Goal: Task Accomplishment & Management: Manage account settings

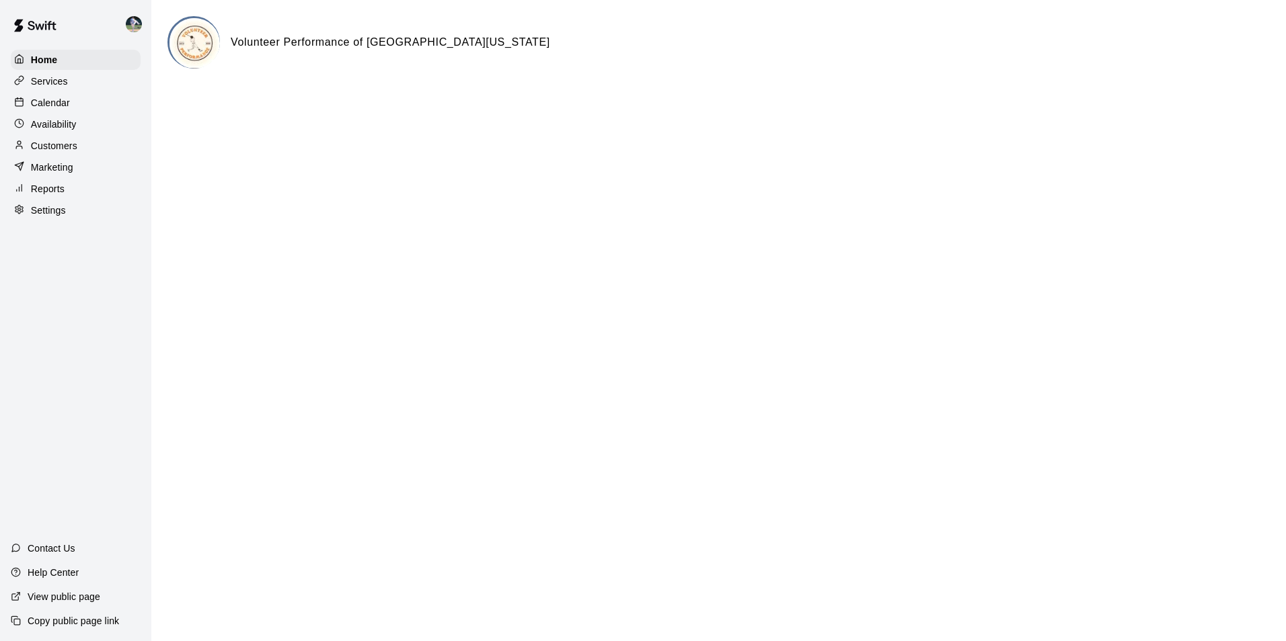
click at [81, 106] on div "Calendar" at bounding box center [76, 103] width 130 height 20
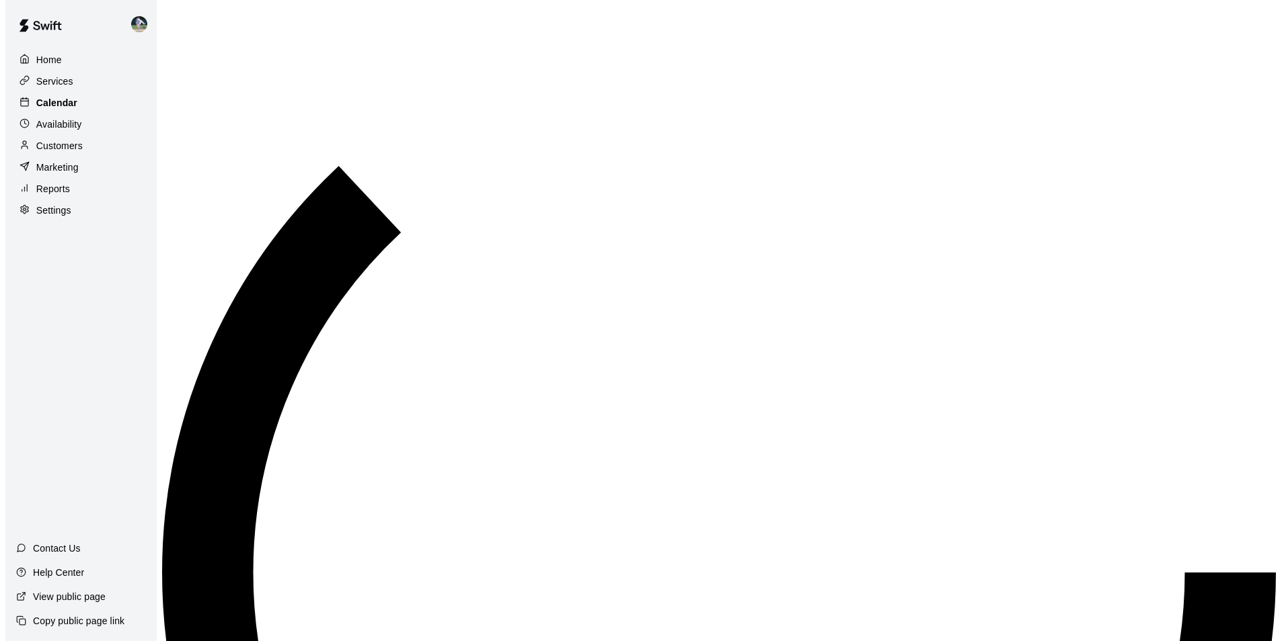
scroll to position [683, 0]
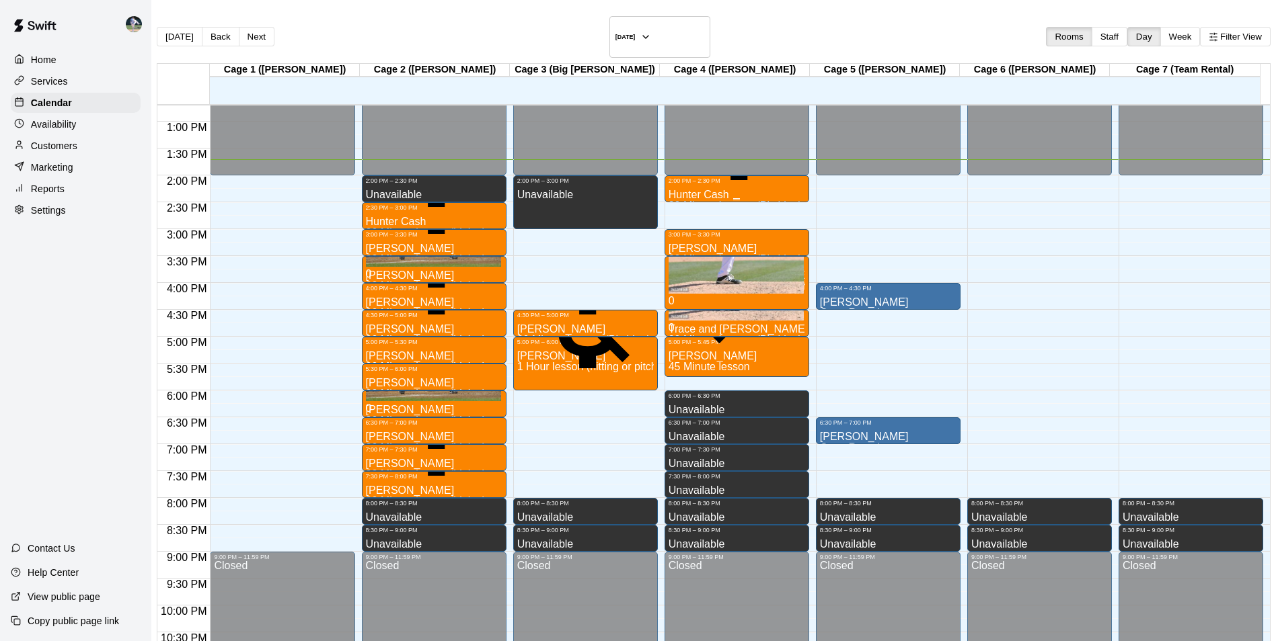
click at [668, 195] on p "Hunter Cash" at bounding box center [734, 195] width 133 height 0
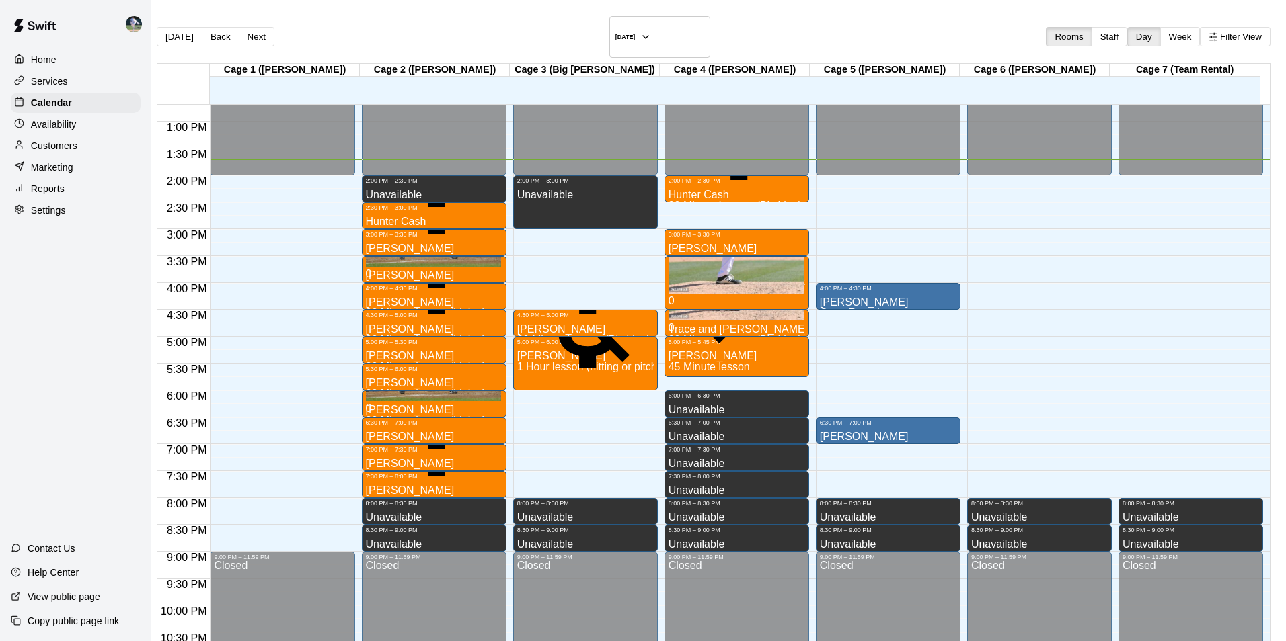
type input "*"
type input "**"
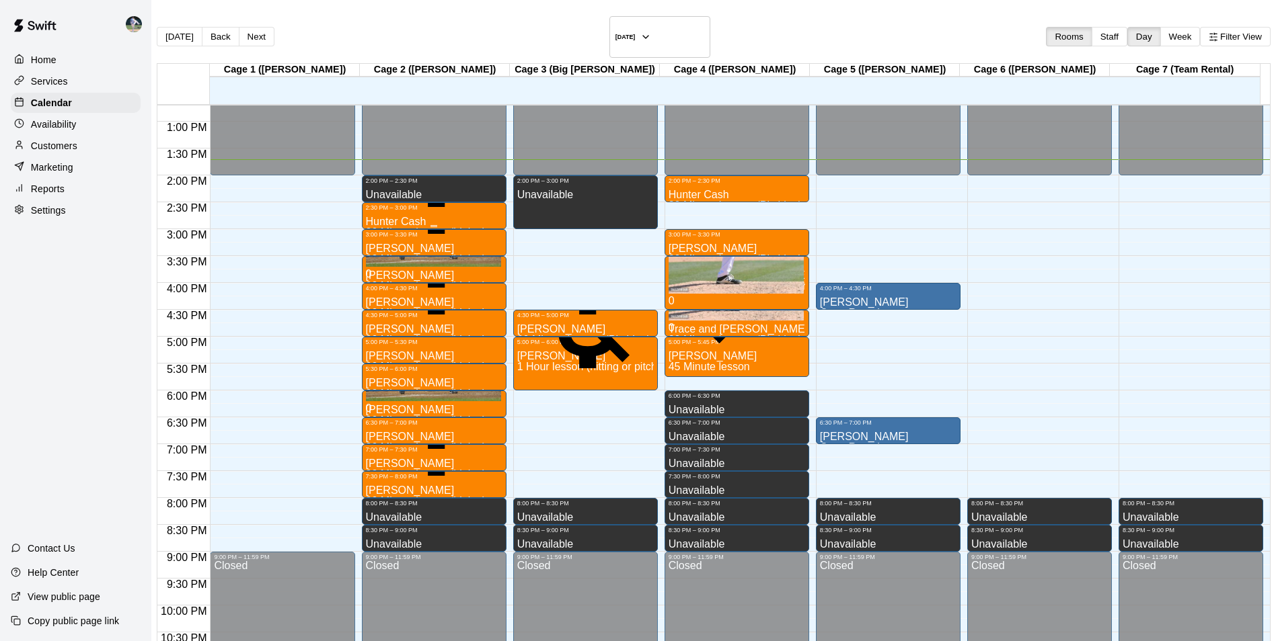
click at [428, 204] on div "2:30 PM – 3:00 PM" at bounding box center [434, 207] width 136 height 7
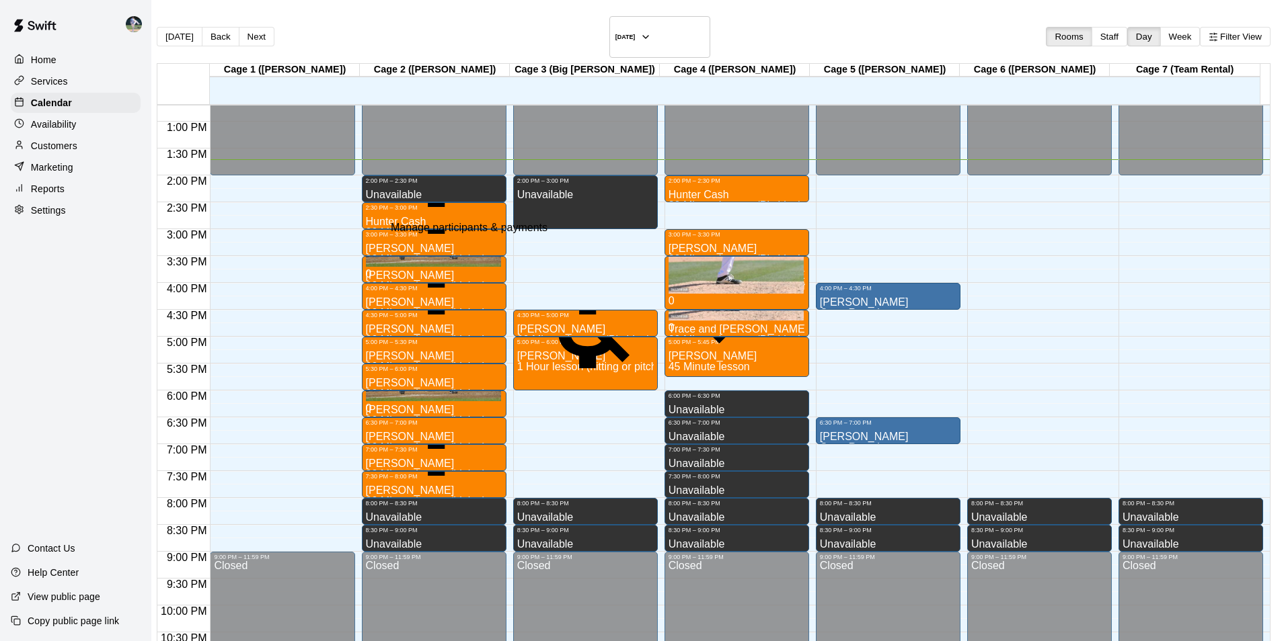
type input "*"
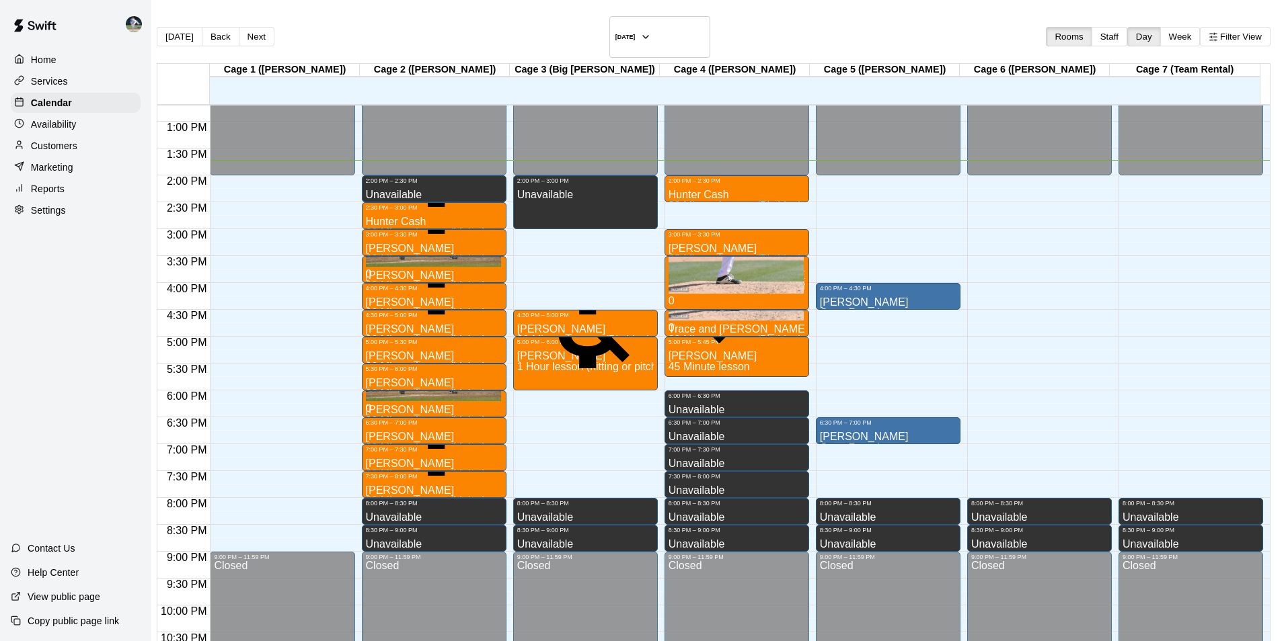
type input "**"
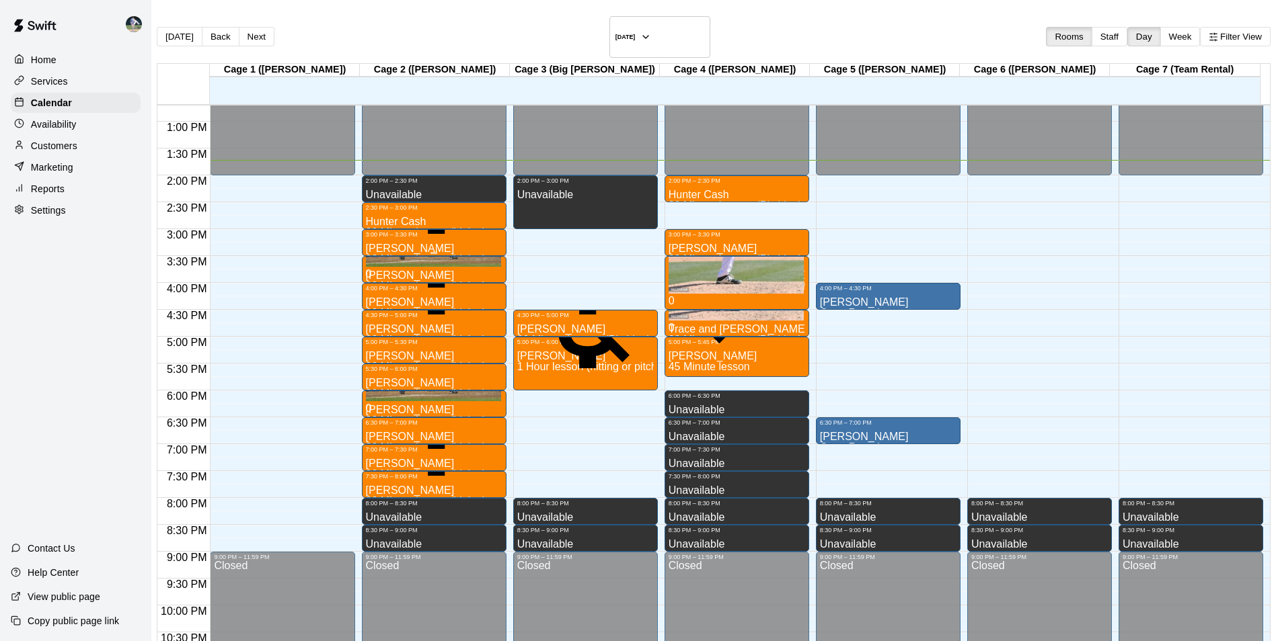
click at [415, 238] on div "Max Cash 30 Minute lesson (hitting)" at bounding box center [426, 558] width 120 height 641
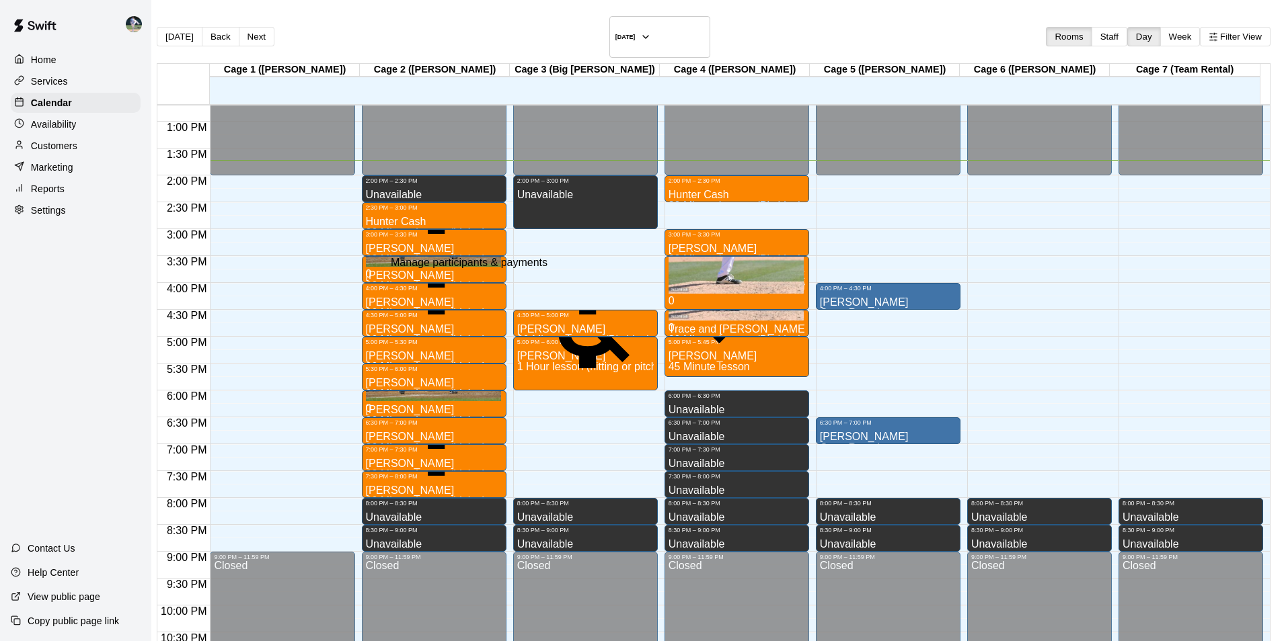
type input "*"
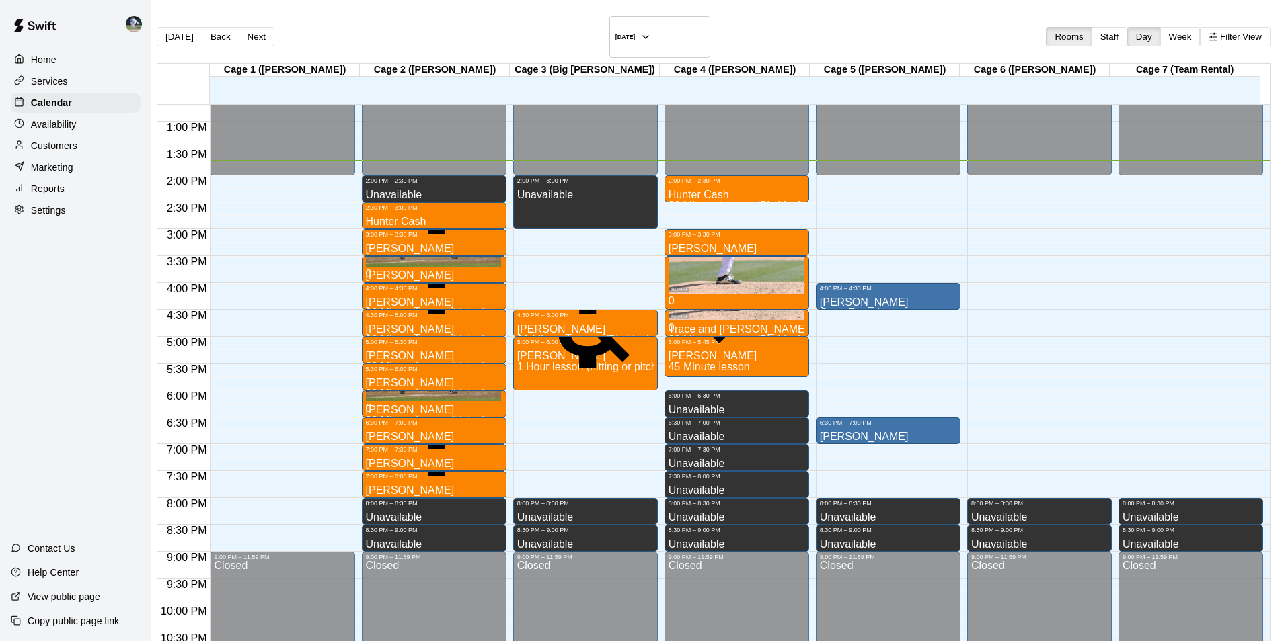
type input "**"
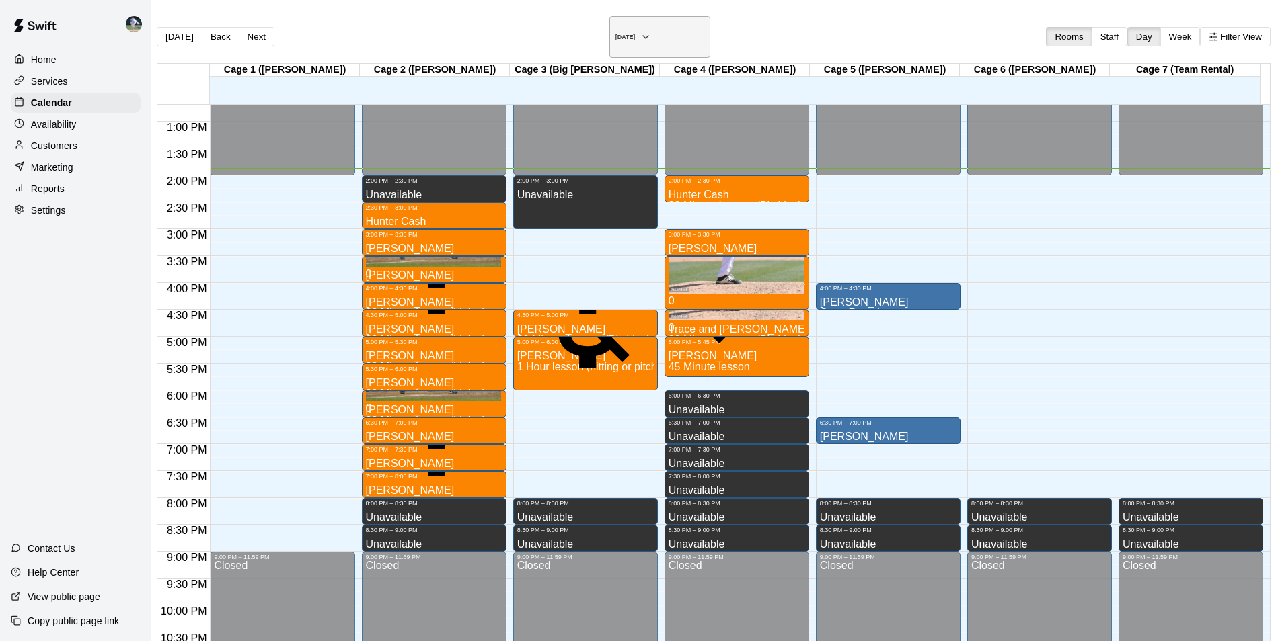
click at [615, 34] on h6 "[DATE]" at bounding box center [625, 37] width 20 height 7
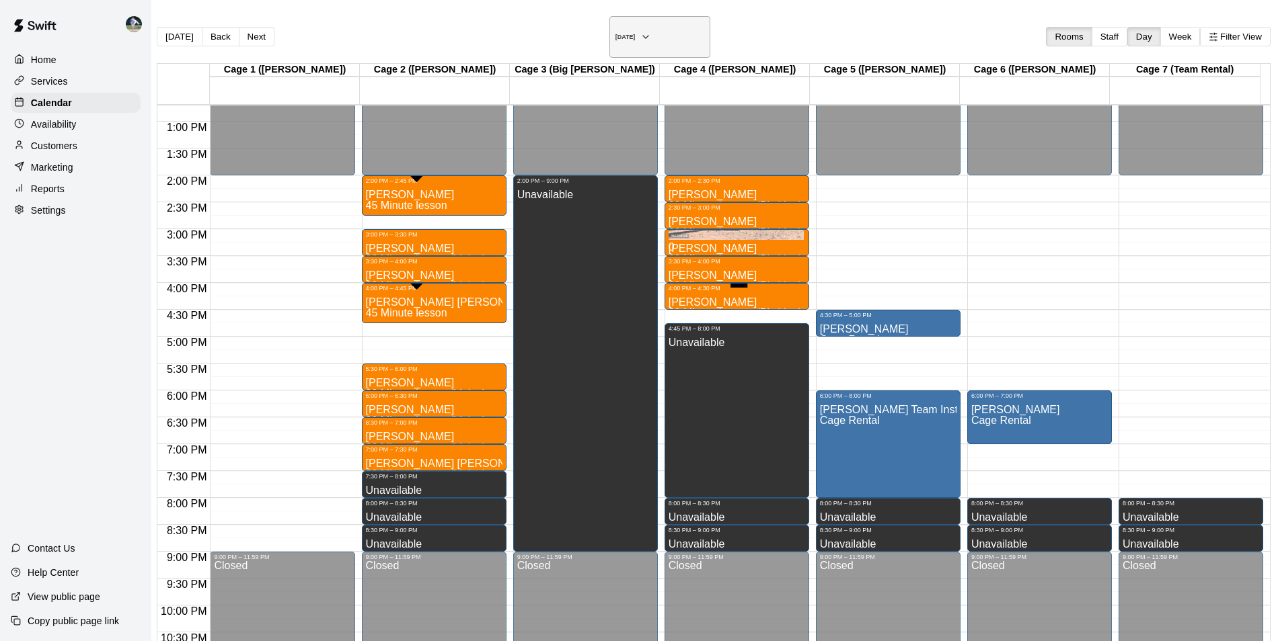
click at [615, 34] on h6 "Tuesday Aug 19" at bounding box center [625, 37] width 20 height 7
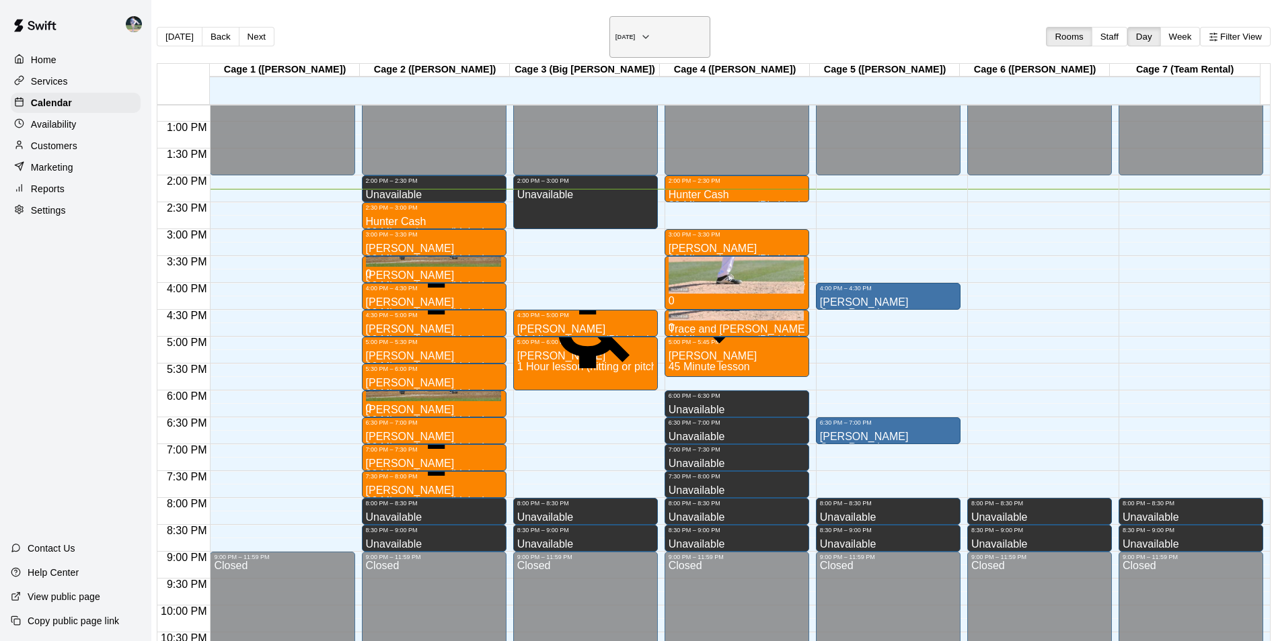
click at [609, 19] on button "[DATE]" at bounding box center [659, 37] width 101 height 42
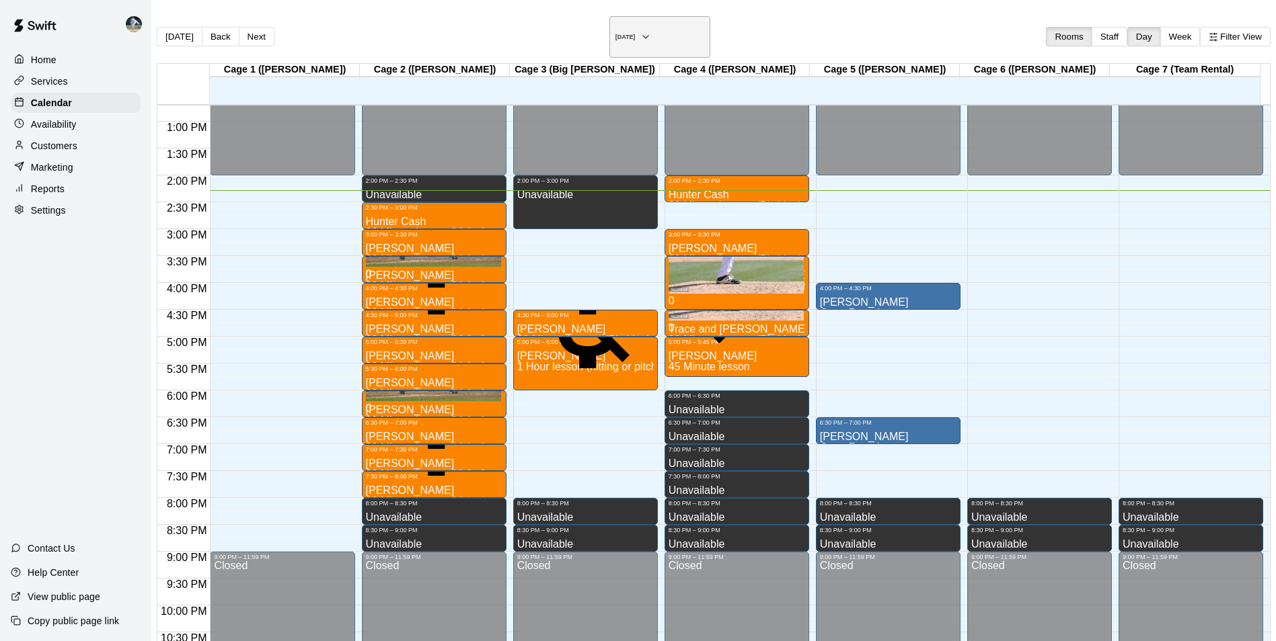
click at [615, 34] on h6 "[DATE]" at bounding box center [625, 37] width 20 height 7
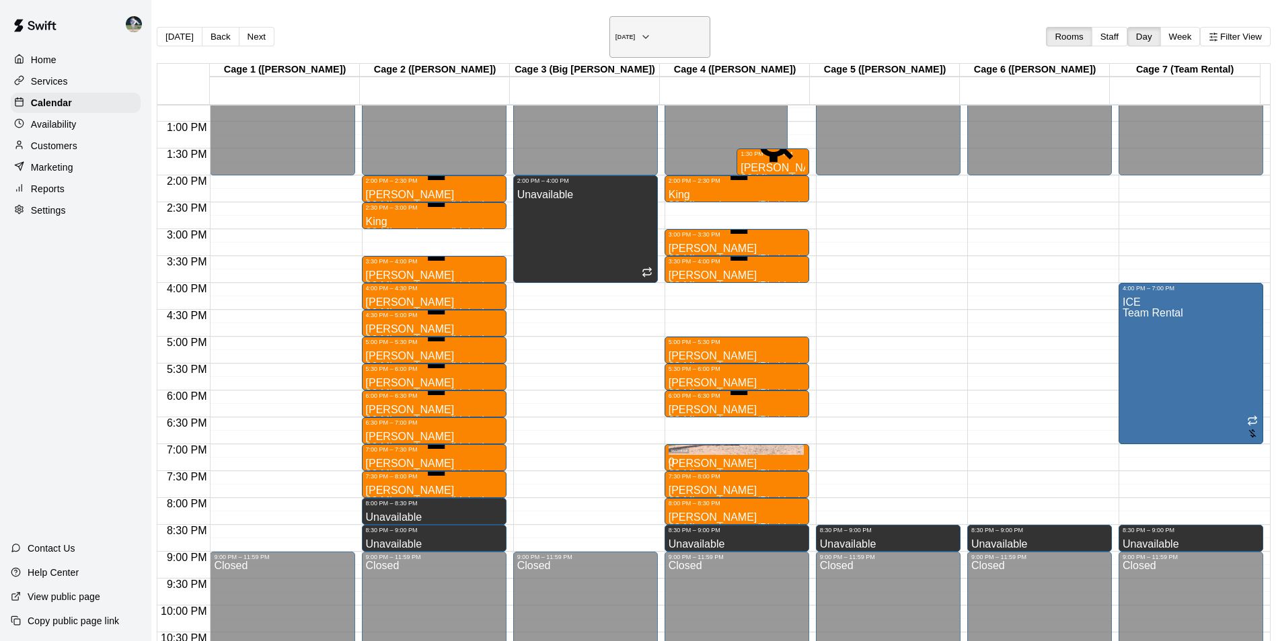
click at [635, 34] on h6 "[DATE]" at bounding box center [625, 37] width 20 height 7
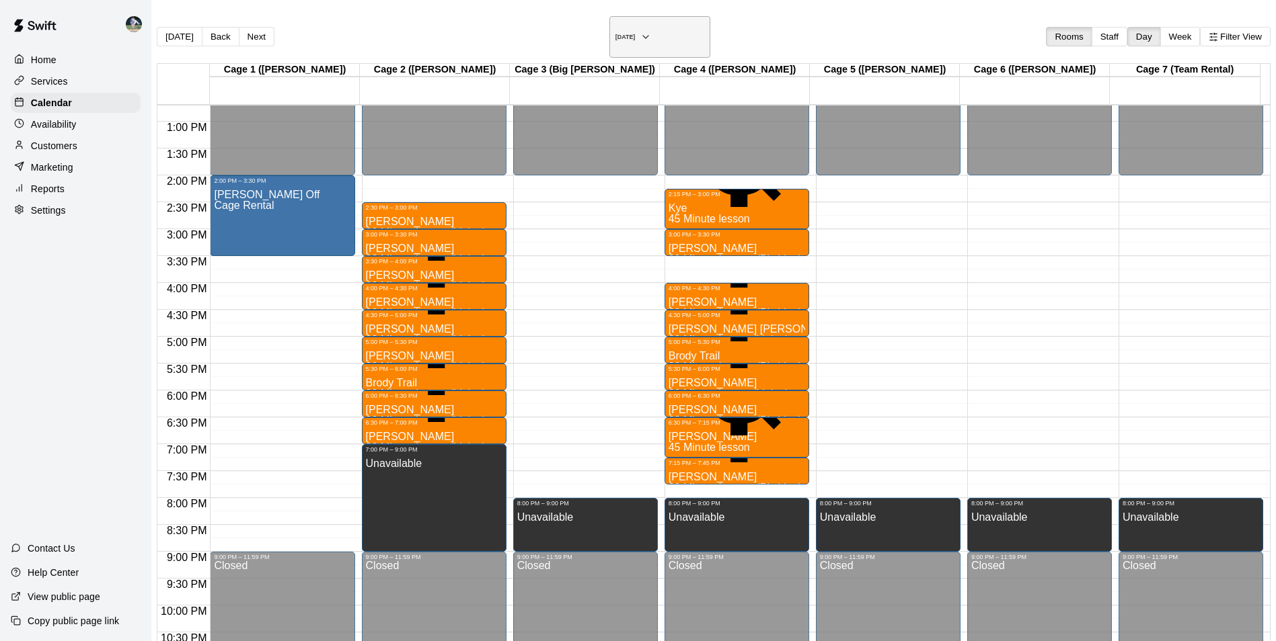
click at [615, 34] on h6 "Friday Aug 22" at bounding box center [625, 37] width 20 height 7
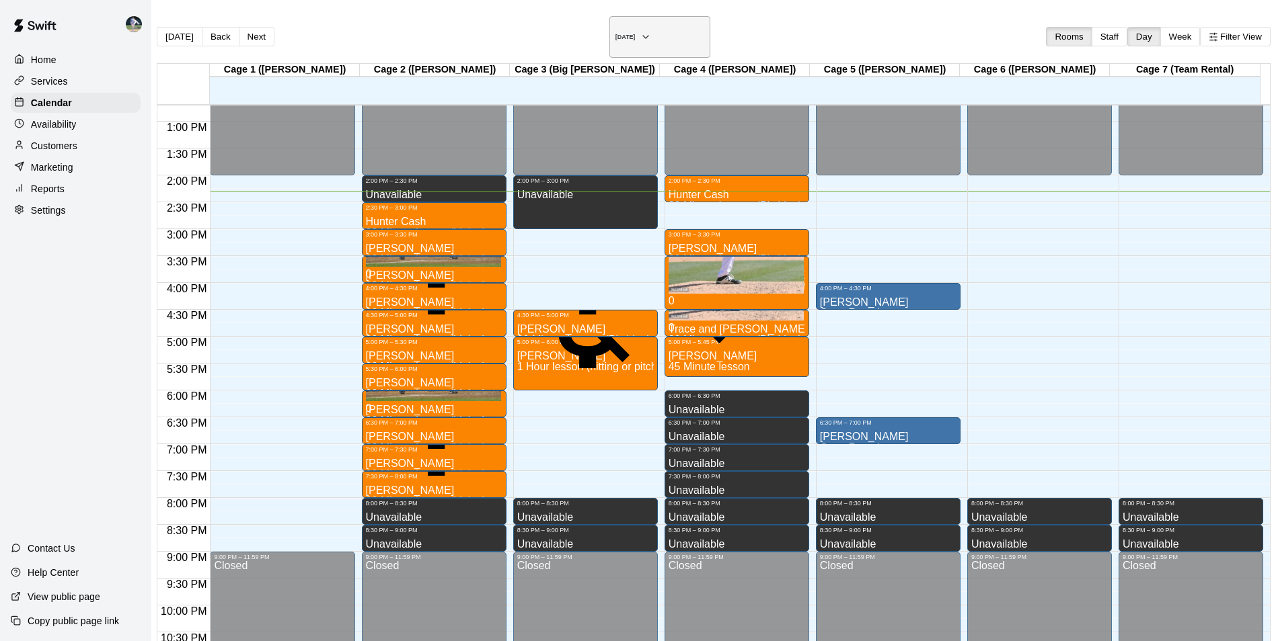
click at [615, 34] on h6 "[DATE]" at bounding box center [625, 37] width 20 height 7
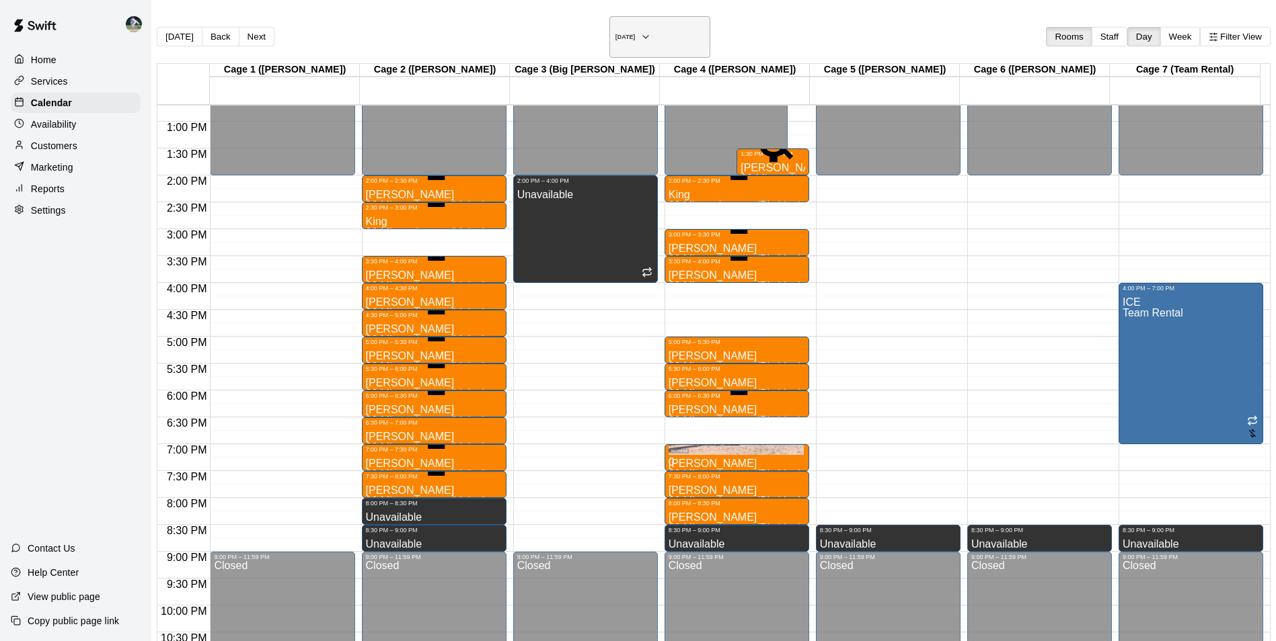
click at [619, 34] on h6 "[DATE]" at bounding box center [625, 37] width 20 height 7
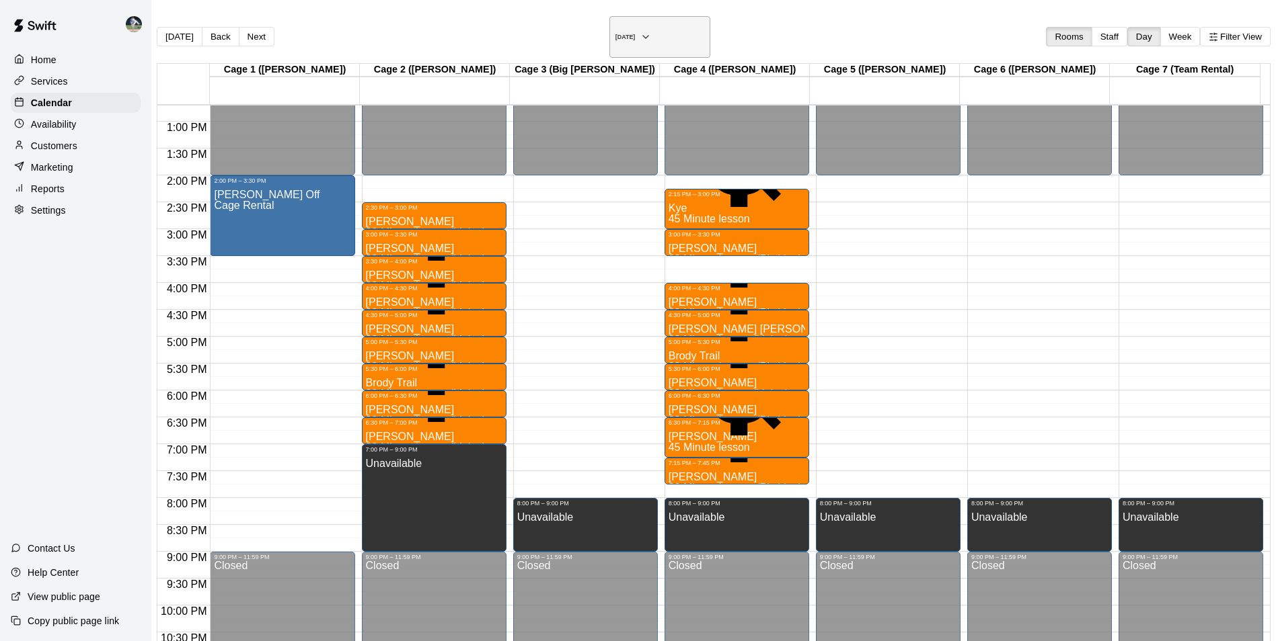
click at [615, 34] on h6 "Friday Aug 22" at bounding box center [625, 37] width 20 height 7
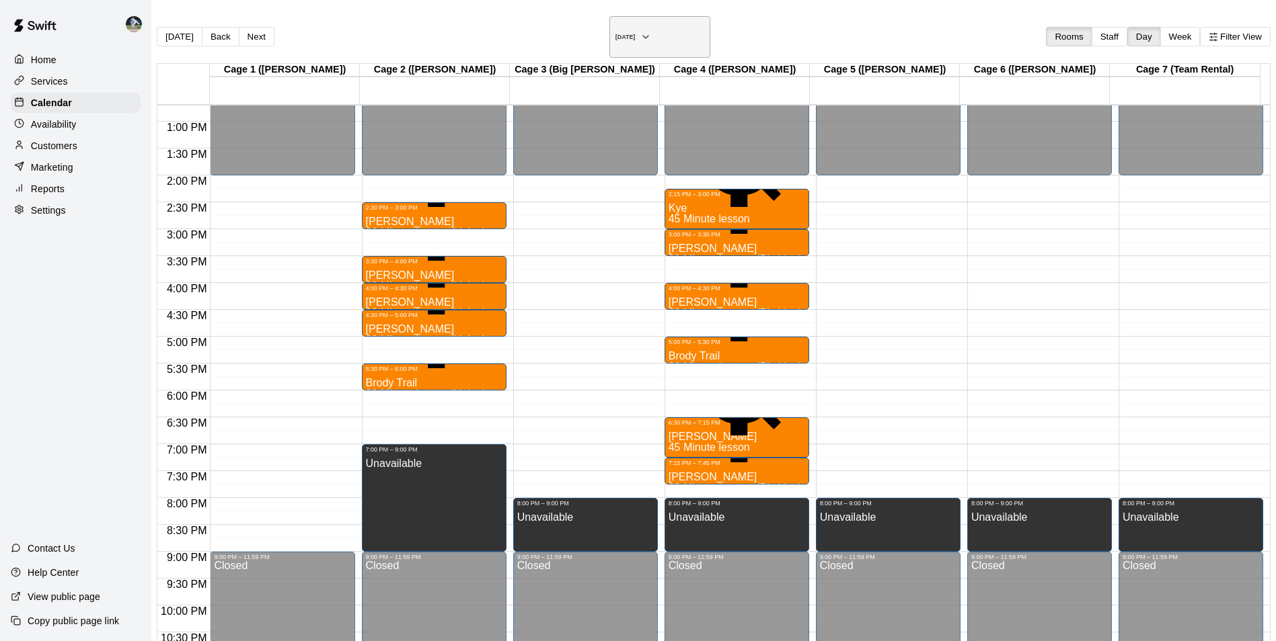
click at [615, 34] on h6 "Friday Aug 29" at bounding box center [625, 37] width 20 height 7
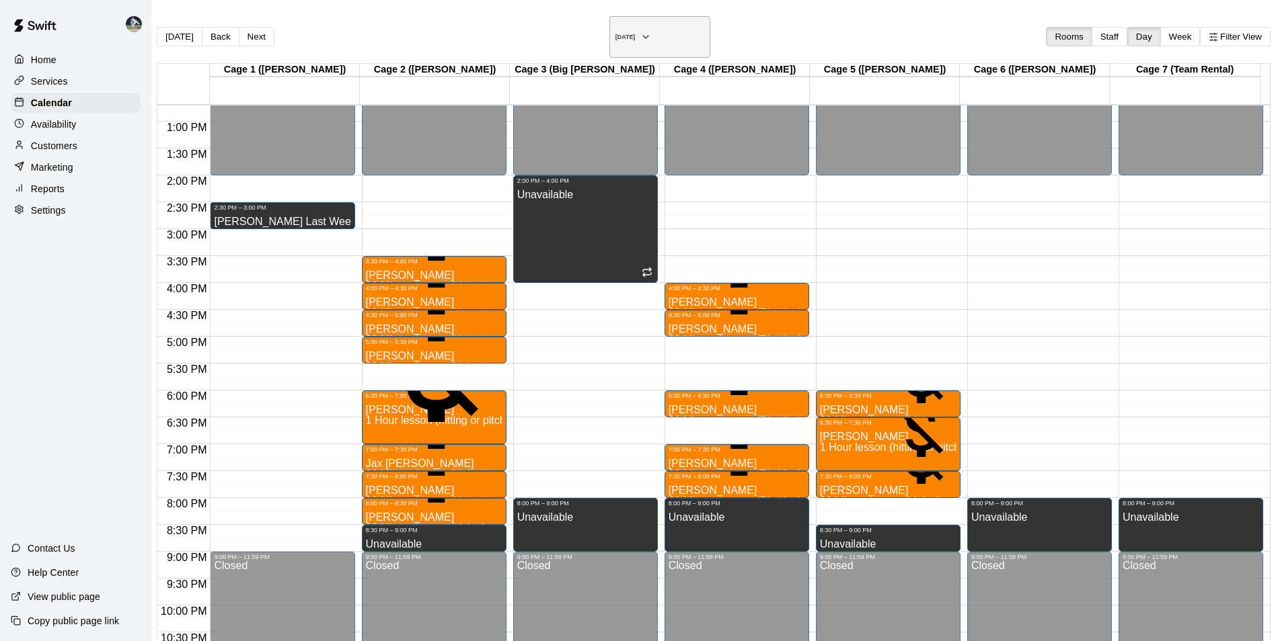
click at [635, 34] on h6 "Monday Sep 01" at bounding box center [625, 37] width 20 height 7
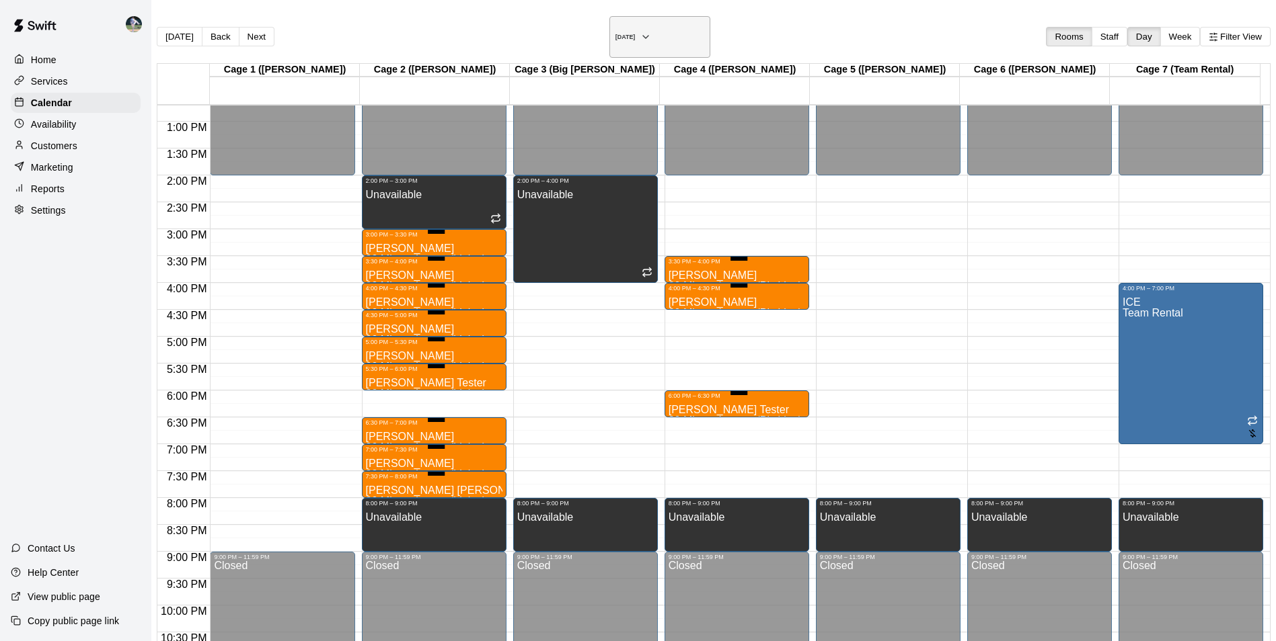
click at [651, 29] on icon "button" at bounding box center [645, 37] width 11 height 16
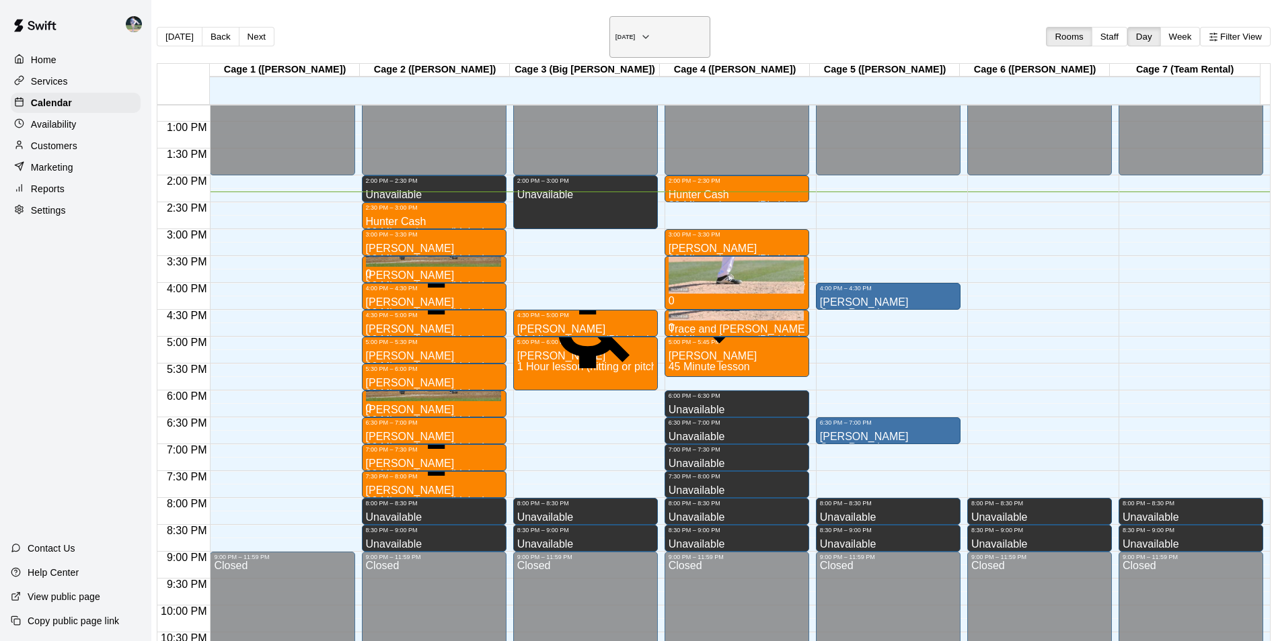
click at [624, 34] on h6 "[DATE]" at bounding box center [625, 37] width 20 height 7
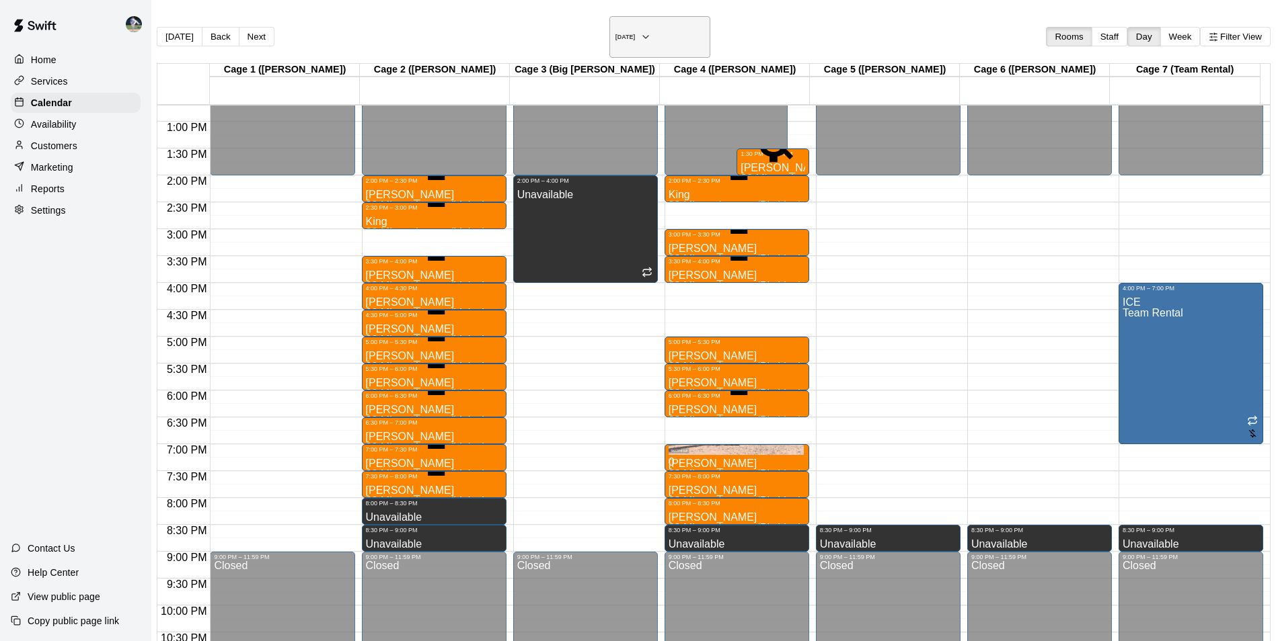
click at [635, 34] on h6 "[DATE]" at bounding box center [625, 37] width 20 height 7
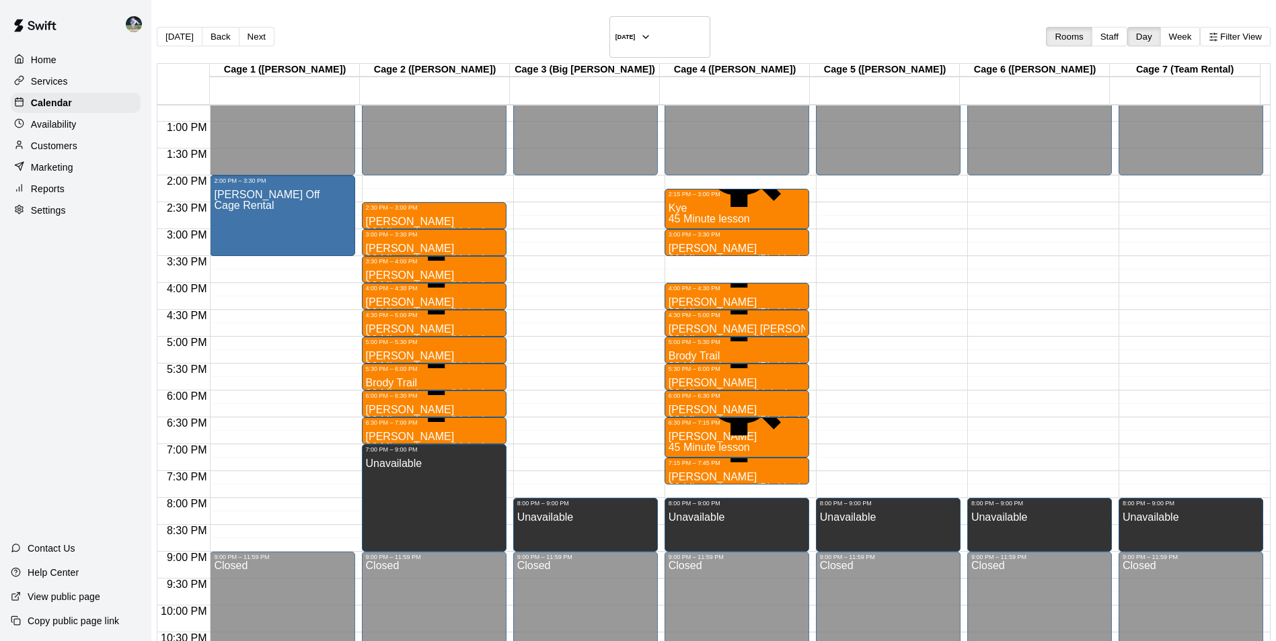
click at [607, 45] on div "Today Back Next Friday Aug 22 Rooms Staff Day Week Filter View" at bounding box center [713, 39] width 1113 height 47
click at [615, 34] on h6 "Friday Aug 22" at bounding box center [625, 37] width 20 height 7
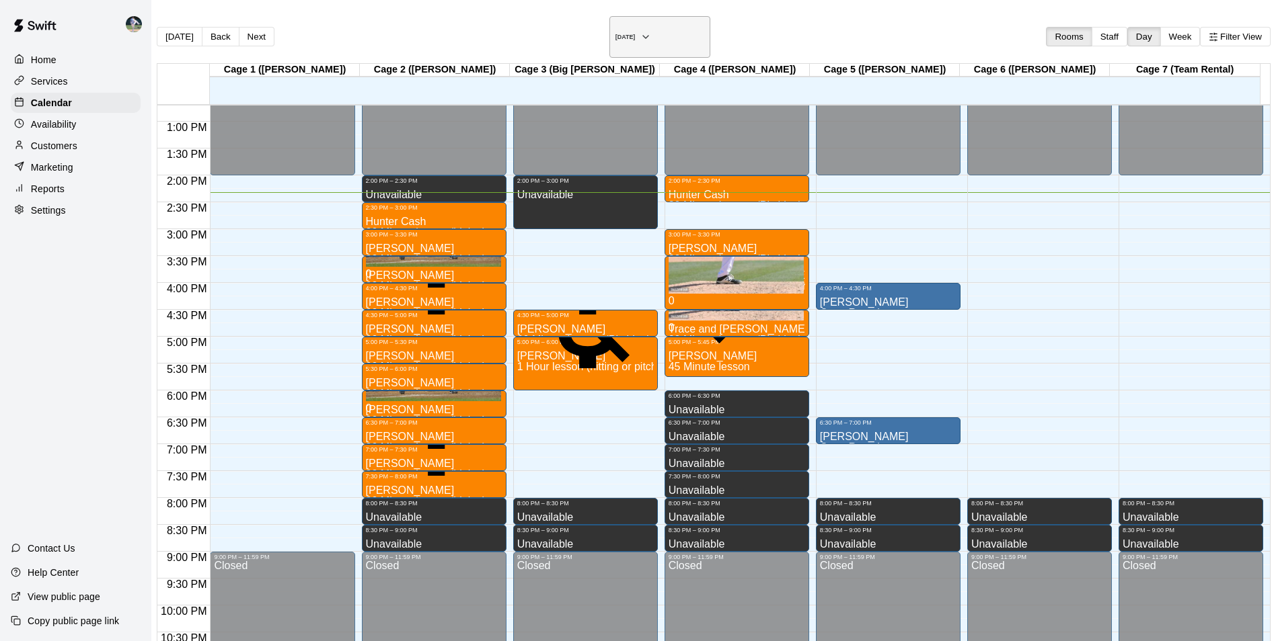
click at [615, 34] on h6 "[DATE]" at bounding box center [625, 37] width 20 height 7
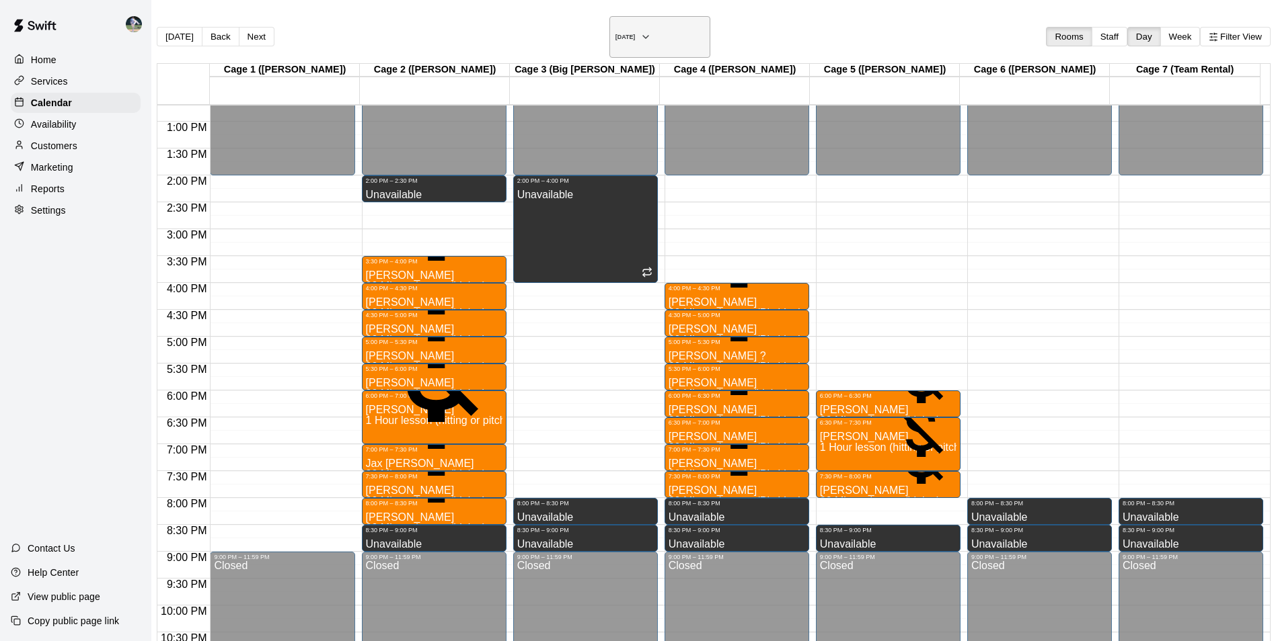
click at [615, 34] on h6 "Monday Aug 25" at bounding box center [625, 37] width 20 height 7
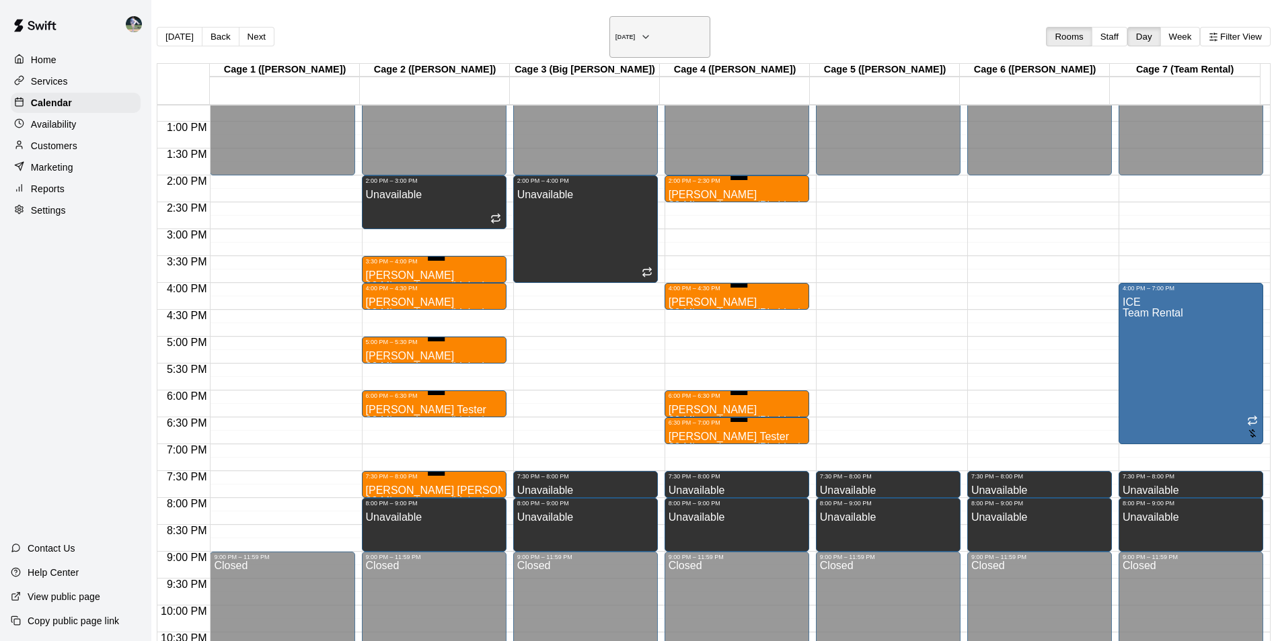
click at [615, 34] on h6 "Tuesday Aug 26" at bounding box center [625, 37] width 20 height 7
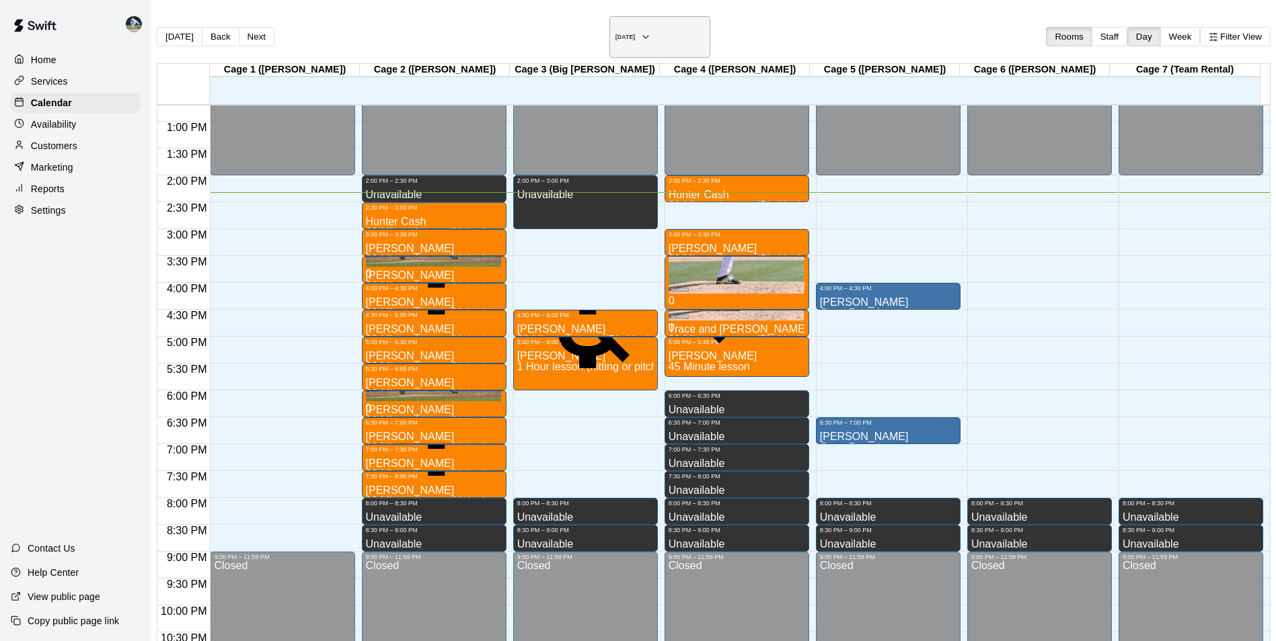
click at [630, 34] on h6 "[DATE]" at bounding box center [625, 37] width 20 height 7
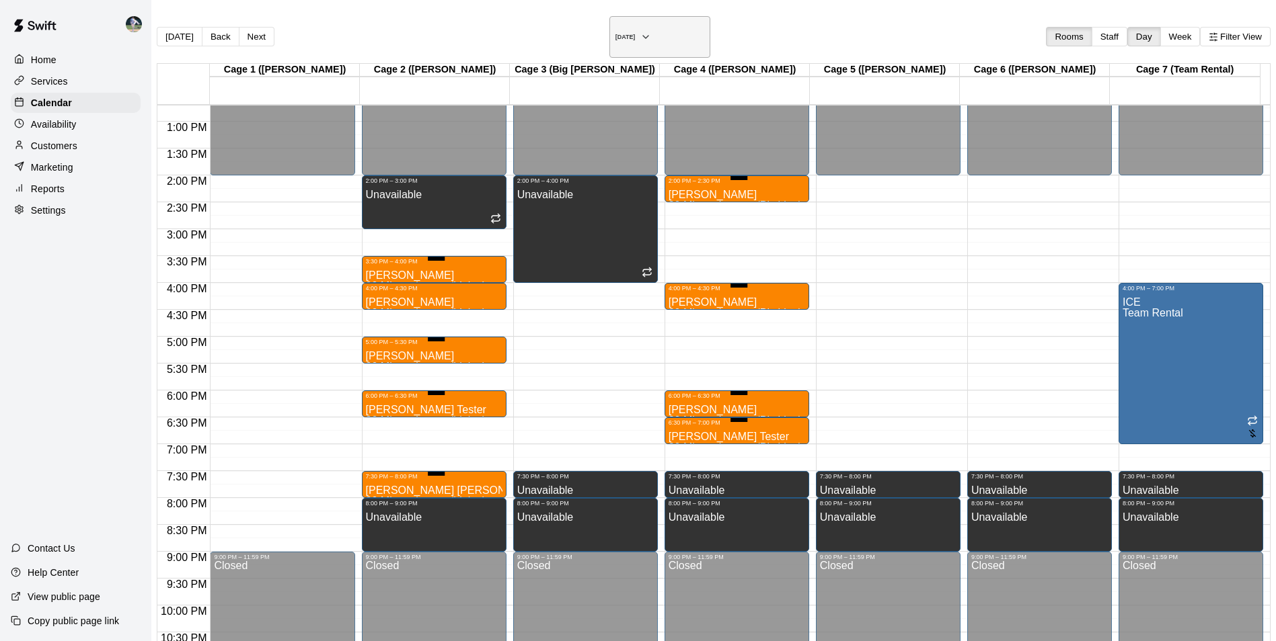
click at [619, 34] on h6 "Tuesday Aug 26" at bounding box center [625, 37] width 20 height 7
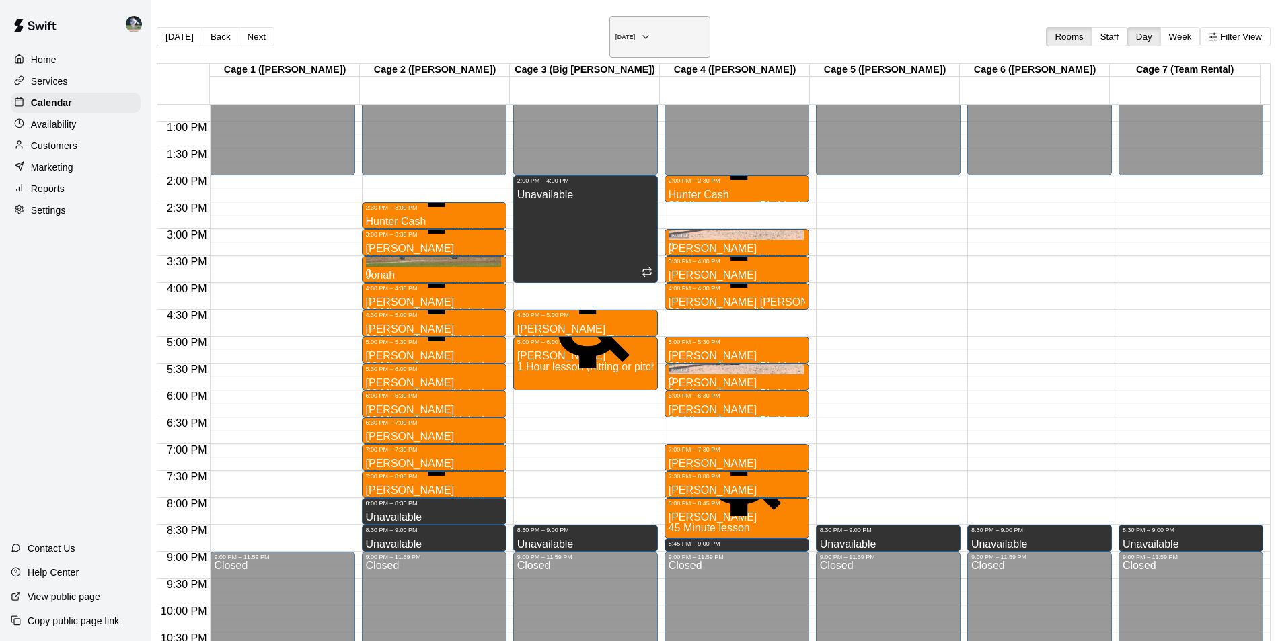
click at [615, 34] on h6 "Wednesday Aug 27" at bounding box center [625, 37] width 20 height 7
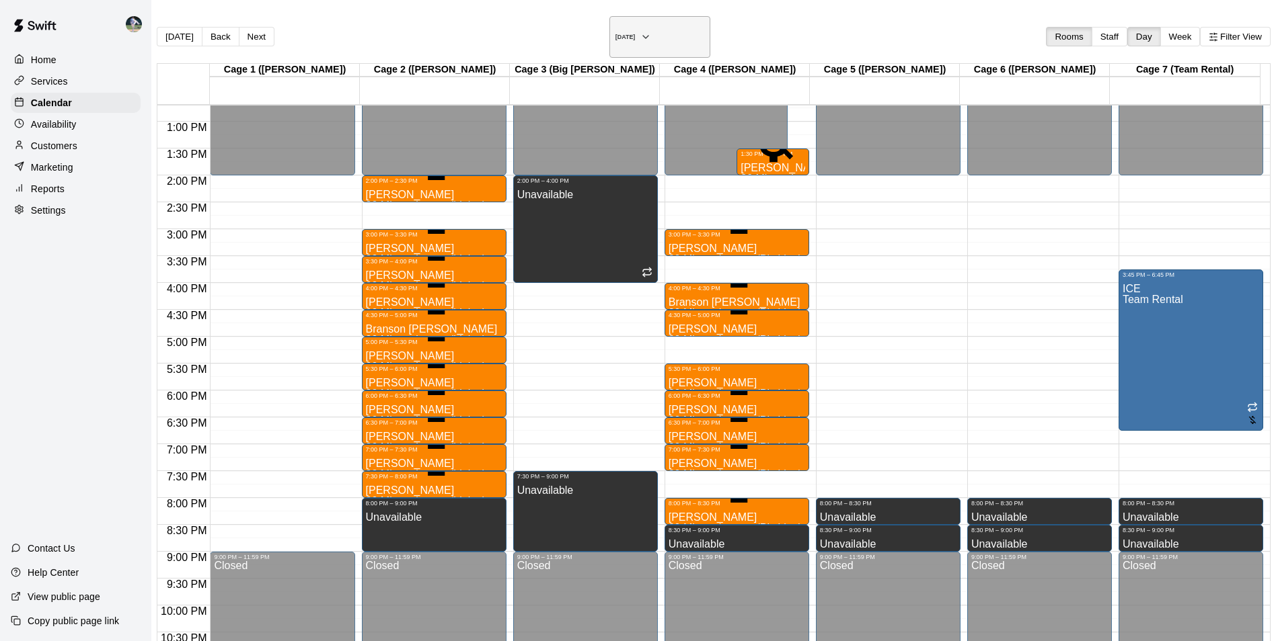
click at [635, 34] on h6 "Thursday Aug 28" at bounding box center [625, 37] width 20 height 7
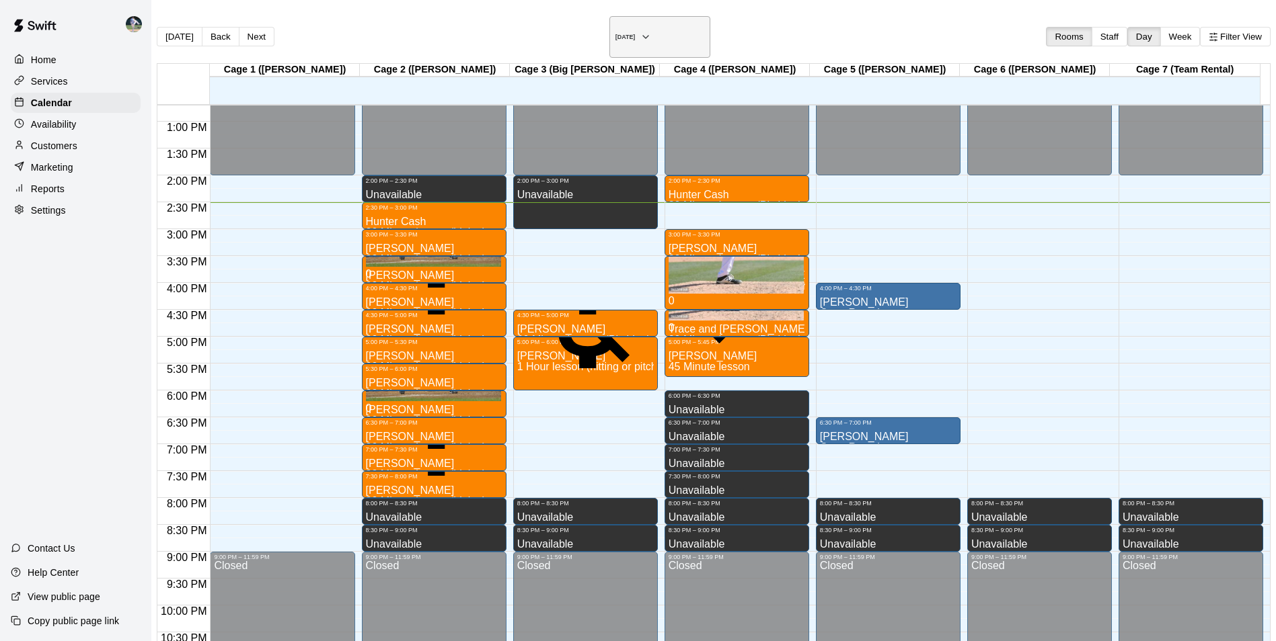
click at [615, 34] on h6 "[DATE]" at bounding box center [625, 37] width 20 height 7
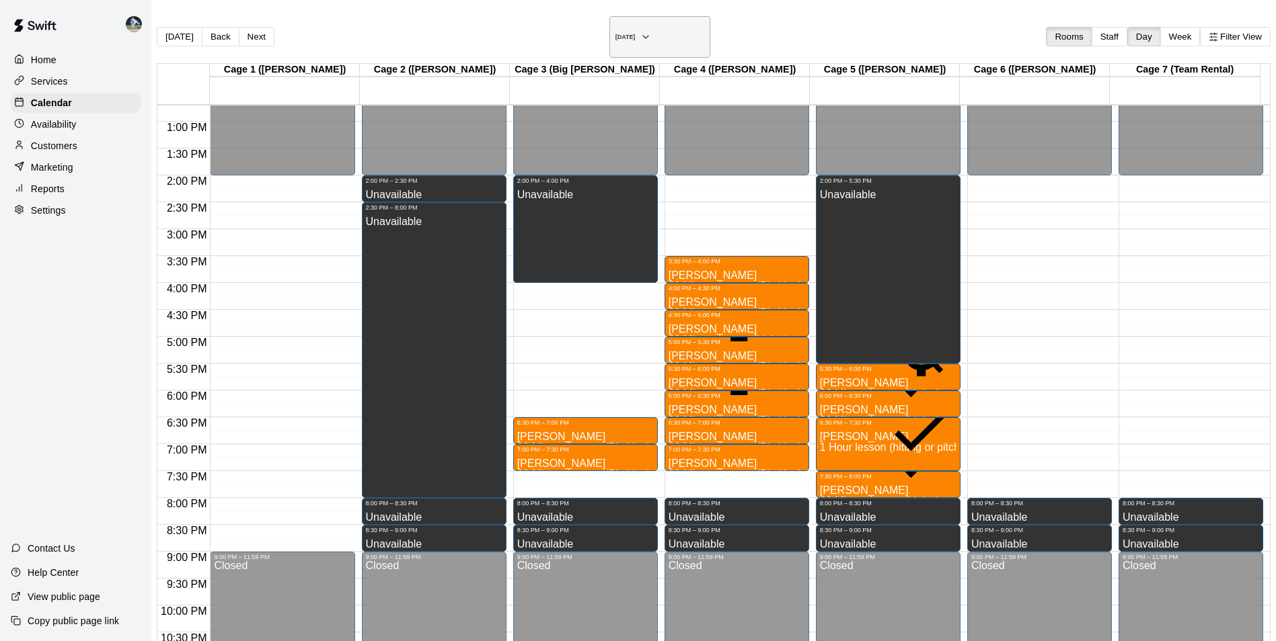
click at [621, 18] on button "Monday Aug 18" at bounding box center [659, 37] width 101 height 42
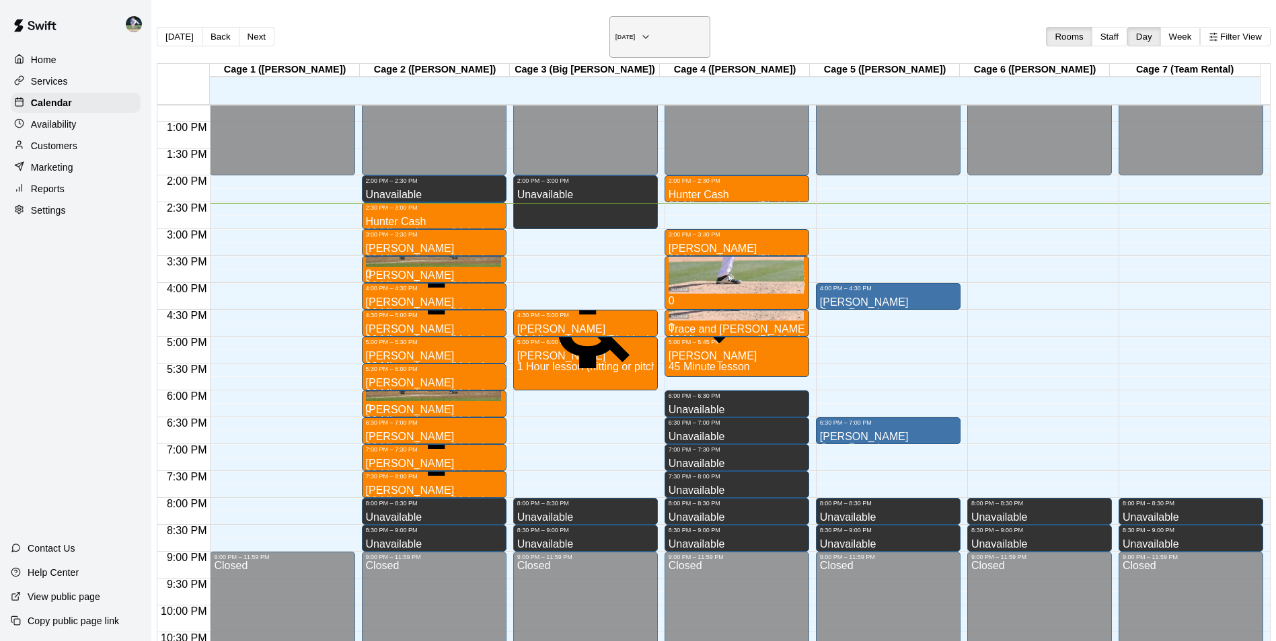
click at [620, 34] on h6 "[DATE]" at bounding box center [625, 37] width 20 height 7
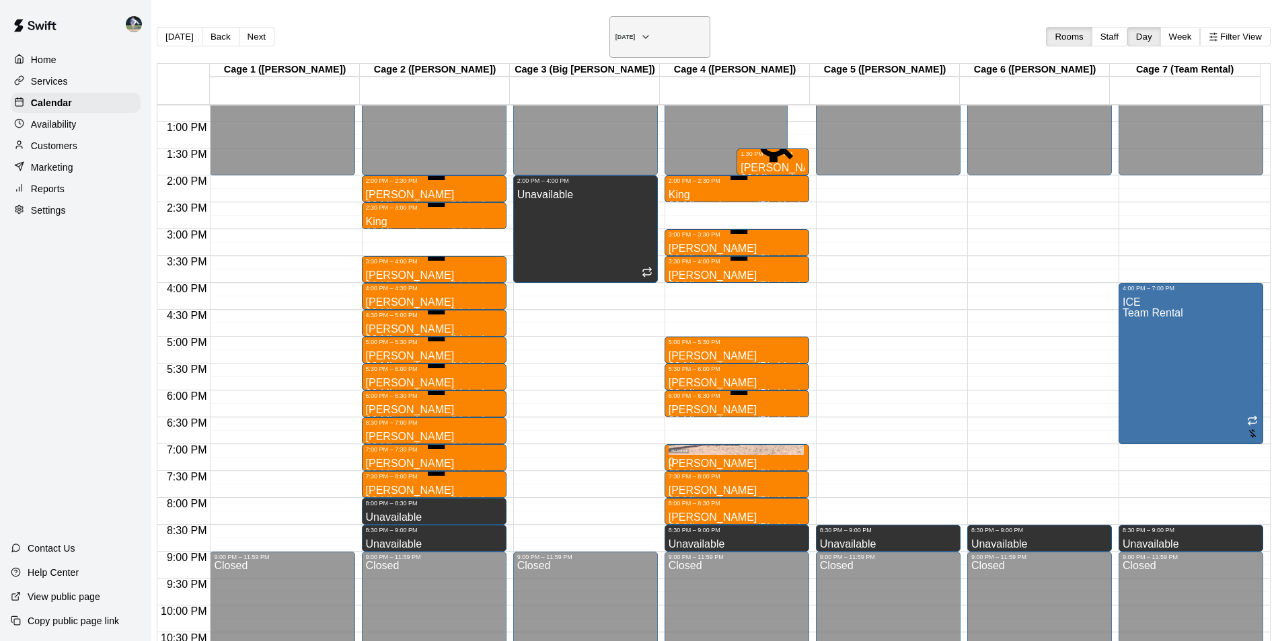
click at [615, 34] on h6 "[DATE]" at bounding box center [625, 37] width 20 height 7
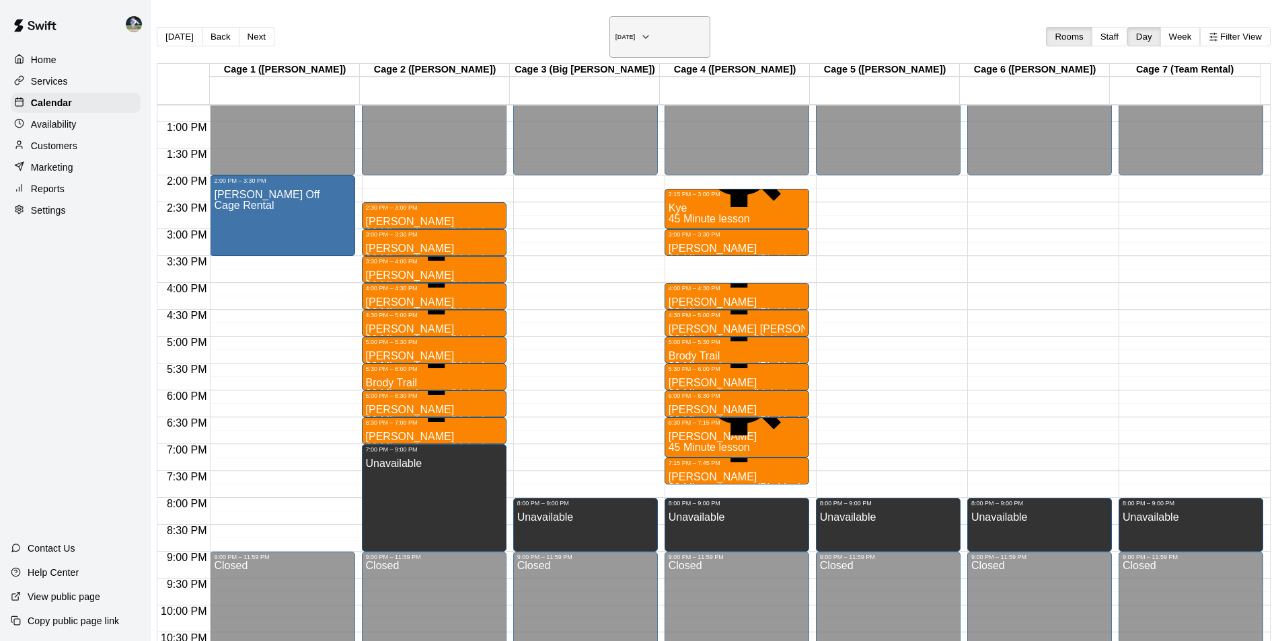
click at [627, 34] on h6 "Friday Aug 22" at bounding box center [625, 37] width 20 height 7
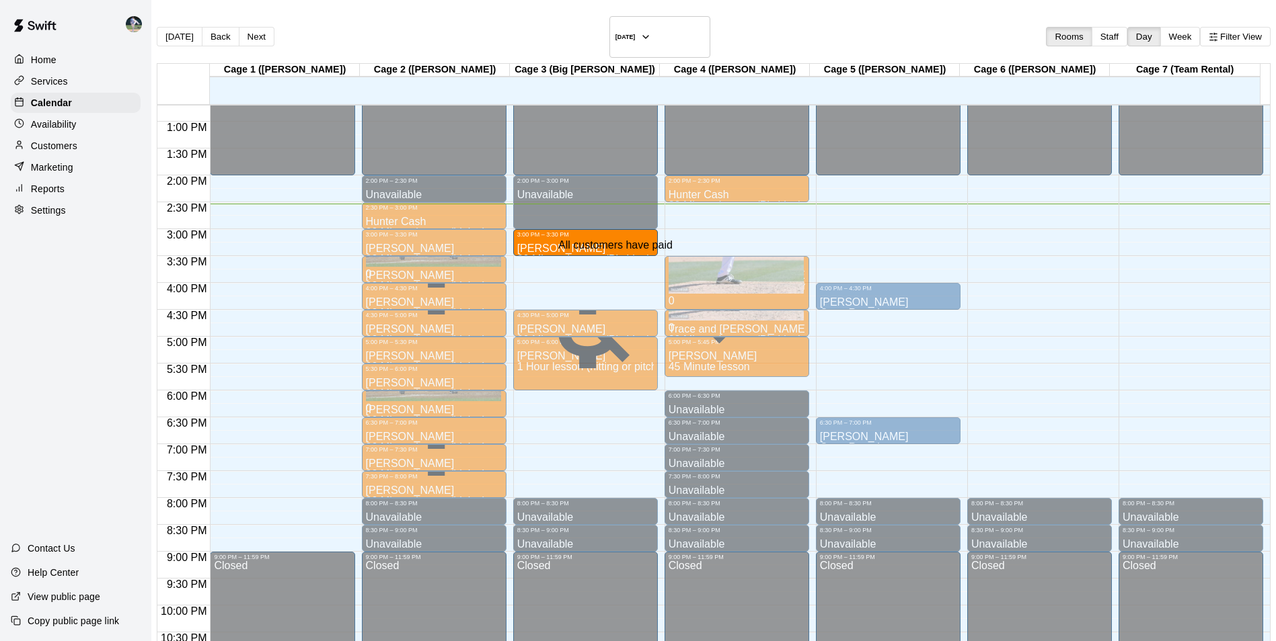
drag, startPoint x: 693, startPoint y: 226, endPoint x: 596, endPoint y: 231, distance: 96.9
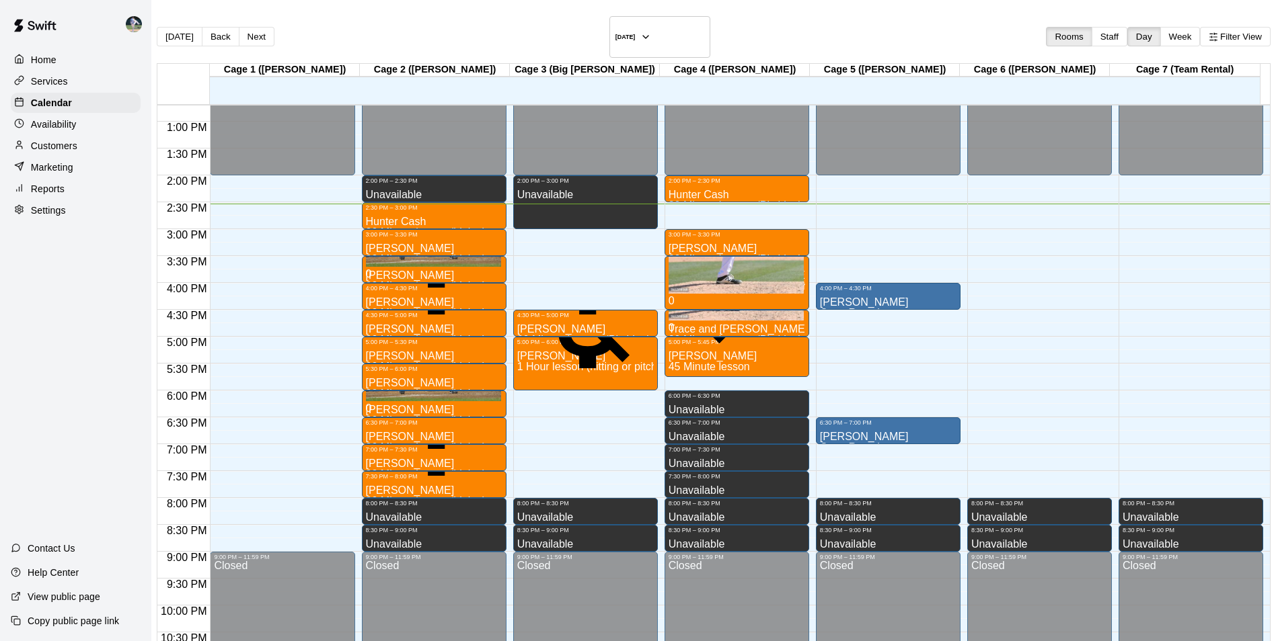
click at [71, 120] on p "Availability" at bounding box center [54, 124] width 46 height 13
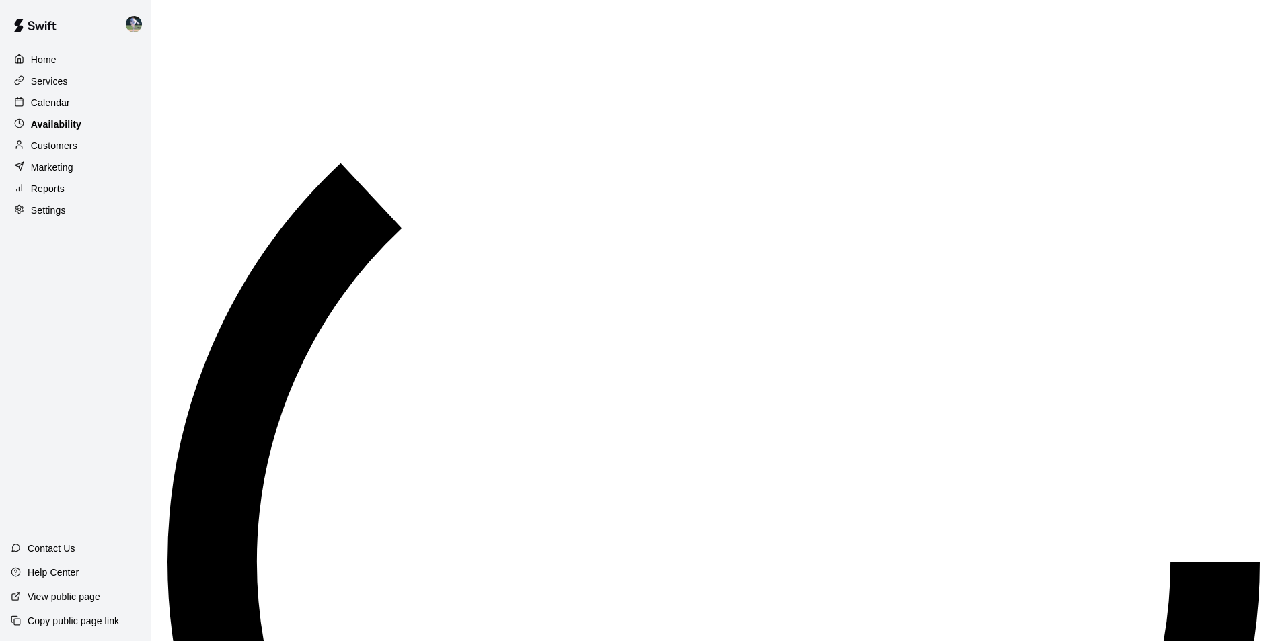
scroll to position [724, 0]
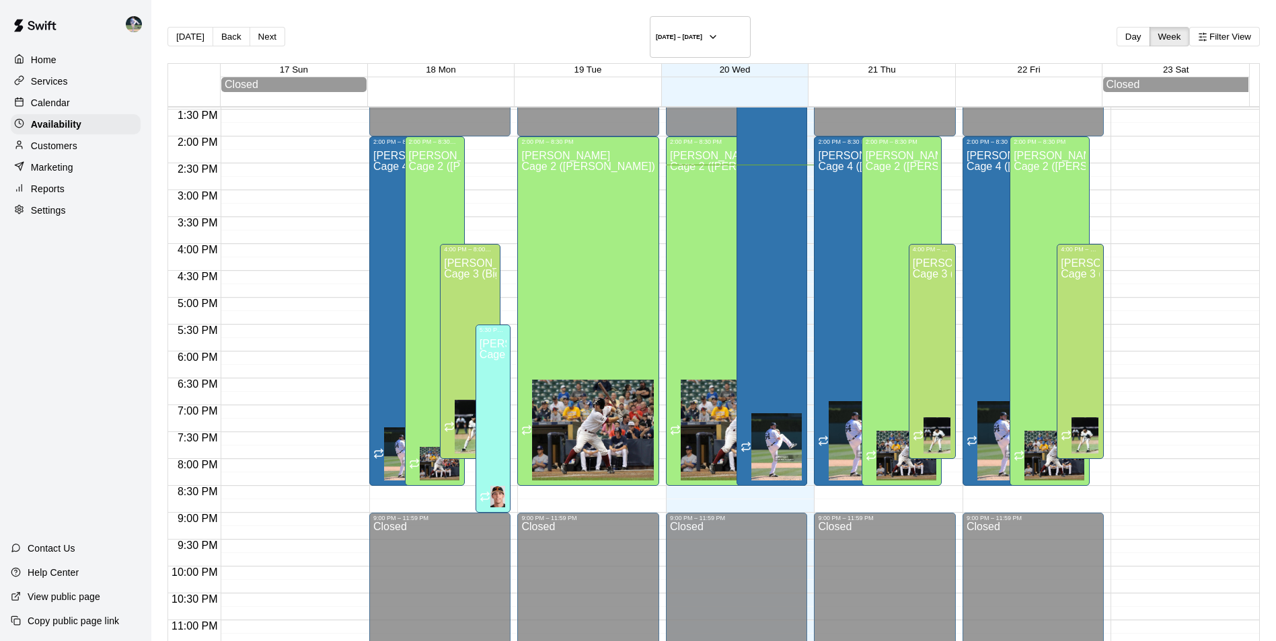
click at [73, 102] on div "Calendar" at bounding box center [76, 103] width 130 height 20
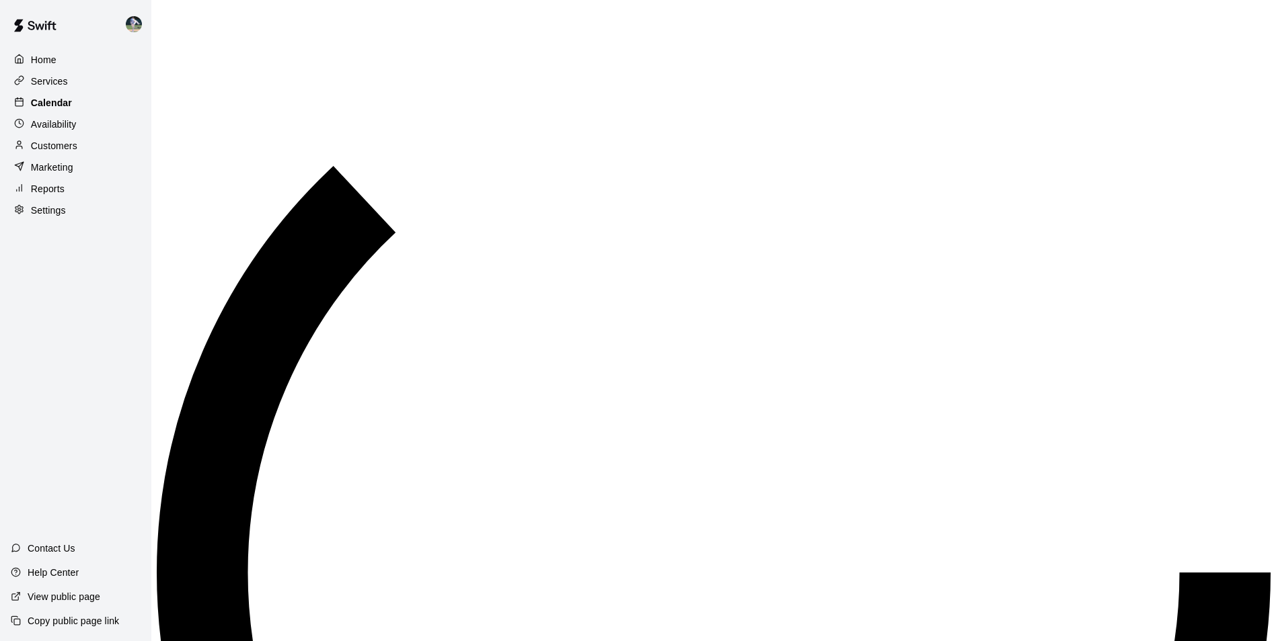
scroll to position [683, 0]
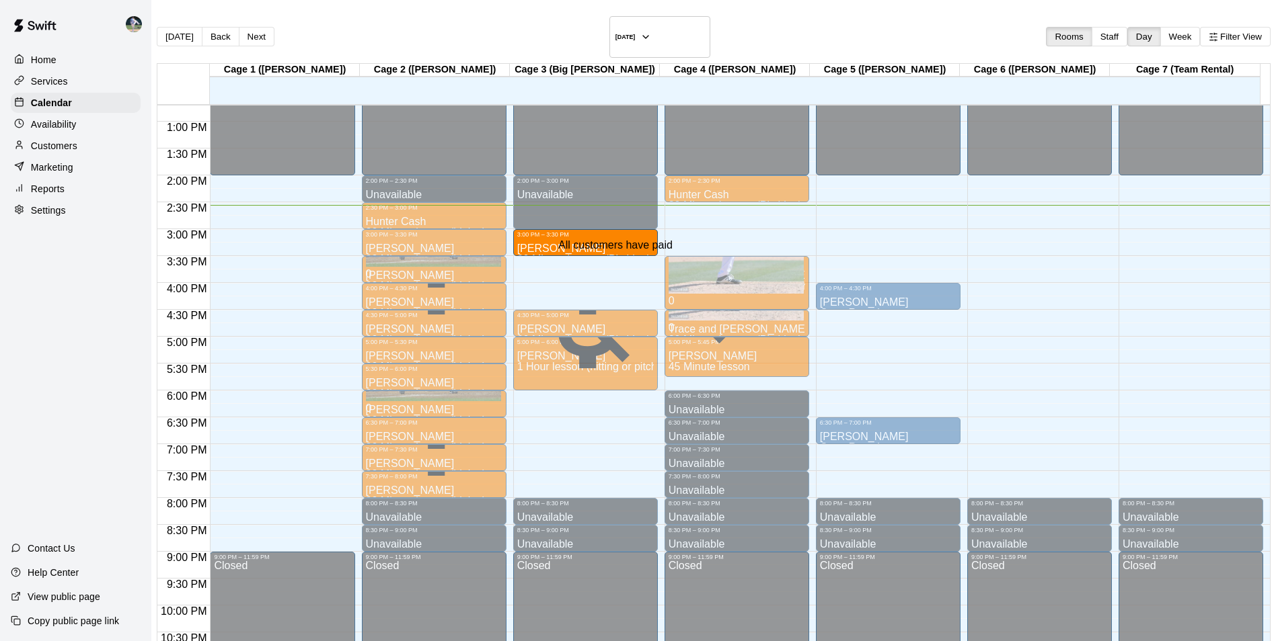
drag, startPoint x: 678, startPoint y: 226, endPoint x: 604, endPoint y: 228, distance: 74.7
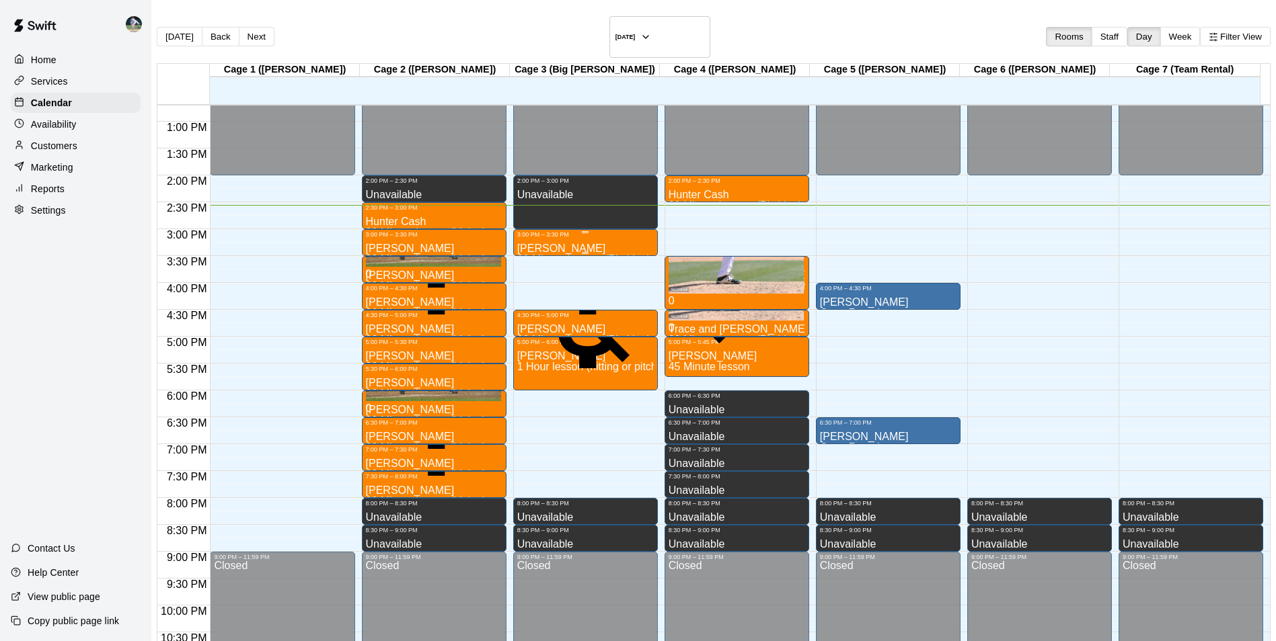
click at [545, 249] on p "[PERSON_NAME]" at bounding box center [583, 249] width 133 height 0
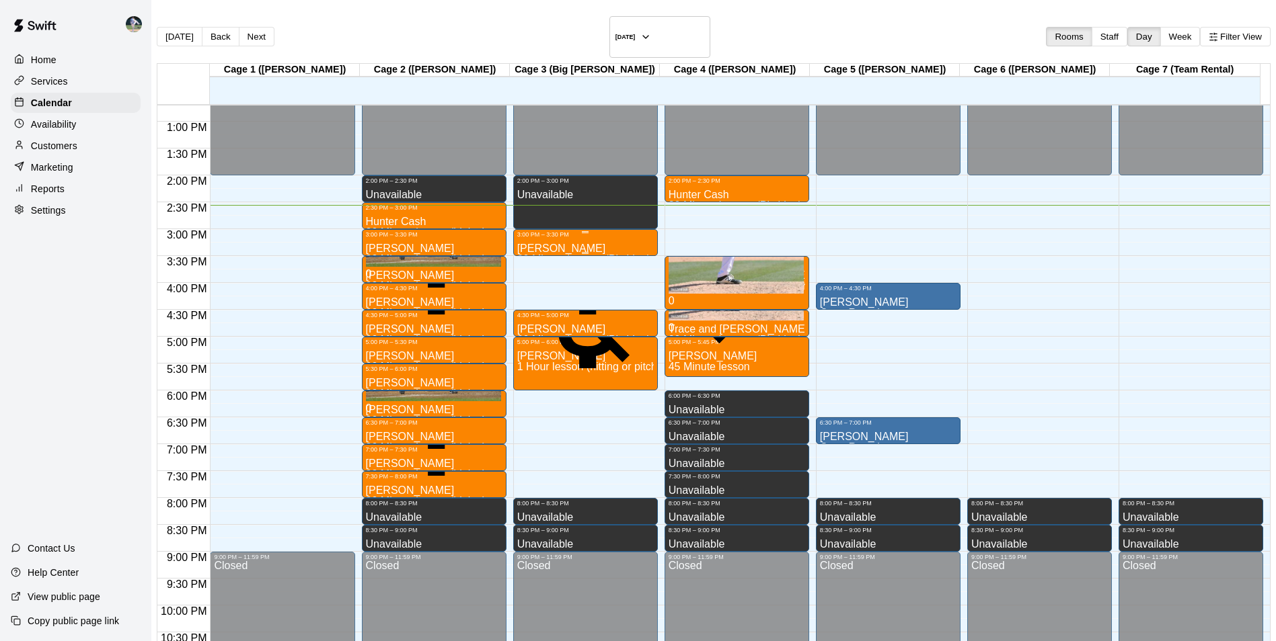
click at [530, 249] on p "[PERSON_NAME]" at bounding box center [583, 249] width 133 height 0
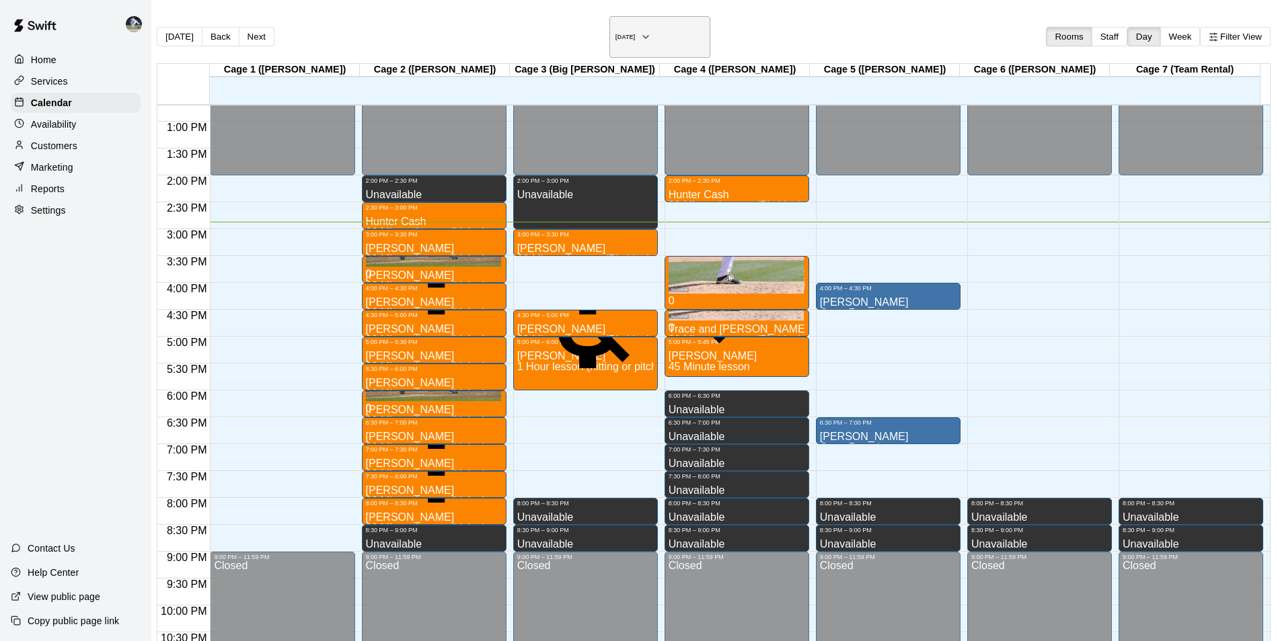
click at [615, 34] on h6 "[DATE]" at bounding box center [625, 37] width 20 height 7
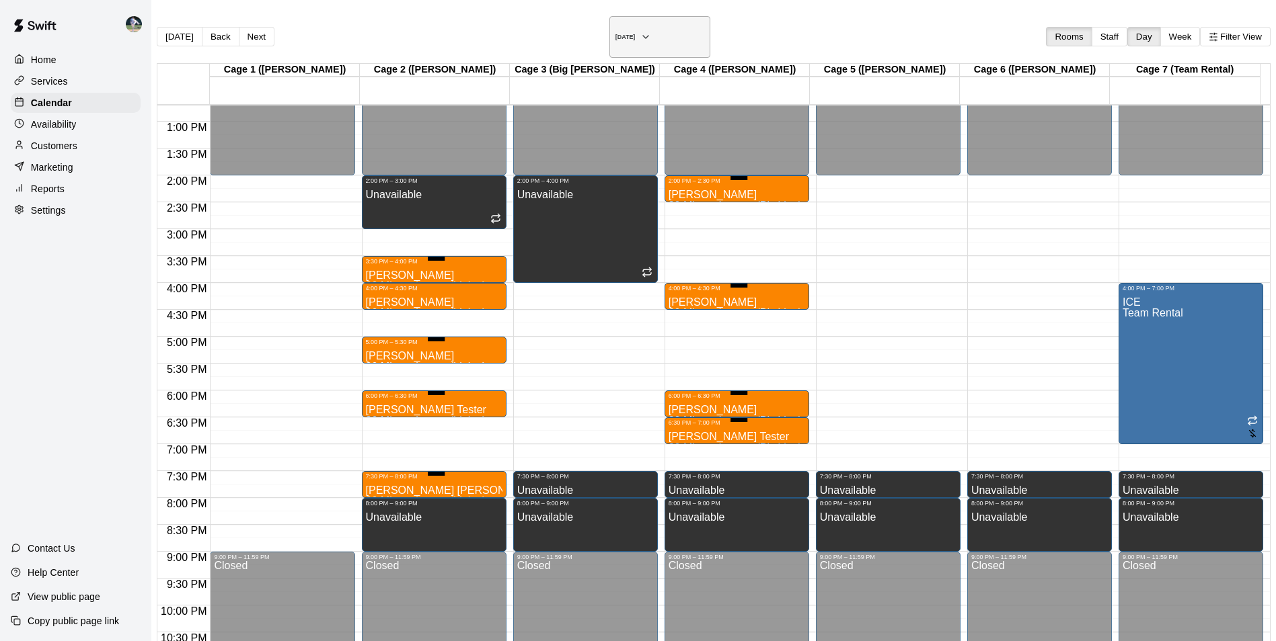
click at [623, 34] on h6 "Tuesday Aug 26" at bounding box center [625, 37] width 20 height 7
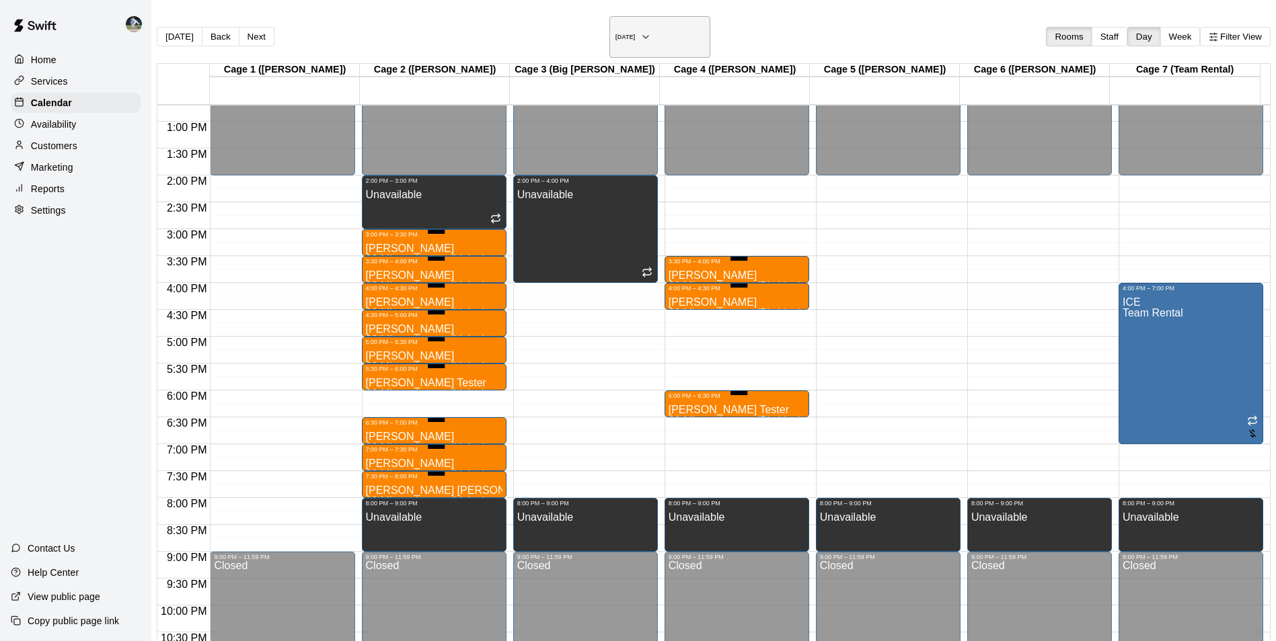
click at [615, 34] on h6 "Tuesday Sep 02" at bounding box center [625, 37] width 20 height 7
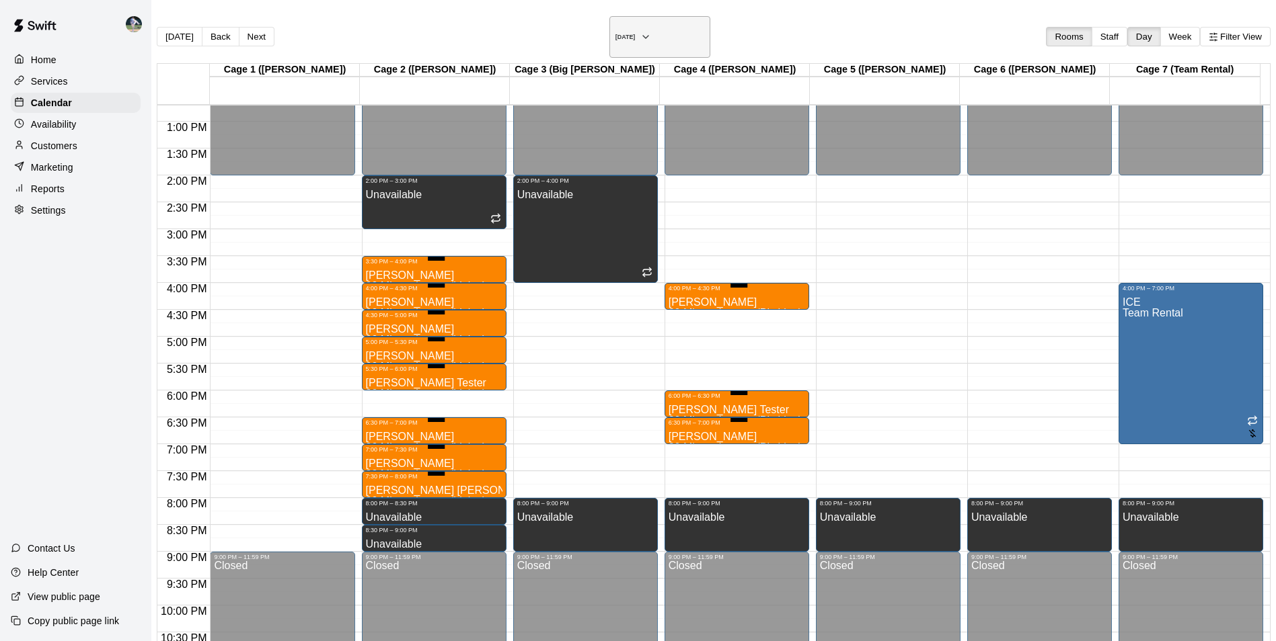
click at [615, 34] on h6 "Tuesday Sep 09" at bounding box center [625, 37] width 20 height 7
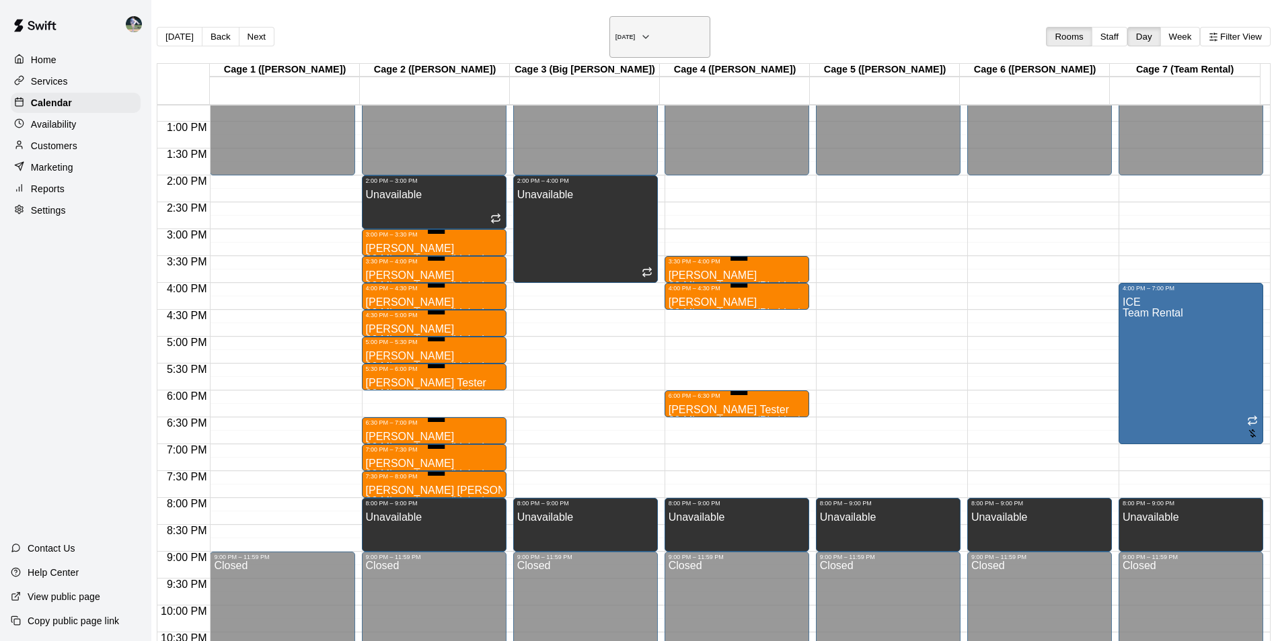
click at [623, 34] on h6 "Tuesday Sep 16" at bounding box center [625, 37] width 20 height 7
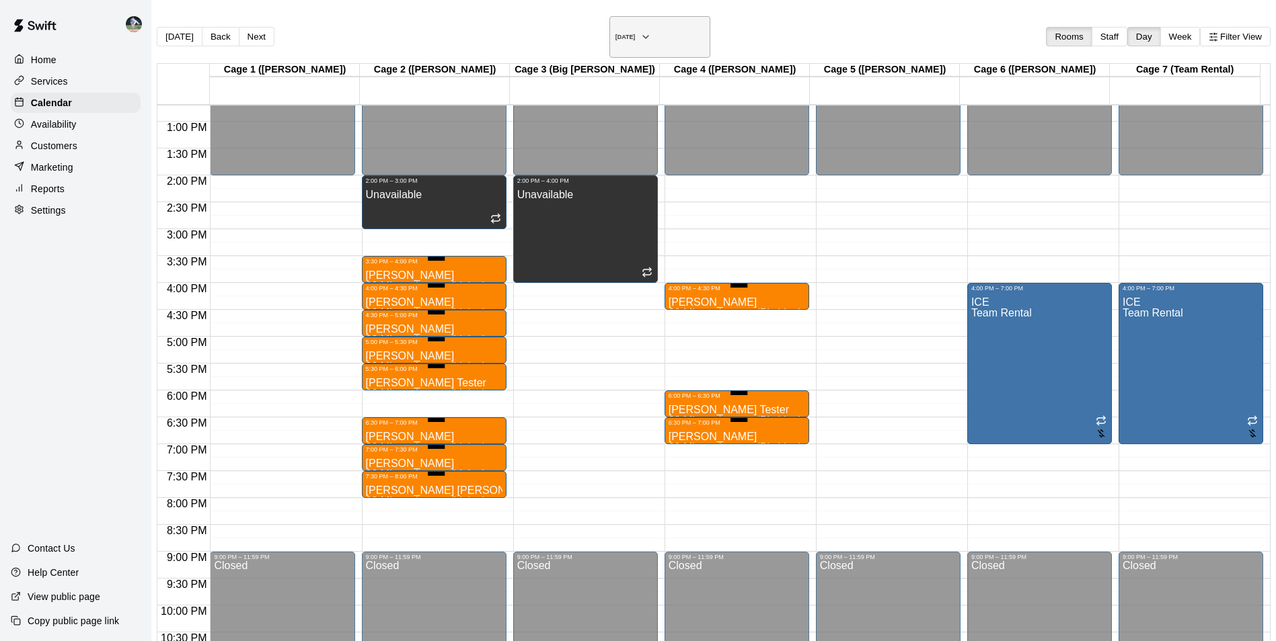
click at [615, 34] on h6 "Tuesday Sep 23" at bounding box center [625, 37] width 20 height 7
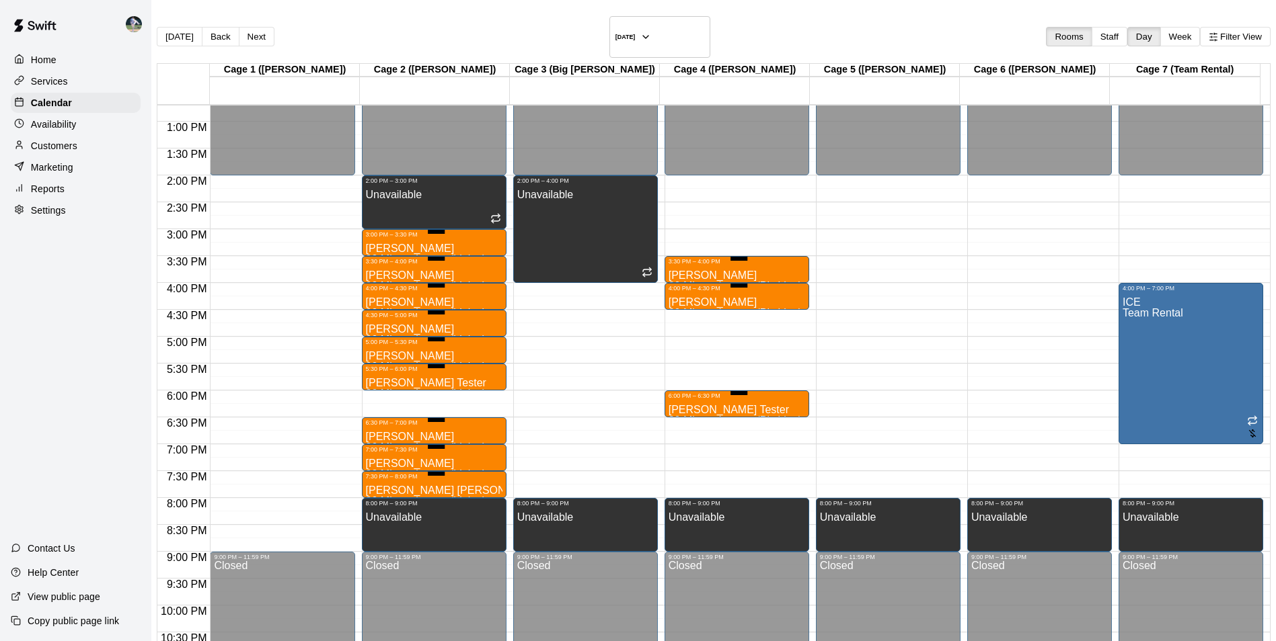
click at [40, 572] on p "Help Center" at bounding box center [53, 572] width 51 height 13
click at [75, 553] on div "Contact Us" at bounding box center [43, 549] width 86 height 24
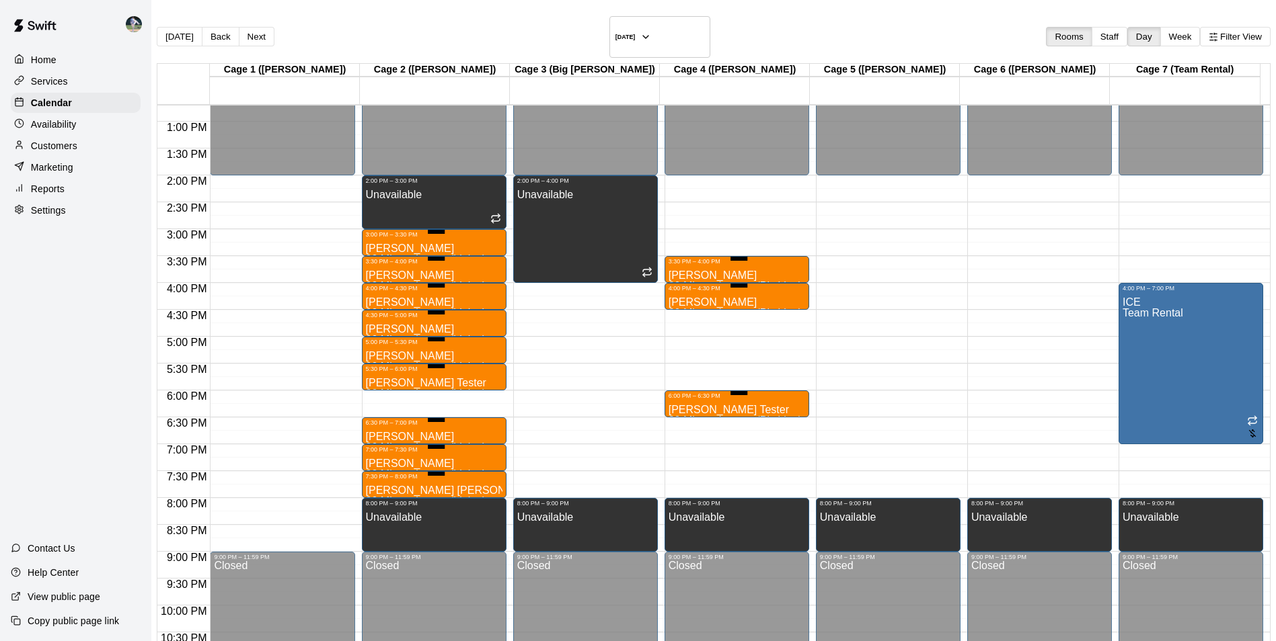
type input "**********"
type textarea "**********"
click at [190, 27] on button "[DATE]" at bounding box center [180, 36] width 46 height 19
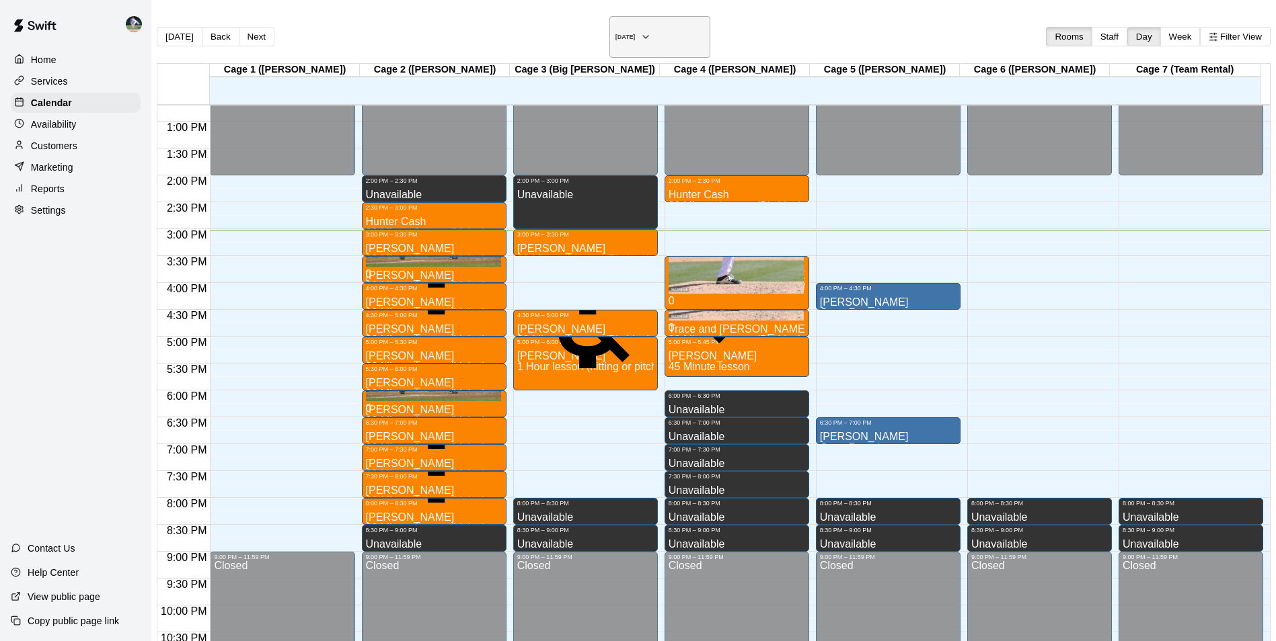
click at [618, 34] on h6 "[DATE]" at bounding box center [625, 37] width 20 height 7
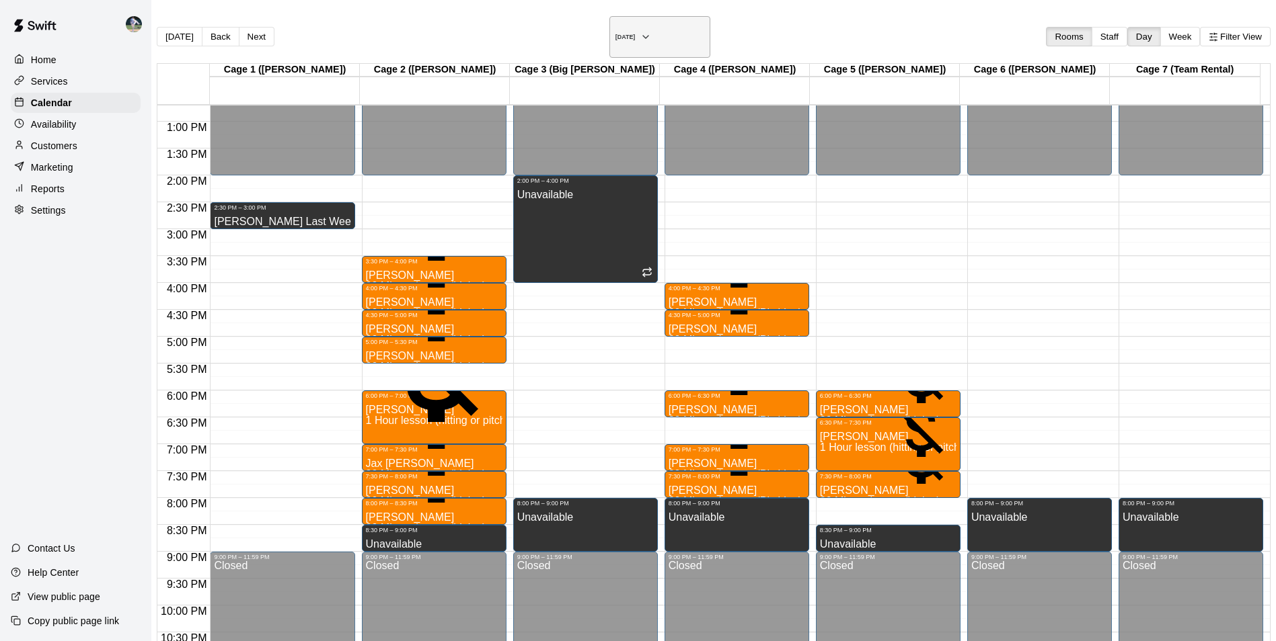
click at [615, 36] on h6 "Monday Sep 01" at bounding box center [625, 37] width 20 height 7
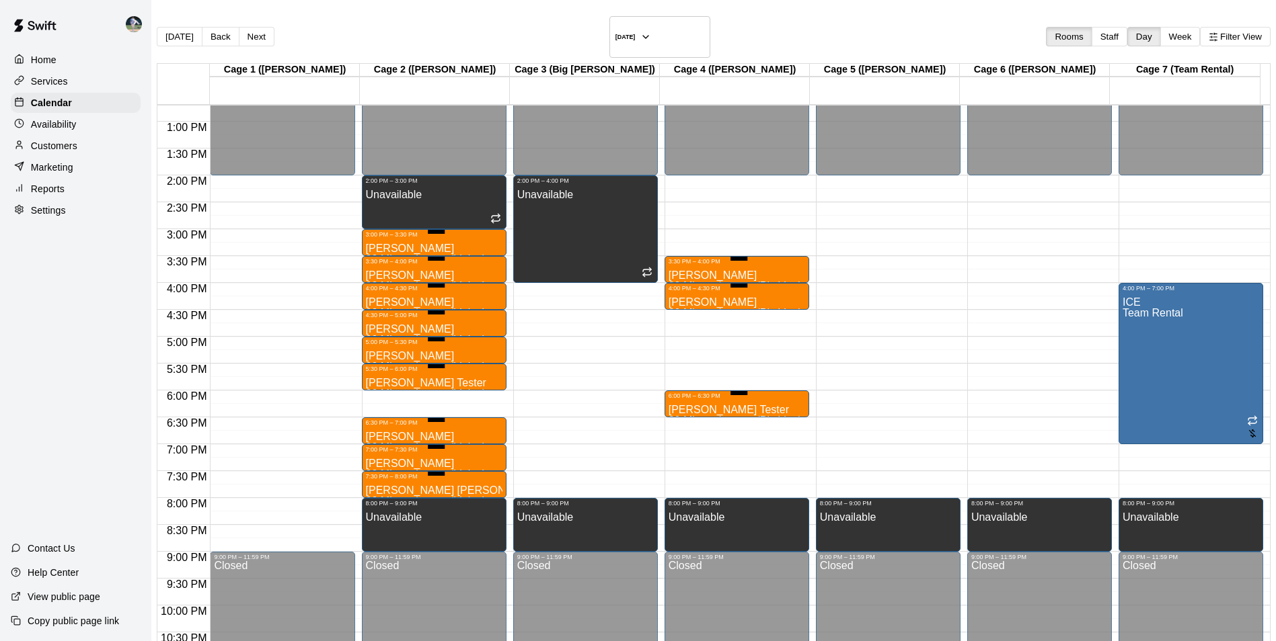
click at [1122, 341] on div "ICE Team Rental" at bounding box center [1152, 612] width 61 height 641
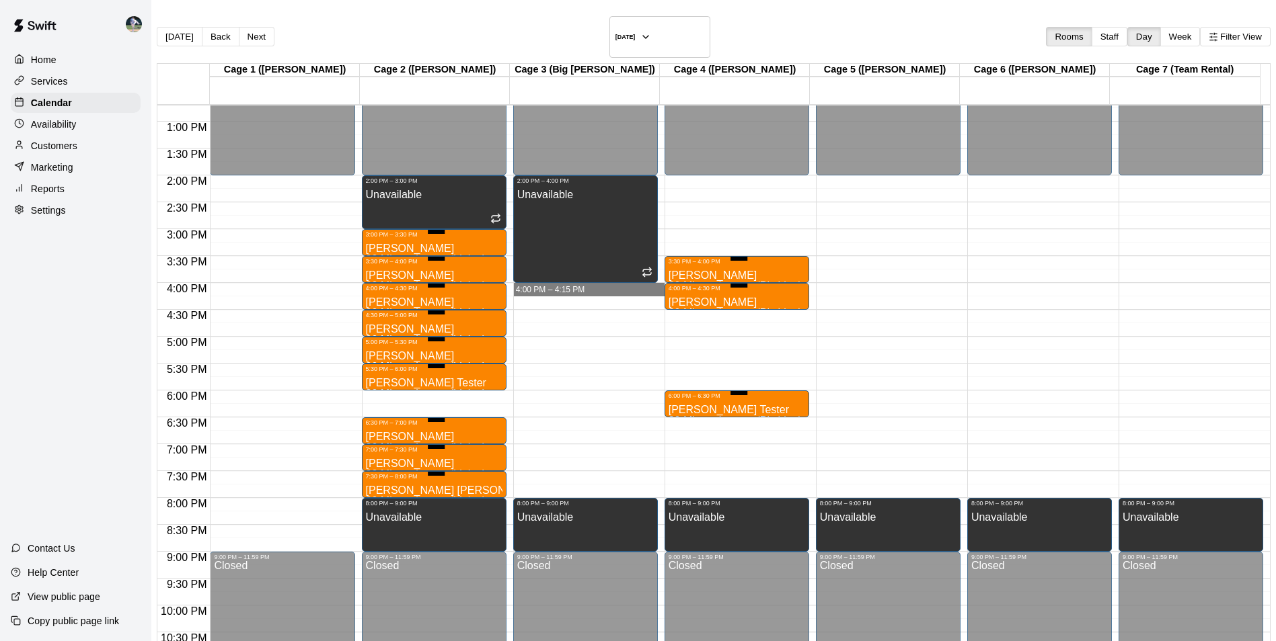
drag, startPoint x: 567, startPoint y: 270, endPoint x: 559, endPoint y: 271, distance: 7.4
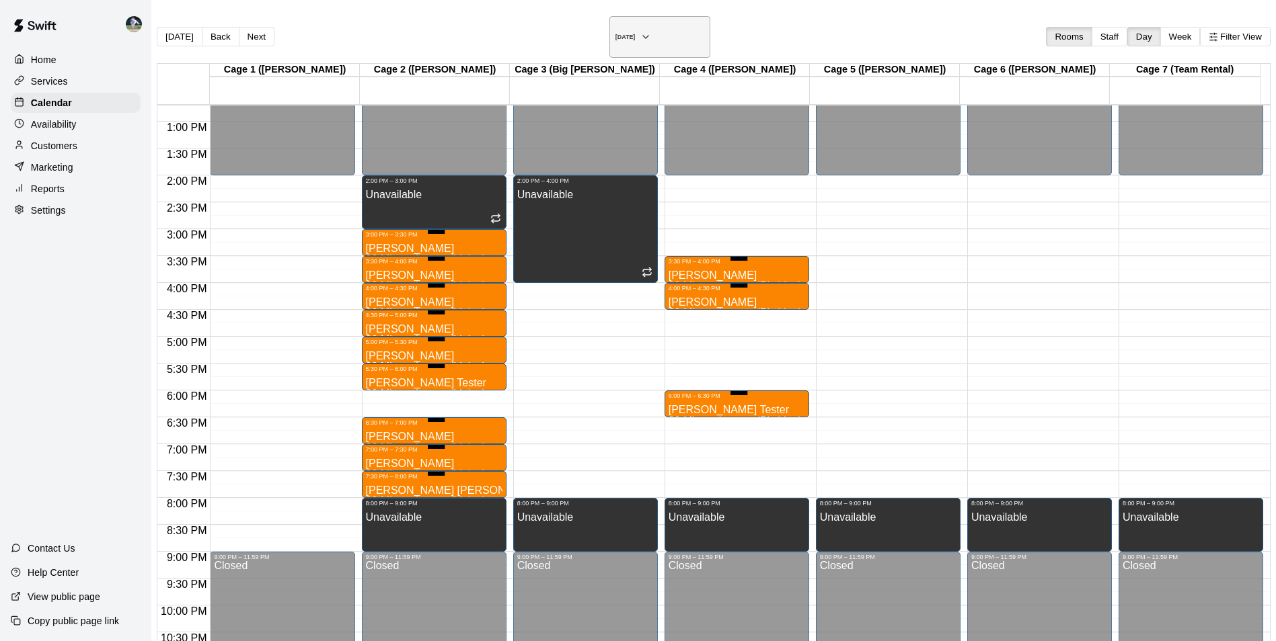
click at [615, 34] on h6 "Tuesday Sep 02" at bounding box center [625, 37] width 20 height 7
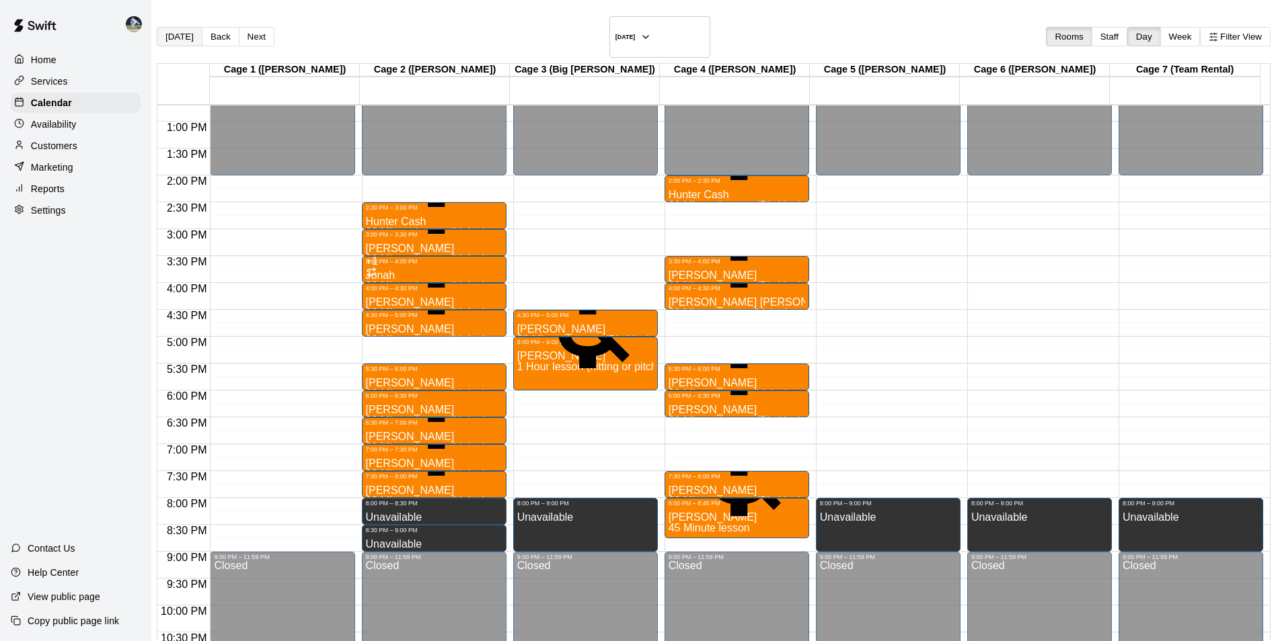
click at [187, 27] on button "[DATE]" at bounding box center [180, 36] width 46 height 19
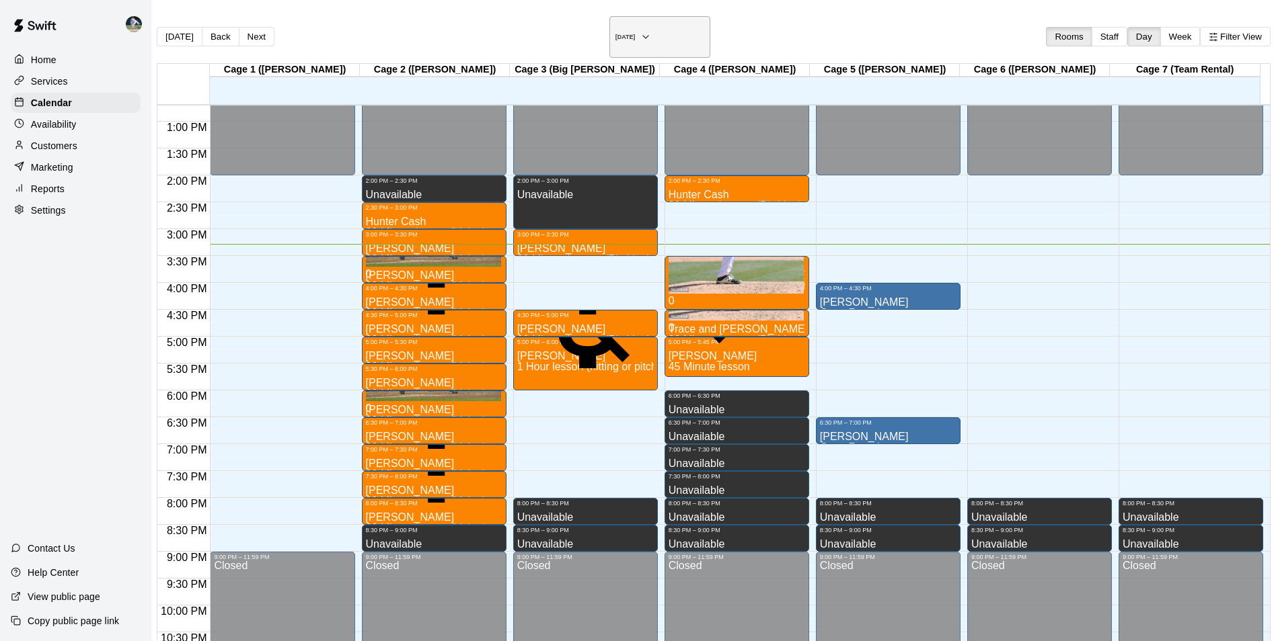
click at [615, 34] on h6 "[DATE]" at bounding box center [625, 37] width 20 height 7
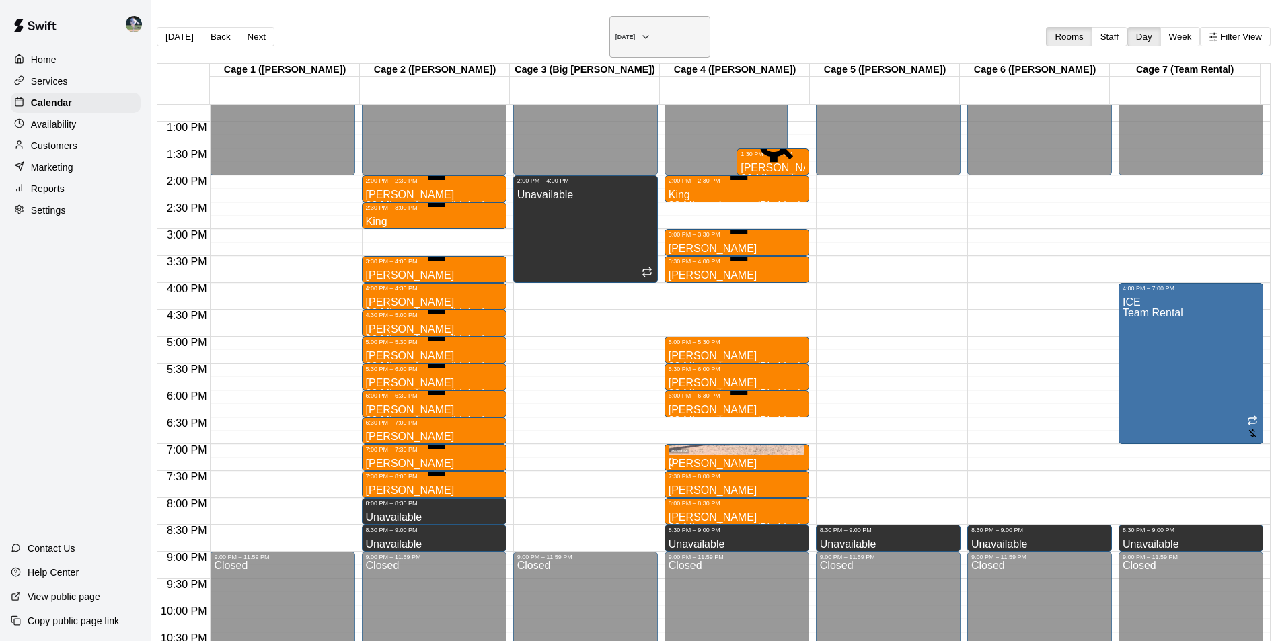
click at [623, 34] on h6 "[DATE]" at bounding box center [625, 37] width 20 height 7
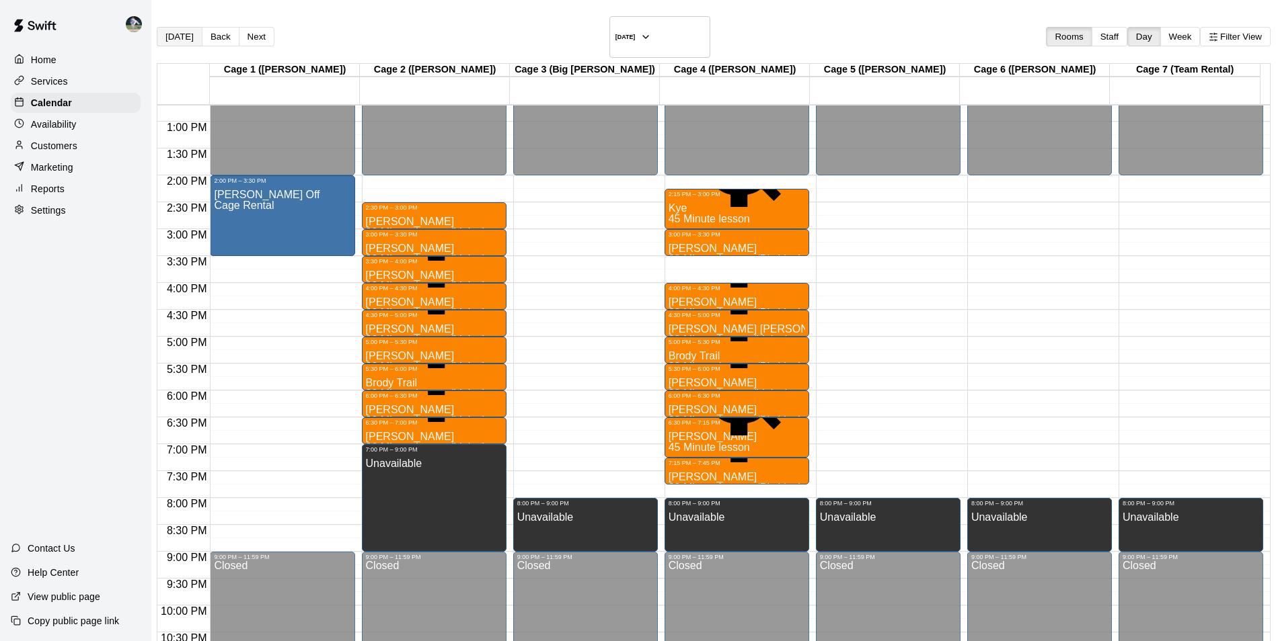
click at [190, 28] on button "[DATE]" at bounding box center [180, 36] width 46 height 19
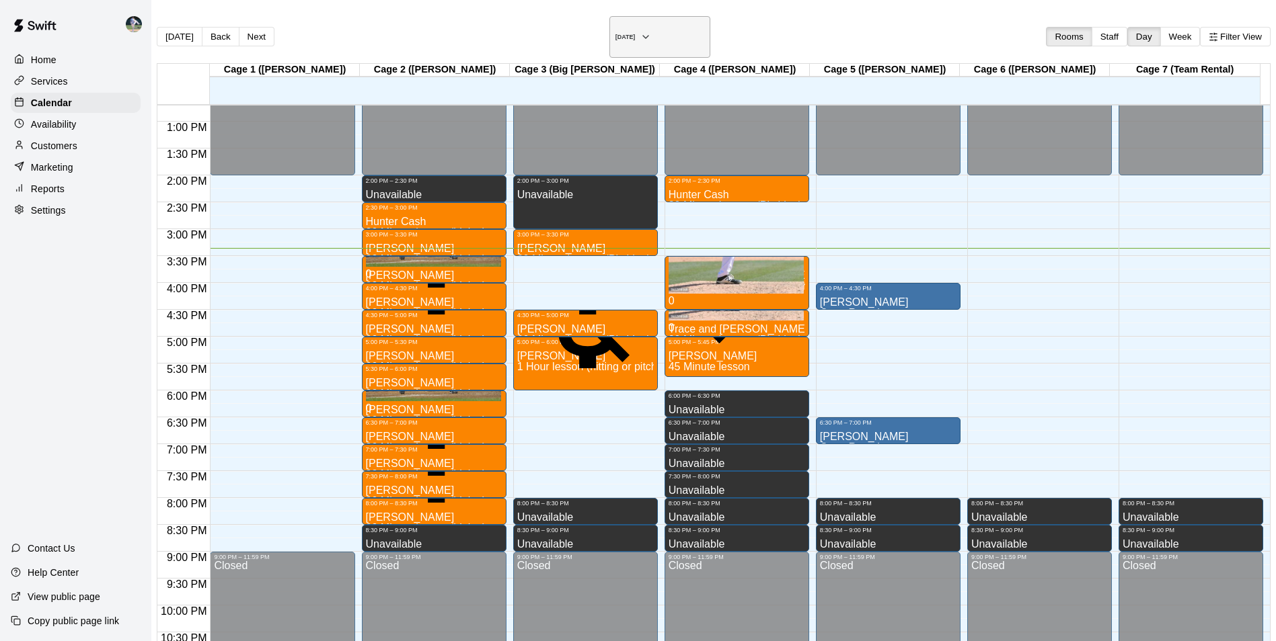
click at [619, 34] on h6 "[DATE]" at bounding box center [625, 37] width 20 height 7
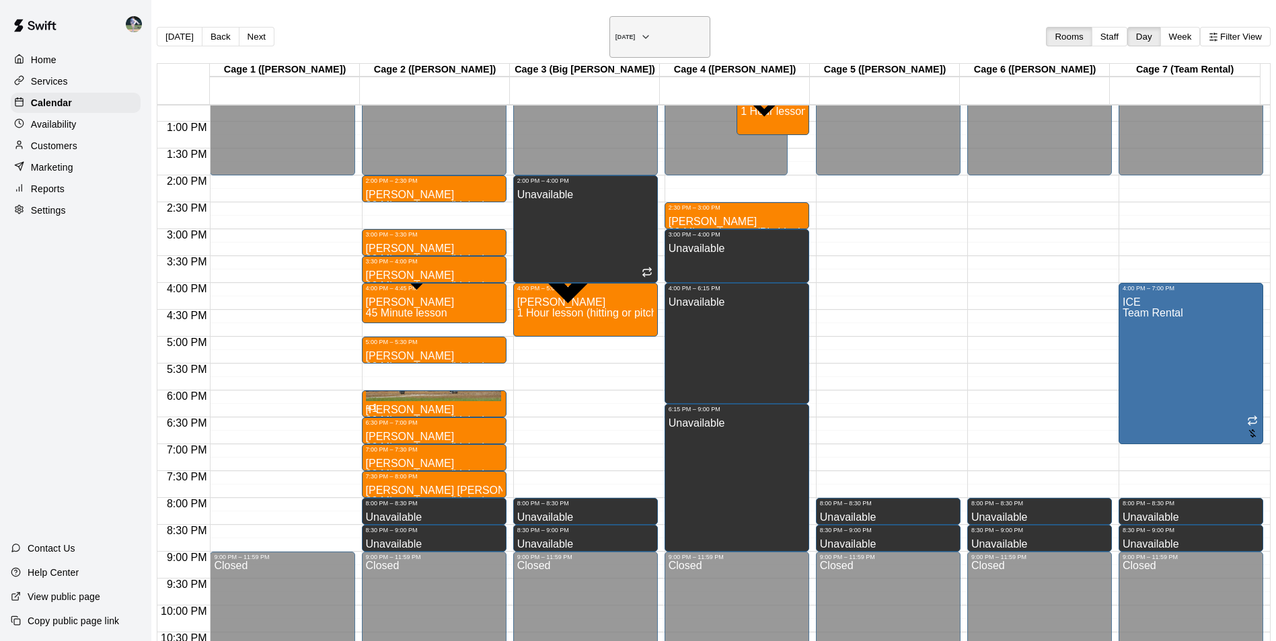
click at [635, 34] on h6 "Tuesday Aug 05" at bounding box center [625, 37] width 20 height 7
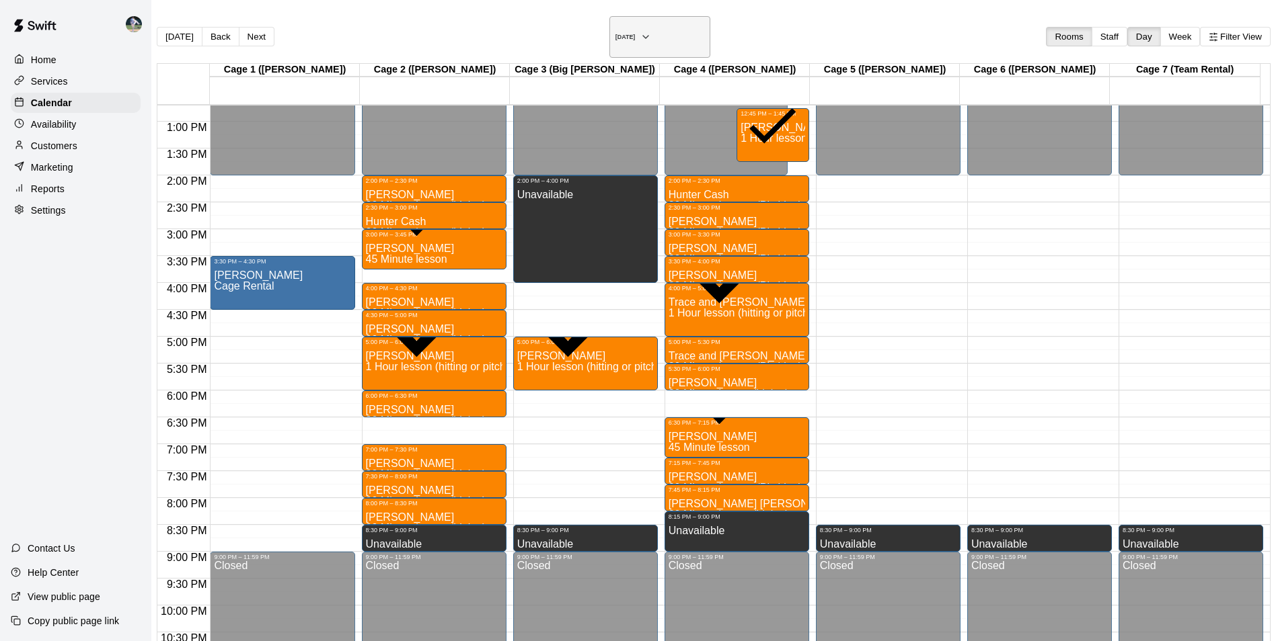
click at [651, 29] on icon "button" at bounding box center [645, 37] width 11 height 16
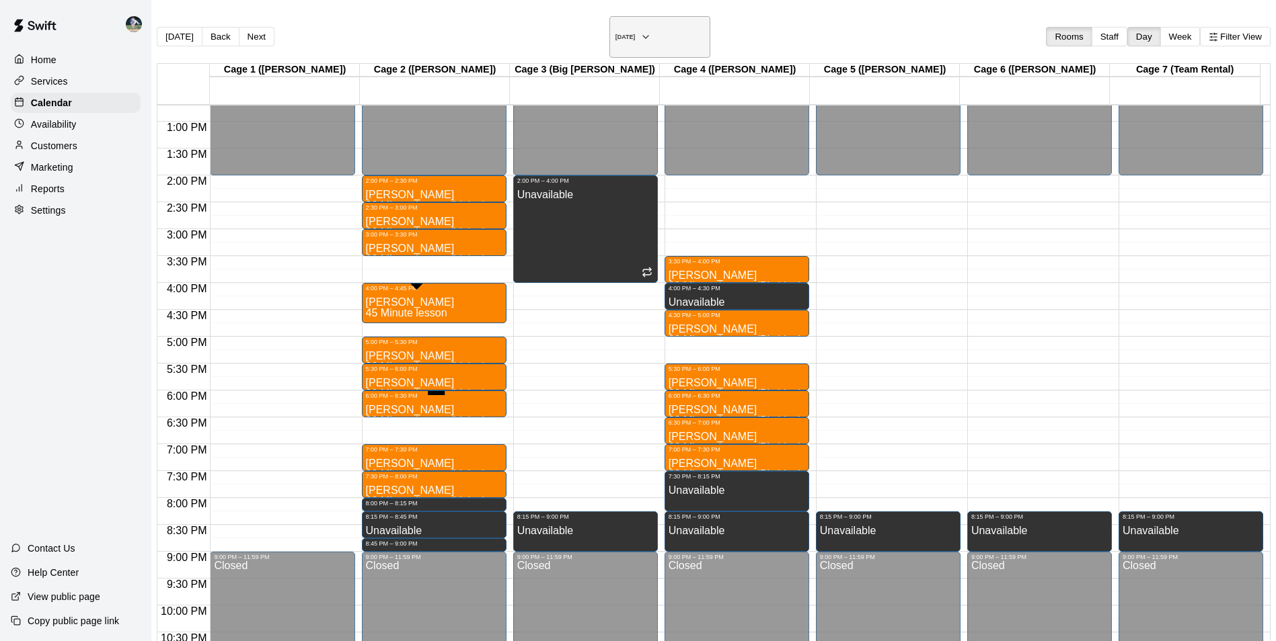
click at [651, 29] on icon "button" at bounding box center [645, 37] width 11 height 16
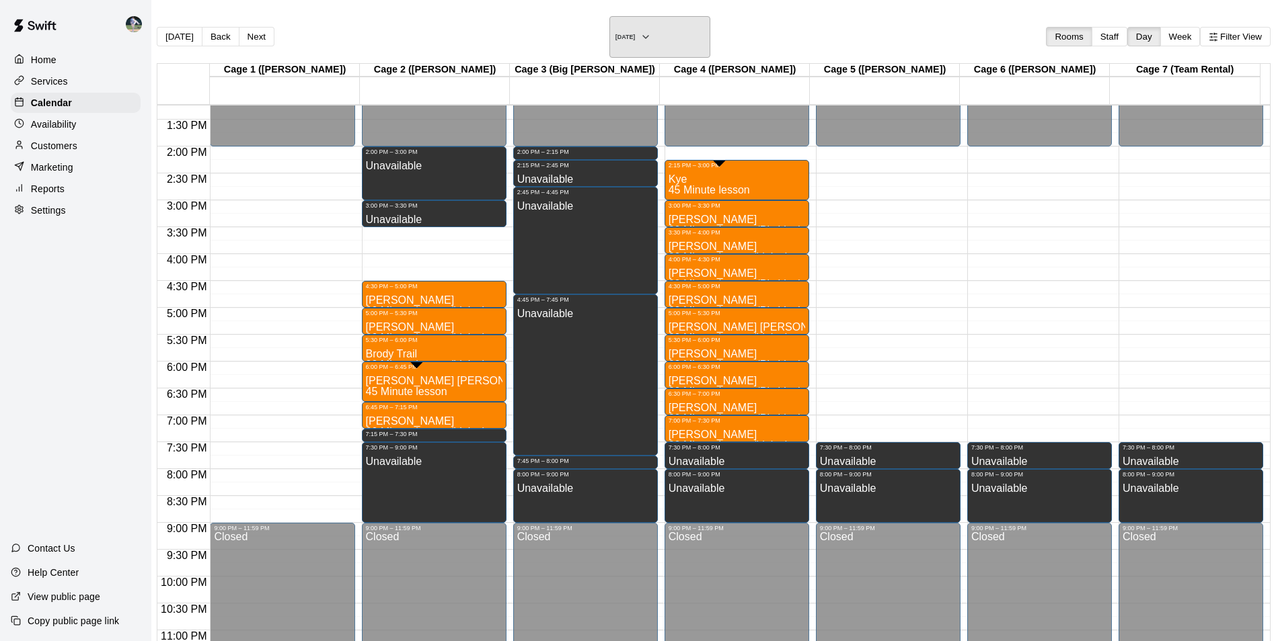
scroll to position [725, 0]
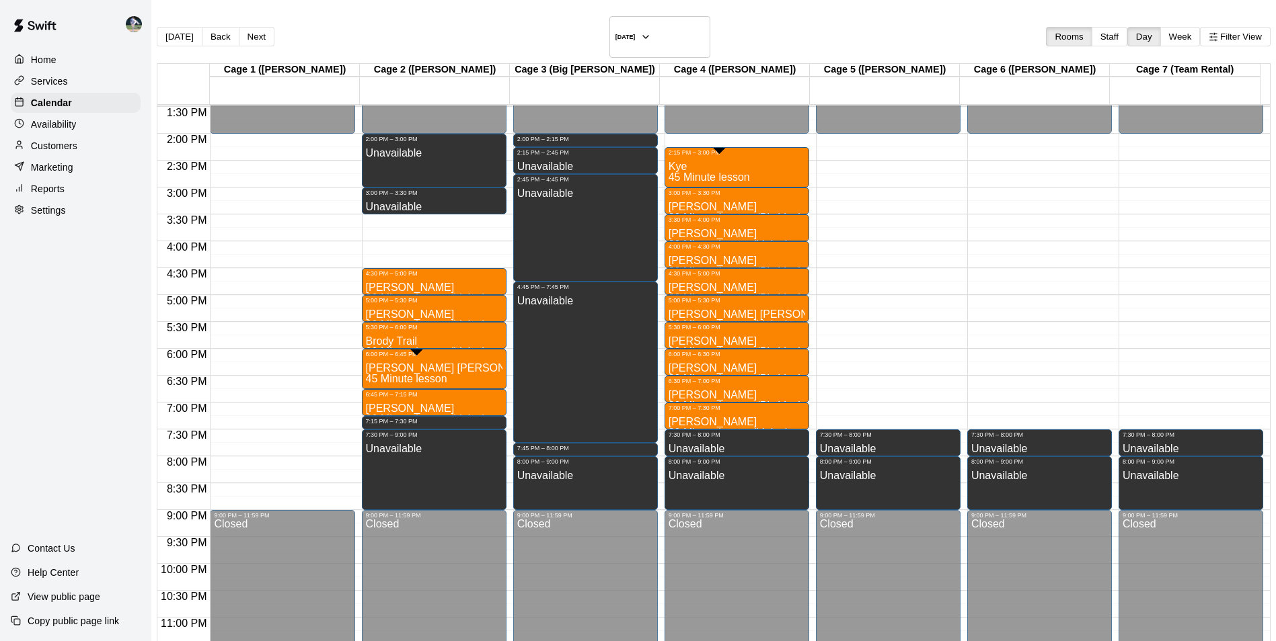
click at [59, 148] on p "Customers" at bounding box center [54, 145] width 46 height 13
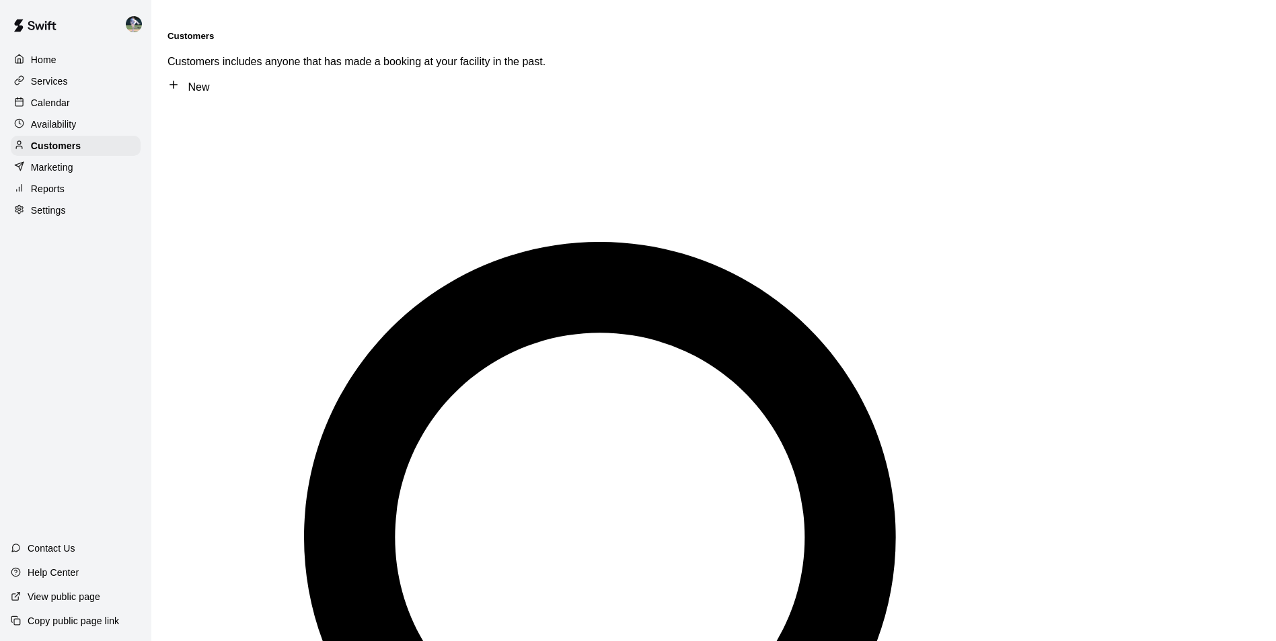
type input "*******"
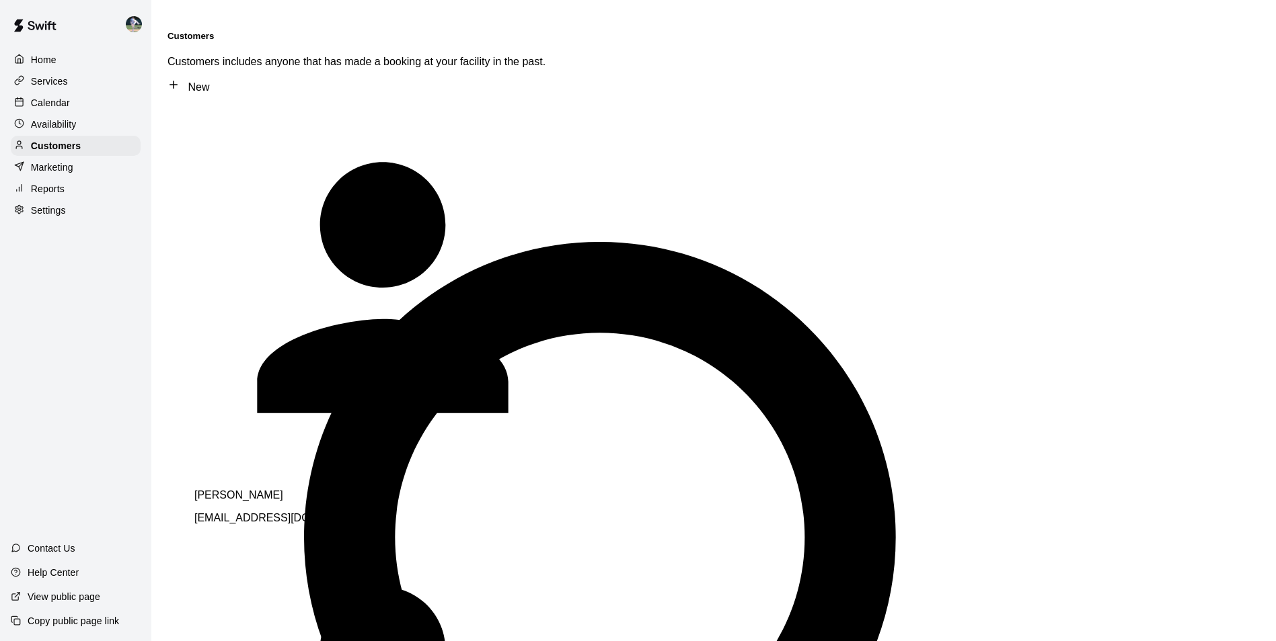
click at [246, 490] on div "Kendell Hopkins floridadevildog1985@yahoo.com" at bounding box center [382, 507] width 377 height 35
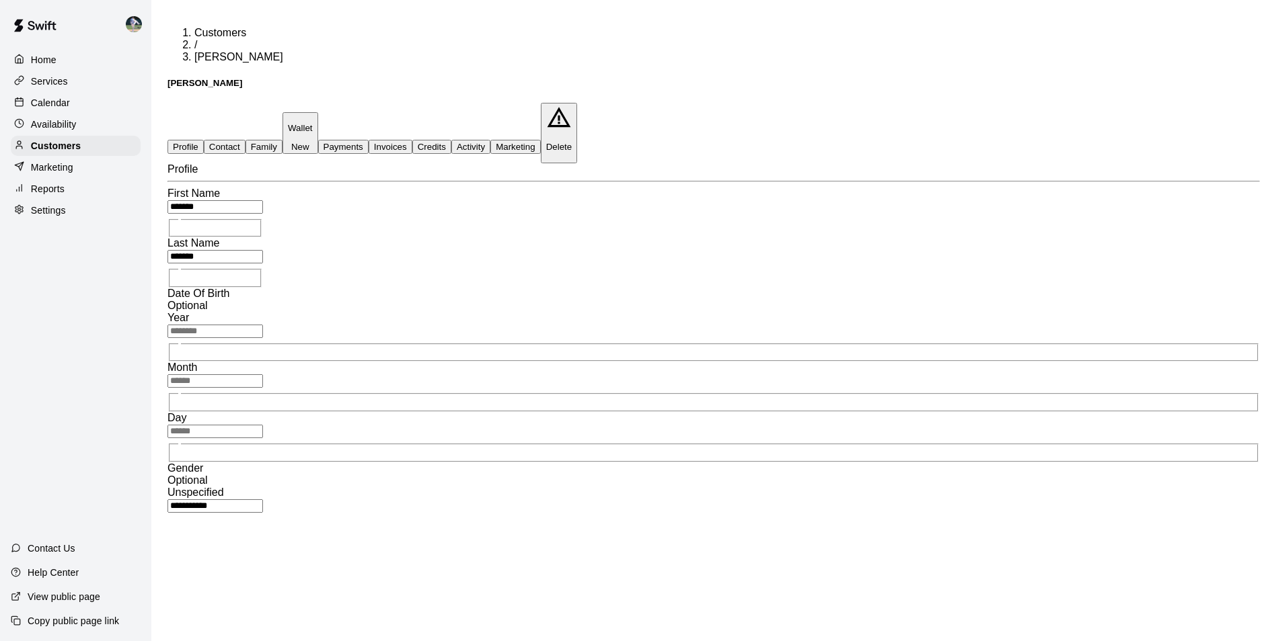
click at [245, 140] on button "Contact" at bounding box center [225, 147] width 42 height 14
select select "**"
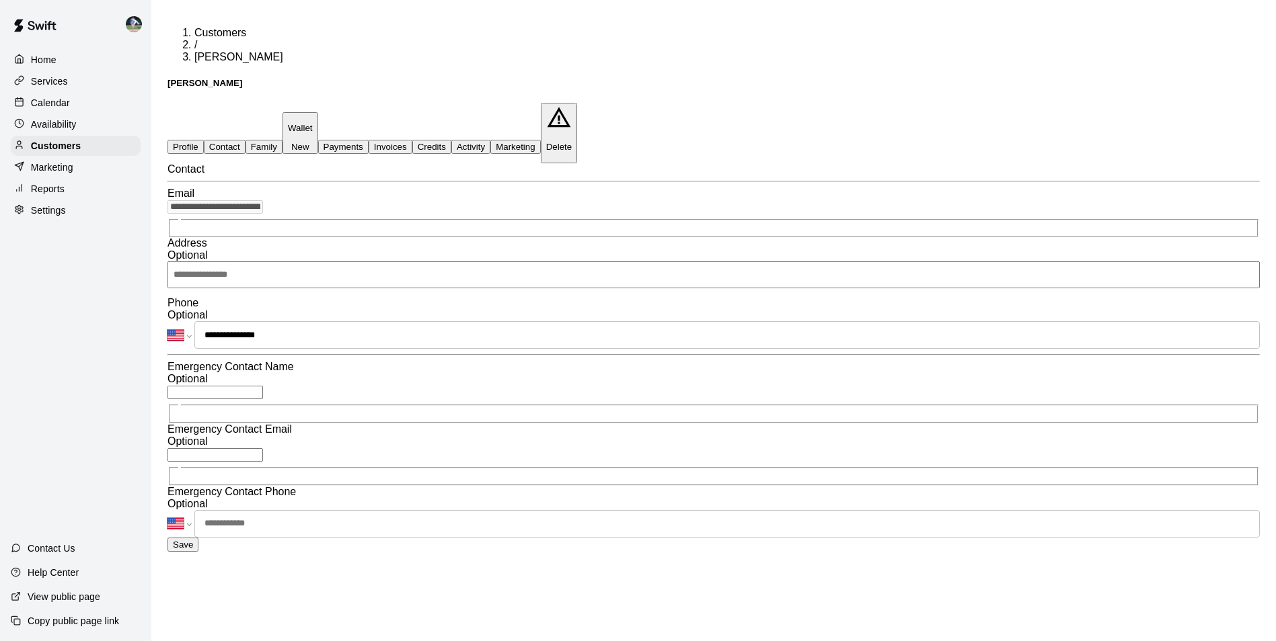
click at [75, 104] on div "Calendar" at bounding box center [76, 103] width 130 height 20
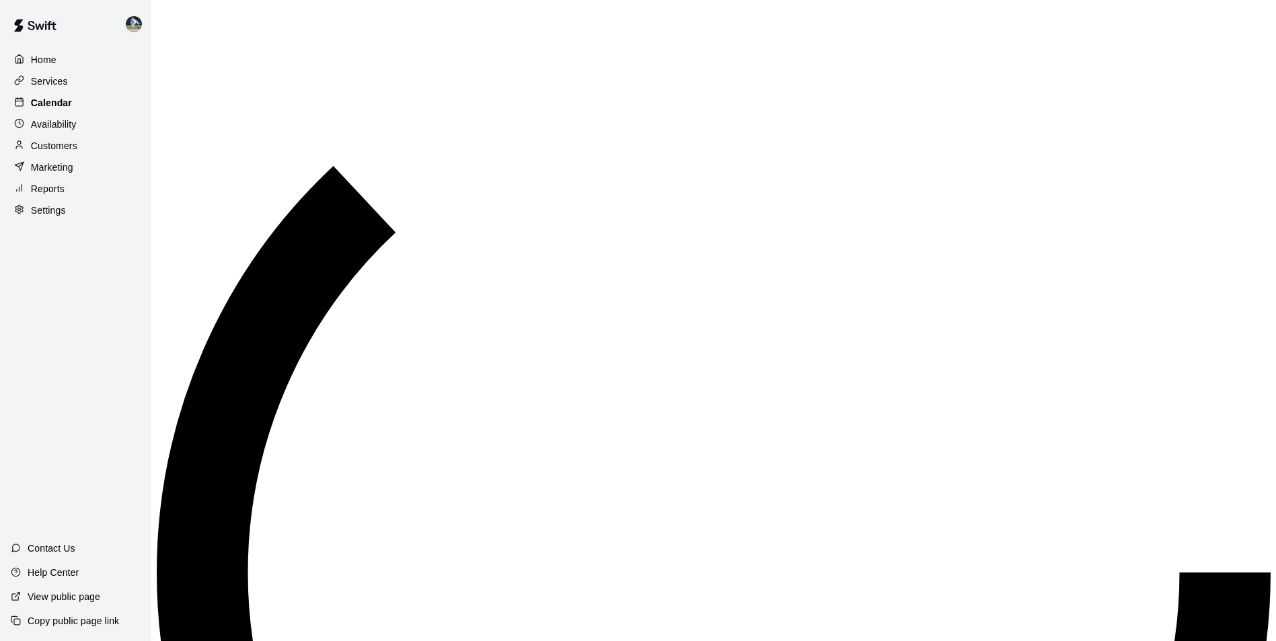
scroll to position [683, 0]
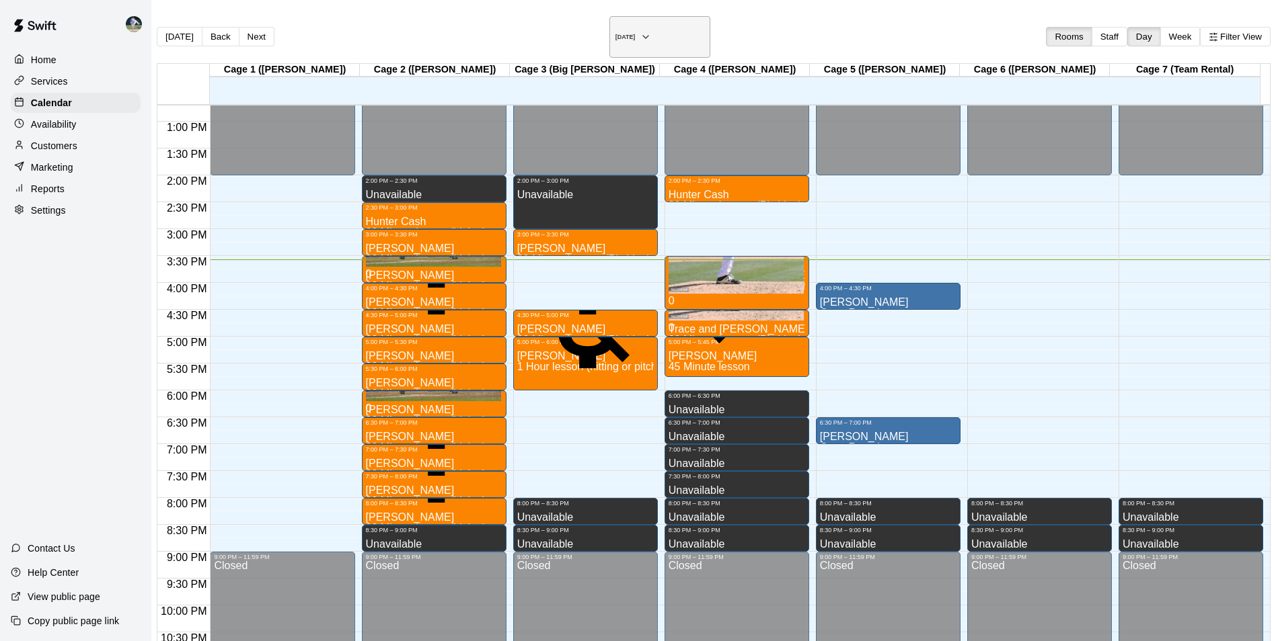
click at [635, 34] on h6 "[DATE]" at bounding box center [625, 37] width 20 height 7
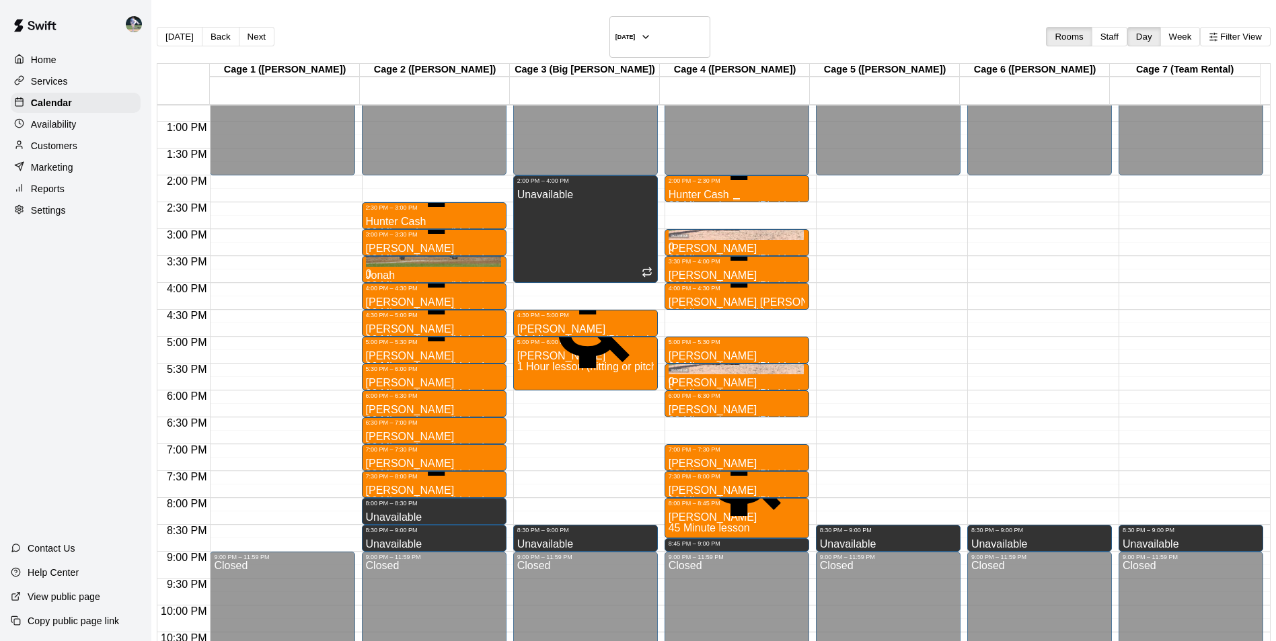
click at [692, 184] on div "Hunter Cash 30 Minute Lesson (Pitching)" at bounding box center [734, 504] width 133 height 641
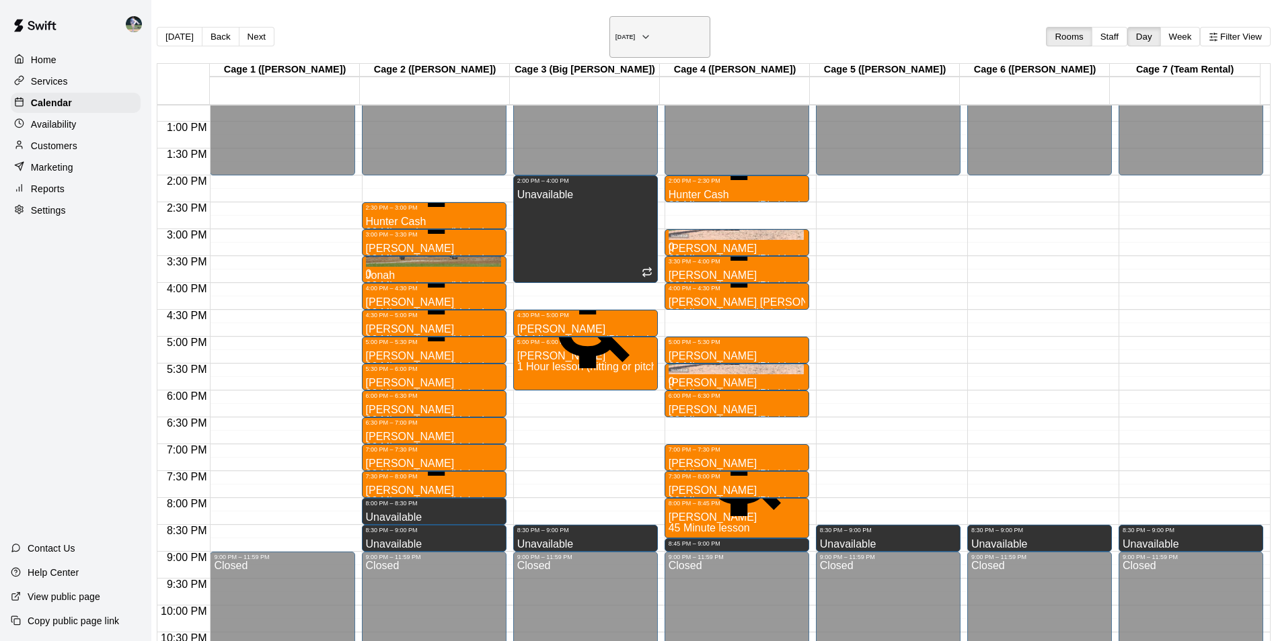
click at [651, 31] on icon "button" at bounding box center [645, 37] width 11 height 16
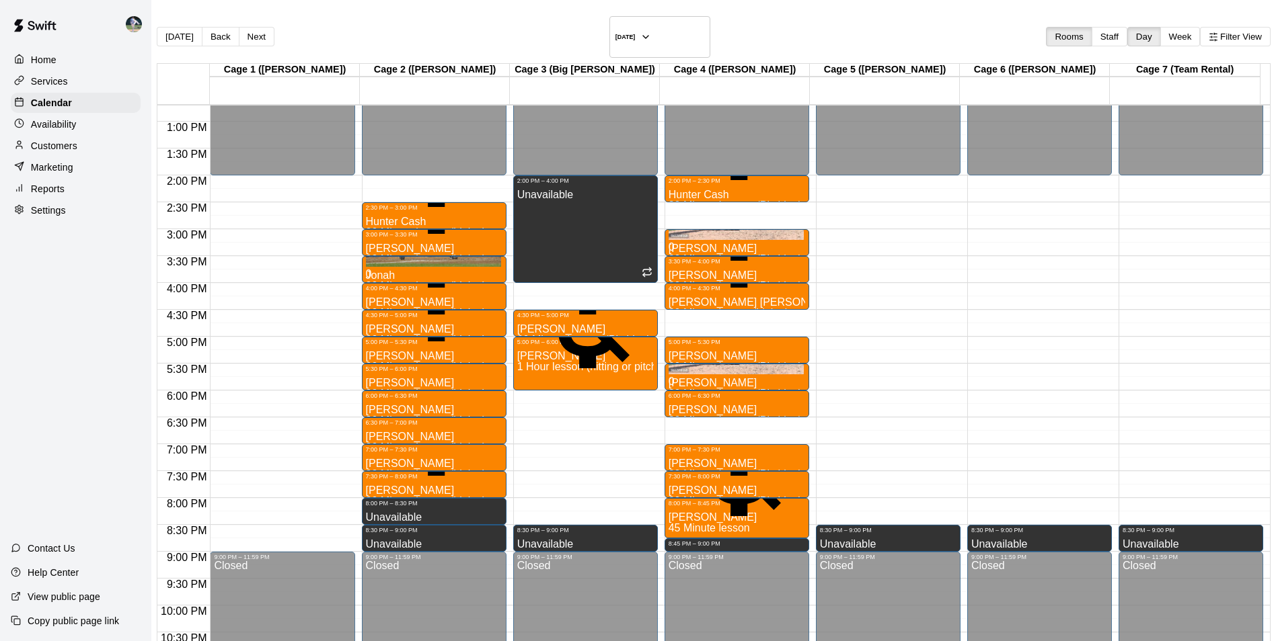
click at [691, 200] on span "30 Minute Lesson (Pitching)" at bounding box center [734, 205] width 133 height 11
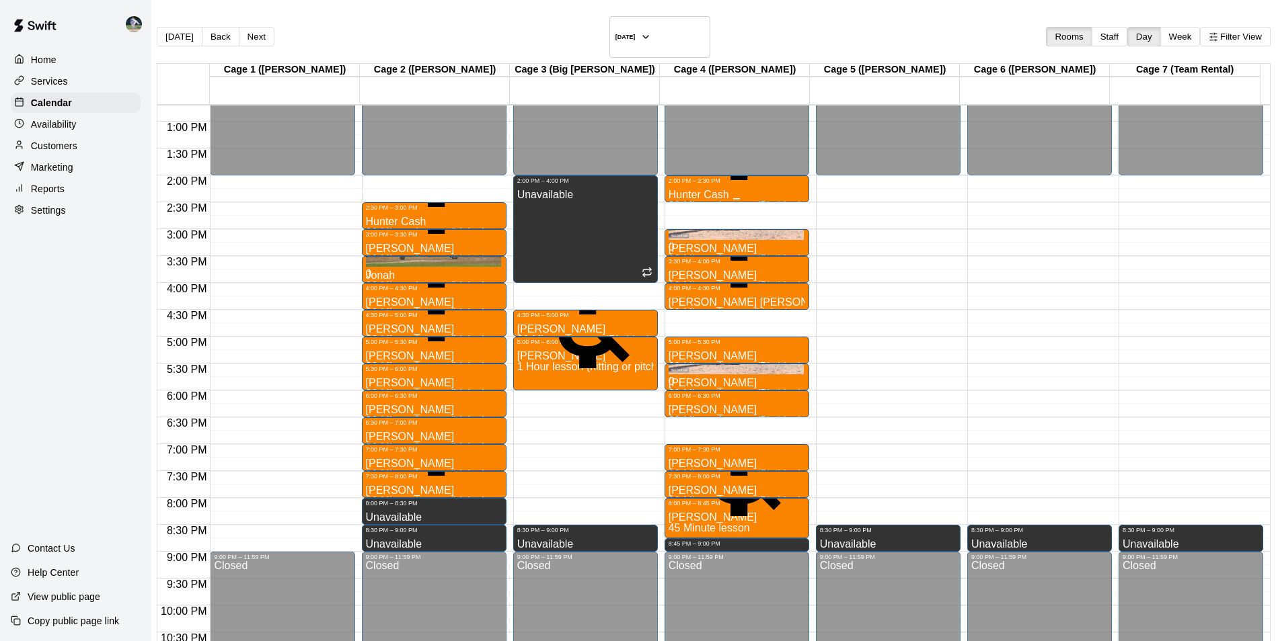
click at [699, 178] on div "2:00 PM – 2:30 PM" at bounding box center [736, 181] width 136 height 7
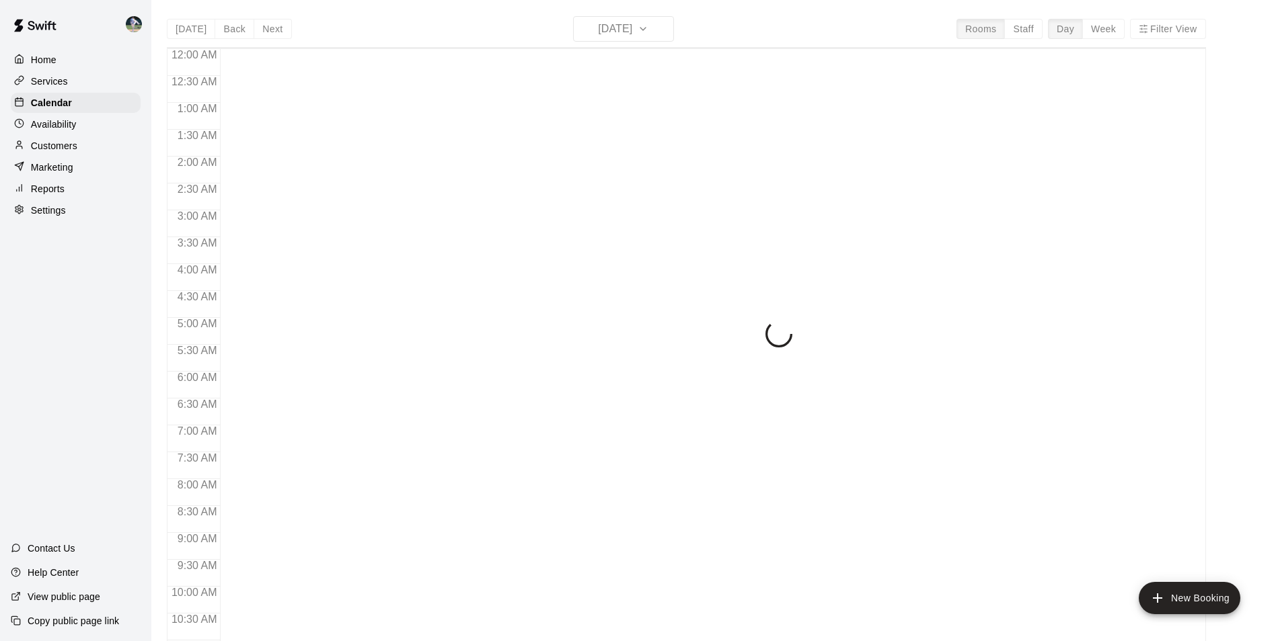
scroll to position [683, 0]
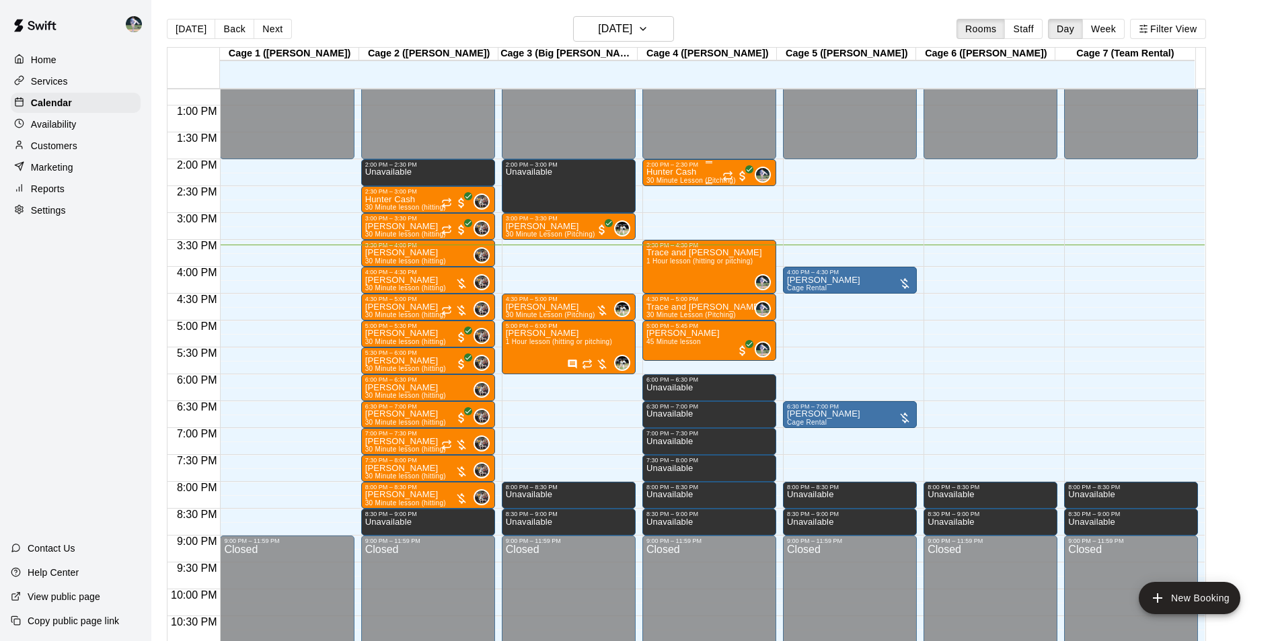
click at [707, 175] on div "Hunter Cash 30 Minute Lesson (Pitching)" at bounding box center [690, 488] width 89 height 641
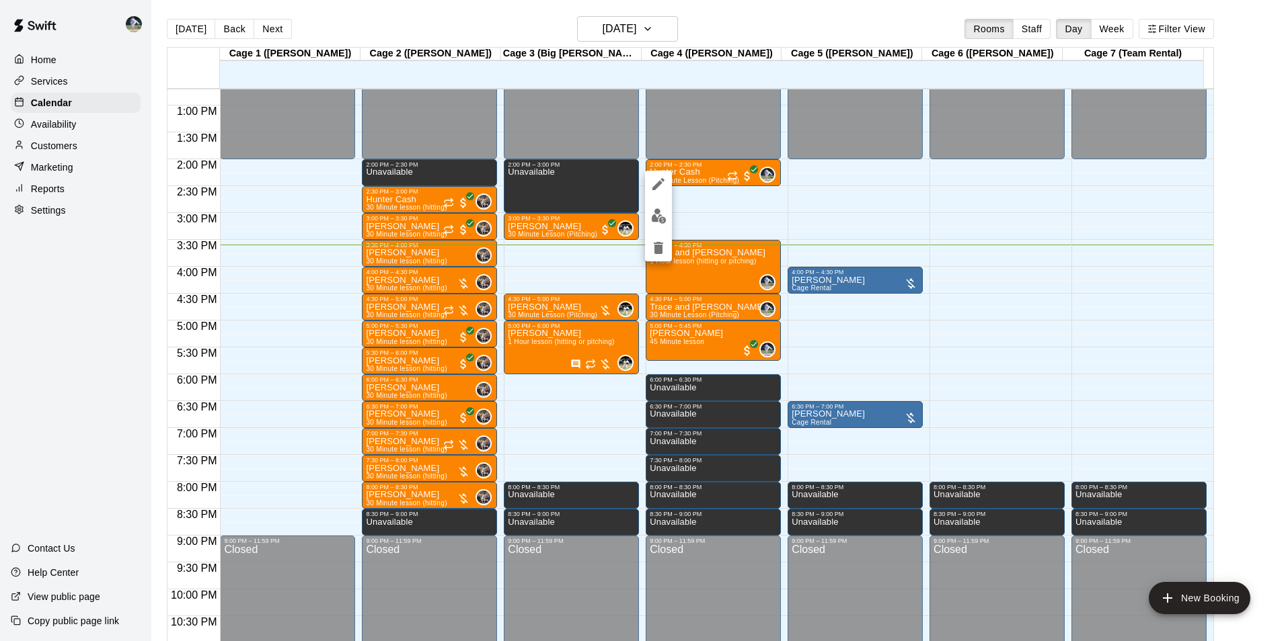
click at [707, 209] on div at bounding box center [643, 320] width 1286 height 641
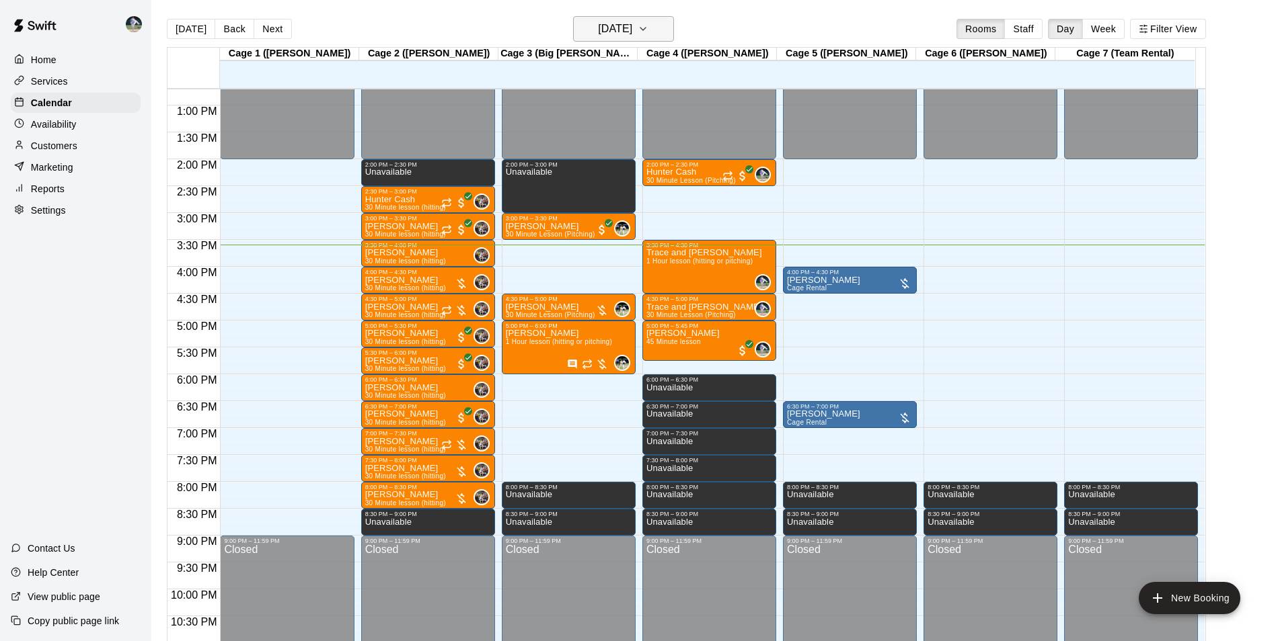
click at [668, 28] on button "[DATE]" at bounding box center [623, 29] width 101 height 26
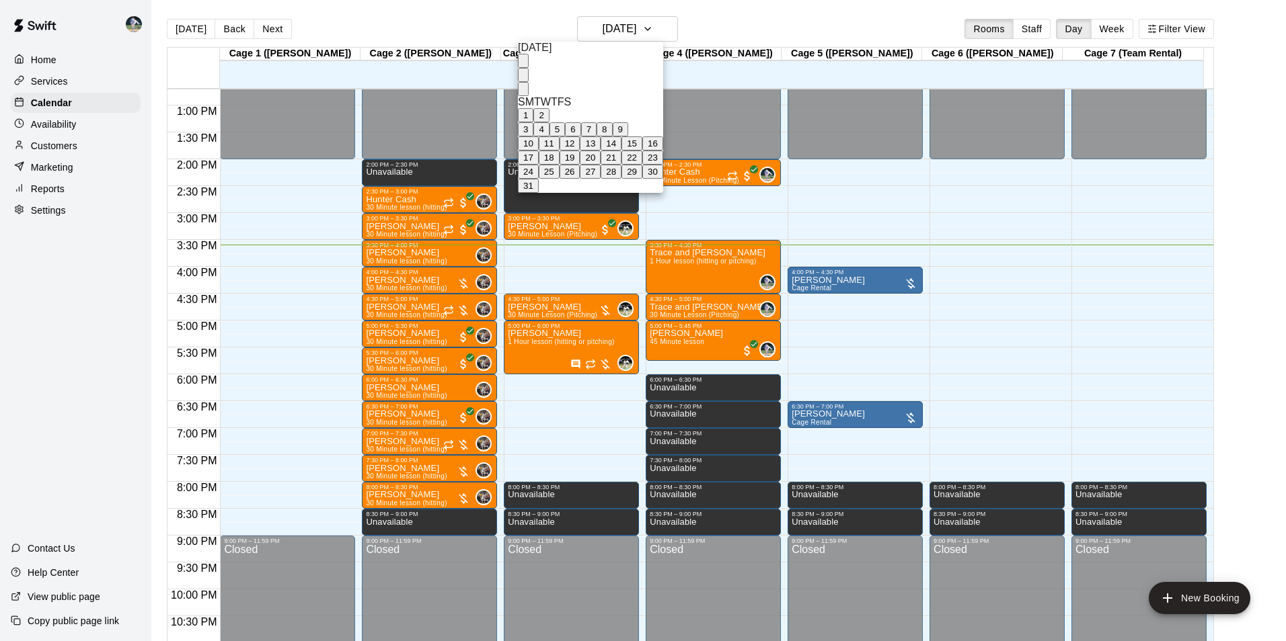
click at [600, 165] on button "20" at bounding box center [590, 158] width 21 height 14
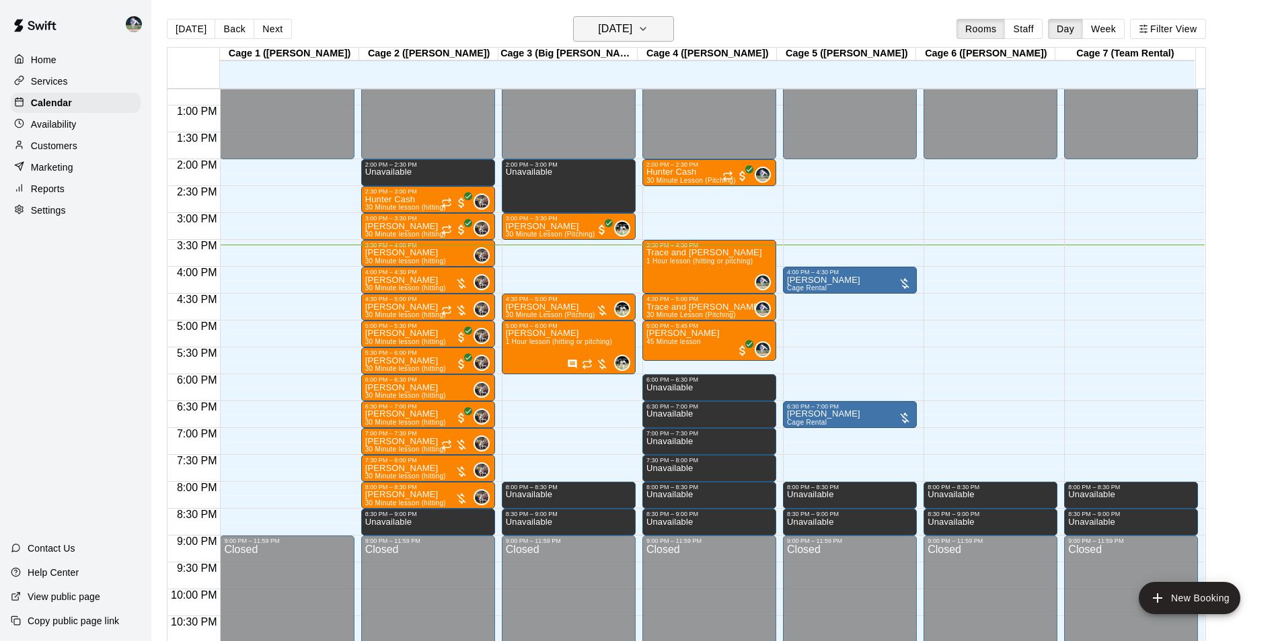
click at [648, 22] on icon "button" at bounding box center [642, 29] width 11 height 16
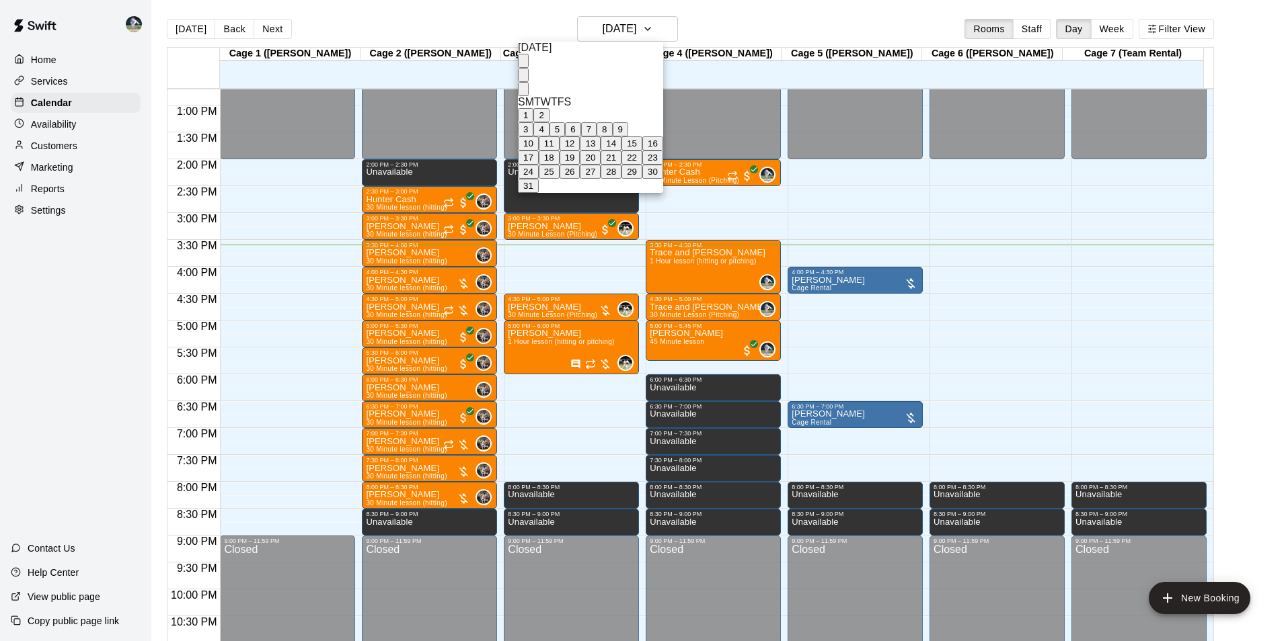
click at [600, 179] on button "27" at bounding box center [590, 172] width 21 height 14
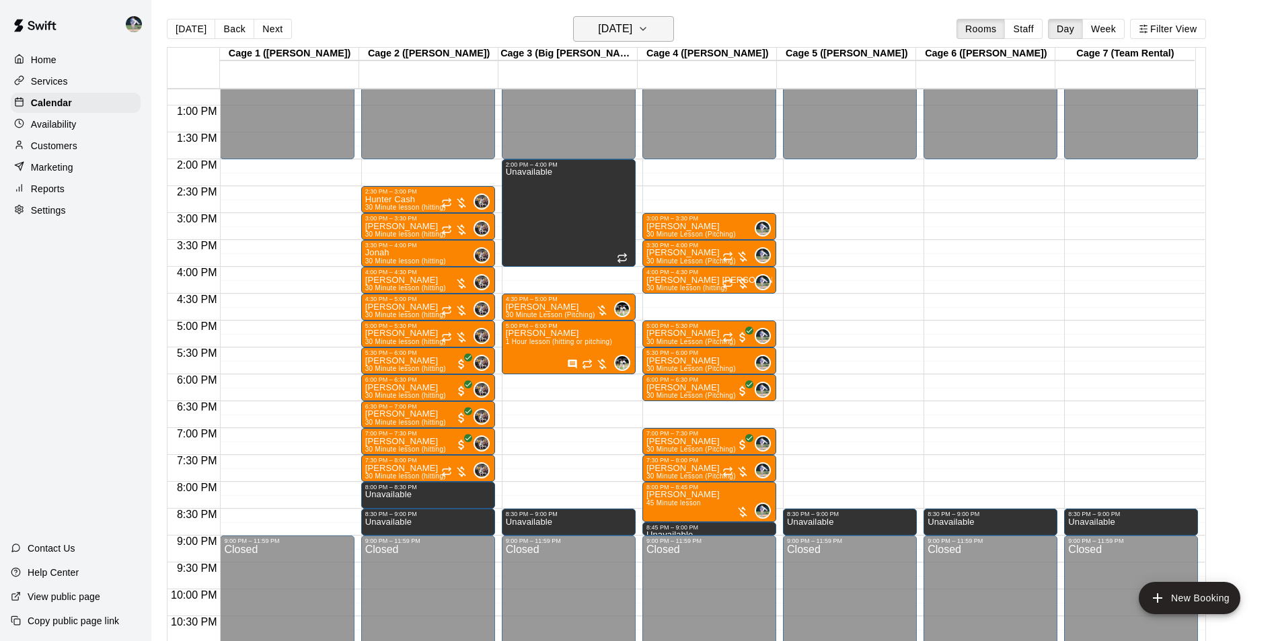
click at [648, 32] on icon "button" at bounding box center [642, 29] width 11 height 16
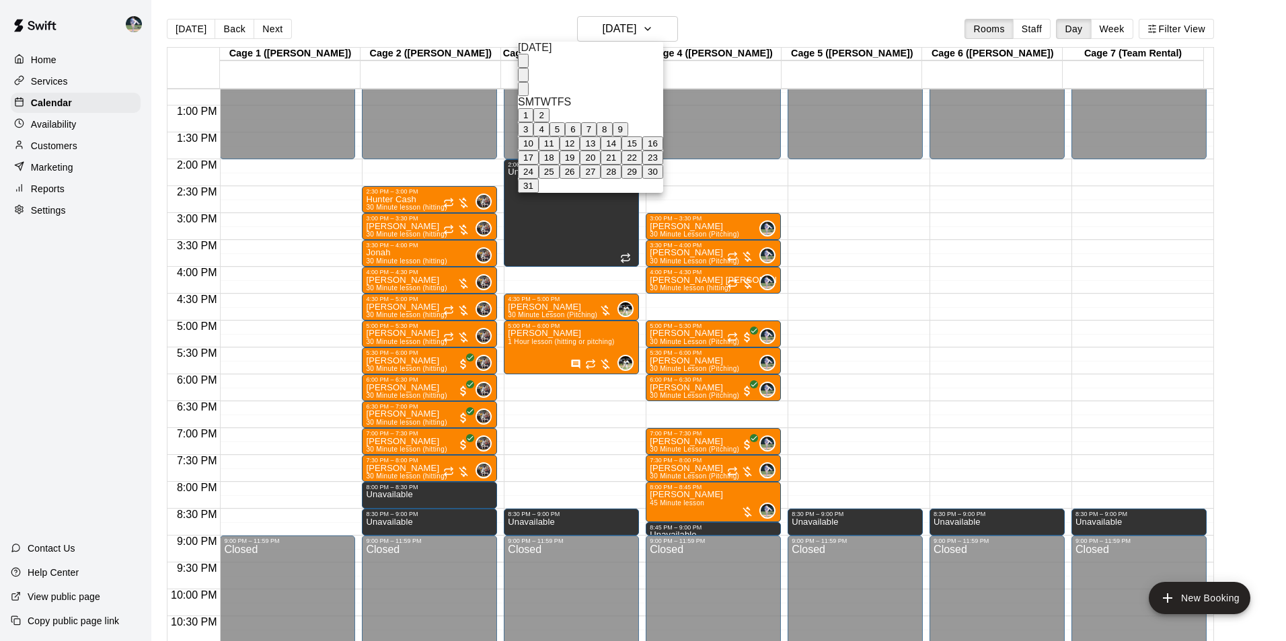
click at [523, 92] on icon "Next month" at bounding box center [523, 92] width 0 height 0
click at [565, 117] on button "3" at bounding box center [556, 115] width 15 height 14
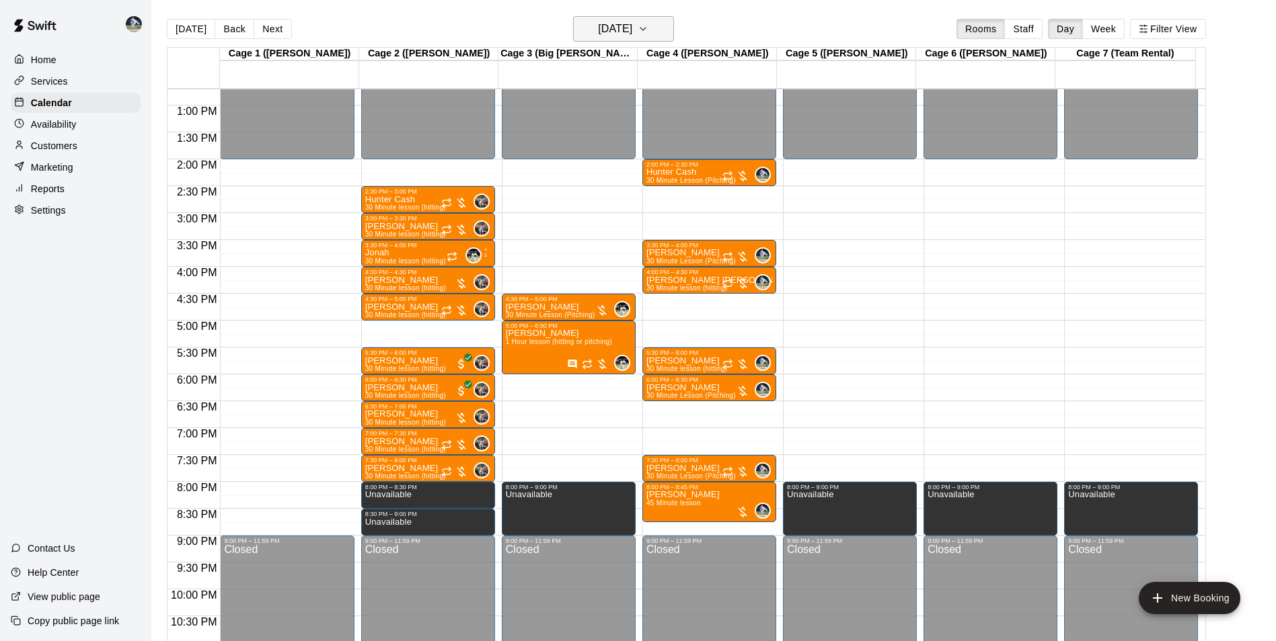
click at [648, 31] on icon "button" at bounding box center [642, 29] width 11 height 16
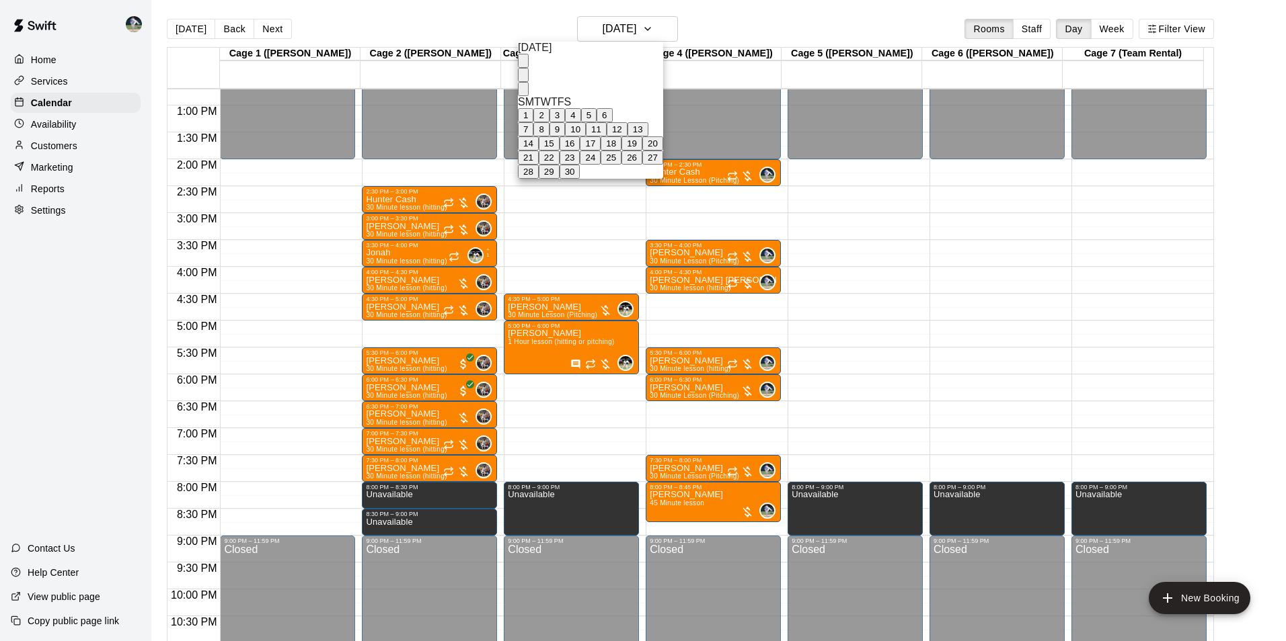
click at [586, 136] on button "10" at bounding box center [575, 129] width 21 height 14
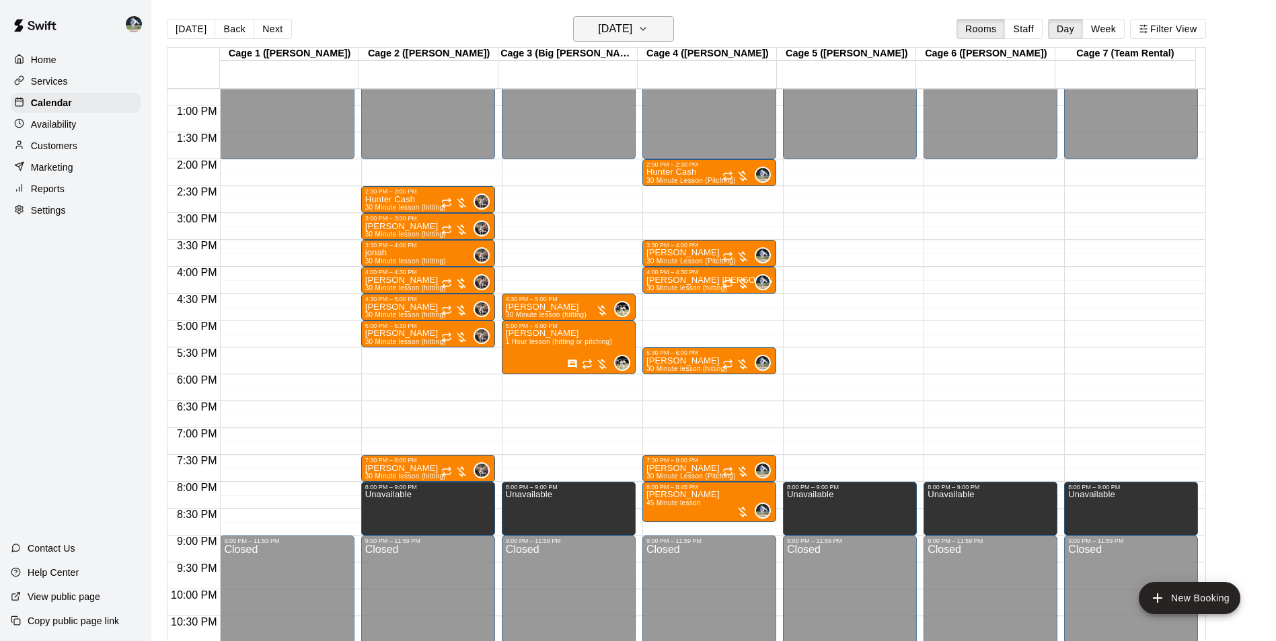
click at [648, 34] on icon "button" at bounding box center [642, 29] width 11 height 16
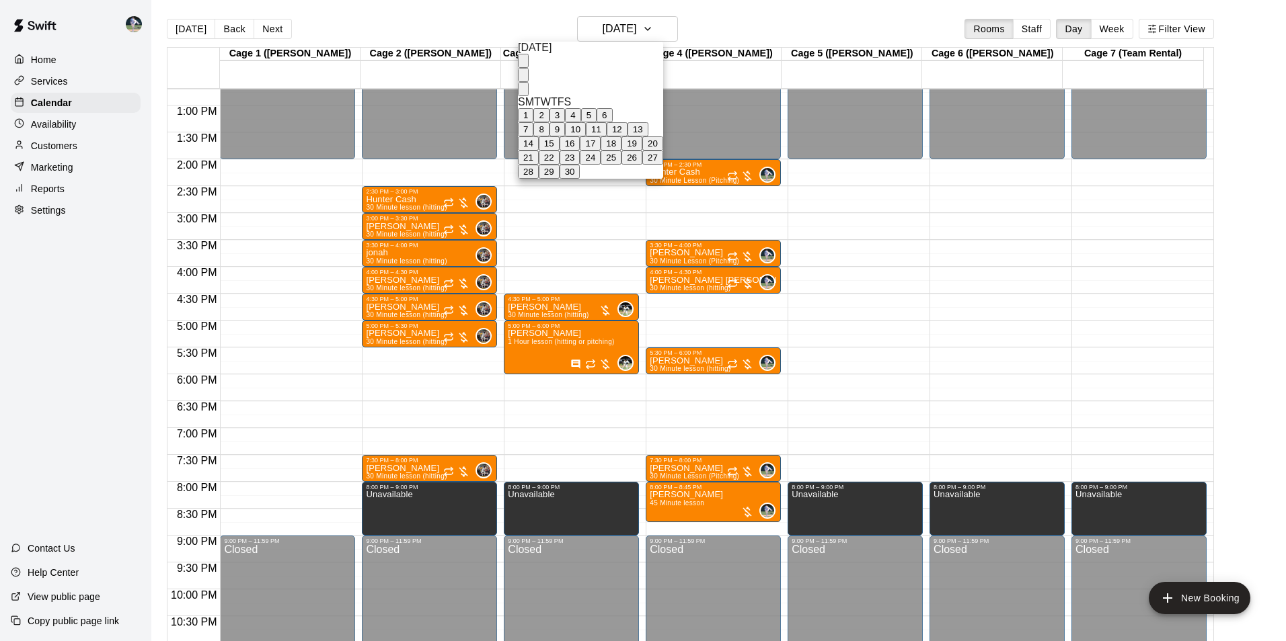
click at [726, 5] on div at bounding box center [643, 320] width 1286 height 641
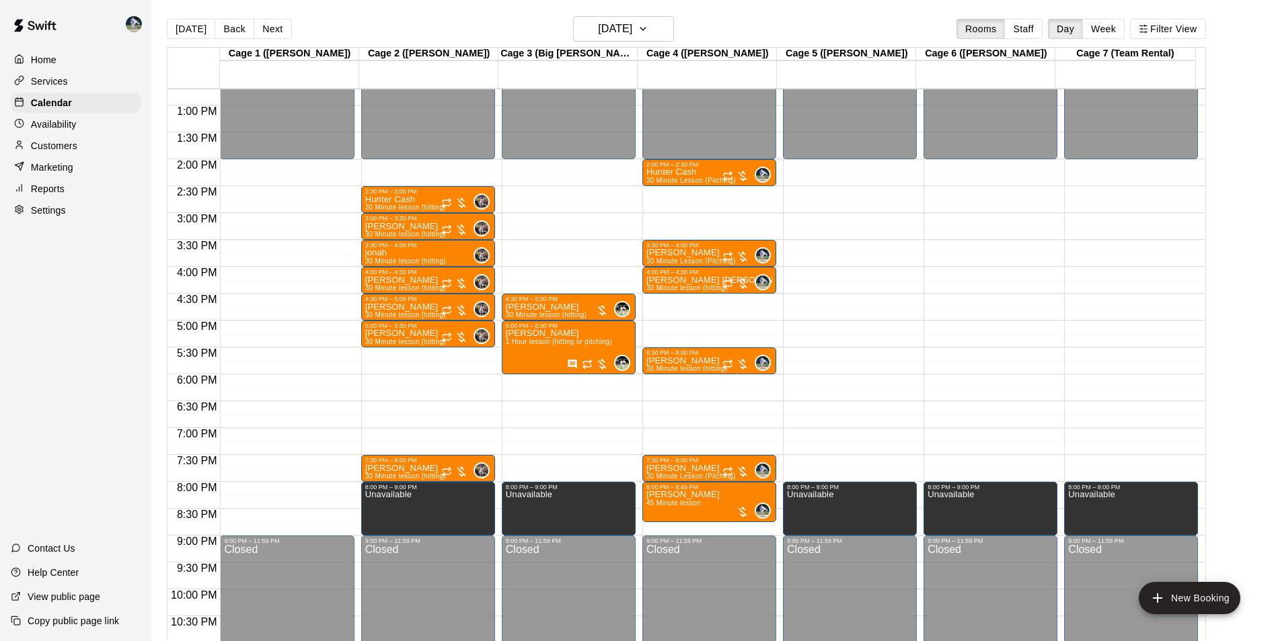
click at [656, 43] on div "Today Back Next Wednesday Sep 10 Rooms Staff Day Week Filter View" at bounding box center [686, 31] width 1039 height 31
click at [632, 26] on h6 "Wednesday Sep 10" at bounding box center [615, 28] width 34 height 19
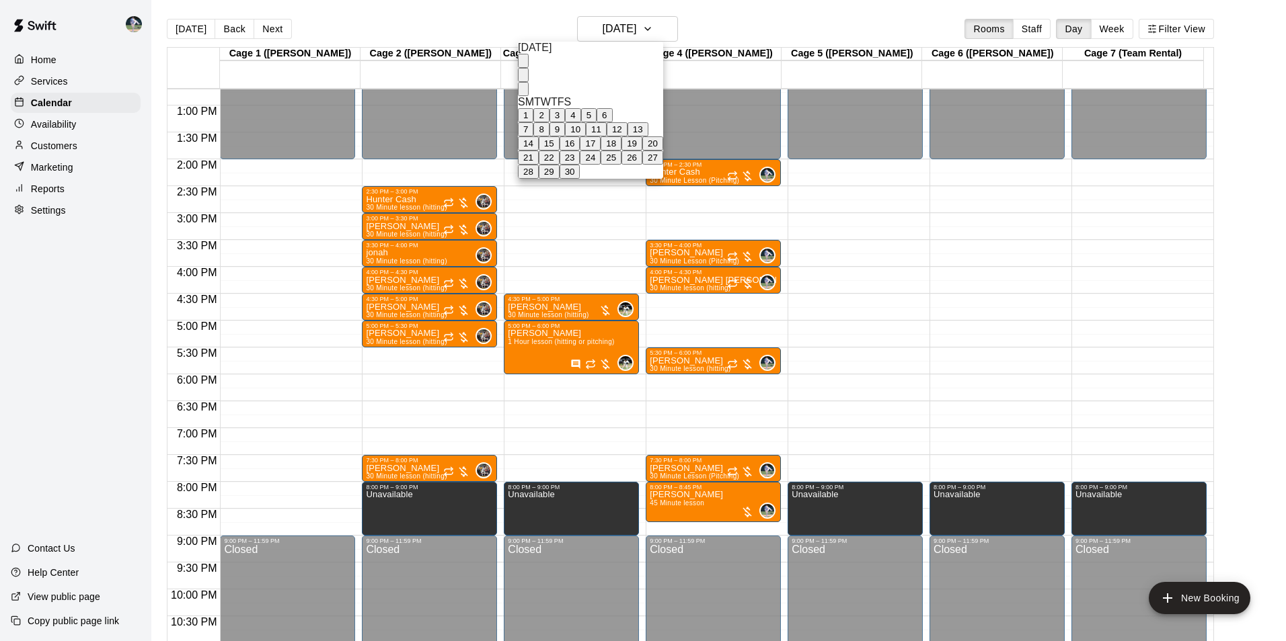
click at [565, 110] on button "3" at bounding box center [556, 115] width 15 height 14
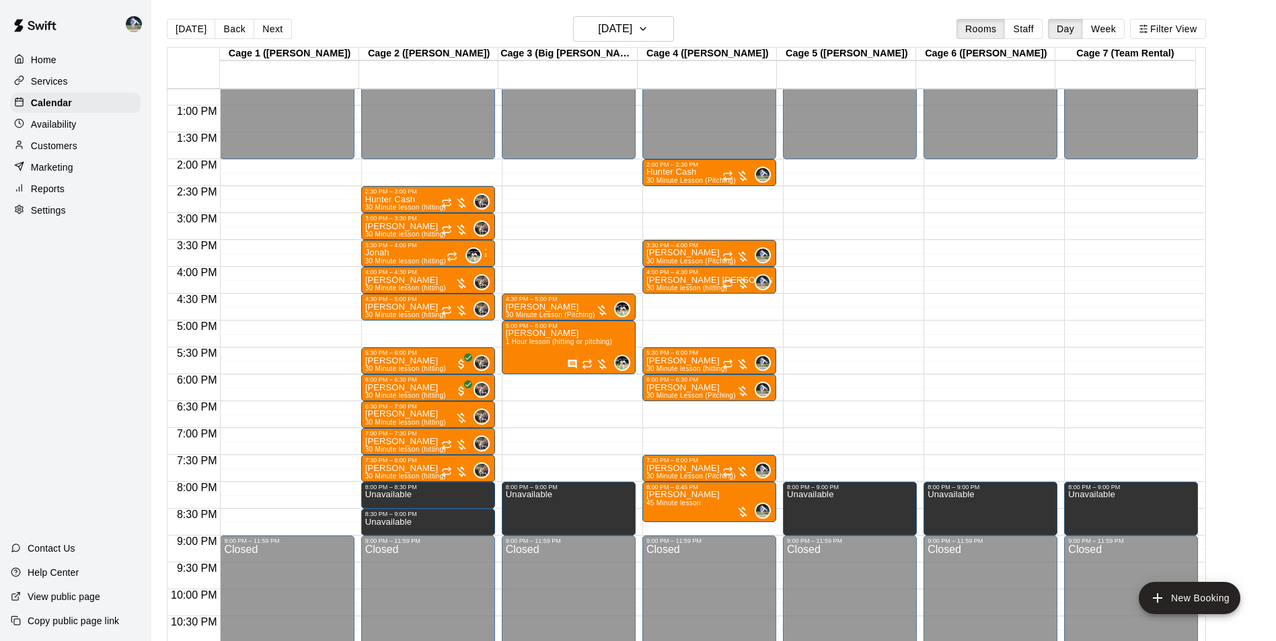
click at [669, 43] on div "Today Back Next Wednesday Sep 03 Rooms Staff Day Week Filter View" at bounding box center [686, 31] width 1039 height 31
click at [670, 38] on button "Wednesday Sep 03" at bounding box center [623, 29] width 101 height 26
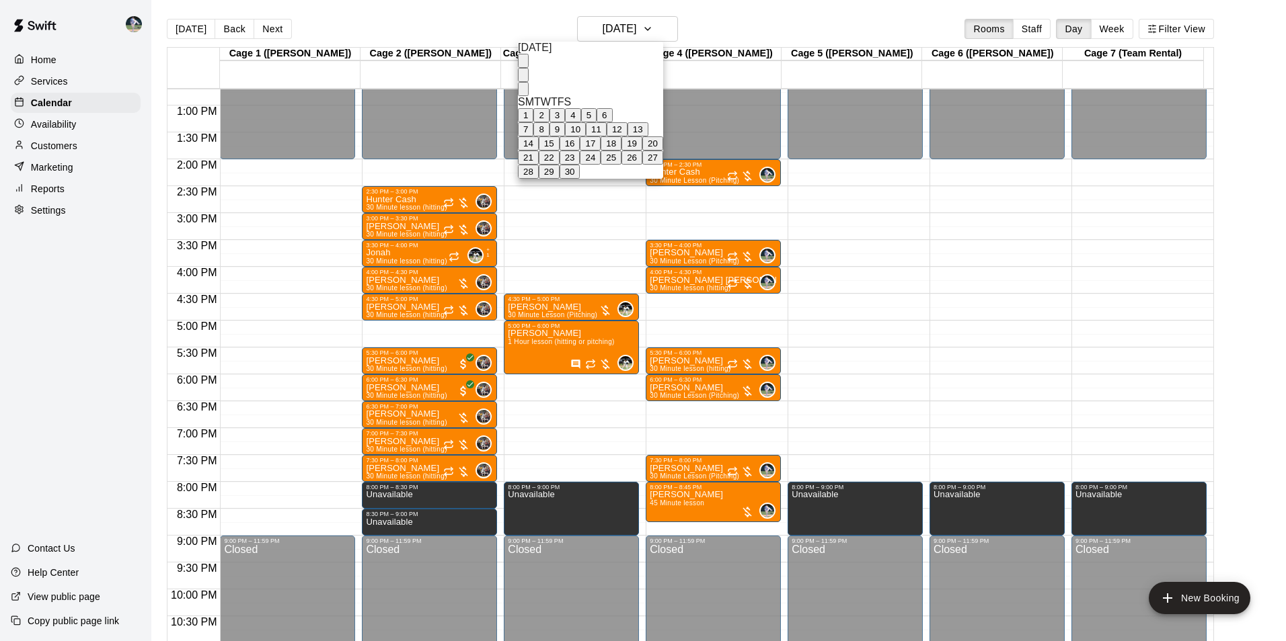
click at [713, 11] on div at bounding box center [643, 320] width 1286 height 641
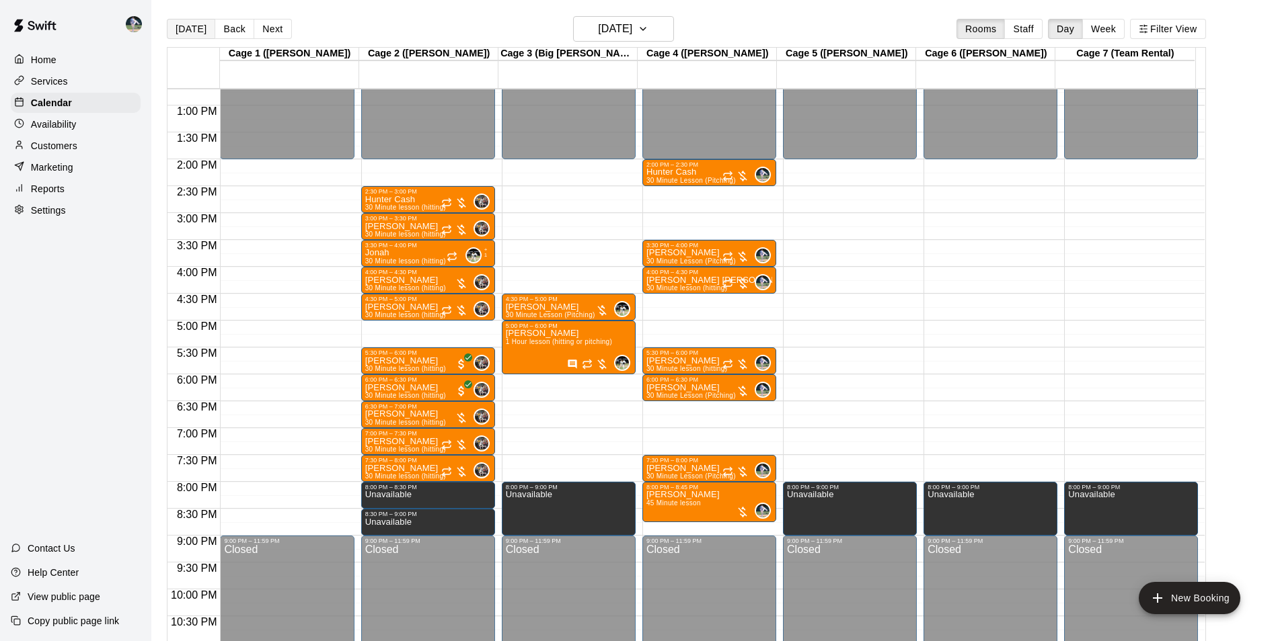
click at [198, 26] on button "[DATE]" at bounding box center [191, 29] width 48 height 20
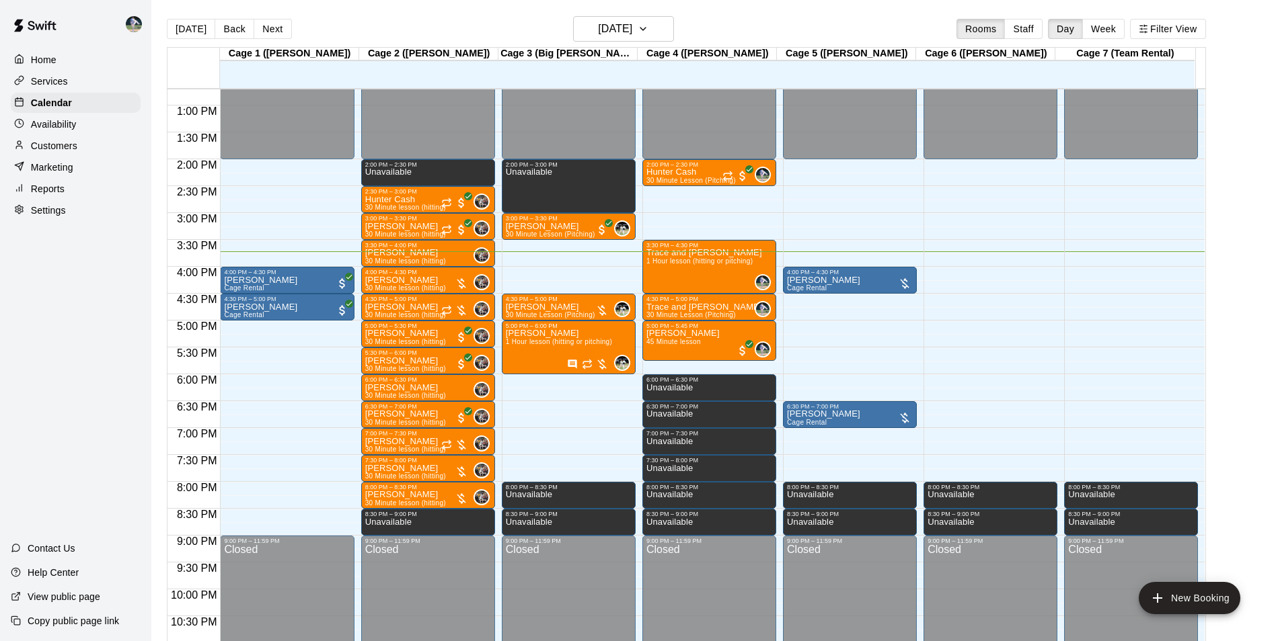
click at [814, 301] on div "12:00 AM – 2:00 PM Closed 4:00 PM – 4:30 PM Shelby Cage Rental 6:30 PM – 7:00 P…" at bounding box center [850, 51] width 134 height 1291
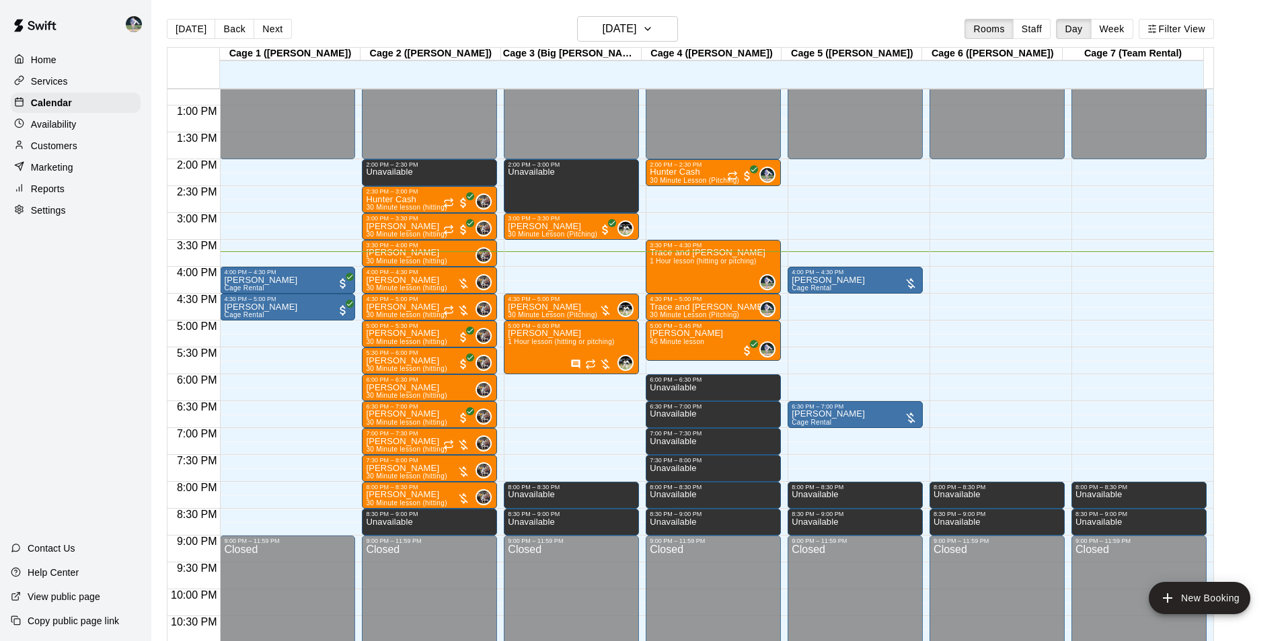
type input "******"
click at [377, 186] on li "30 Minute lesson (hitting)" at bounding box center [223, 179] width 307 height 12
type input "**********"
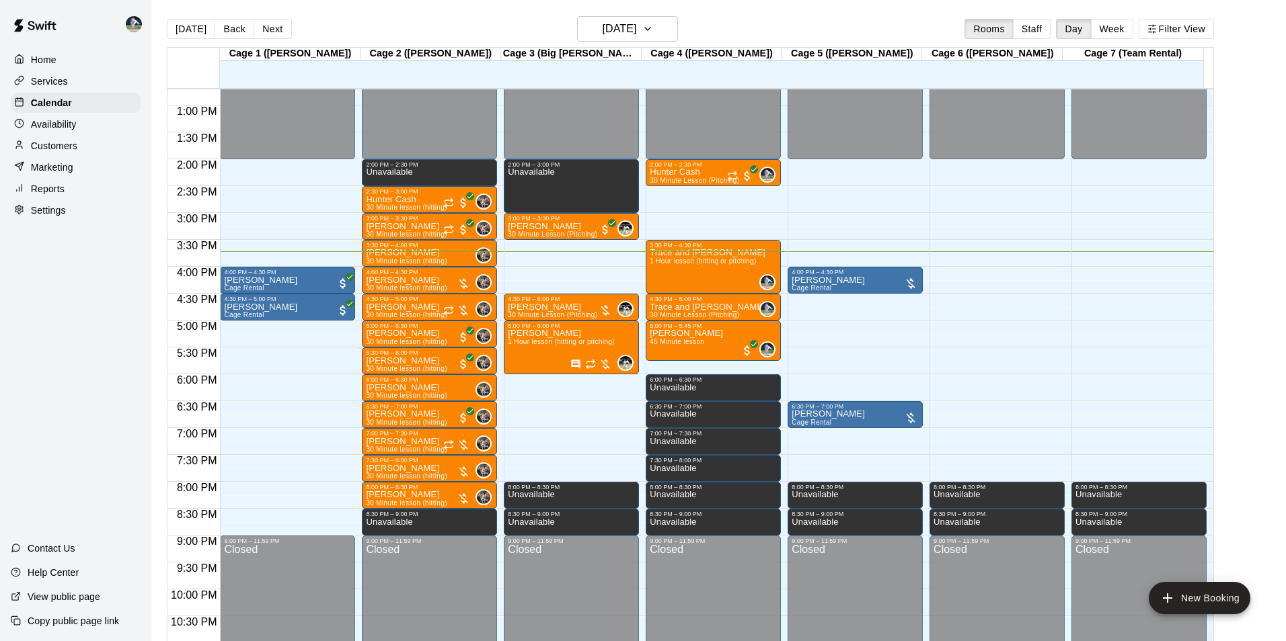
click at [377, 186] on li "Cage Rental" at bounding box center [223, 179] width 307 height 12
type input "**********"
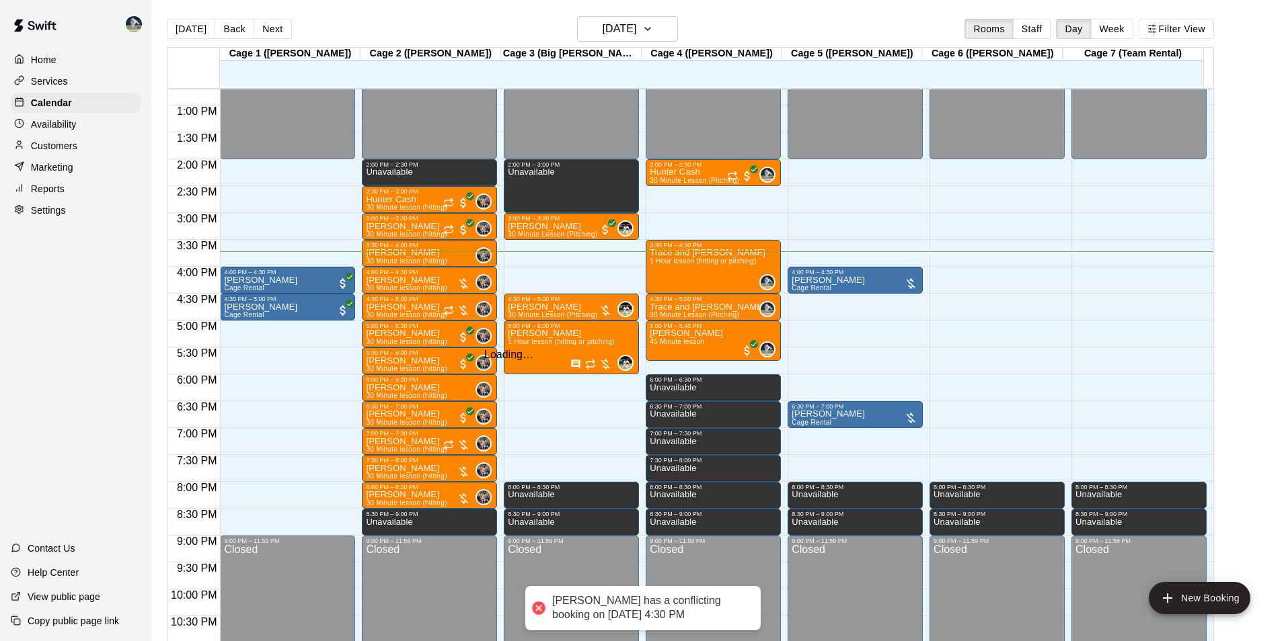
type input "****"
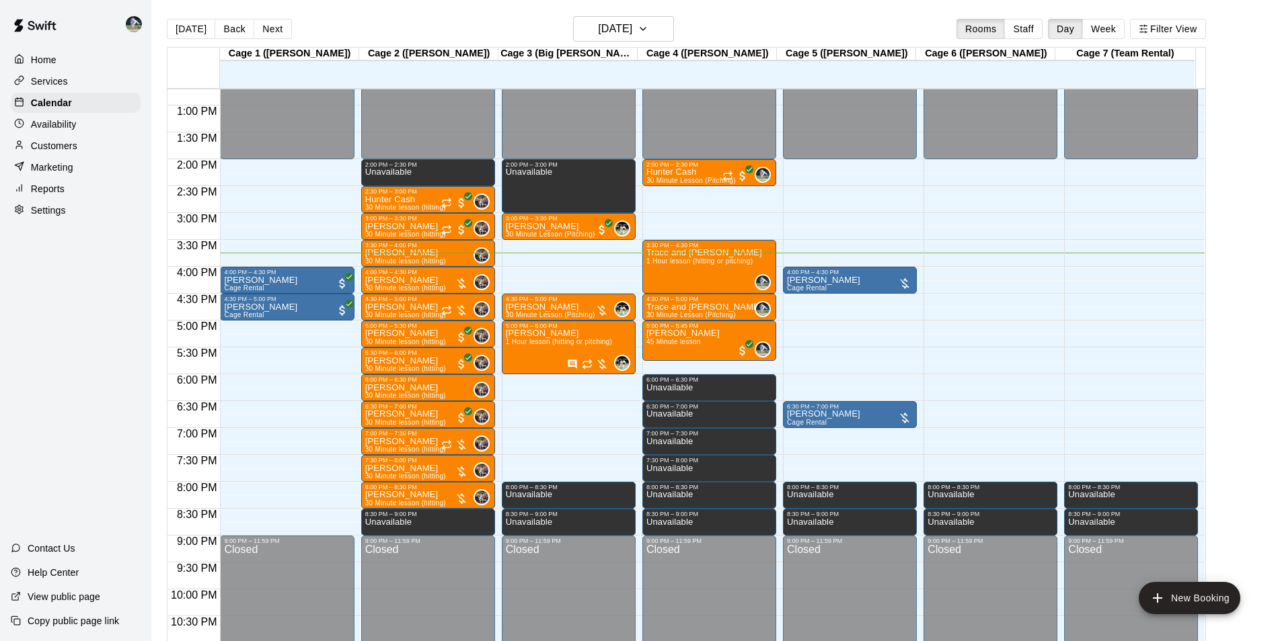
click at [810, 301] on div "12:00 AM – 2:00 PM Closed 4:00 PM – 4:30 PM Shelby Cage Rental 6:30 PM – 7:00 P…" at bounding box center [850, 51] width 134 height 1291
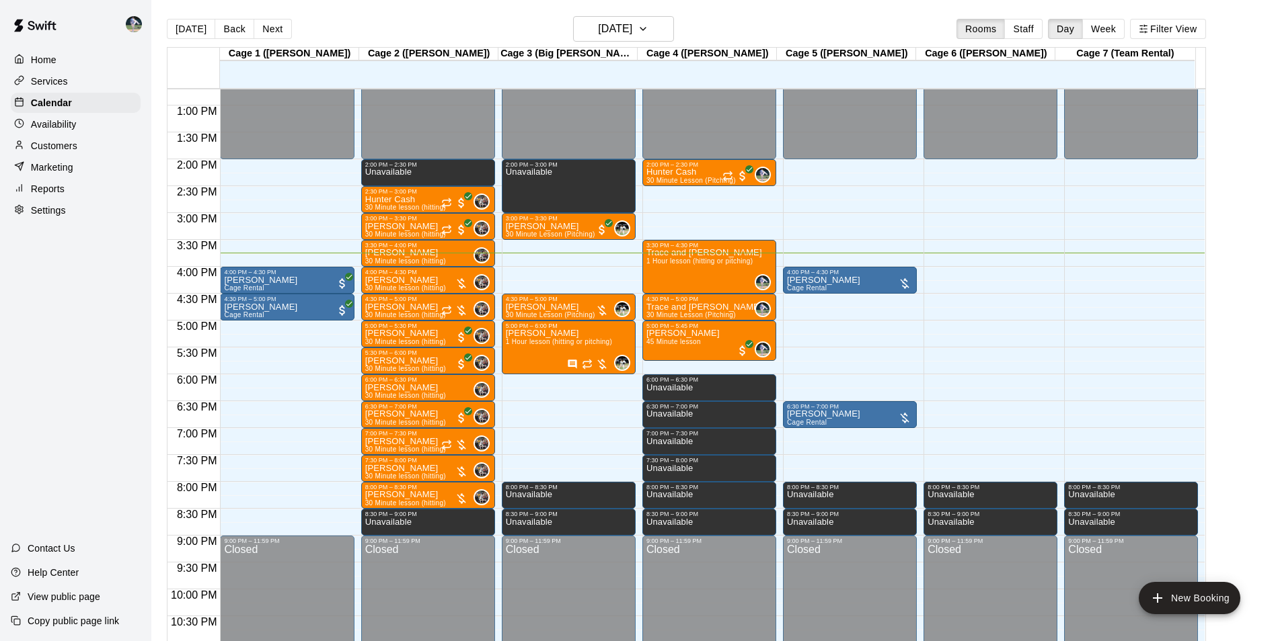
click at [997, 319] on div "12:00 AM – 2:00 PM Closed 8:00 PM – 8:30 PM Unavailable 8:30 PM – 9:00 PM Unava…" at bounding box center [990, 51] width 134 height 1291
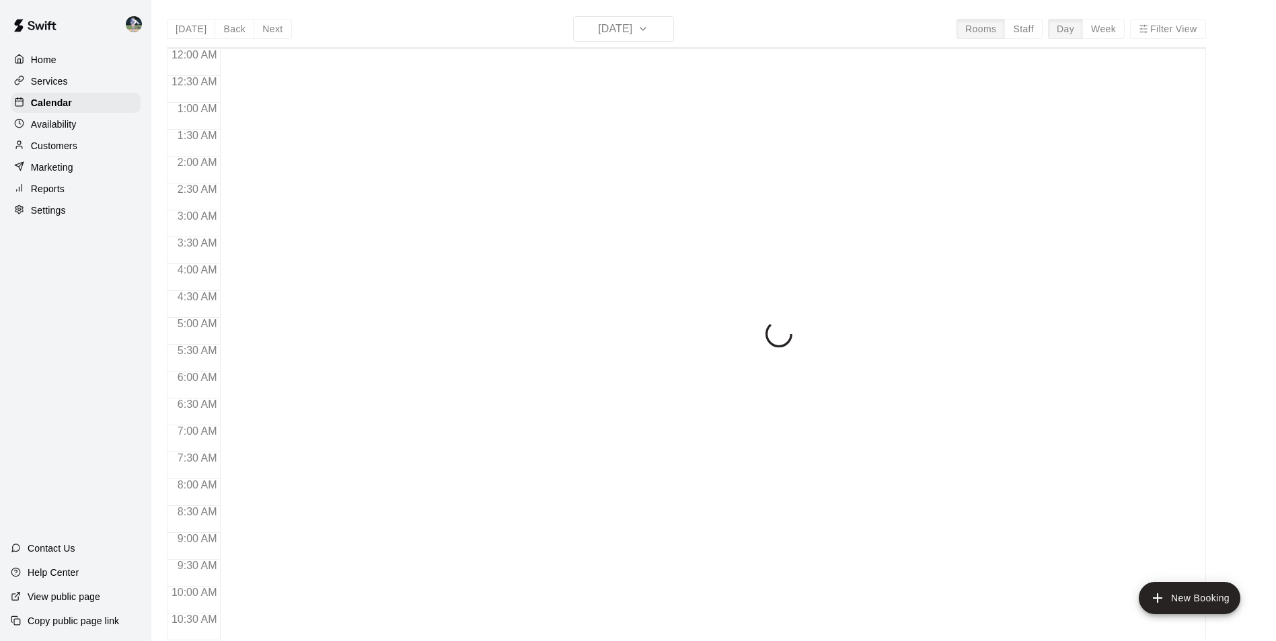
scroll to position [683, 0]
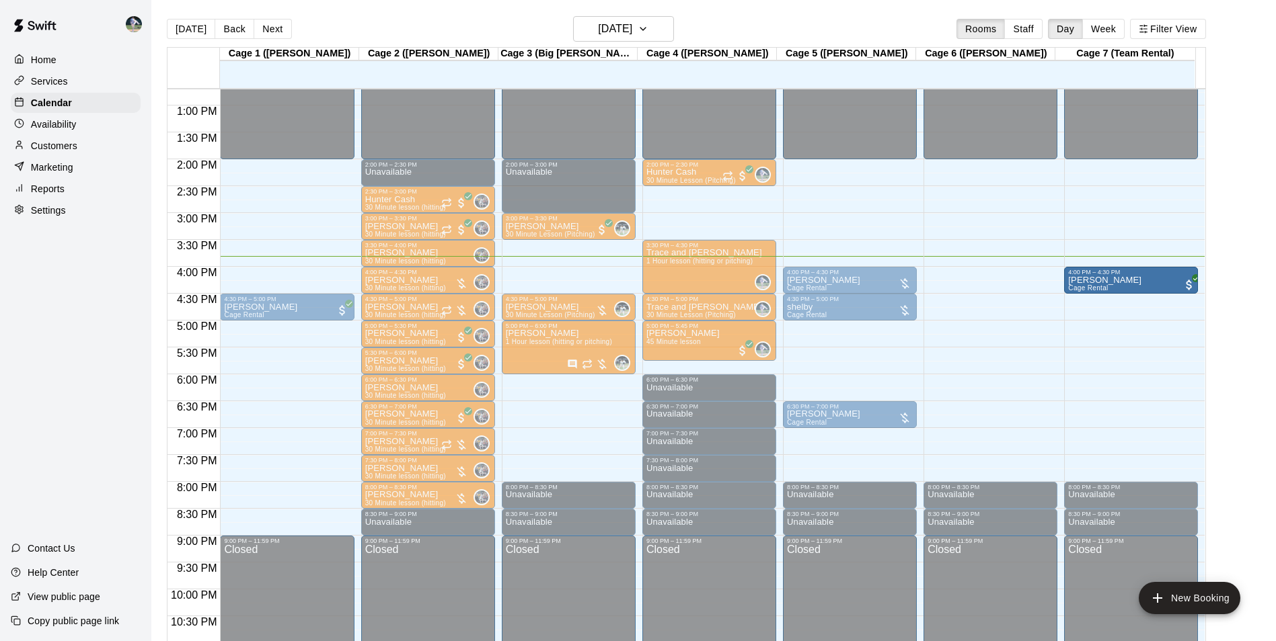
drag, startPoint x: 286, startPoint y: 279, endPoint x: 1133, endPoint y: 284, distance: 847.2
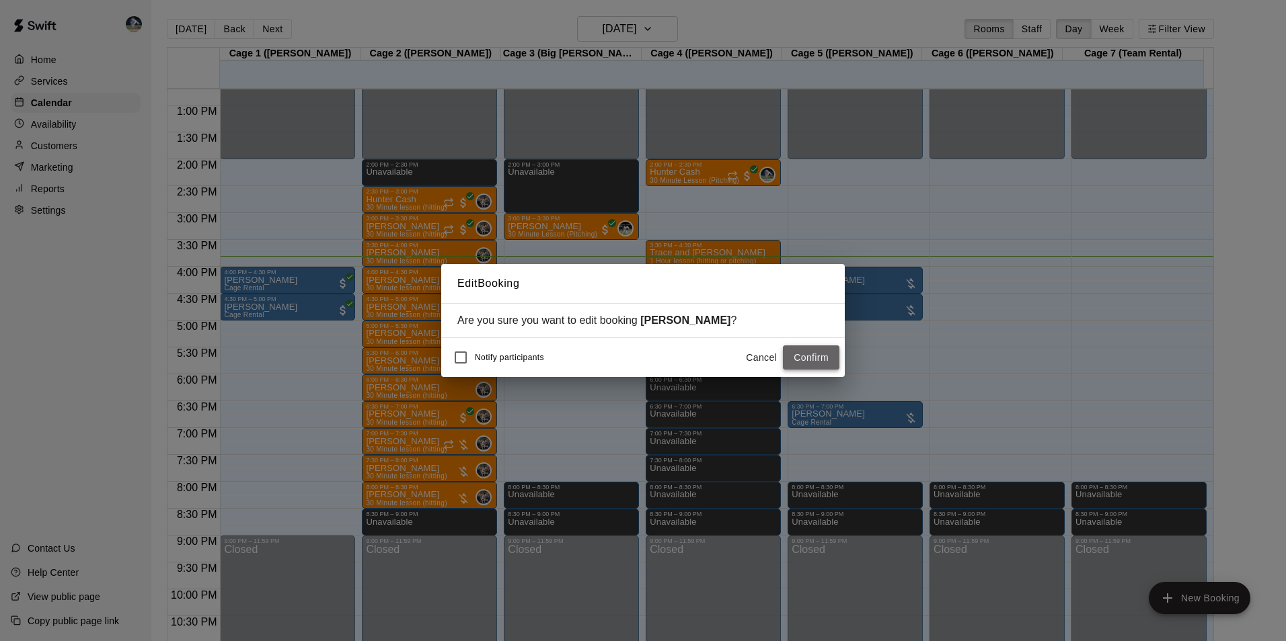
click at [818, 353] on button "Confirm" at bounding box center [811, 358] width 56 height 25
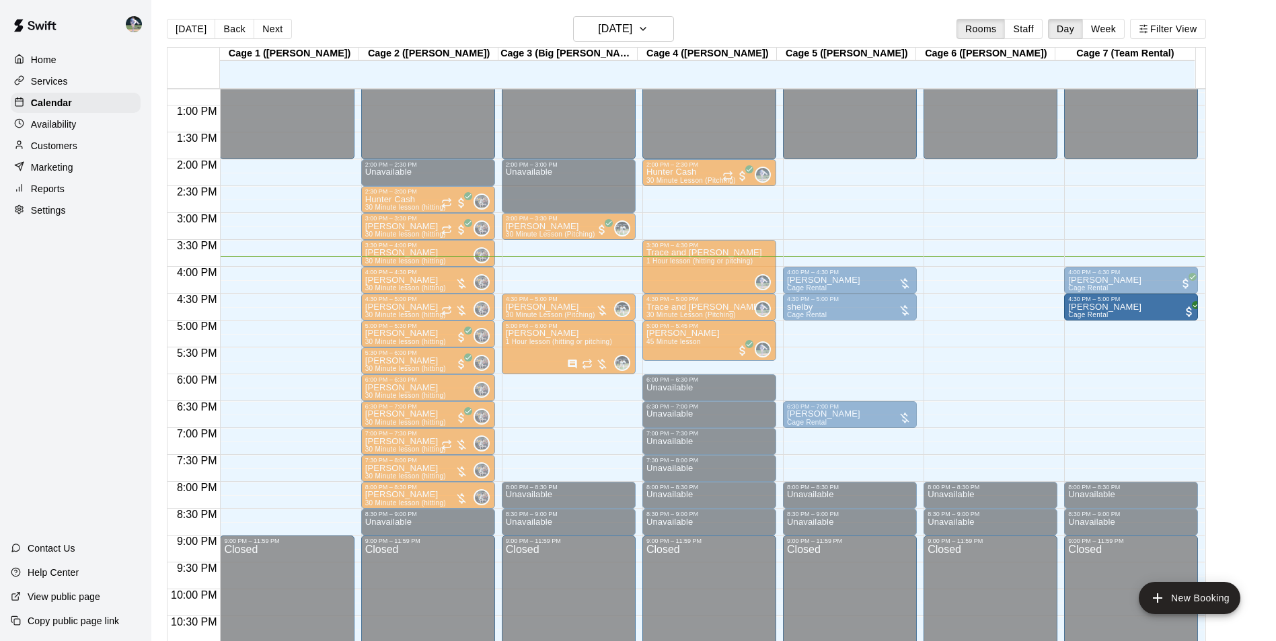
drag, startPoint x: 303, startPoint y: 310, endPoint x: 1103, endPoint y: 319, distance: 800.2
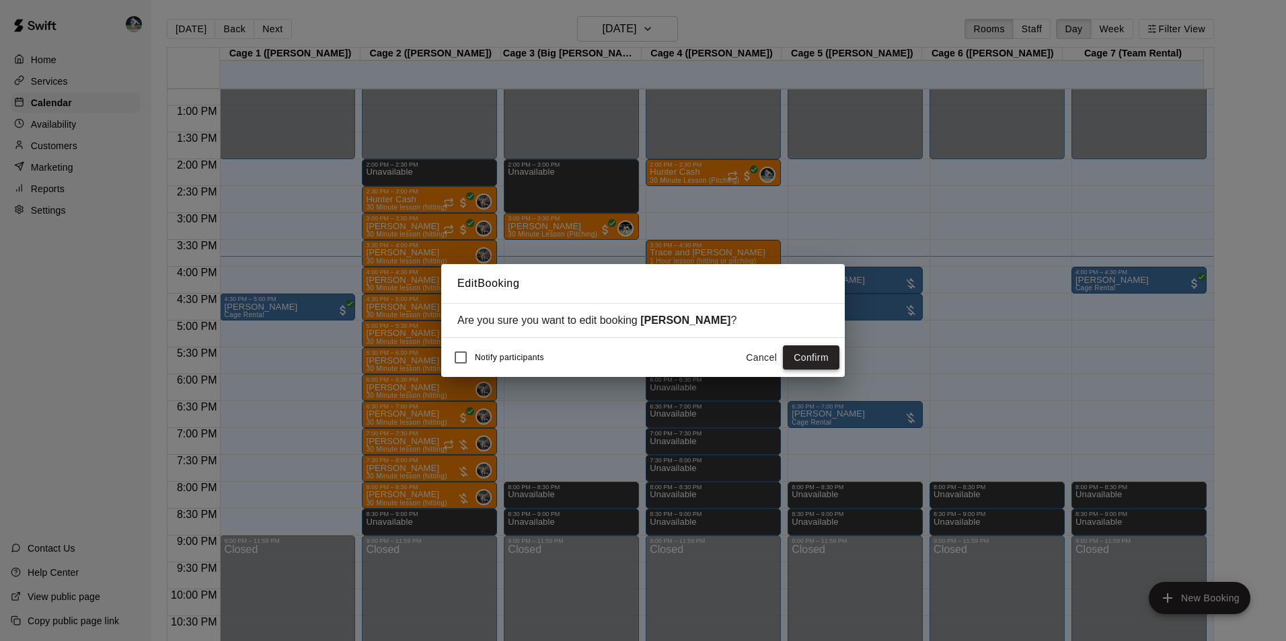
click at [805, 360] on button "Confirm" at bounding box center [811, 358] width 56 height 25
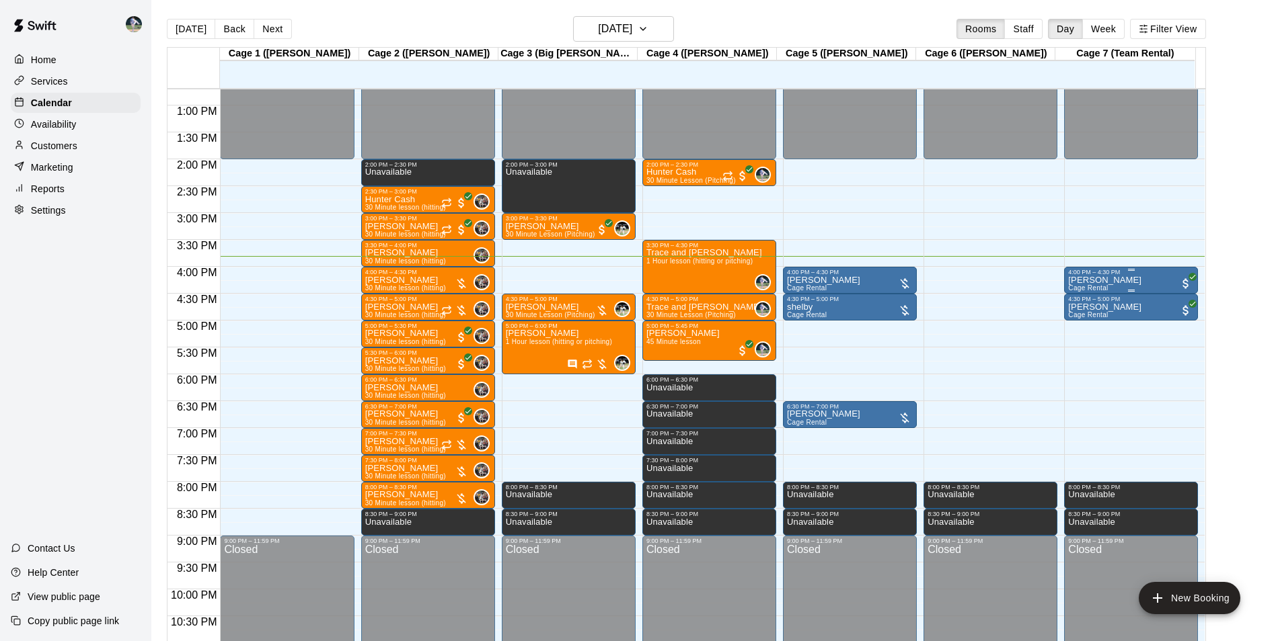
click at [1142, 281] on div "[PERSON_NAME] Cage Rental" at bounding box center [1131, 596] width 126 height 641
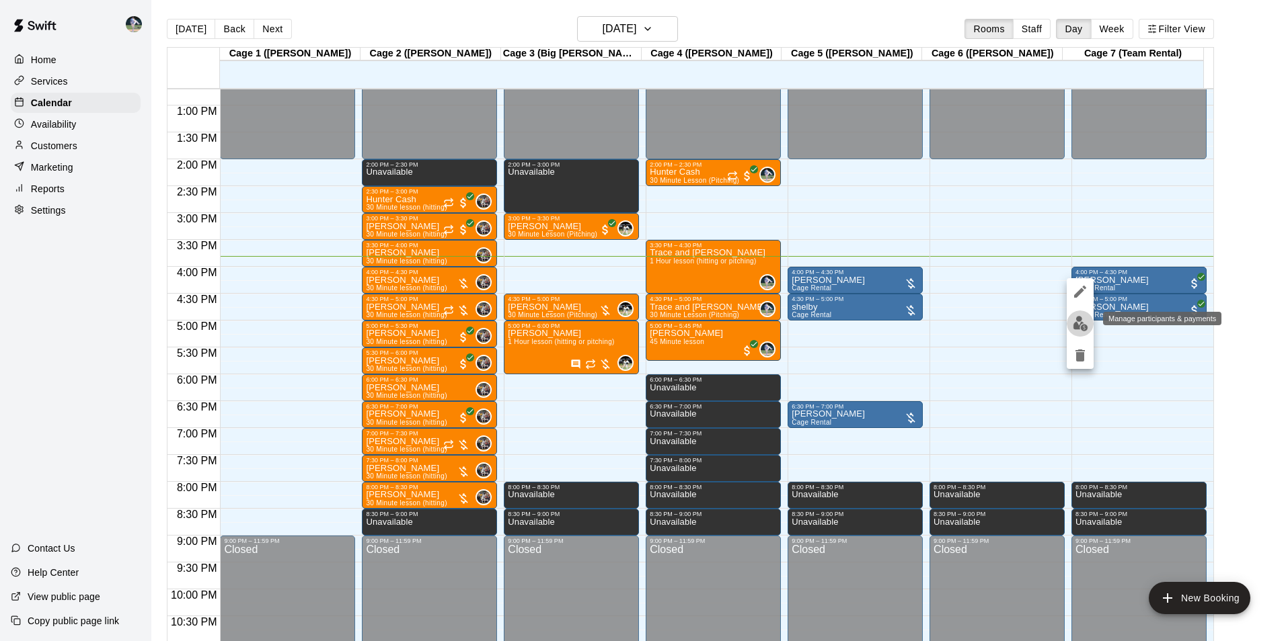
click at [1079, 323] on img "edit" at bounding box center [1079, 323] width 15 height 15
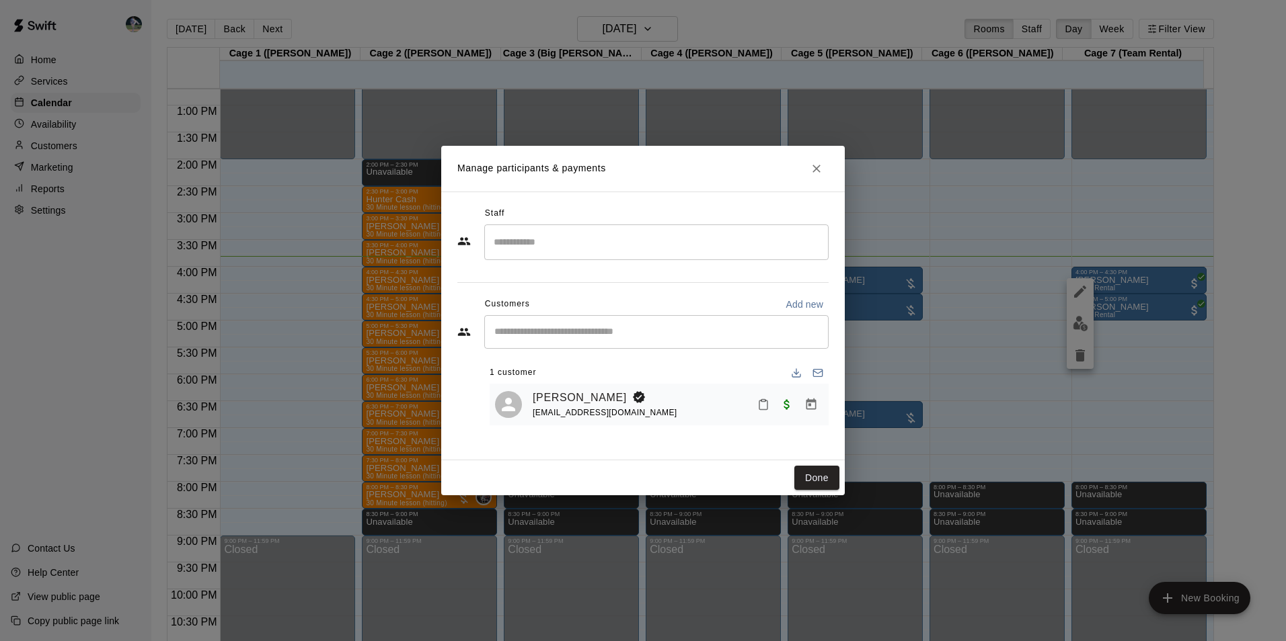
click at [817, 166] on icon "Close" at bounding box center [816, 168] width 13 height 13
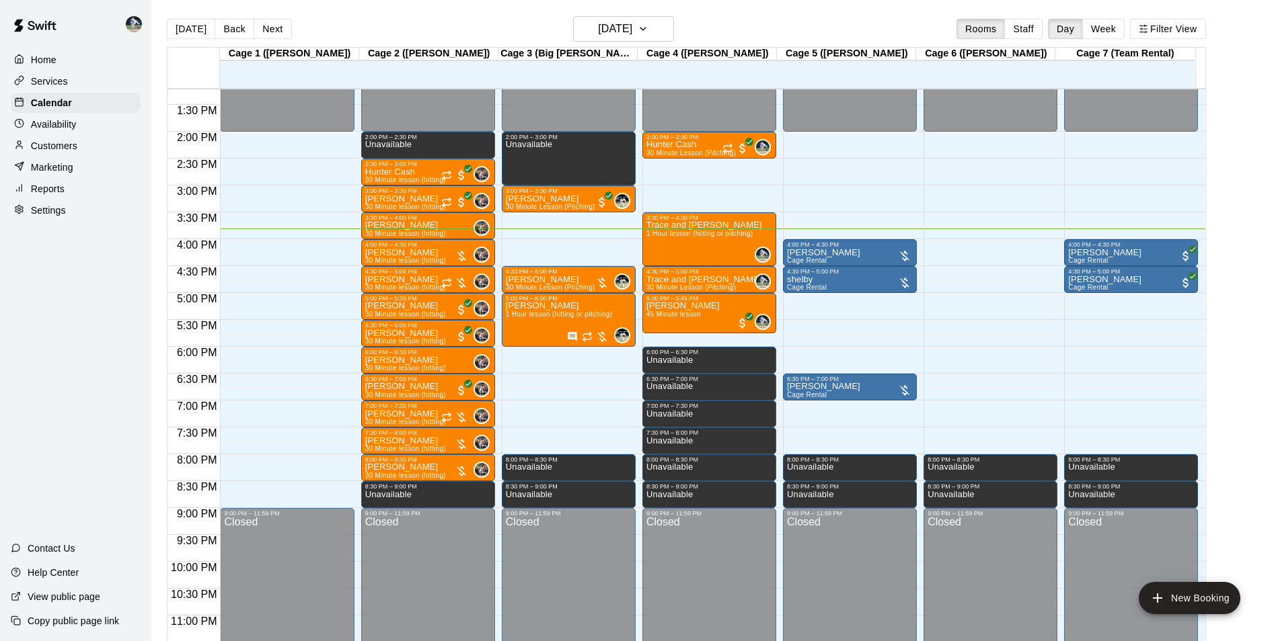
scroll to position [725, 0]
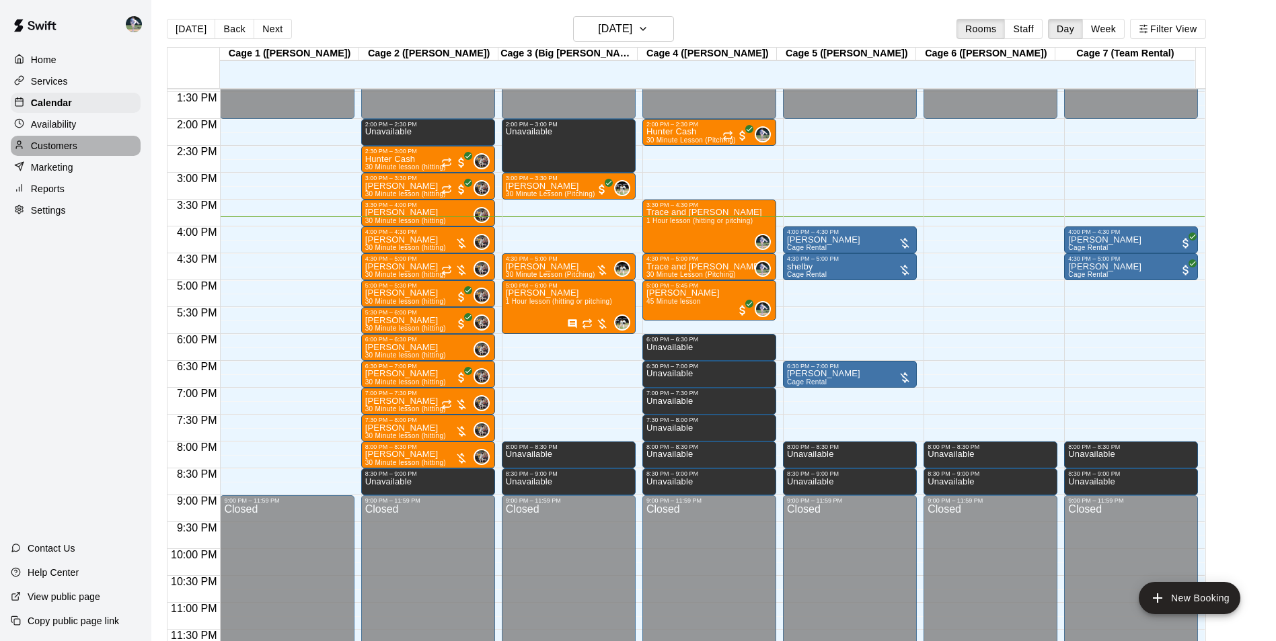
click at [89, 146] on div "Customers" at bounding box center [76, 146] width 130 height 20
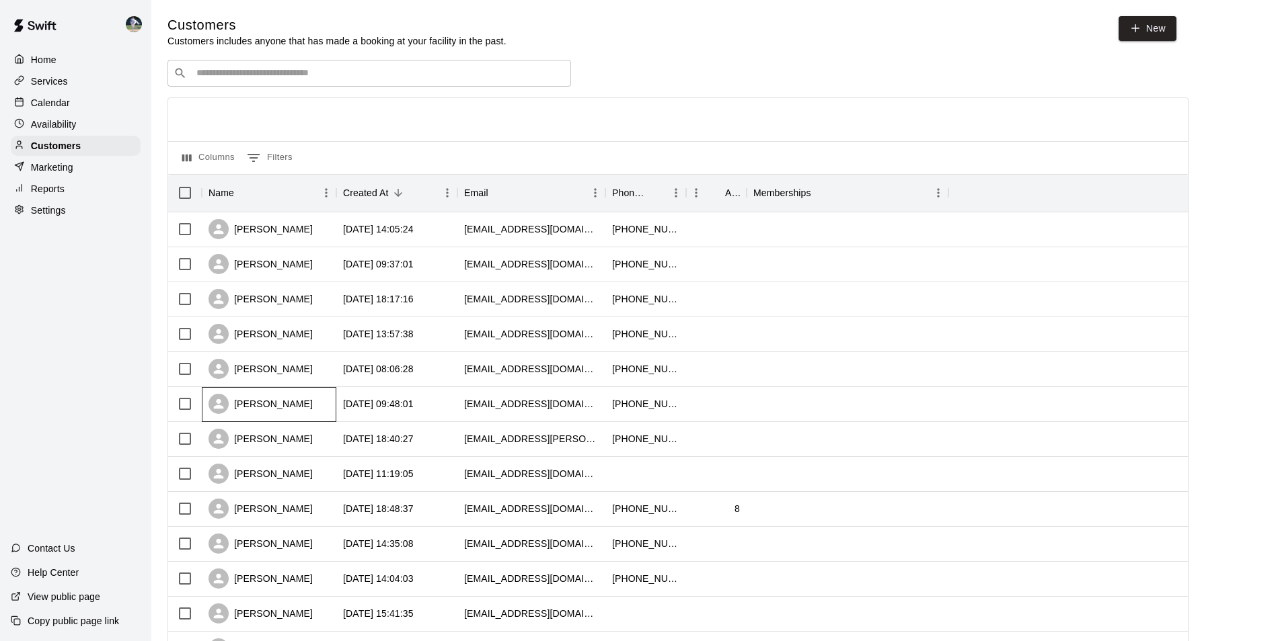
click at [321, 407] on div "[PERSON_NAME]" at bounding box center [269, 404] width 134 height 35
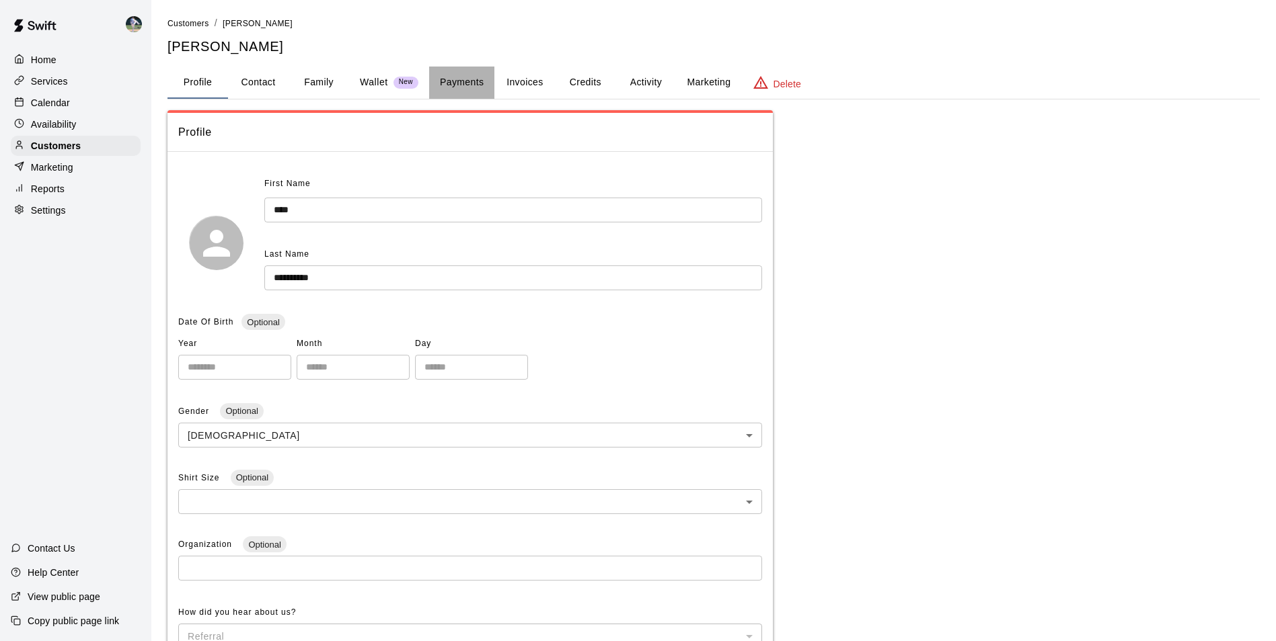
click at [455, 83] on button "Payments" at bounding box center [461, 83] width 65 height 32
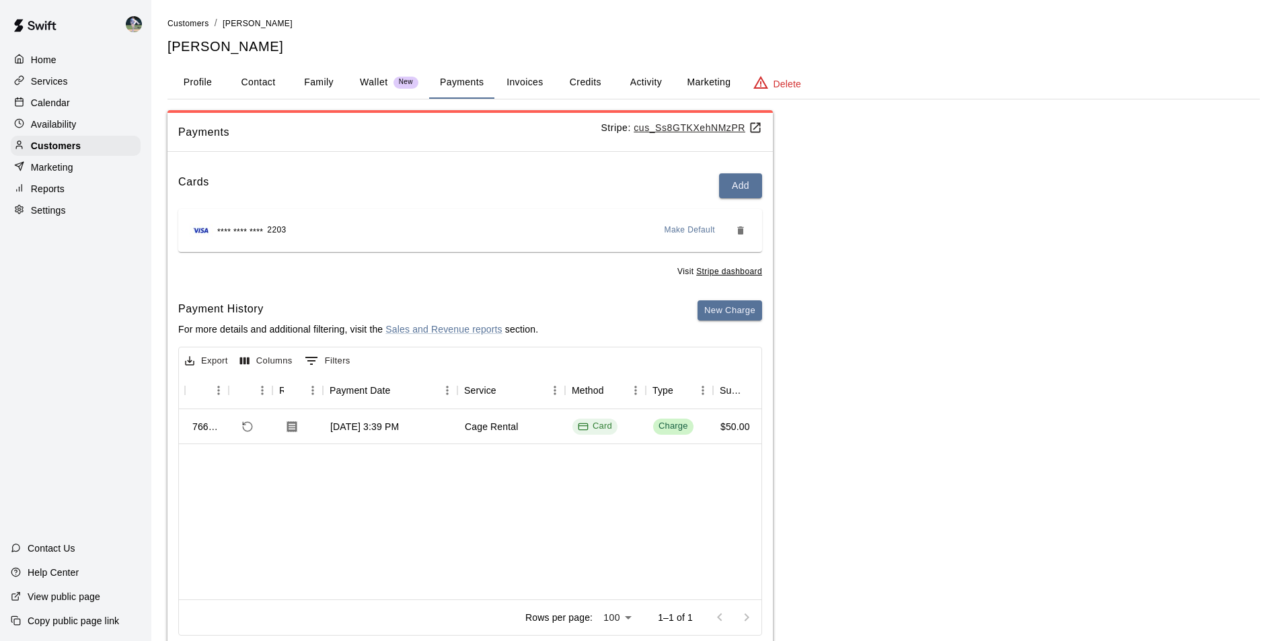
scroll to position [0, 54]
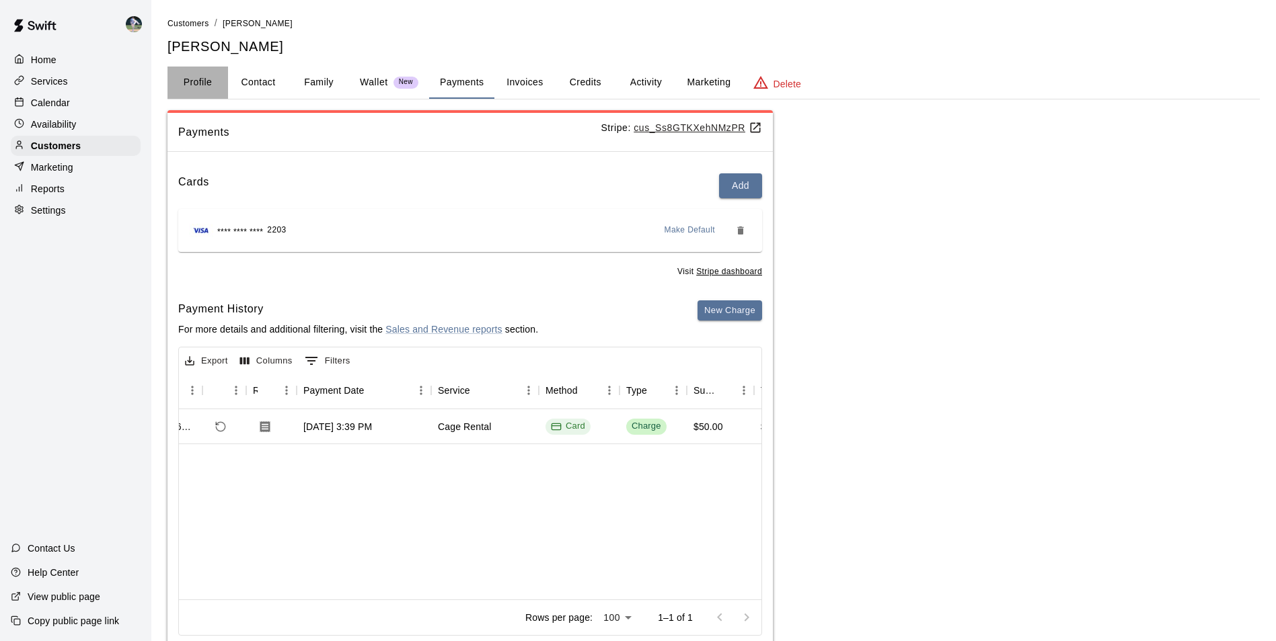
click at [196, 80] on button "Profile" at bounding box center [197, 83] width 61 height 32
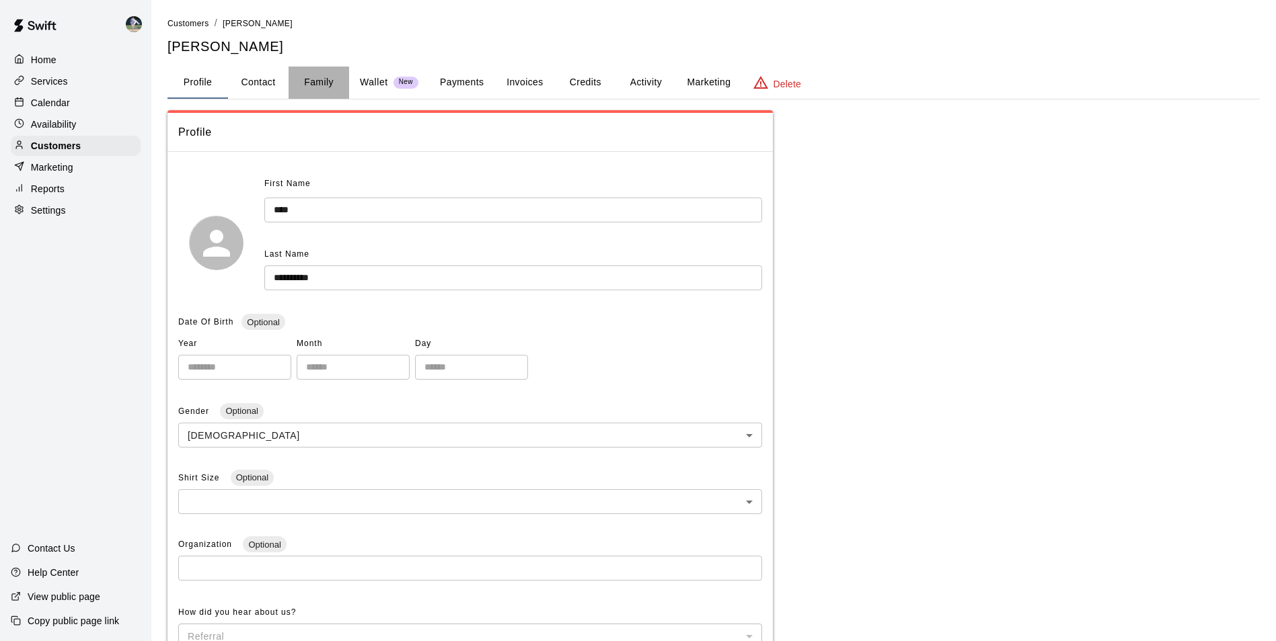
click at [321, 77] on button "Family" at bounding box center [318, 83] width 61 height 32
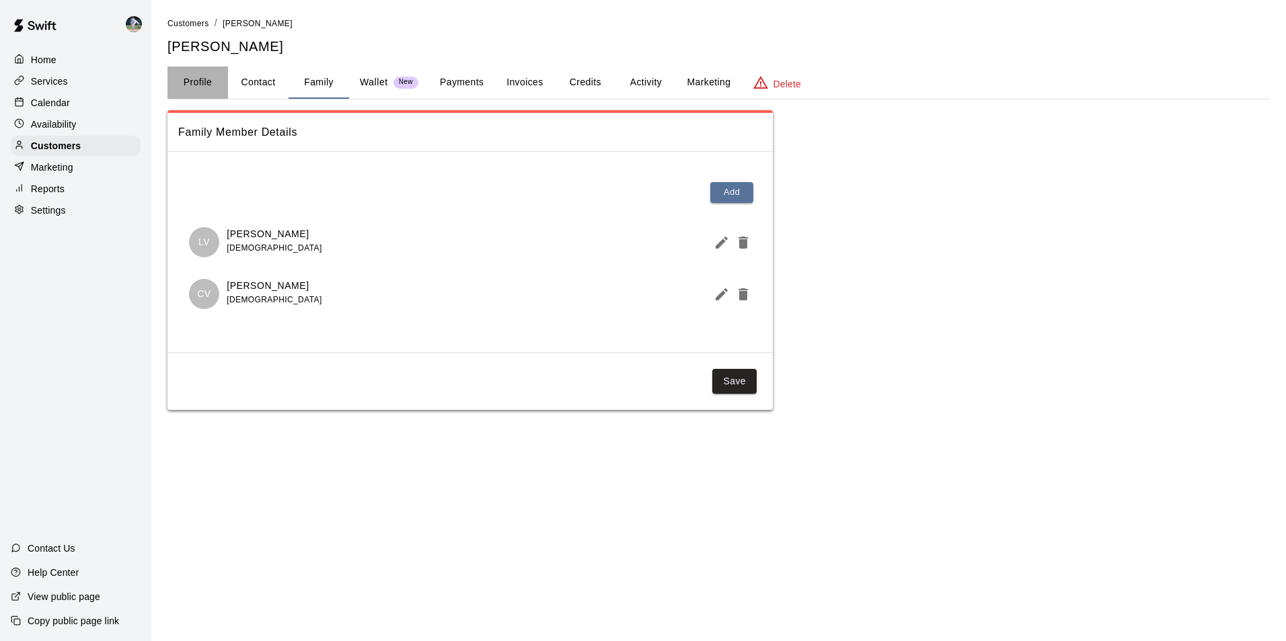
click at [191, 80] on button "Profile" at bounding box center [197, 83] width 61 height 32
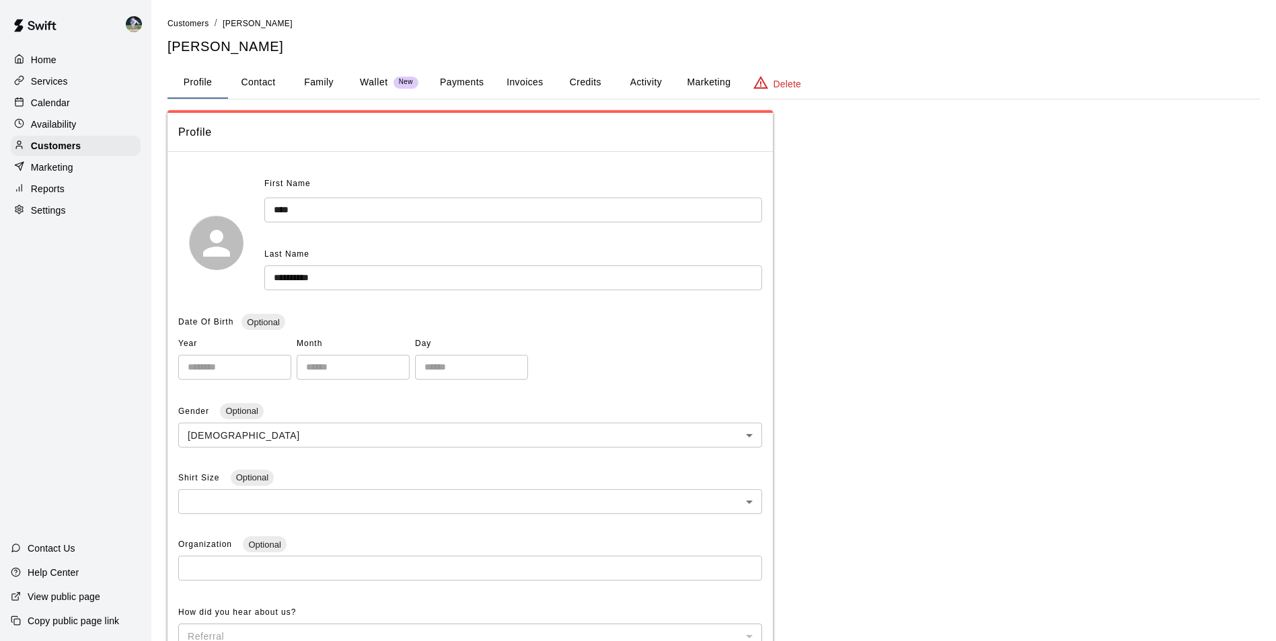
click at [95, 103] on div "Calendar" at bounding box center [76, 103] width 130 height 20
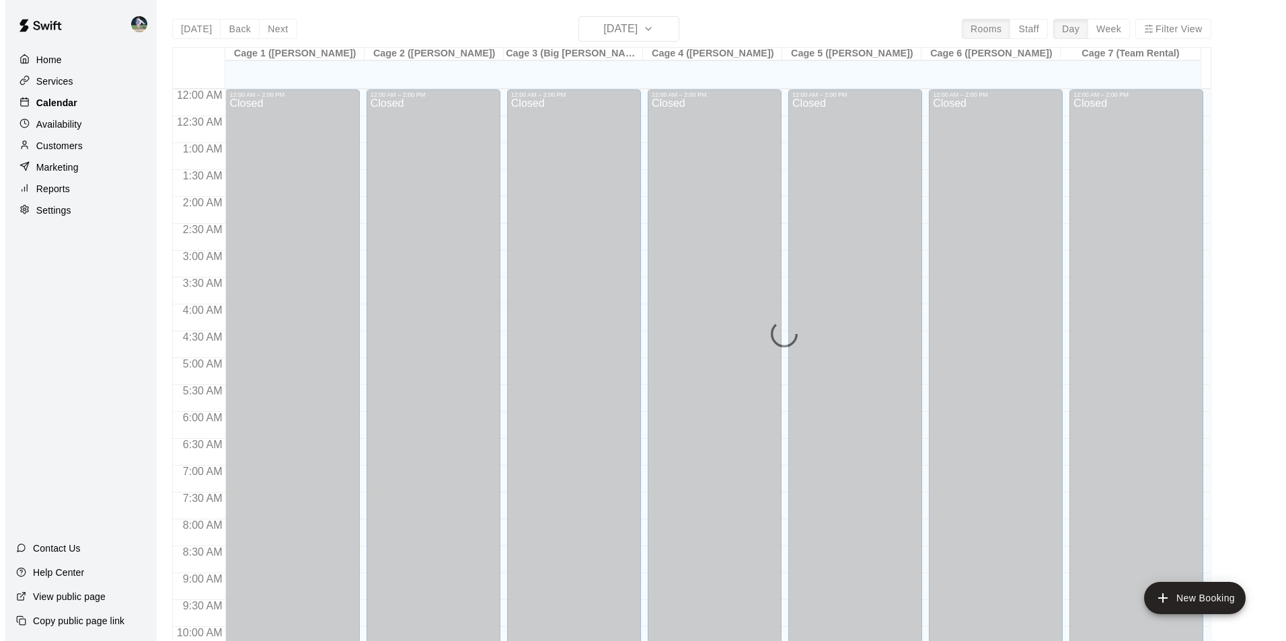
scroll to position [683, 0]
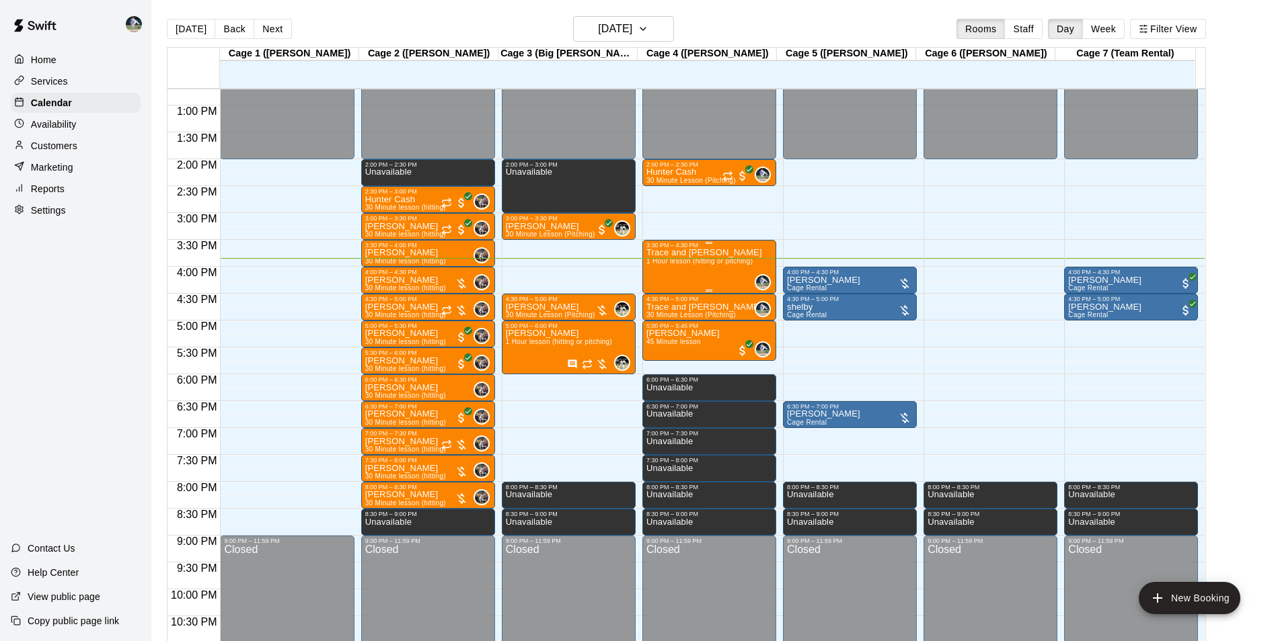
click at [708, 262] on span "1 Hour lesson (hitting or pitching)" at bounding box center [699, 261] width 106 height 7
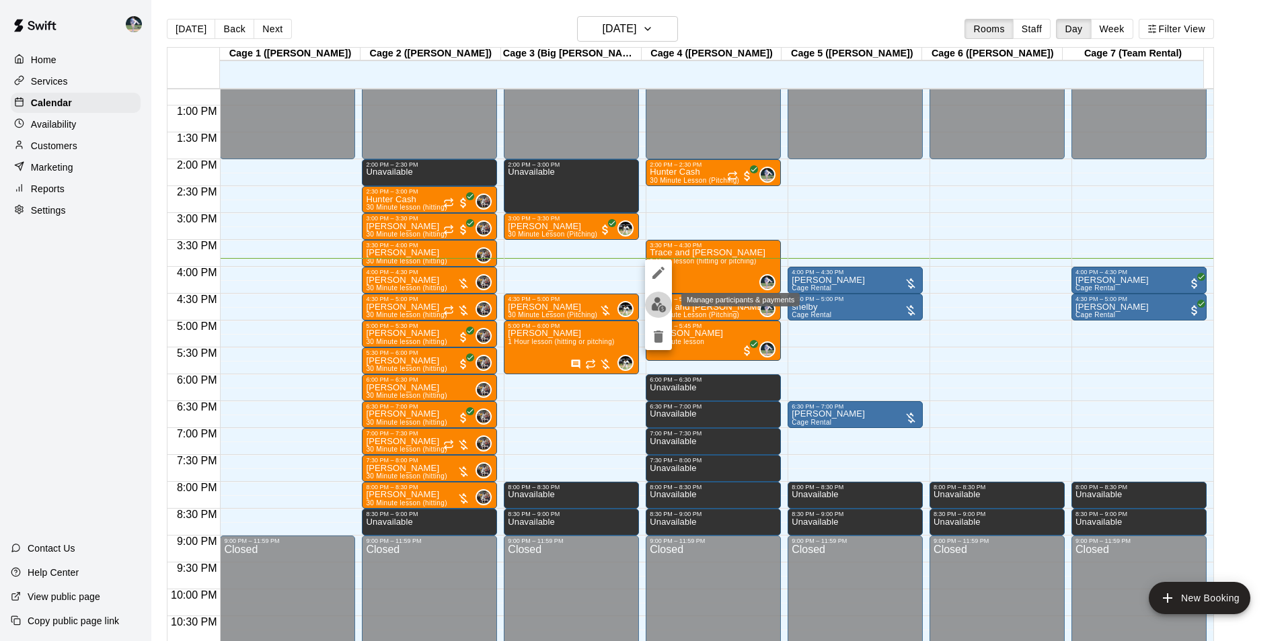
click at [662, 305] on img "edit" at bounding box center [658, 304] width 15 height 15
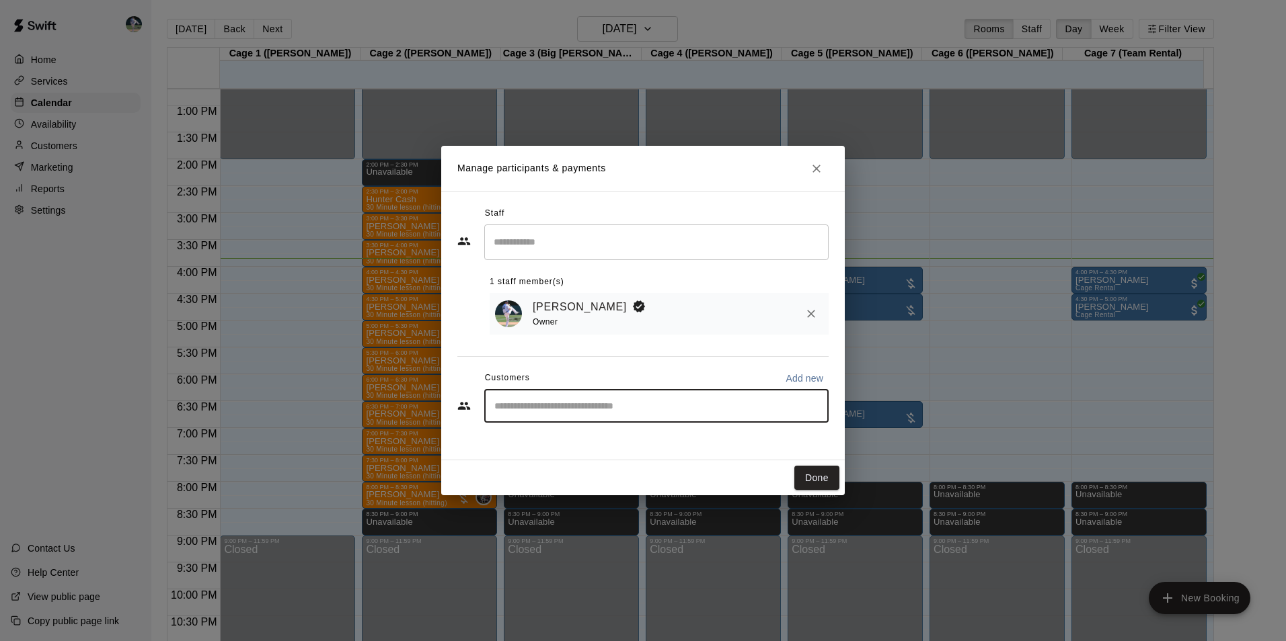
click at [602, 406] on input "Start typing to search customers..." at bounding box center [656, 405] width 332 height 13
type input "****"
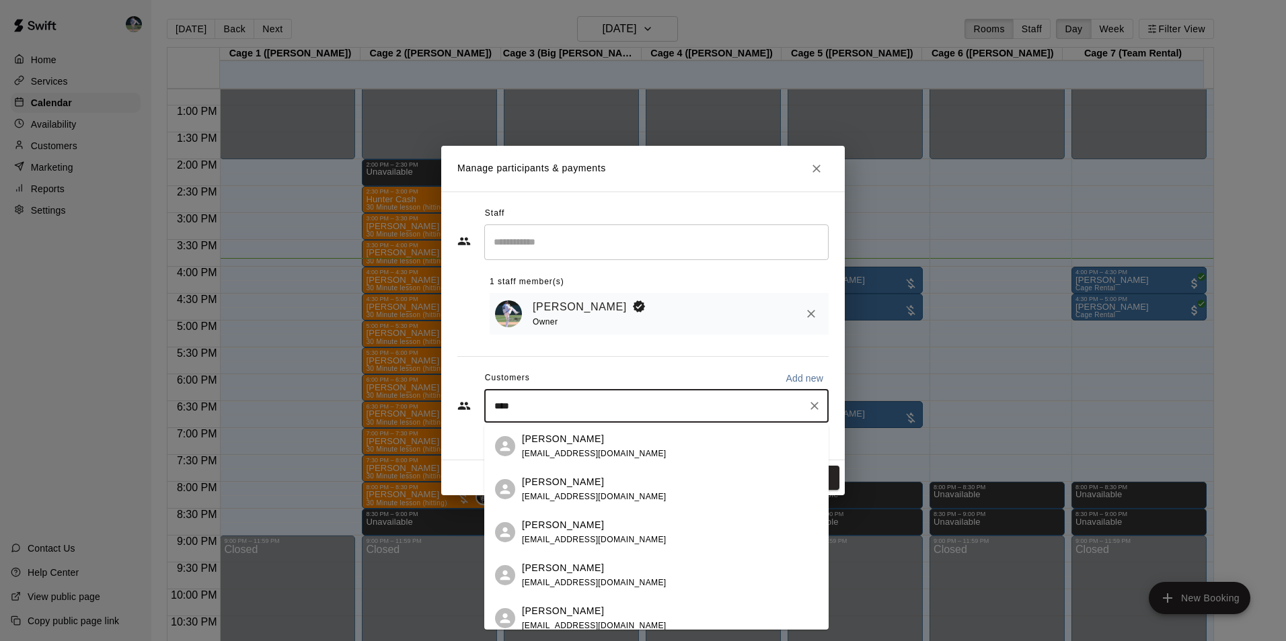
click at [544, 529] on p "Tracie Alexander" at bounding box center [563, 525] width 82 height 14
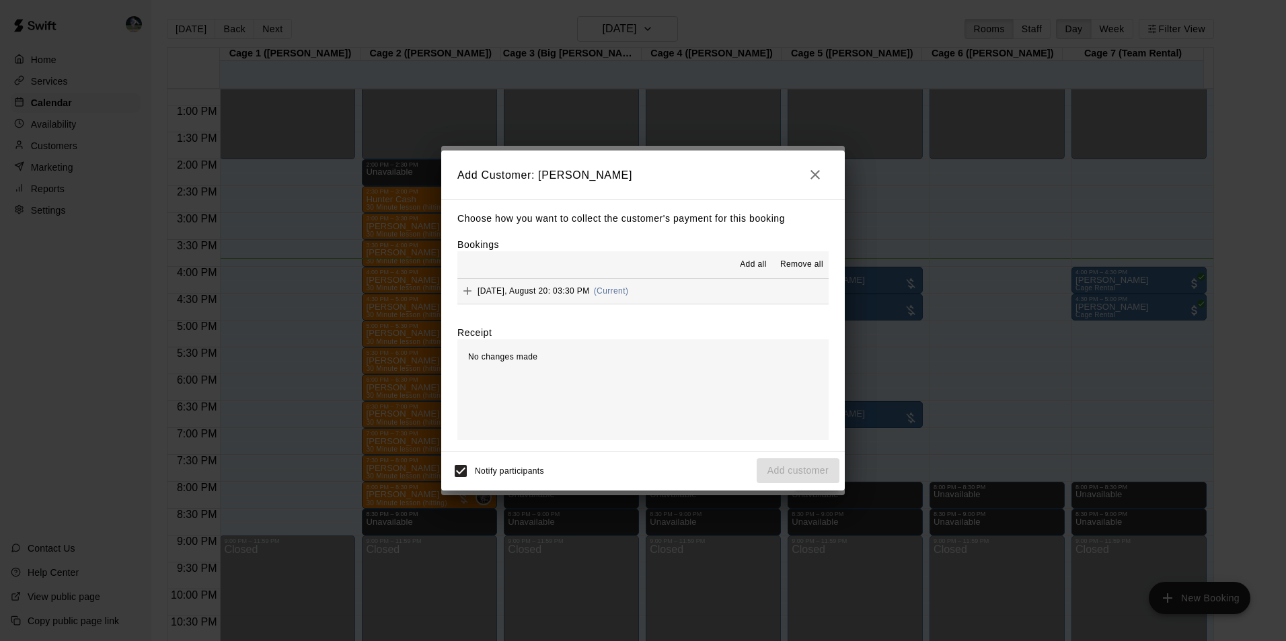
click at [744, 266] on span "Add all" at bounding box center [753, 264] width 27 height 13
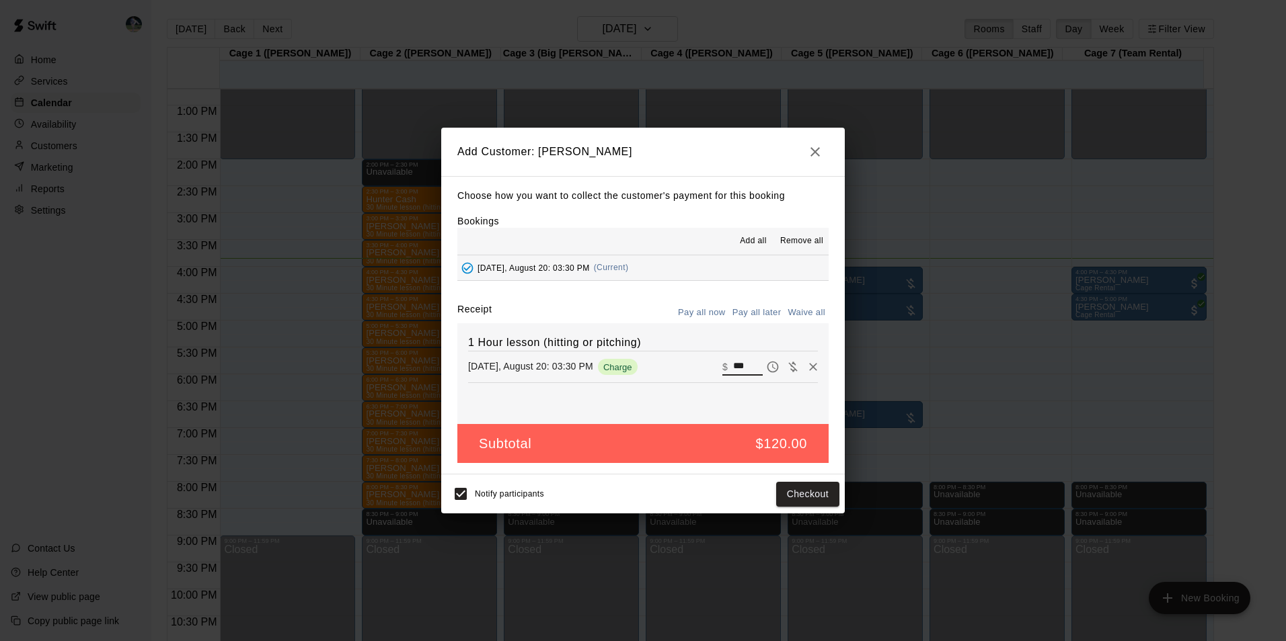
click at [744, 368] on input "***" at bounding box center [748, 366] width 30 height 17
type input "*"
type input "**"
click at [800, 494] on button "Checkout" at bounding box center [807, 494] width 63 height 25
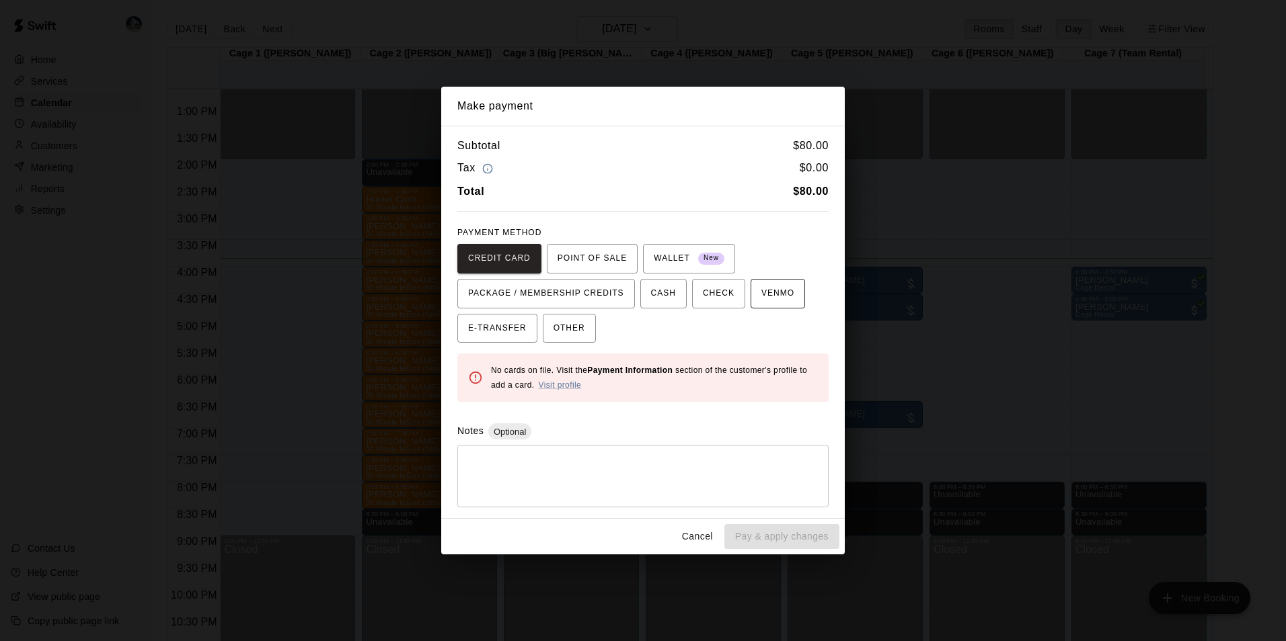
click at [769, 294] on span "VENMO" at bounding box center [777, 294] width 33 height 22
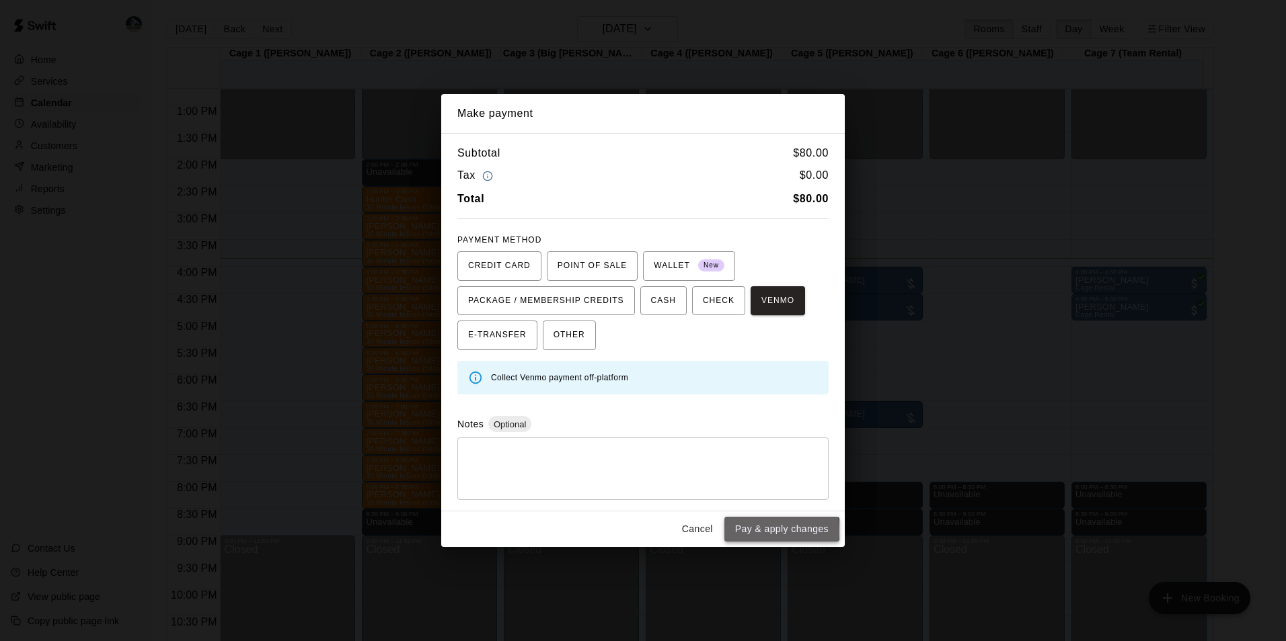
click at [752, 531] on button "Pay & apply changes" at bounding box center [781, 529] width 115 height 25
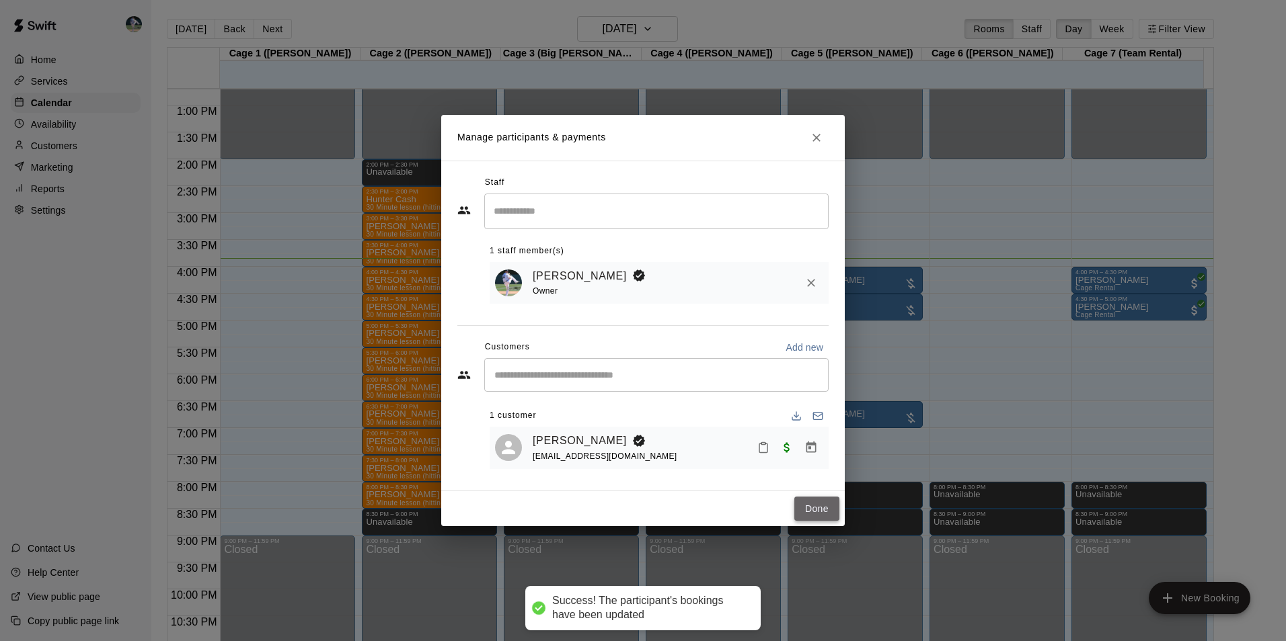
click at [814, 513] on button "Done" at bounding box center [816, 509] width 45 height 25
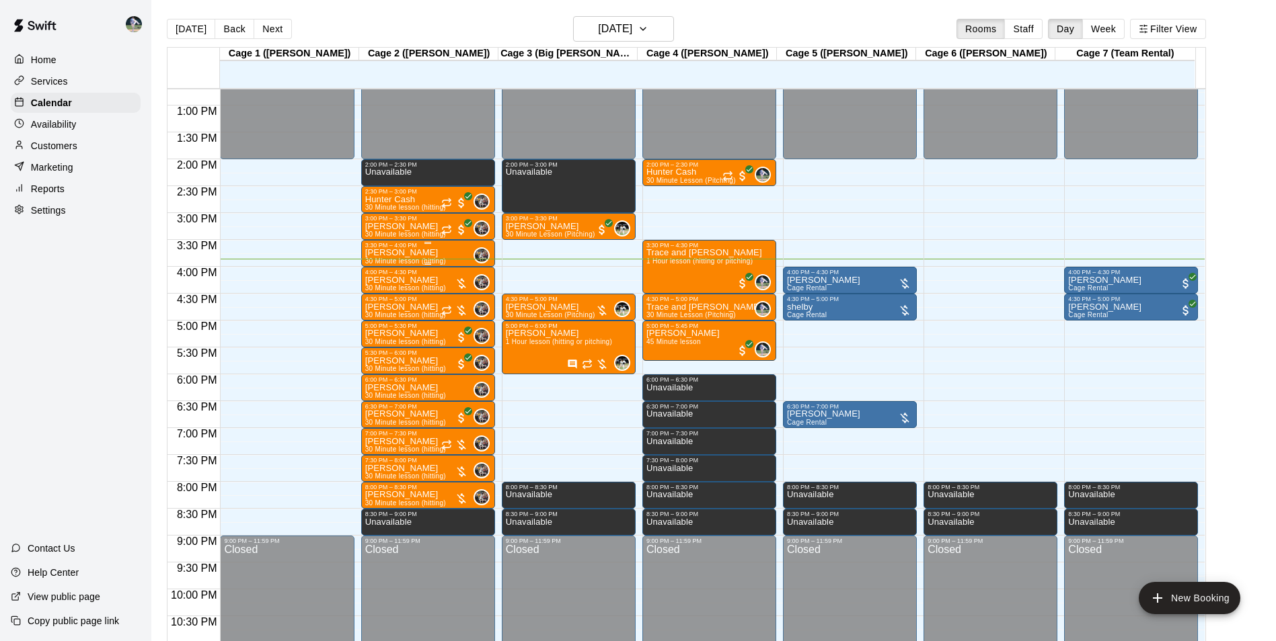
click at [422, 249] on div "3:30 PM – 4:00 PM" at bounding box center [428, 245] width 126 height 7
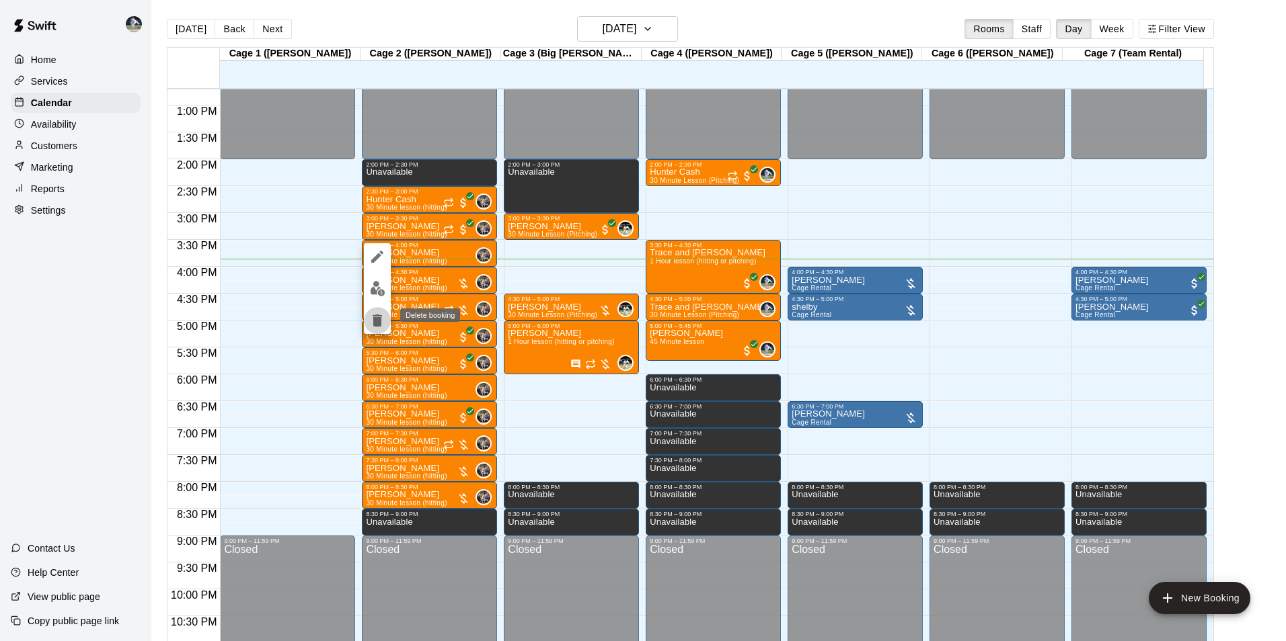
click at [376, 318] on icon "delete" at bounding box center [377, 321] width 9 height 12
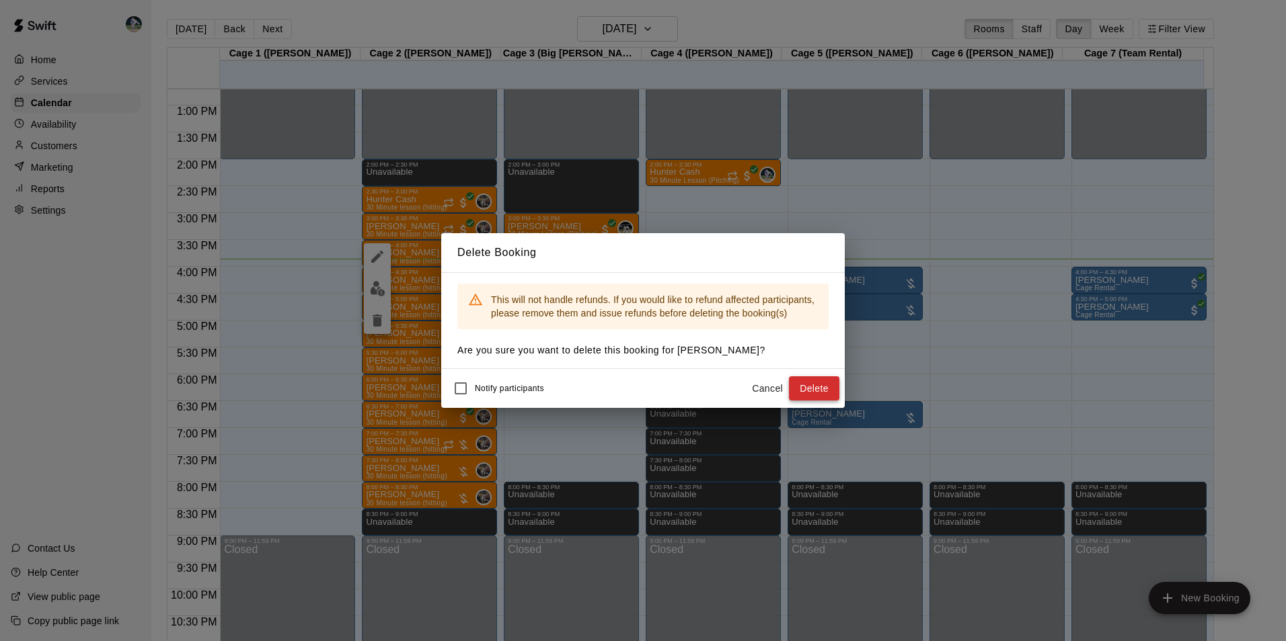
click at [808, 390] on button "Delete" at bounding box center [814, 389] width 50 height 25
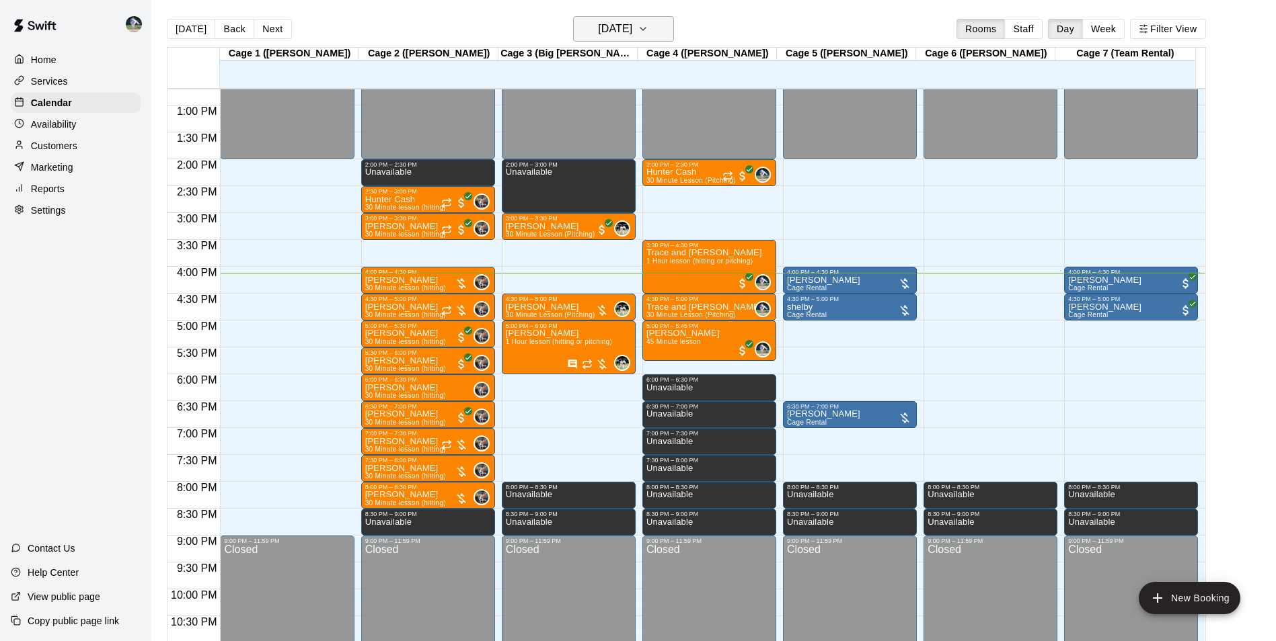
click at [602, 26] on h6 "[DATE]" at bounding box center [615, 28] width 34 height 19
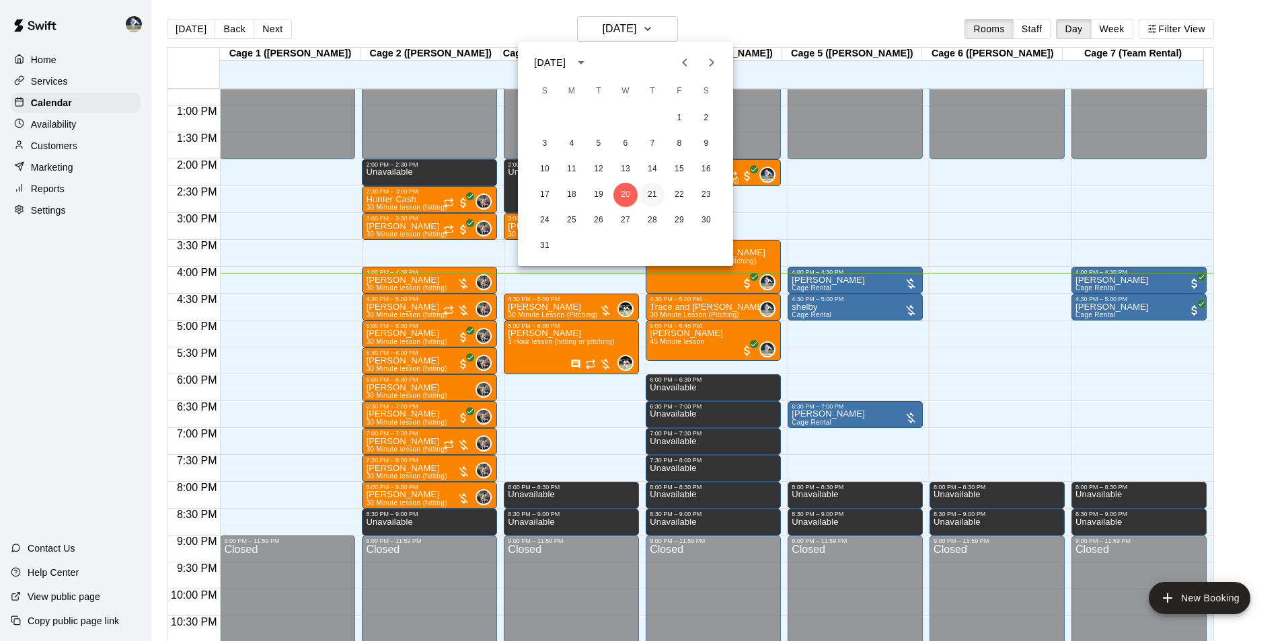
click at [652, 192] on button "21" at bounding box center [652, 195] width 24 height 24
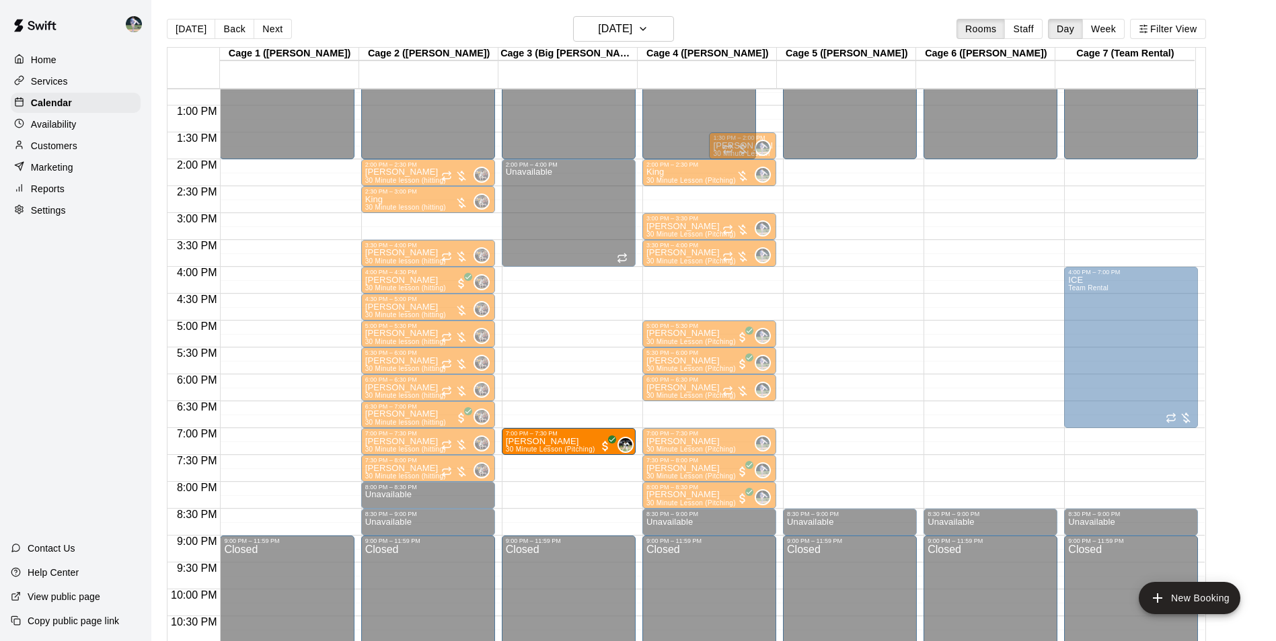
drag, startPoint x: 551, startPoint y: 469, endPoint x: 555, endPoint y: 450, distance: 19.3
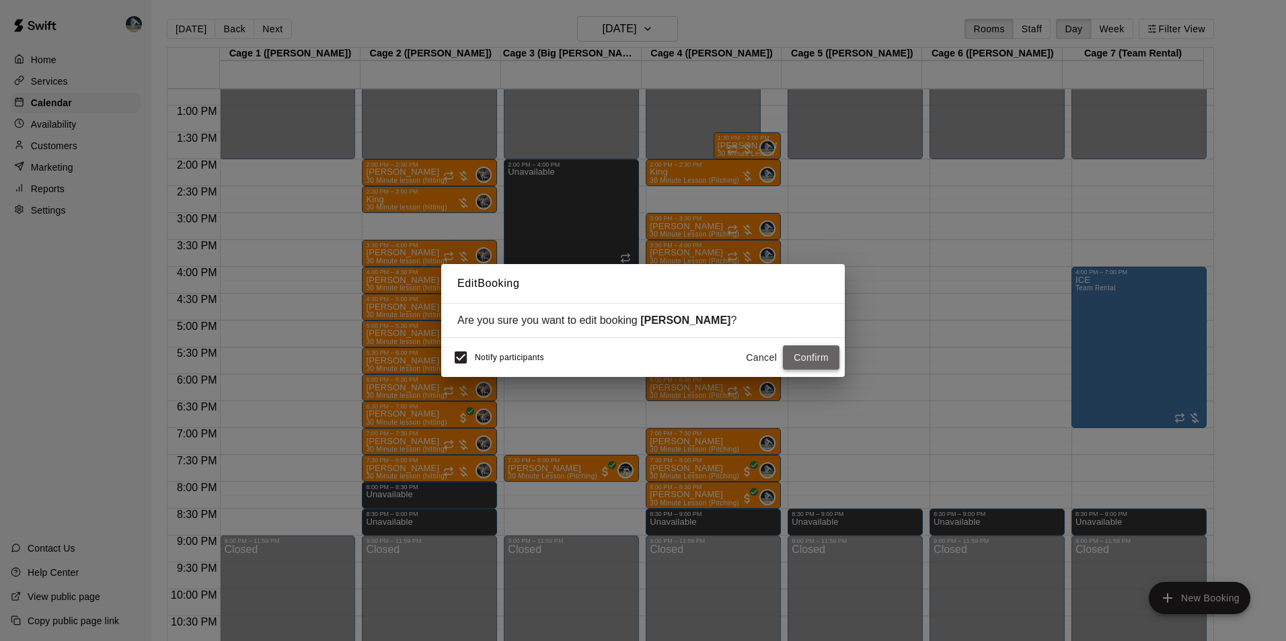
click at [817, 356] on button "Confirm" at bounding box center [811, 358] width 56 height 25
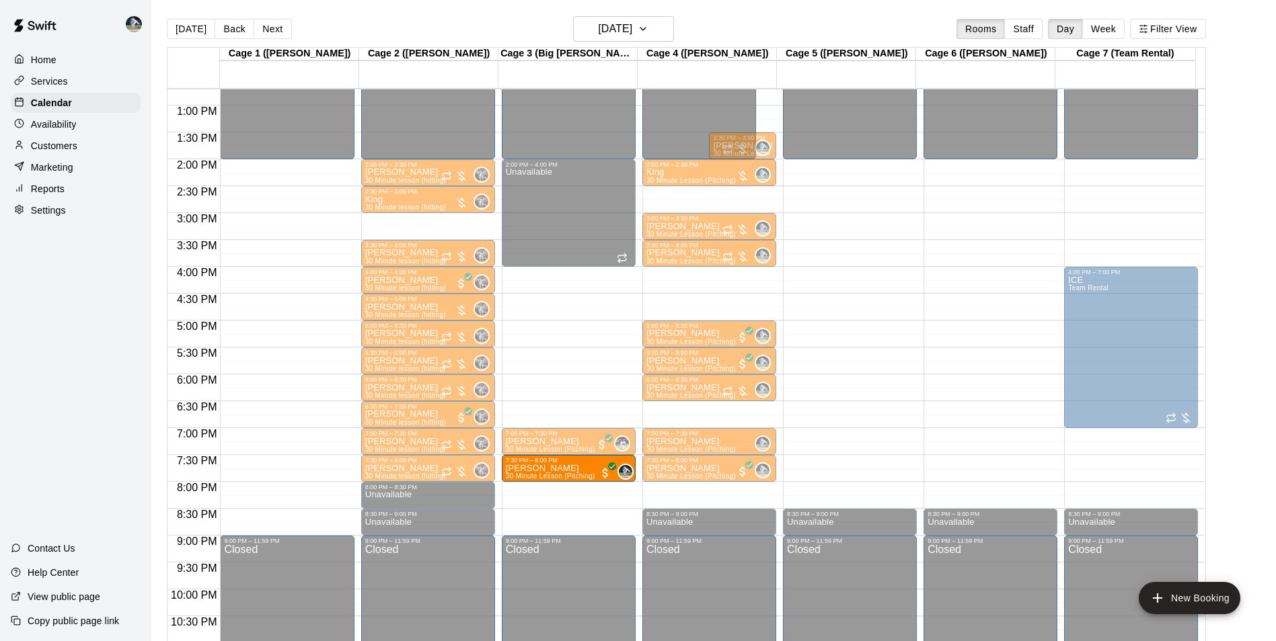
drag, startPoint x: 674, startPoint y: 496, endPoint x: 588, endPoint y: 479, distance: 87.8
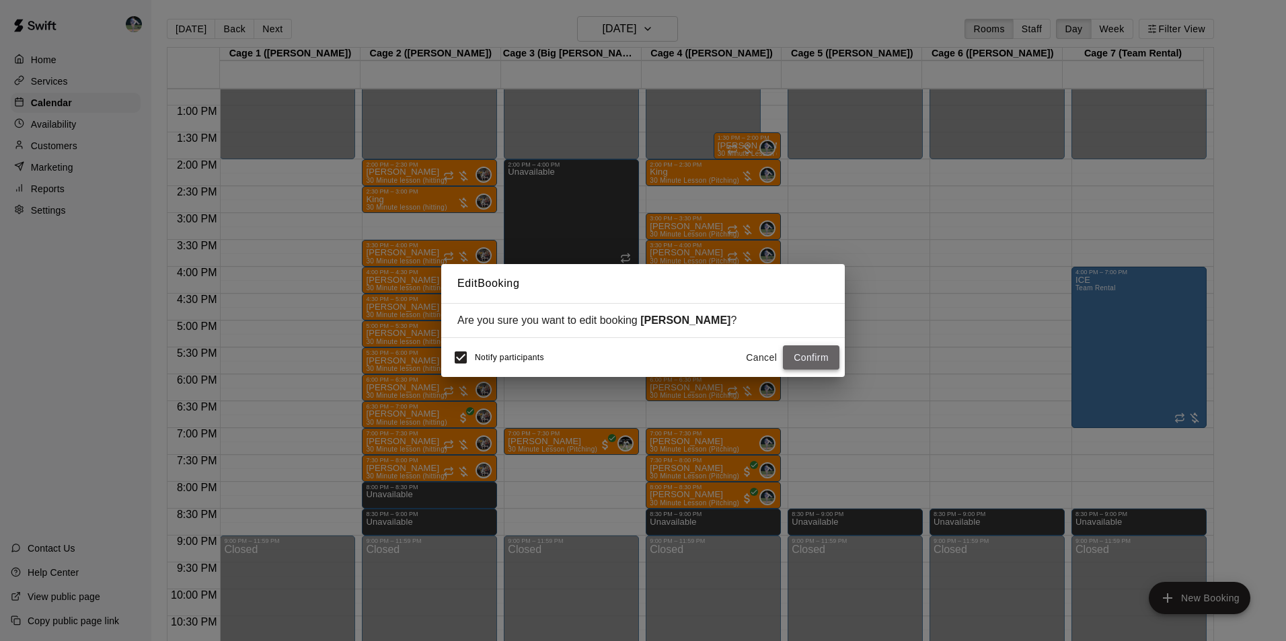
click at [789, 359] on button "Confirm" at bounding box center [811, 358] width 56 height 25
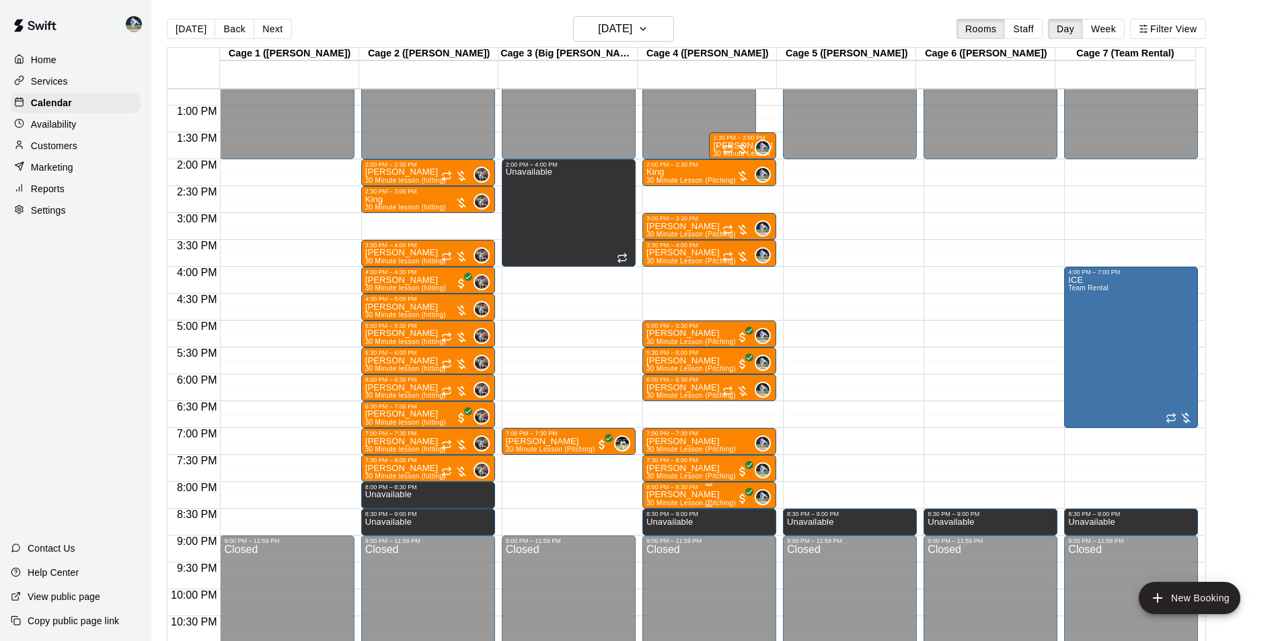
click at [705, 491] on div "8:00 PM – 8:30 PM" at bounding box center [709, 487] width 126 height 7
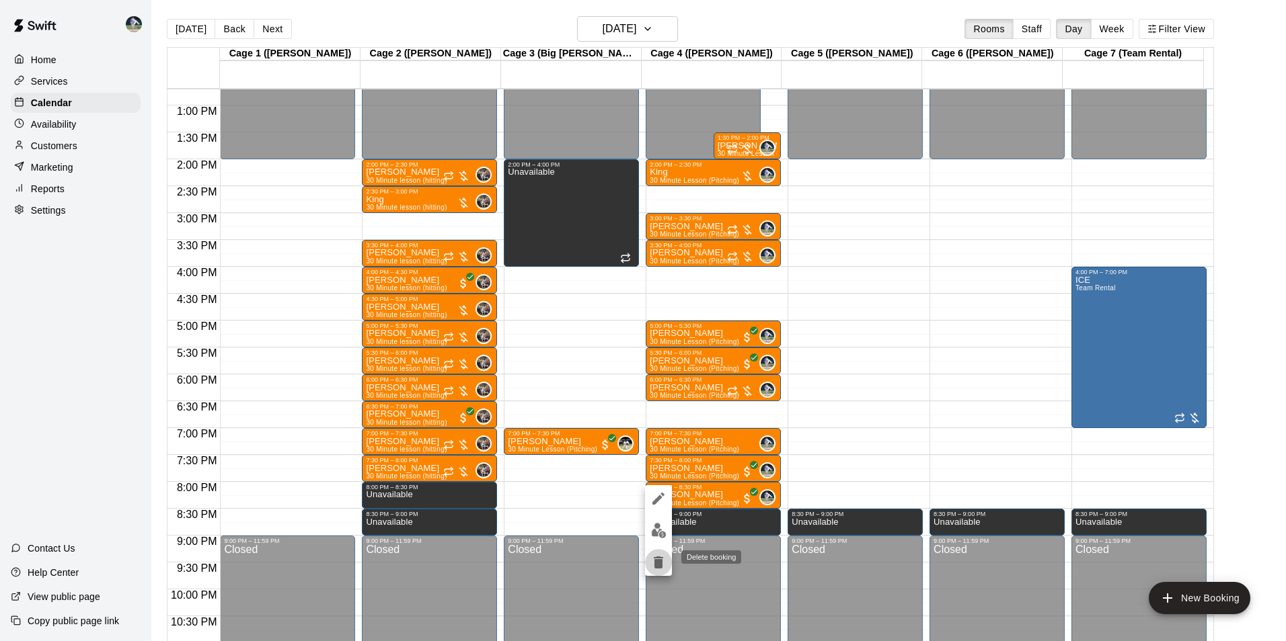
click at [657, 563] on icon "delete" at bounding box center [658, 563] width 9 height 12
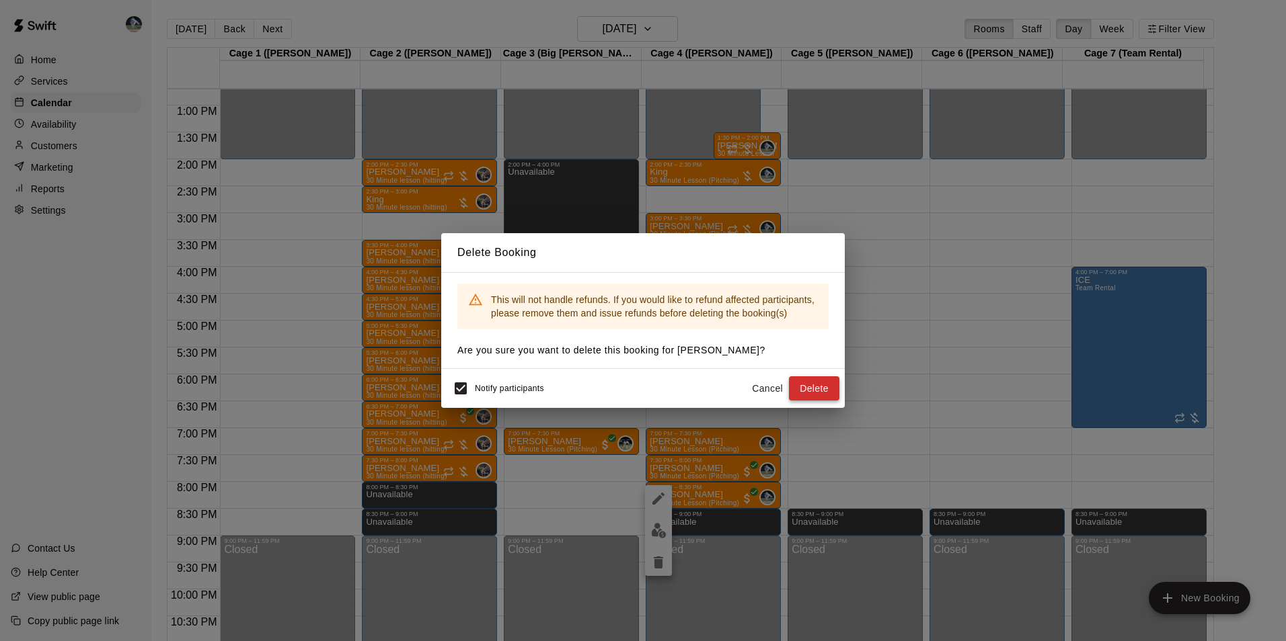
click at [813, 387] on button "Delete" at bounding box center [814, 389] width 50 height 25
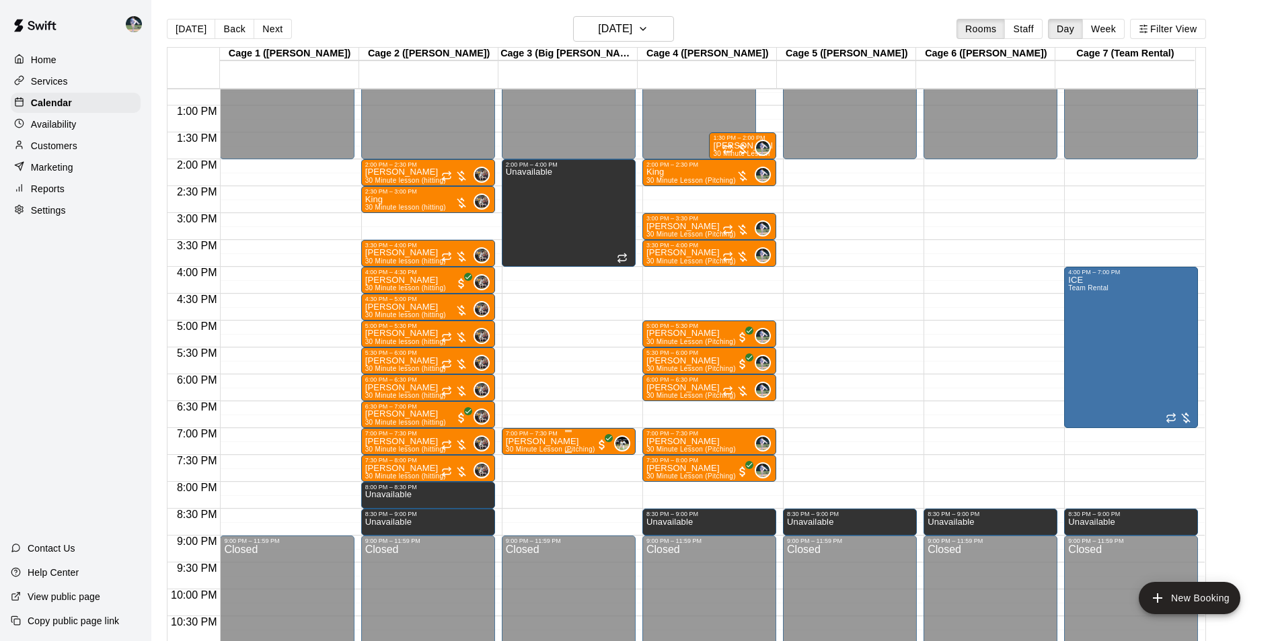
click at [545, 442] on p "[PERSON_NAME]" at bounding box center [550, 442] width 89 height 0
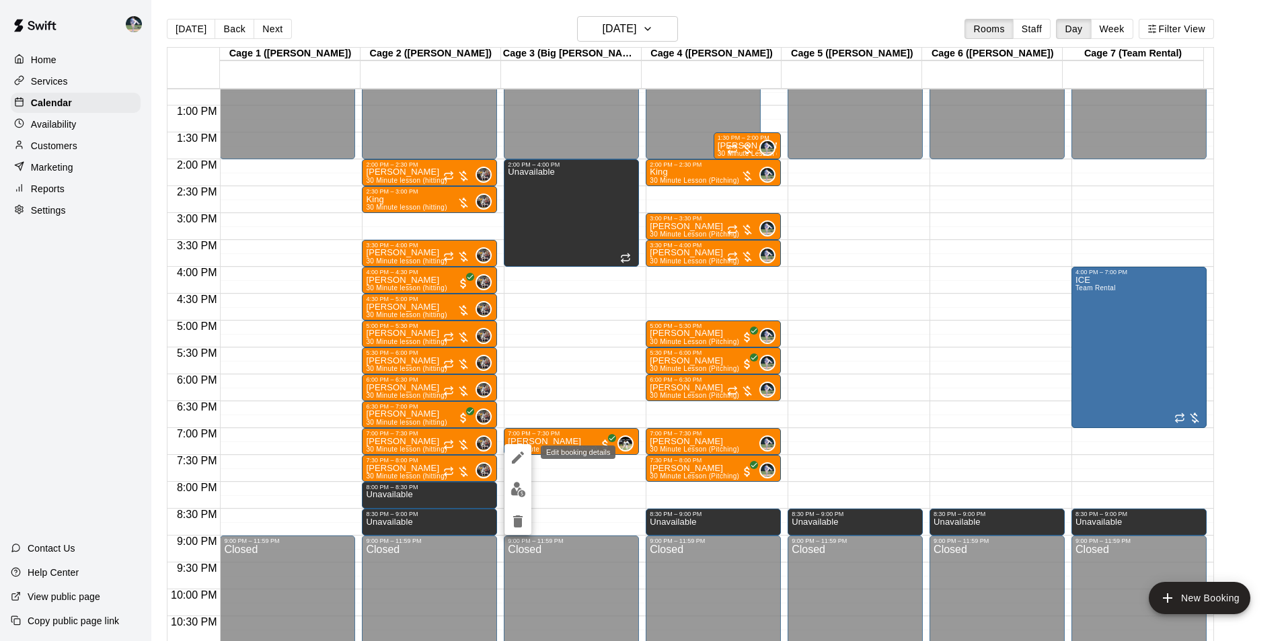
click at [514, 457] on icon "edit" at bounding box center [518, 458] width 16 height 16
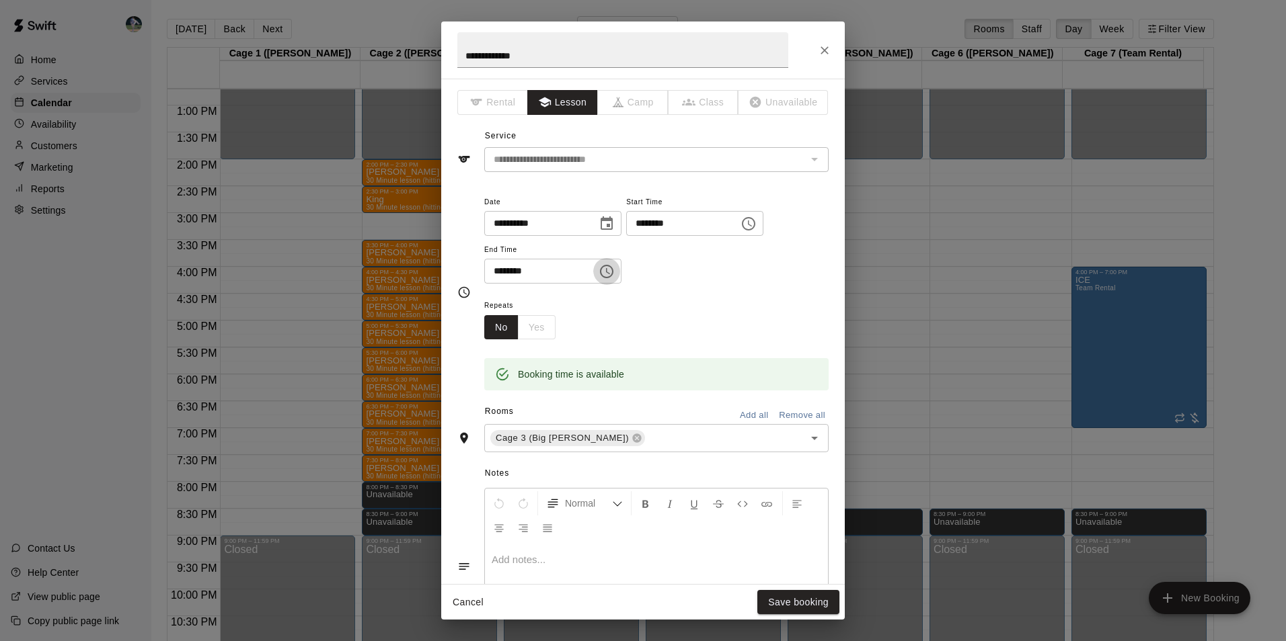
click at [615, 276] on icon "Choose time, selected time is 7:30 PM" at bounding box center [606, 272] width 16 height 16
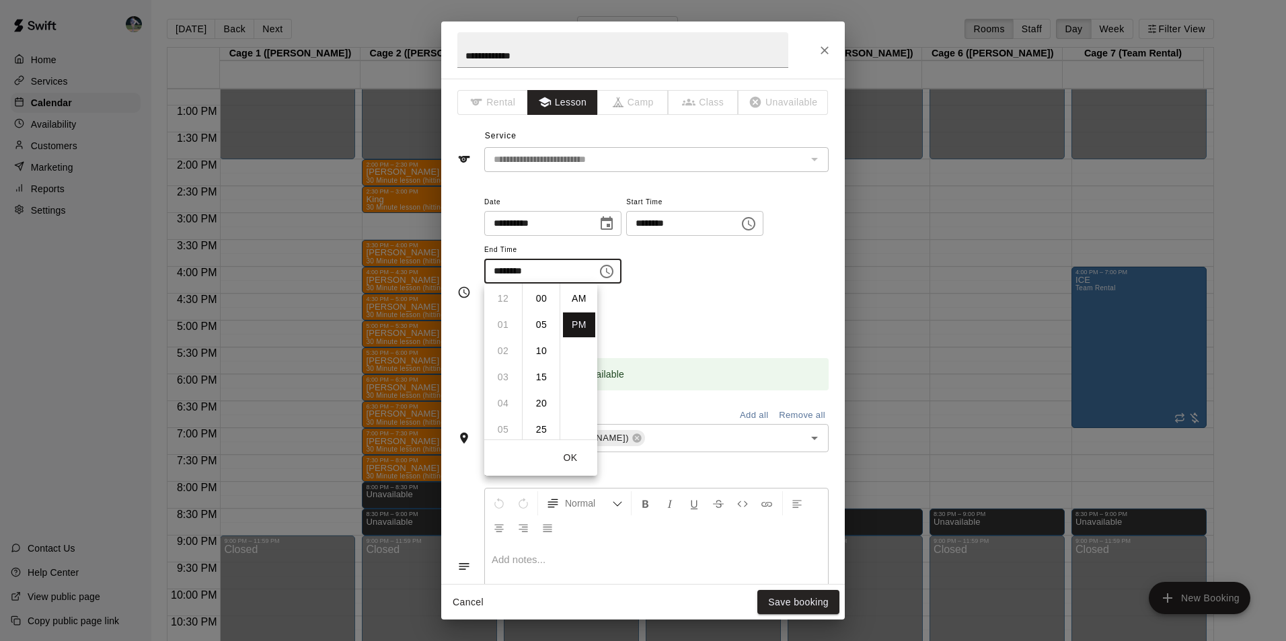
scroll to position [24, 0]
click at [502, 318] on li "08" at bounding box center [503, 325] width 32 height 25
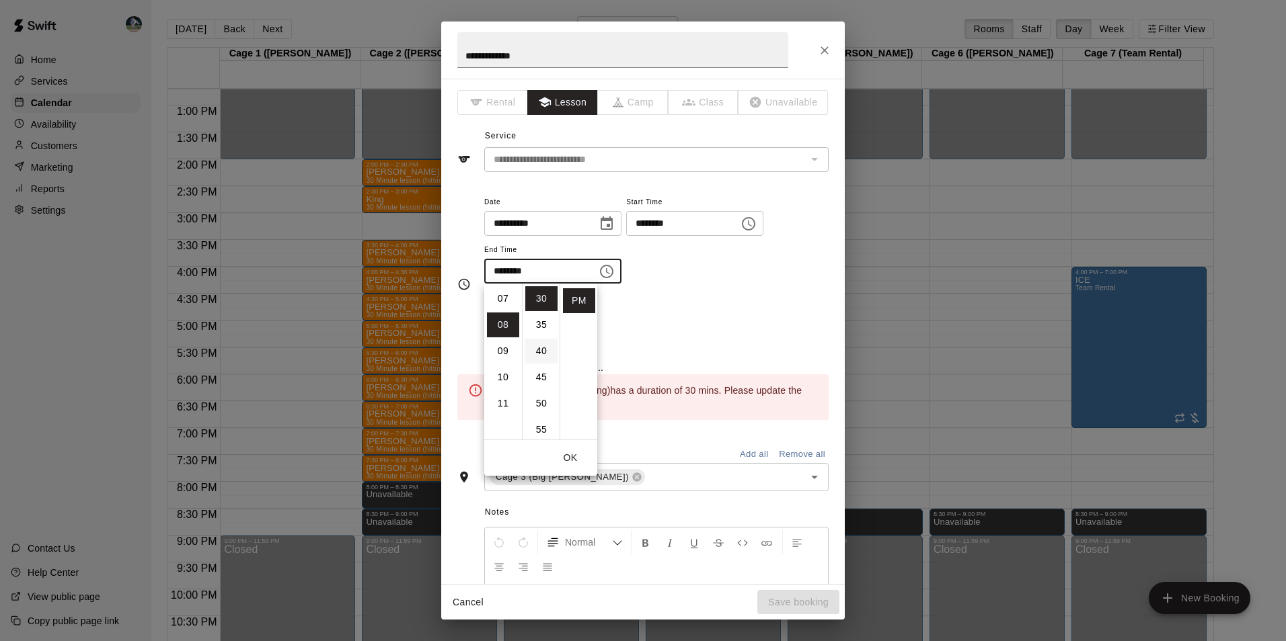
scroll to position [210, 0]
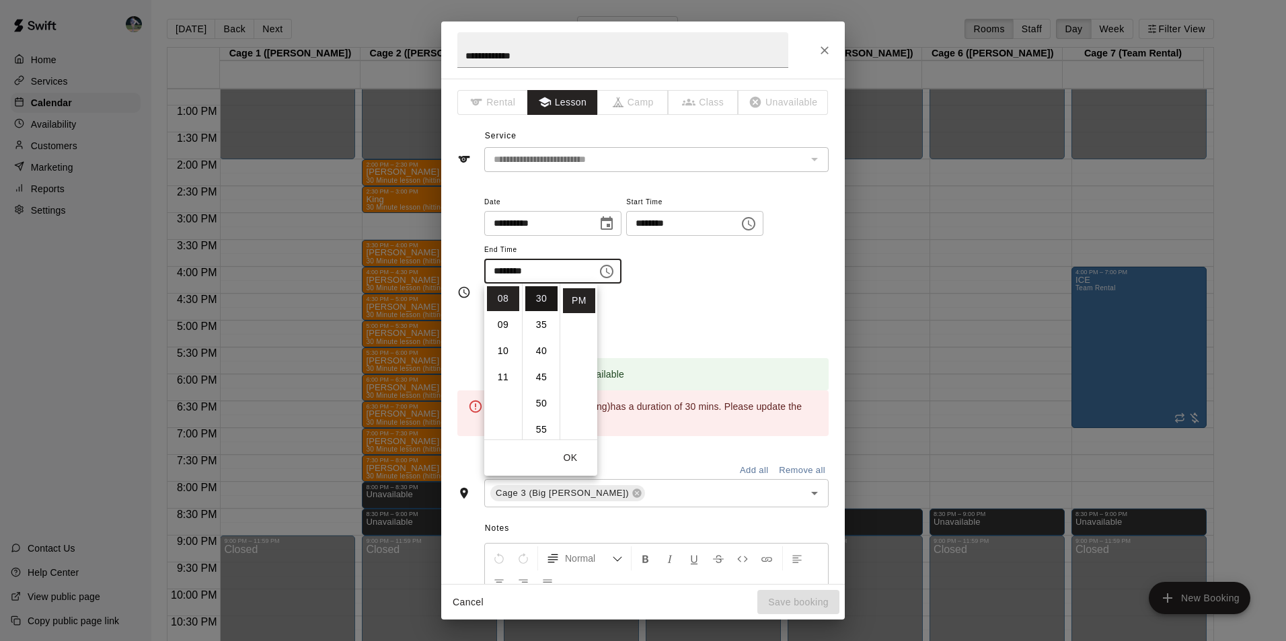
drag, startPoint x: 549, startPoint y: 353, endPoint x: 549, endPoint y: 303, distance: 50.4
click at [549, 303] on ul "00 05 10 15 20 25 30 35 40 45 50 55" at bounding box center [541, 362] width 38 height 156
click at [541, 301] on li "30" at bounding box center [541, 298] width 32 height 25
click at [573, 456] on button "OK" at bounding box center [570, 458] width 43 height 25
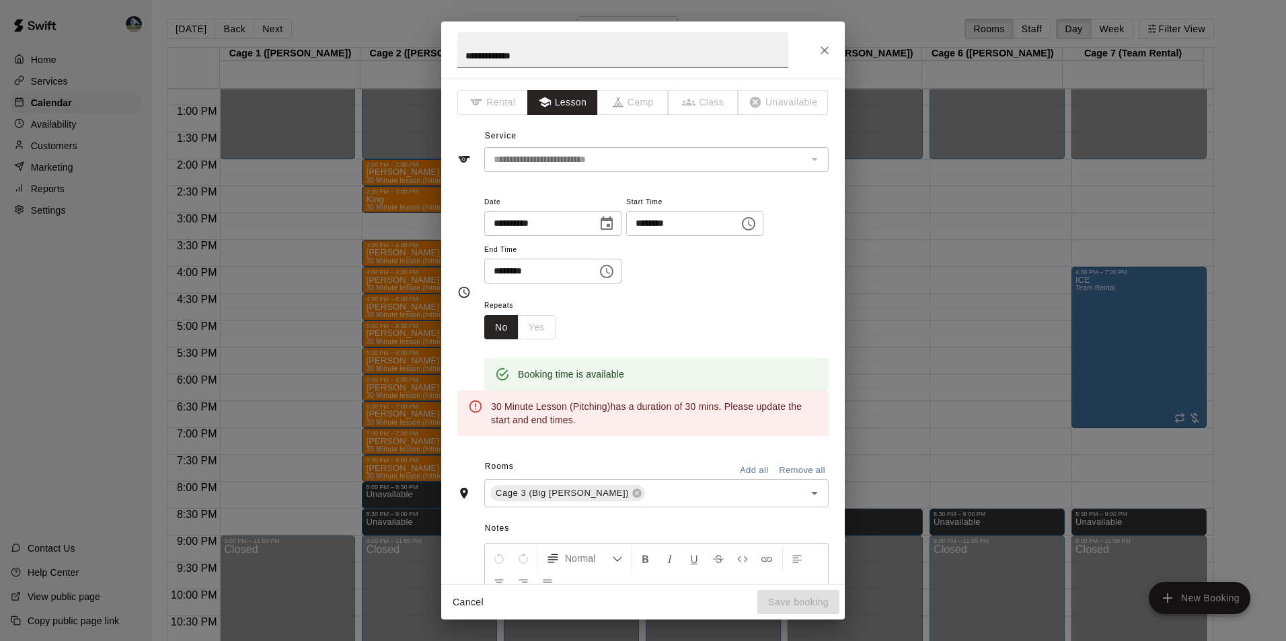
click at [573, 456] on div "12 01 02 03 04 05 06 07 08 09 10 11 00 05 10 15 20 25 30 35 40 45 50 55 AM PM OK" at bounding box center [540, 380] width 113 height 192
click at [610, 272] on icon "Choose time, selected time is 8:30 PM" at bounding box center [608, 271] width 4 height 6
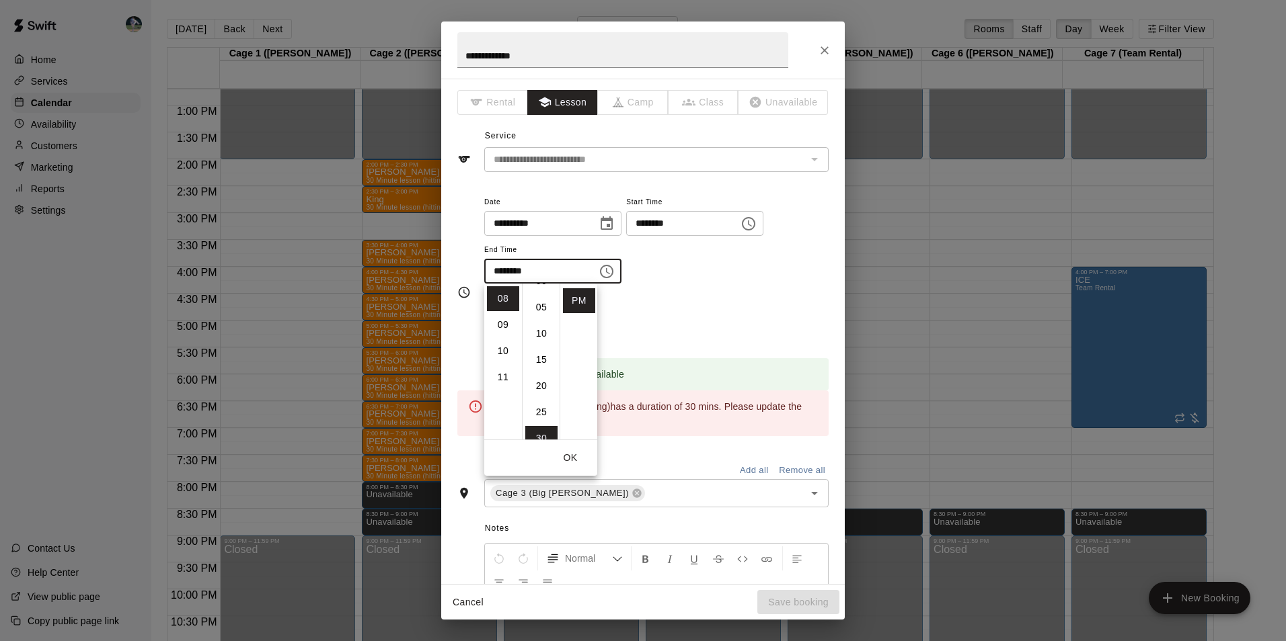
scroll to position [0, 0]
click at [539, 296] on li "00" at bounding box center [541, 298] width 32 height 25
type input "********"
click at [568, 295] on li "PM" at bounding box center [579, 300] width 32 height 25
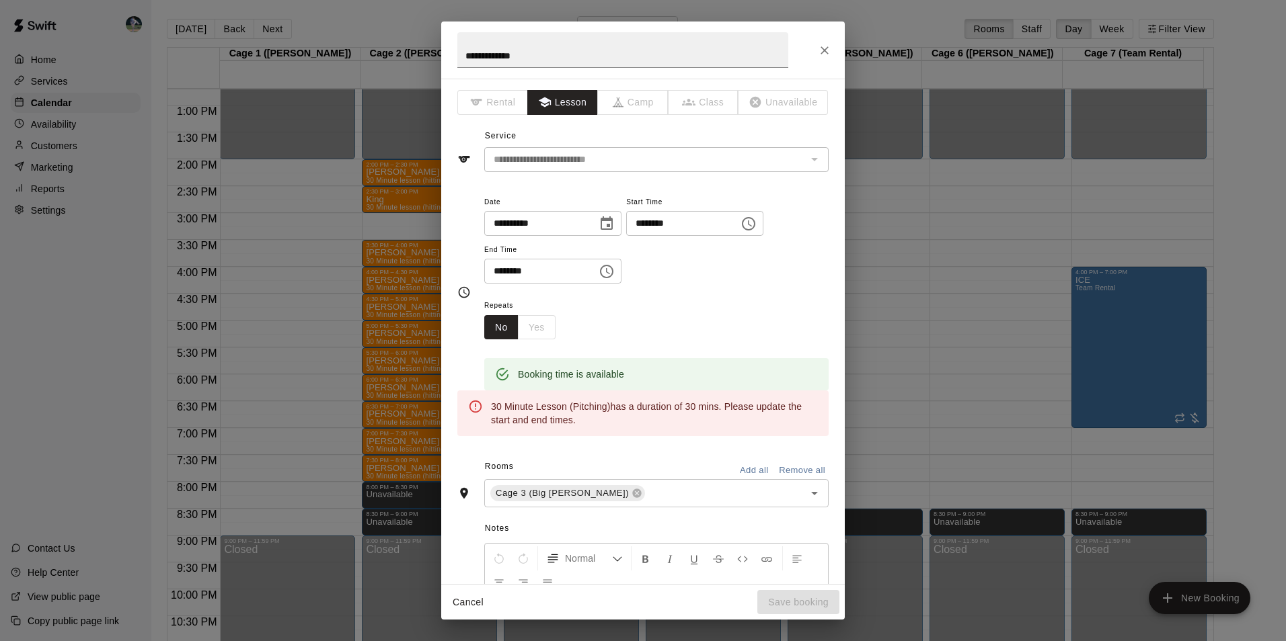
click at [787, 595] on div "Cancel Save booking" at bounding box center [642, 603] width 403 height 36
click at [820, 48] on icon "Close" at bounding box center [824, 50] width 13 height 13
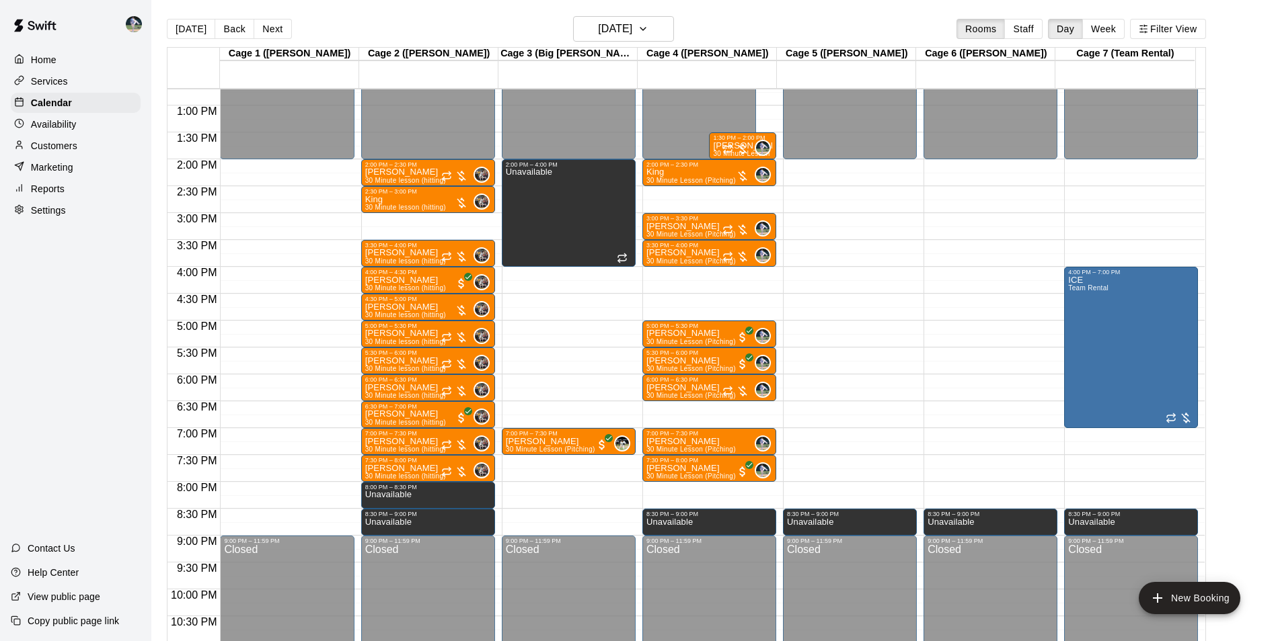
click at [547, 463] on div "12:00 AM – 2:00 PM Closed 2:00 PM – 4:00 PM Unavailable 7:00 PM – 7:30 PM Tyler…" at bounding box center [569, 51] width 134 height 1291
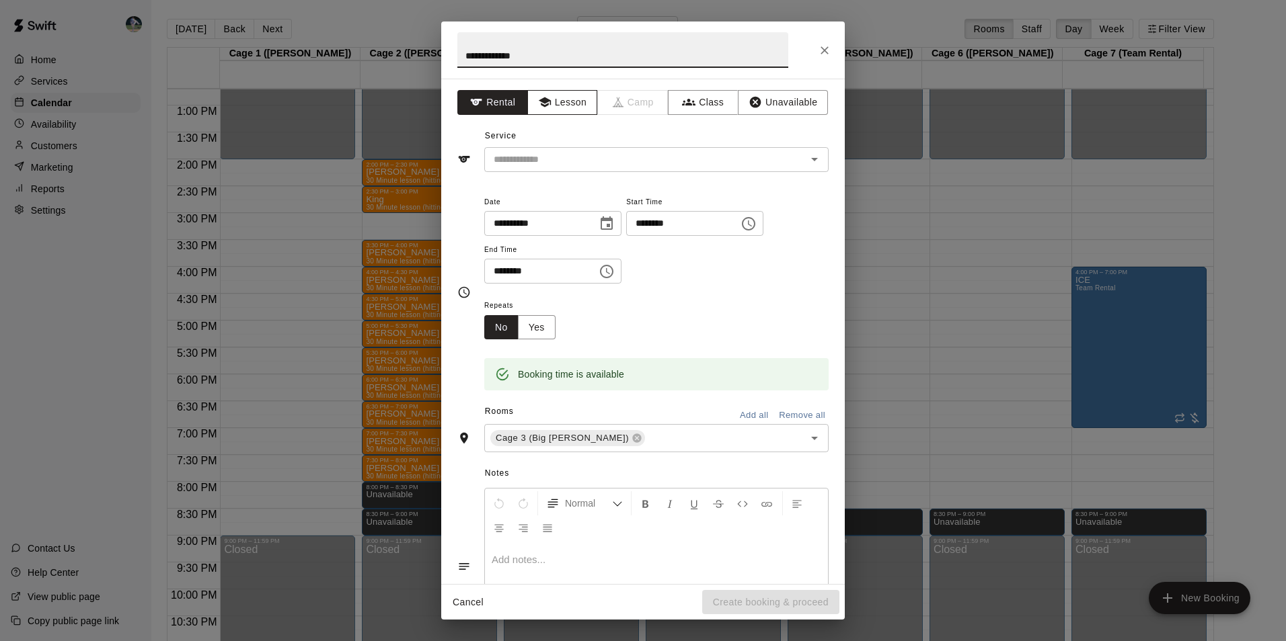
type input "**********"
click at [565, 102] on button "Lesson" at bounding box center [562, 102] width 71 height 25
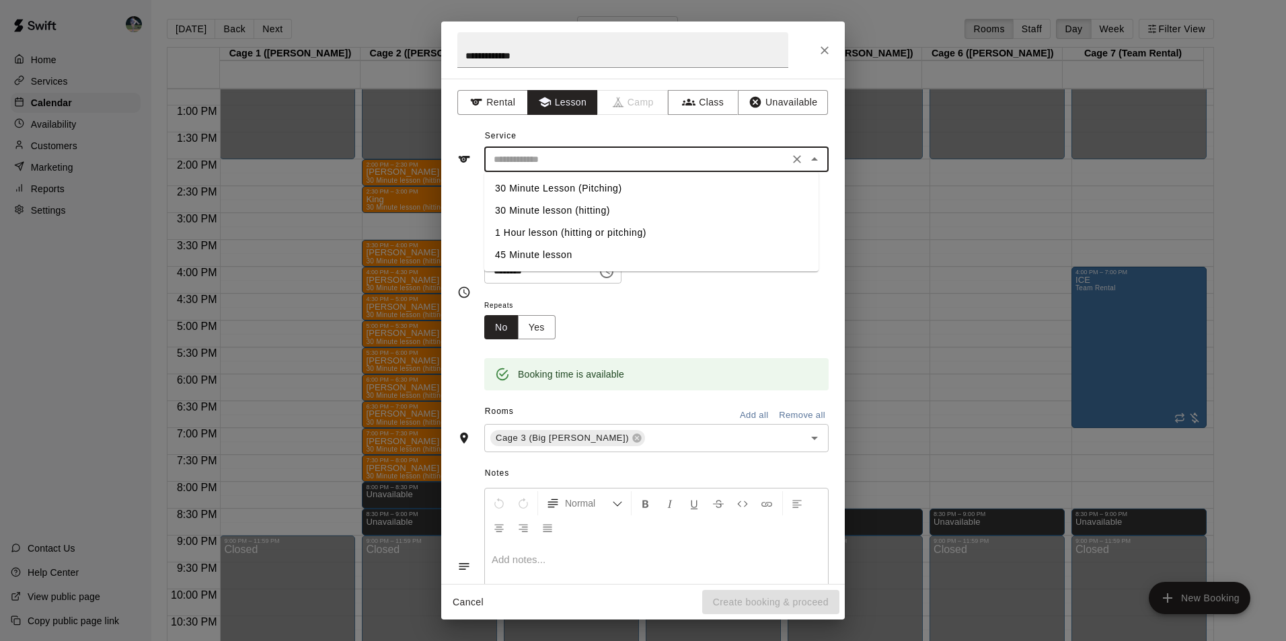
click at [575, 159] on input "text" at bounding box center [636, 159] width 297 height 17
click at [584, 184] on li "30 Minute Lesson (Pitching)" at bounding box center [651, 189] width 334 height 22
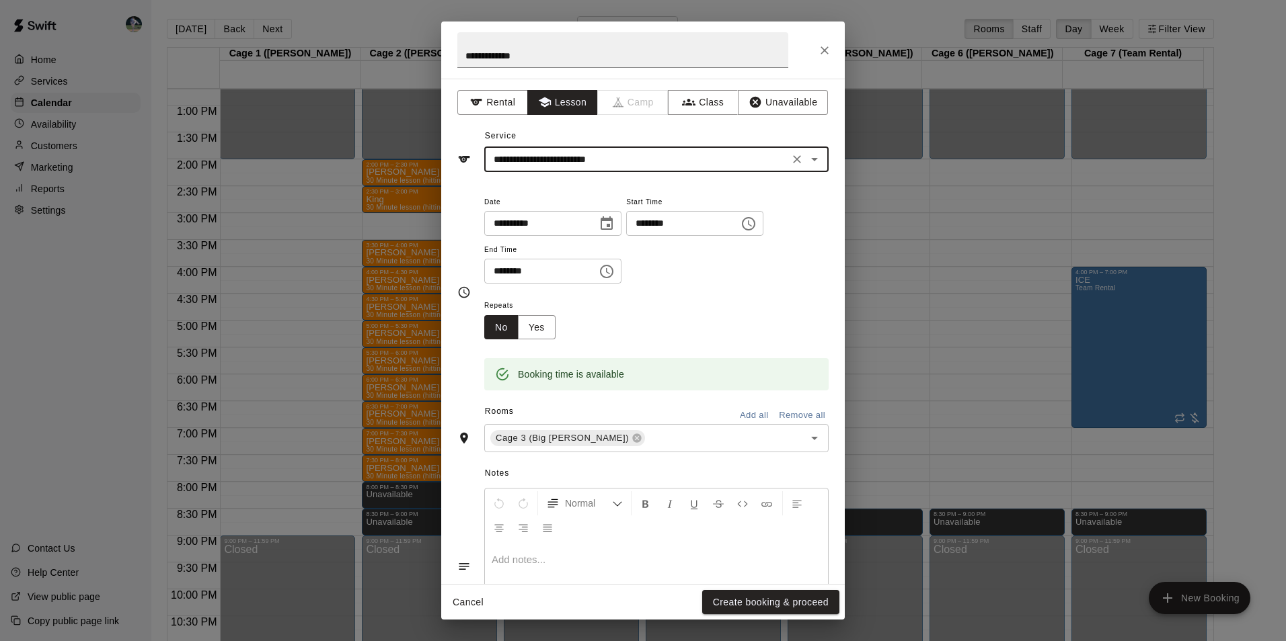
type input "**********"
click at [726, 604] on button "Create booking & proceed" at bounding box center [770, 602] width 137 height 25
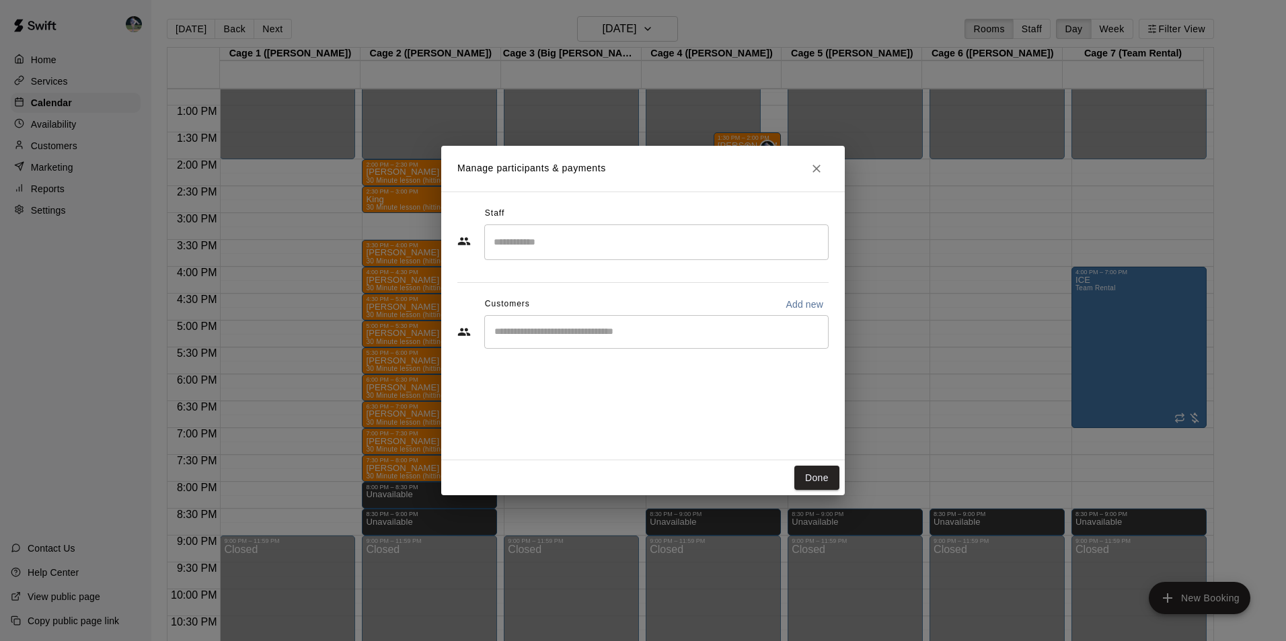
click at [548, 247] on input "Search staff" at bounding box center [656, 243] width 332 height 24
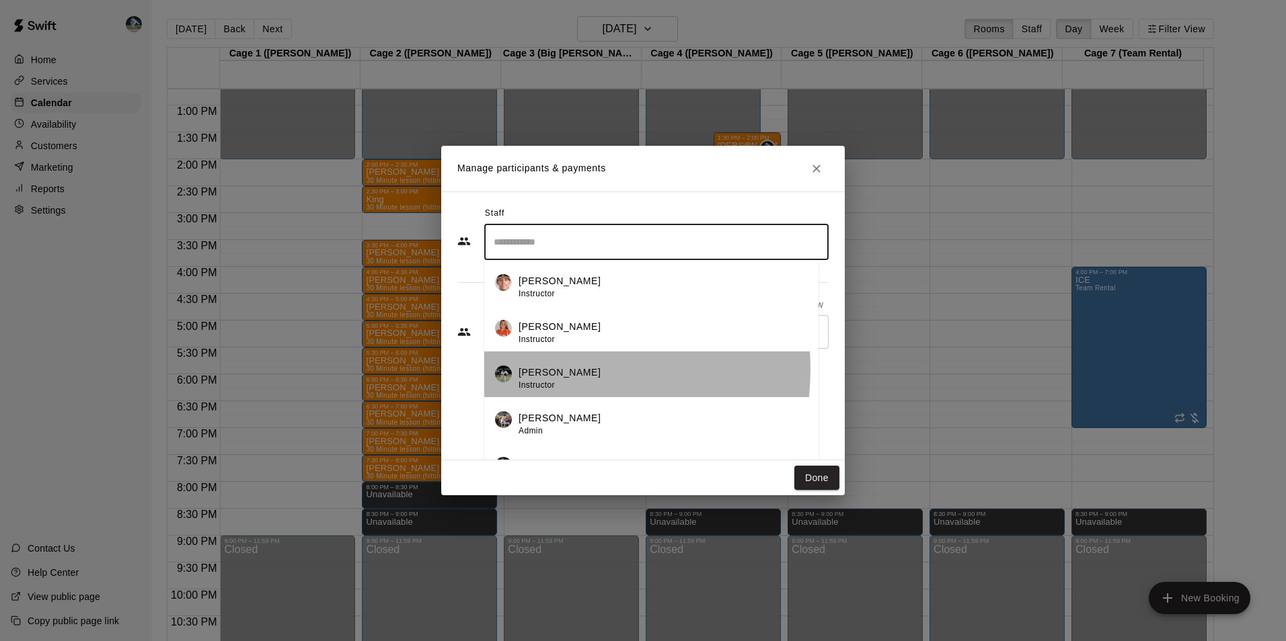
click at [553, 370] on p "Jim Czajkowski" at bounding box center [559, 373] width 82 height 14
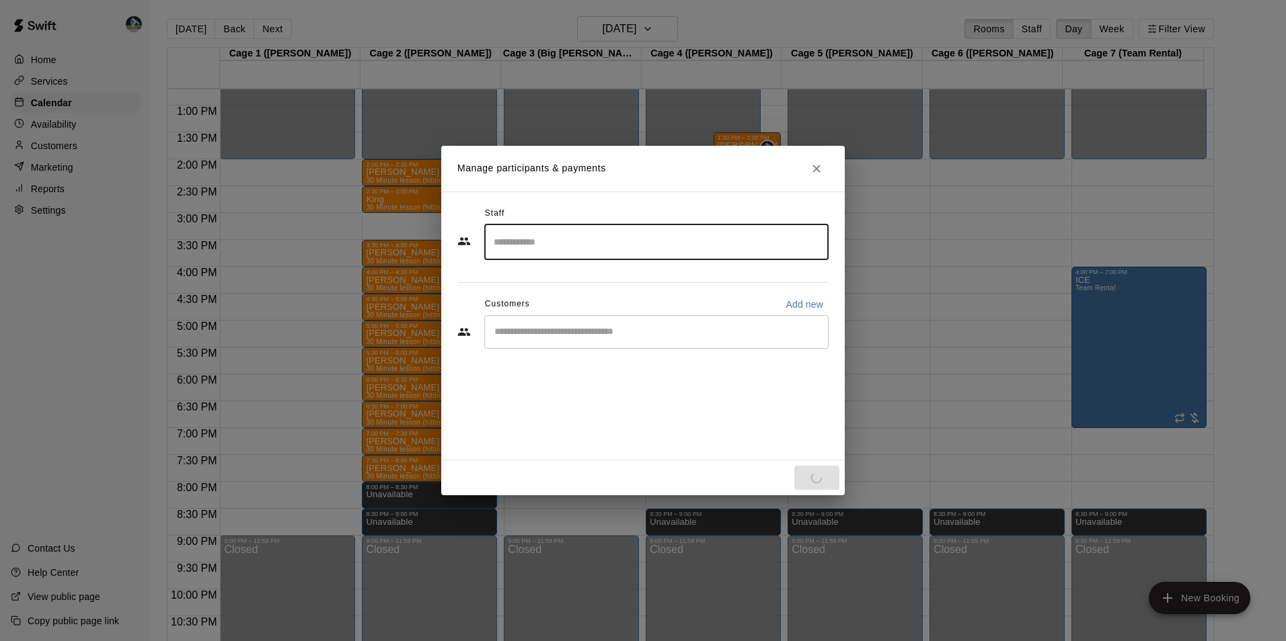
click at [524, 329] on input "Start typing to search customers..." at bounding box center [656, 331] width 332 height 13
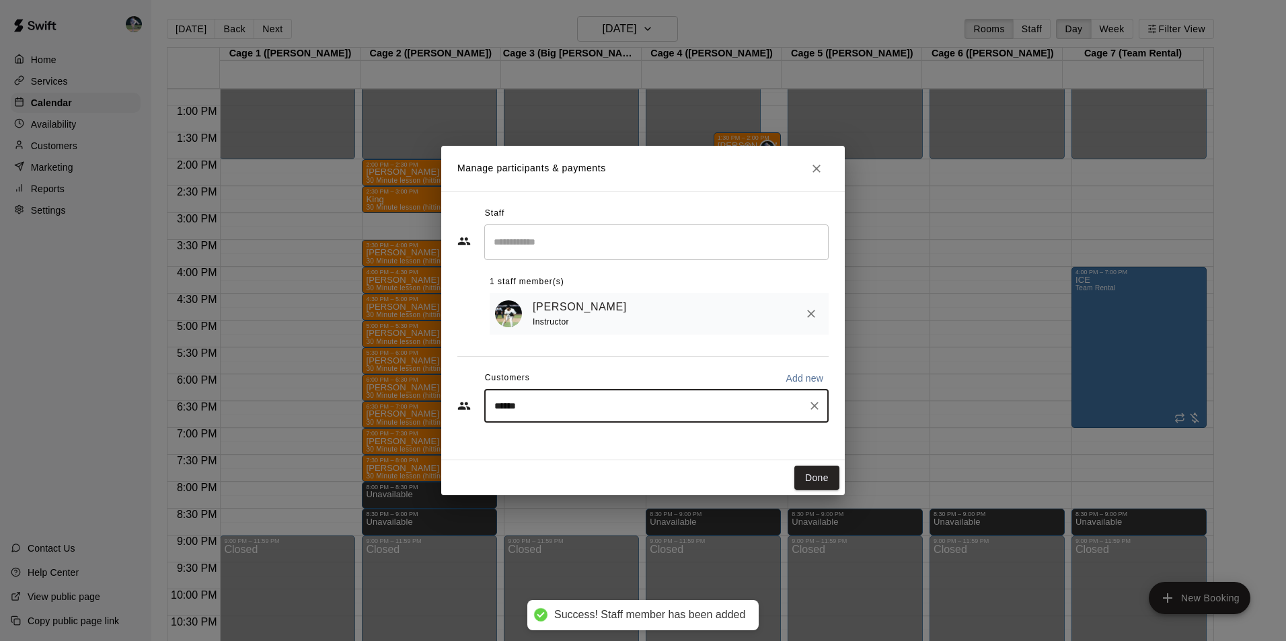
type input "*******"
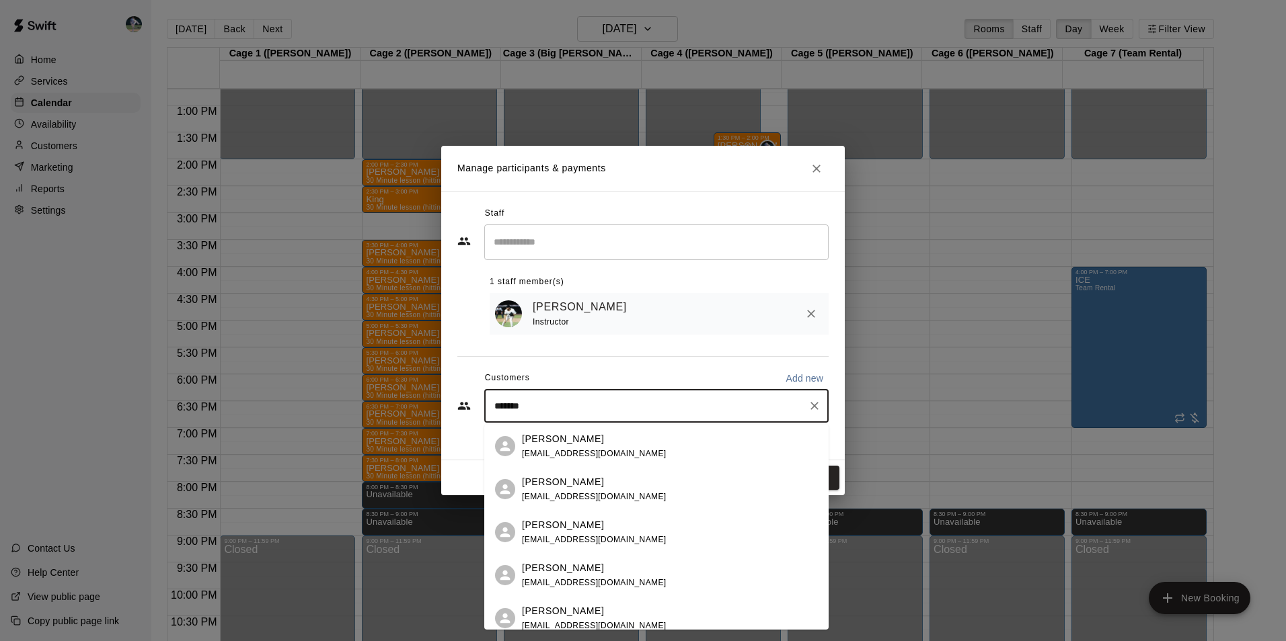
click at [572, 450] on span "ttleonard30@gmail.com" at bounding box center [594, 453] width 145 height 9
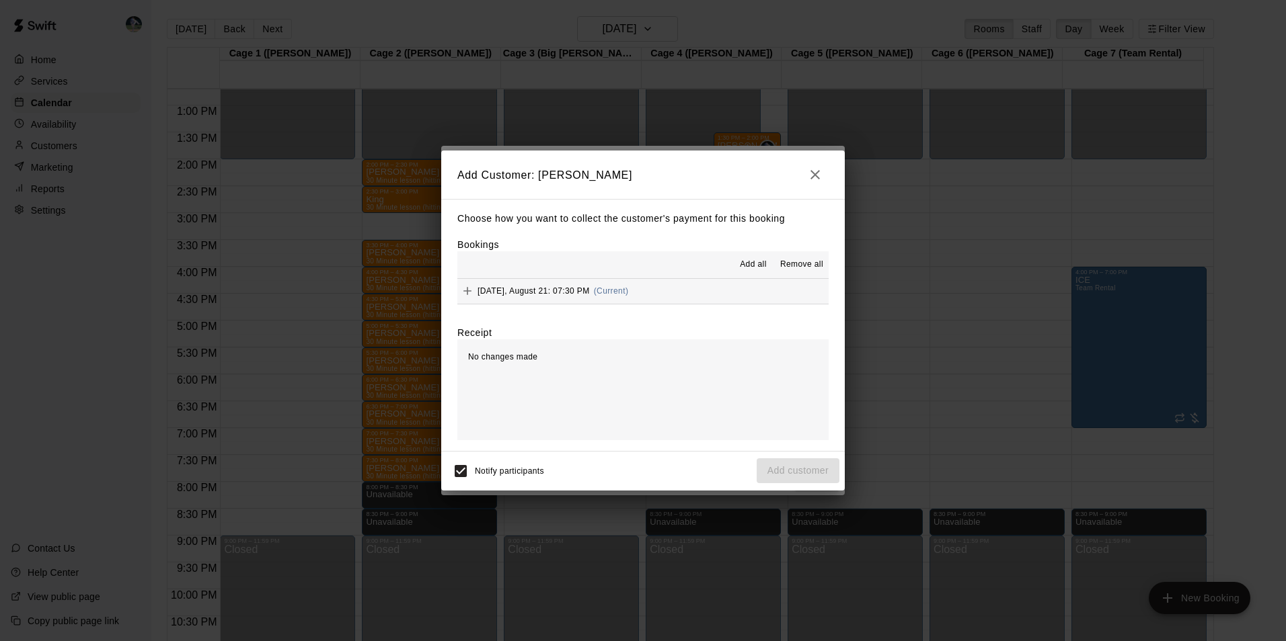
click at [741, 265] on span "Add all" at bounding box center [753, 264] width 27 height 13
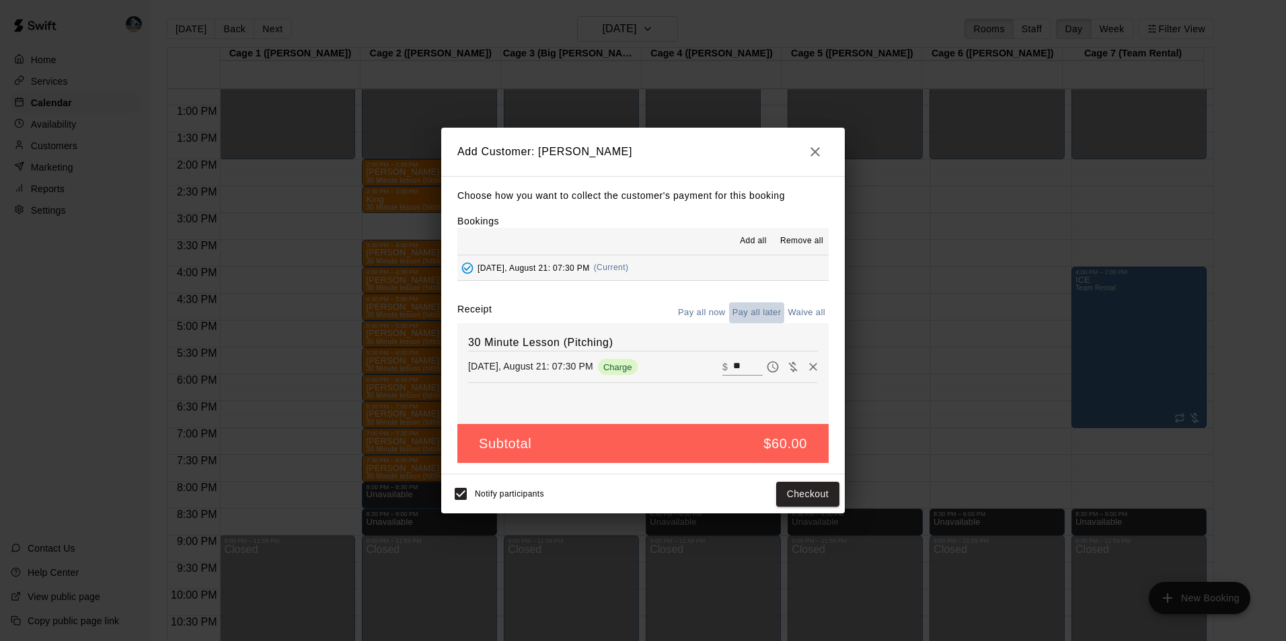
click at [767, 311] on button "Pay all later" at bounding box center [757, 313] width 56 height 21
click at [785, 489] on button "Add customer" at bounding box center [797, 494] width 83 height 25
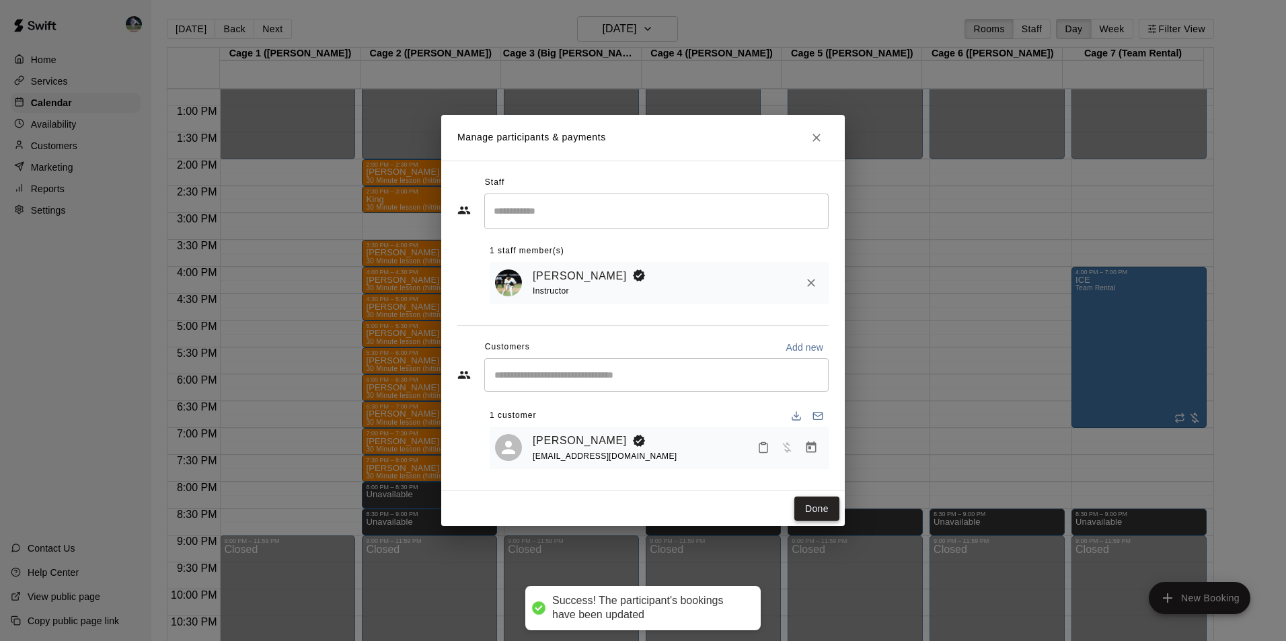
click at [822, 504] on button "Done" at bounding box center [816, 509] width 45 height 25
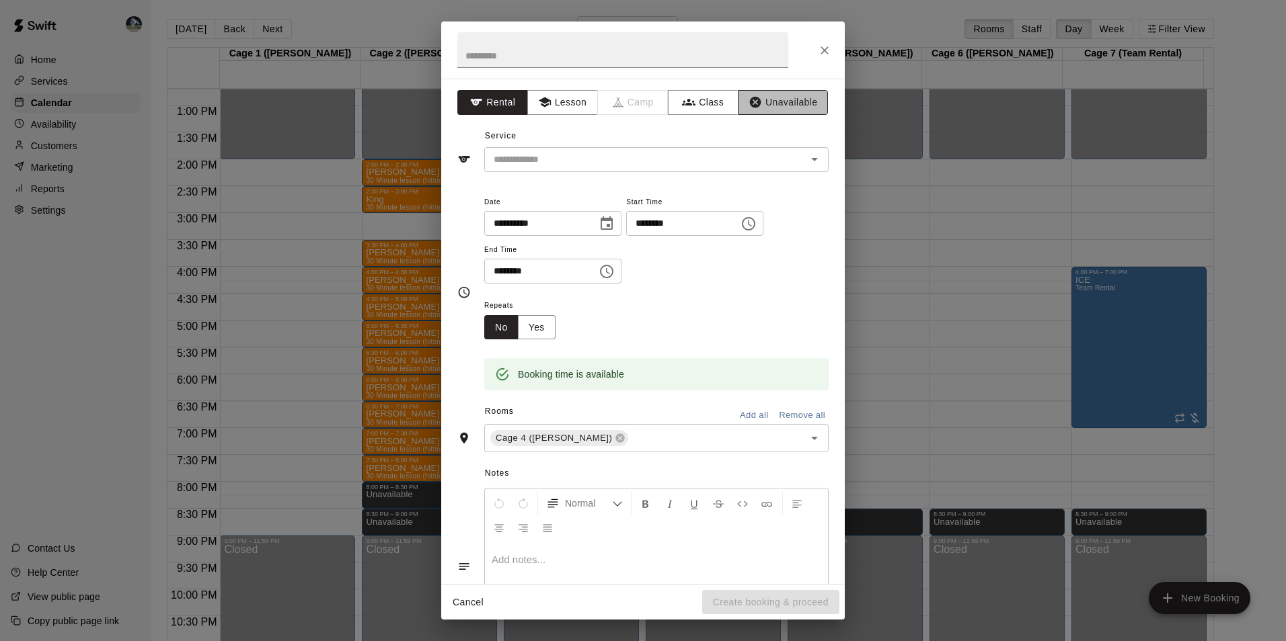
click at [775, 99] on button "Unavailable" at bounding box center [783, 102] width 90 height 25
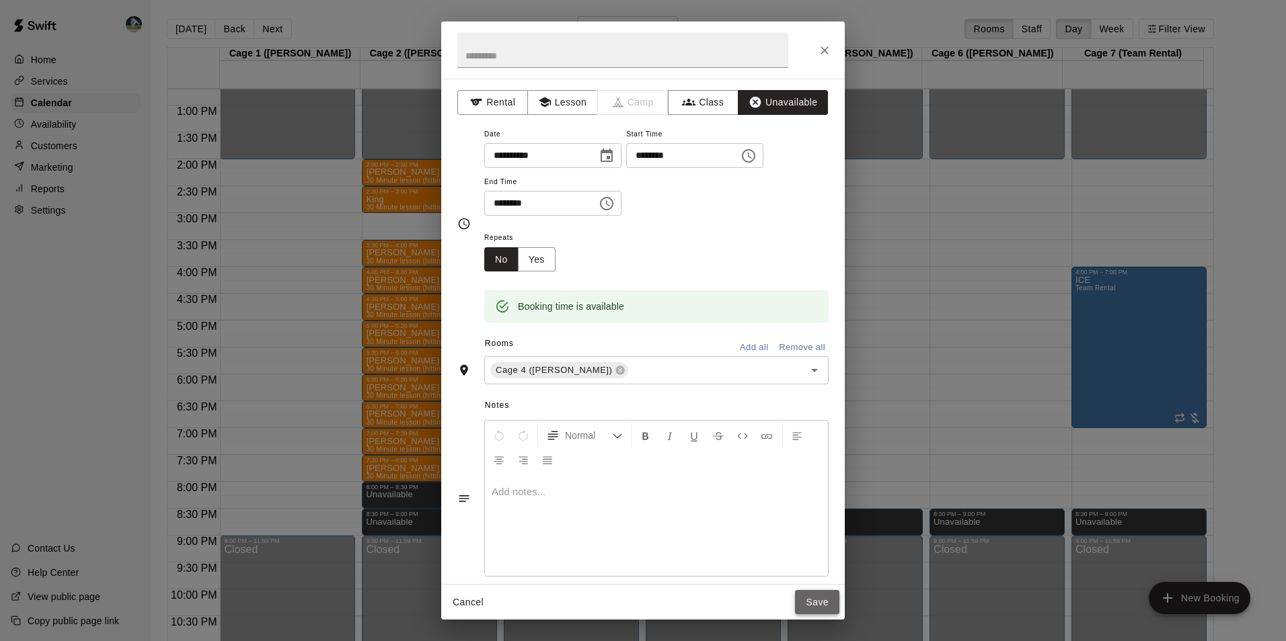
click at [820, 602] on button "Save" at bounding box center [817, 602] width 44 height 25
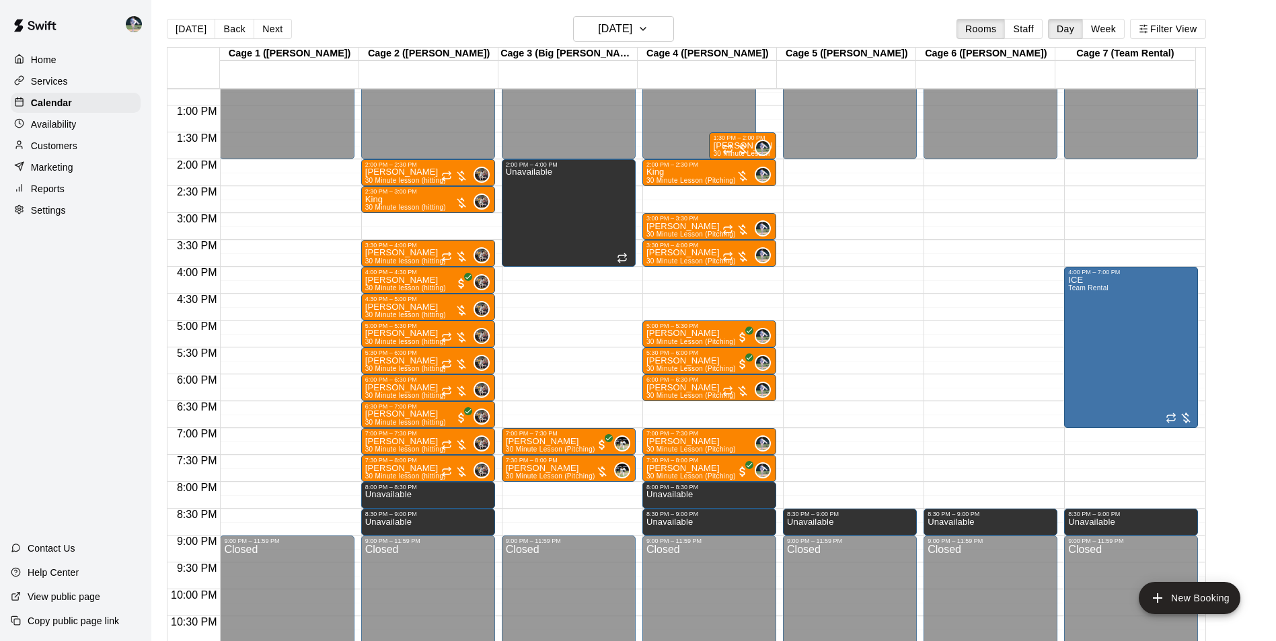
click at [554, 490] on div "12:00 AM – 2:00 PM Closed 2:00 PM – 4:00 PM Unavailable 7:00 PM – 7:30 PM Tyler…" at bounding box center [569, 51] width 134 height 1291
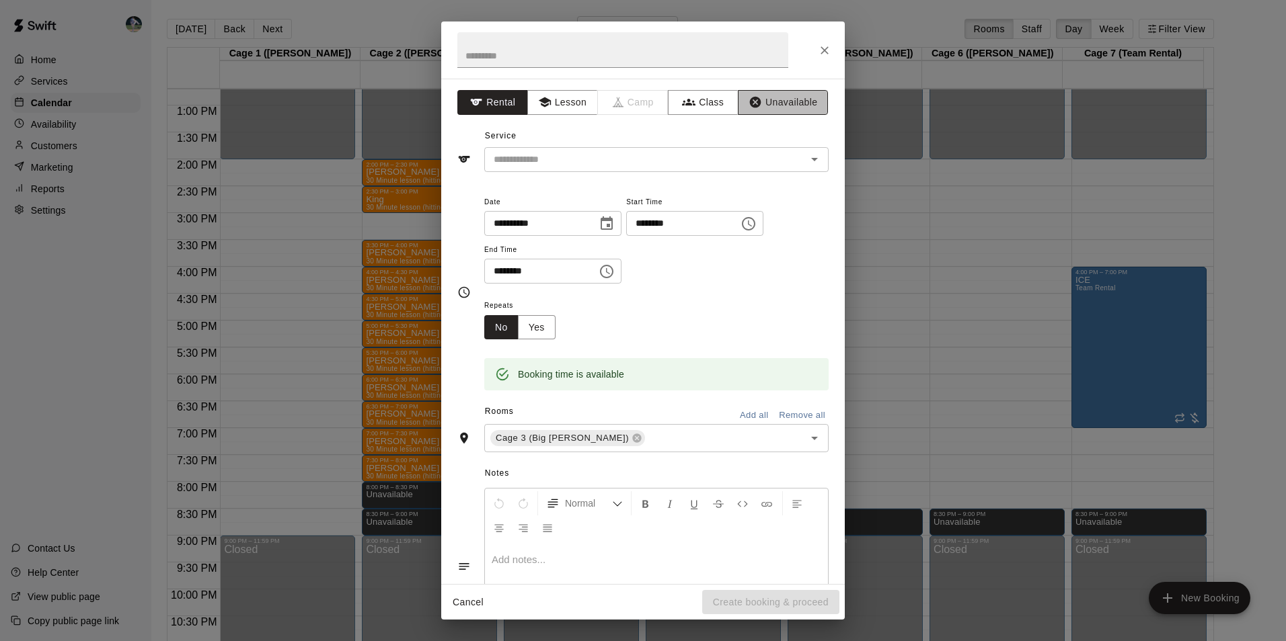
click at [770, 97] on button "Unavailable" at bounding box center [783, 102] width 90 height 25
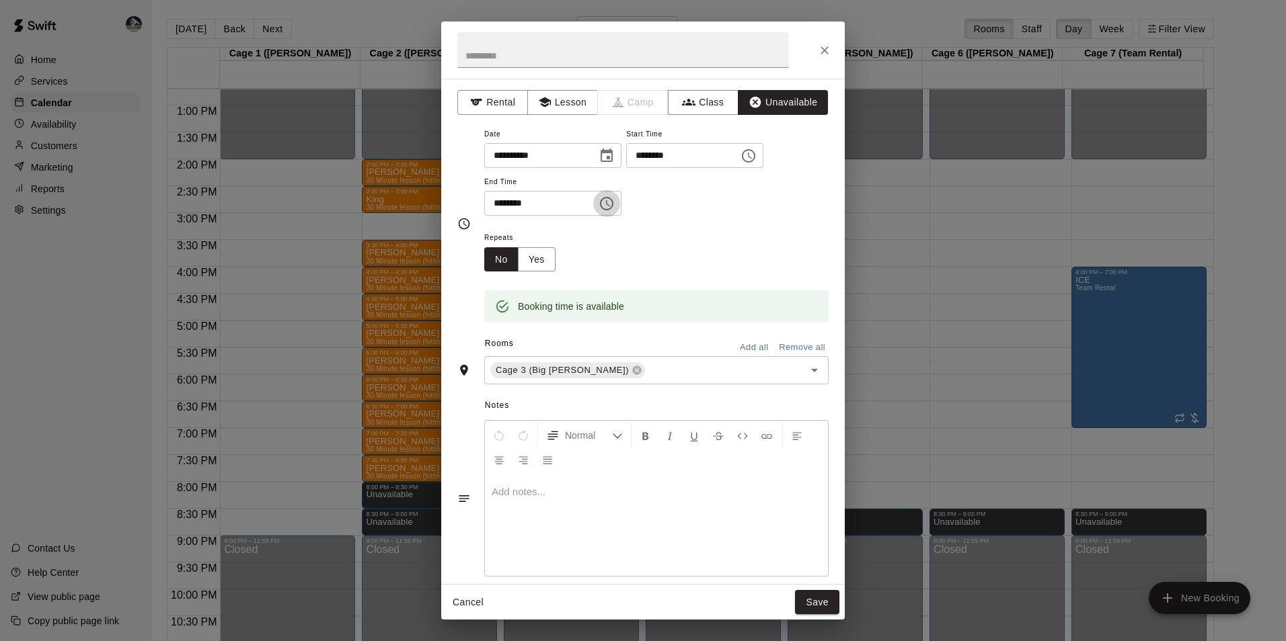
click at [615, 205] on icon "Choose time, selected time is 8:30 PM" at bounding box center [606, 204] width 16 height 16
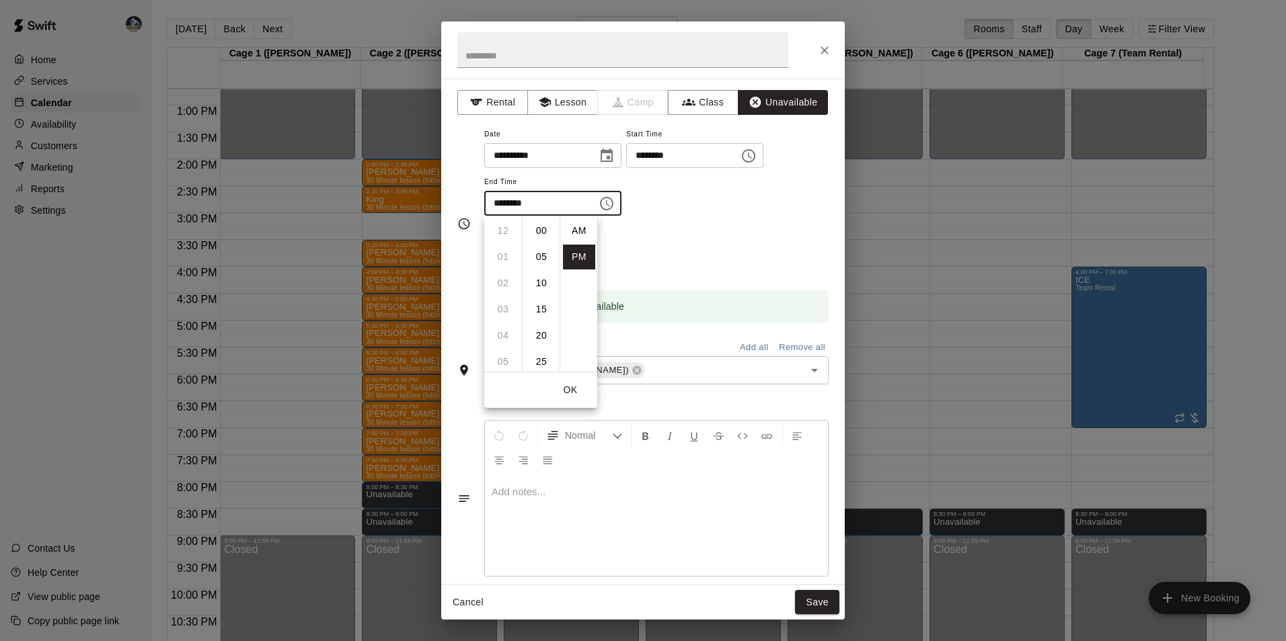
scroll to position [24, 0]
click at [506, 257] on li "09" at bounding box center [503, 257] width 32 height 25
drag, startPoint x: 546, startPoint y: 228, endPoint x: 566, endPoint y: 240, distance: 23.5
click at [547, 229] on li "00" at bounding box center [541, 231] width 32 height 25
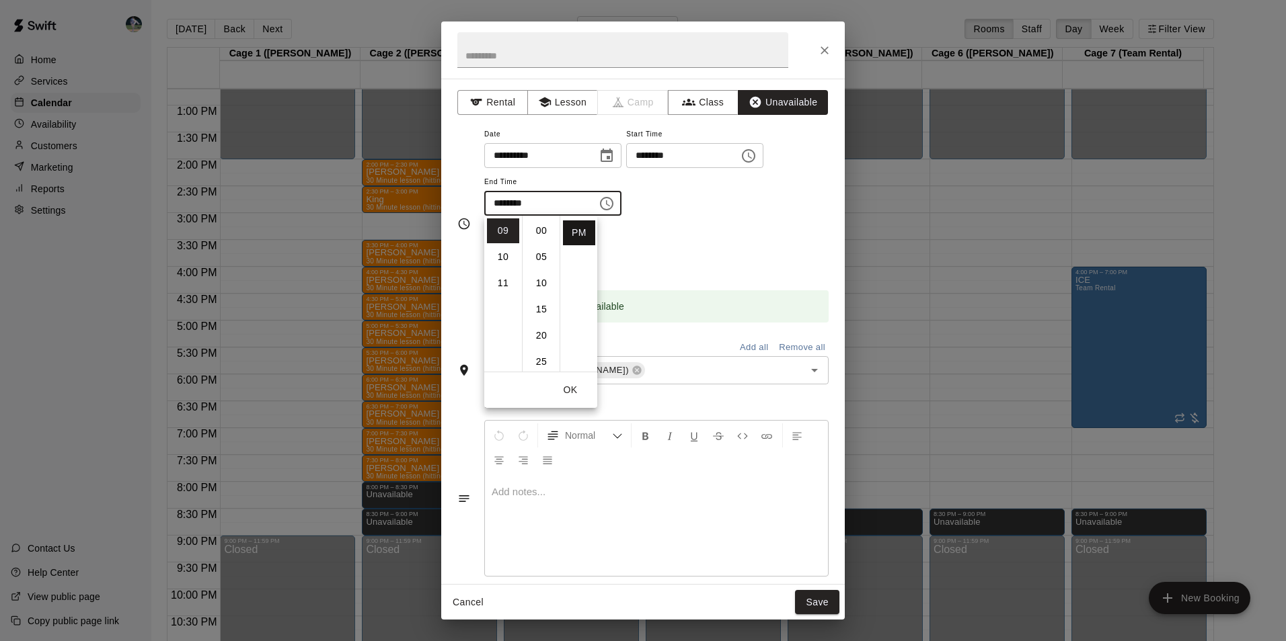
type input "********"
click at [820, 604] on button "Save" at bounding box center [817, 602] width 44 height 25
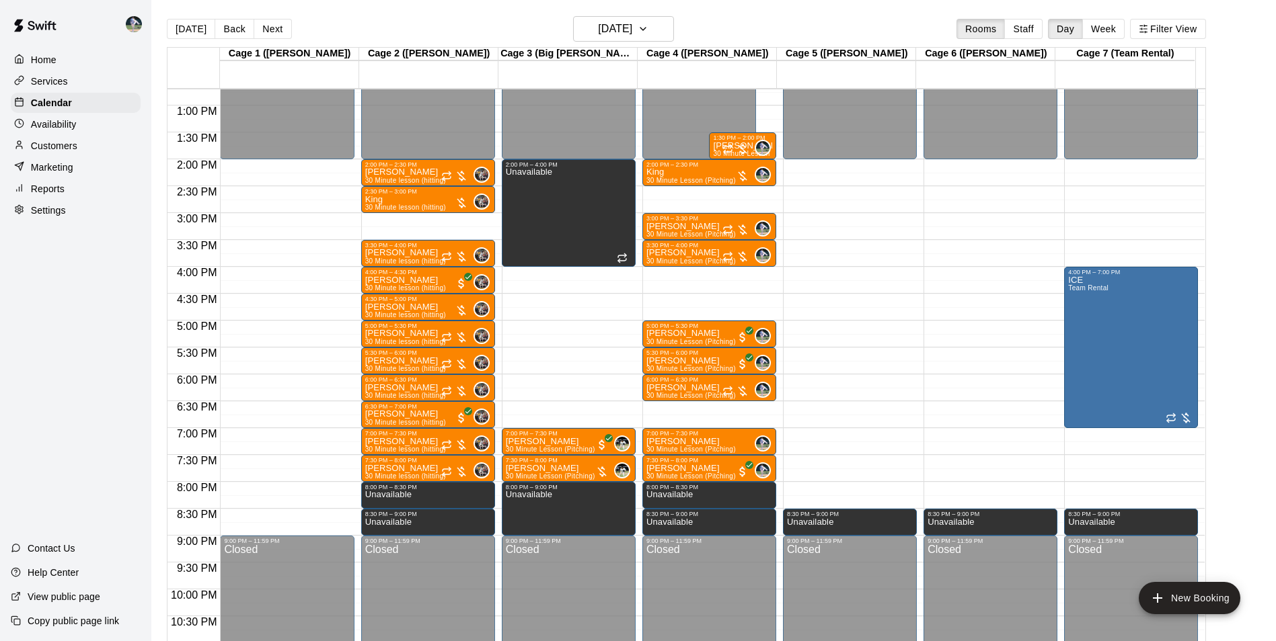
click at [558, 272] on div "12:00 AM – 2:00 PM Closed 2:00 PM – 4:00 PM Unavailable 7:00 PM – 7:30 PM Tyler…" at bounding box center [569, 51] width 134 height 1291
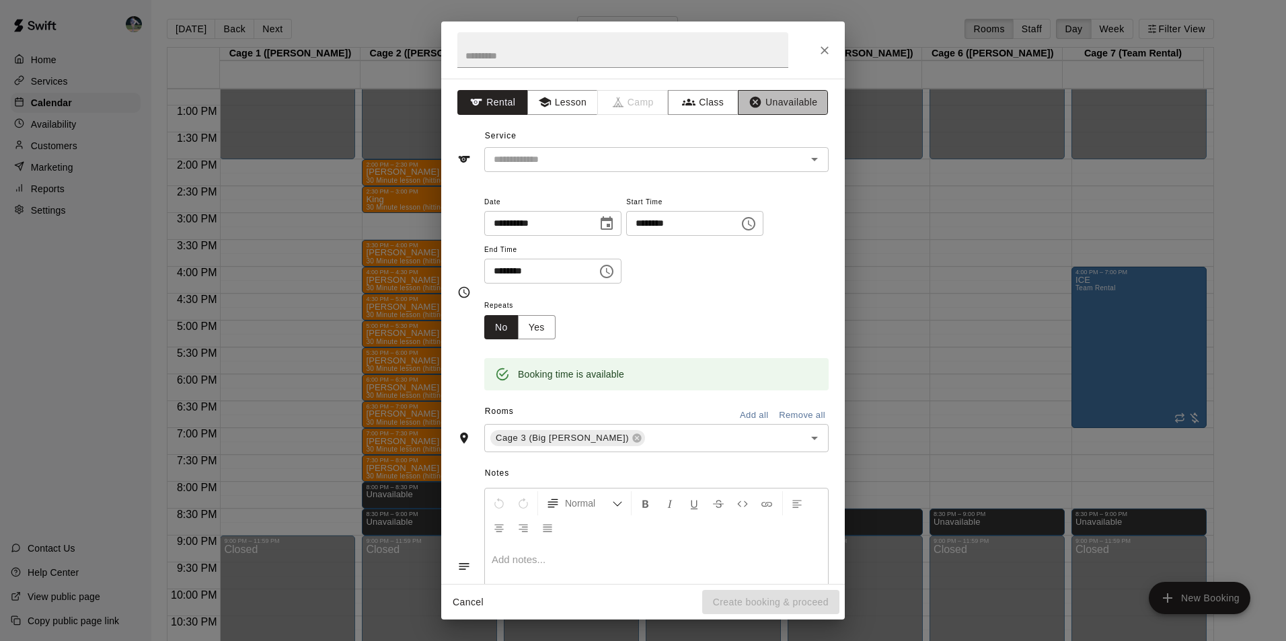
click at [768, 104] on button "Unavailable" at bounding box center [783, 102] width 90 height 25
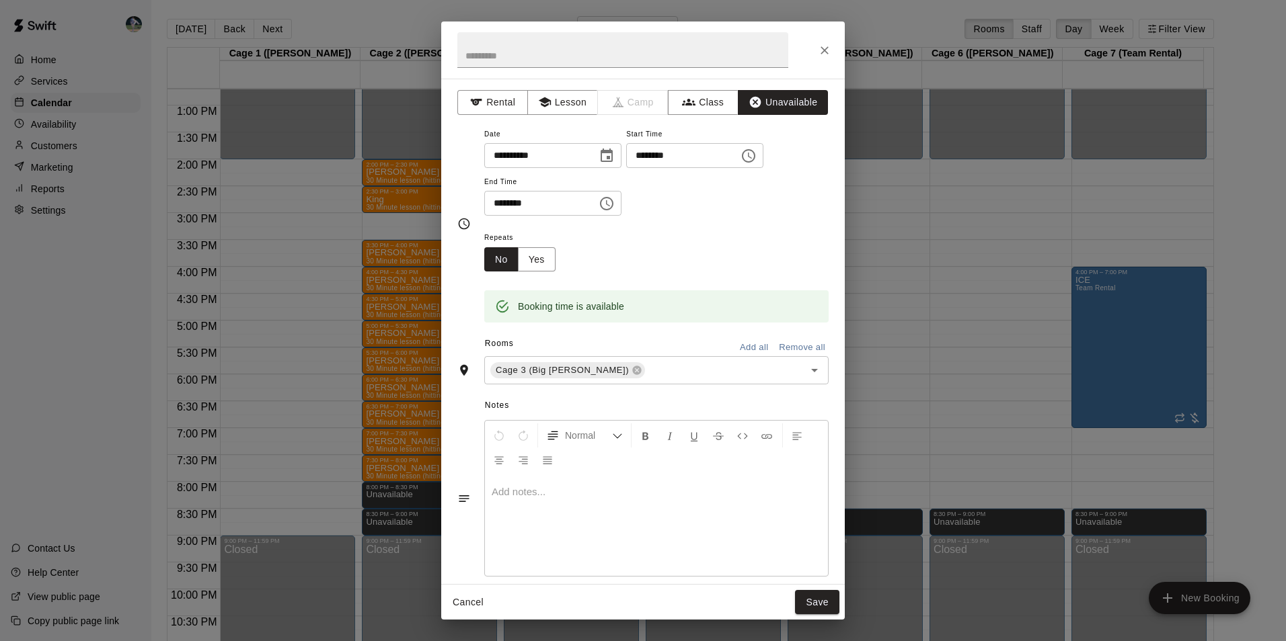
click at [615, 204] on icon "Choose time, selected time is 4:30 PM" at bounding box center [606, 204] width 16 height 16
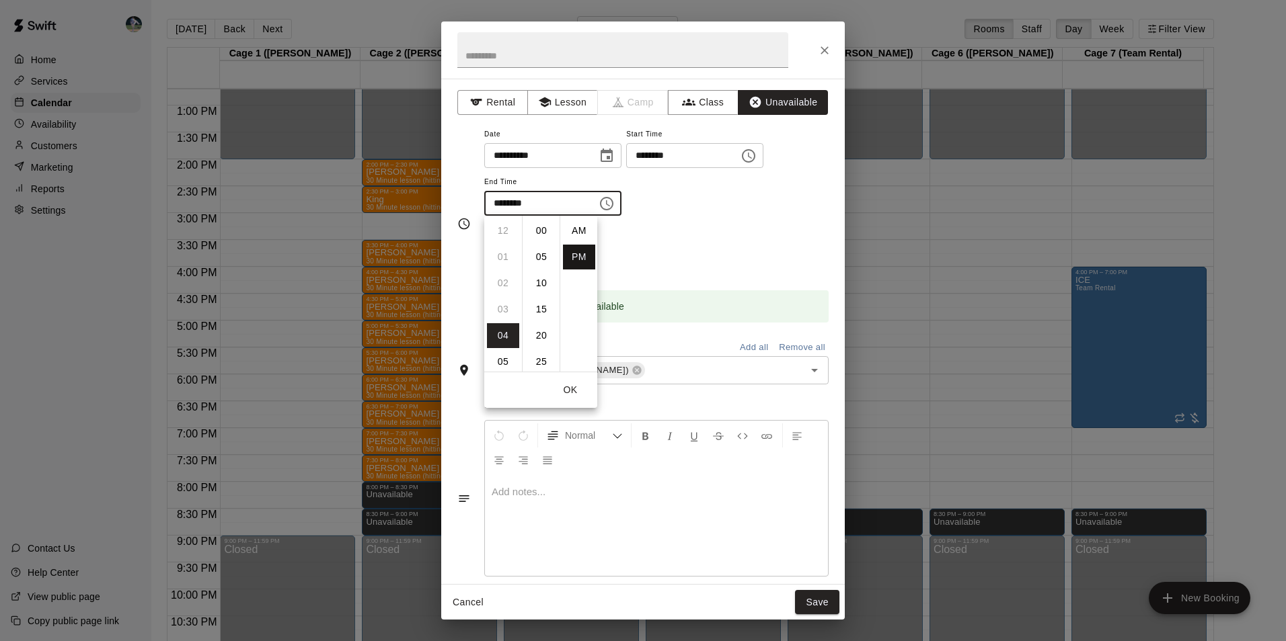
scroll to position [24, 0]
click at [504, 308] on li "07" at bounding box center [503, 309] width 32 height 25
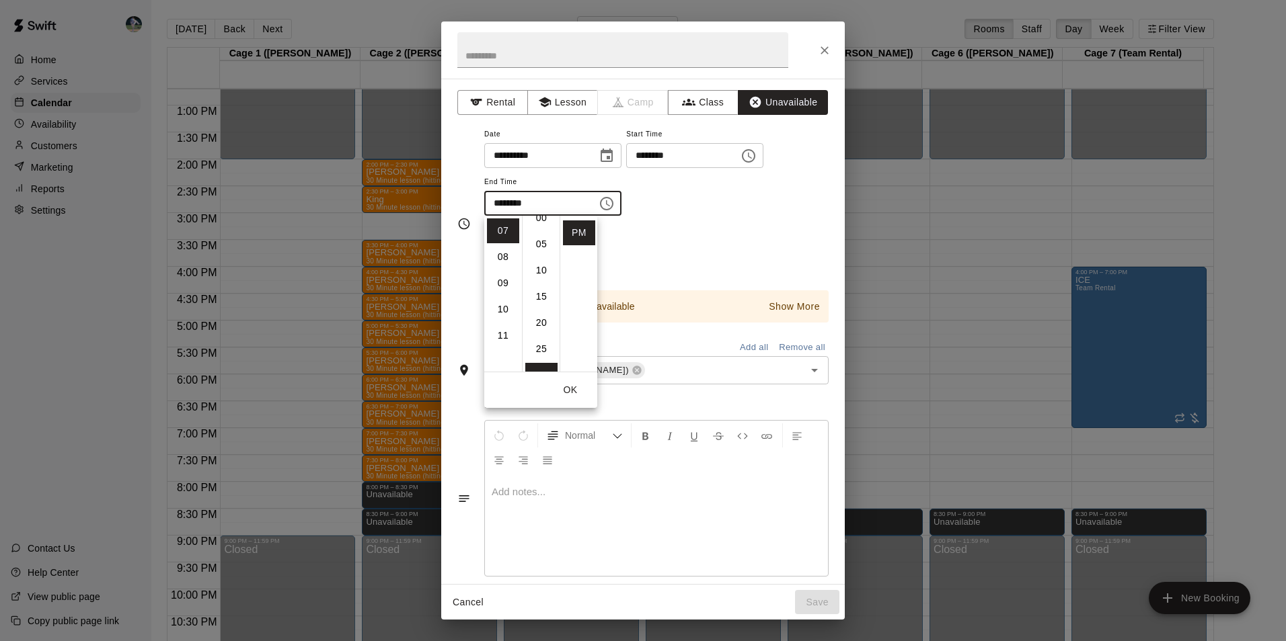
scroll to position [0, 0]
click at [537, 229] on li "00" at bounding box center [541, 231] width 32 height 25
type input "********"
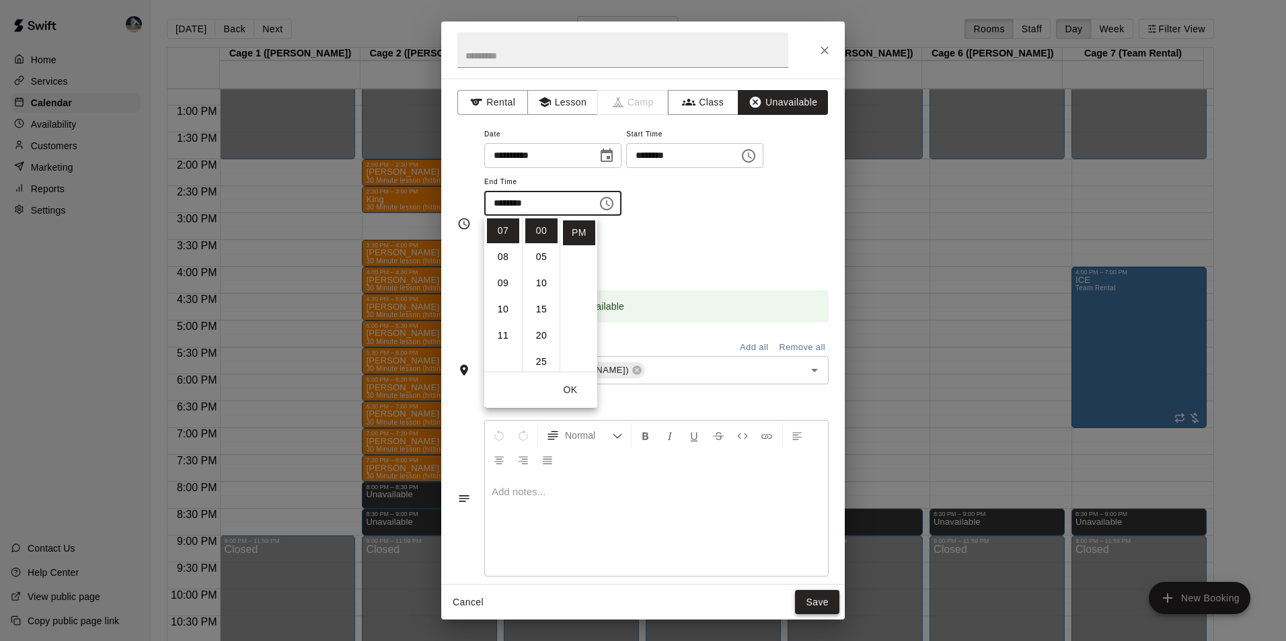
click at [810, 598] on button "Save" at bounding box center [817, 602] width 44 height 25
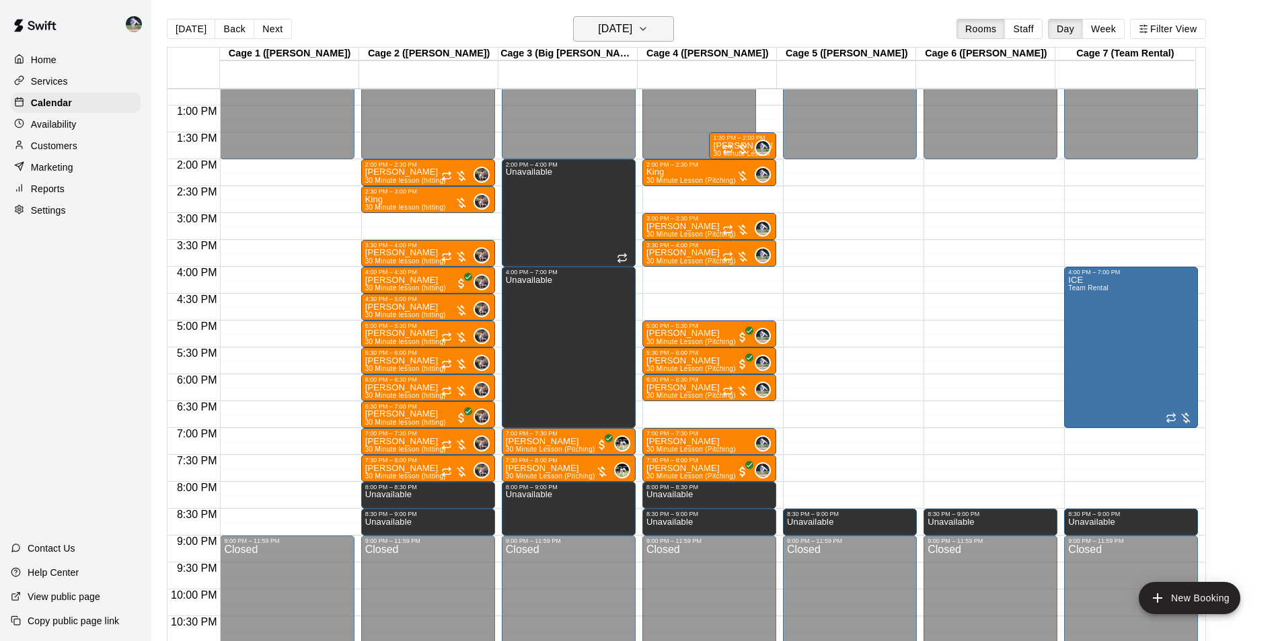
click at [604, 28] on h6 "[DATE]" at bounding box center [615, 28] width 34 height 19
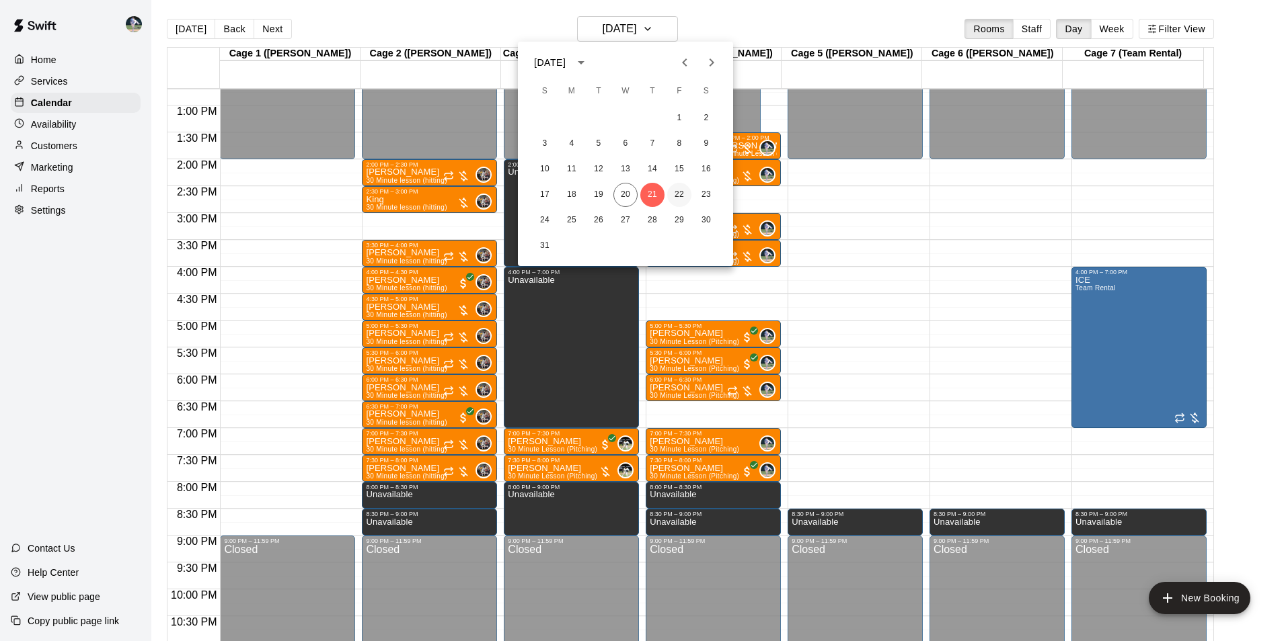
click at [675, 193] on button "22" at bounding box center [679, 195] width 24 height 24
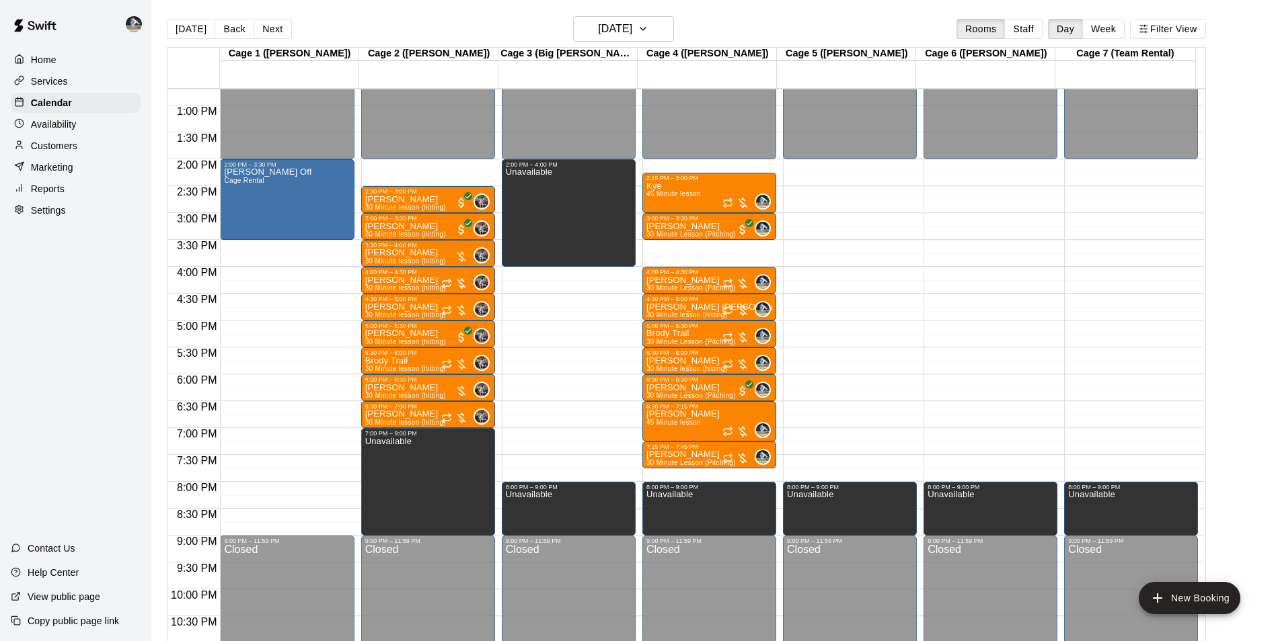
click at [560, 272] on div "12:00 AM – 2:00 PM Closed 2:00 PM – 4:00 PM Unavailable 8:00 PM – 9:00 PM Unava…" at bounding box center [569, 51] width 134 height 1291
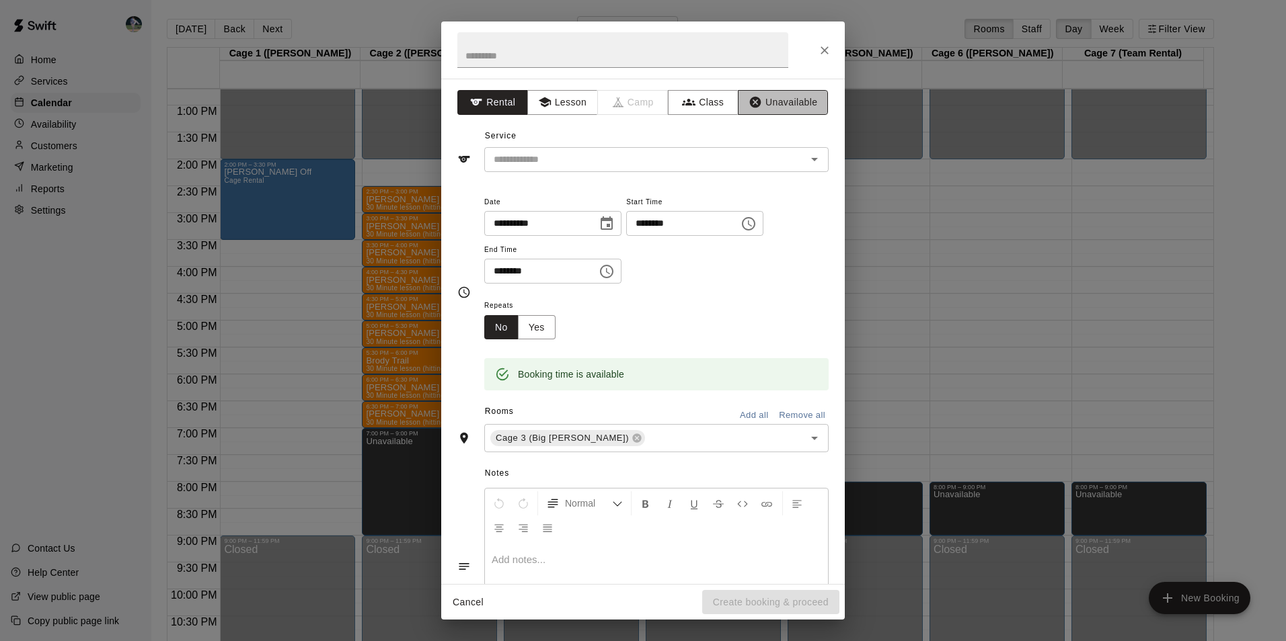
click at [774, 98] on button "Unavailable" at bounding box center [783, 102] width 90 height 25
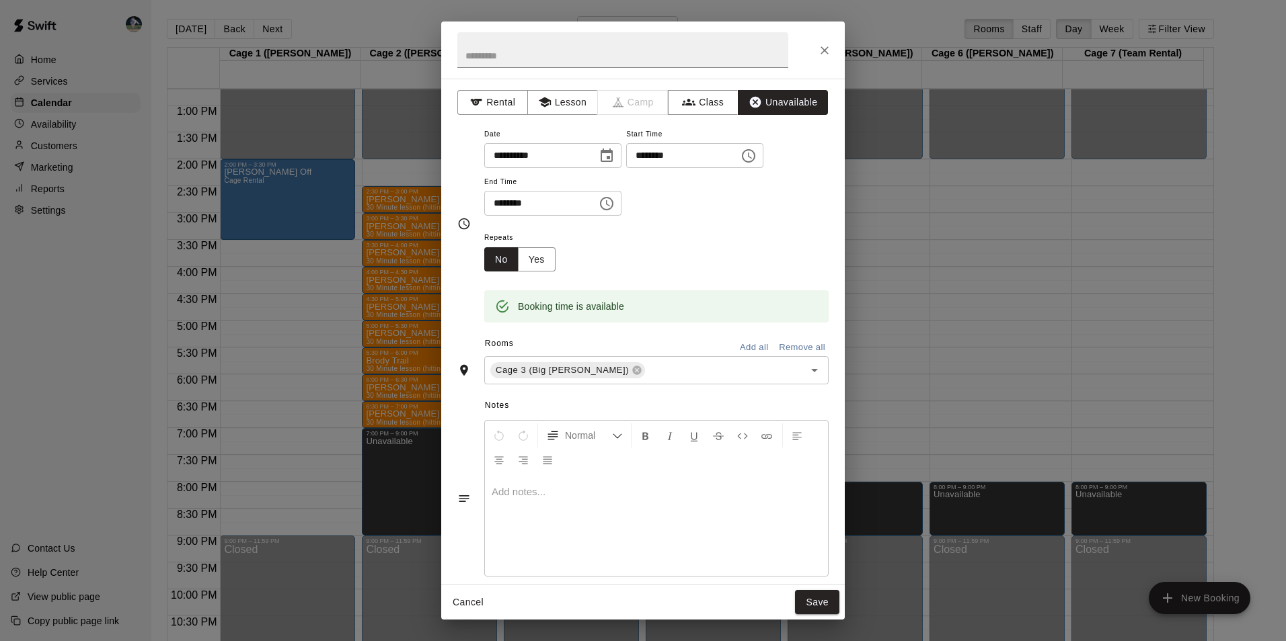
click at [615, 202] on icon "Choose time, selected time is 4:30 PM" at bounding box center [606, 204] width 16 height 16
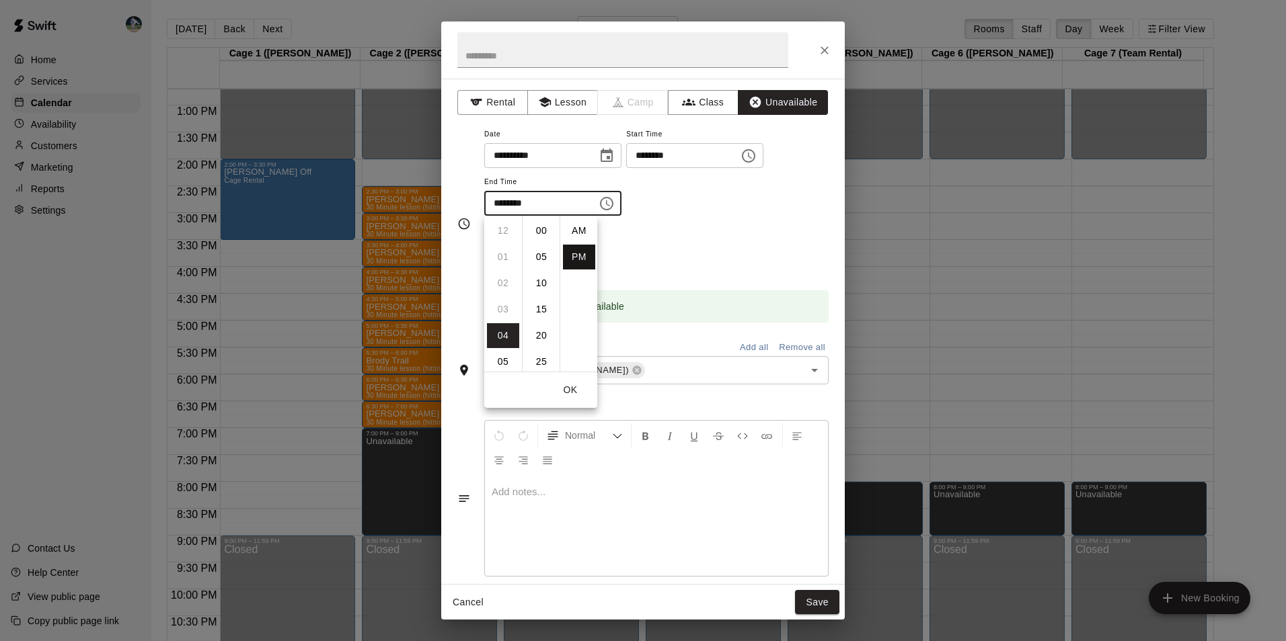
scroll to position [24, 0]
click at [506, 360] on li "09" at bounding box center [503, 362] width 32 height 25
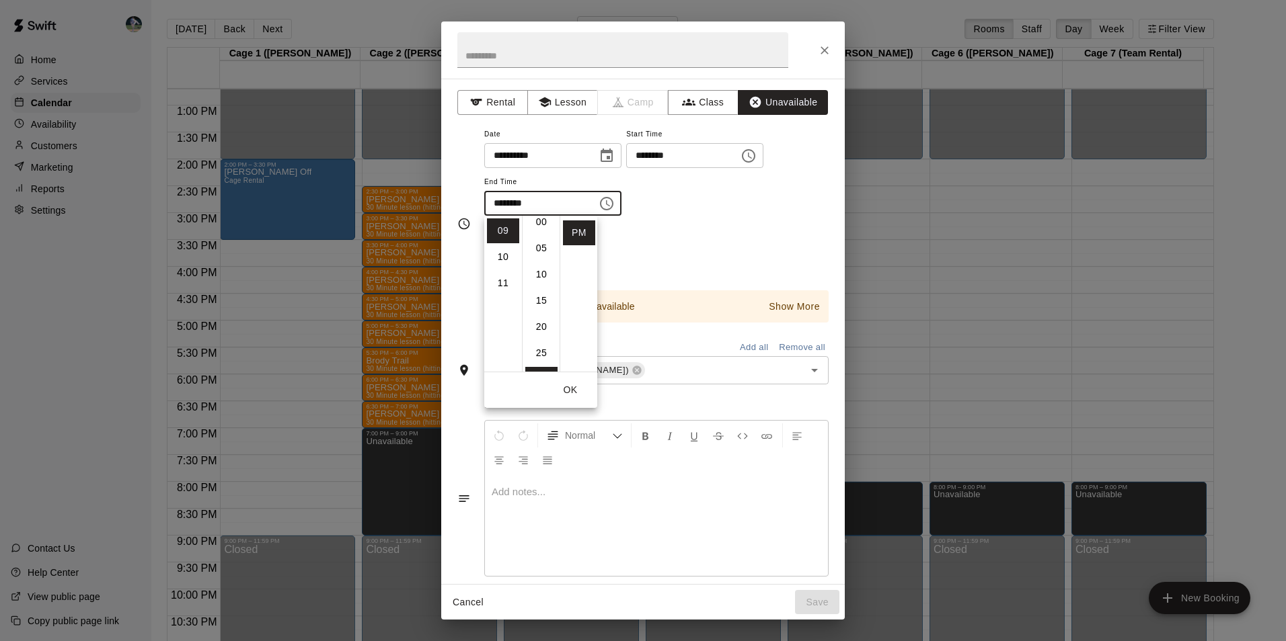
scroll to position [0, 0]
click at [537, 231] on li "00" at bounding box center [541, 231] width 32 height 25
type input "********"
click at [568, 387] on button "OK" at bounding box center [570, 390] width 43 height 25
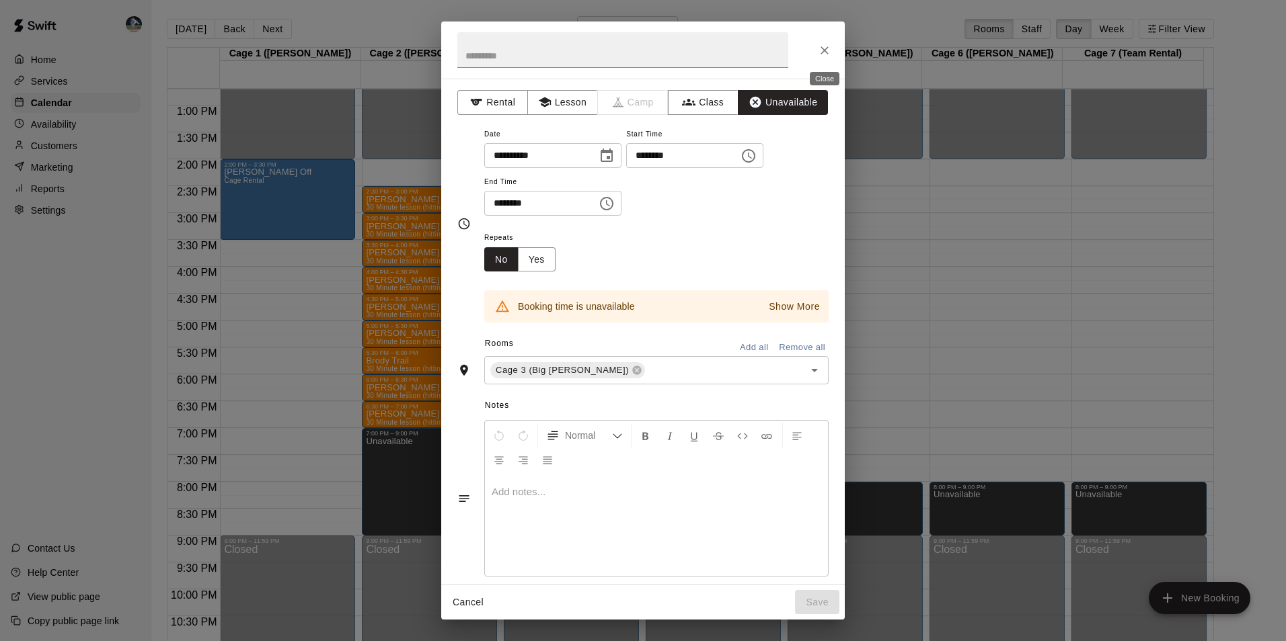
click at [822, 40] on button "Close" at bounding box center [824, 50] width 24 height 24
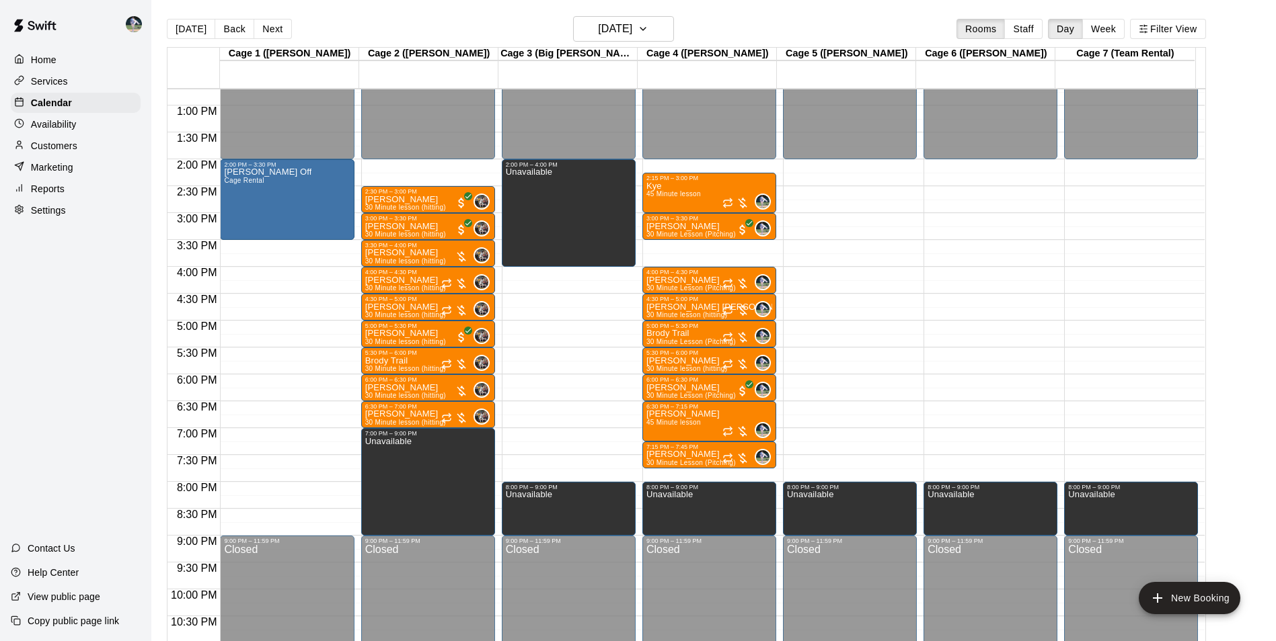
click at [572, 274] on div "12:00 AM – 2:00 PM Closed 2:00 PM – 4:00 PM Unavailable 8:00 PM – 9:00 PM Unava…" at bounding box center [569, 51] width 134 height 1291
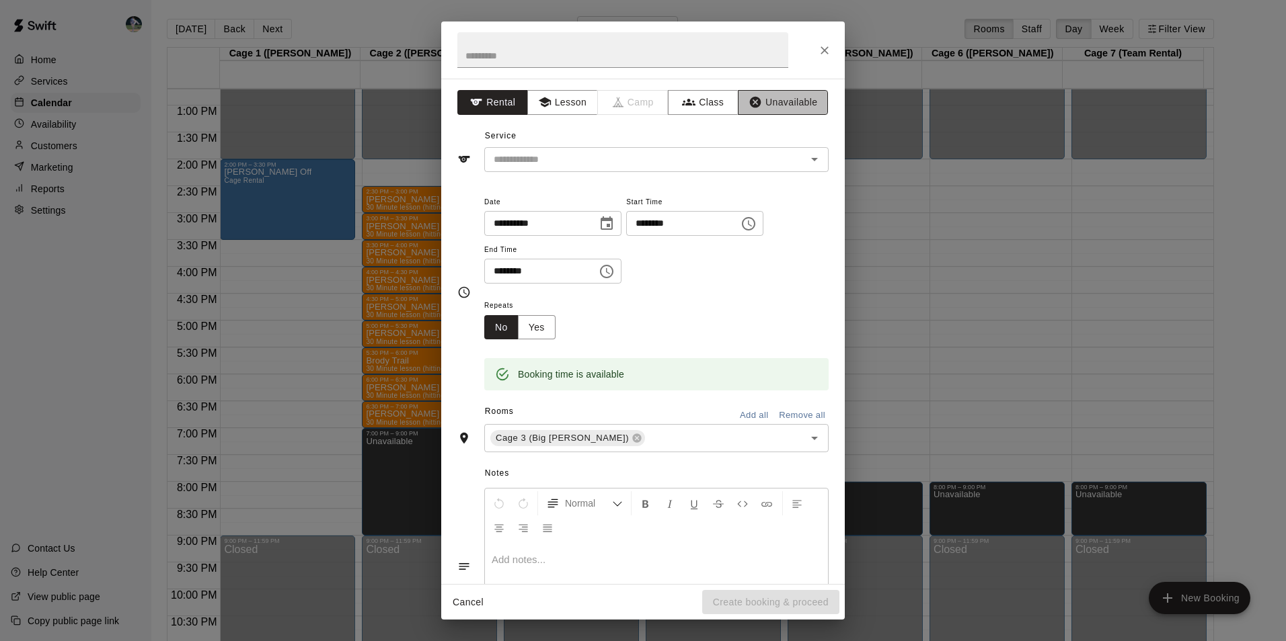
click at [779, 97] on button "Unavailable" at bounding box center [783, 102] width 90 height 25
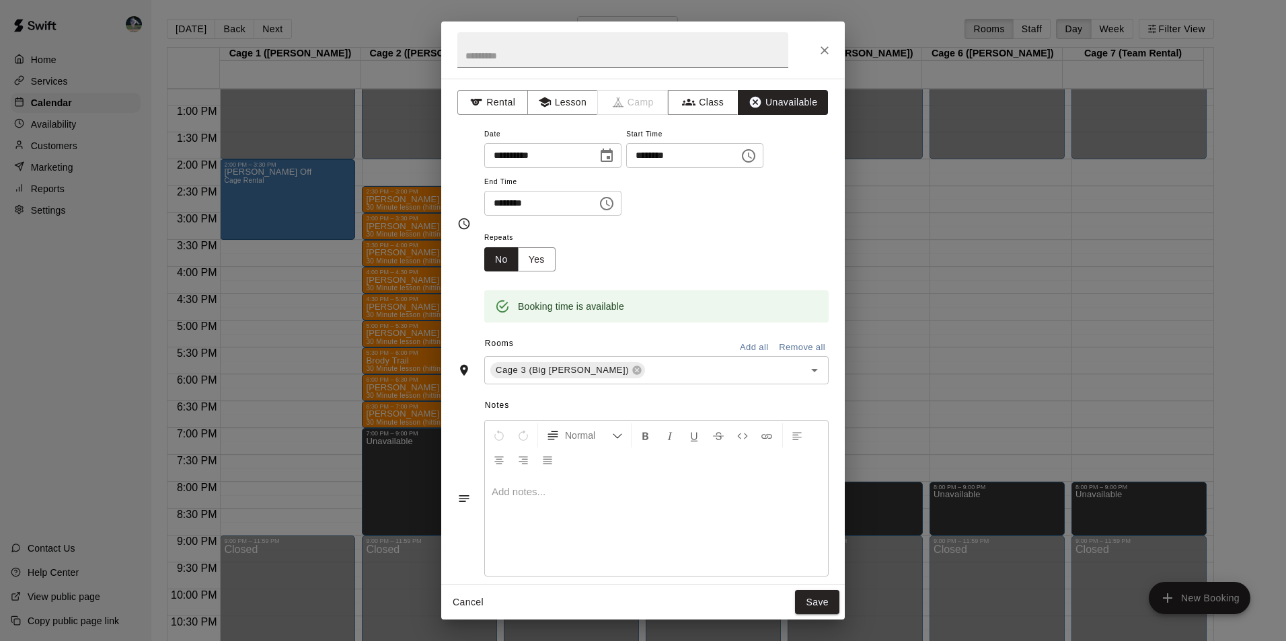
click at [615, 200] on icon "Choose time, selected time is 4:30 PM" at bounding box center [606, 204] width 16 height 16
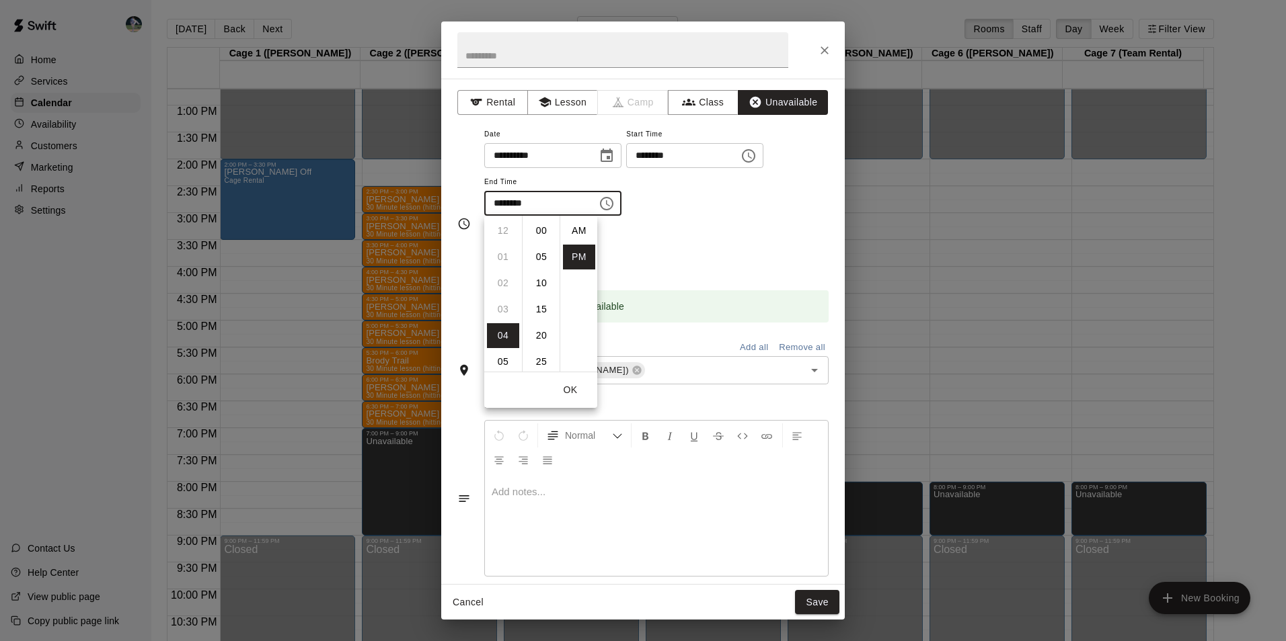
scroll to position [24, 0]
click at [505, 328] on li "08" at bounding box center [503, 335] width 32 height 25
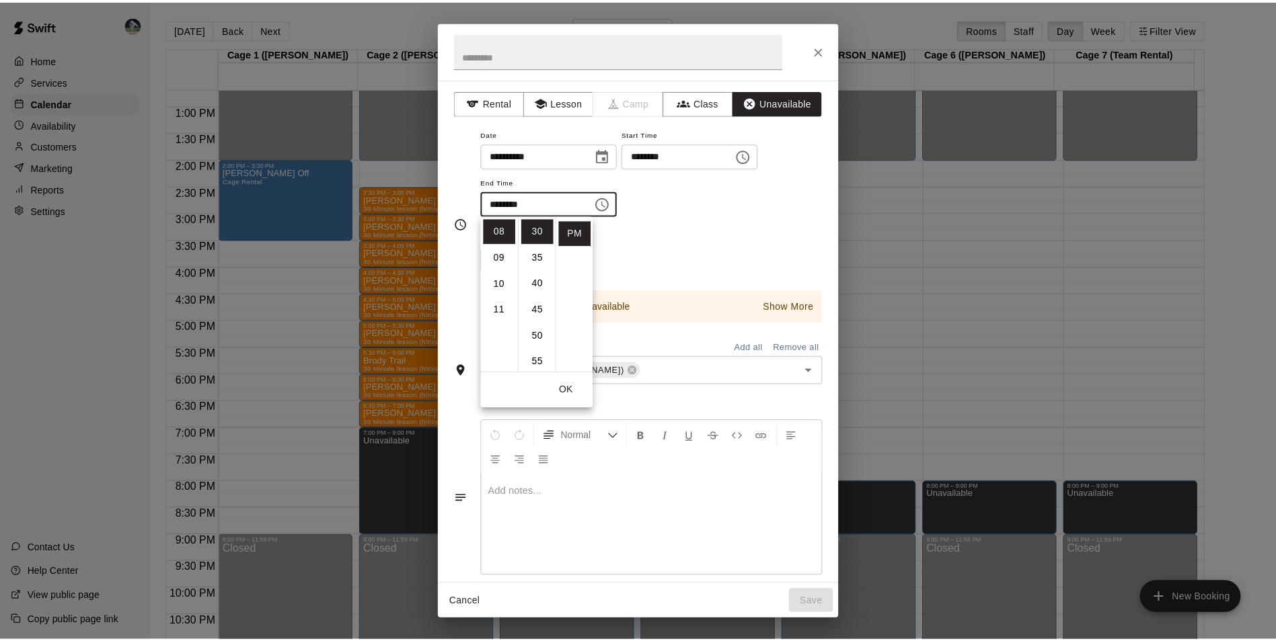
scroll to position [0, 0]
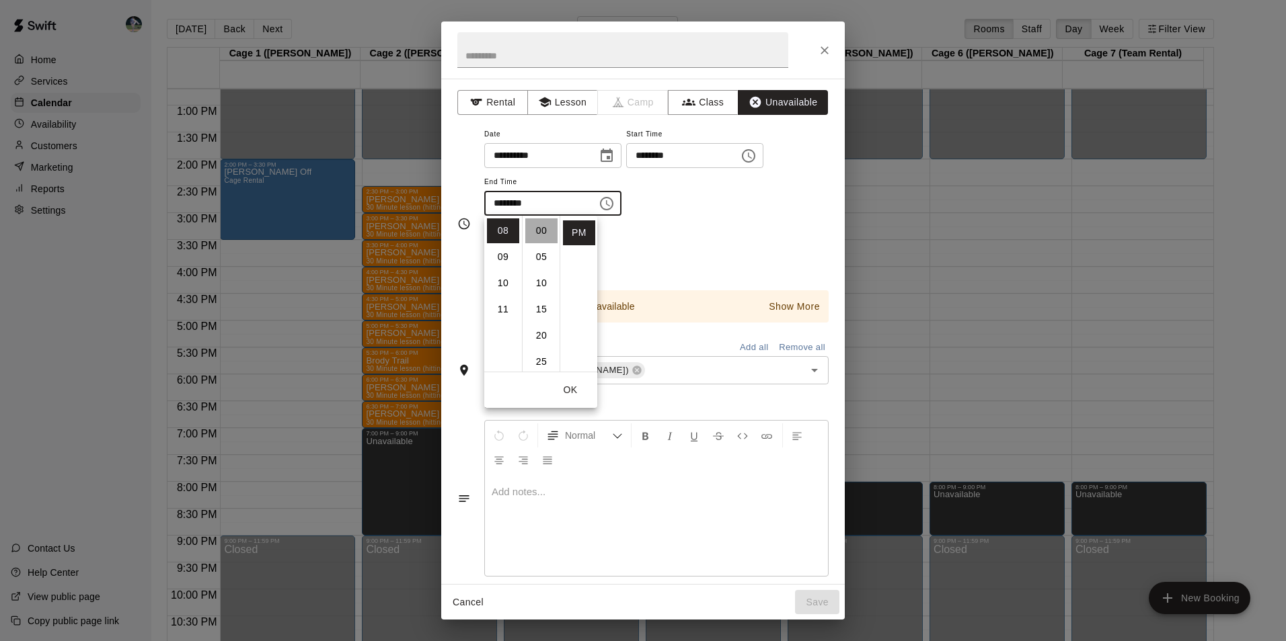
click at [539, 233] on li "00" at bounding box center [541, 231] width 32 height 25
type input "********"
click at [813, 606] on button "Save" at bounding box center [817, 602] width 44 height 25
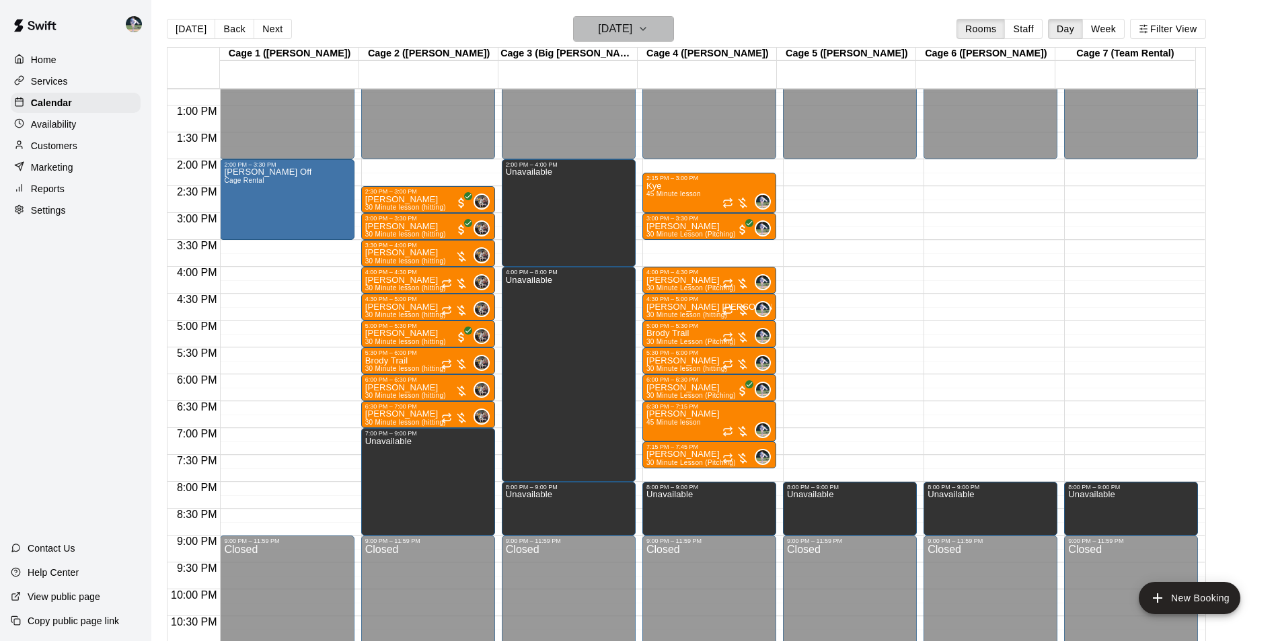
click at [608, 36] on h6 "Friday Aug 22" at bounding box center [615, 28] width 34 height 19
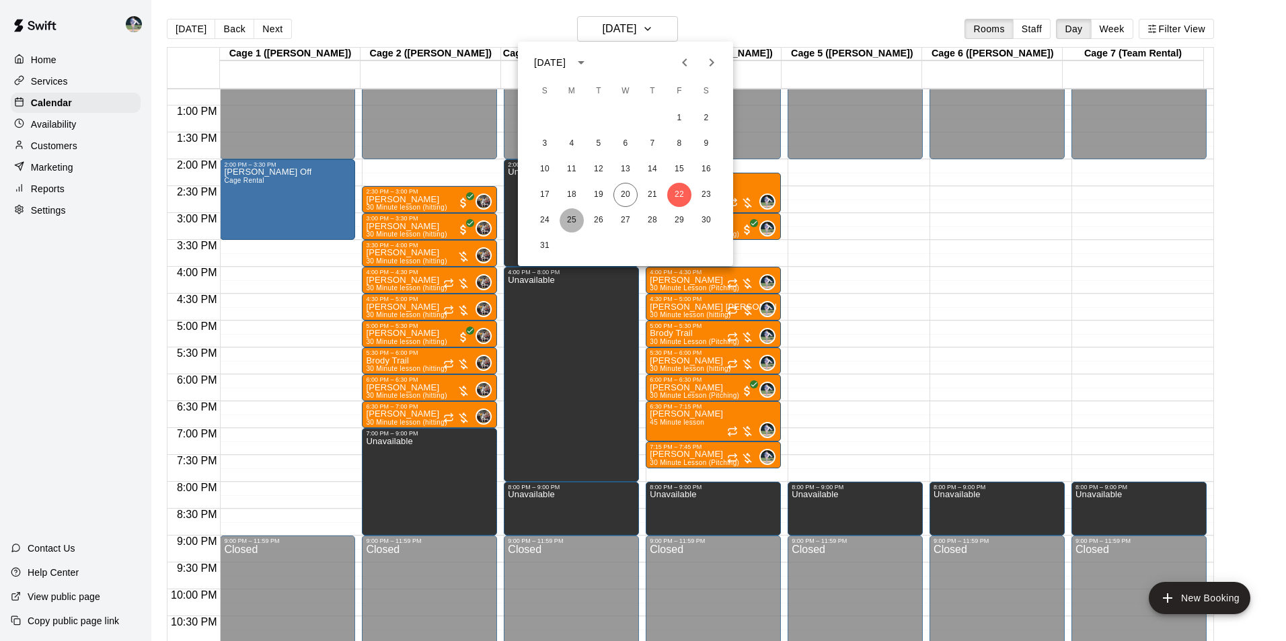
click at [568, 220] on button "25" at bounding box center [571, 220] width 24 height 24
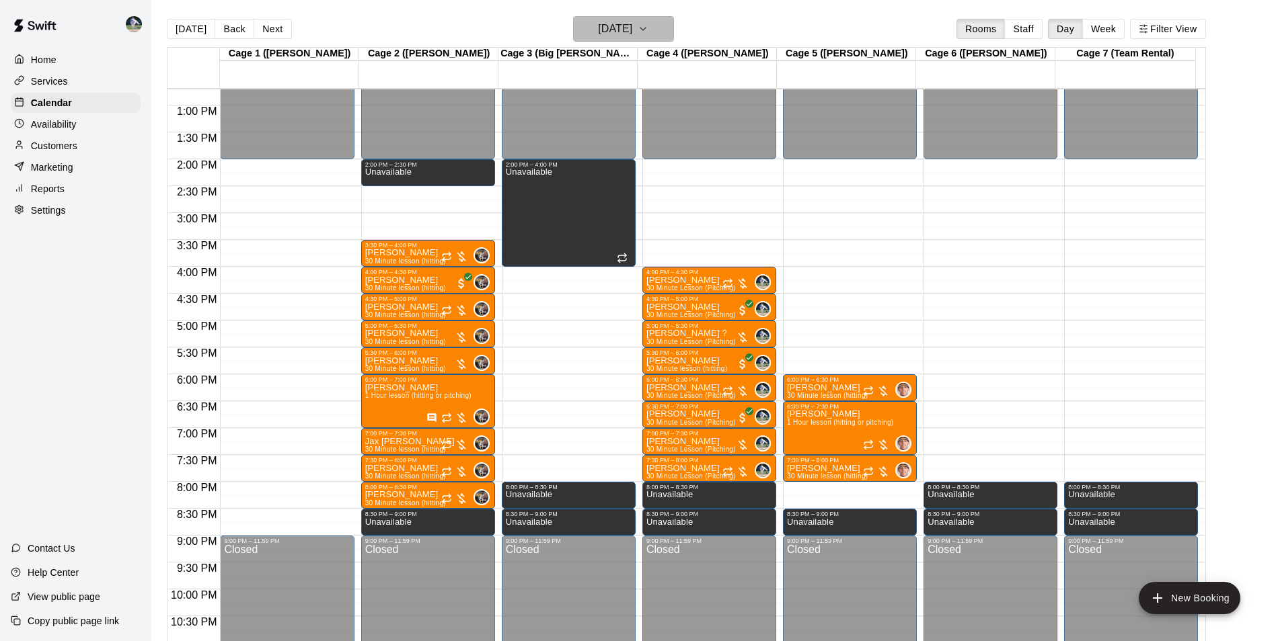
click at [612, 30] on h6 "Monday Aug 25" at bounding box center [615, 28] width 34 height 19
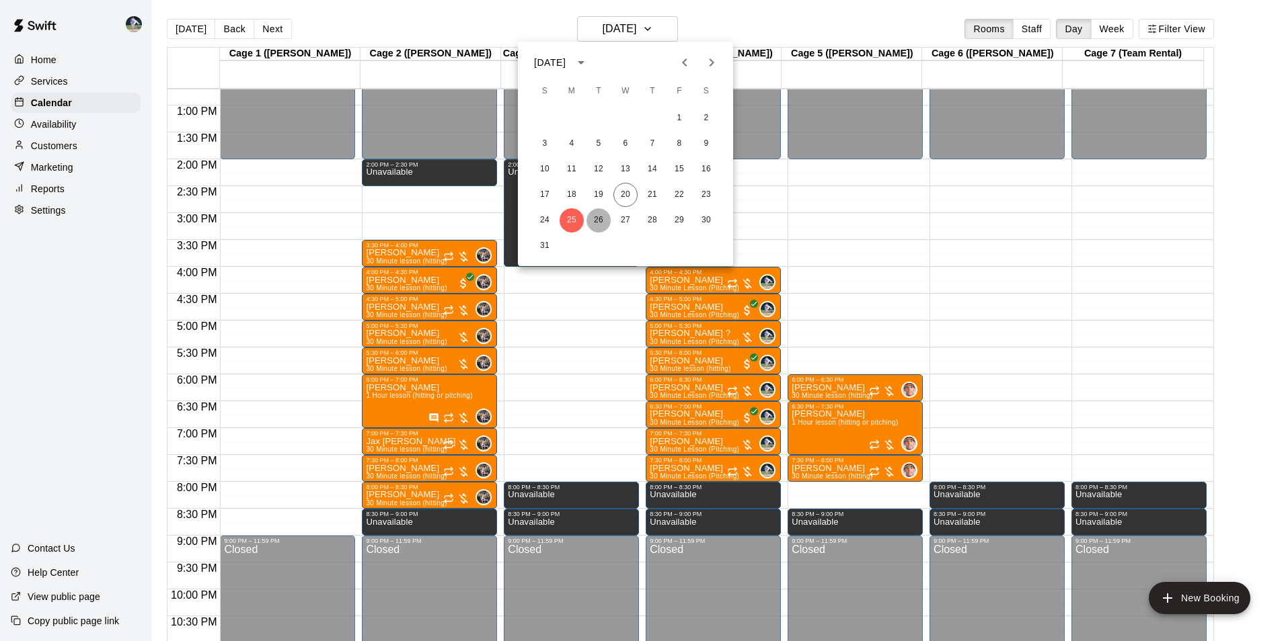
click at [596, 220] on button "26" at bounding box center [598, 220] width 24 height 24
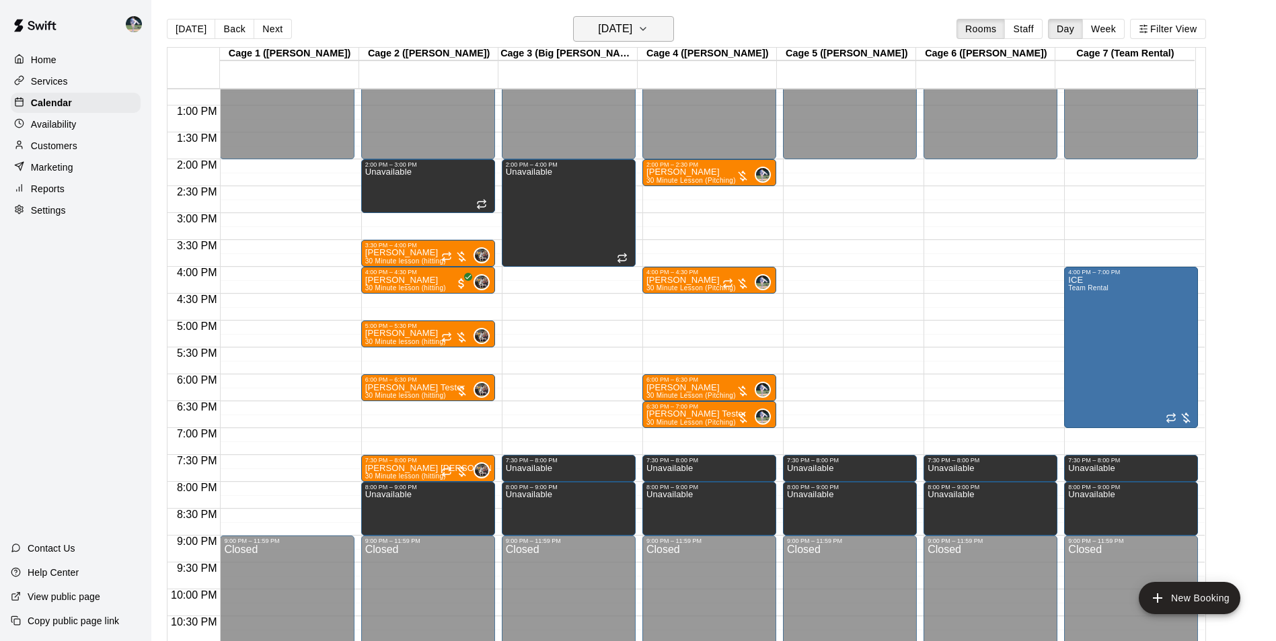
click at [616, 28] on h6 "Tuesday Aug 26" at bounding box center [615, 28] width 34 height 19
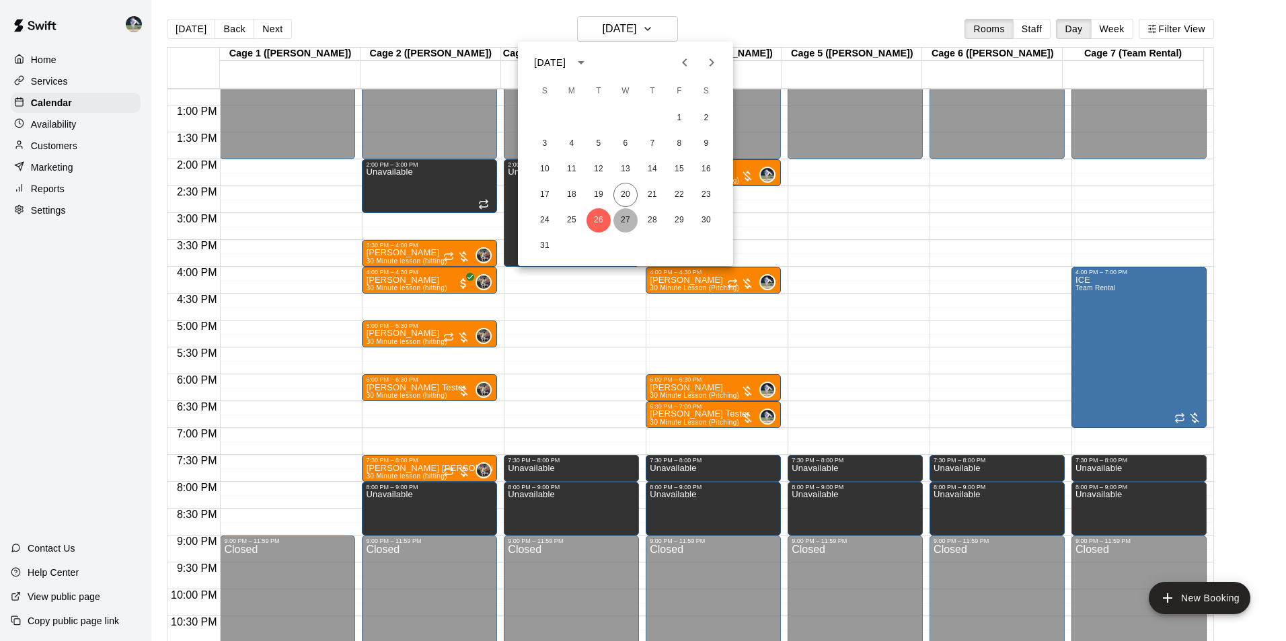
click at [624, 220] on button "27" at bounding box center [625, 220] width 24 height 24
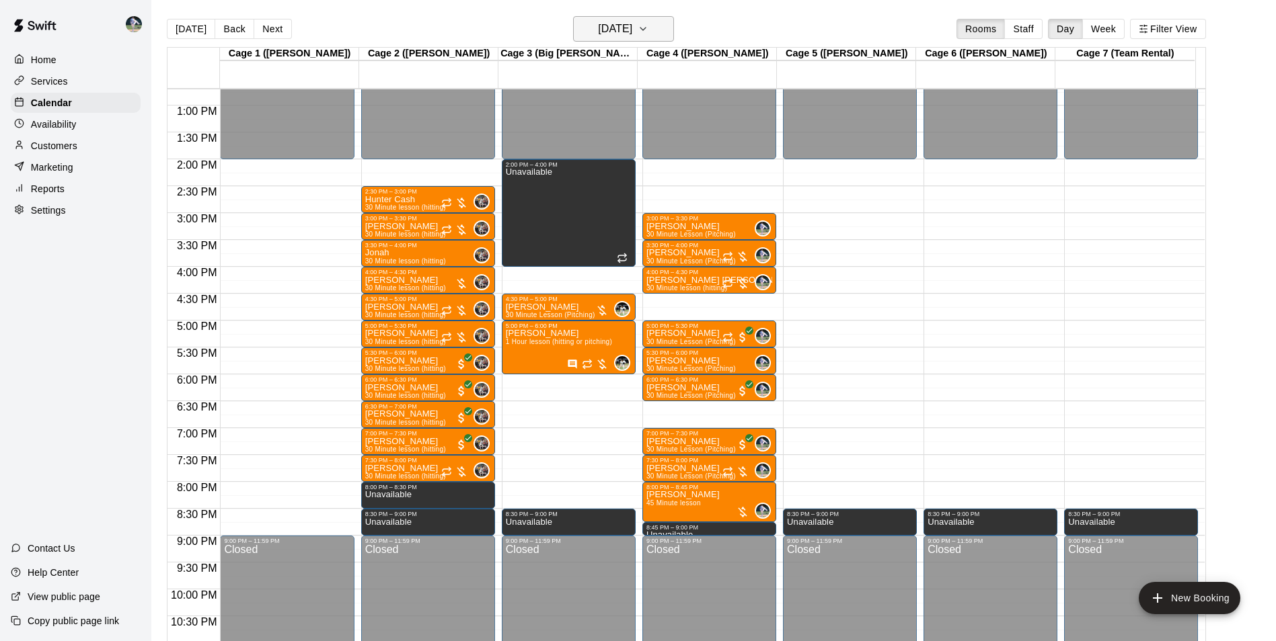
click at [632, 31] on h6 "Wednesday Aug 27" at bounding box center [615, 28] width 34 height 19
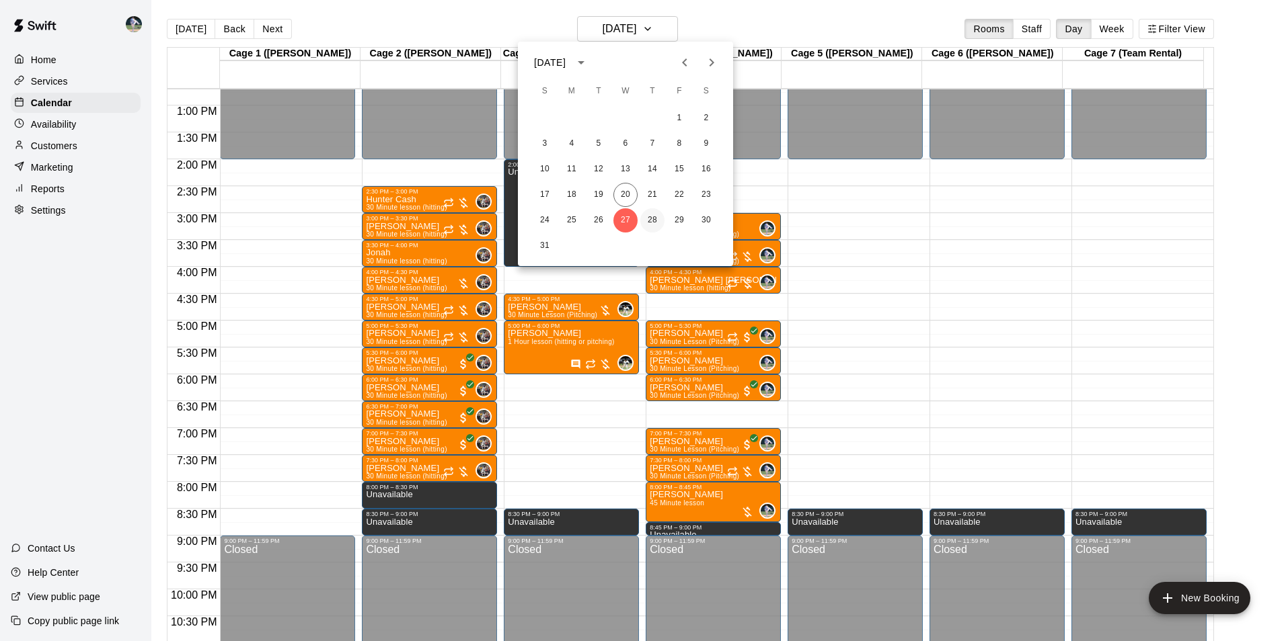
click at [648, 217] on button "28" at bounding box center [652, 220] width 24 height 24
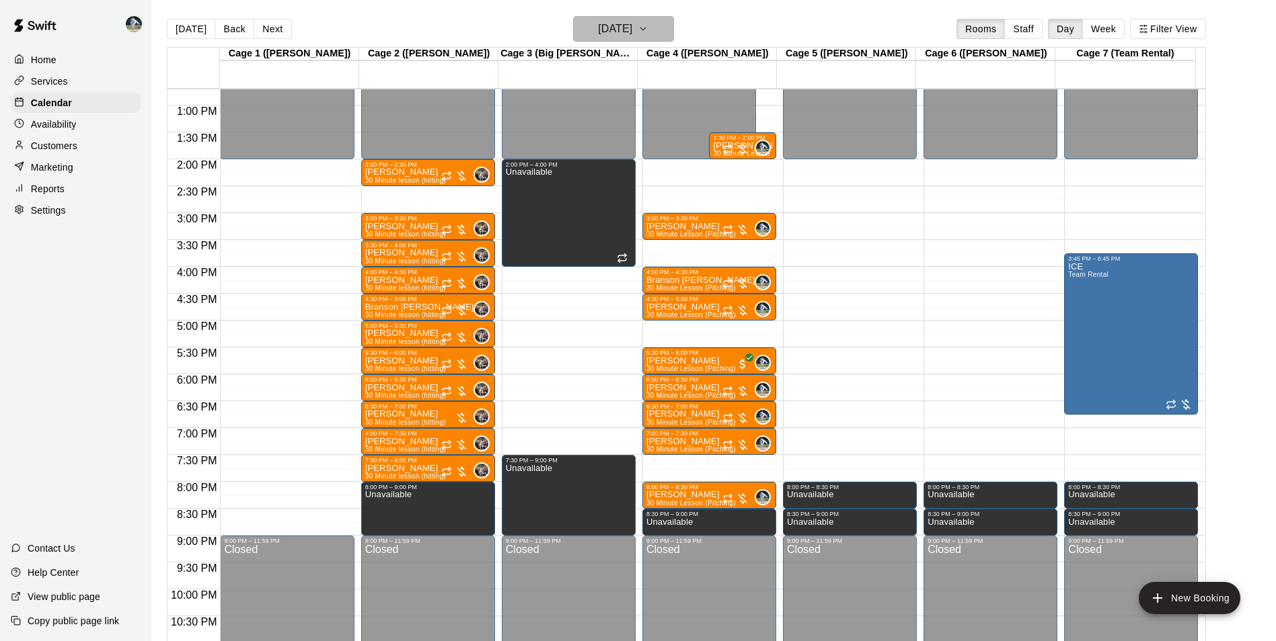
click at [598, 32] on h6 "Thursday Aug 28" at bounding box center [615, 28] width 34 height 19
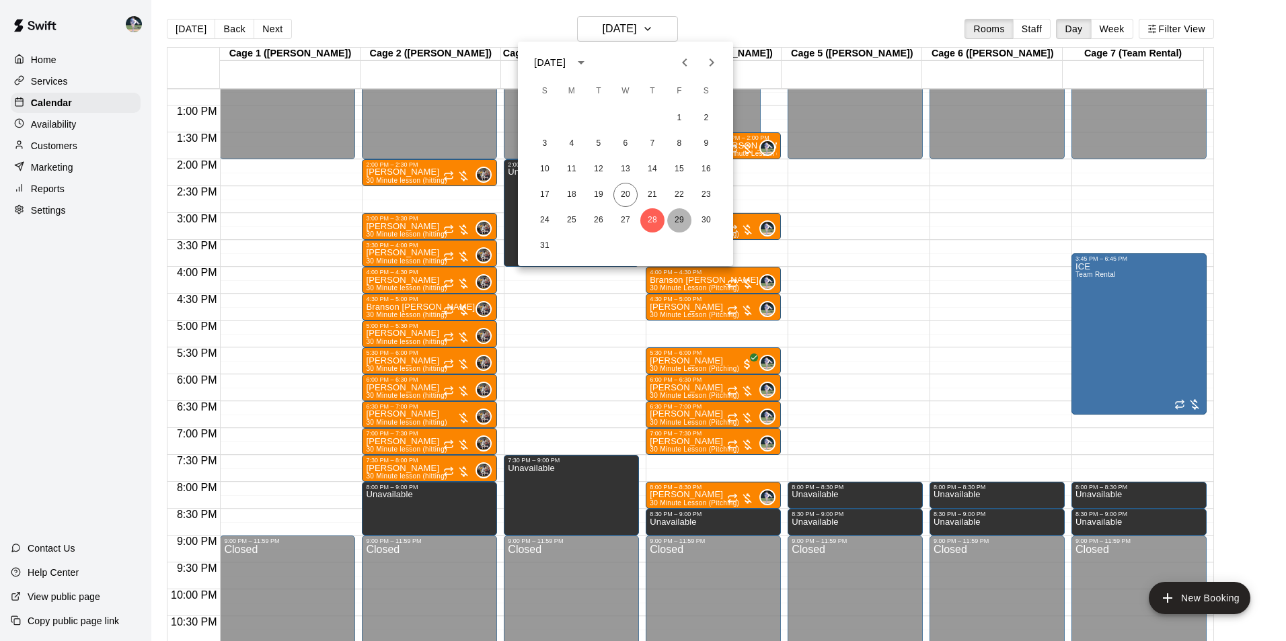
click at [677, 217] on button "29" at bounding box center [679, 220] width 24 height 24
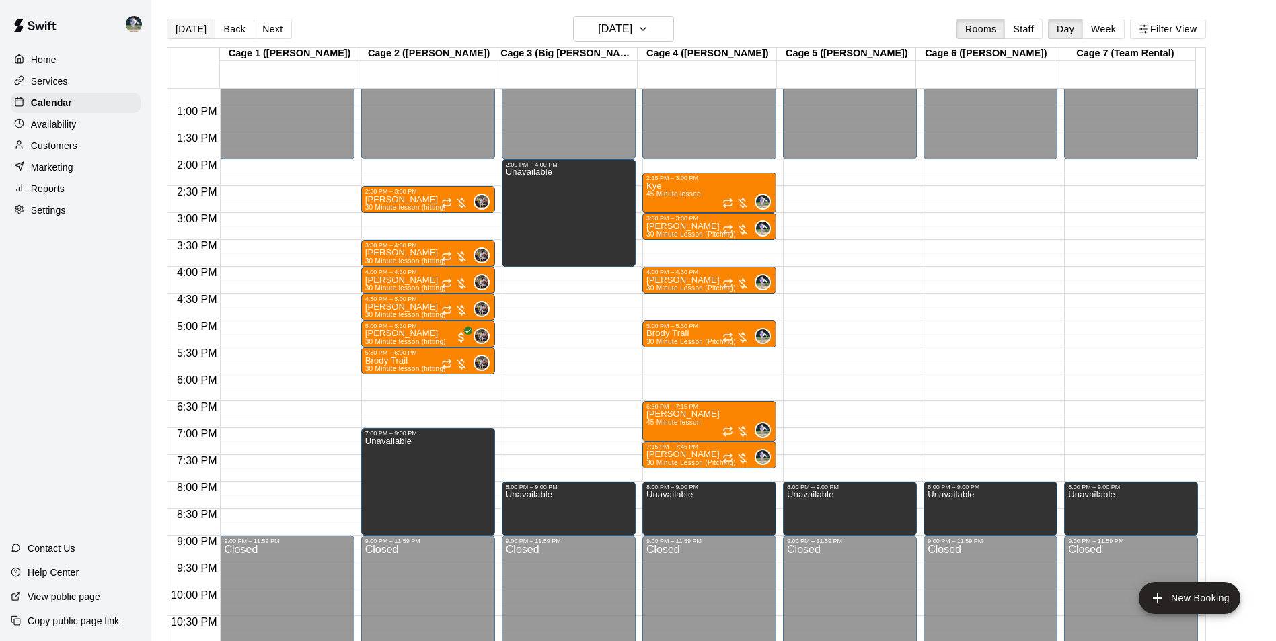
click at [193, 30] on button "[DATE]" at bounding box center [191, 29] width 48 height 20
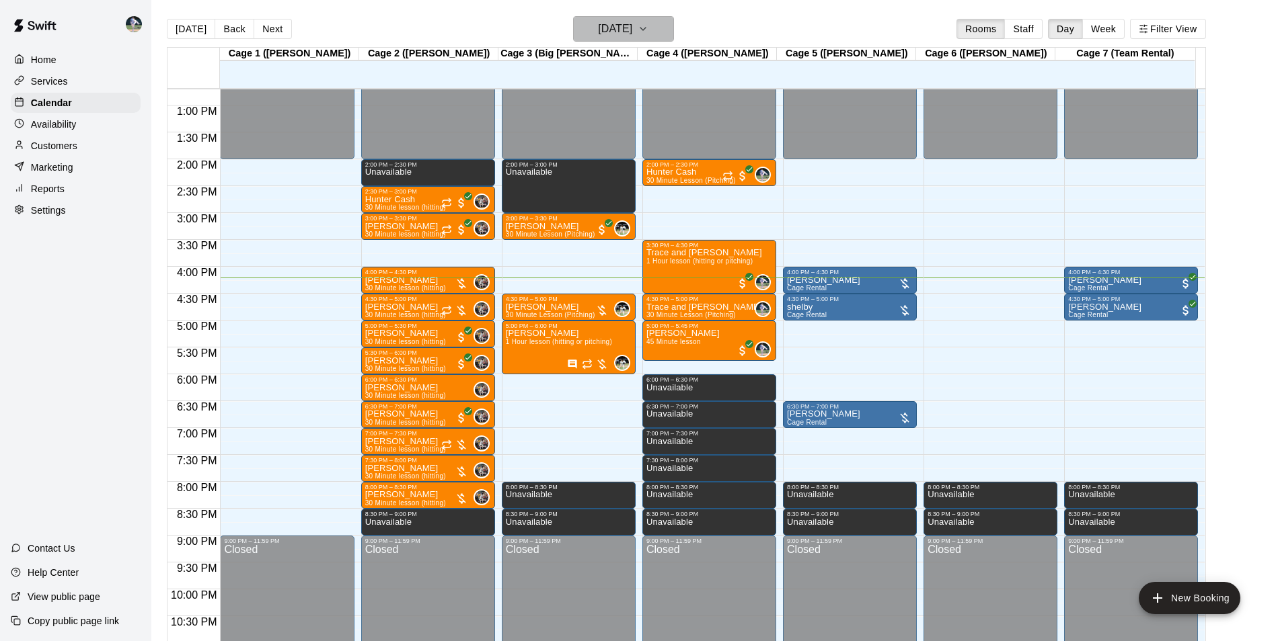
click at [604, 28] on h6 "[DATE]" at bounding box center [615, 28] width 34 height 19
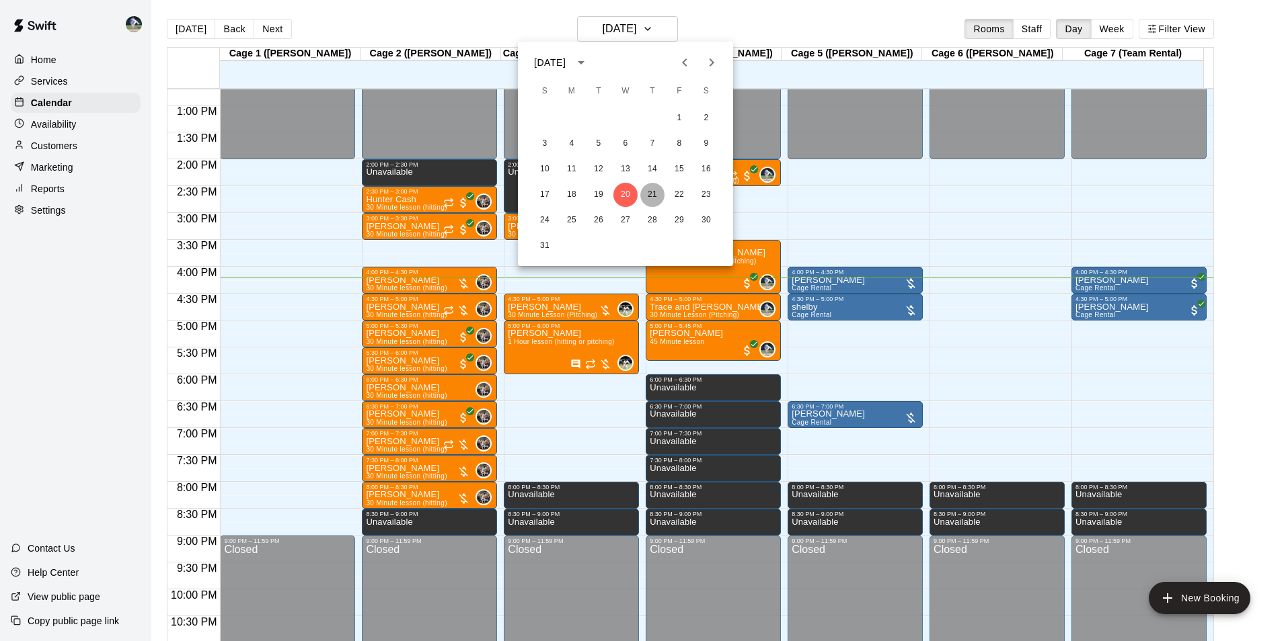
click at [652, 192] on button "21" at bounding box center [652, 195] width 24 height 24
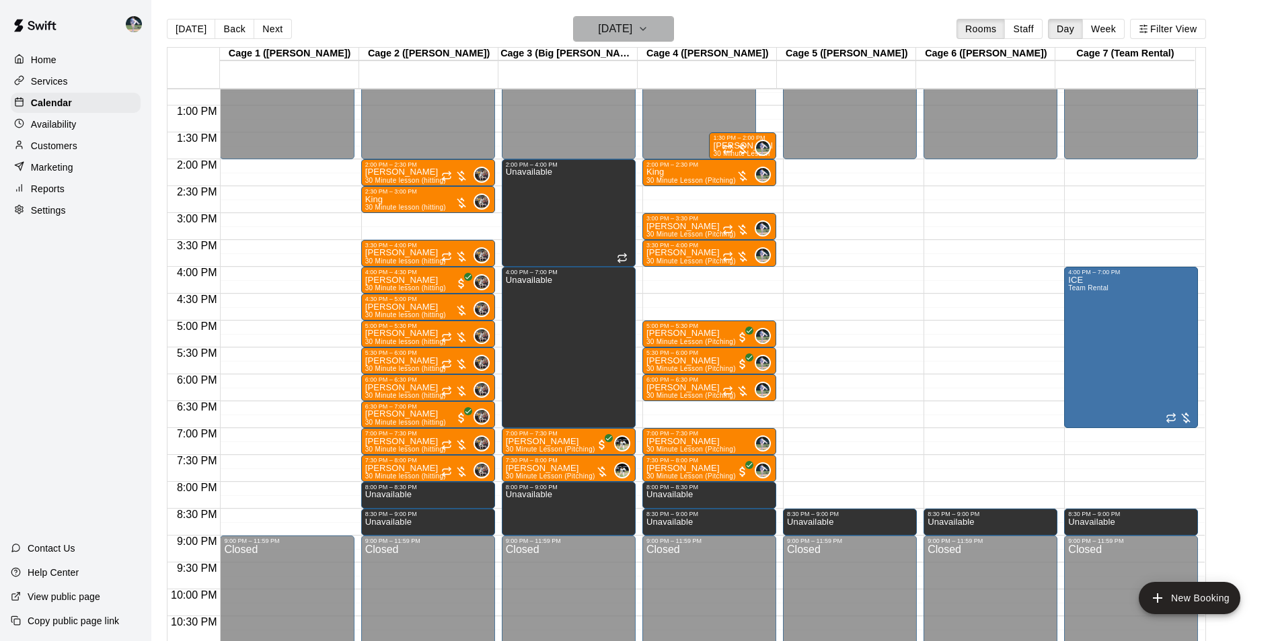
click at [624, 34] on h6 "[DATE]" at bounding box center [615, 28] width 34 height 19
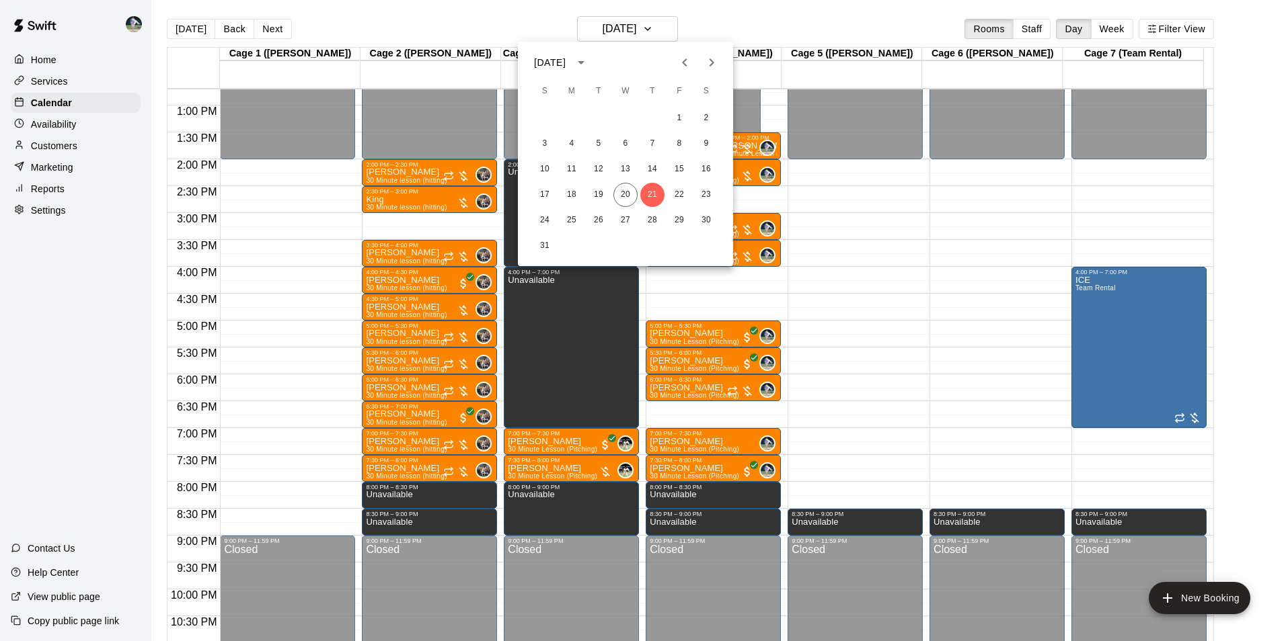
click at [194, 23] on div at bounding box center [643, 320] width 1286 height 641
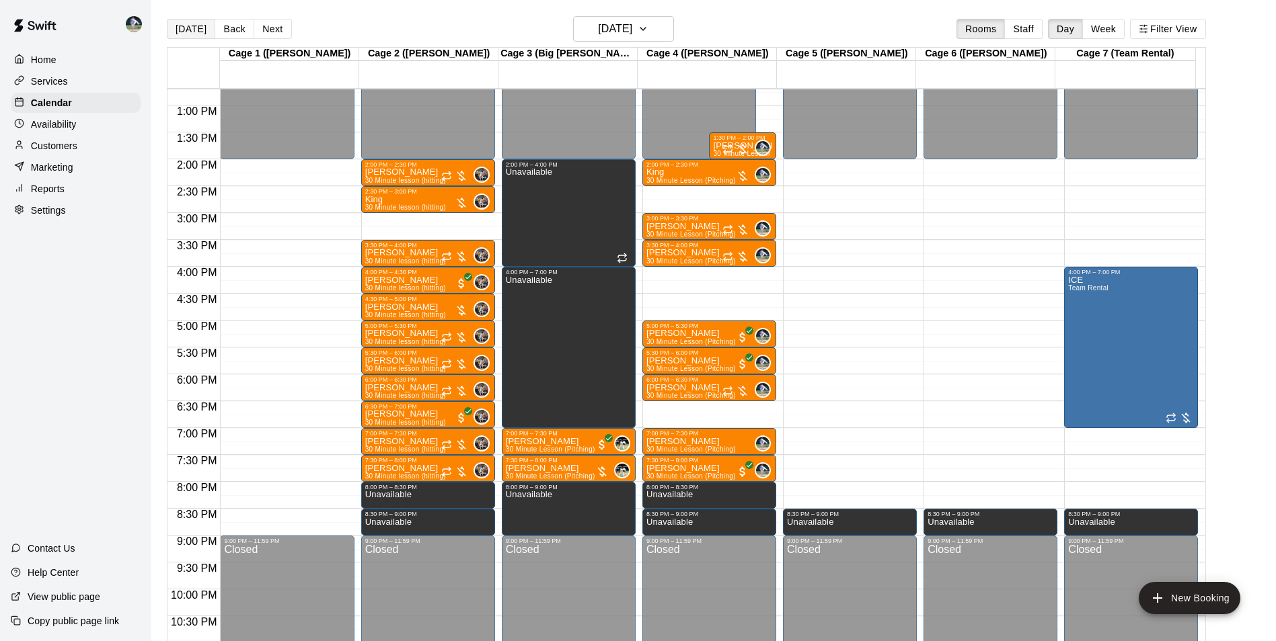
click at [197, 26] on button "[DATE]" at bounding box center [191, 29] width 48 height 20
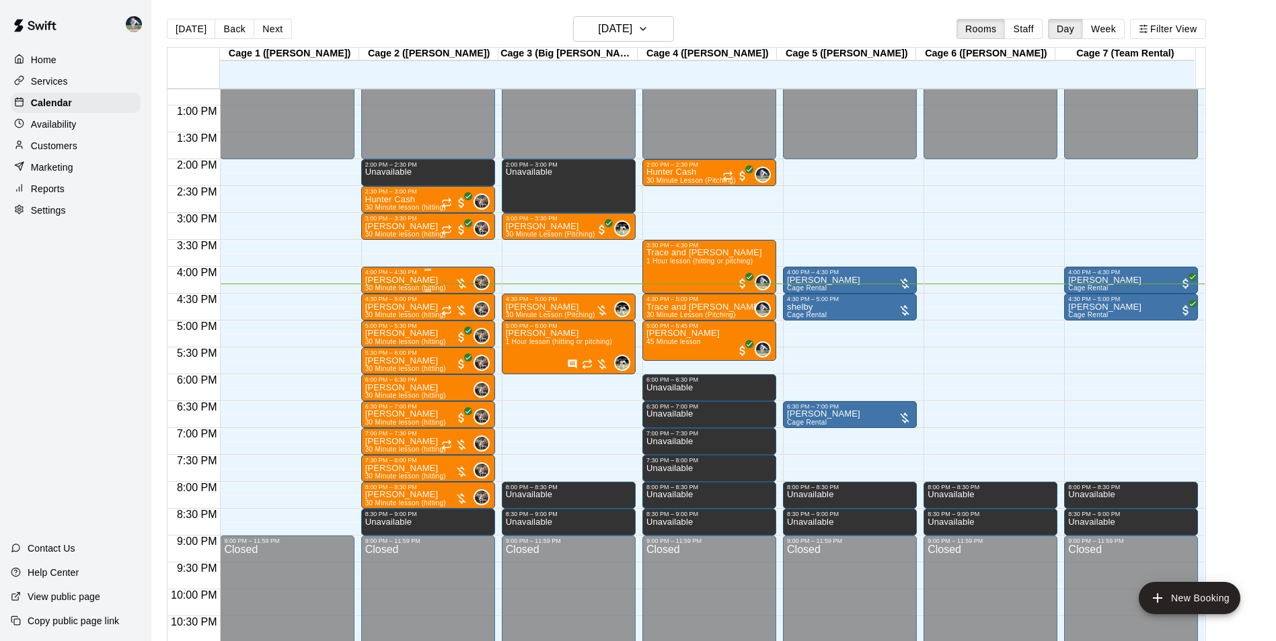
click at [433, 276] on div "4:00 PM – 4:30 PM" at bounding box center [428, 272] width 126 height 7
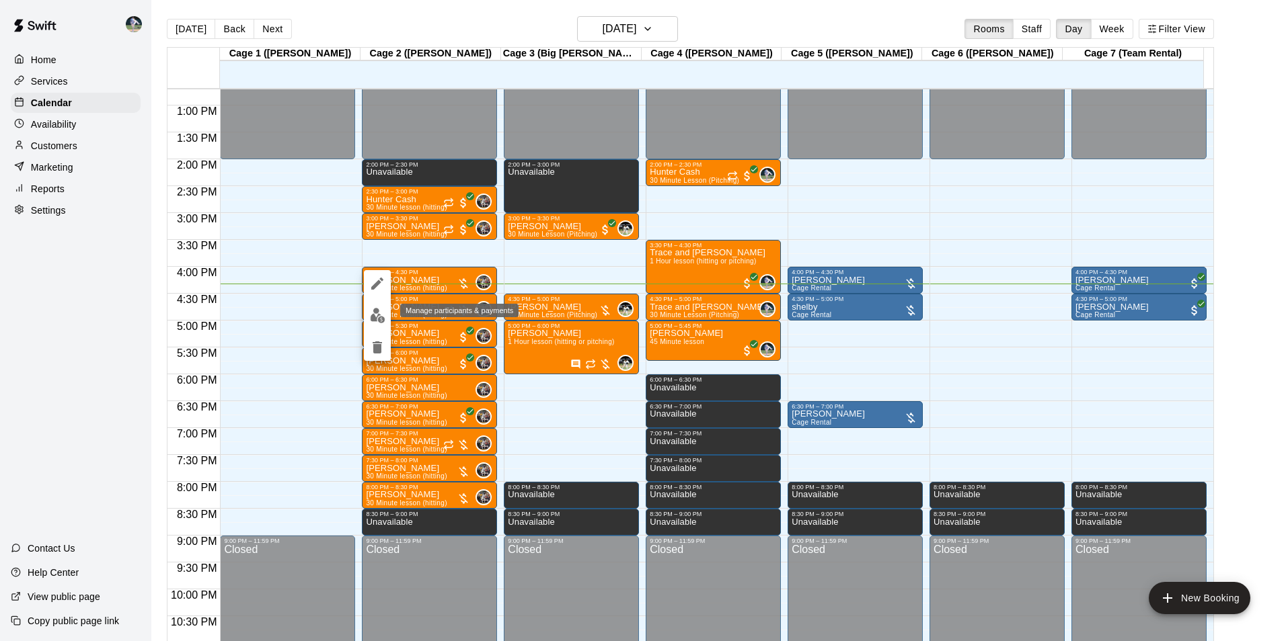
click at [376, 314] on img "edit" at bounding box center [377, 315] width 15 height 15
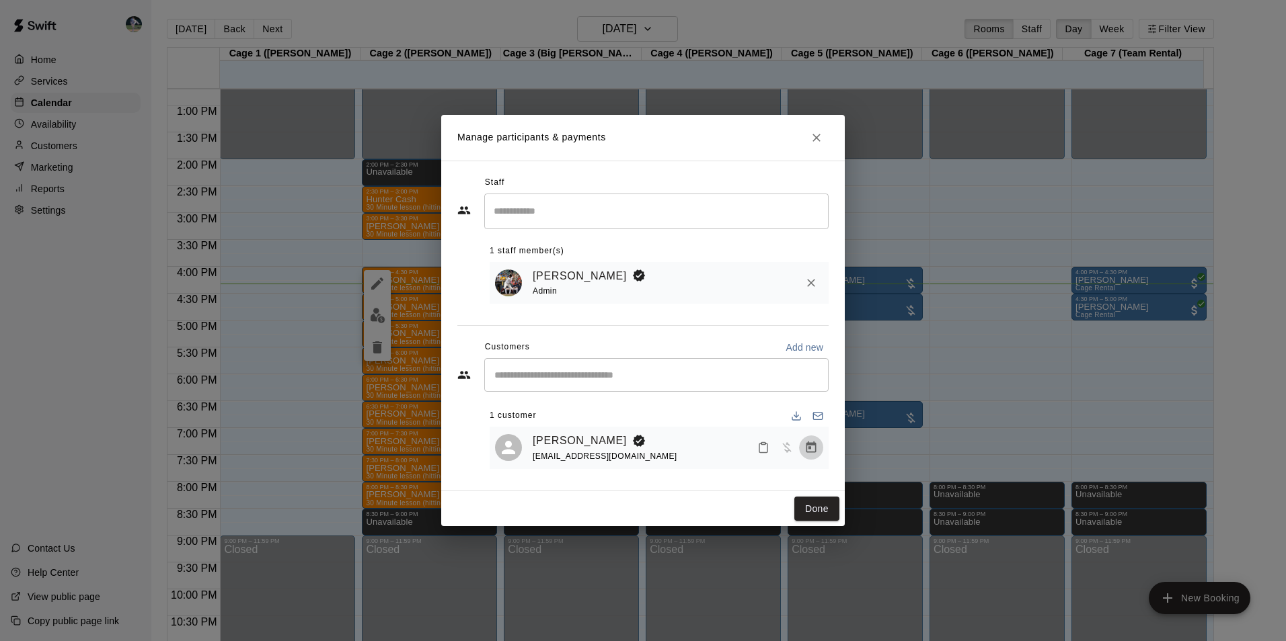
click at [810, 448] on icon "Manage bookings & payment" at bounding box center [810, 447] width 13 height 13
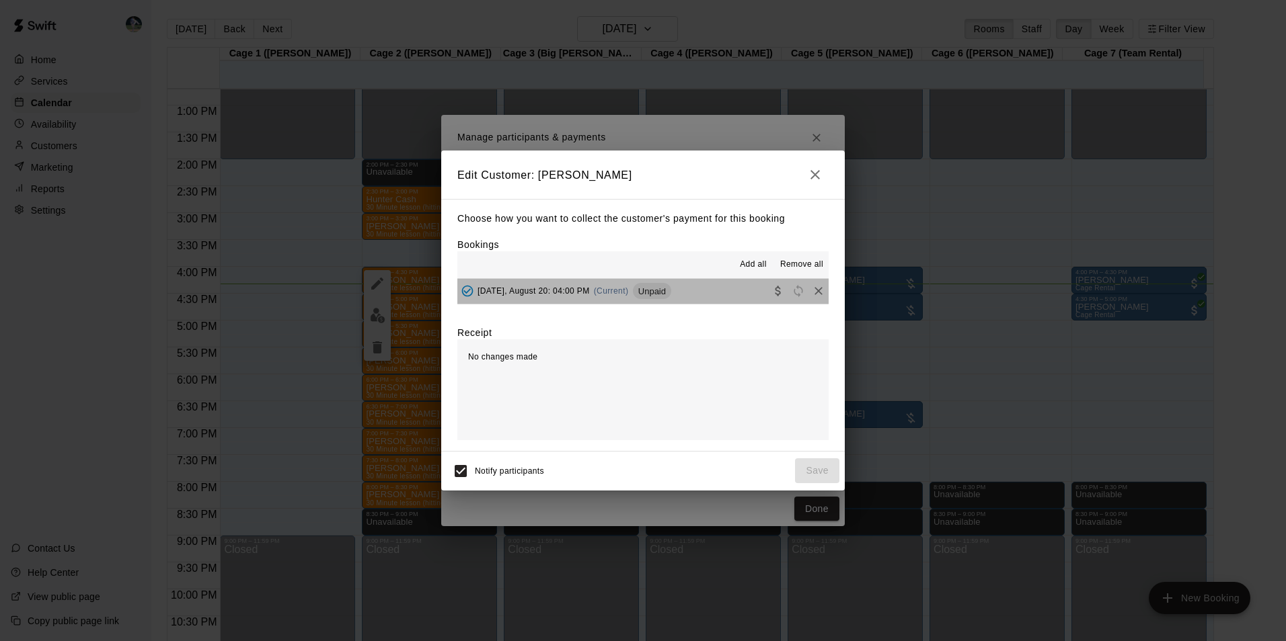
click at [712, 295] on button "Wednesday, August 20: 04:00 PM (Current) Unpaid" at bounding box center [642, 291] width 371 height 25
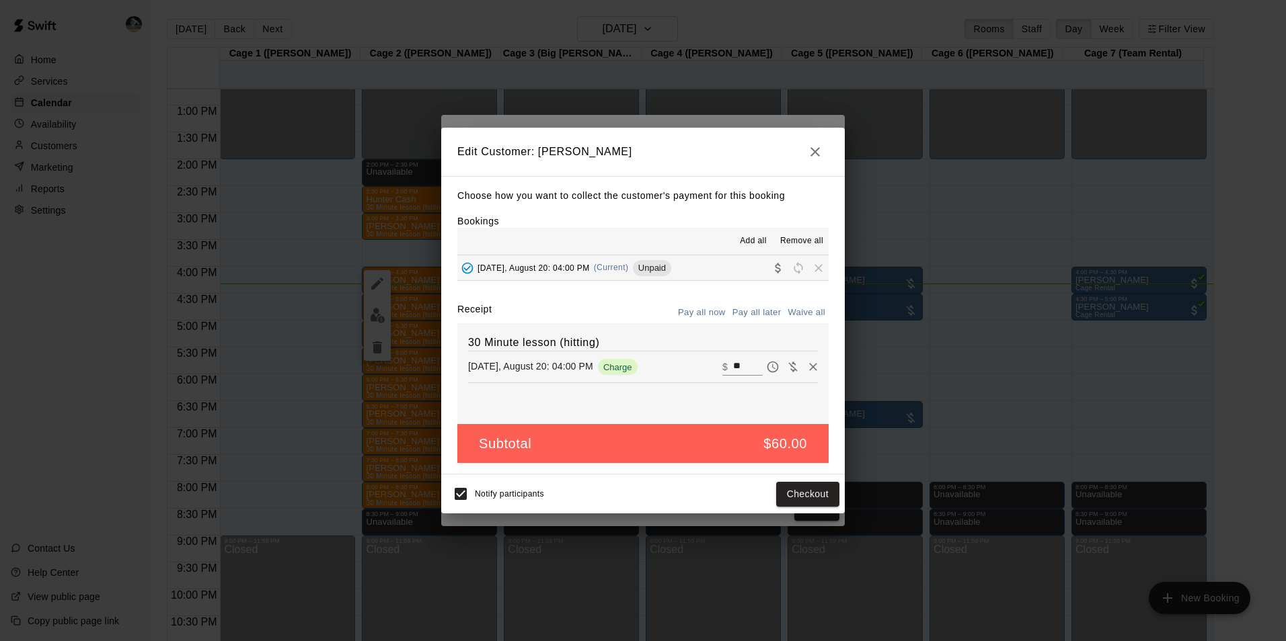
click at [736, 370] on input "**" at bounding box center [748, 366] width 30 height 17
type input "*"
type input "**"
click at [820, 490] on button "Checkout" at bounding box center [807, 494] width 63 height 25
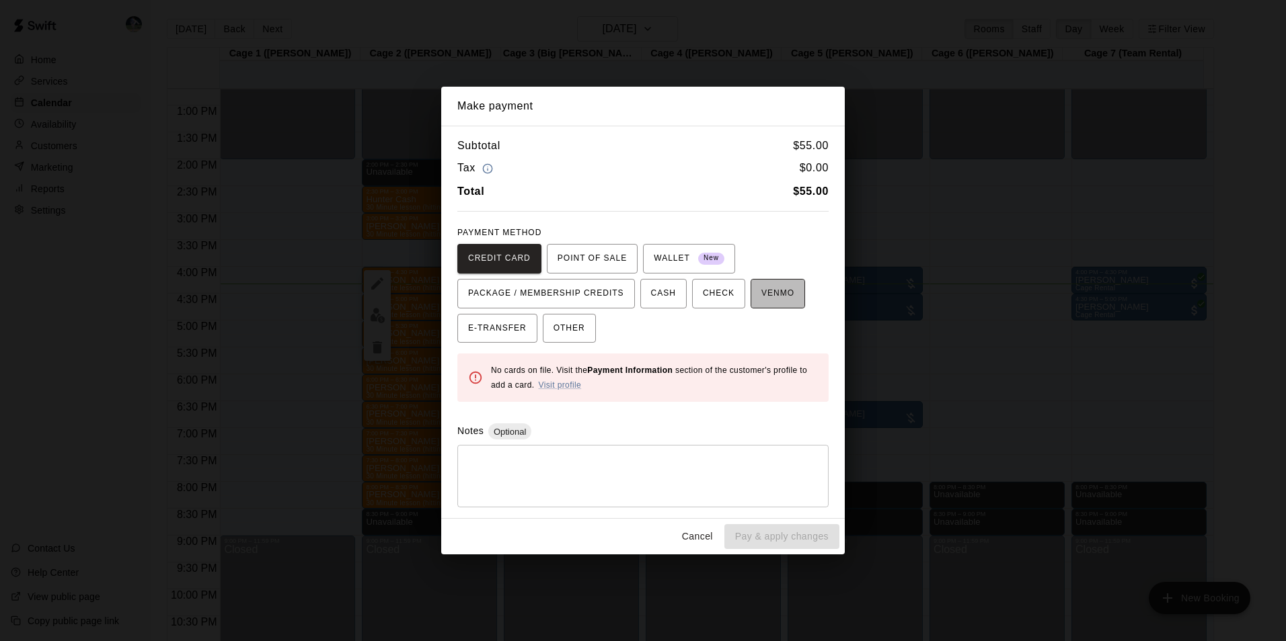
click at [761, 292] on span "VENMO" at bounding box center [777, 294] width 33 height 22
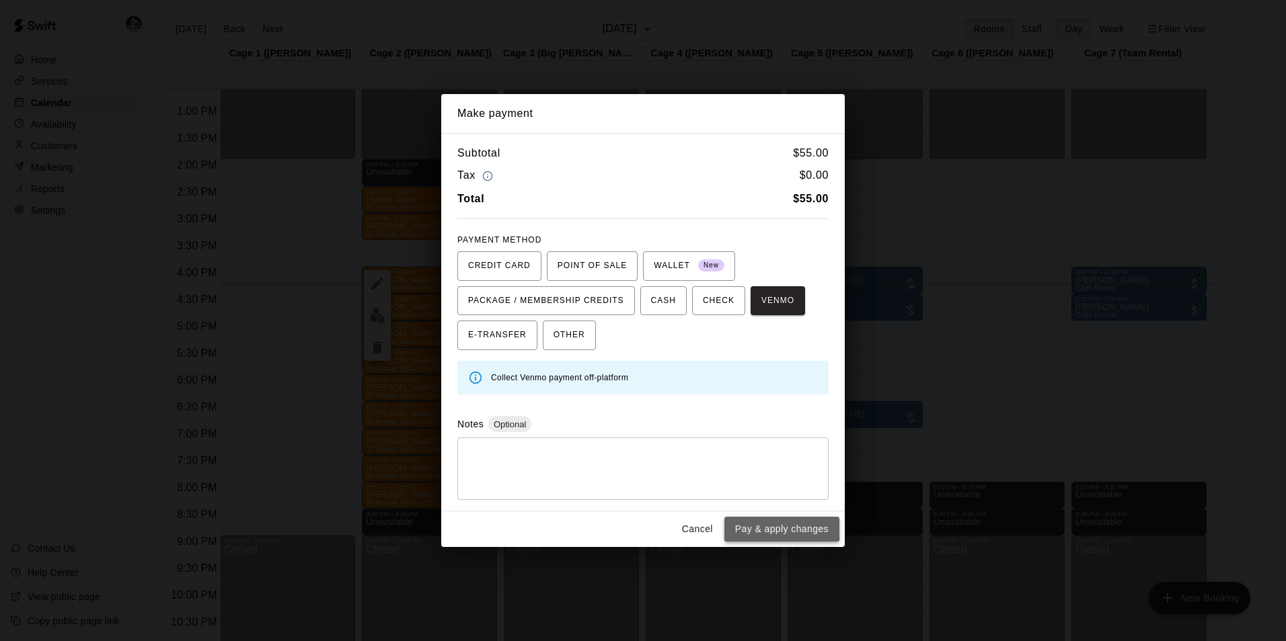
click at [755, 525] on button "Pay & apply changes" at bounding box center [781, 529] width 115 height 25
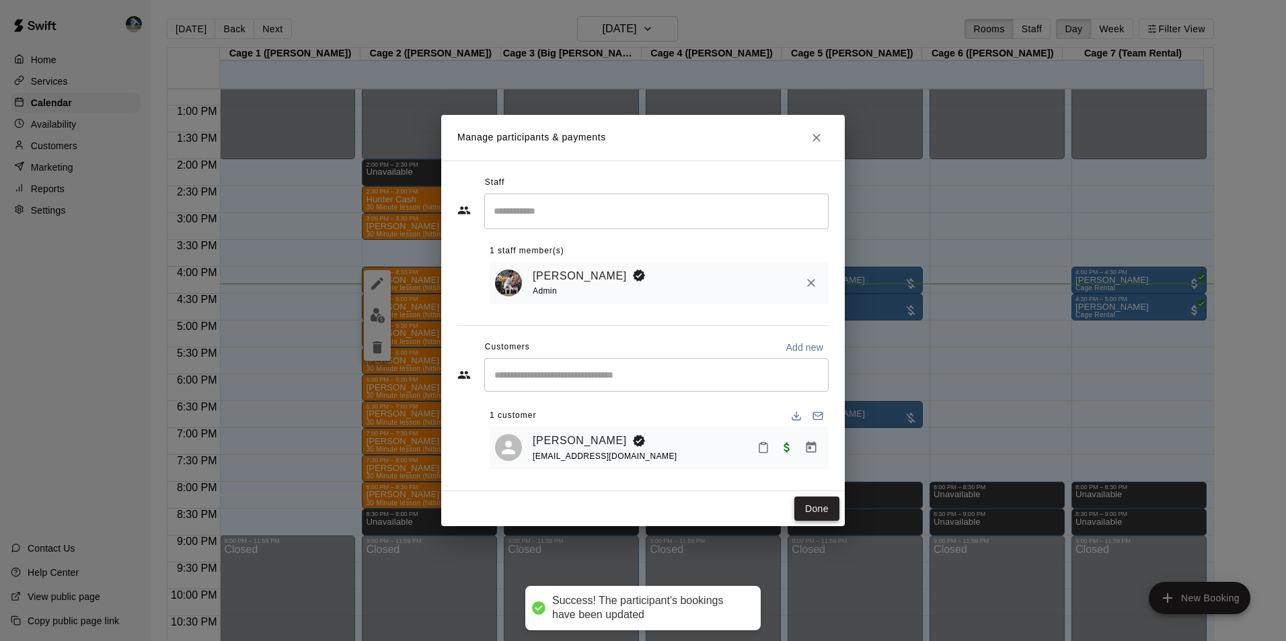
click at [811, 508] on button "Done" at bounding box center [816, 509] width 45 height 25
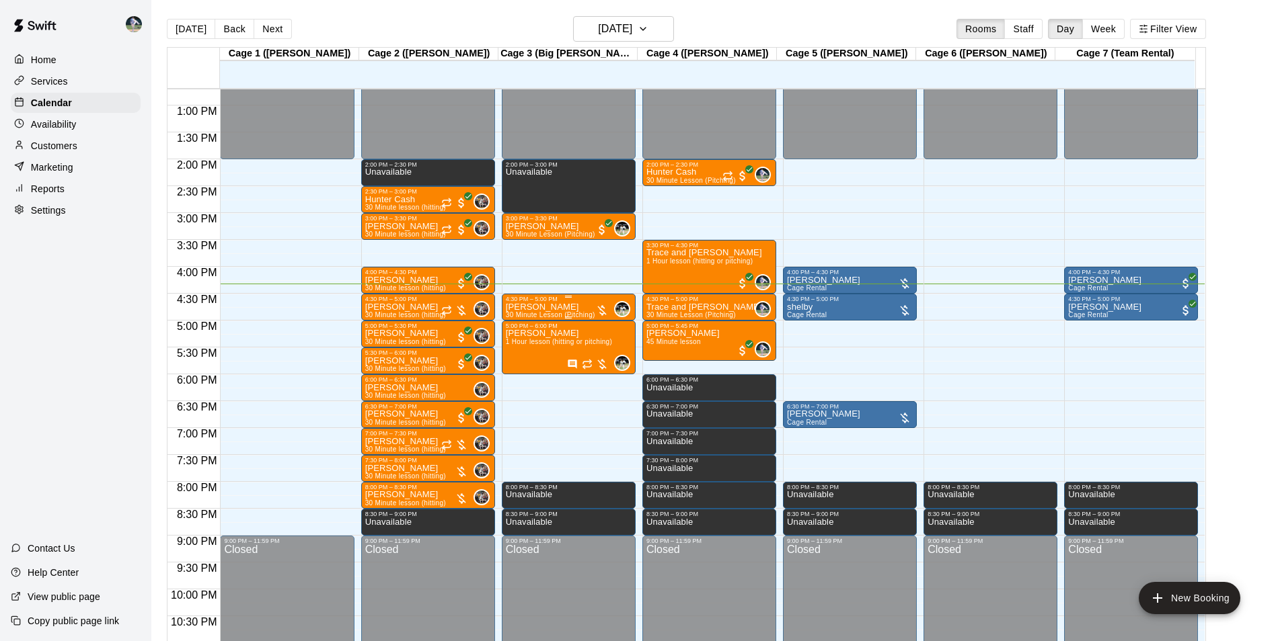
click at [560, 303] on div "4:30 PM – 5:00 PM" at bounding box center [569, 299] width 126 height 7
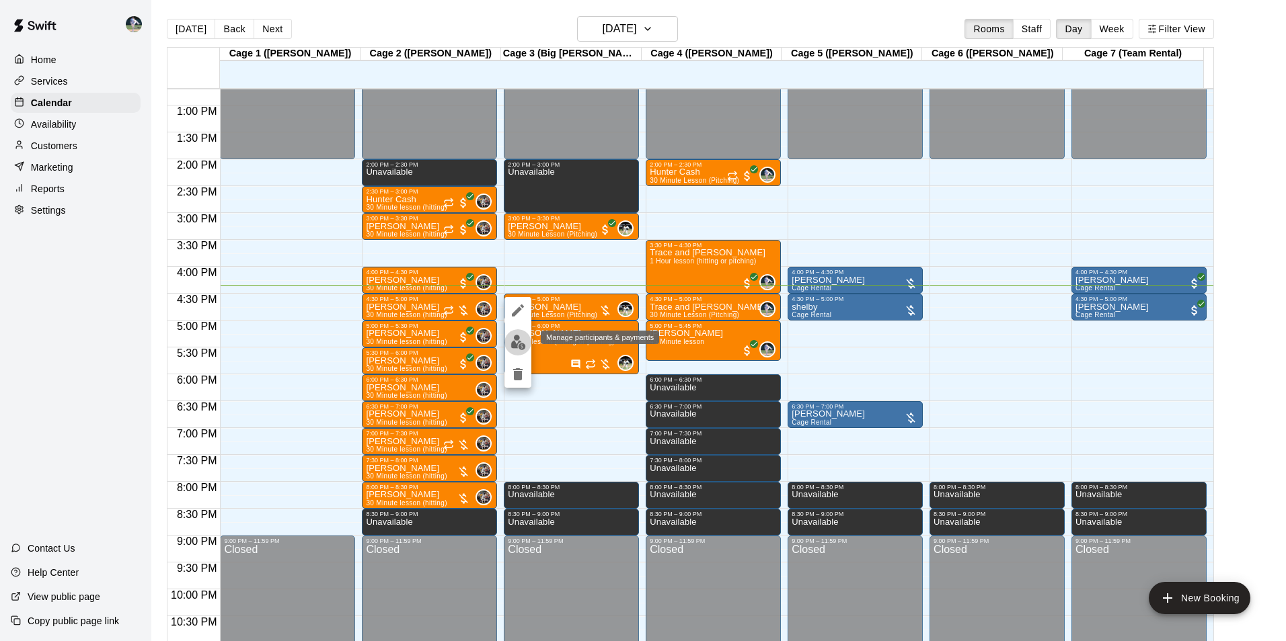
click at [517, 337] on img "edit" at bounding box center [517, 342] width 15 height 15
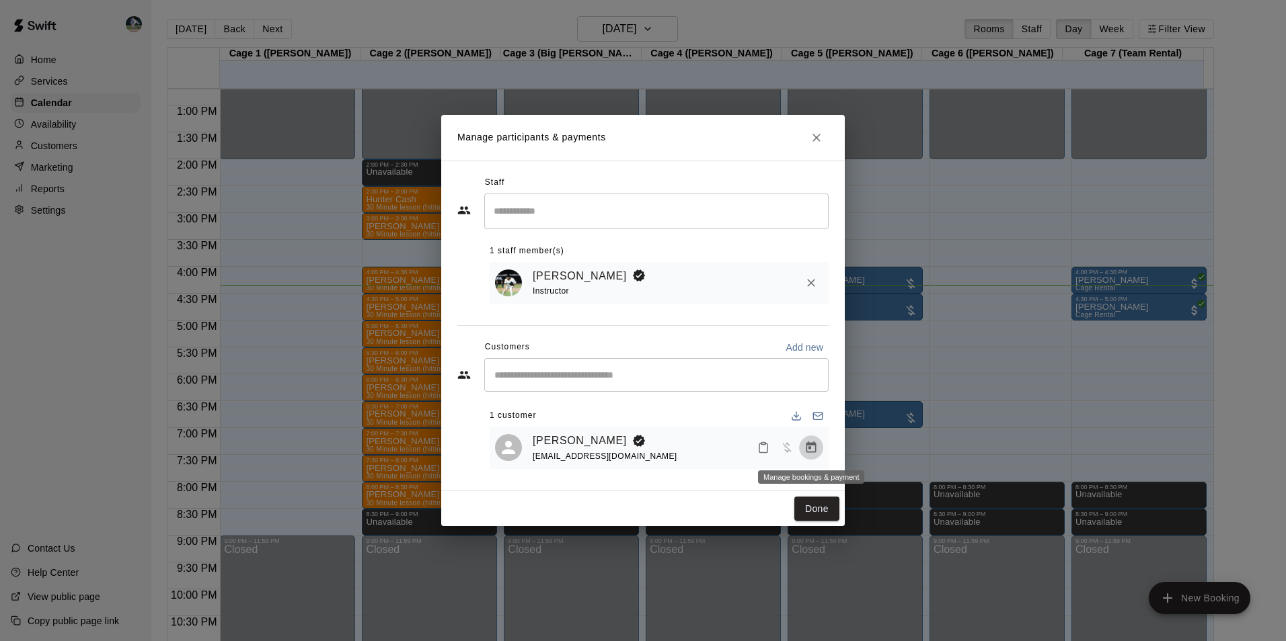
click at [811, 448] on icon "Manage bookings & payment" at bounding box center [811, 447] width 10 height 11
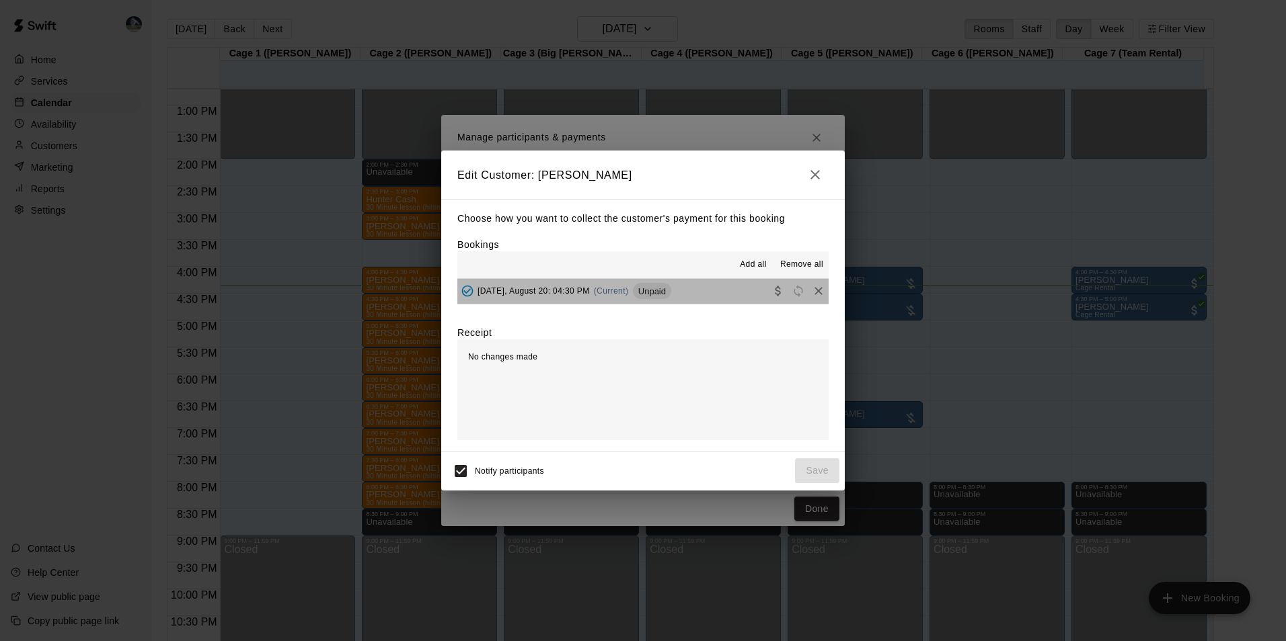
click at [720, 295] on button "Wednesday, August 20: 04:30 PM (Current) Unpaid" at bounding box center [642, 291] width 371 height 25
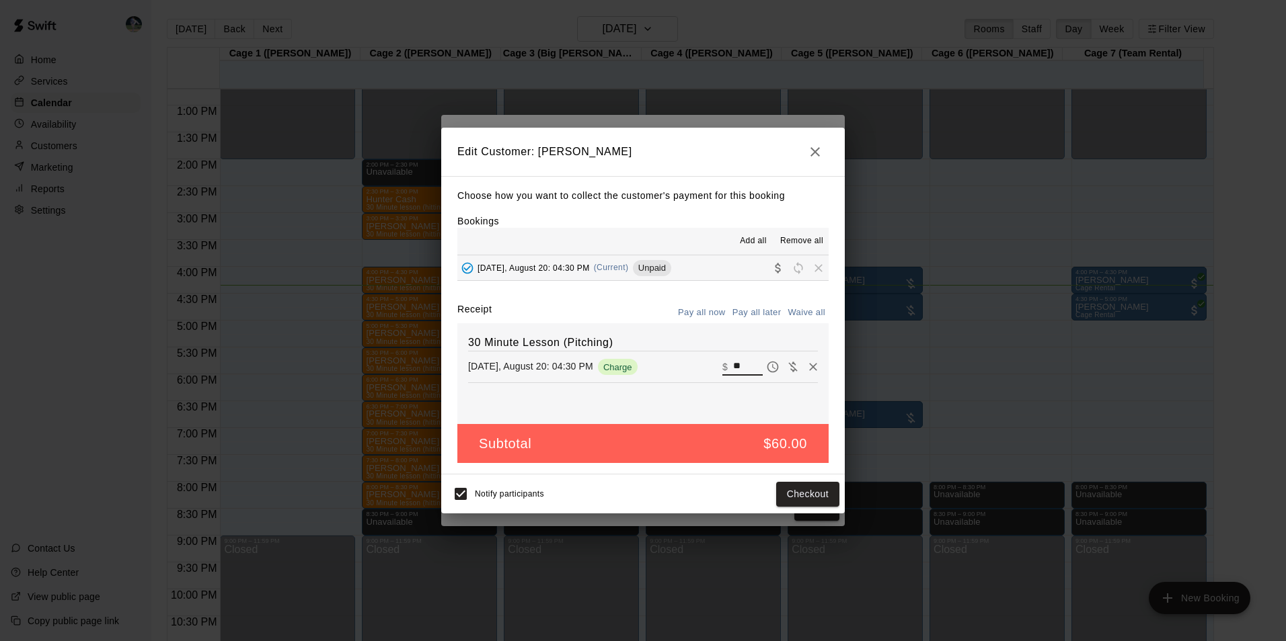
click at [738, 362] on input "**" at bounding box center [748, 366] width 30 height 17
type input "*"
type input "**"
click at [790, 499] on button "Checkout" at bounding box center [807, 494] width 63 height 25
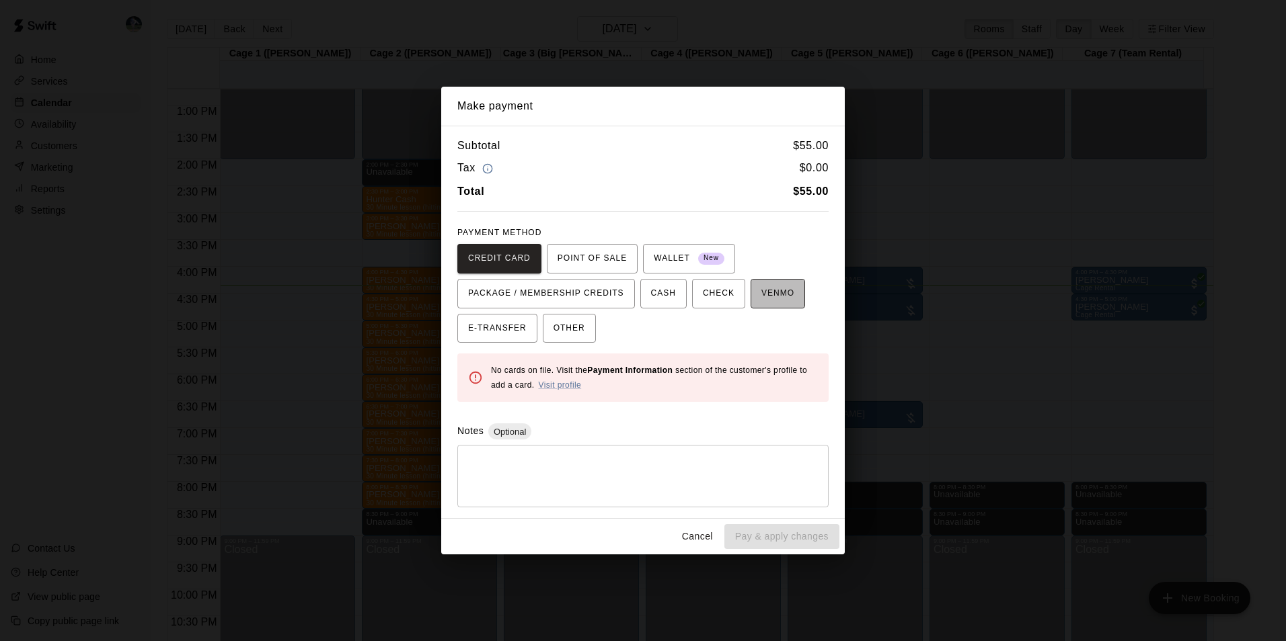
click at [762, 289] on span "VENMO" at bounding box center [777, 294] width 33 height 22
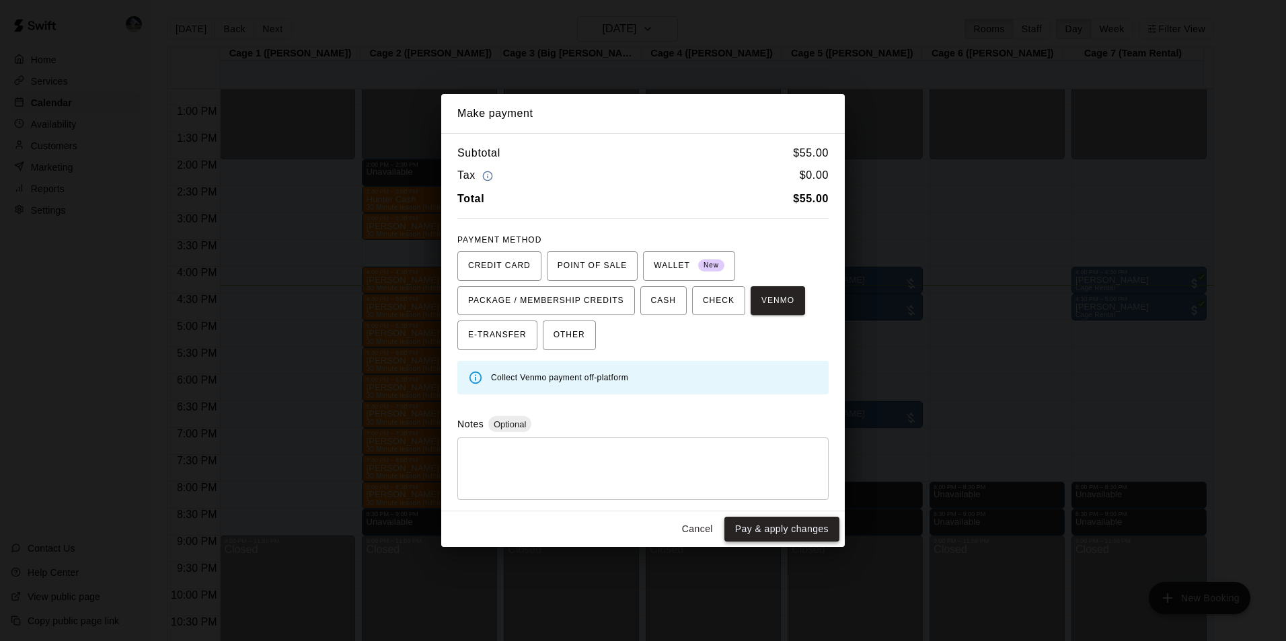
click at [744, 525] on button "Pay & apply changes" at bounding box center [781, 529] width 115 height 25
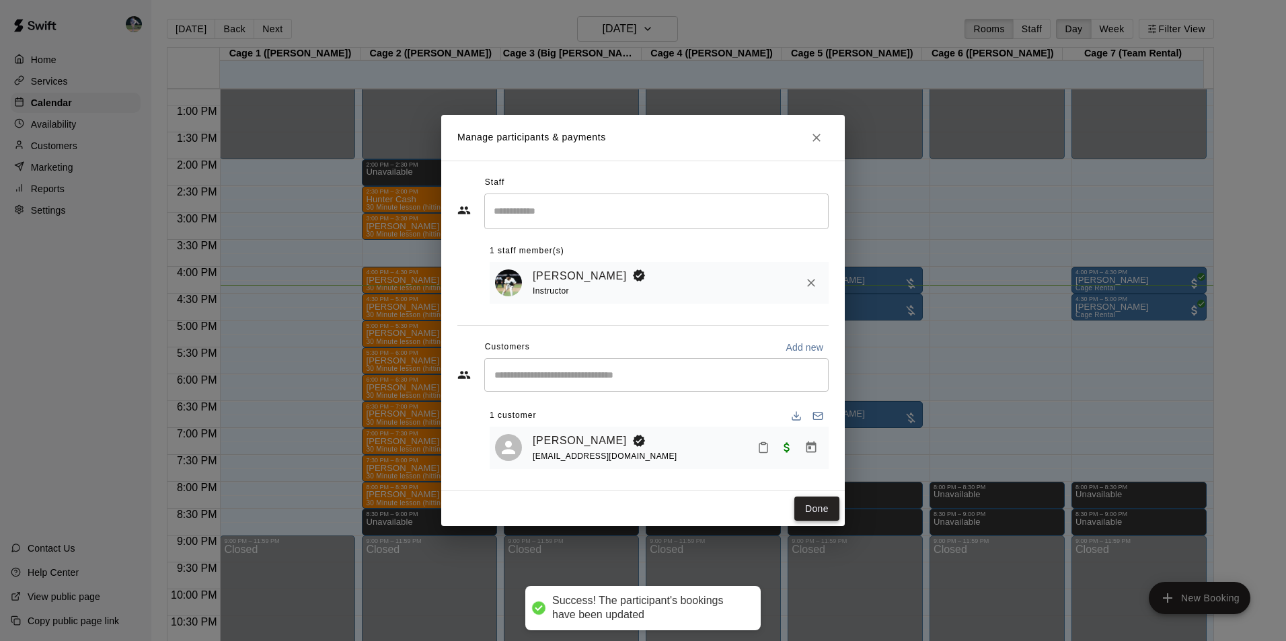
click at [814, 512] on button "Done" at bounding box center [816, 509] width 45 height 25
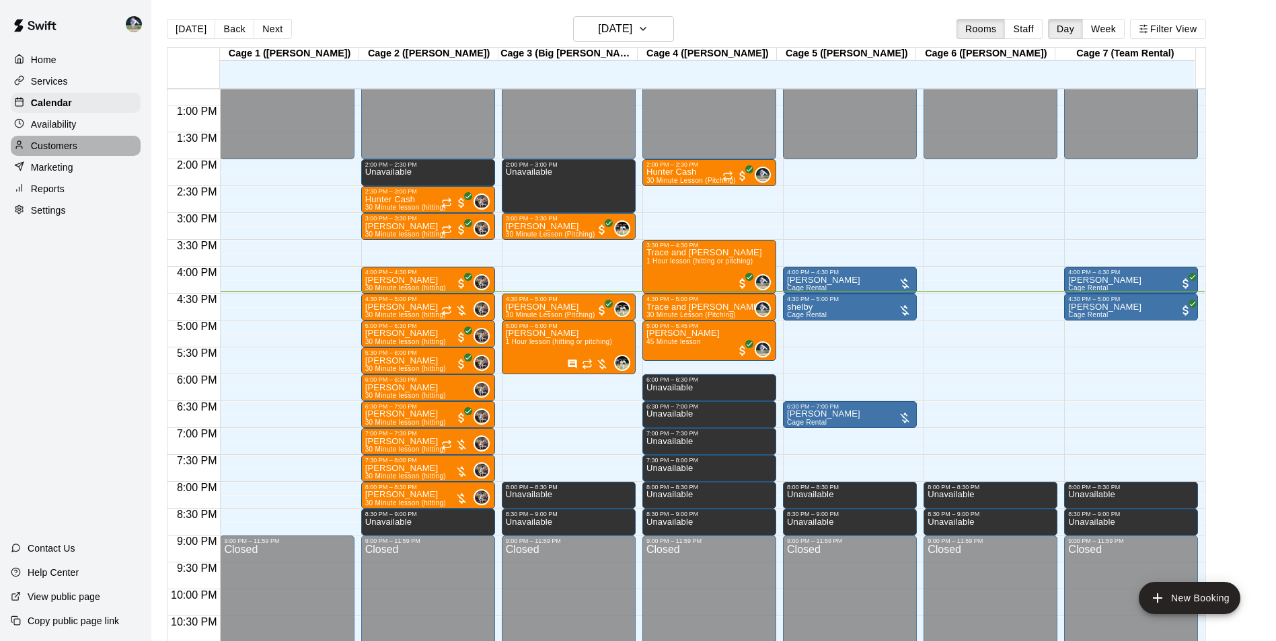
click at [73, 147] on p "Customers" at bounding box center [54, 145] width 46 height 13
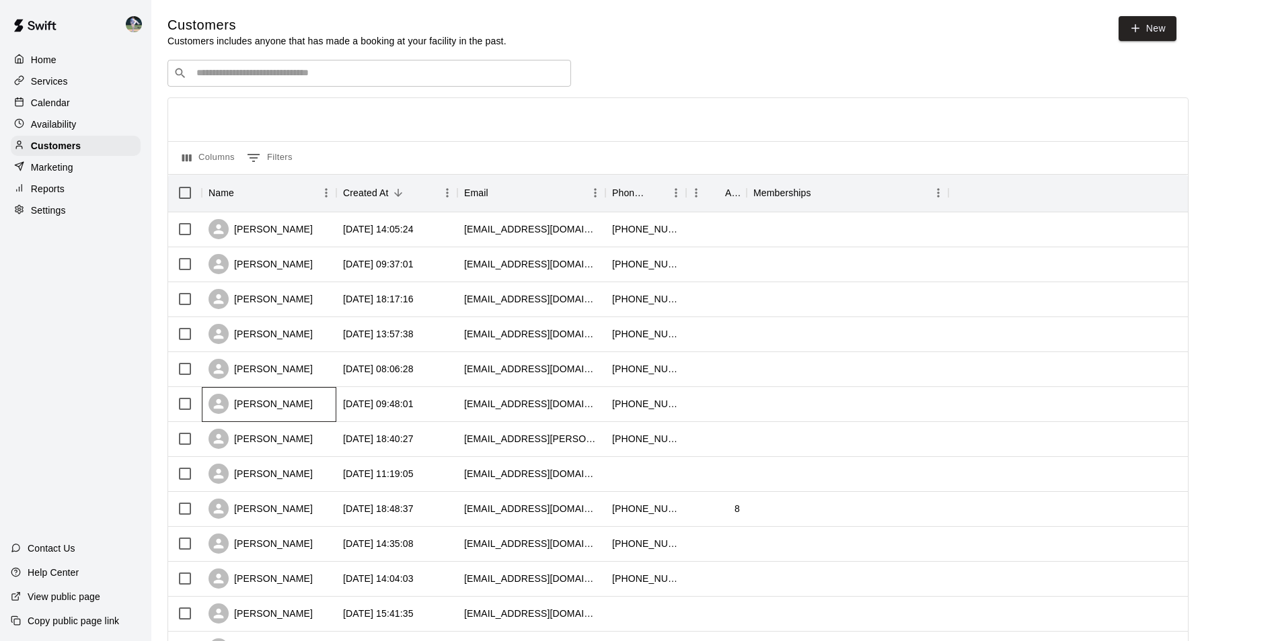
click at [314, 406] on div "Gale Van Rossem" at bounding box center [269, 404] width 134 height 35
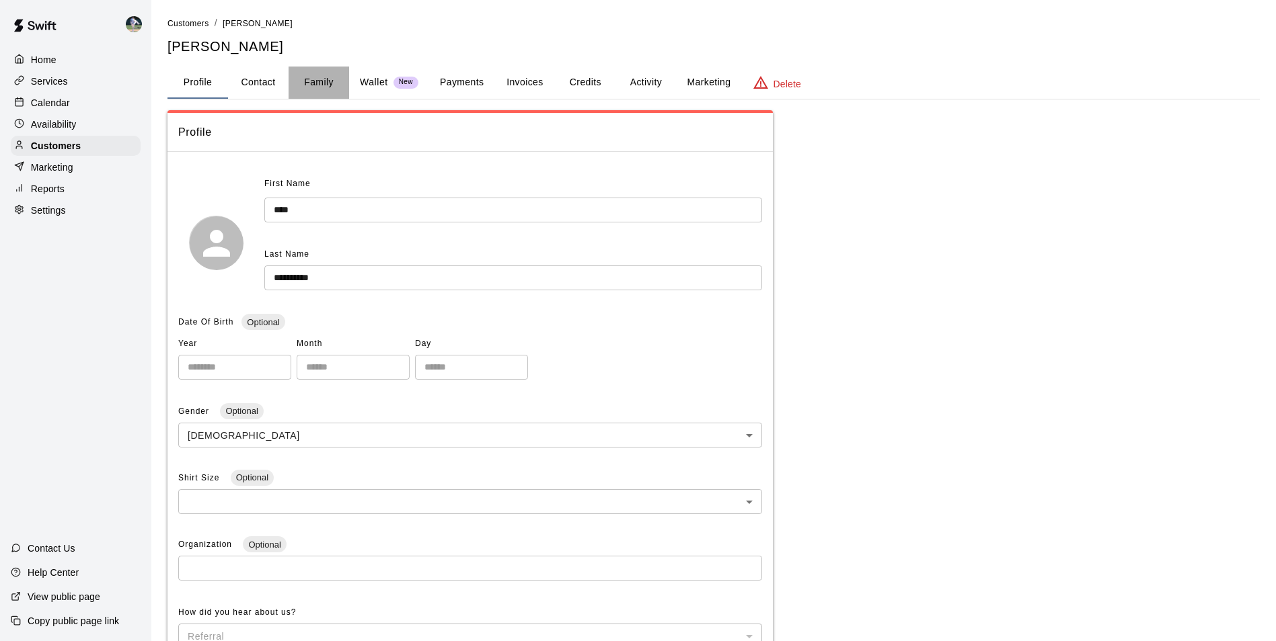
click at [330, 79] on button "Family" at bounding box center [318, 83] width 61 height 32
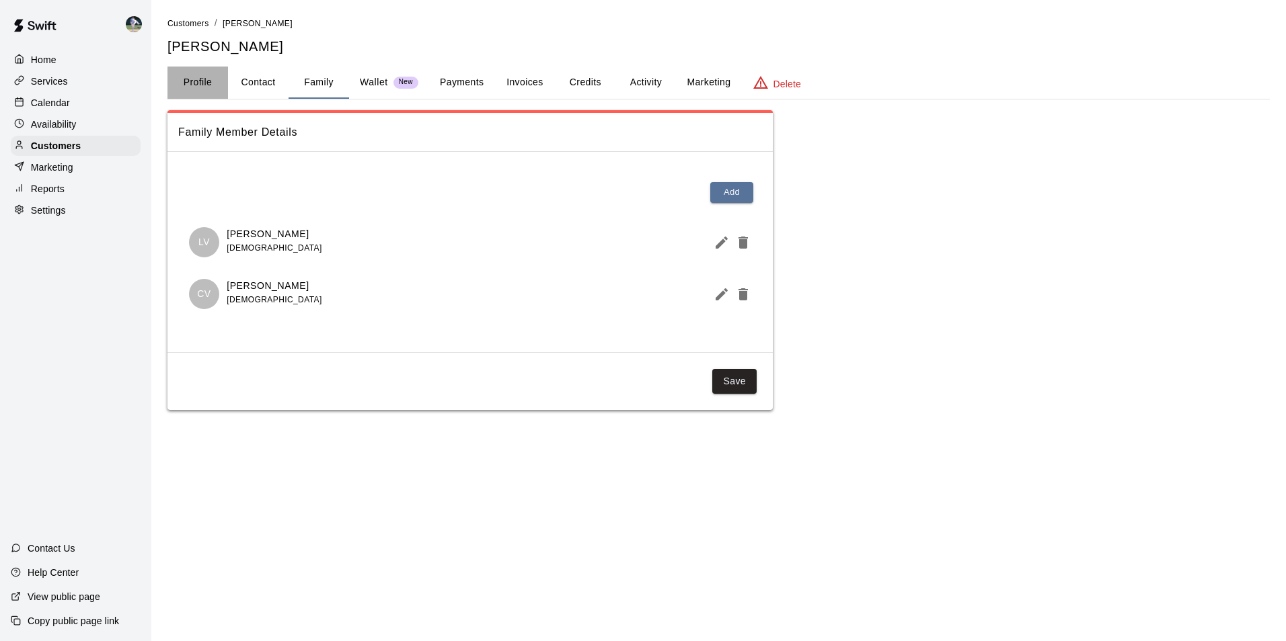
click at [200, 81] on button "Profile" at bounding box center [197, 83] width 61 height 32
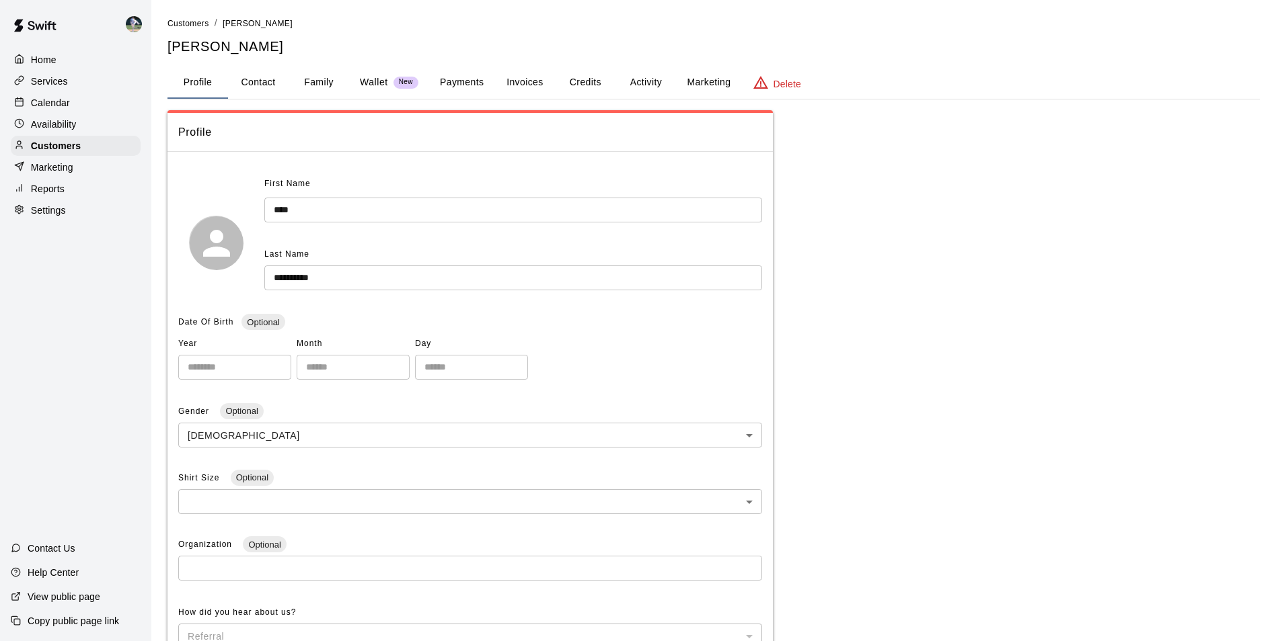
click at [249, 79] on button "Contact" at bounding box center [258, 83] width 61 height 32
select select "**"
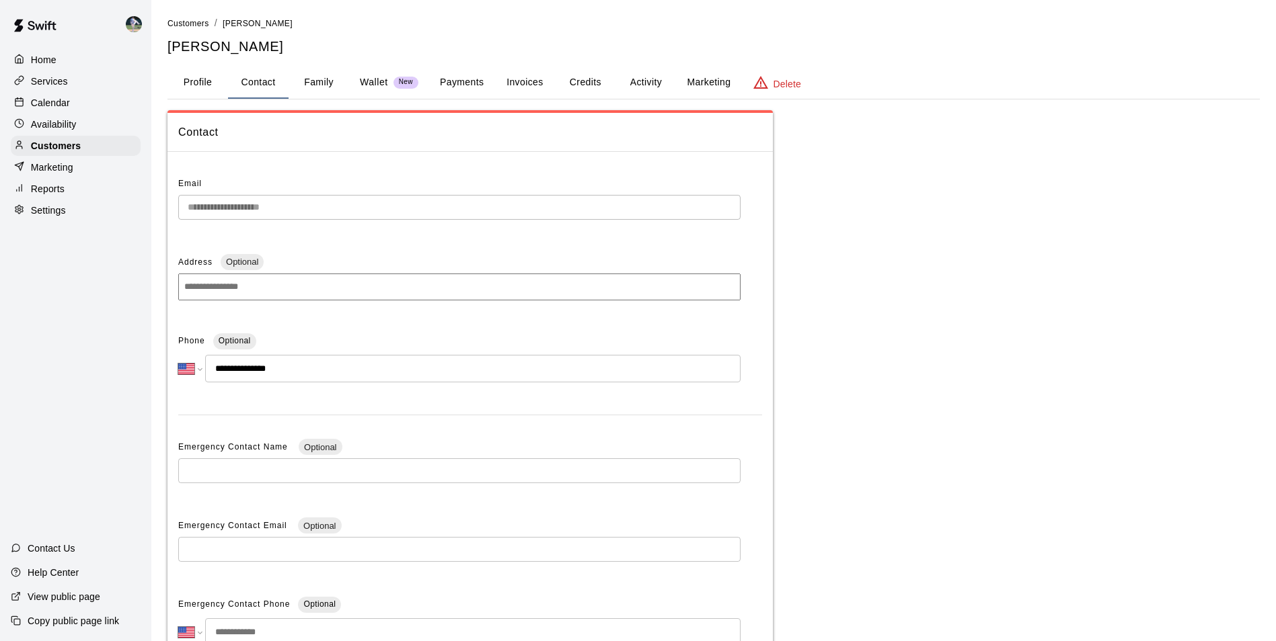
click at [86, 102] on div "Calendar" at bounding box center [76, 103] width 130 height 20
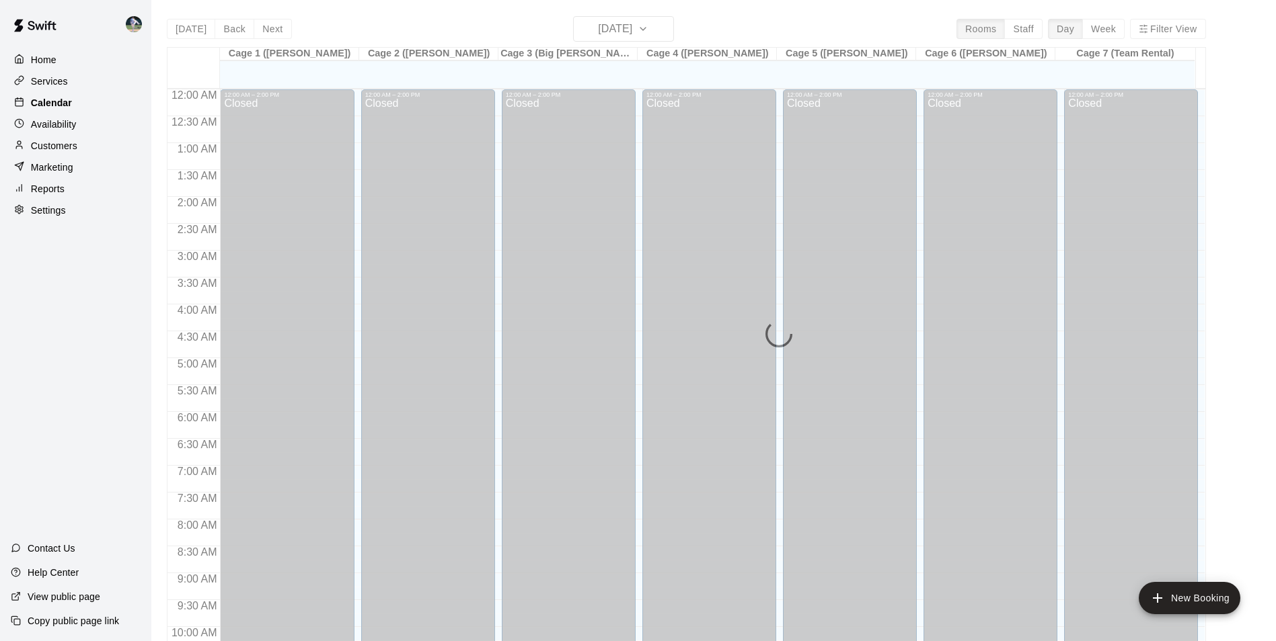
scroll to position [683, 0]
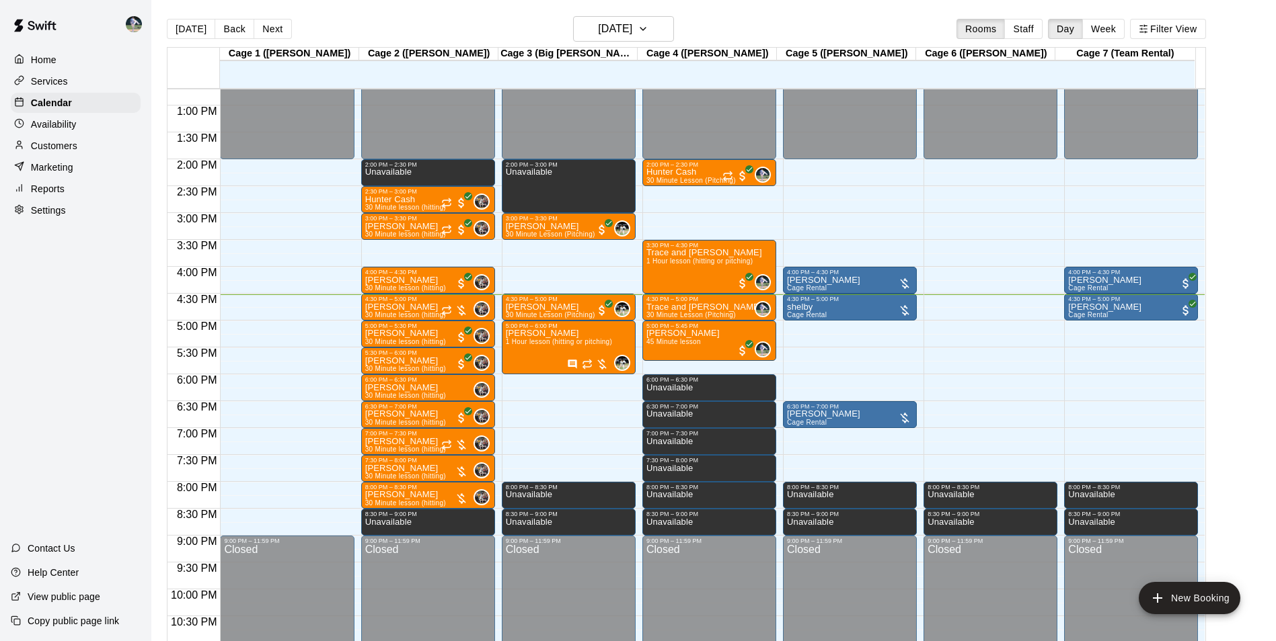
click at [93, 146] on div "Customers" at bounding box center [76, 146] width 130 height 20
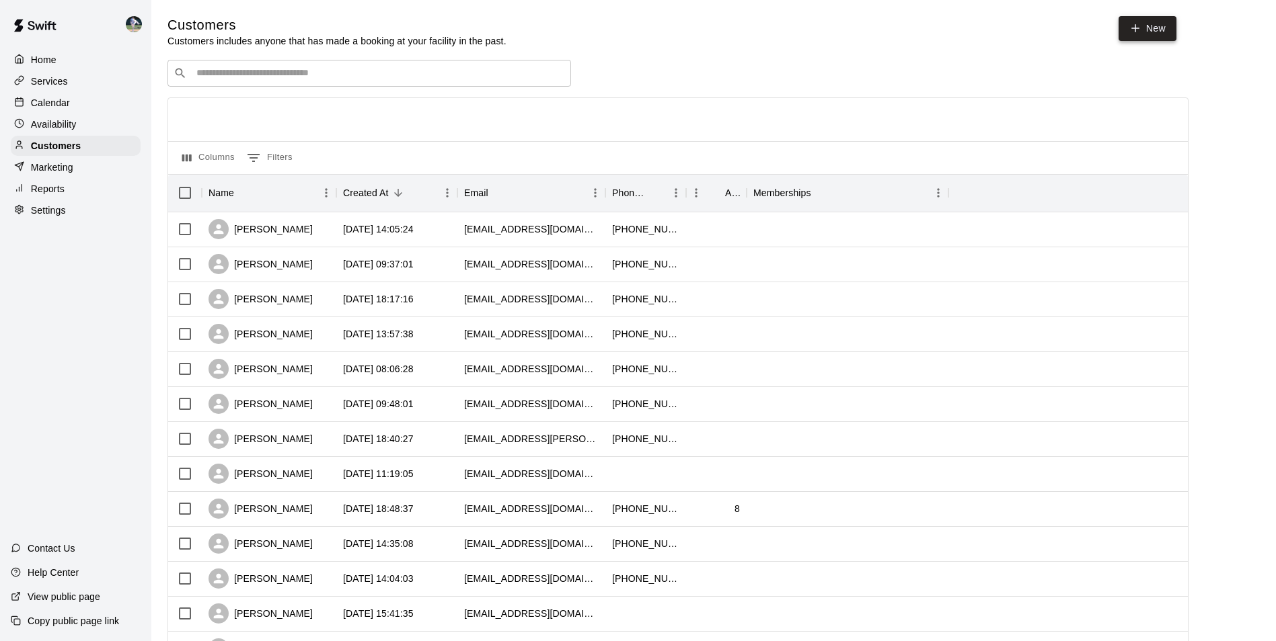
click at [1149, 29] on link "New" at bounding box center [1147, 28] width 58 height 25
select select "**"
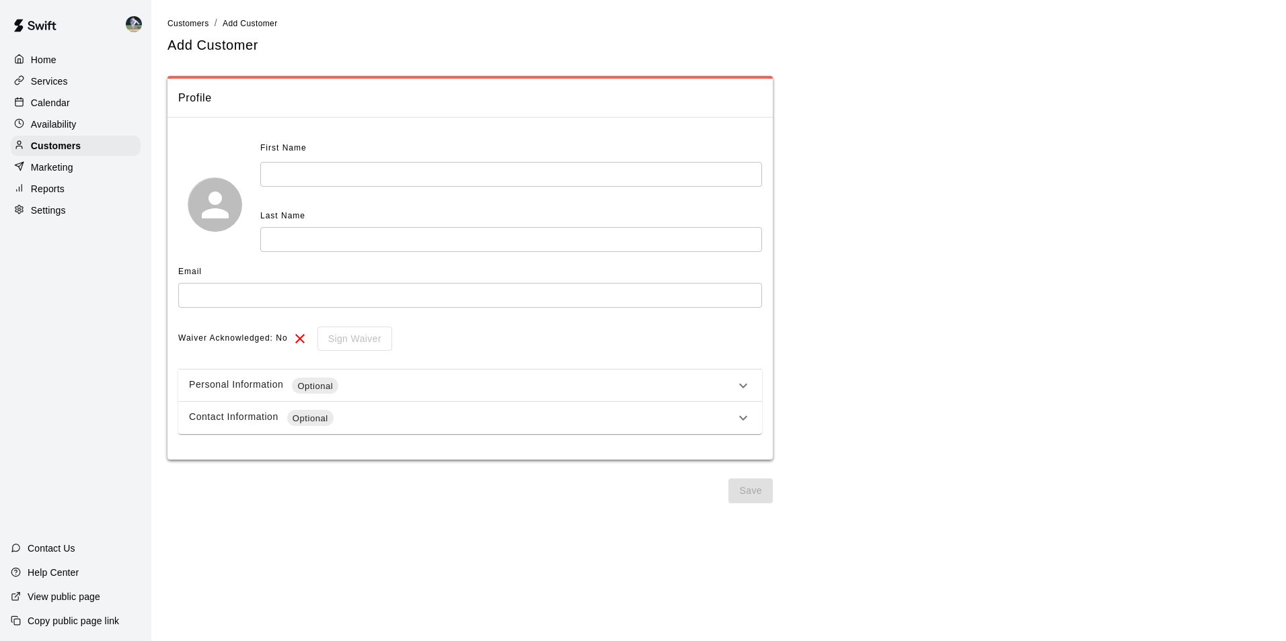
click at [301, 180] on input "text" at bounding box center [511, 174] width 502 height 25
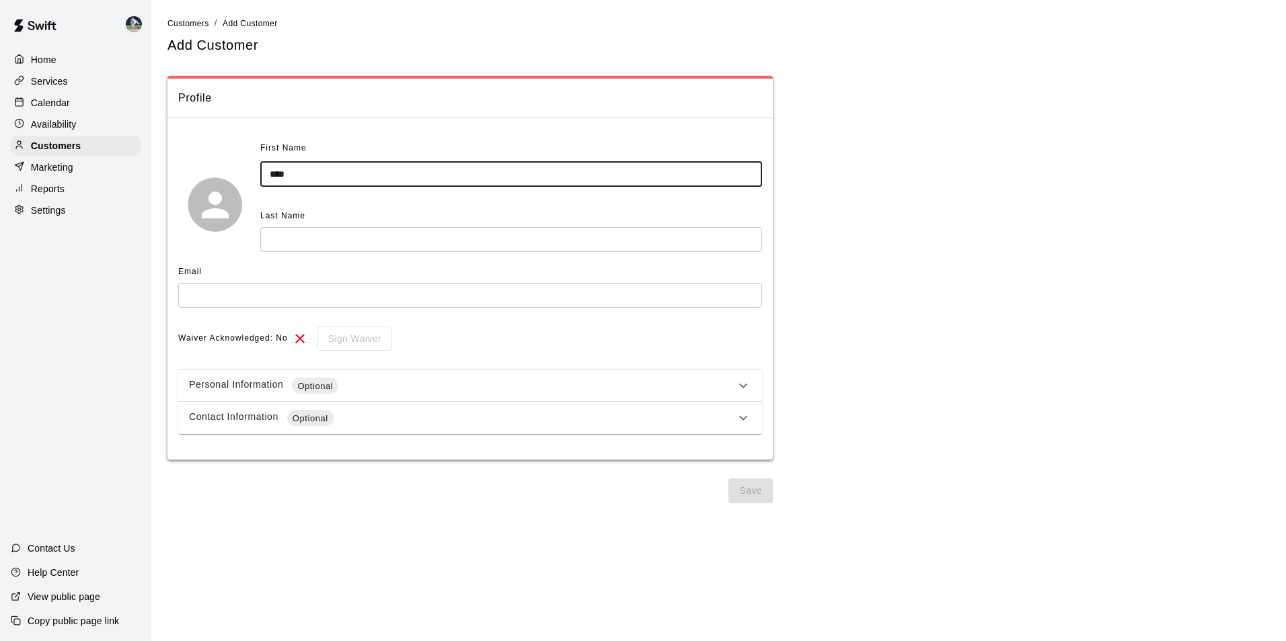
type input "***"
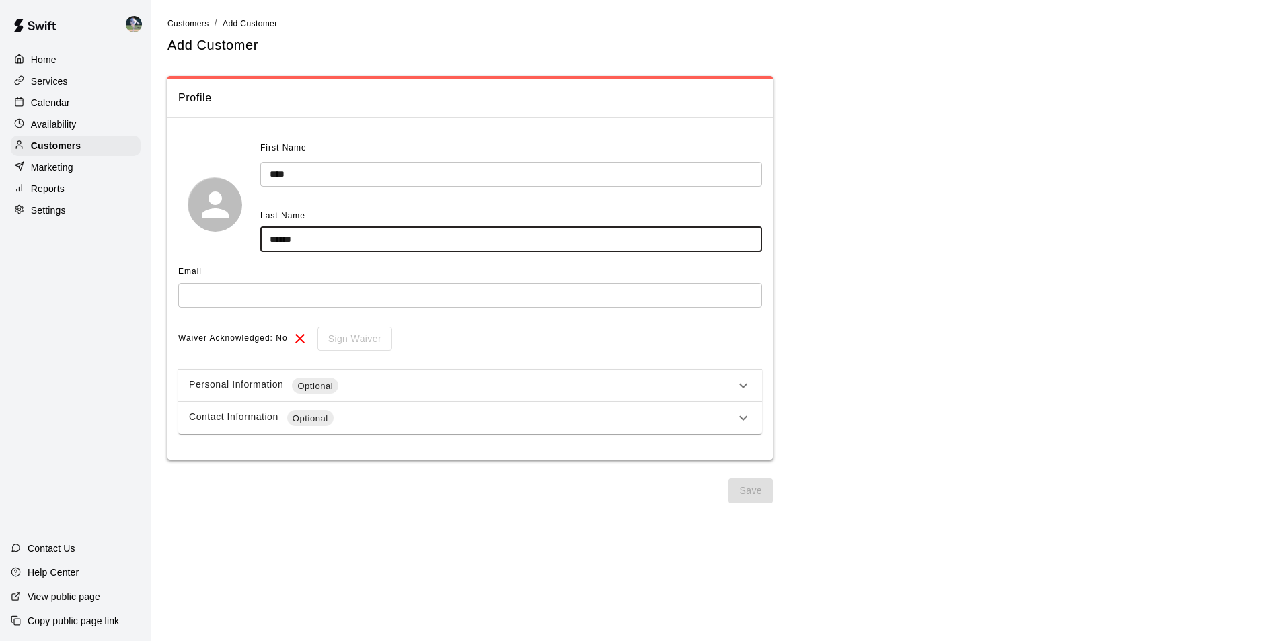
type input "******"
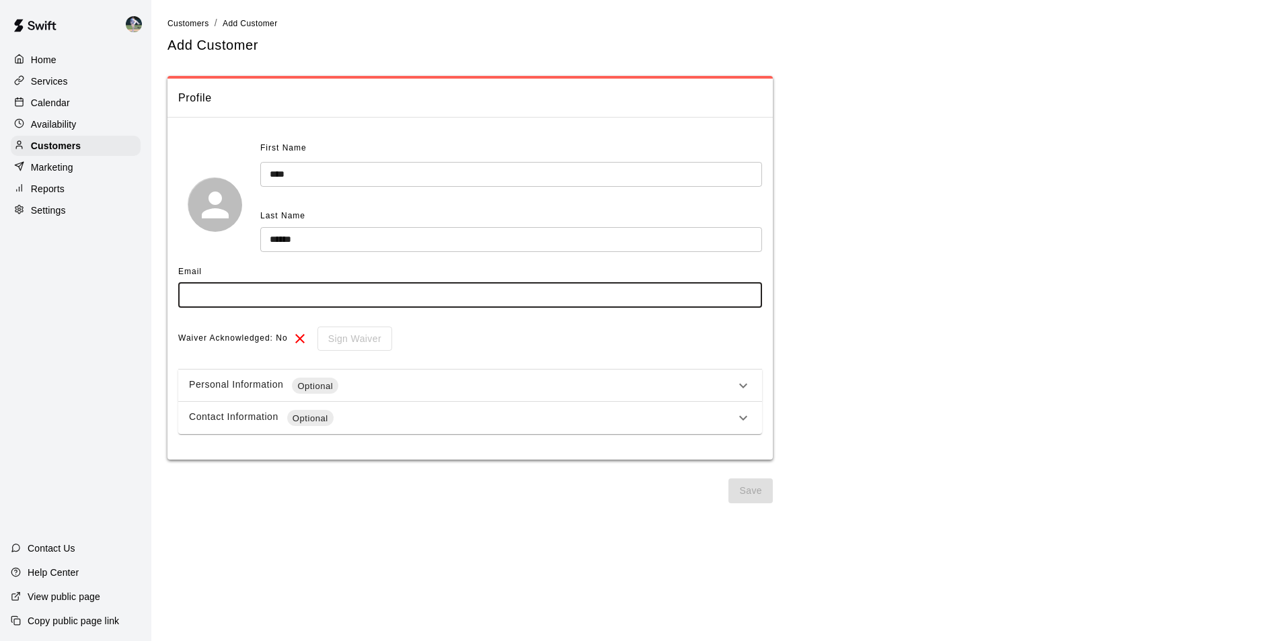
click at [196, 297] on input "text" at bounding box center [470, 295] width 584 height 25
type input "**********"
click at [746, 485] on button "Save" at bounding box center [750, 491] width 44 height 25
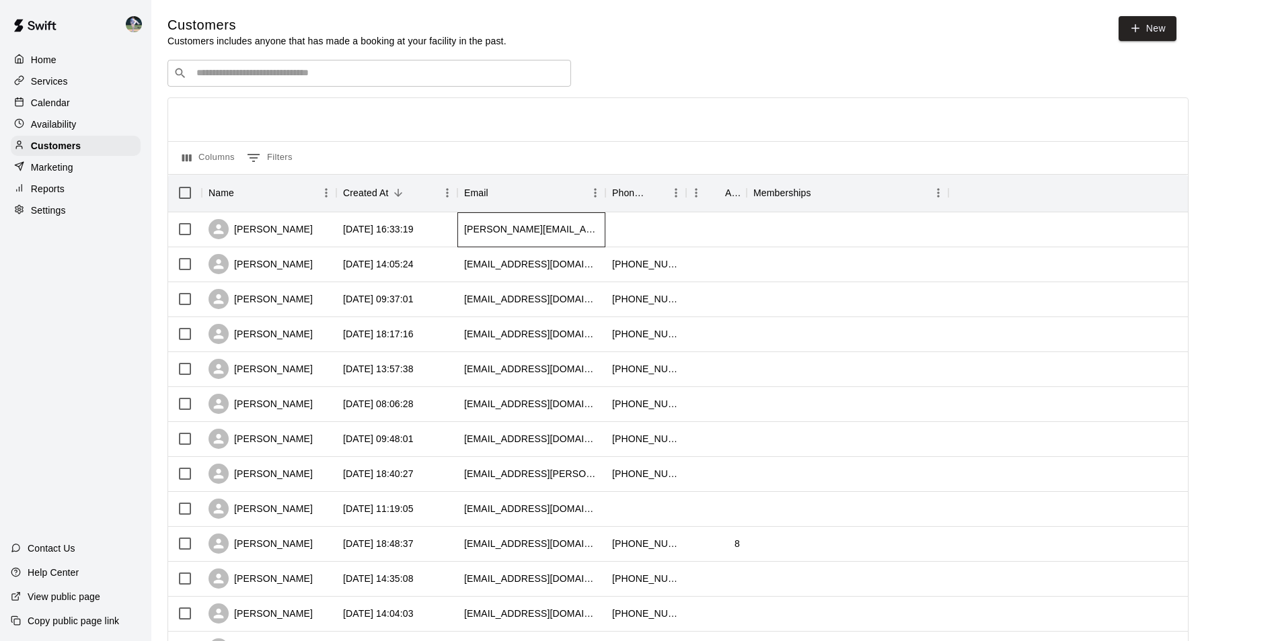
click at [556, 233] on div "amy.rwallin@gmail.co" at bounding box center [531, 229] width 134 height 13
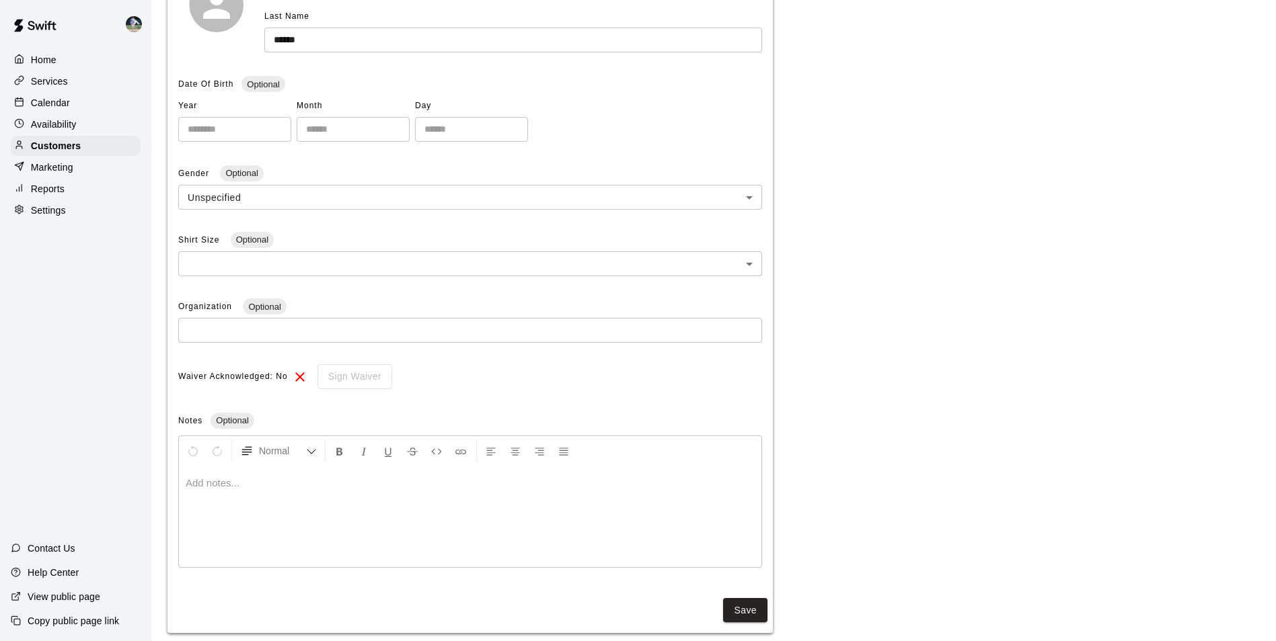
scroll to position [257, 0]
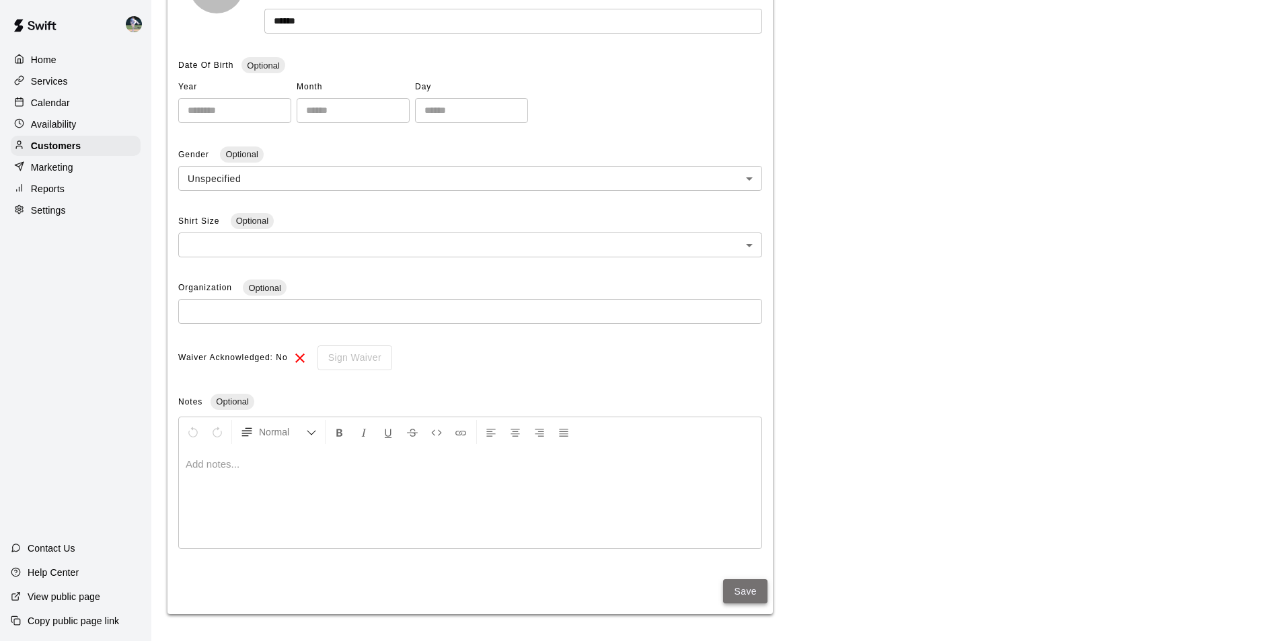
click at [742, 590] on button "Save" at bounding box center [745, 592] width 44 height 25
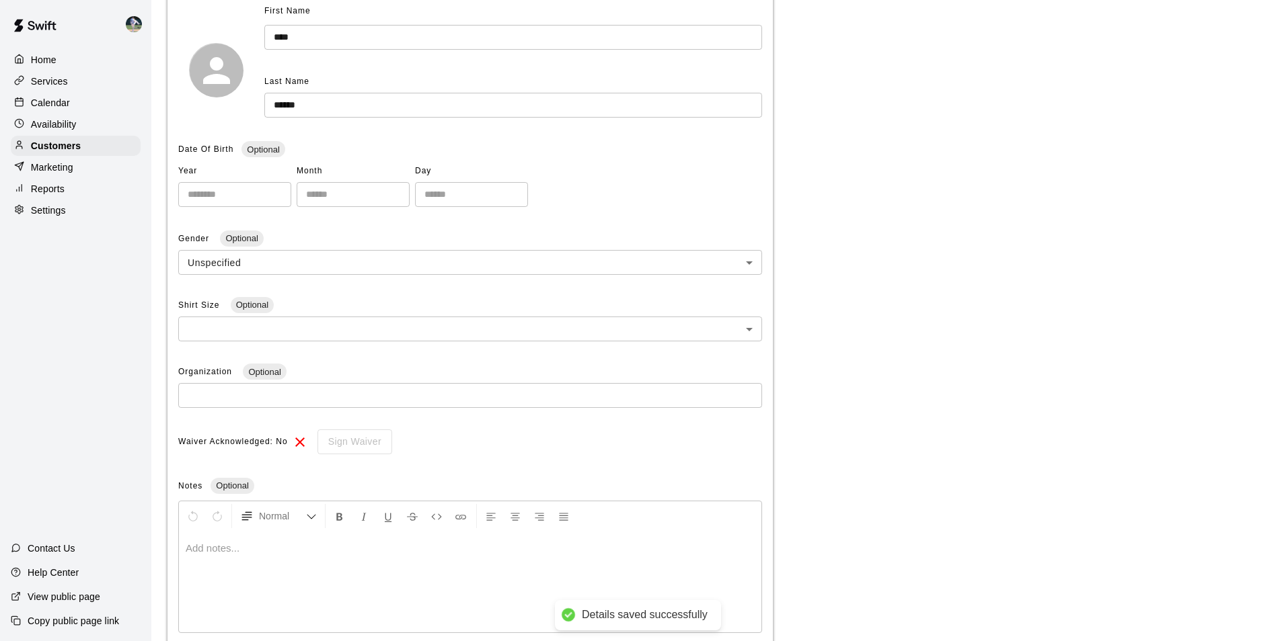
scroll to position [0, 0]
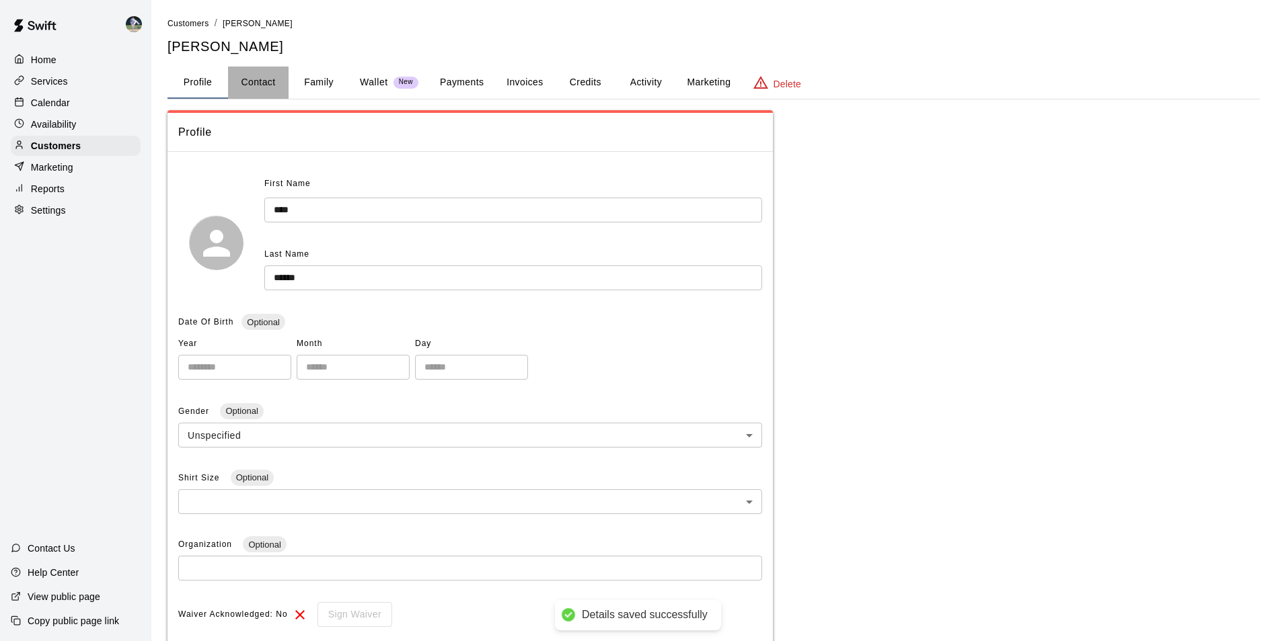
drag, startPoint x: 258, startPoint y: 77, endPoint x: 280, endPoint y: 100, distance: 32.8
click at [259, 77] on button "Contact" at bounding box center [258, 83] width 61 height 32
select select "**"
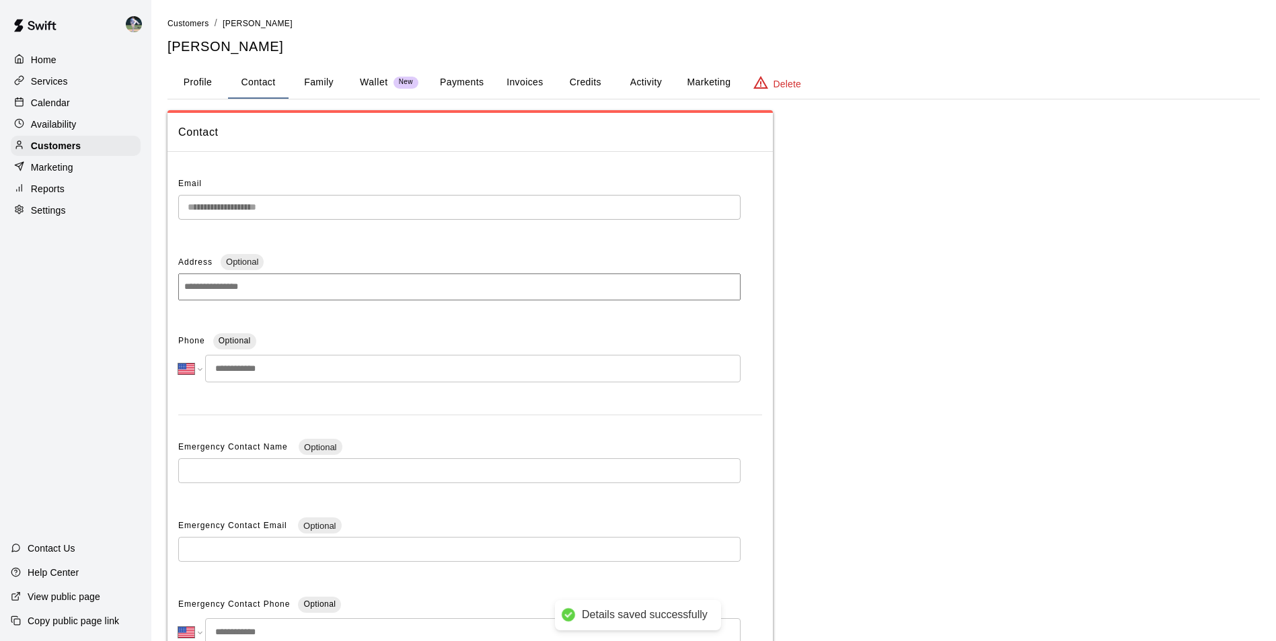
click at [294, 285] on input at bounding box center [459, 287] width 562 height 27
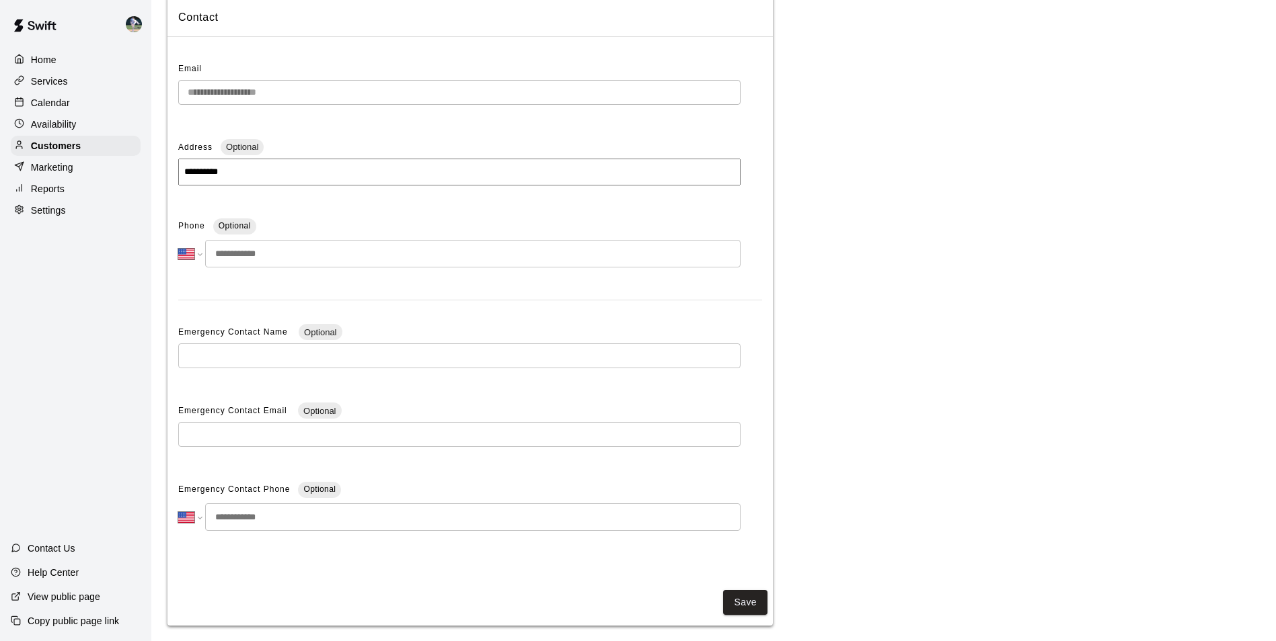
scroll to position [128, 0]
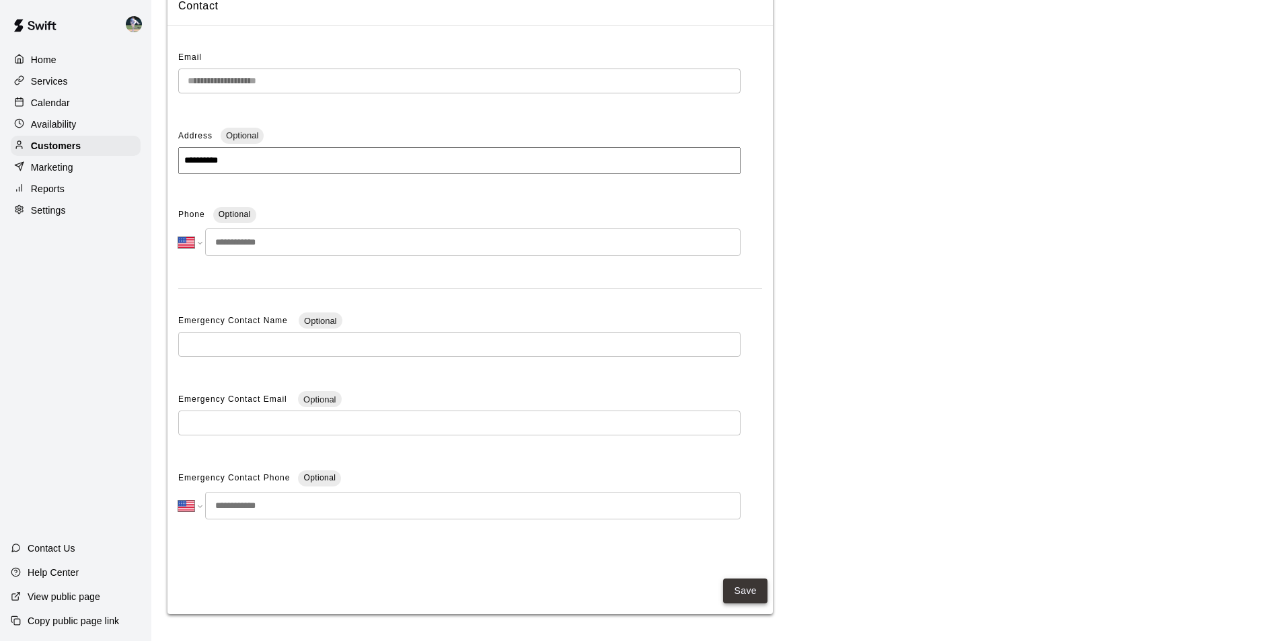
type input "**********"
click at [740, 594] on button "Save" at bounding box center [745, 591] width 44 height 25
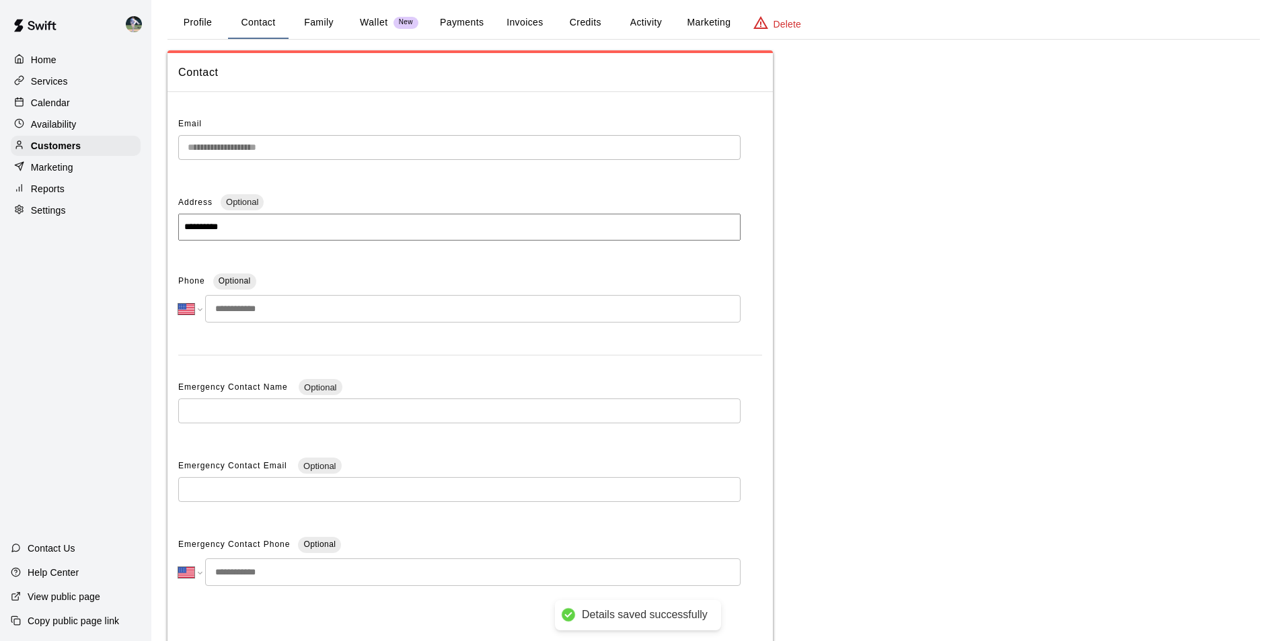
scroll to position [0, 0]
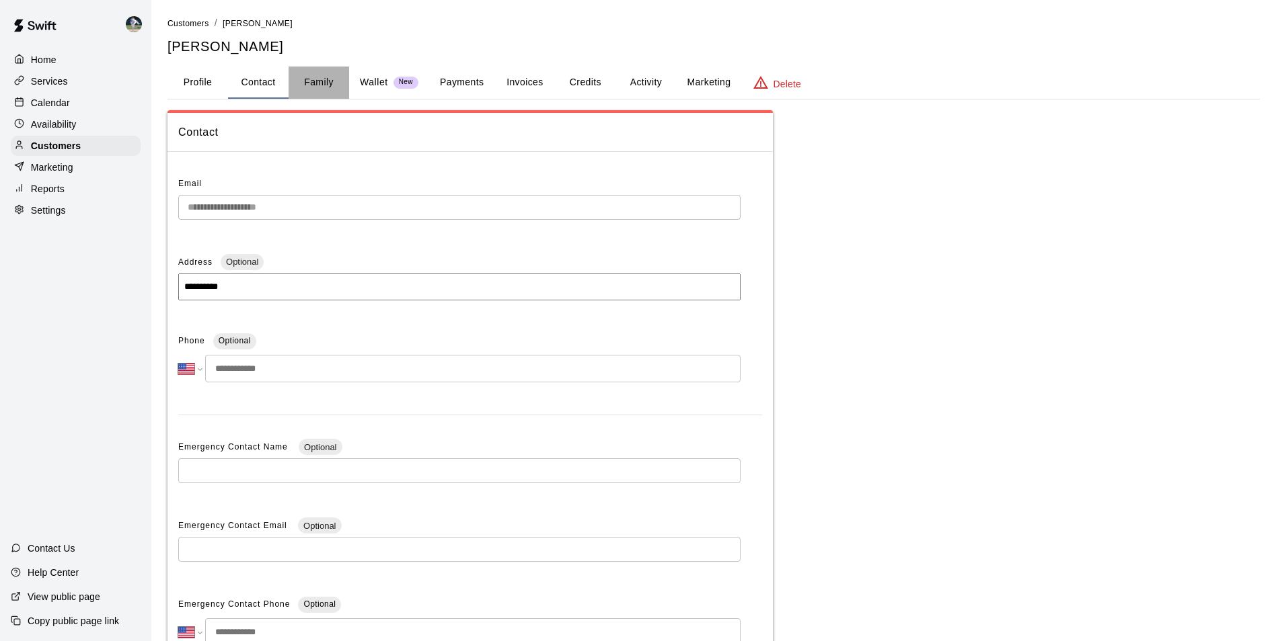
click at [313, 77] on button "Family" at bounding box center [318, 83] width 61 height 32
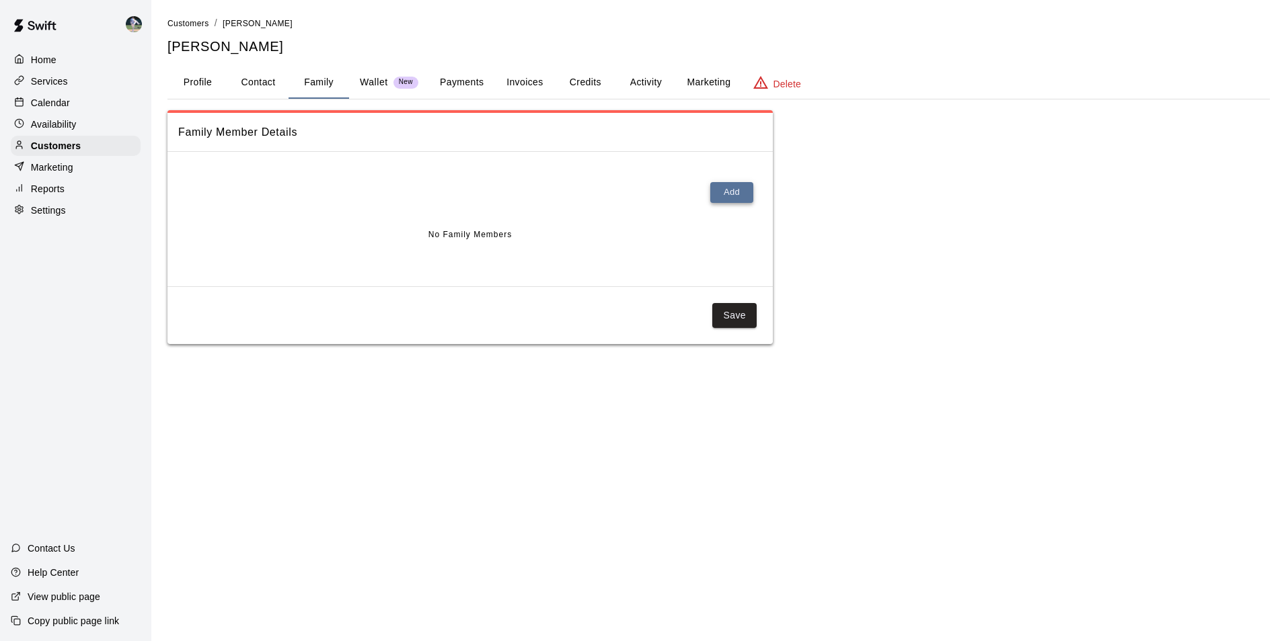
click at [735, 188] on button "Add" at bounding box center [731, 192] width 43 height 21
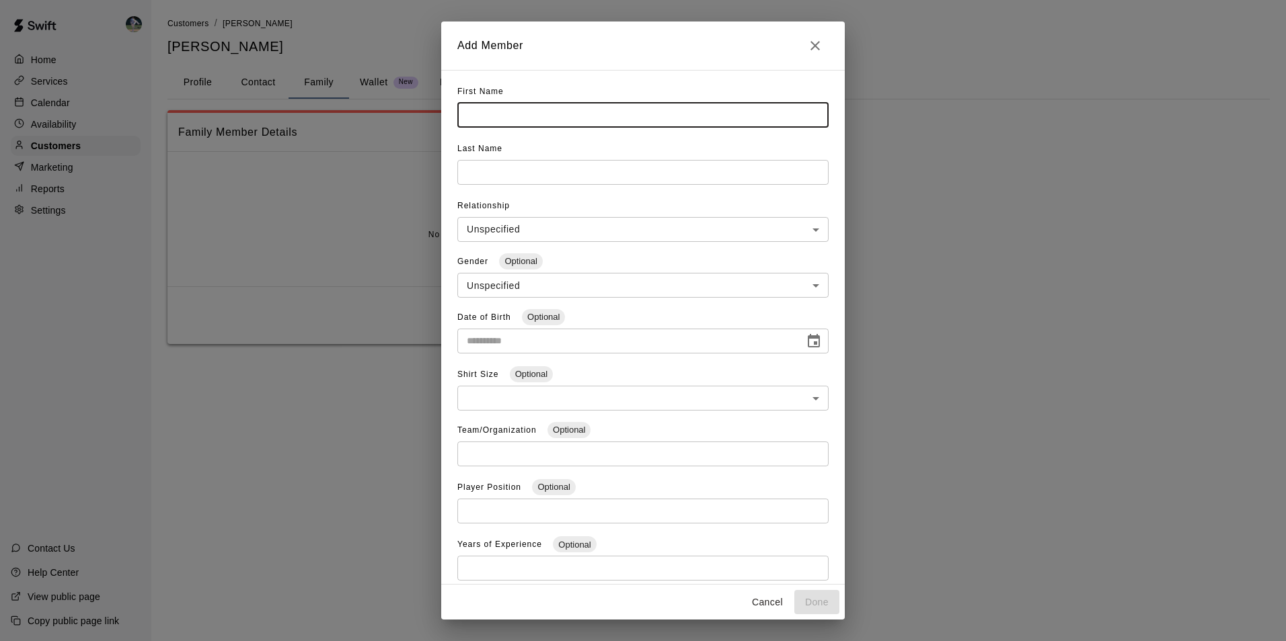
click at [471, 110] on input "text" at bounding box center [642, 115] width 371 height 25
type input "******"
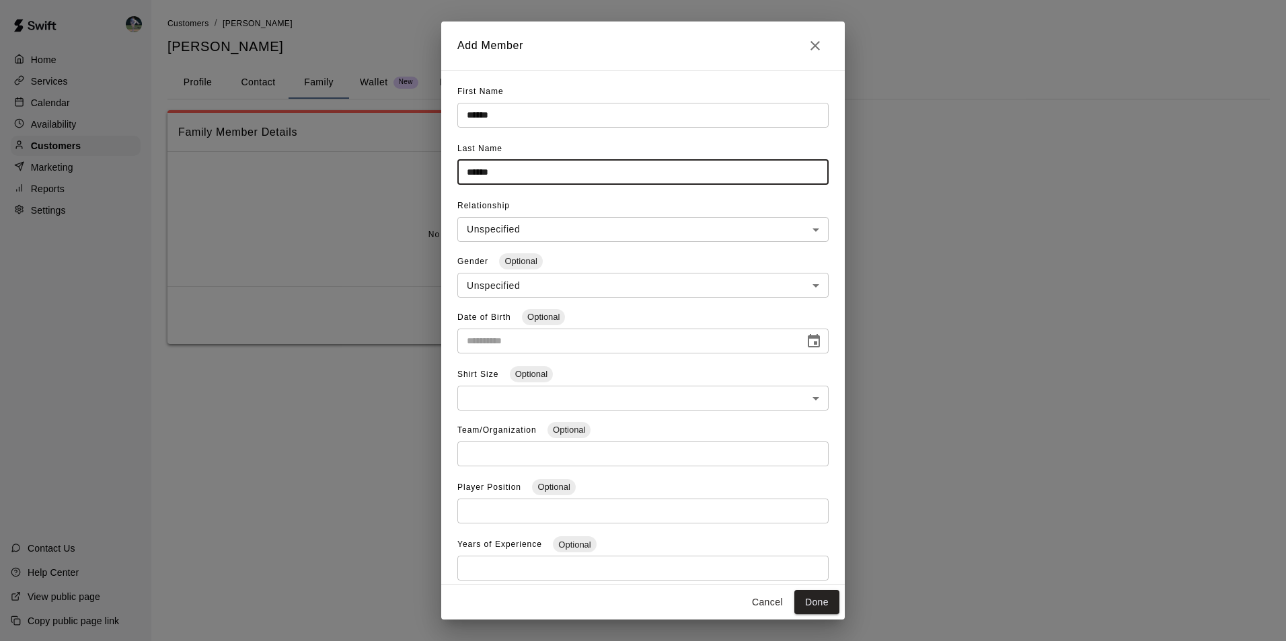
type input "******"
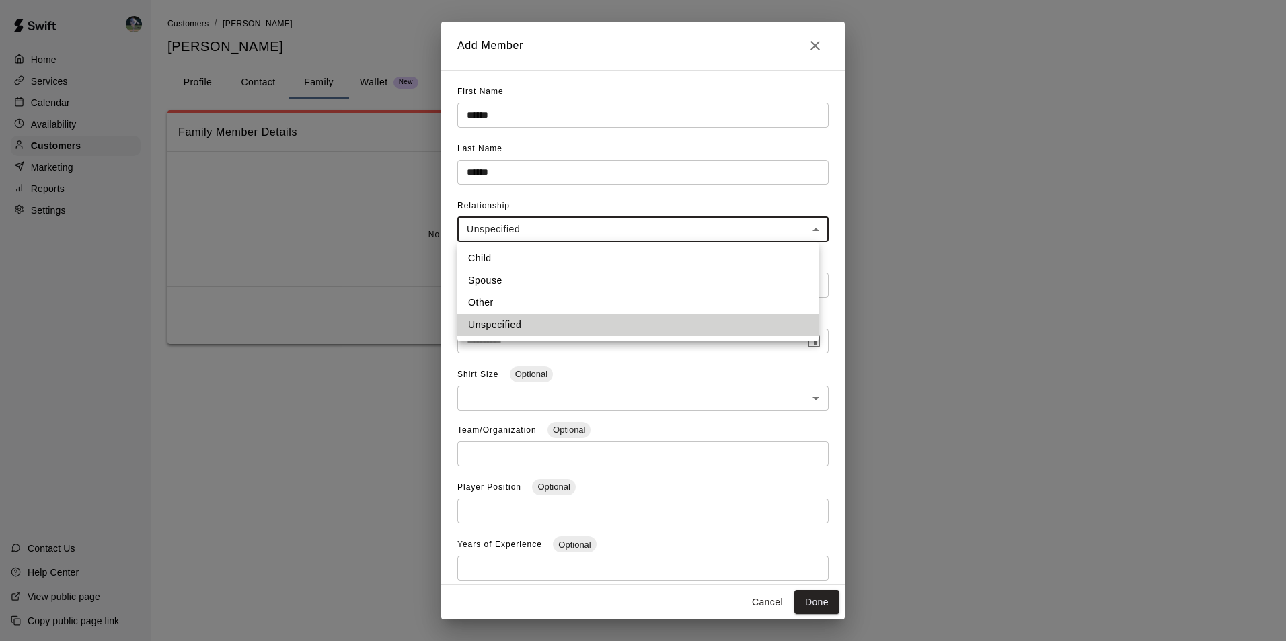
click at [556, 221] on body "**********" at bounding box center [643, 185] width 1286 height 371
click at [494, 260] on li "Child" at bounding box center [637, 258] width 361 height 22
type input "*****"
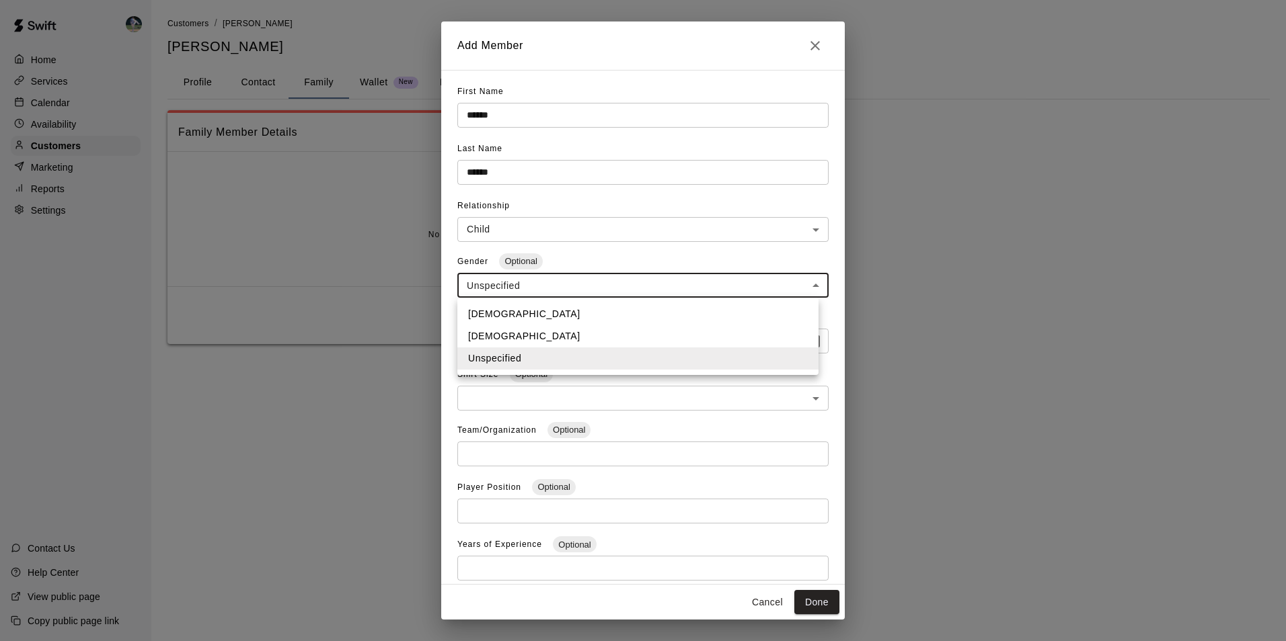
click at [492, 284] on body "**********" at bounding box center [643, 185] width 1286 height 371
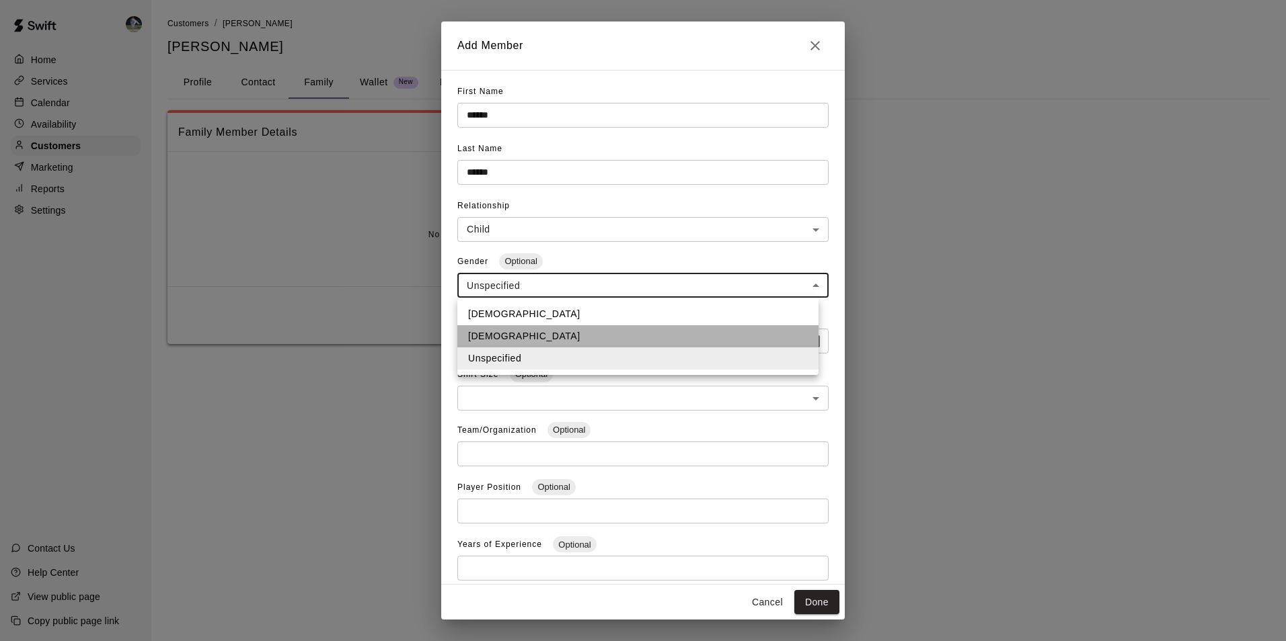
click at [492, 336] on li "Female" at bounding box center [637, 336] width 361 height 22
type input "******"
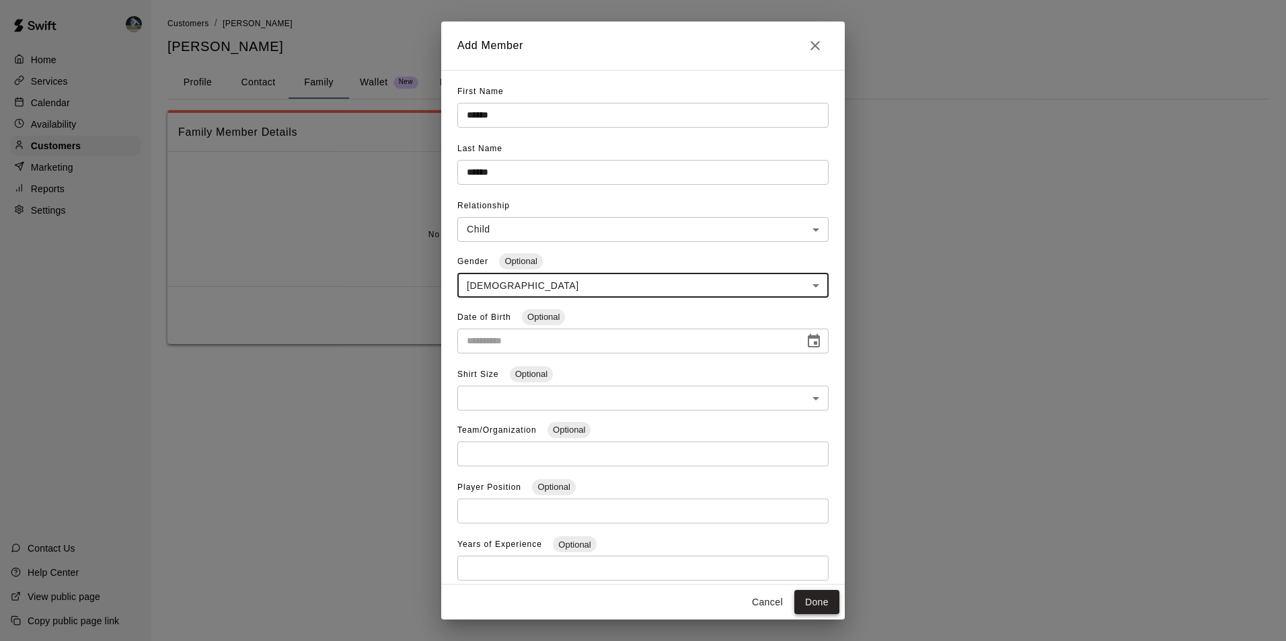
click at [808, 602] on button "Done" at bounding box center [816, 602] width 45 height 25
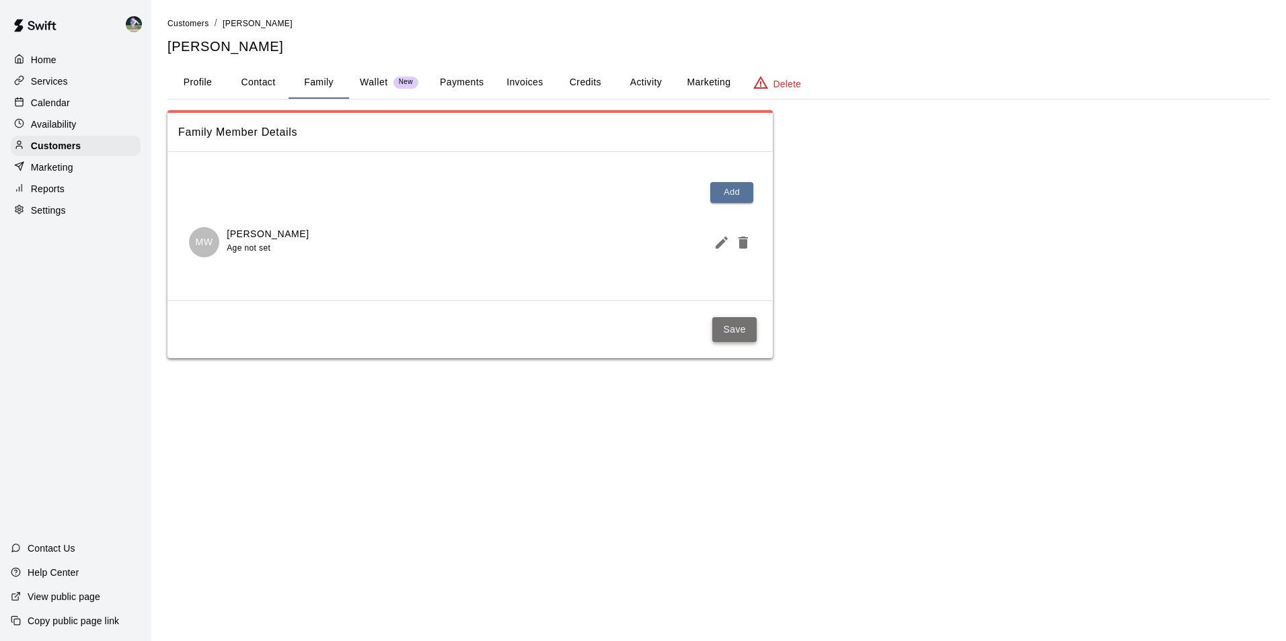
click at [726, 320] on button "Save" at bounding box center [734, 329] width 44 height 25
click at [735, 334] on button "Save" at bounding box center [734, 329] width 44 height 25
click at [72, 102] on div "Calendar" at bounding box center [76, 103] width 130 height 20
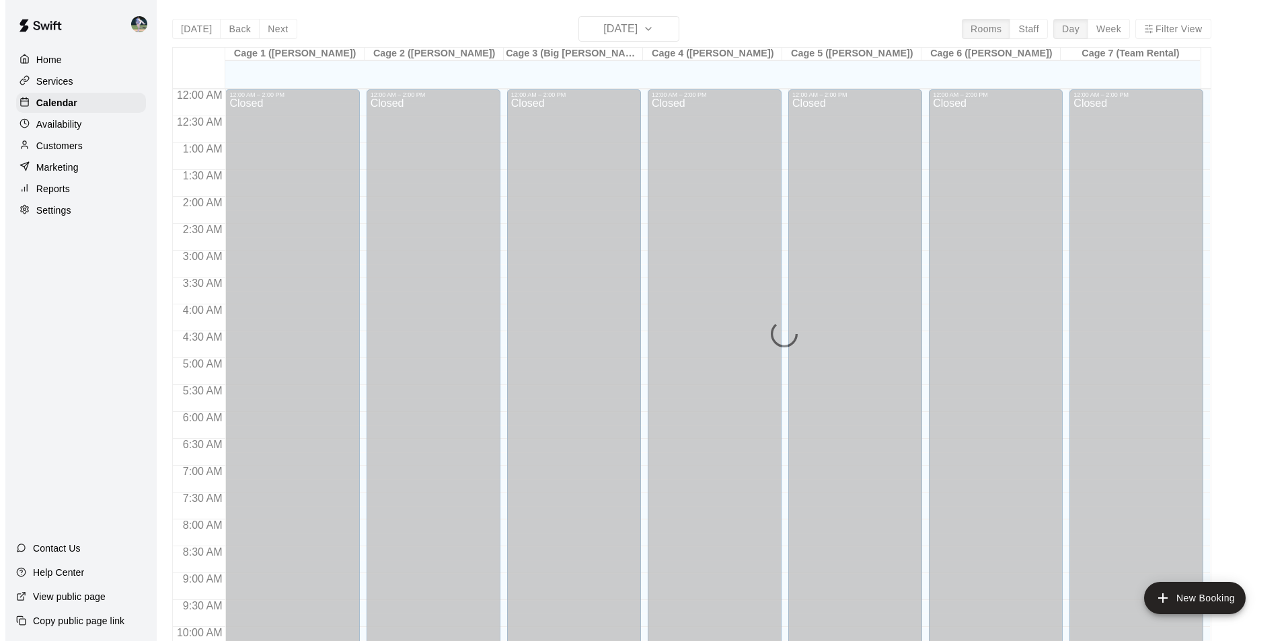
scroll to position [683, 0]
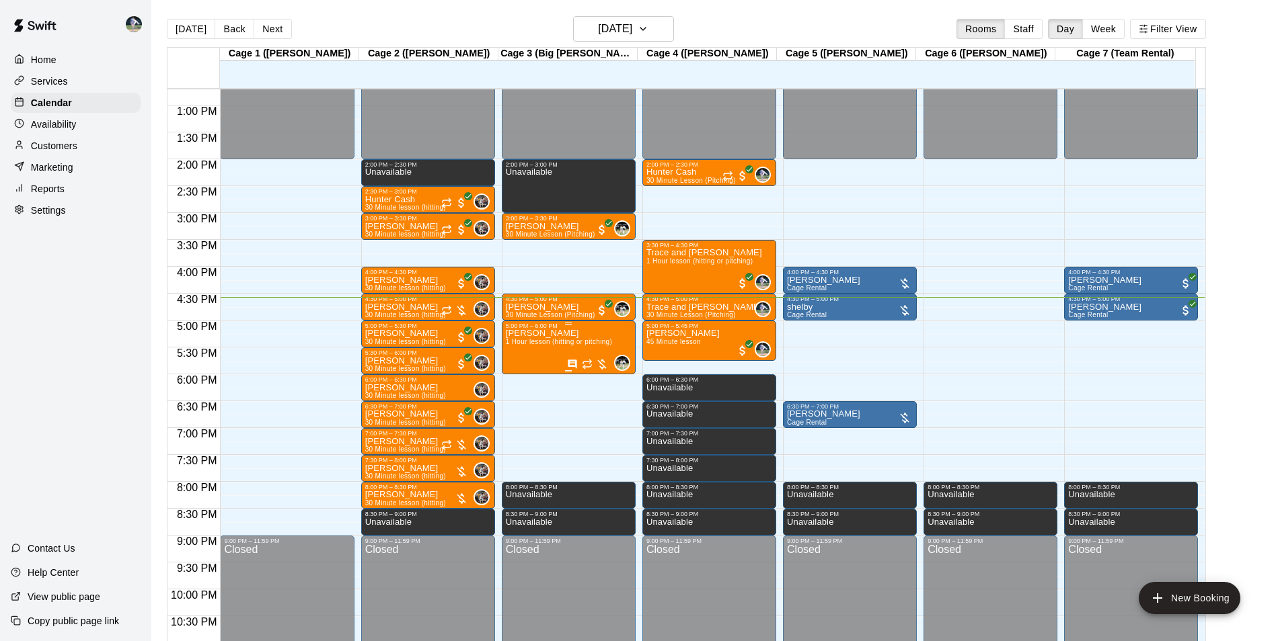
click at [544, 333] on div "John Seth 1 Hour lesson (hitting or pitching)" at bounding box center [559, 649] width 106 height 641
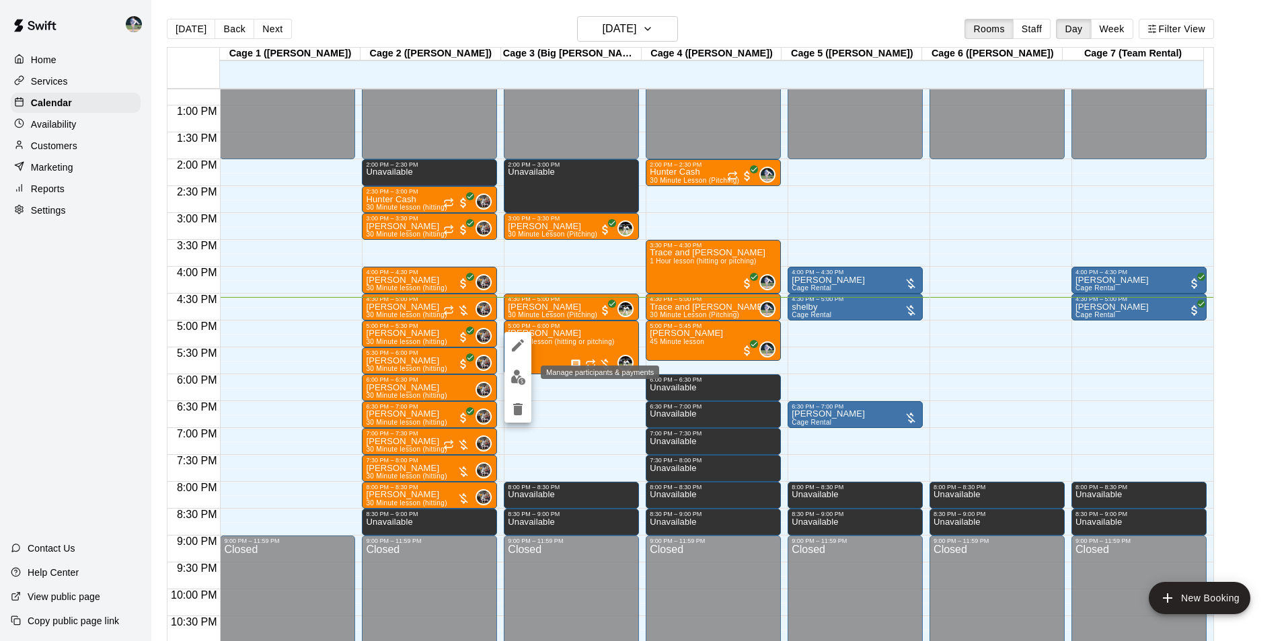
click at [522, 379] on img "edit" at bounding box center [517, 377] width 15 height 15
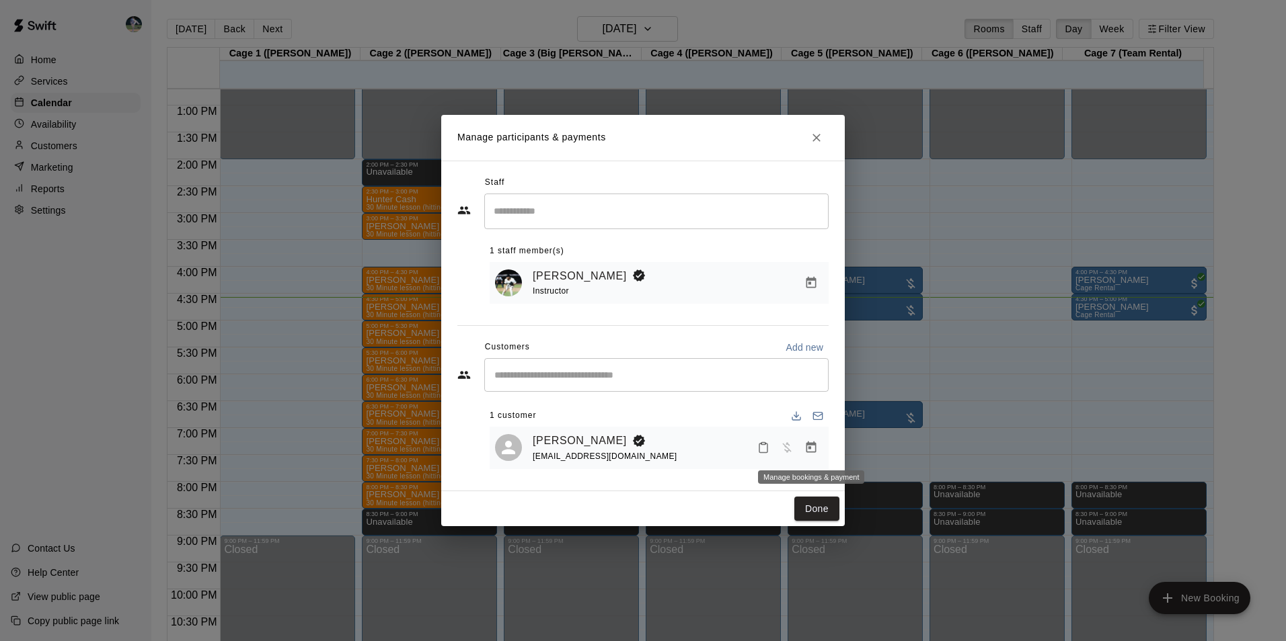
click at [806, 445] on icon "Manage bookings & payment" at bounding box center [811, 447] width 10 height 11
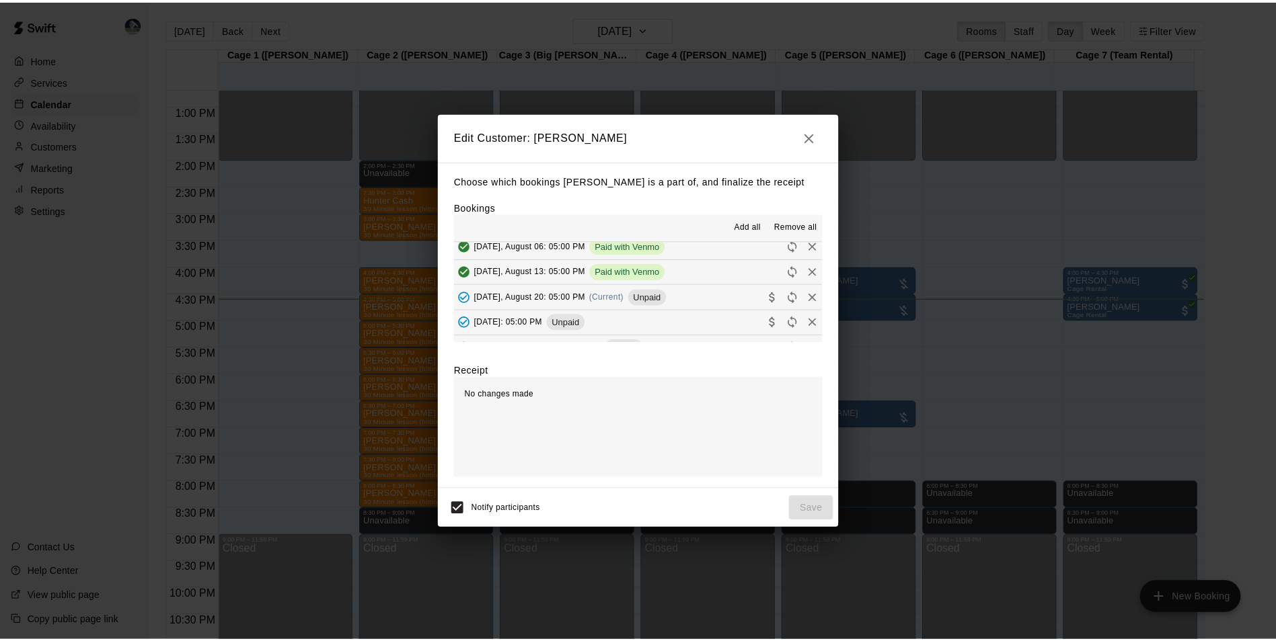
scroll to position [134, 0]
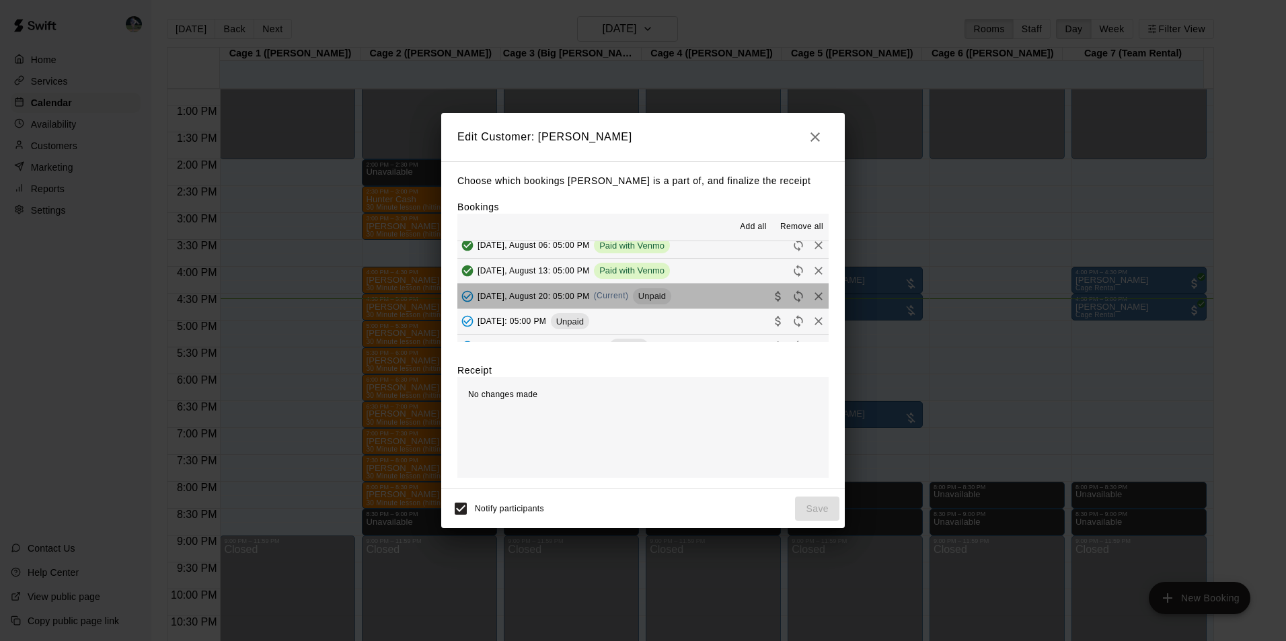
click at [703, 297] on button "Wednesday, August 20: 05:00 PM (Current) Unpaid" at bounding box center [642, 296] width 371 height 25
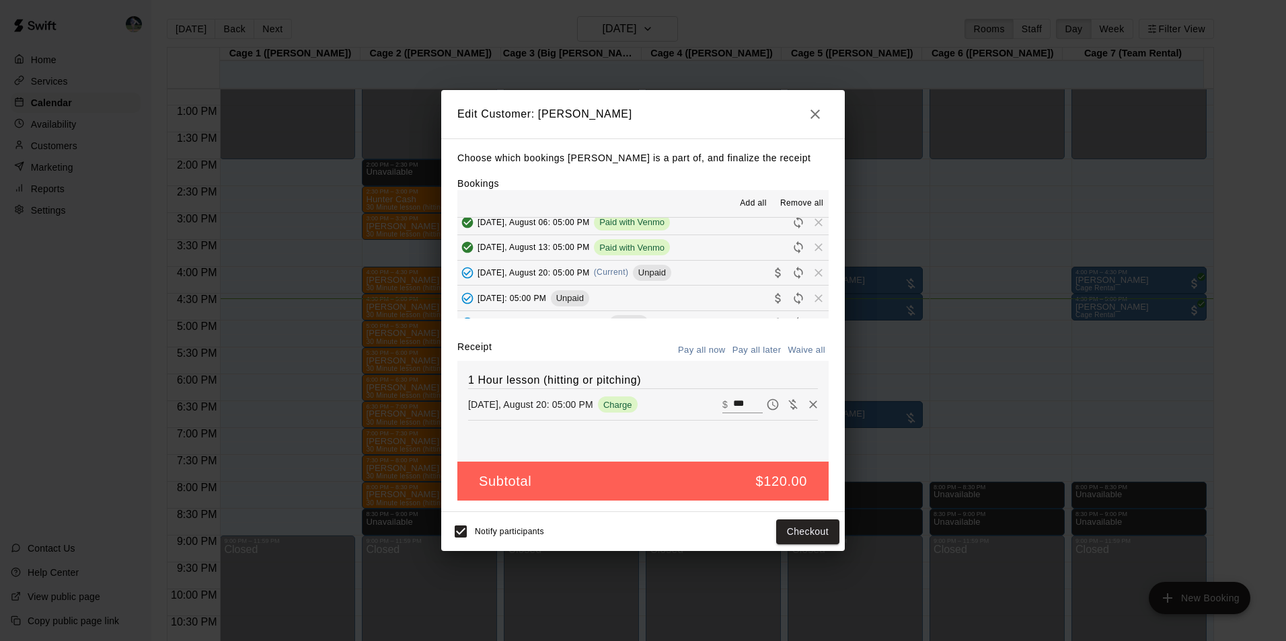
click at [742, 405] on input "***" at bounding box center [748, 404] width 30 height 17
type input "*"
type input "**"
click at [793, 529] on button "Checkout" at bounding box center [807, 532] width 63 height 25
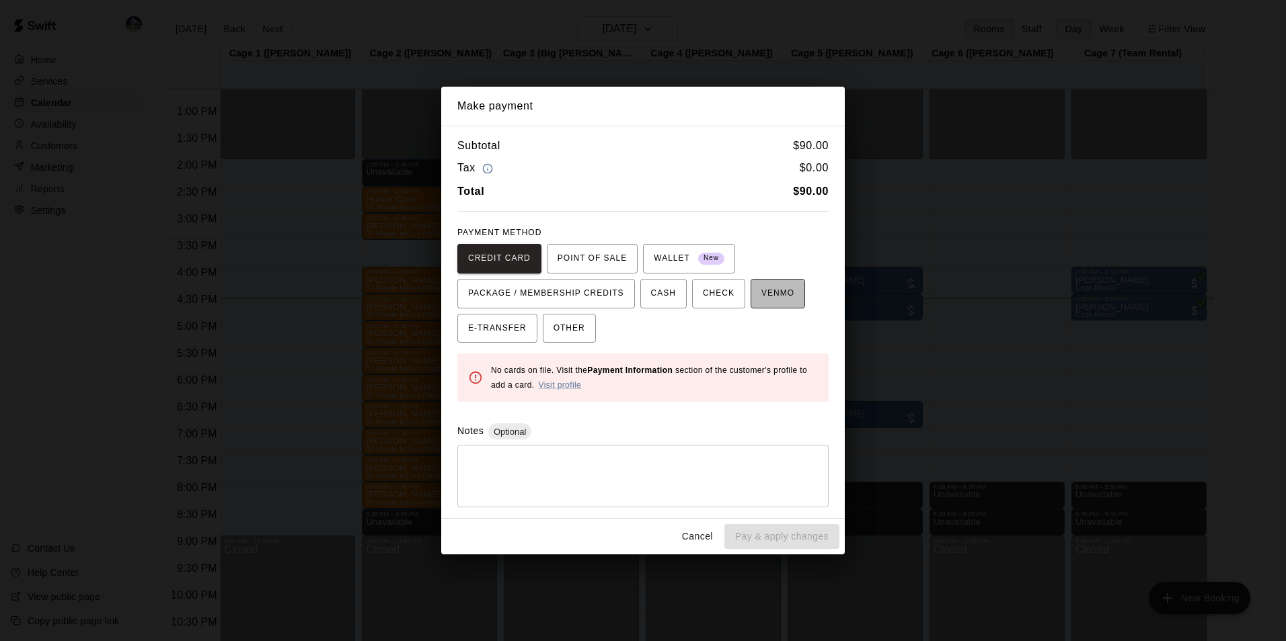
click at [750, 293] on button "VENMO" at bounding box center [777, 294] width 54 height 30
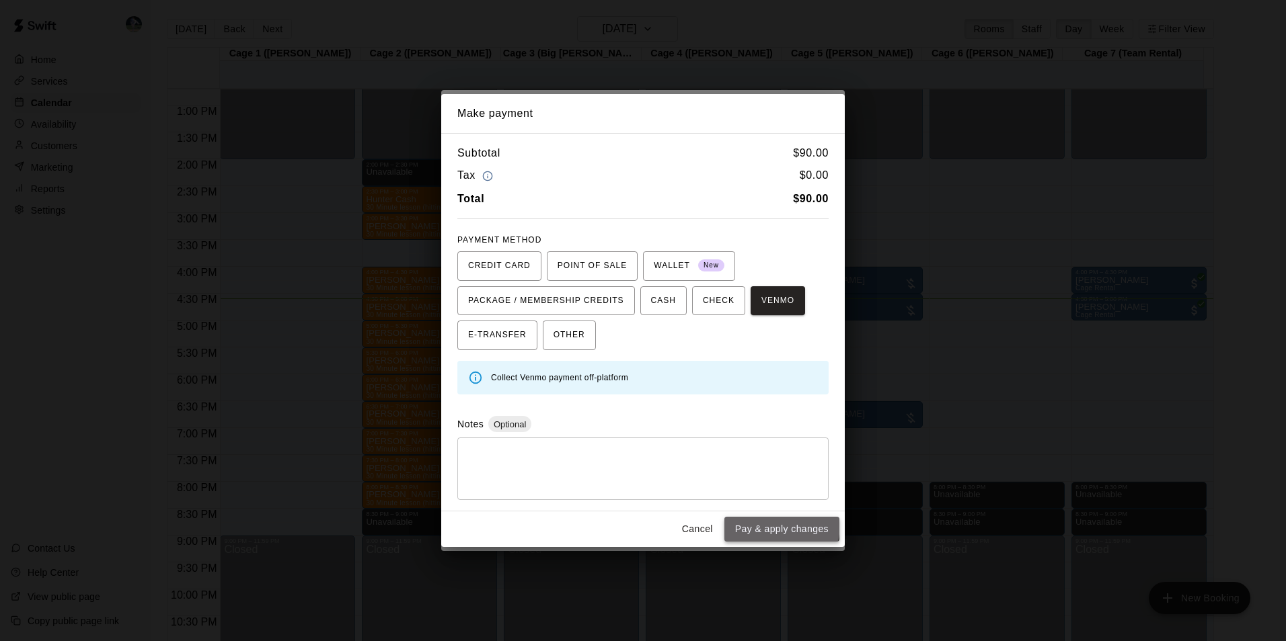
click at [756, 524] on button "Pay & apply changes" at bounding box center [781, 529] width 115 height 25
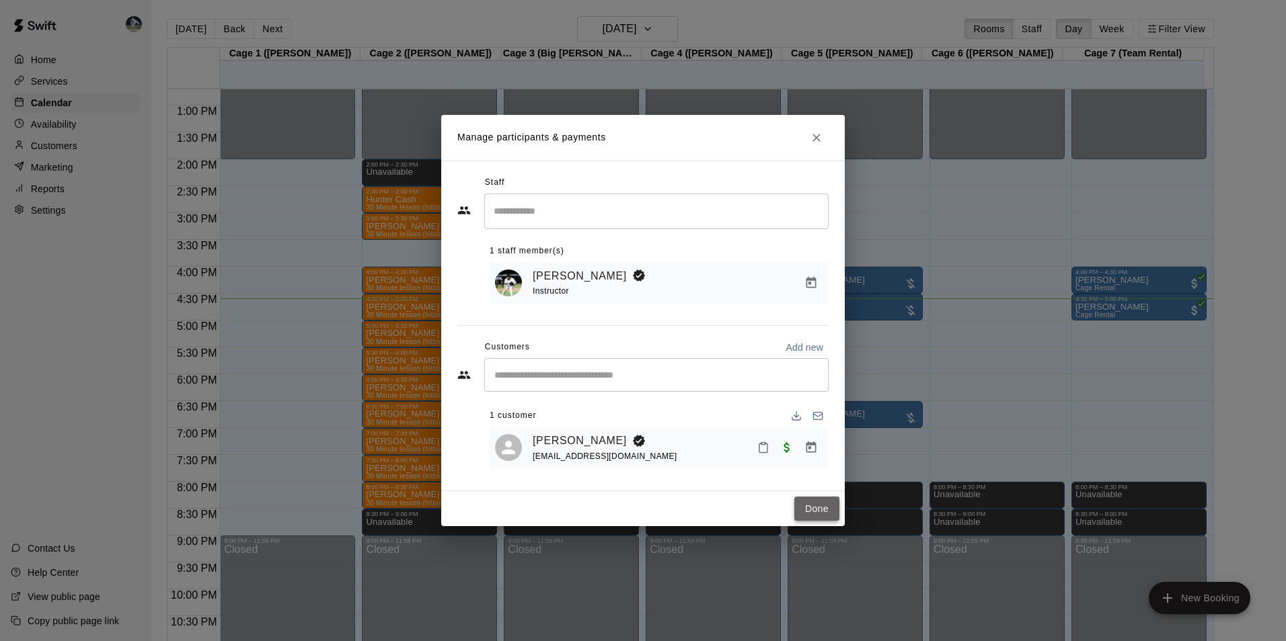
click at [806, 509] on button "Done" at bounding box center [816, 509] width 45 height 25
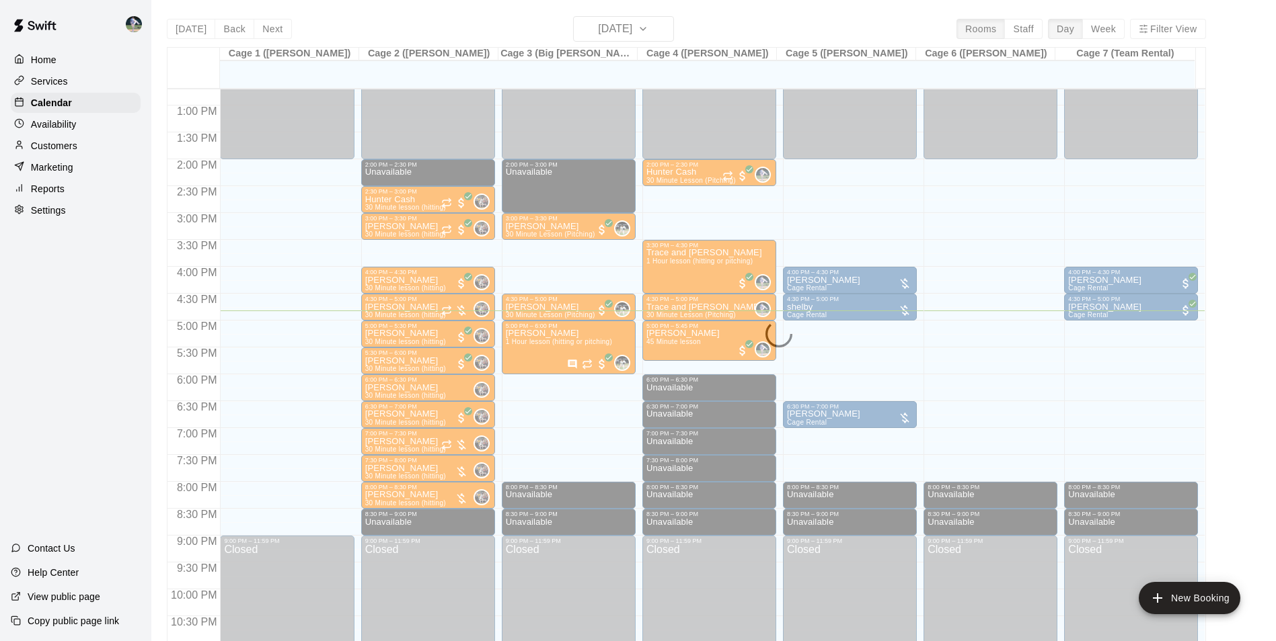
click at [192, 29] on div "Today Back Next Wednesday Aug 20 Rooms Staff Day Week Filter View Cage 1 (Olivi…" at bounding box center [686, 336] width 1039 height 641
click at [578, 32] on div "Today Back Next Wednesday Aug 20 Rooms Staff Day Week Filter View Cage 1 (Olivi…" at bounding box center [686, 336] width 1039 height 641
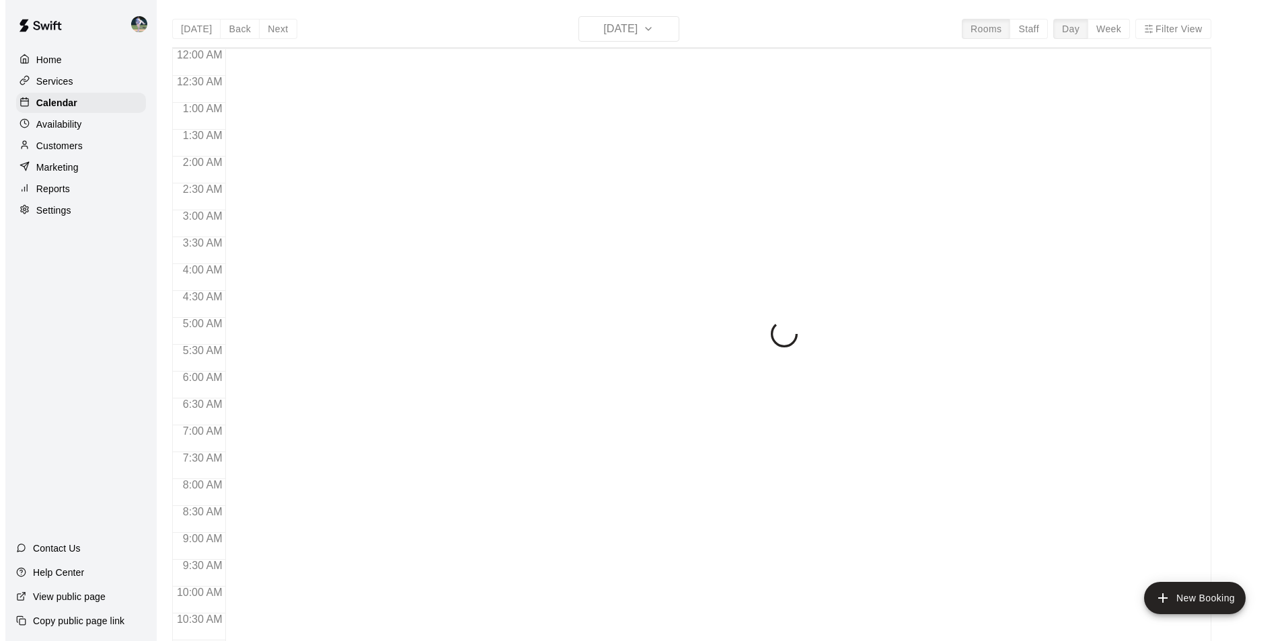
scroll to position [683, 0]
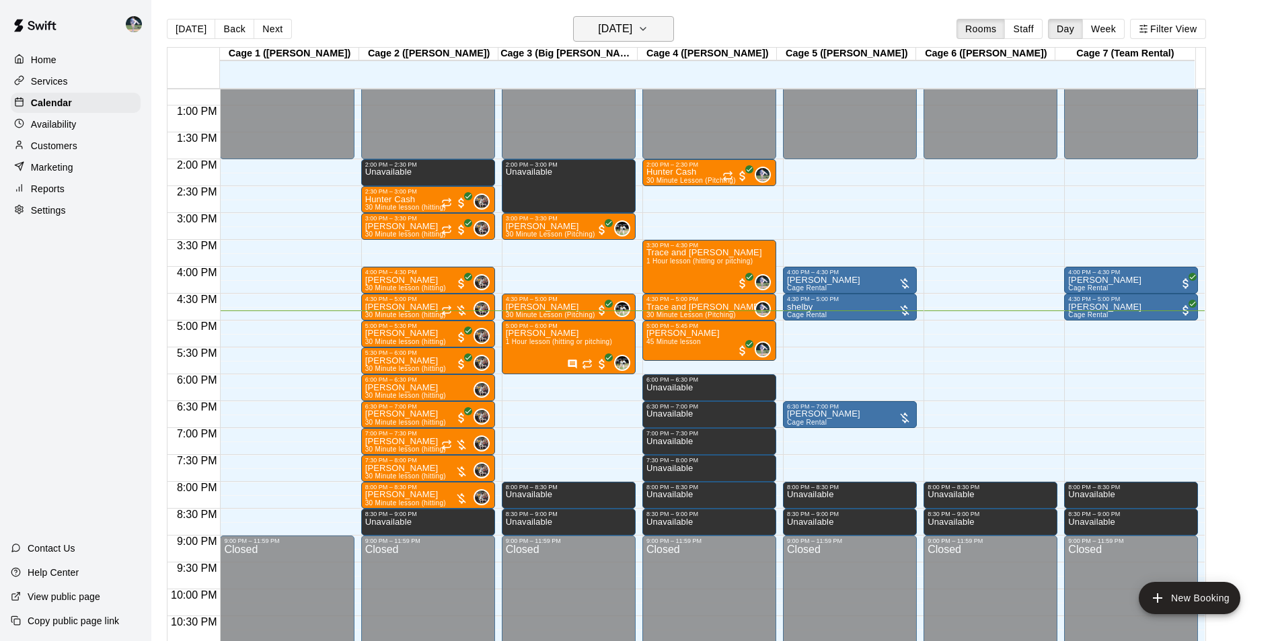
click at [602, 28] on h6 "[DATE]" at bounding box center [615, 28] width 34 height 19
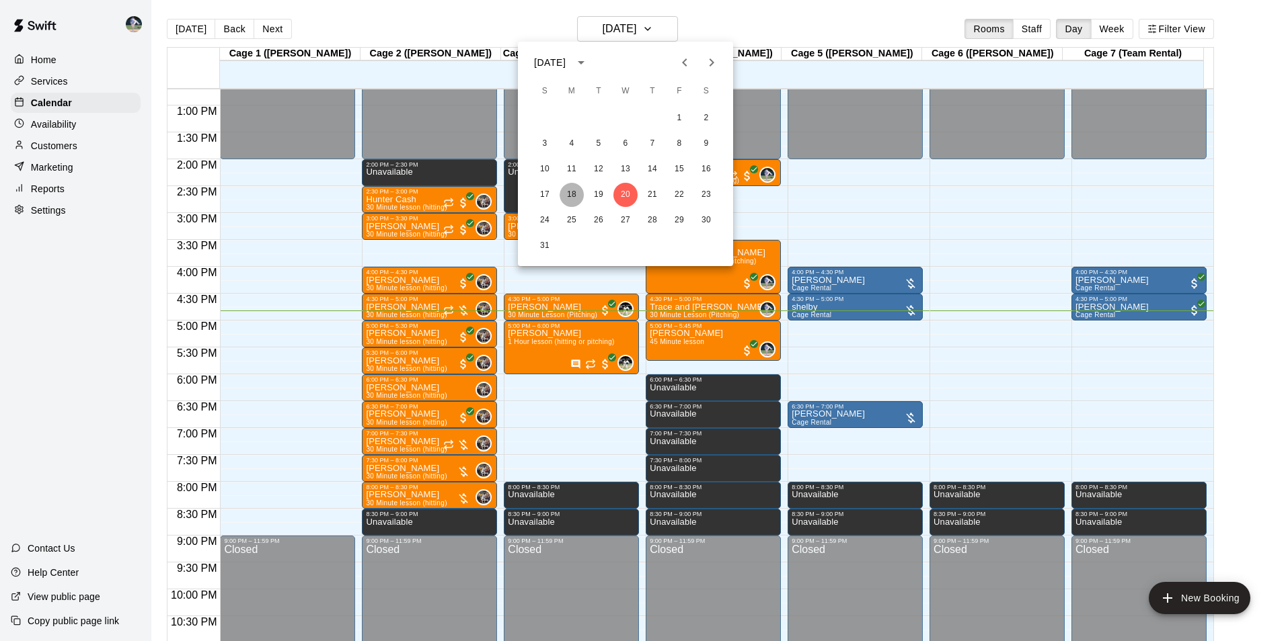
click at [569, 191] on button "18" at bounding box center [571, 195] width 24 height 24
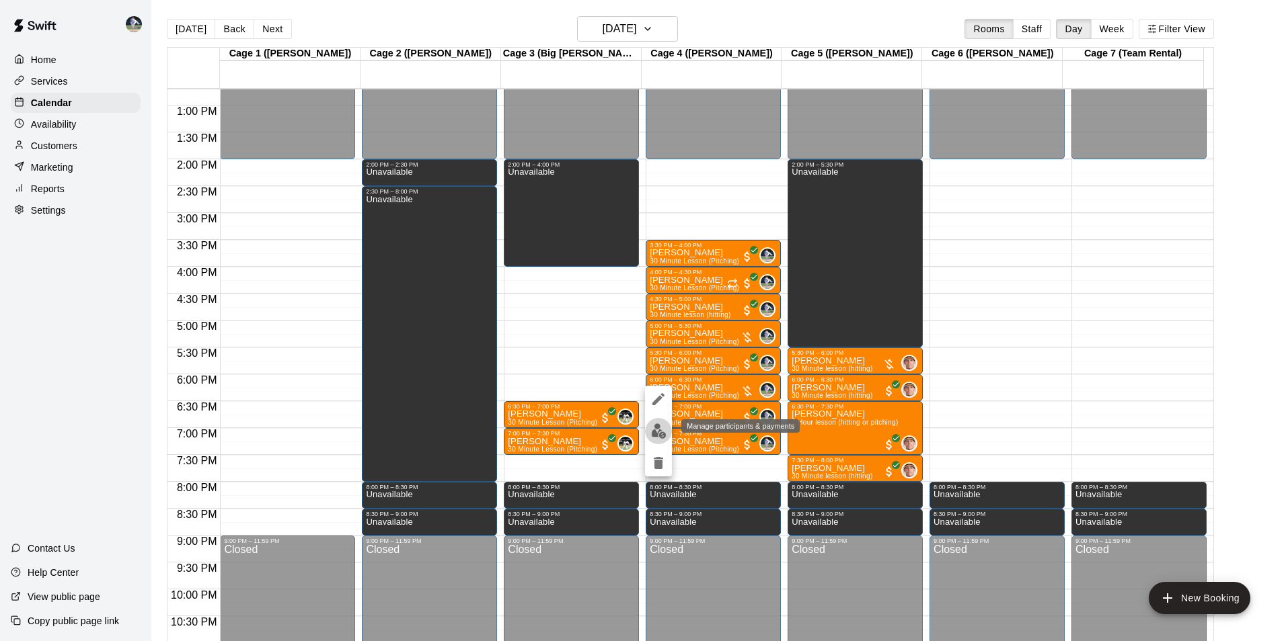
click at [656, 429] on img "edit" at bounding box center [658, 431] width 15 height 15
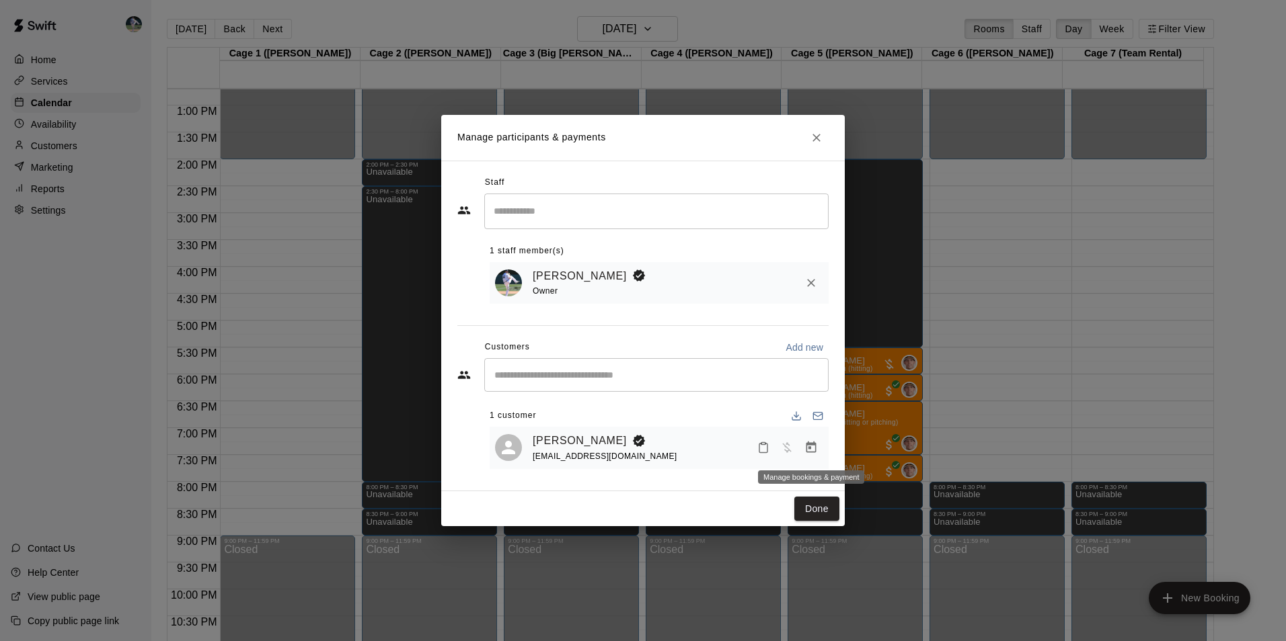
click at [812, 448] on icon "Manage bookings & payment" at bounding box center [810, 447] width 13 height 13
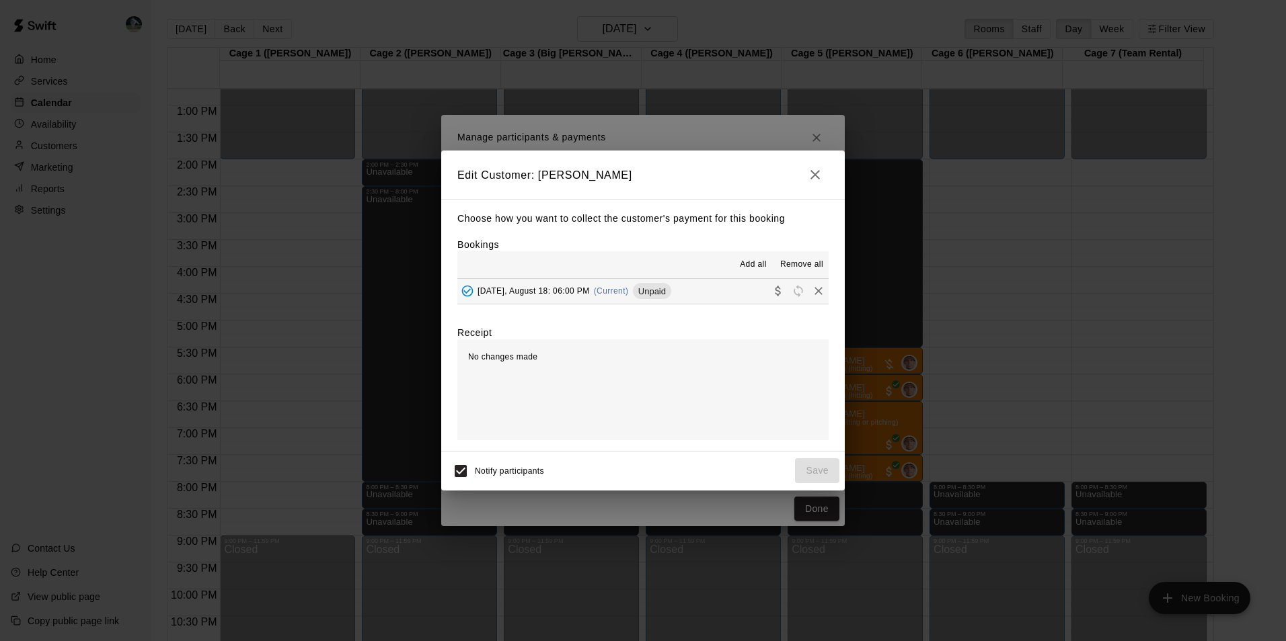
click at [712, 287] on button "Monday, August 18: 06:00 PM (Current) Unpaid" at bounding box center [642, 291] width 371 height 25
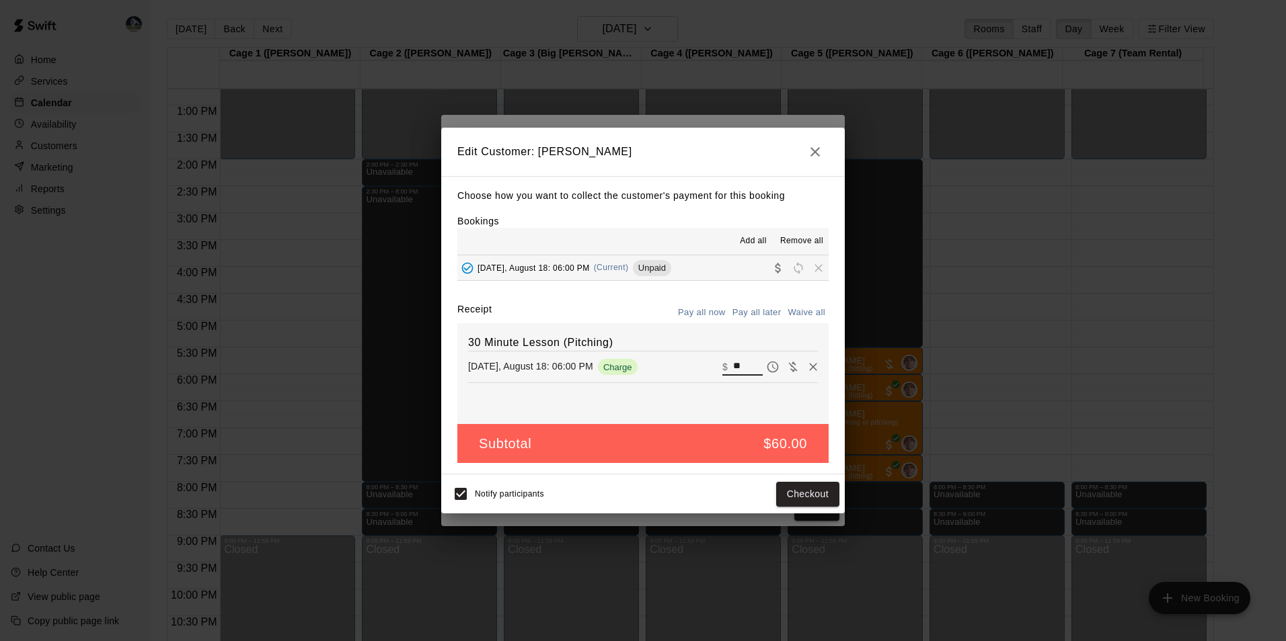
click at [740, 364] on input "**" at bounding box center [748, 366] width 30 height 17
type input "*"
type input "**"
click at [793, 492] on button "Checkout" at bounding box center [807, 494] width 63 height 25
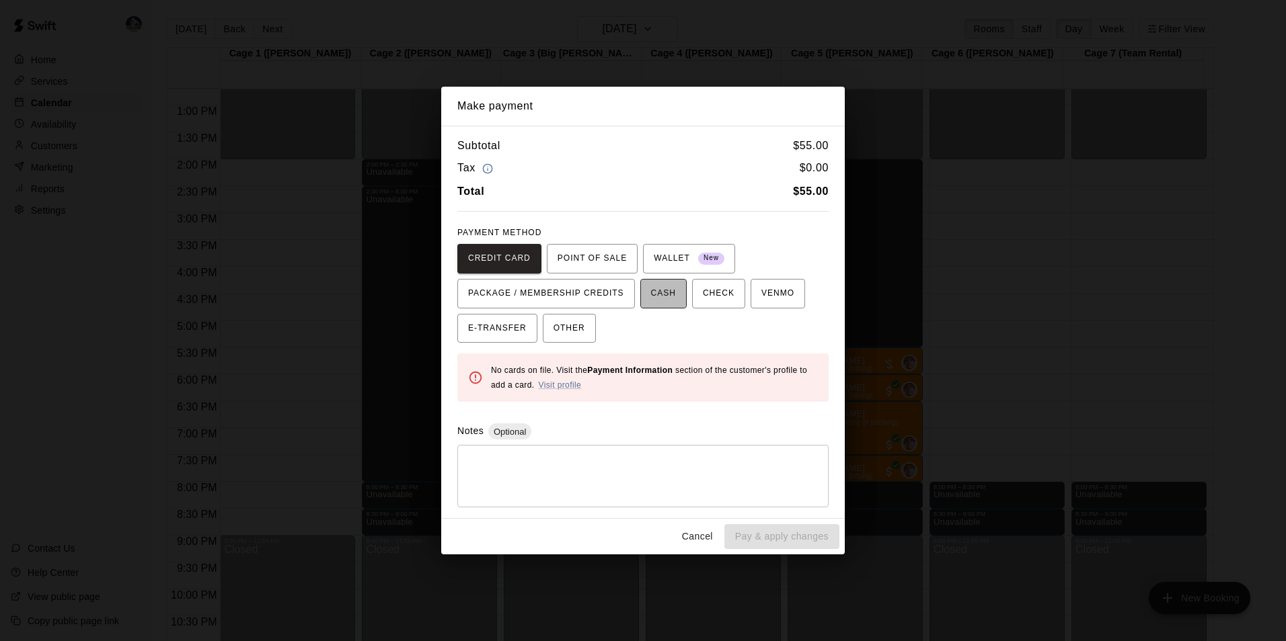
click at [656, 288] on span "CASH" at bounding box center [663, 294] width 25 height 22
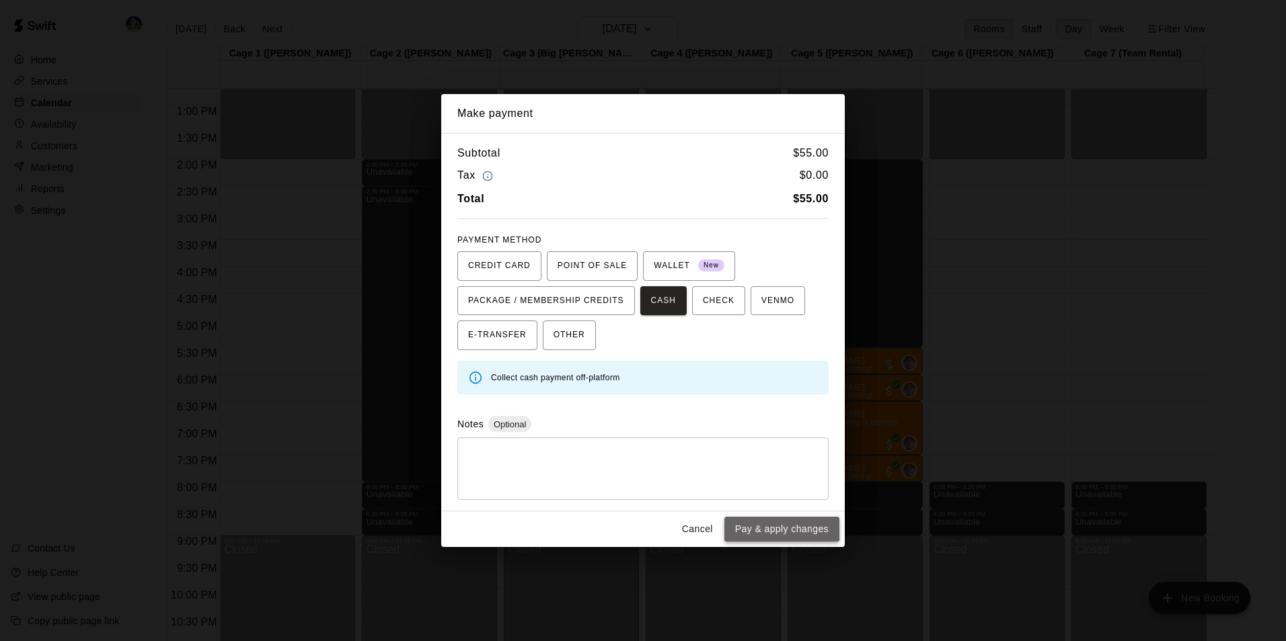
click at [752, 522] on button "Pay & apply changes" at bounding box center [781, 529] width 115 height 25
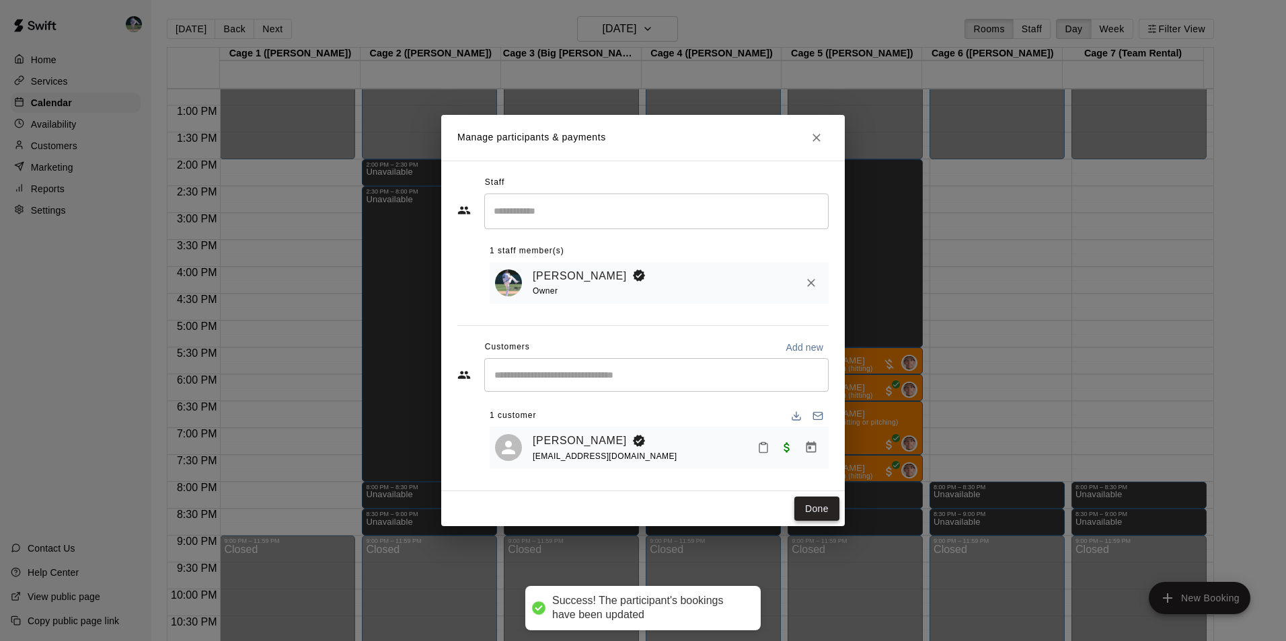
click at [823, 510] on button "Done" at bounding box center [816, 509] width 45 height 25
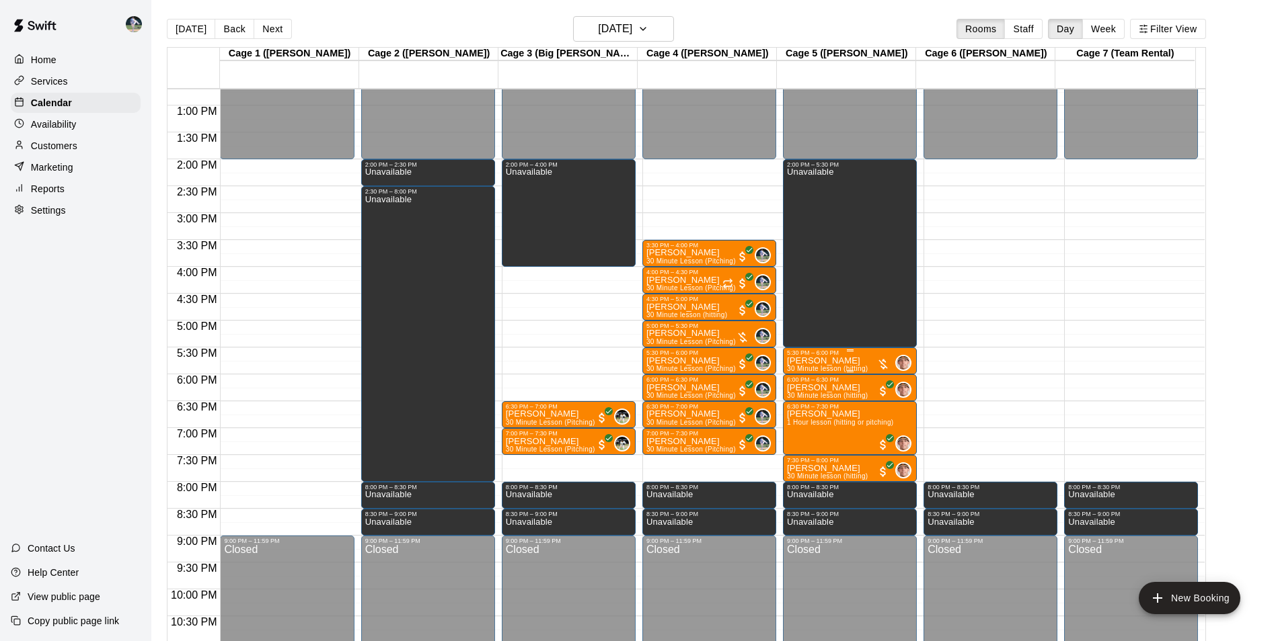
click at [809, 361] on p "Grant Morris" at bounding box center [827, 361] width 81 height 0
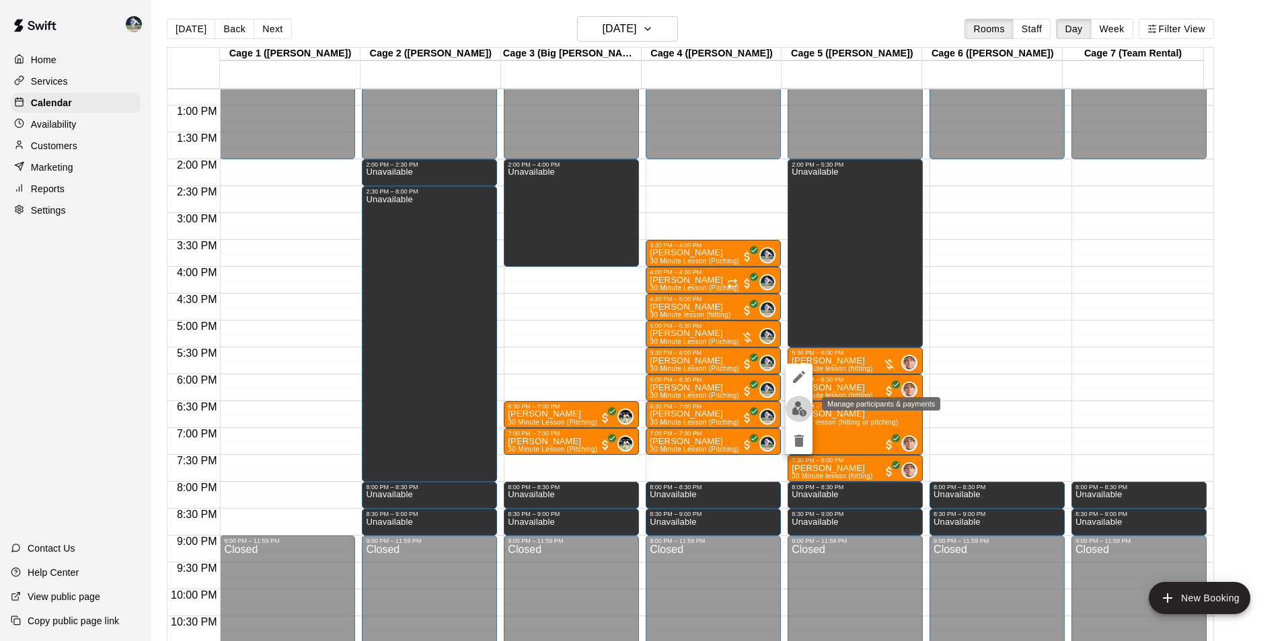
click at [796, 405] on img "edit" at bounding box center [798, 408] width 15 height 15
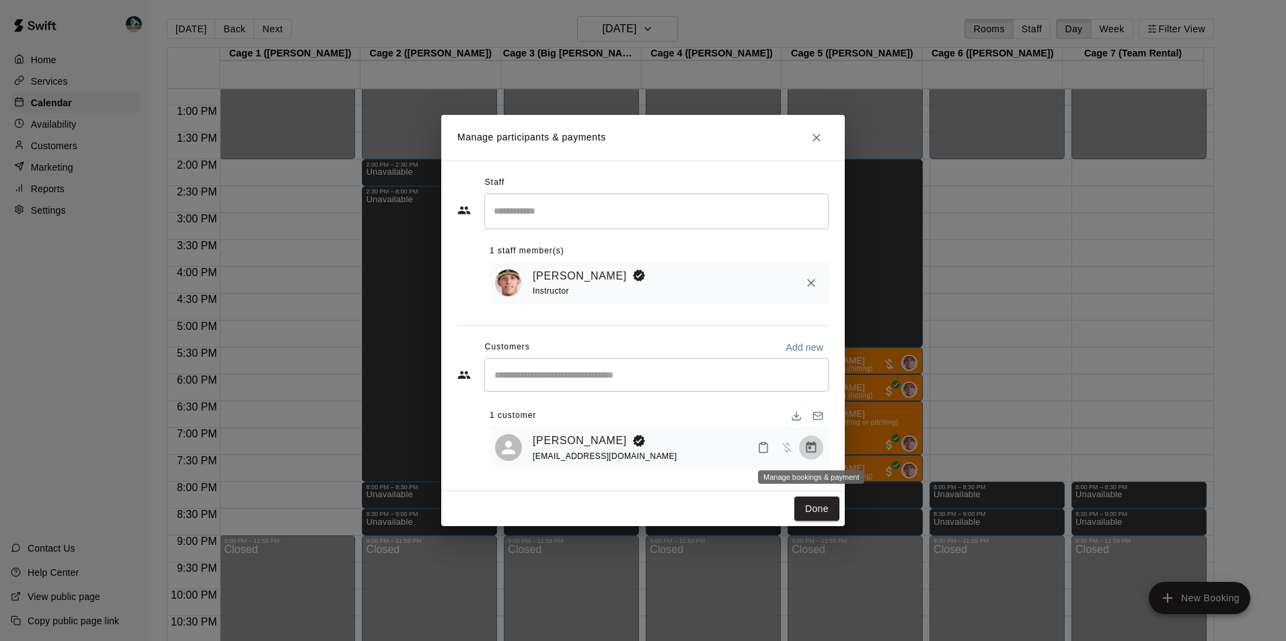
click at [810, 449] on icon "Manage bookings & payment" at bounding box center [811, 447] width 10 height 11
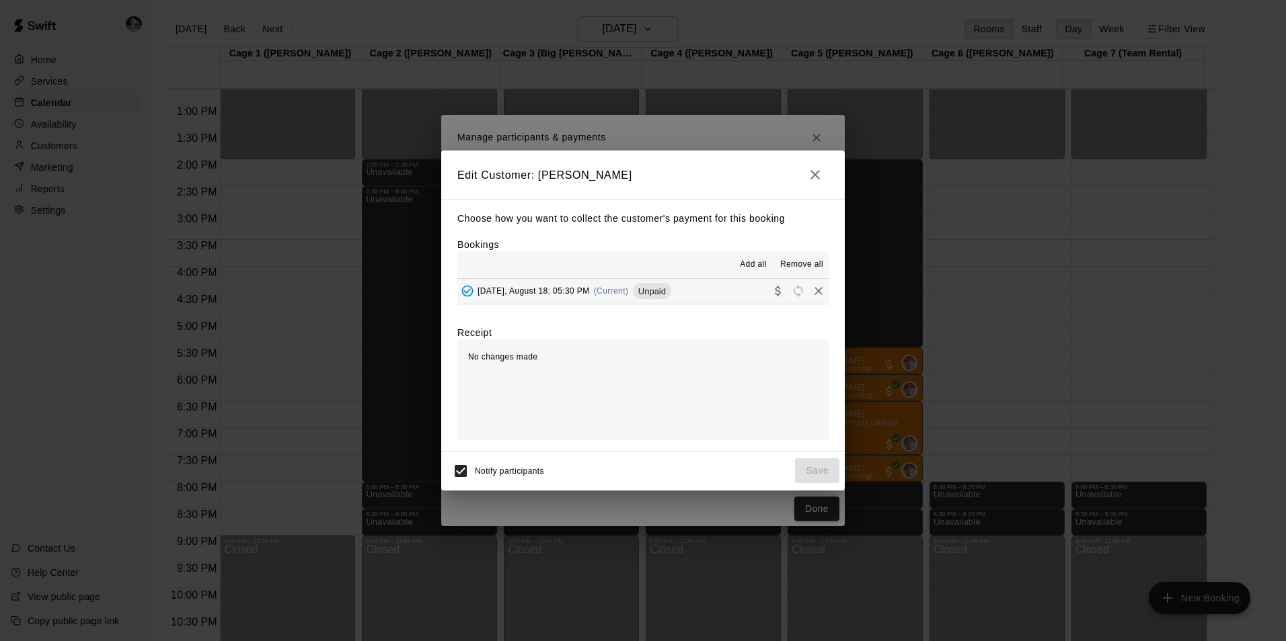
click at [739, 288] on button "Monday, August 18: 05:30 PM (Current) Unpaid" at bounding box center [642, 291] width 371 height 25
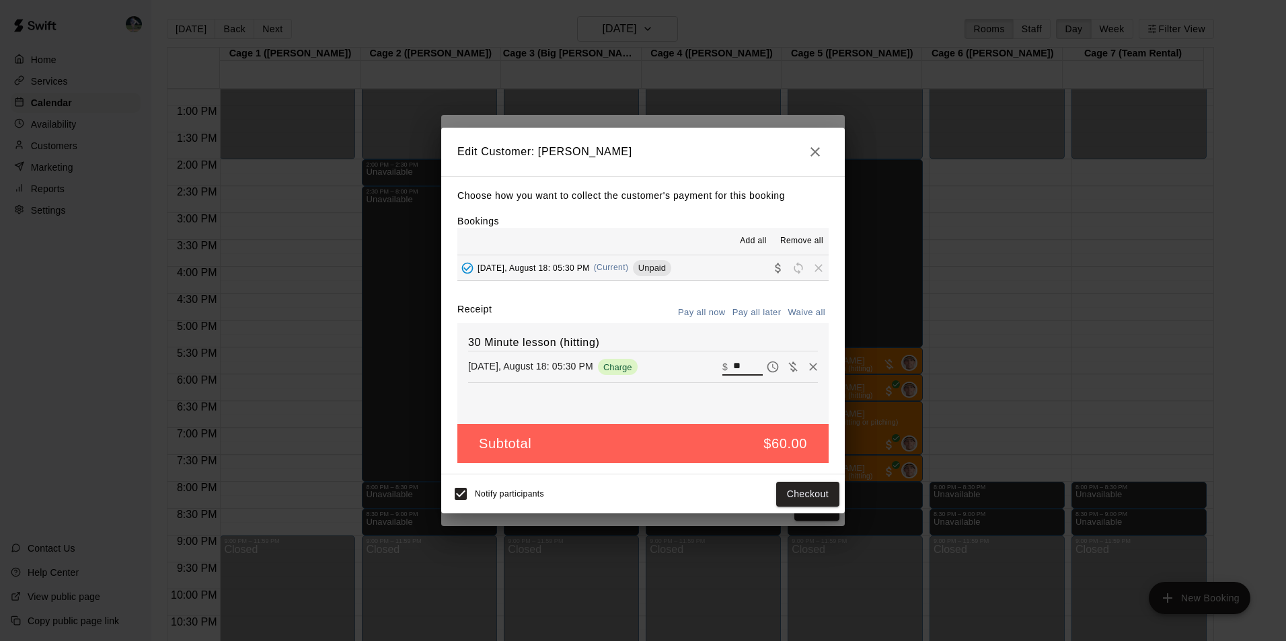
click at [738, 364] on input "**" at bounding box center [748, 366] width 30 height 17
type input "*"
type input "**"
click at [801, 490] on button "Checkout" at bounding box center [807, 494] width 63 height 25
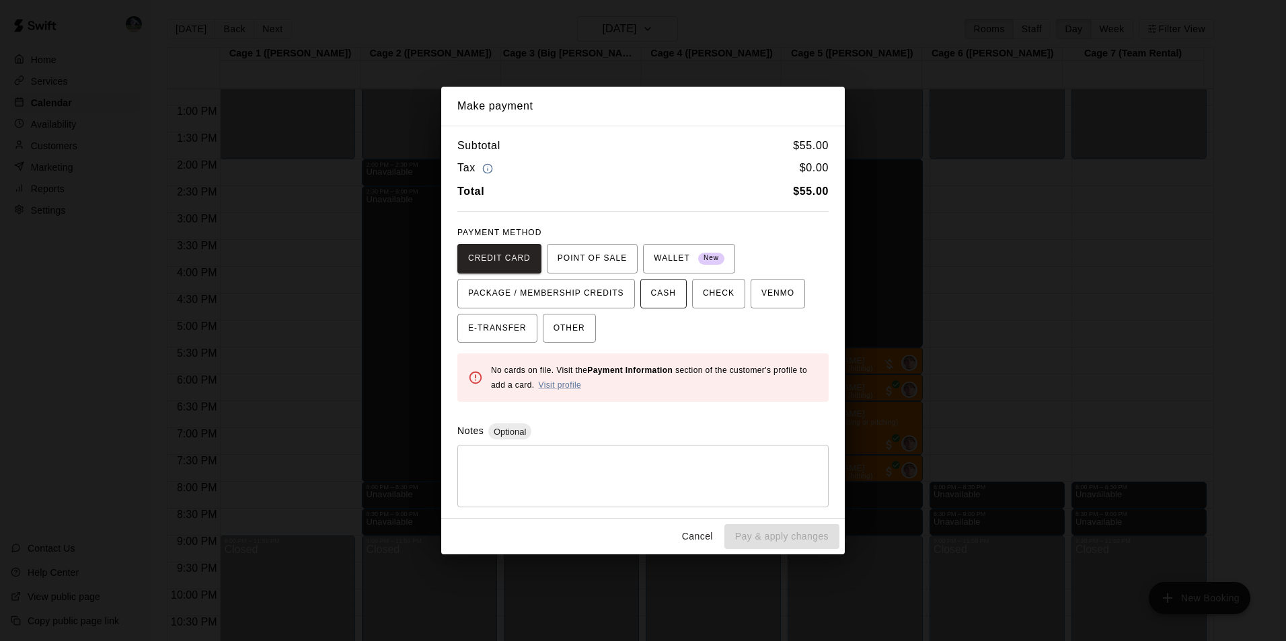
click at [651, 296] on span "CASH" at bounding box center [663, 294] width 25 height 22
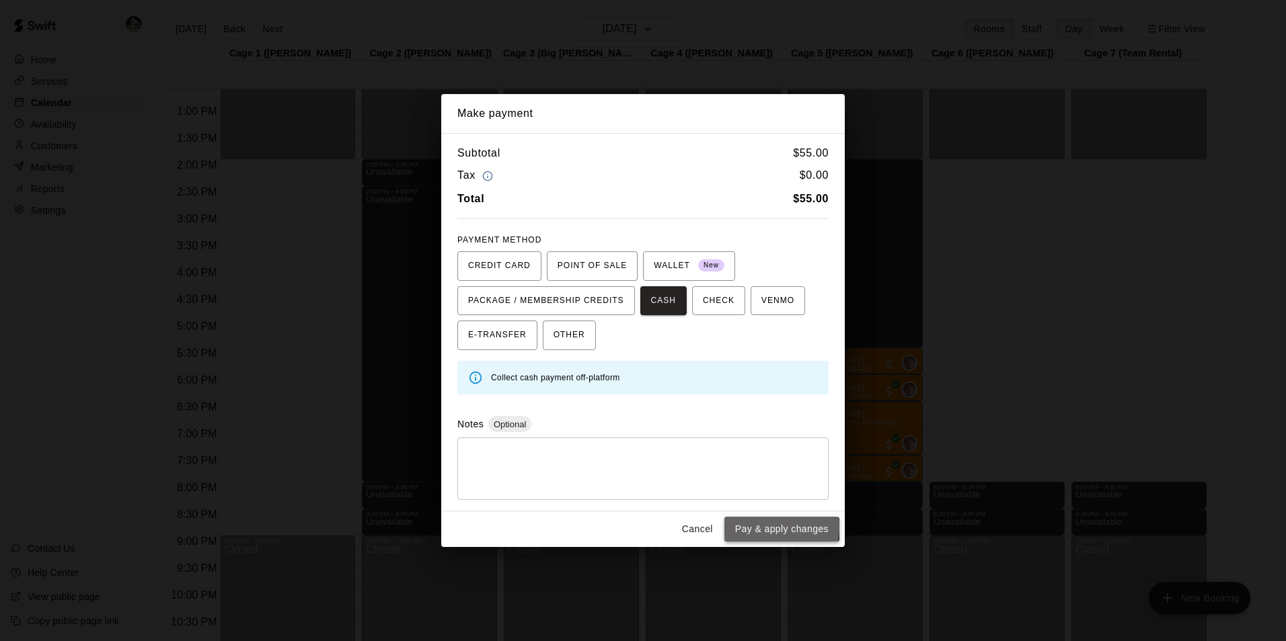
click at [758, 527] on button "Pay & apply changes" at bounding box center [781, 529] width 115 height 25
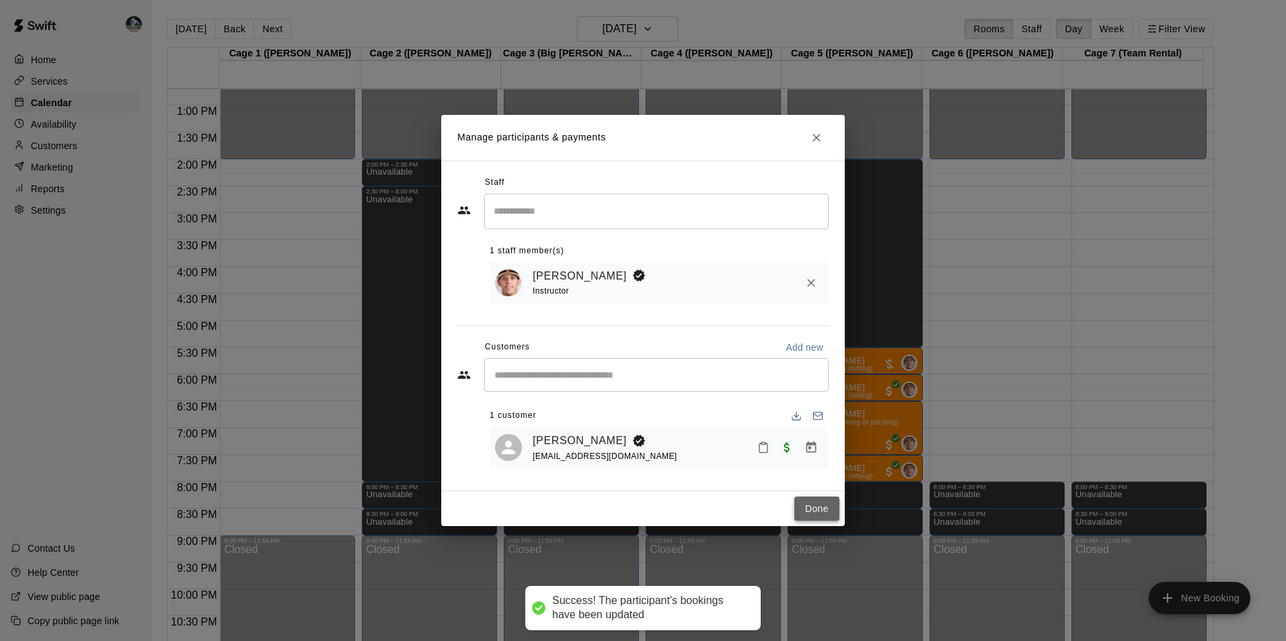
click at [804, 507] on button "Done" at bounding box center [816, 509] width 45 height 25
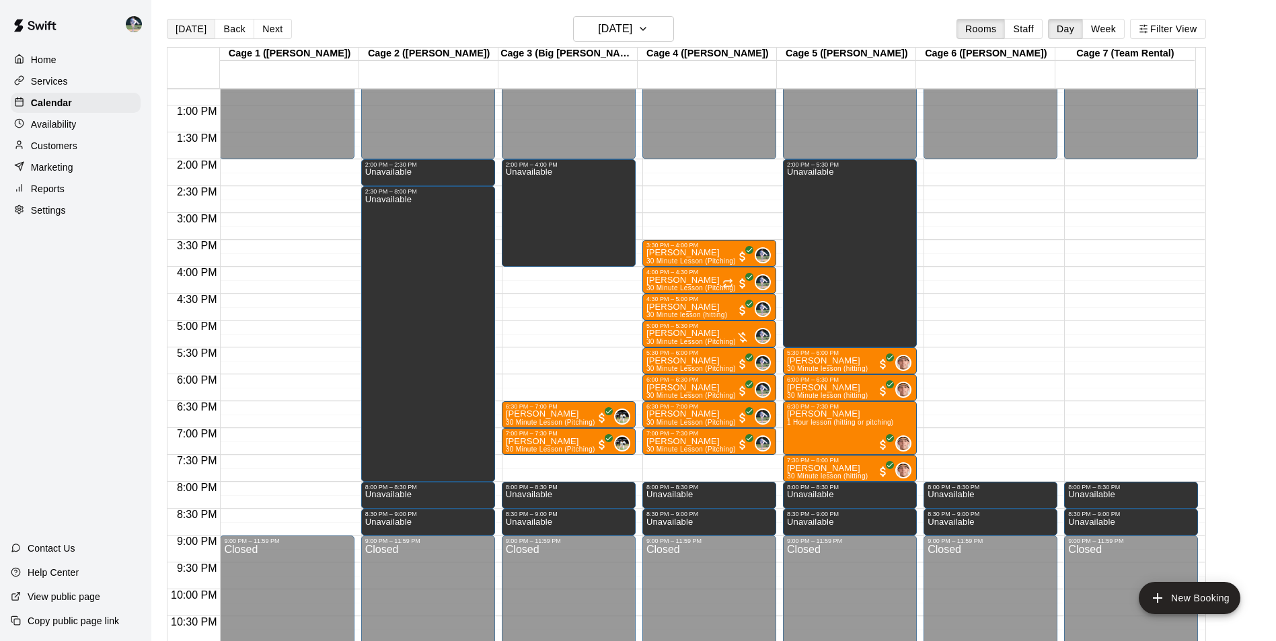
click at [192, 26] on button "[DATE]" at bounding box center [191, 29] width 48 height 20
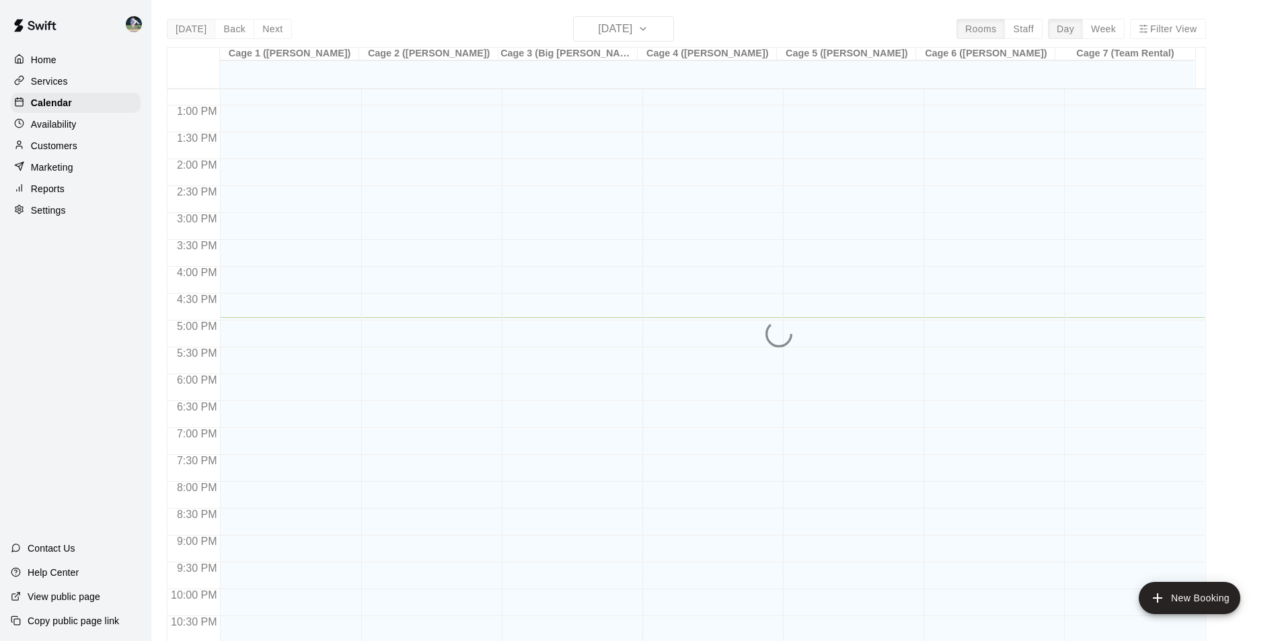
click at [192, 26] on div "Today Back Next Wednesday Aug 20 Rooms Staff Day Week Filter View Cage 1 (Olivi…" at bounding box center [686, 336] width 1039 height 641
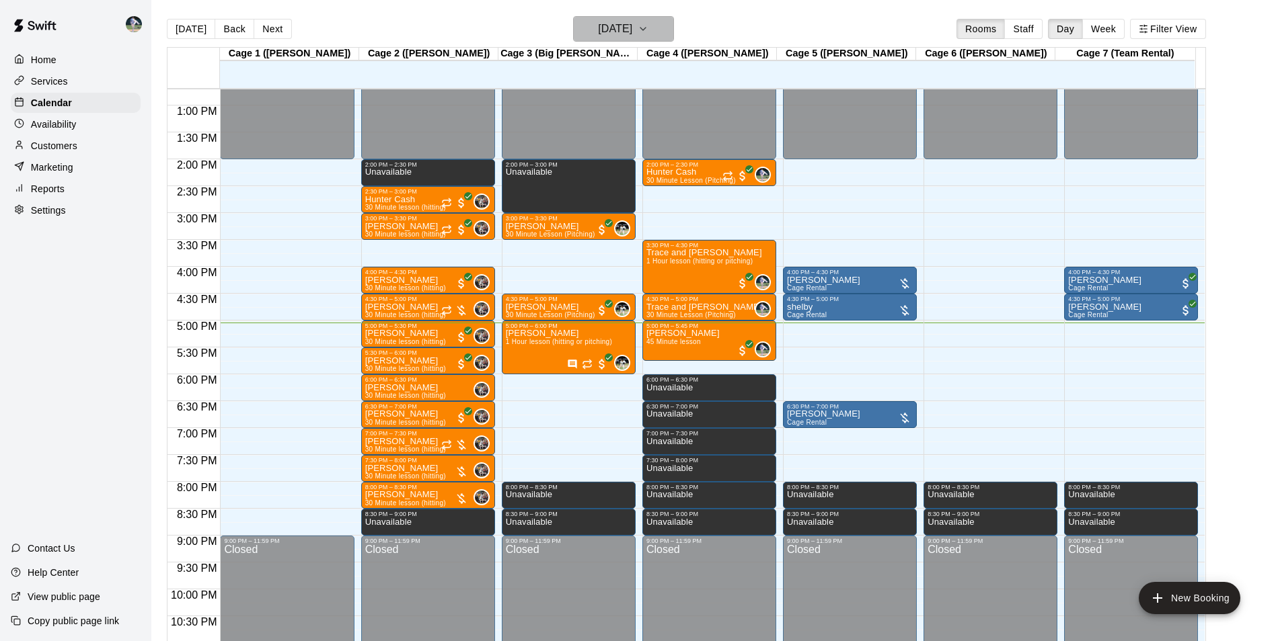
click at [602, 22] on h6 "[DATE]" at bounding box center [615, 28] width 34 height 19
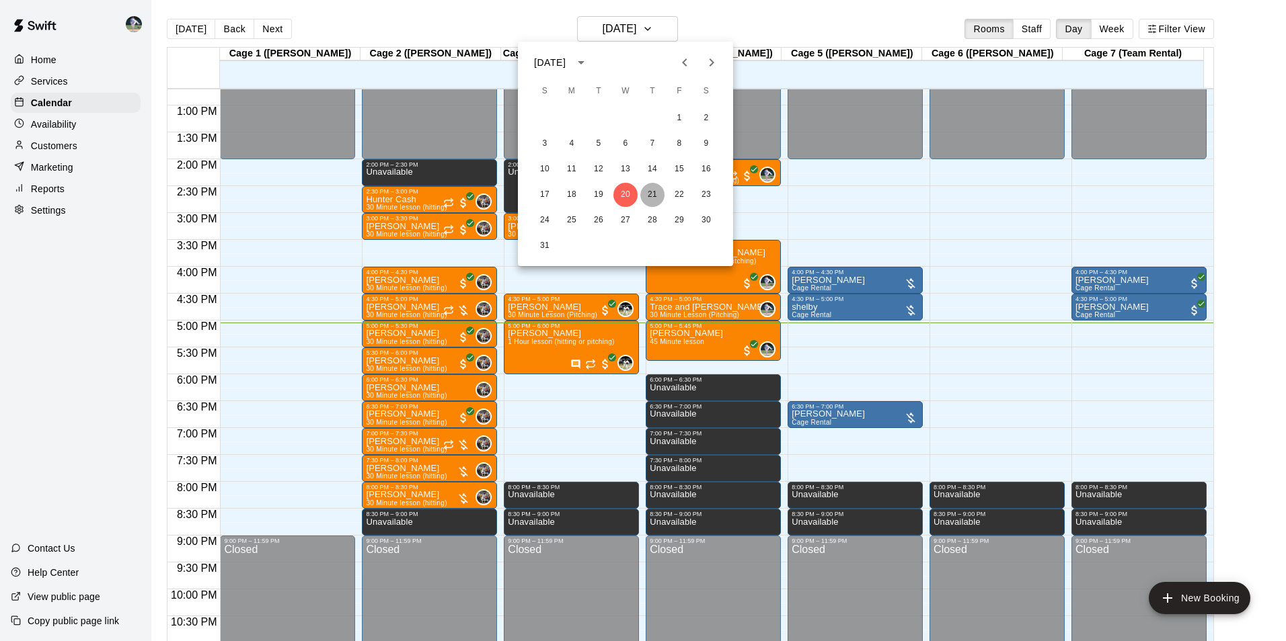
click at [652, 193] on button "21" at bounding box center [652, 195] width 24 height 24
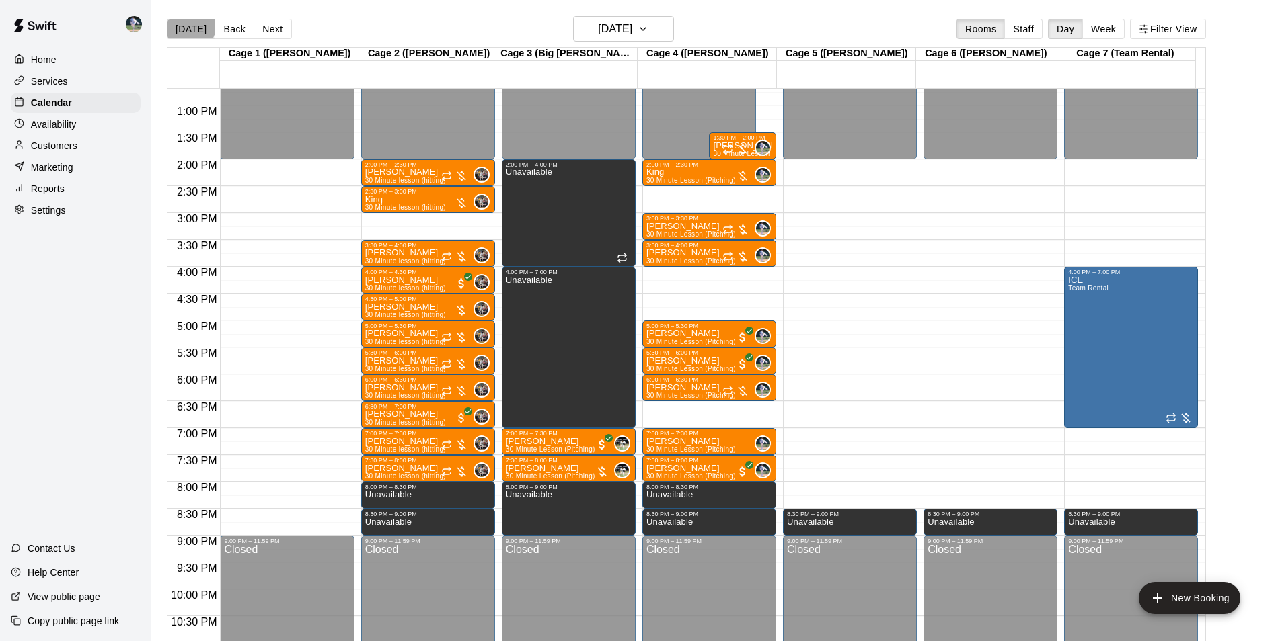
click at [190, 26] on button "[DATE]" at bounding box center [191, 29] width 48 height 20
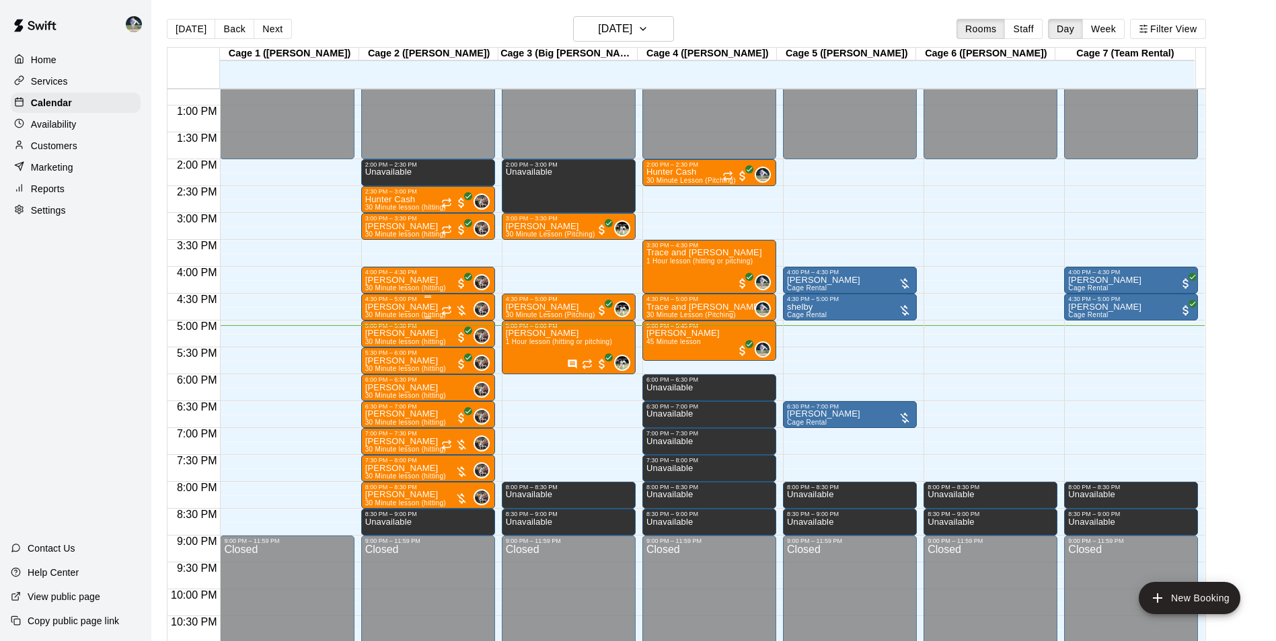
click at [407, 303] on div "4:30 PM – 5:00 PM" at bounding box center [428, 299] width 126 height 7
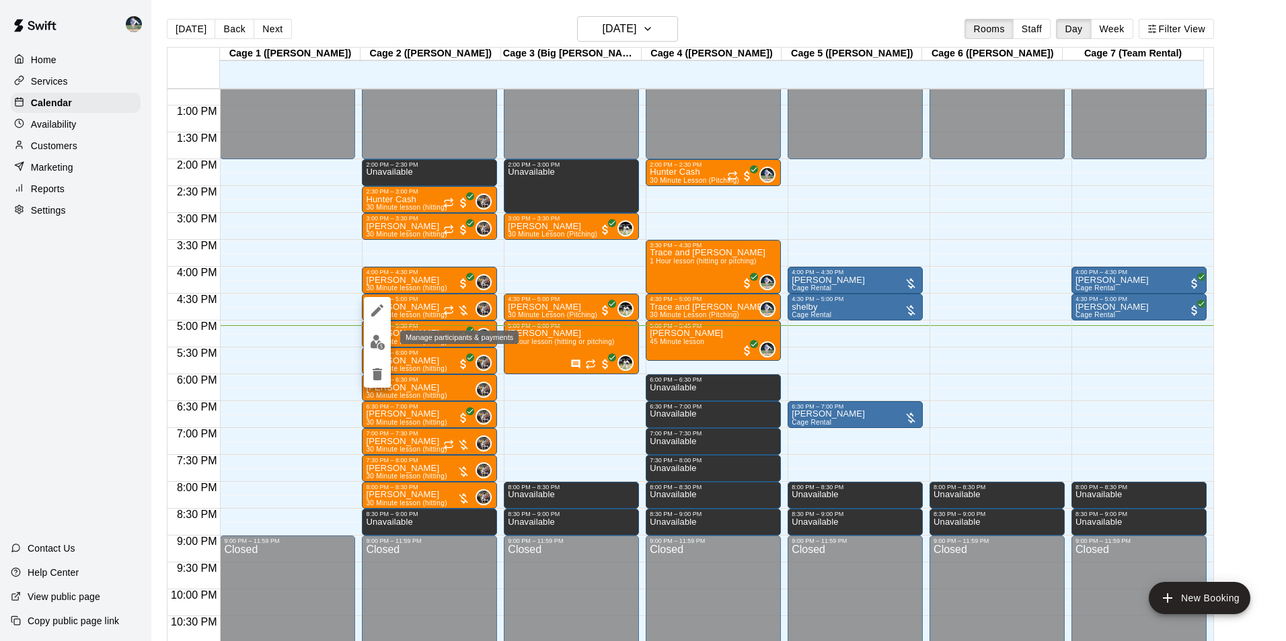
click at [375, 343] on img "edit" at bounding box center [377, 342] width 15 height 15
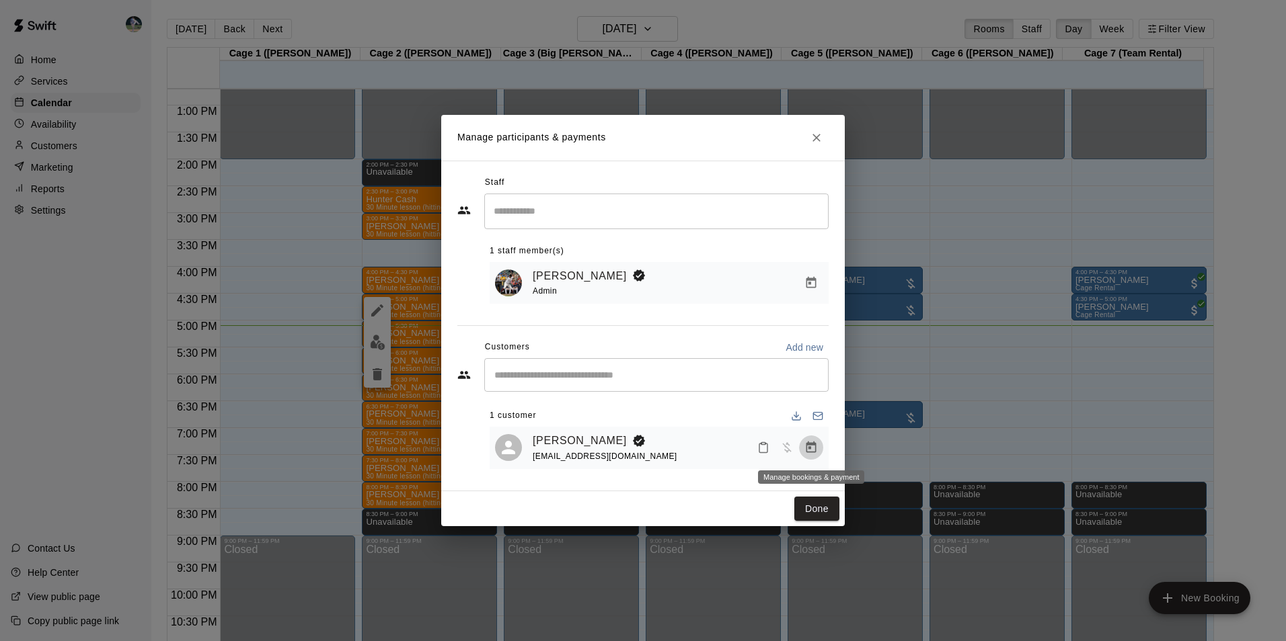
click at [806, 444] on icon "Manage bookings & payment" at bounding box center [810, 447] width 13 height 13
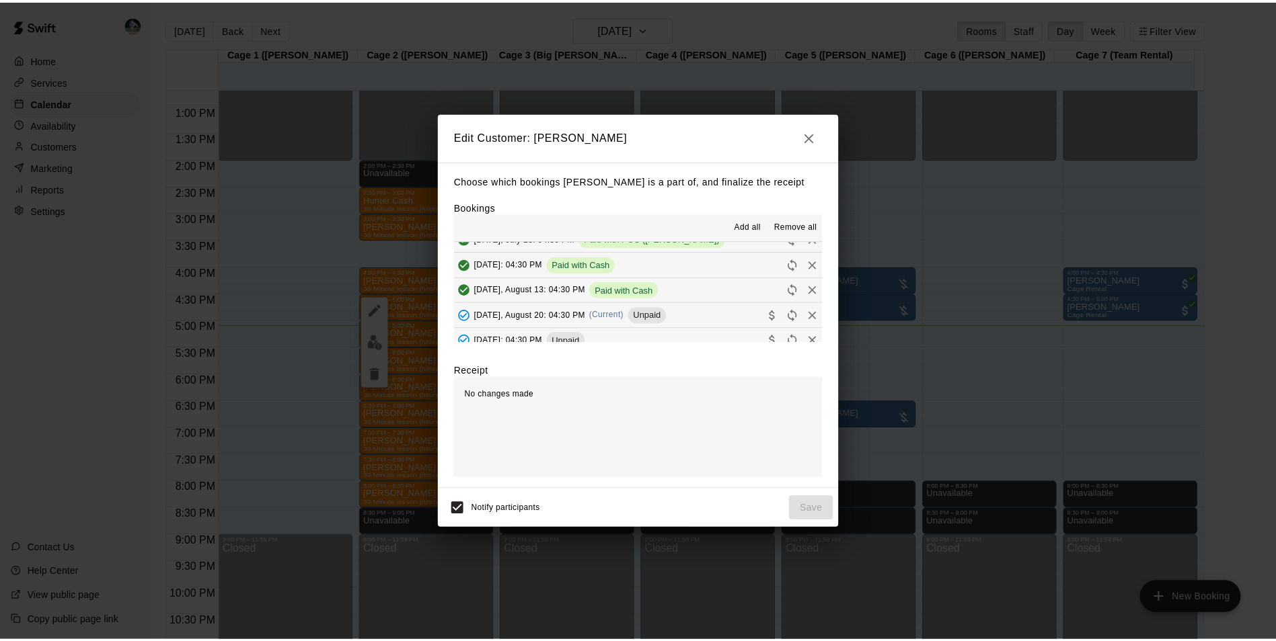
scroll to position [471, 0]
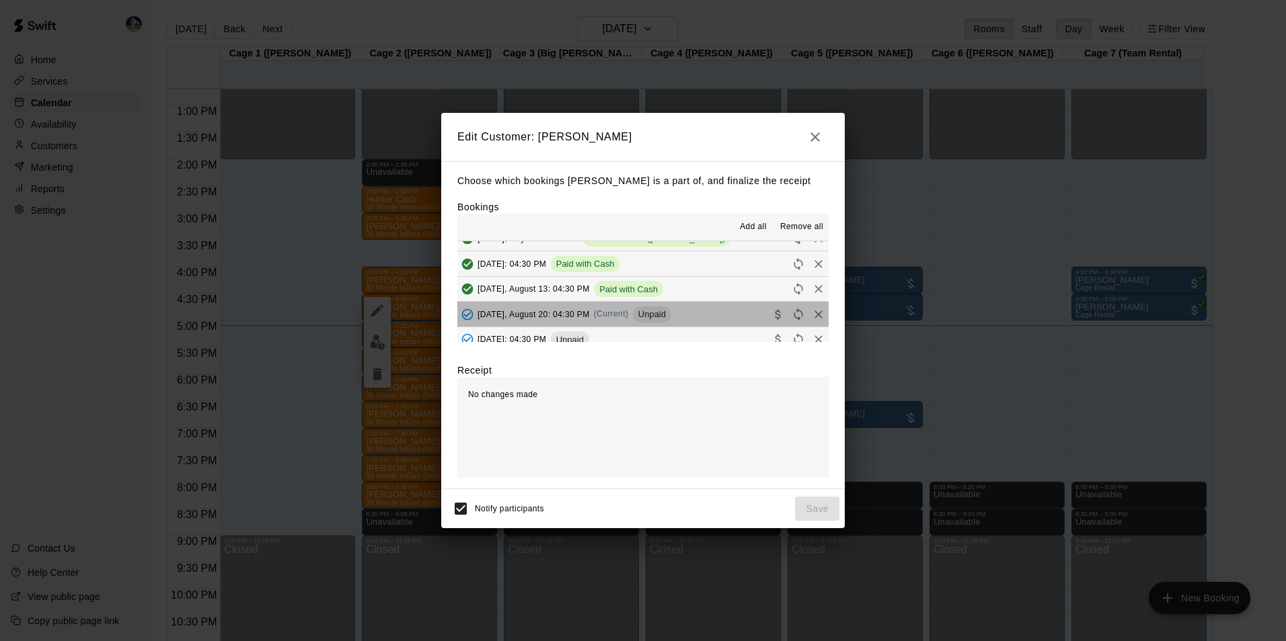
click at [716, 317] on button "[DATE], August 20: 04:30 PM (Current) Unpaid" at bounding box center [642, 314] width 371 height 25
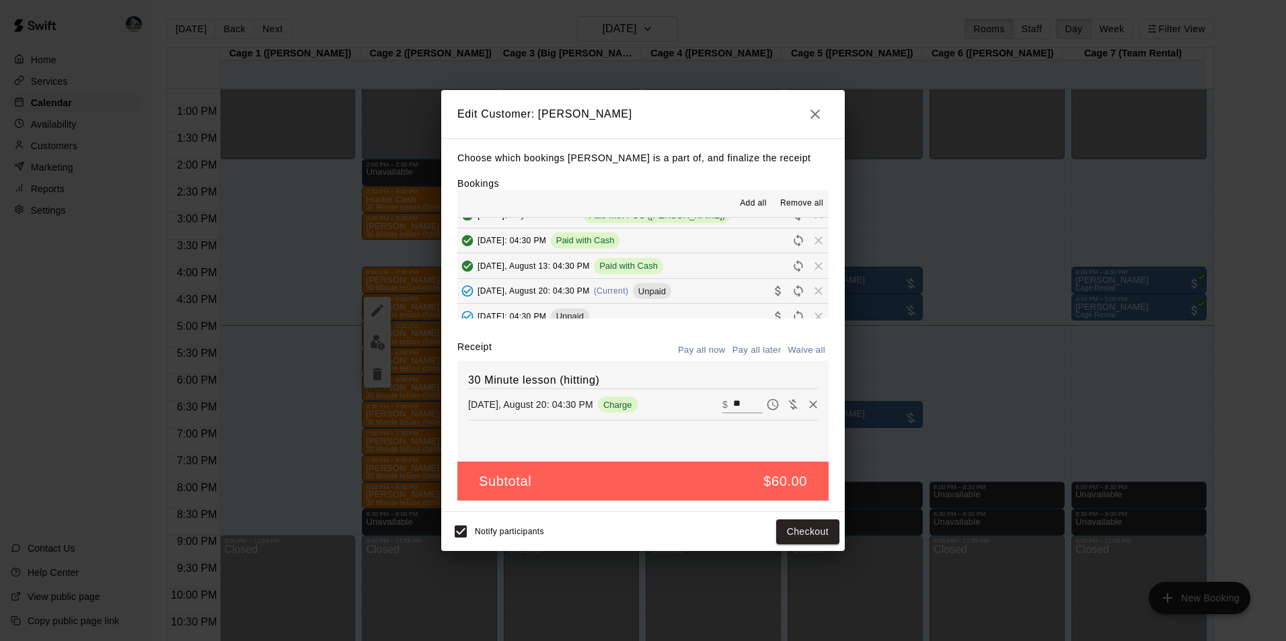
click at [740, 403] on input "**" at bounding box center [748, 404] width 30 height 17
type input "*"
type input "**"
click at [798, 527] on button "Checkout" at bounding box center [807, 532] width 63 height 25
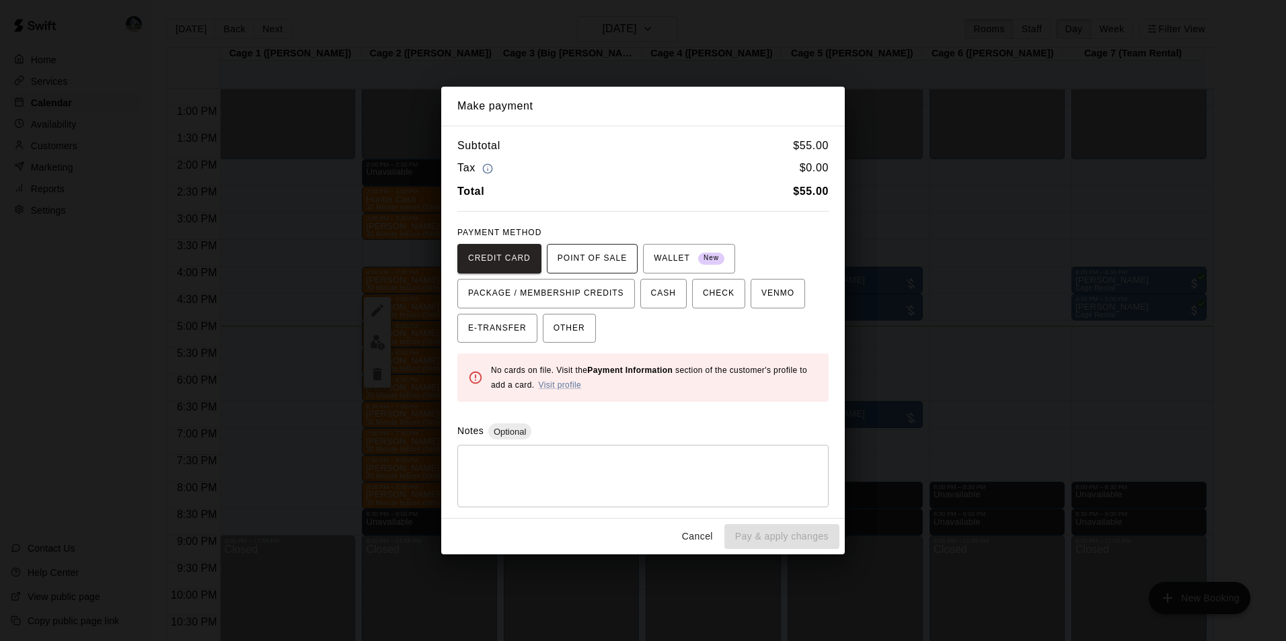
click at [570, 252] on span "POINT OF SALE" at bounding box center [591, 259] width 69 height 22
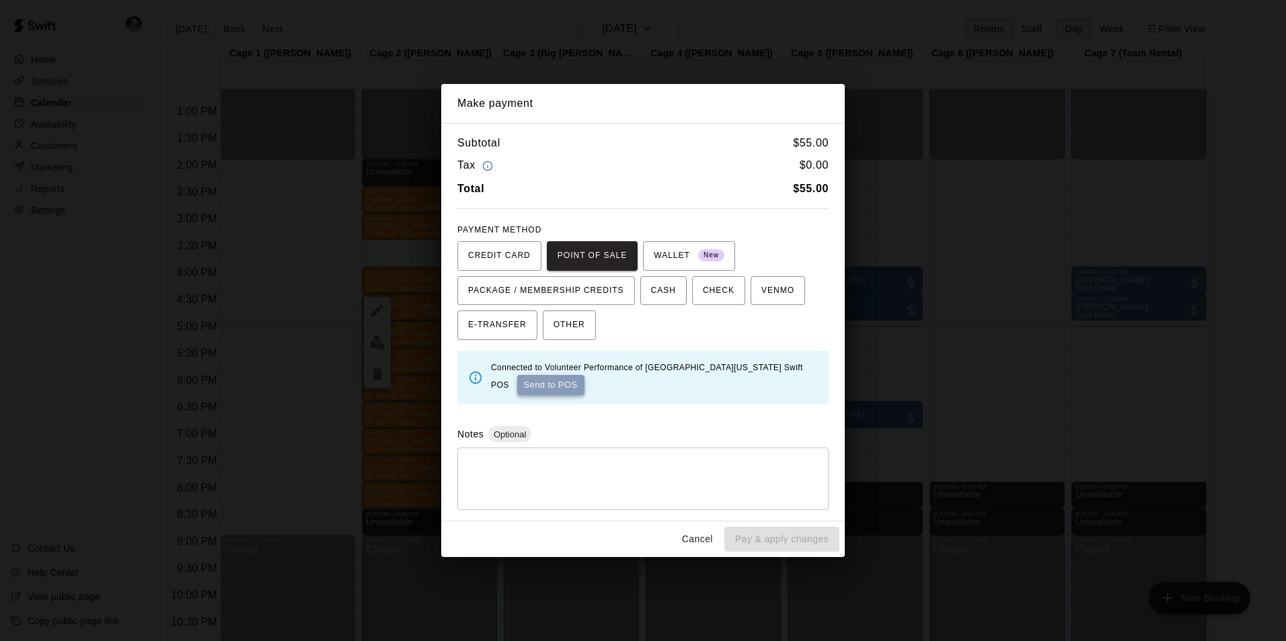
click at [533, 382] on button "Send to POS" at bounding box center [550, 385] width 67 height 20
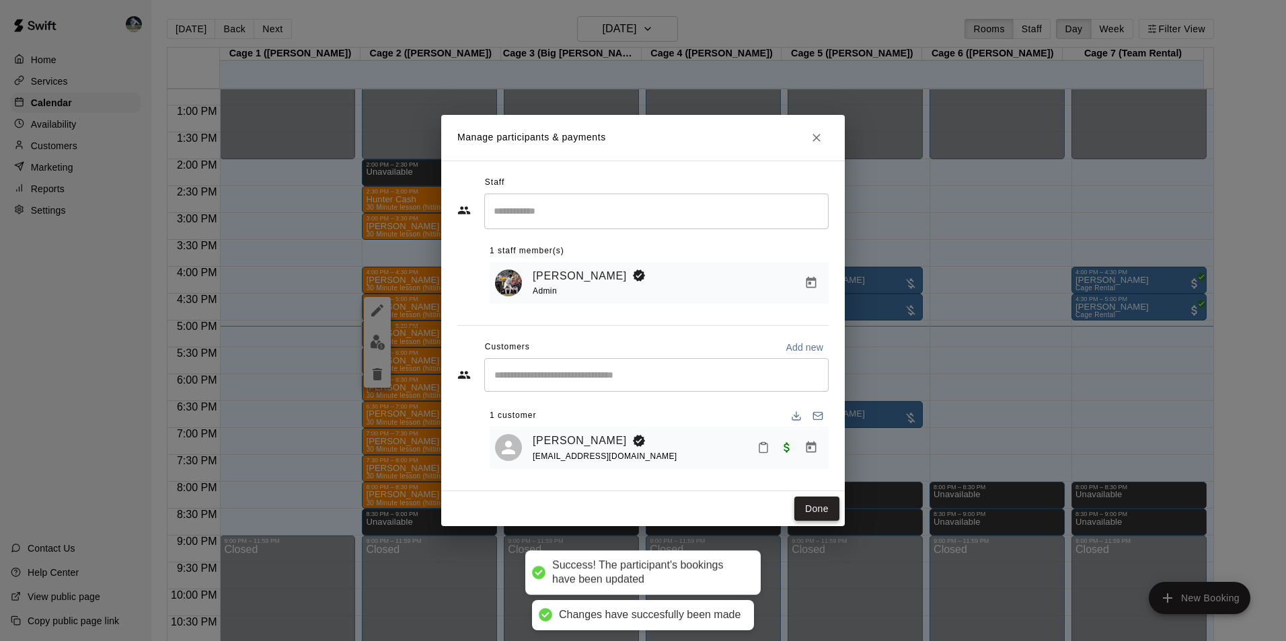
click at [816, 514] on button "Done" at bounding box center [816, 509] width 45 height 25
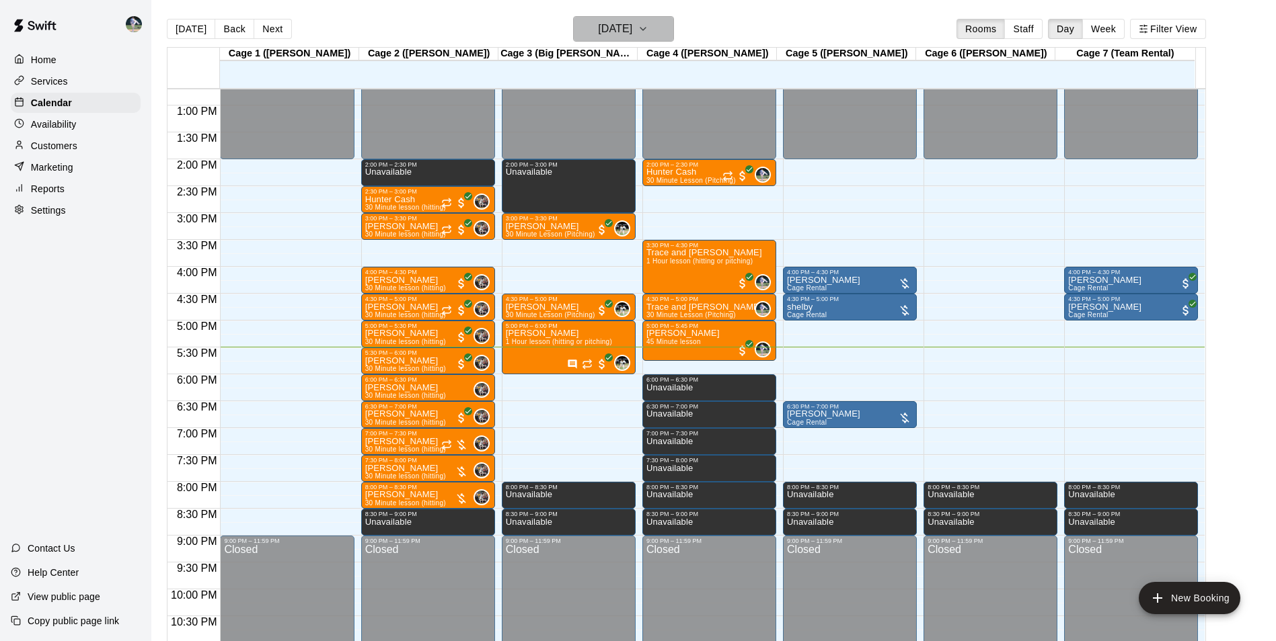
click at [602, 30] on h6 "[DATE]" at bounding box center [615, 28] width 34 height 19
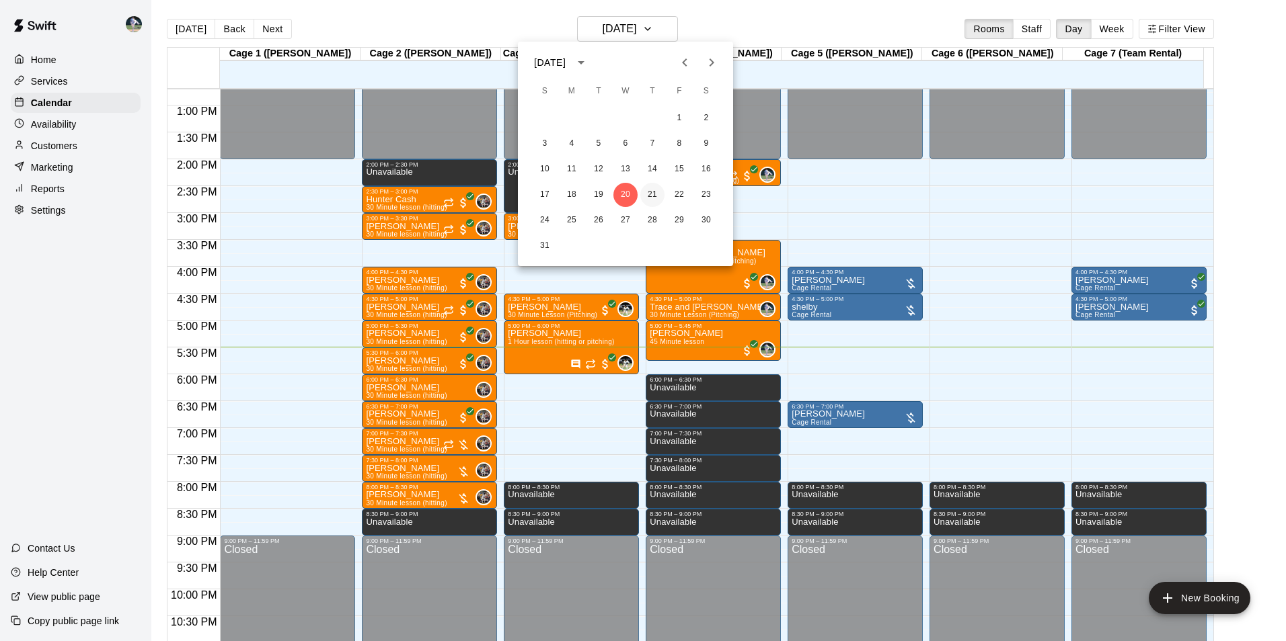
click at [650, 192] on button "21" at bounding box center [652, 195] width 24 height 24
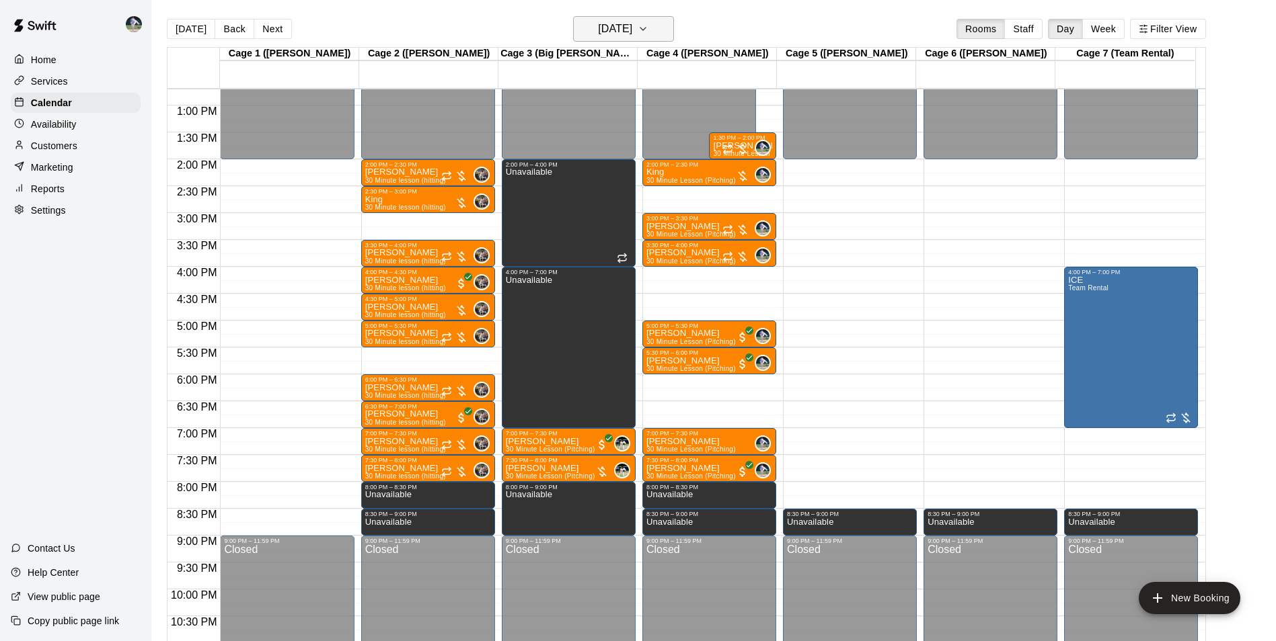
click at [598, 31] on h6 "[DATE]" at bounding box center [615, 28] width 34 height 19
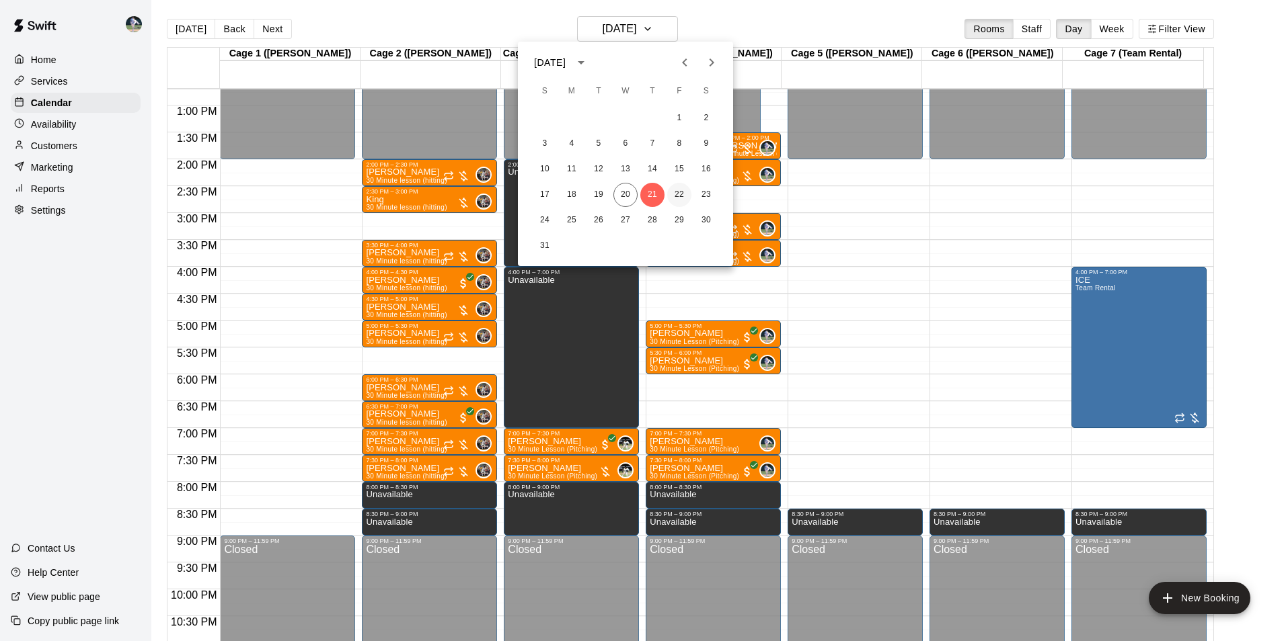
click at [678, 192] on button "22" at bounding box center [679, 195] width 24 height 24
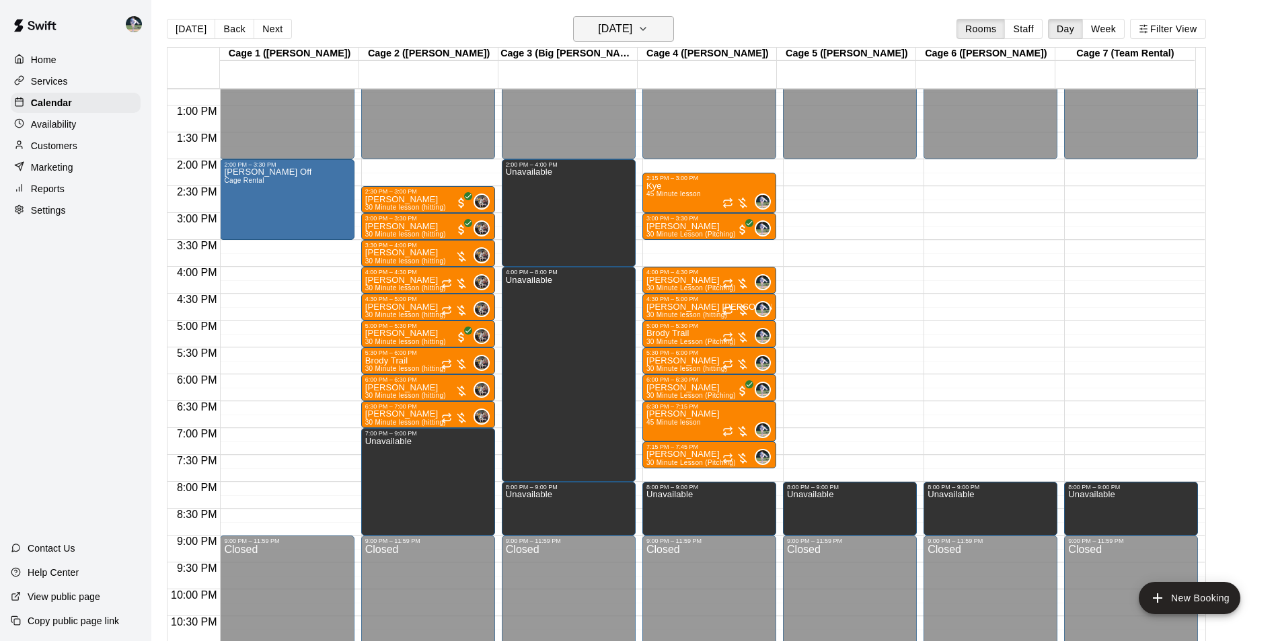
click at [631, 31] on h6 "[DATE]" at bounding box center [615, 28] width 34 height 19
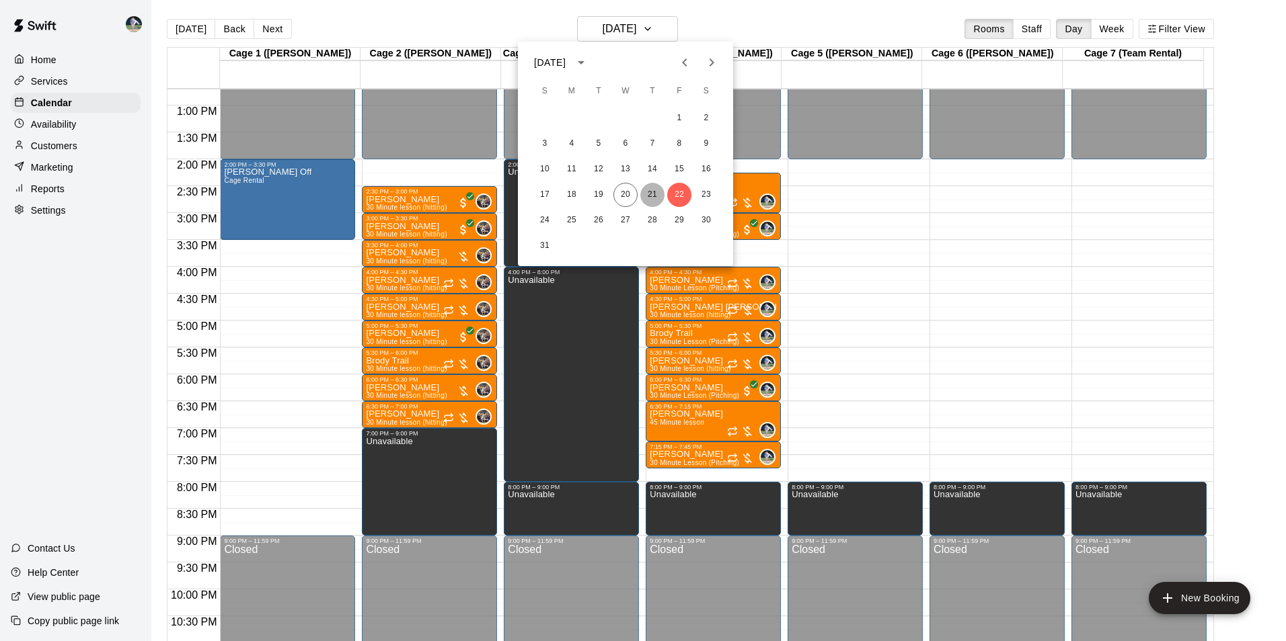
click at [652, 189] on button "21" at bounding box center [652, 195] width 24 height 24
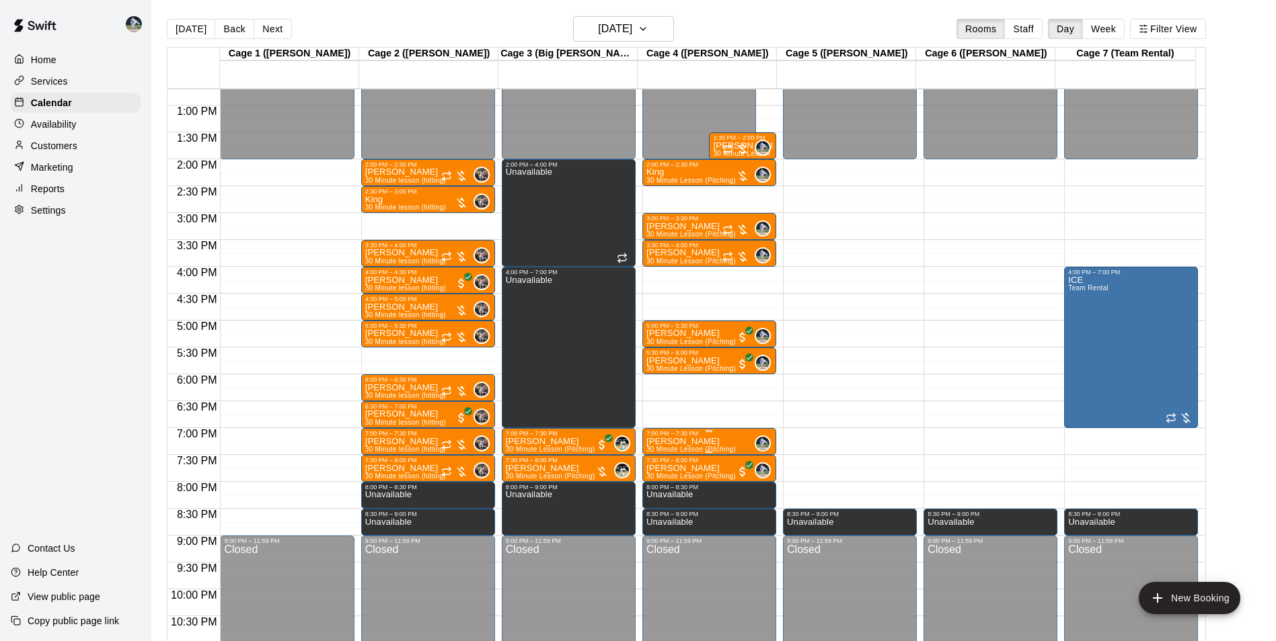
click at [678, 442] on p "[PERSON_NAME]" at bounding box center [690, 442] width 89 height 0
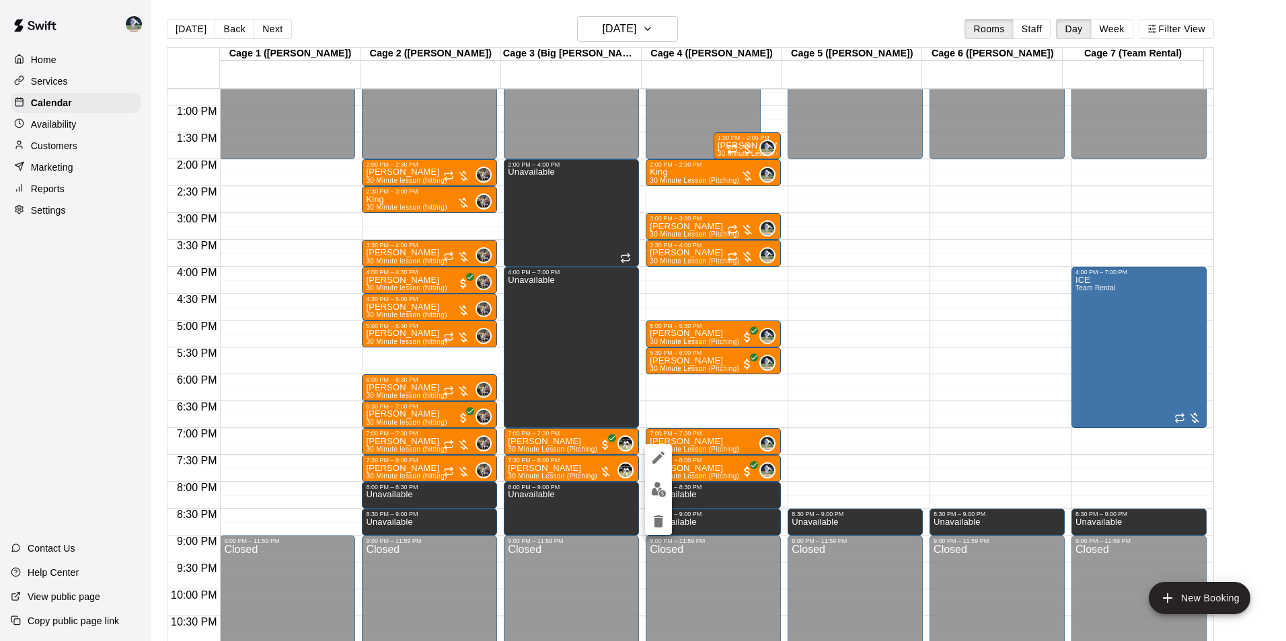
click at [75, 412] on div at bounding box center [643, 320] width 1286 height 641
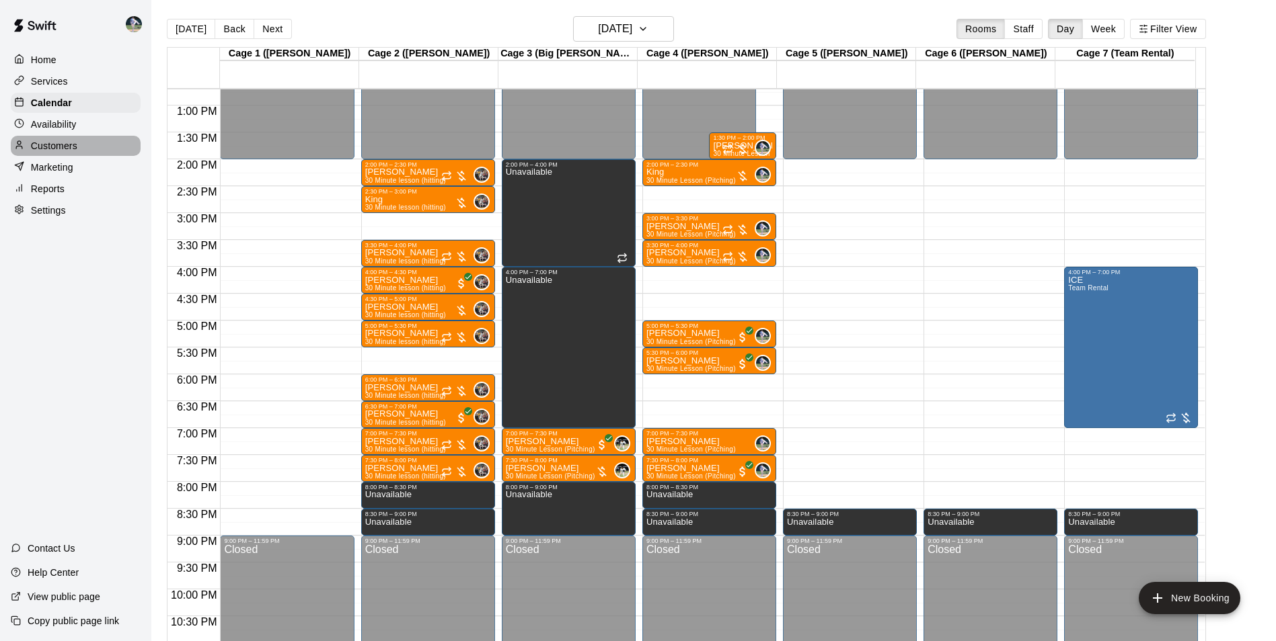
click at [98, 147] on div "Customers" at bounding box center [76, 146] width 130 height 20
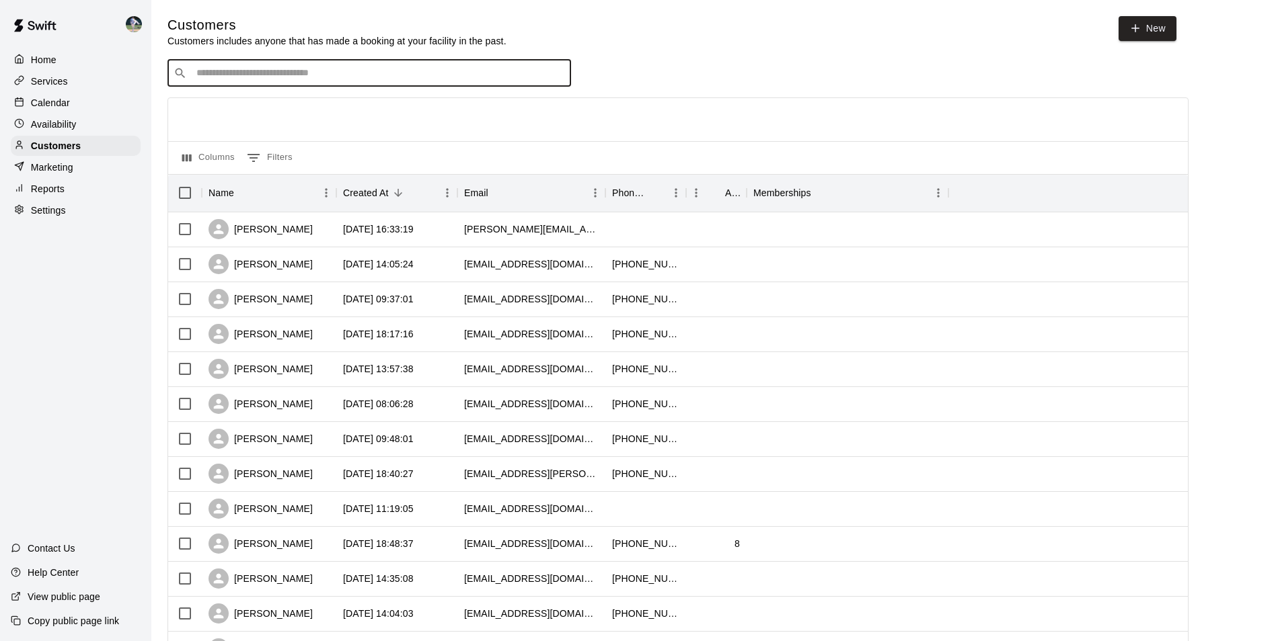
click at [217, 77] on input "Search customers by name or email" at bounding box center [378, 73] width 373 height 13
type input "****"
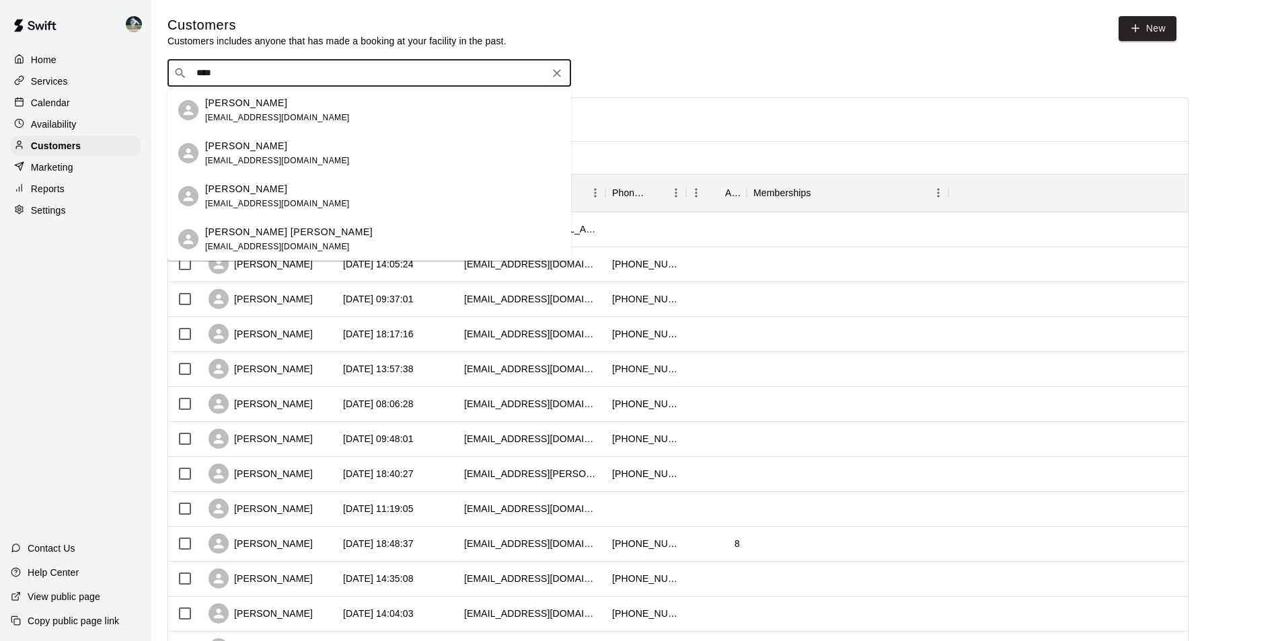
click at [273, 148] on div "Josh Hansen" at bounding box center [277, 146] width 145 height 14
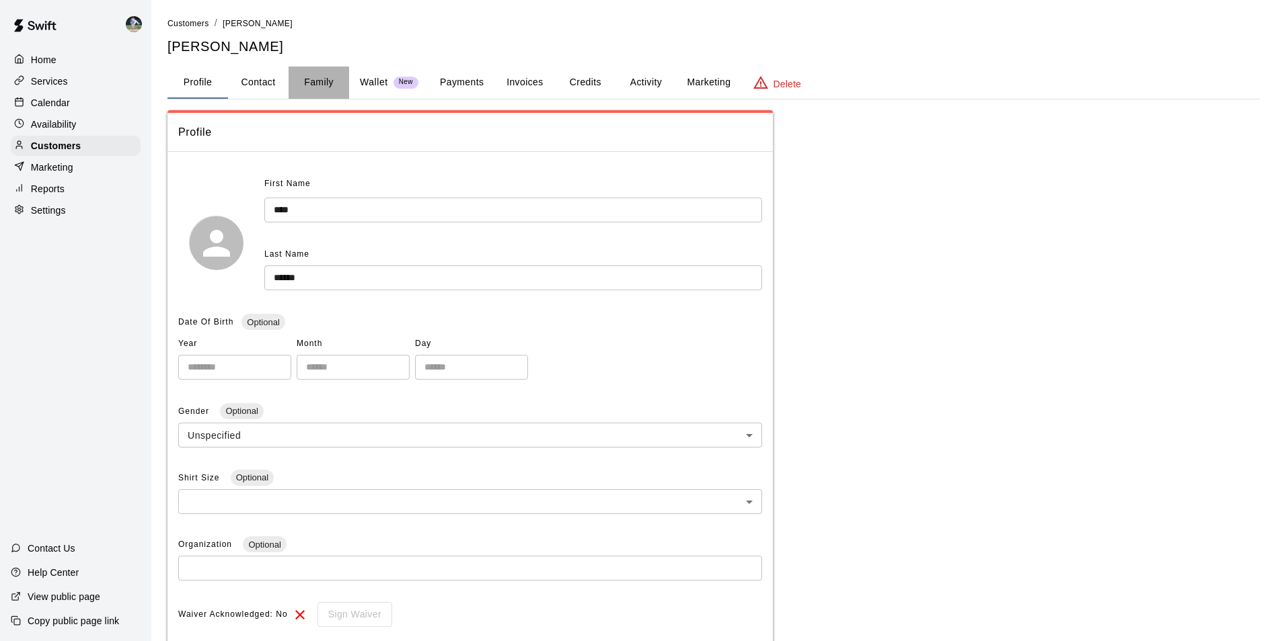
click at [315, 77] on button "Family" at bounding box center [318, 83] width 61 height 32
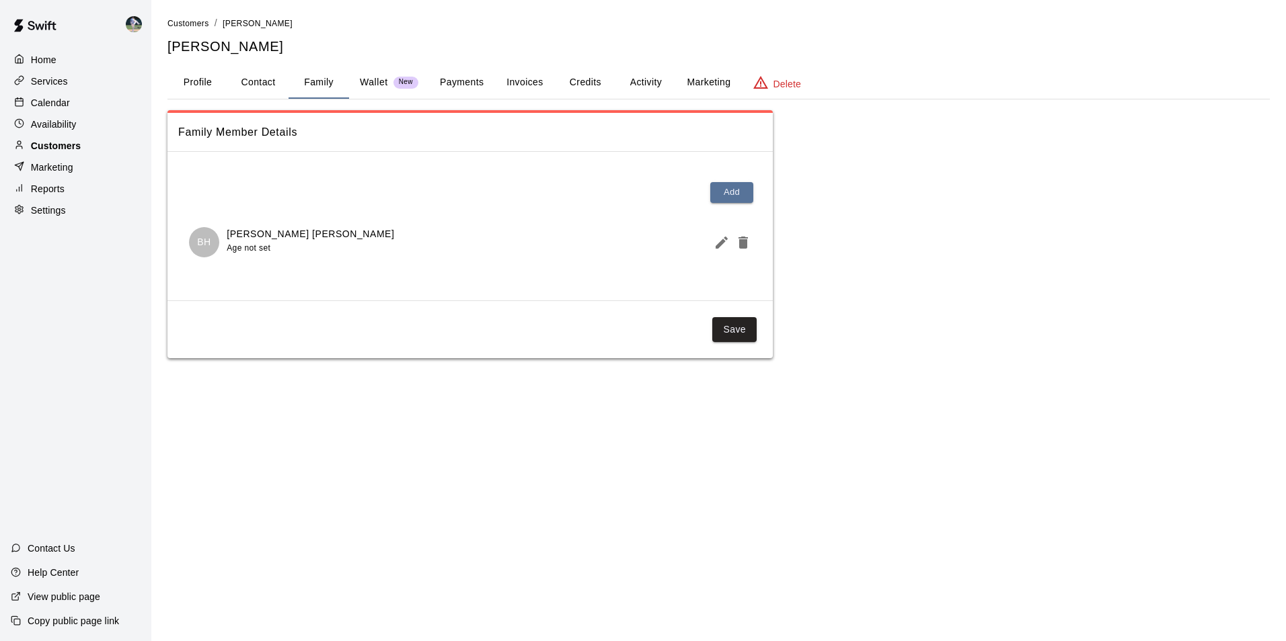
click at [93, 148] on div "Customers" at bounding box center [76, 146] width 130 height 20
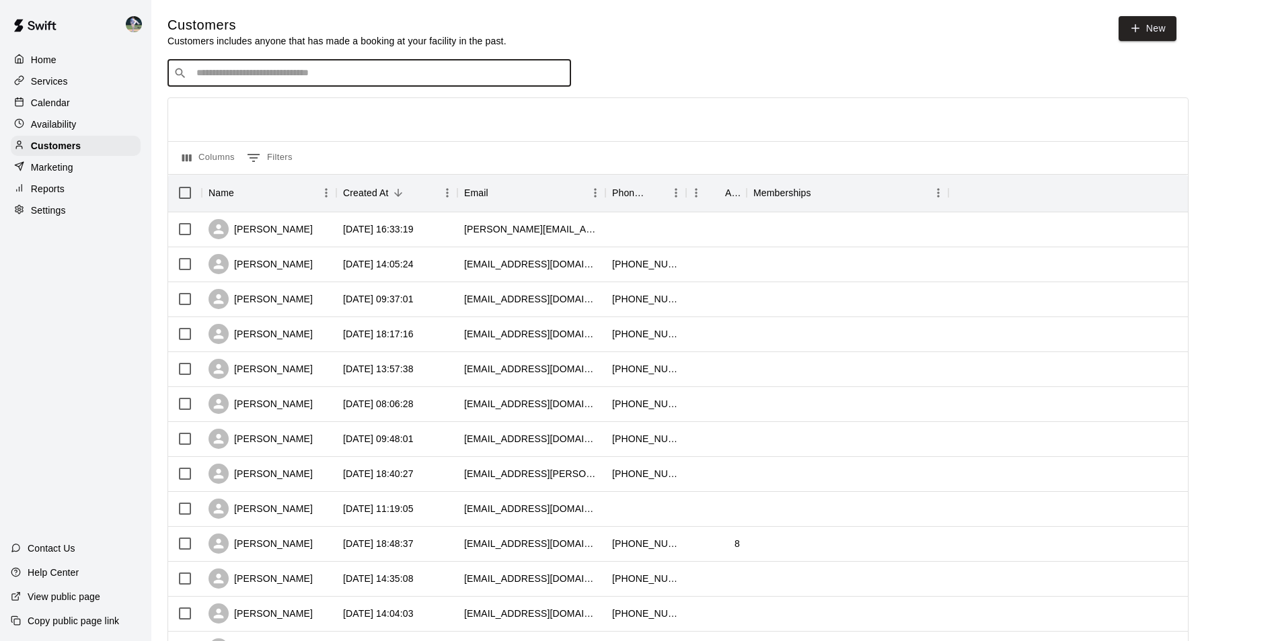
click at [219, 75] on input "Search customers by name or email" at bounding box center [378, 73] width 373 height 13
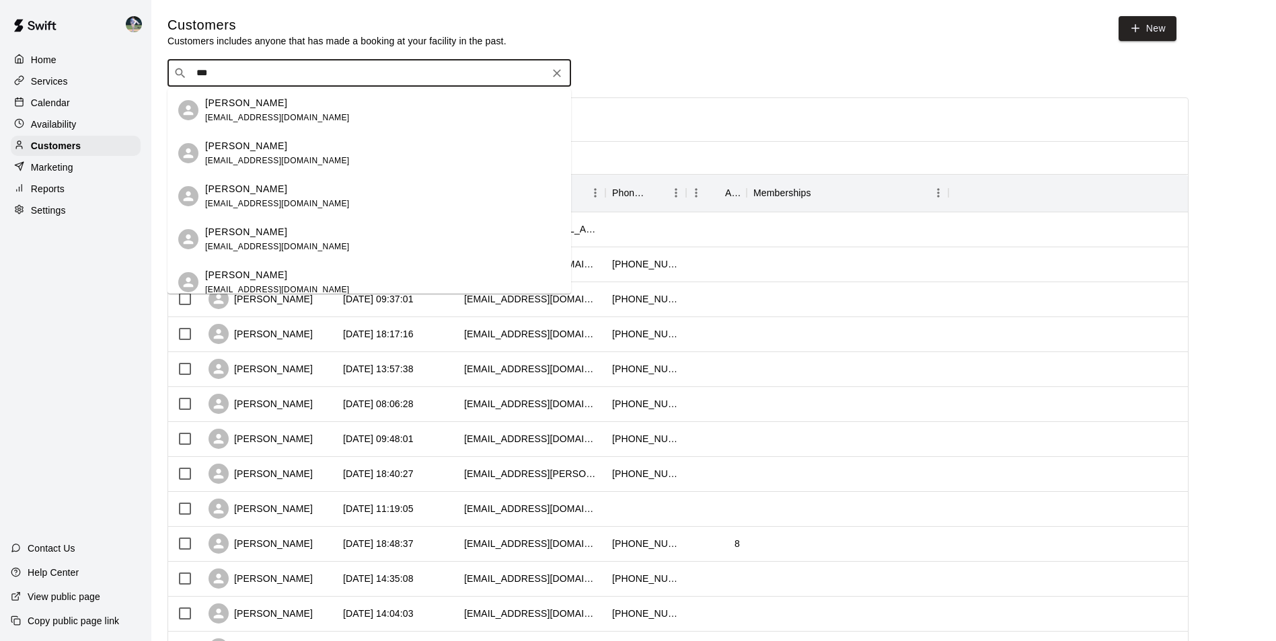
type input "****"
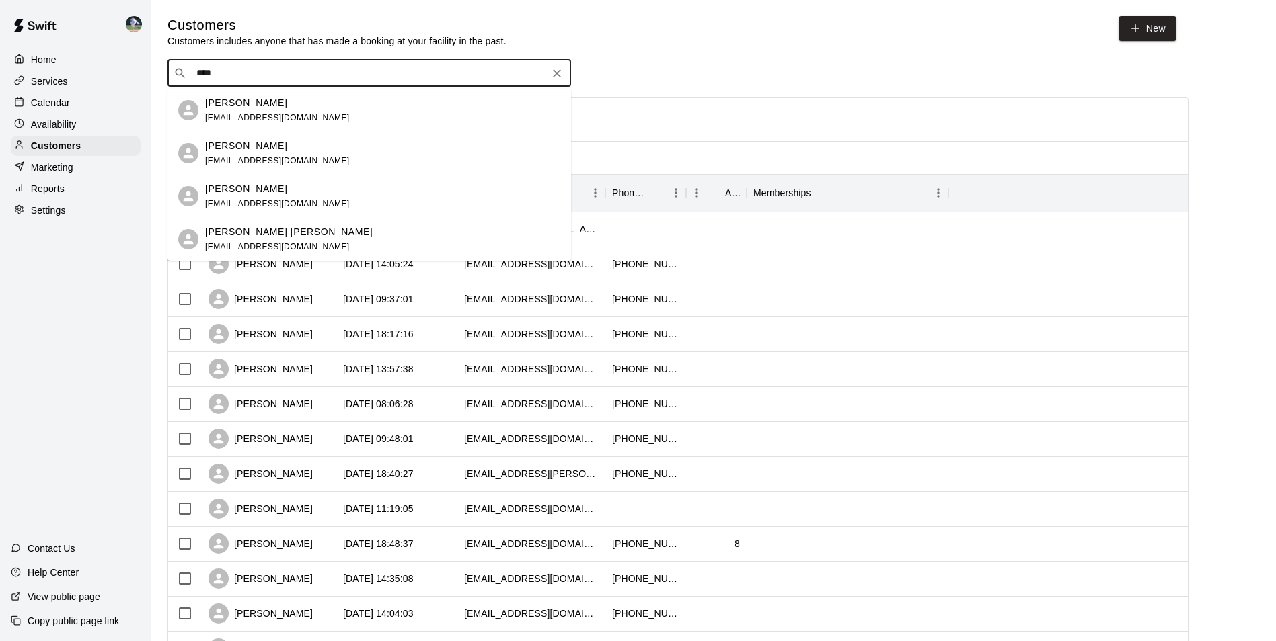
click at [234, 97] on p "Forrest Hanson" at bounding box center [246, 103] width 82 height 14
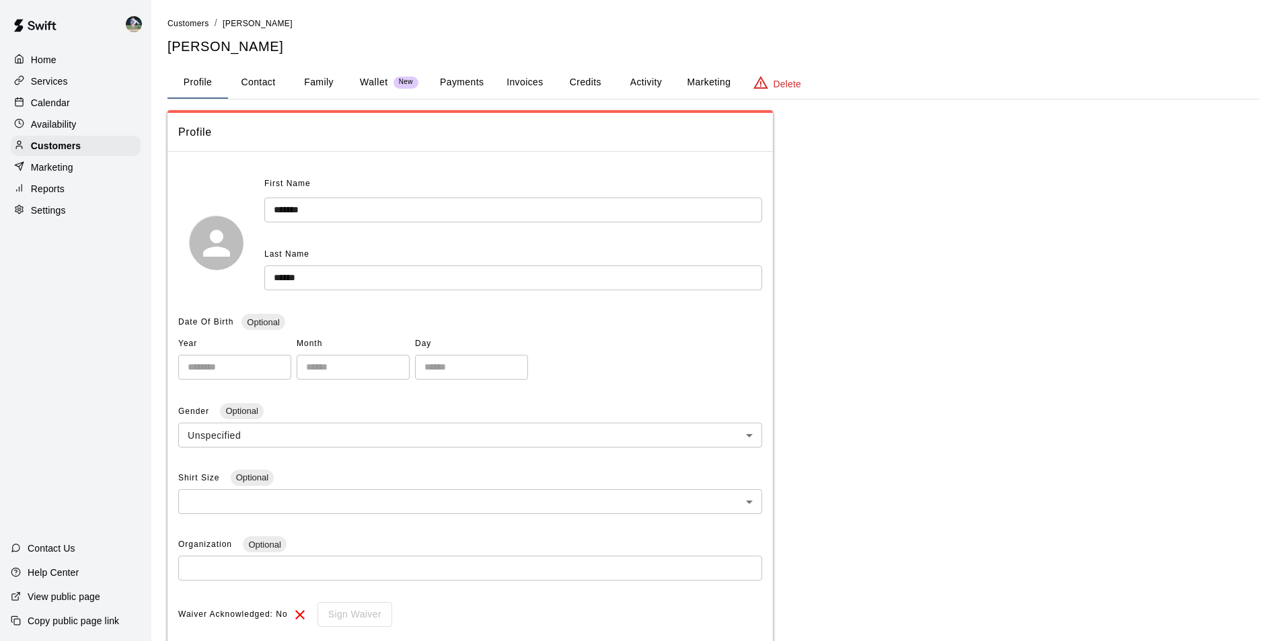
click at [320, 80] on button "Family" at bounding box center [318, 83] width 61 height 32
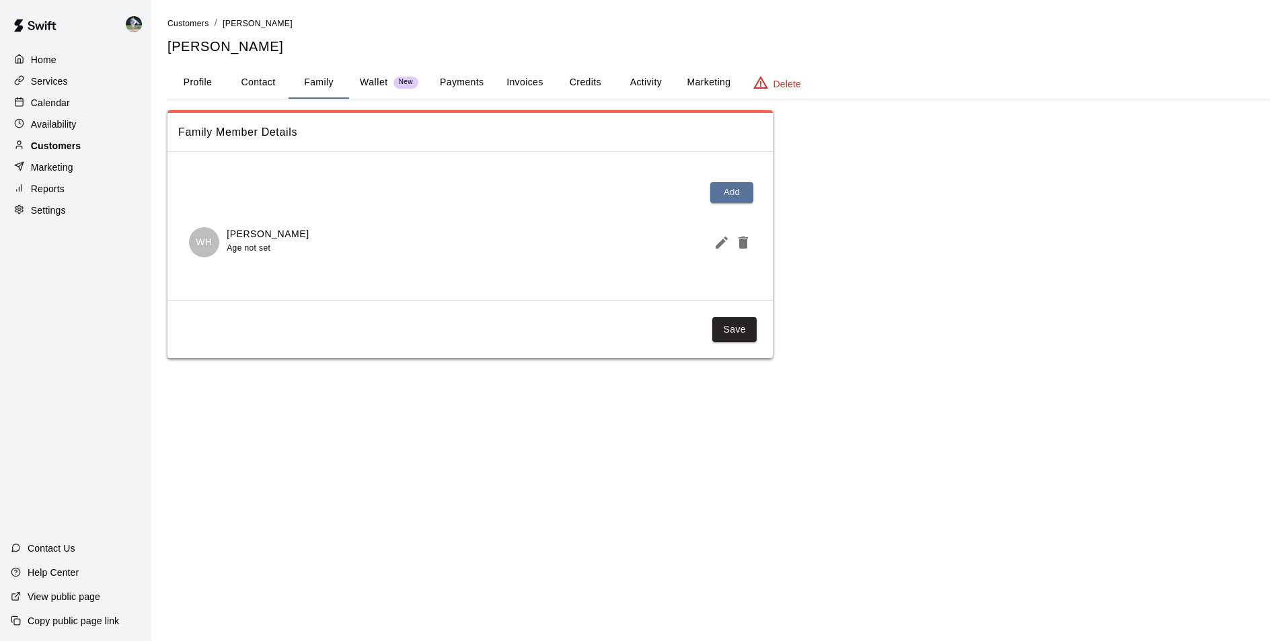
click at [118, 147] on div "Customers" at bounding box center [76, 146] width 130 height 20
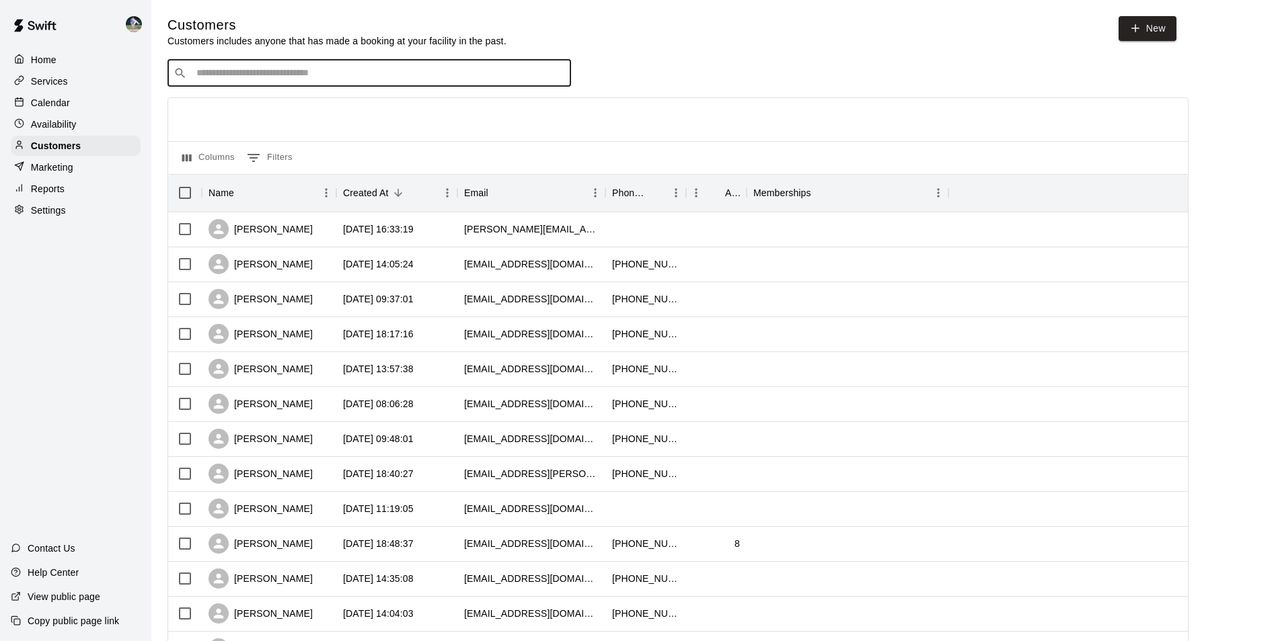
click at [224, 73] on input "Search customers by name or email" at bounding box center [378, 73] width 373 height 13
type input "*"
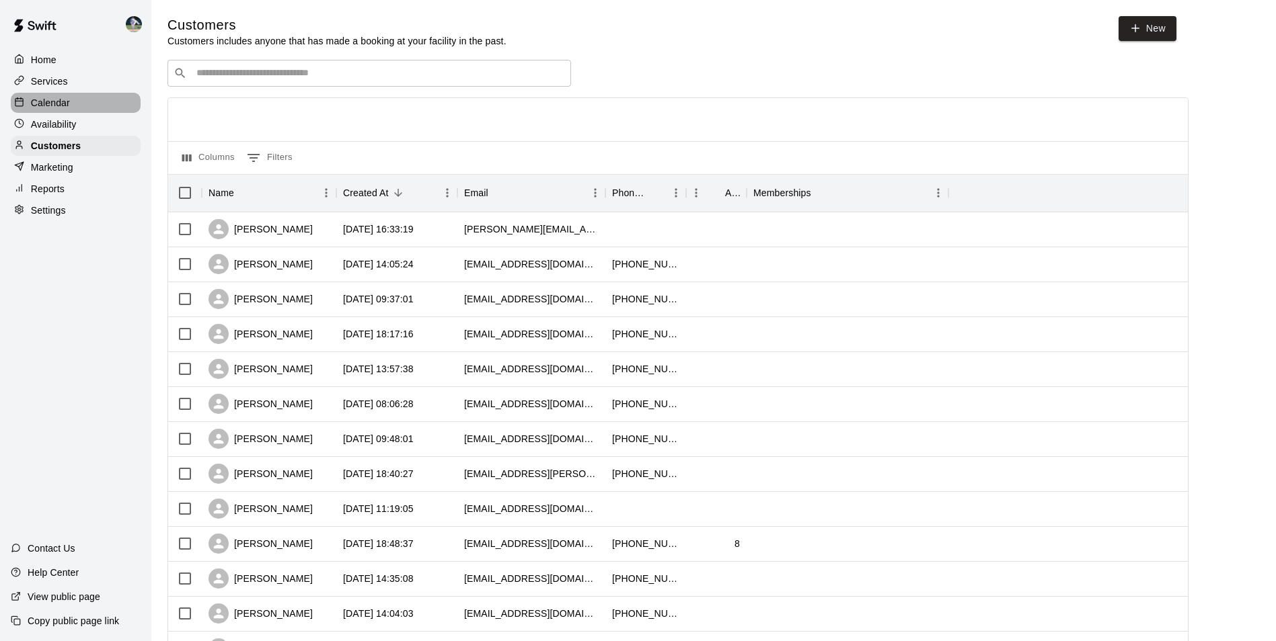
click at [93, 100] on div "Calendar" at bounding box center [76, 103] width 130 height 20
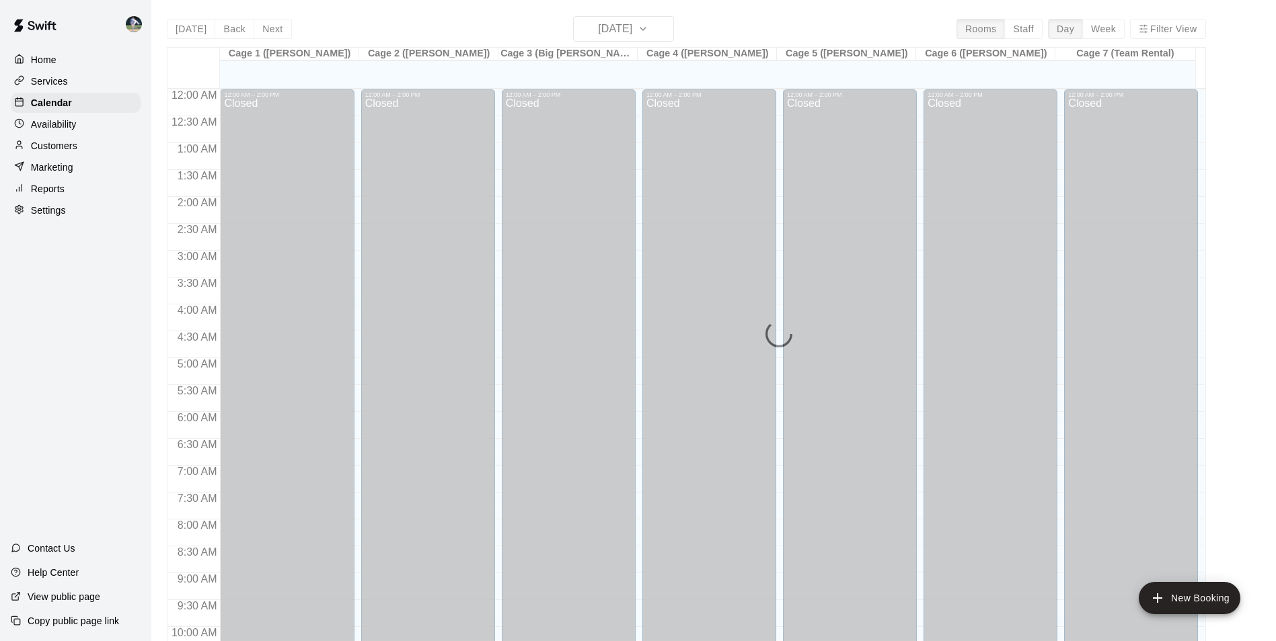
scroll to position [683, 0]
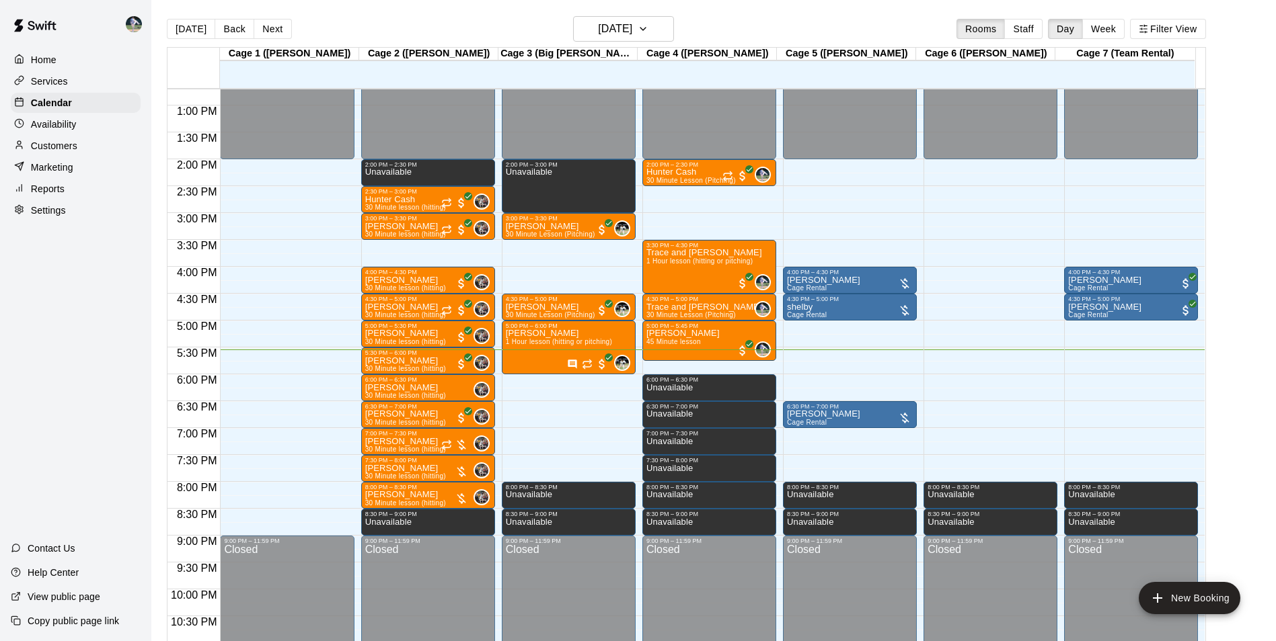
click at [634, 7] on main "[DATE] Back [DATE][DATE] Rooms Staff Day Week Filter View Cage 1 ([PERSON_NAME]…" at bounding box center [713, 331] width 1124 height 663
click at [631, 17] on button "[DATE]" at bounding box center [623, 29] width 101 height 26
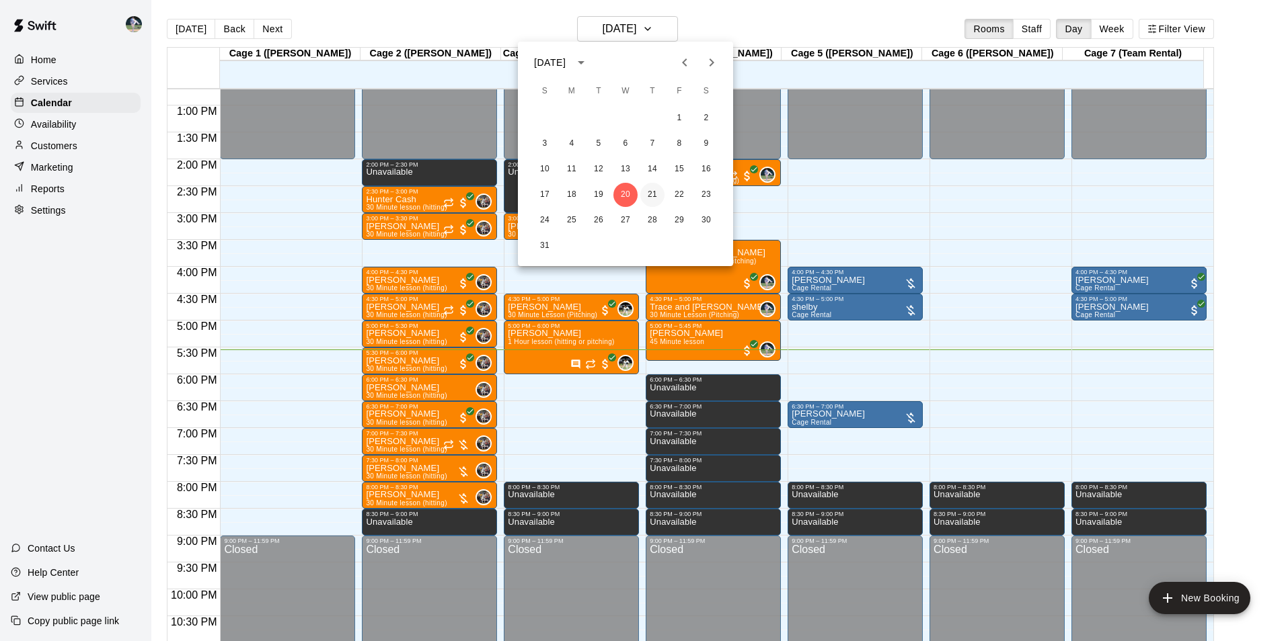
click at [652, 191] on button "21" at bounding box center [652, 195] width 24 height 24
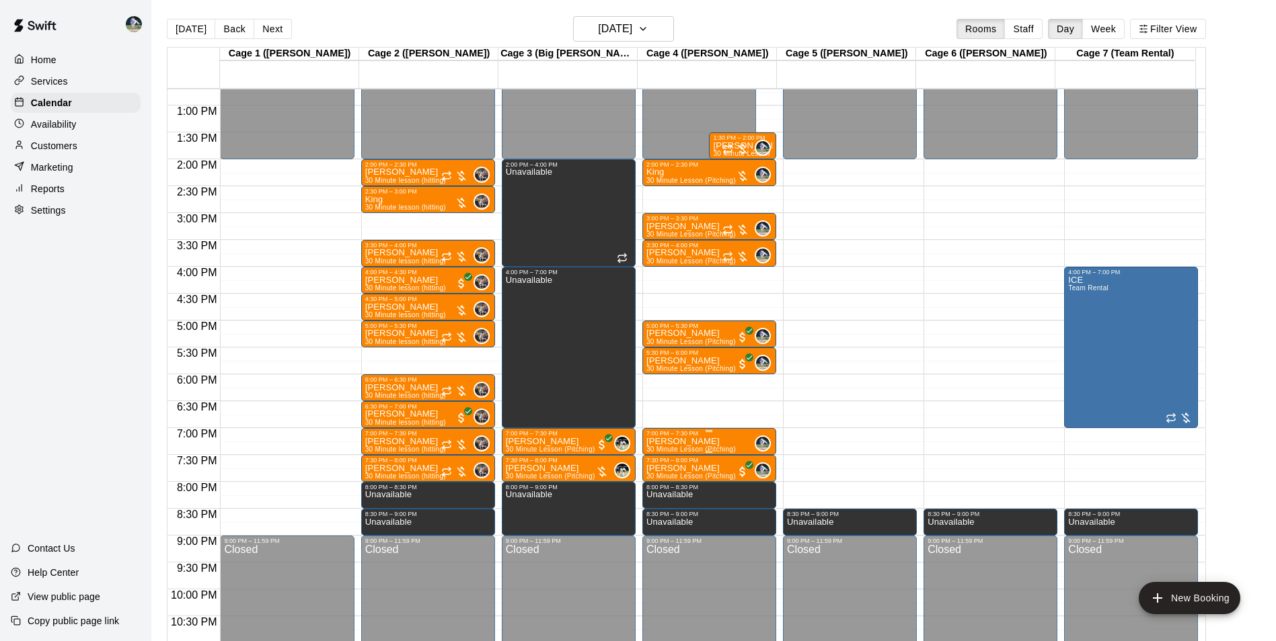
click at [677, 442] on p "[PERSON_NAME]" at bounding box center [690, 442] width 89 height 0
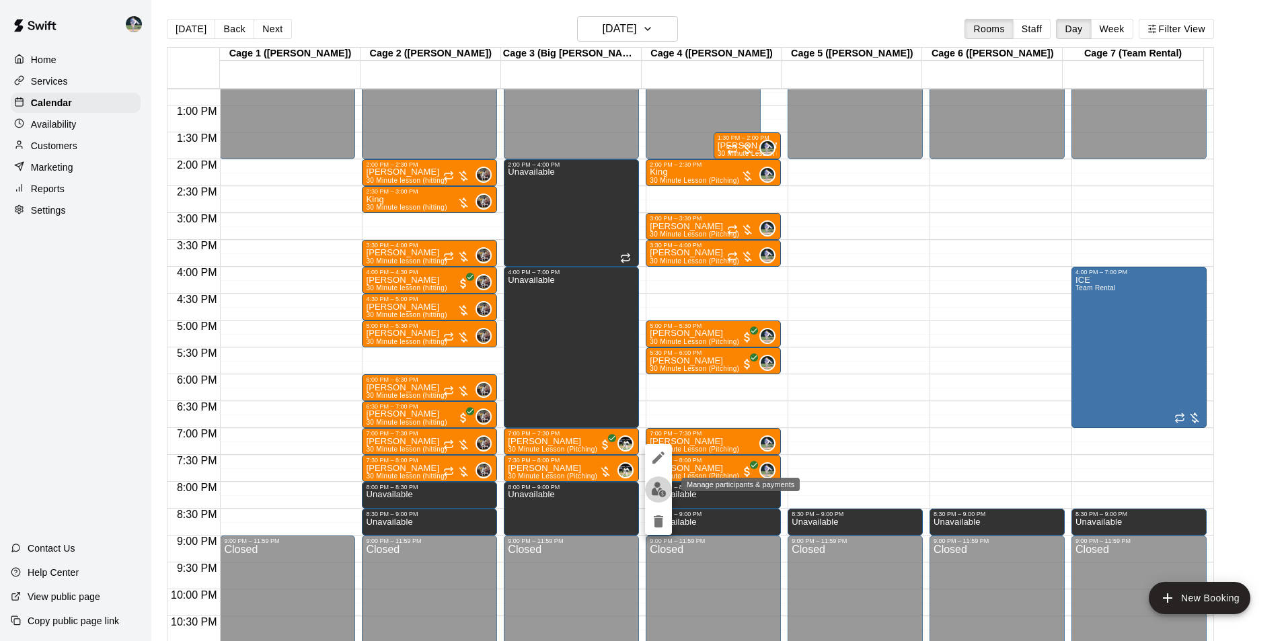
click at [659, 487] on img "edit" at bounding box center [658, 489] width 15 height 15
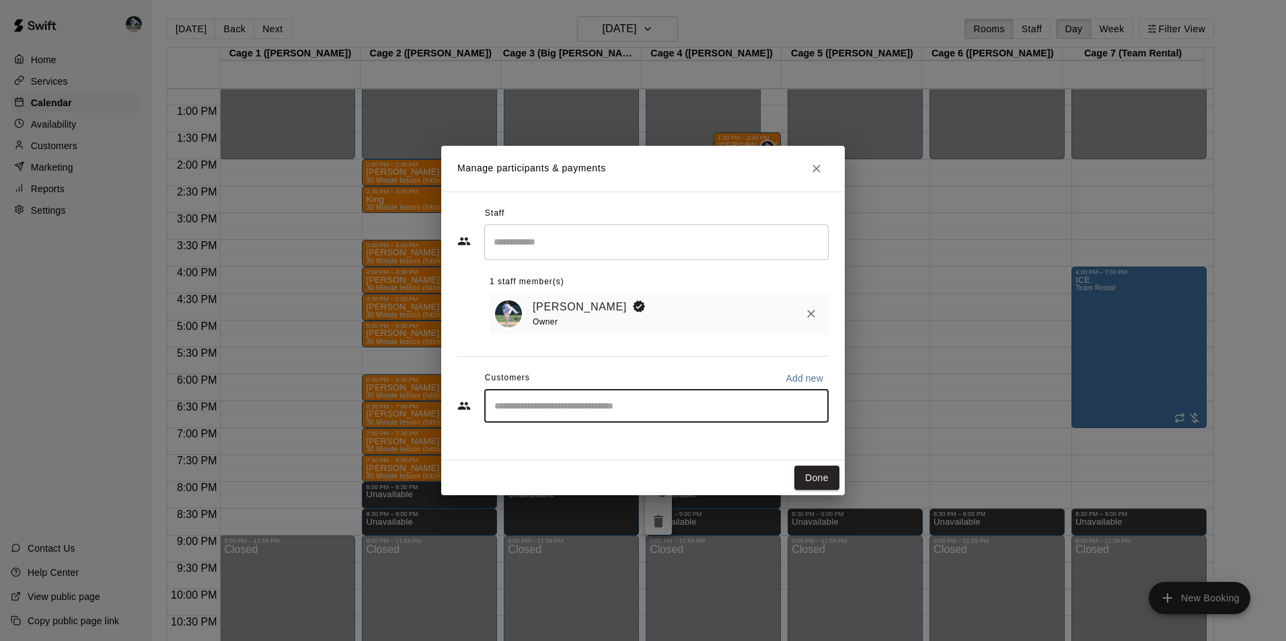
click at [536, 410] on input "Start typing to search customers..." at bounding box center [656, 405] width 332 height 13
click at [812, 162] on icon "Close" at bounding box center [816, 168] width 13 height 13
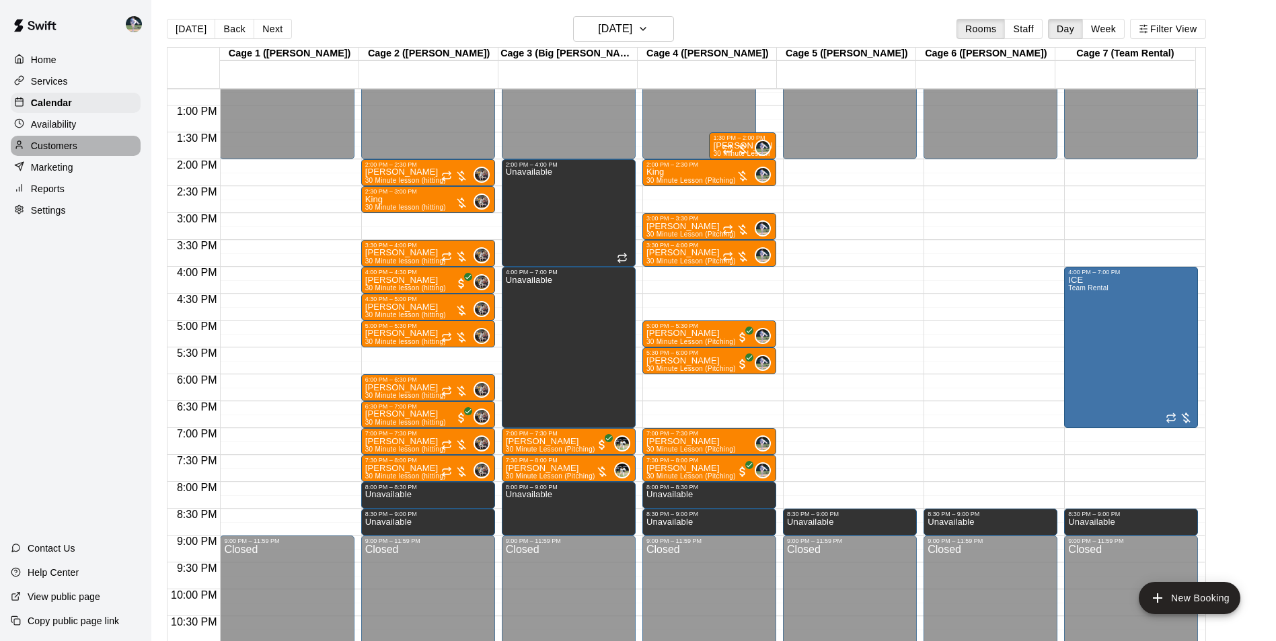
click at [104, 144] on div "Customers" at bounding box center [76, 146] width 130 height 20
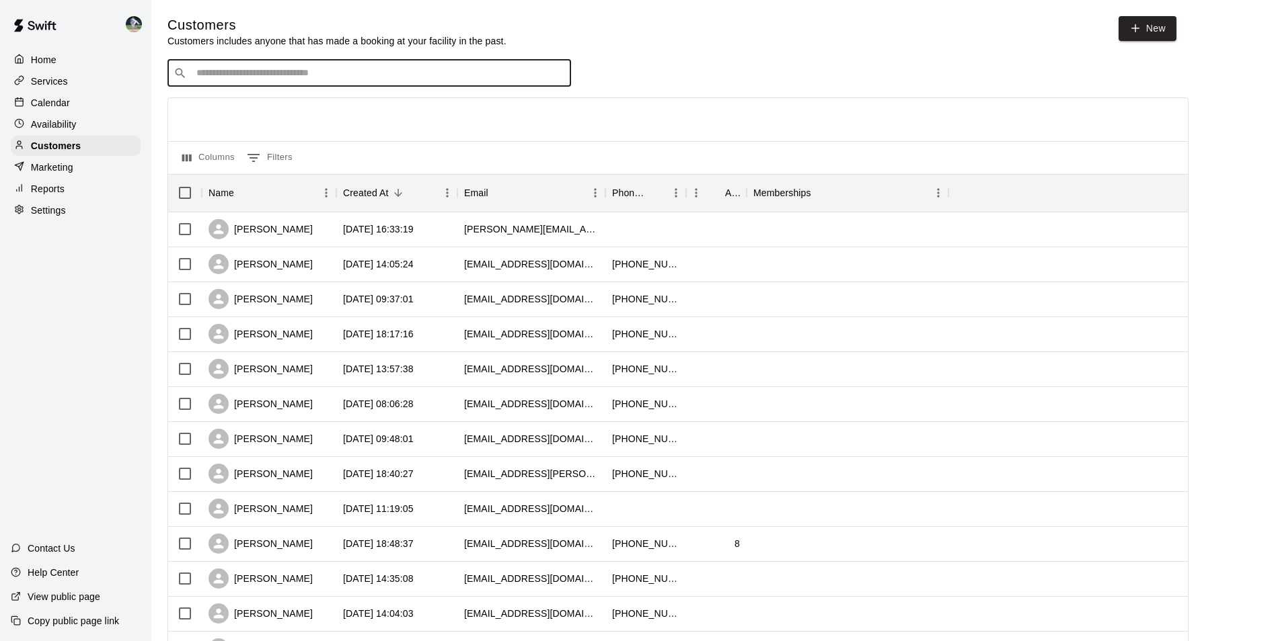
click at [247, 72] on input "Search customers by name or email" at bounding box center [378, 73] width 373 height 13
type input "*"
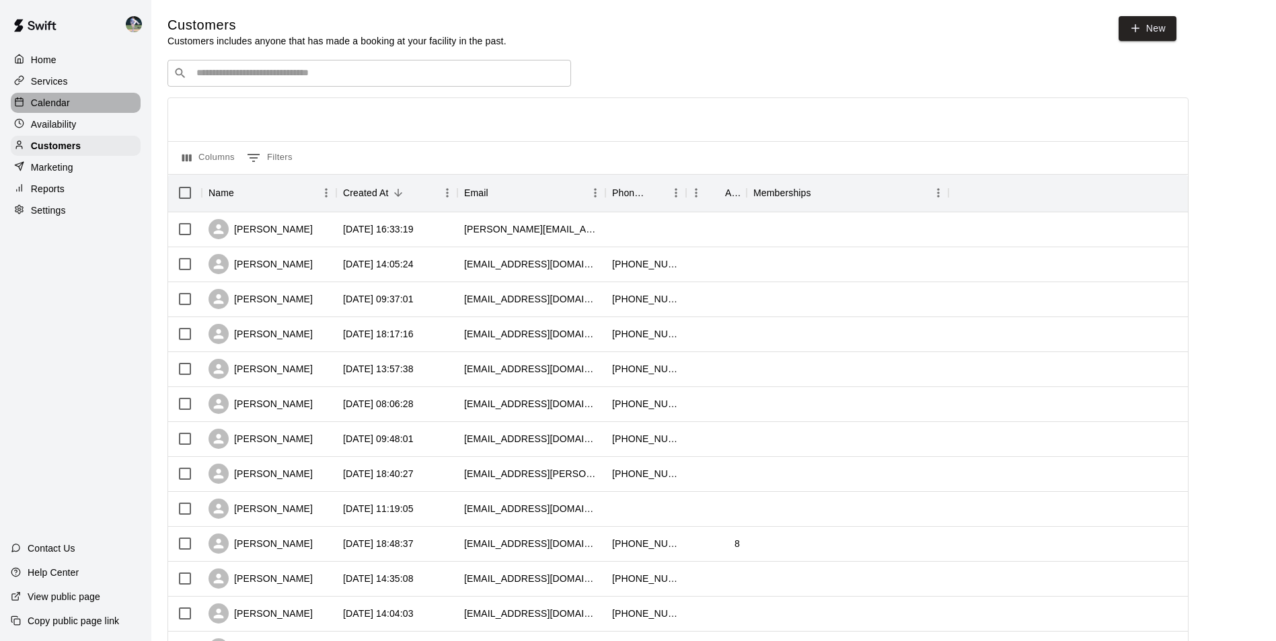
click at [85, 102] on div "Calendar" at bounding box center [76, 103] width 130 height 20
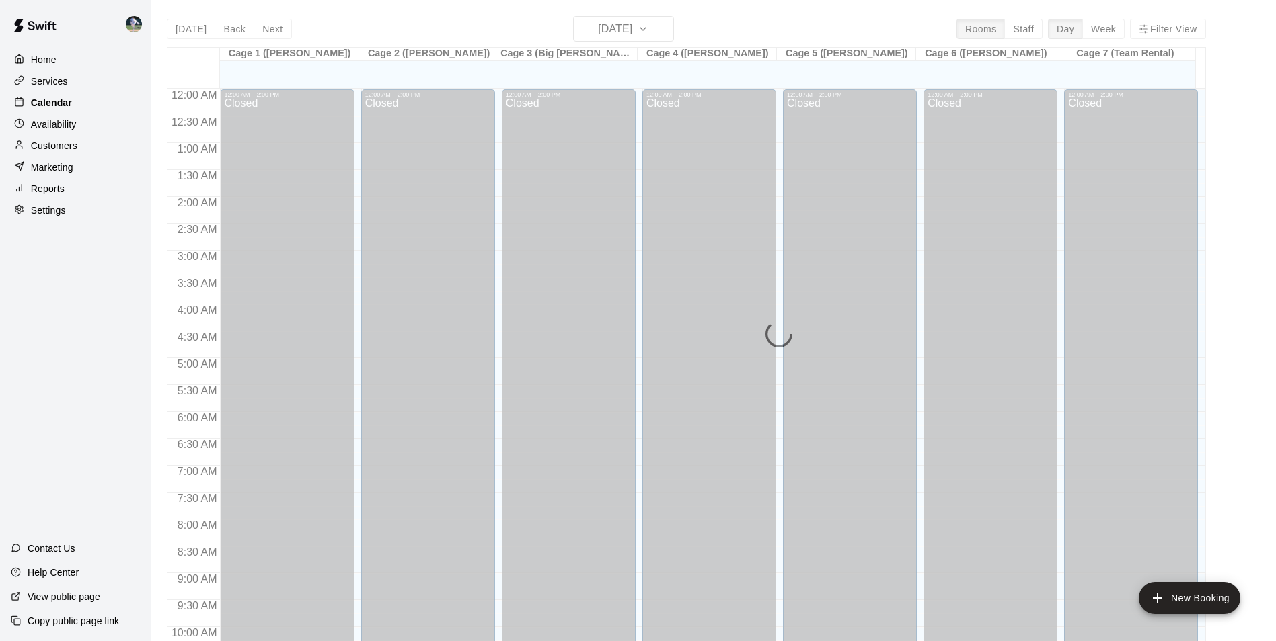
scroll to position [683, 0]
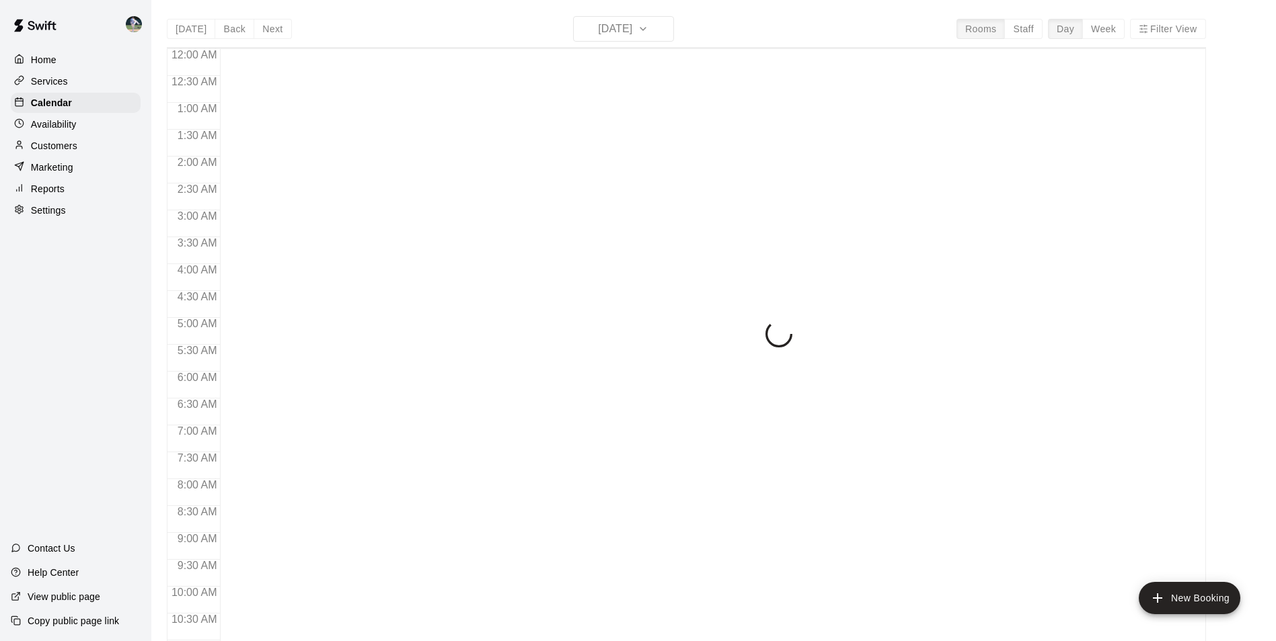
scroll to position [683, 0]
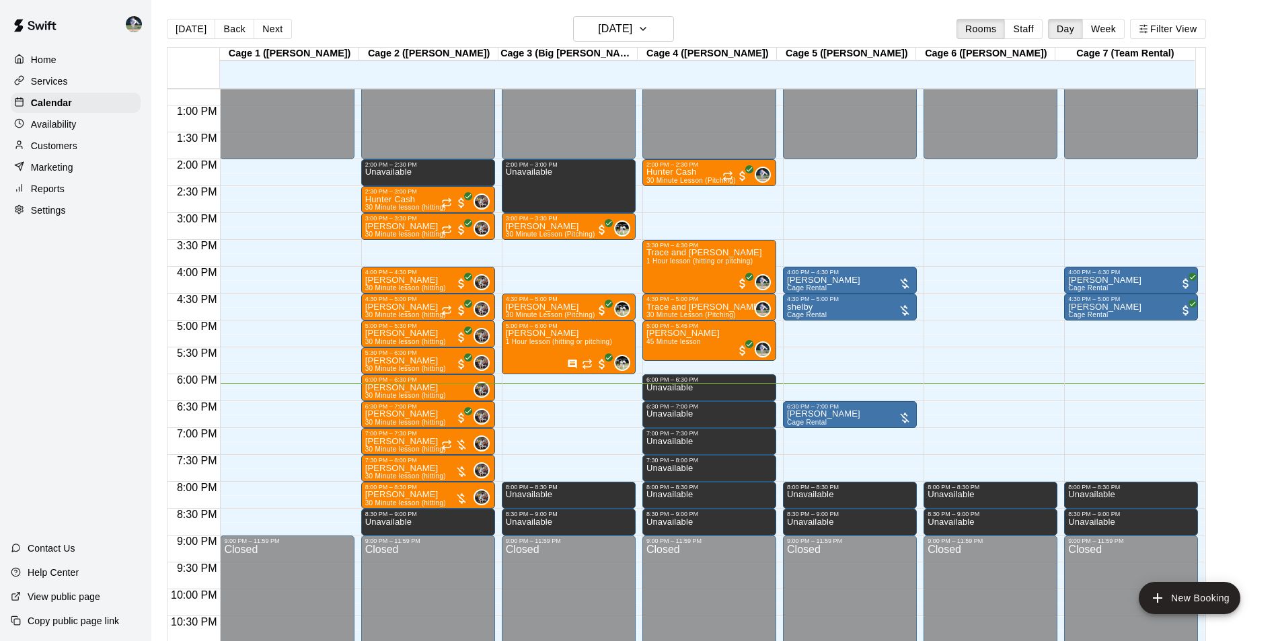
click at [93, 145] on div "Customers" at bounding box center [76, 146] width 130 height 20
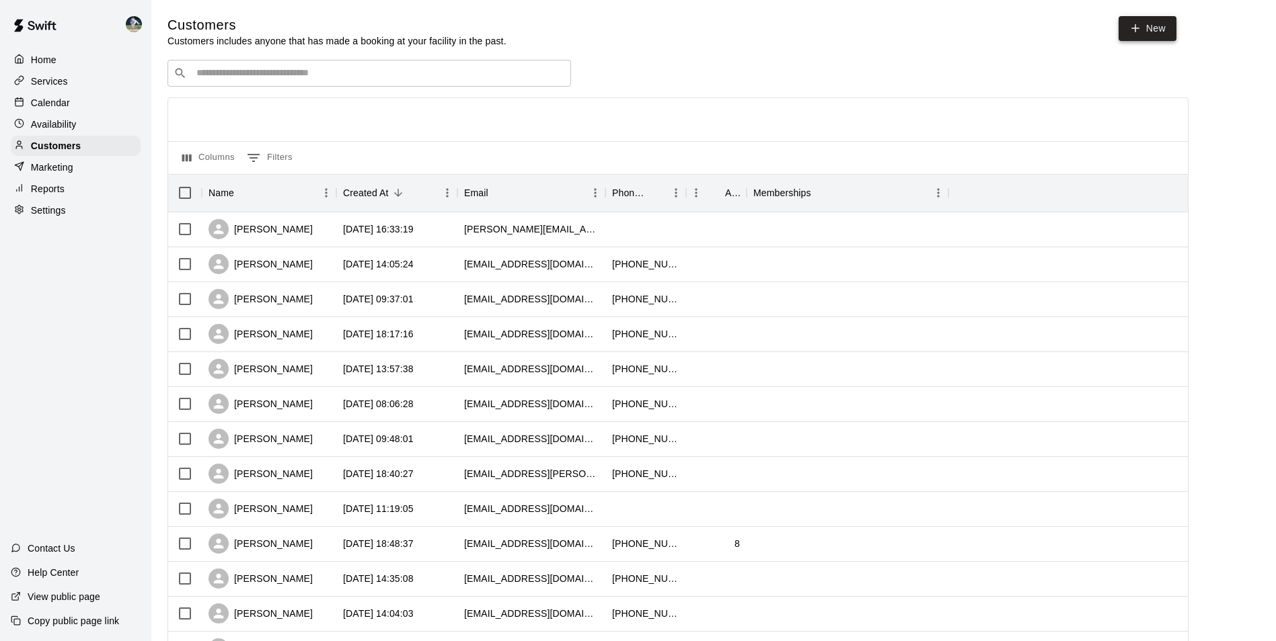
click at [1152, 22] on link "New" at bounding box center [1147, 28] width 58 height 25
select select "**"
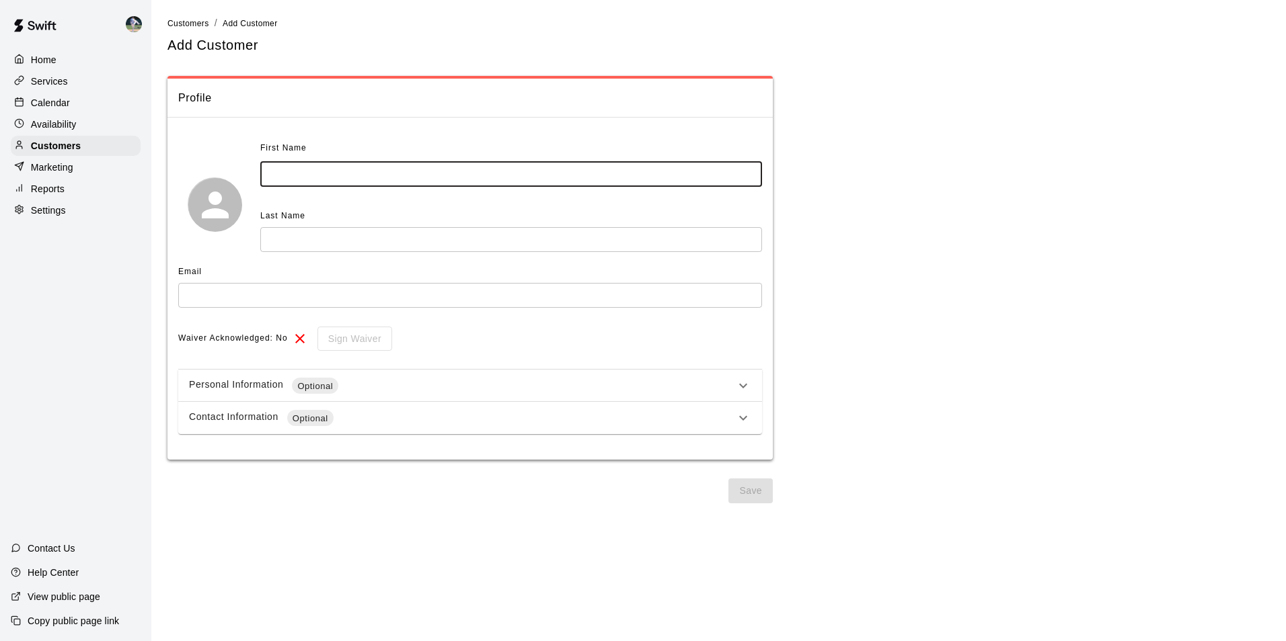
click at [303, 177] on input "text" at bounding box center [511, 174] width 502 height 25
type input "*******"
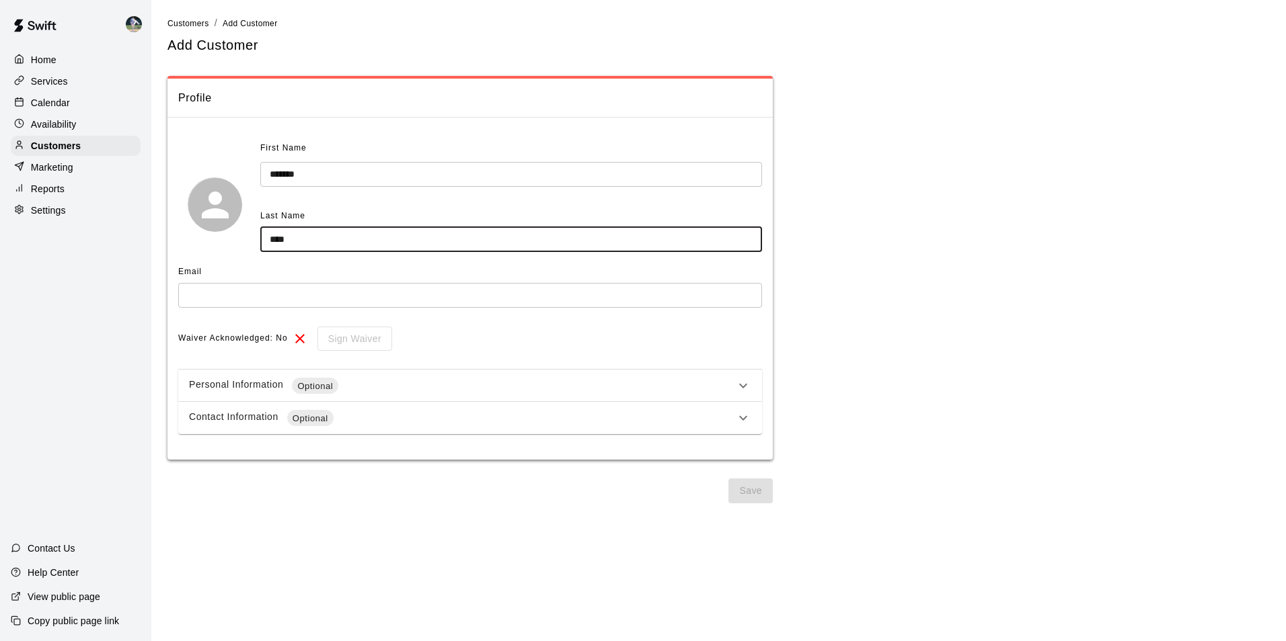
type input "****"
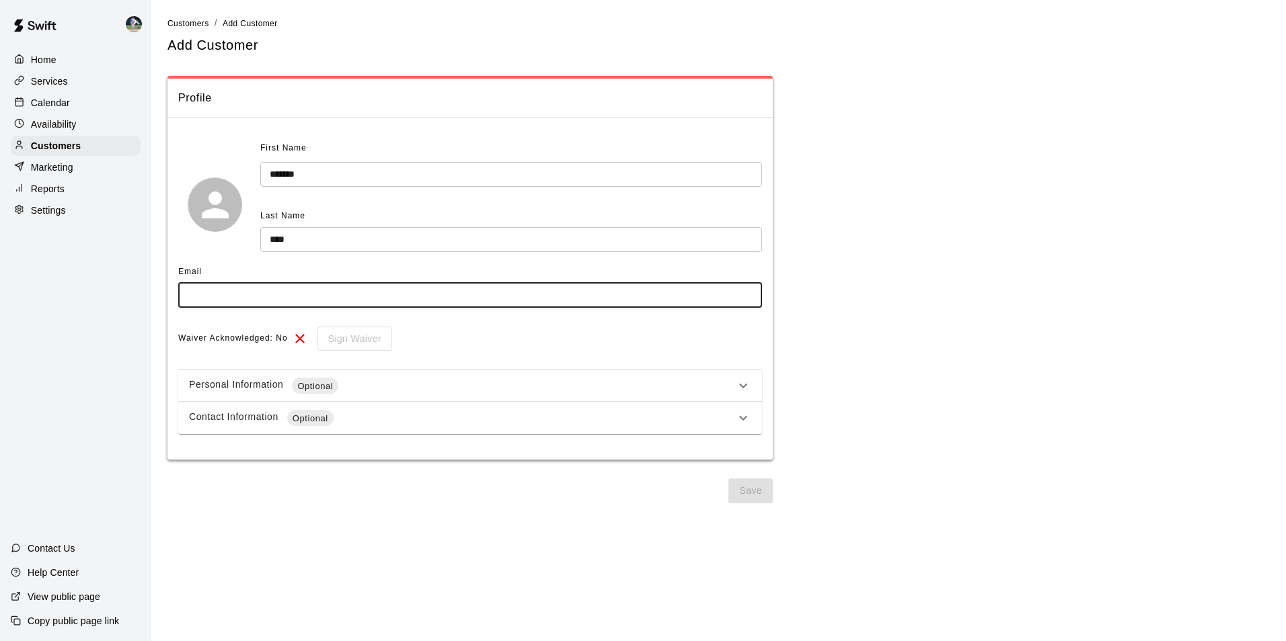
click at [225, 292] on input "text" at bounding box center [470, 295] width 584 height 25
type input "**********"
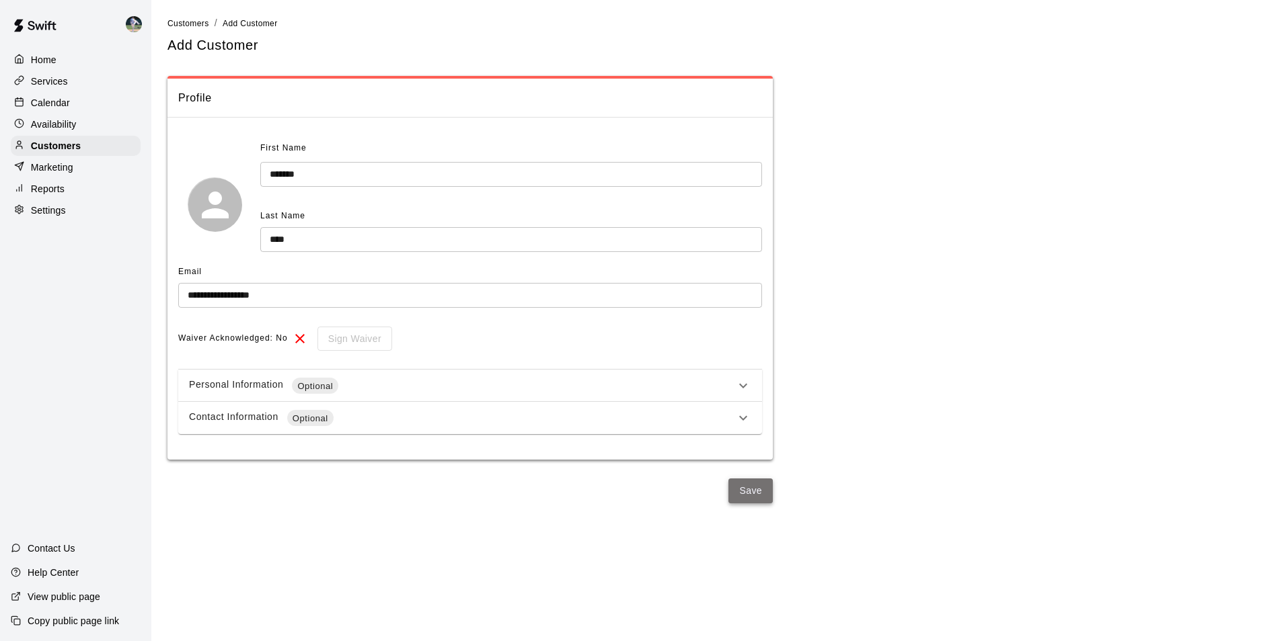
click at [746, 491] on button "Save" at bounding box center [750, 491] width 44 height 25
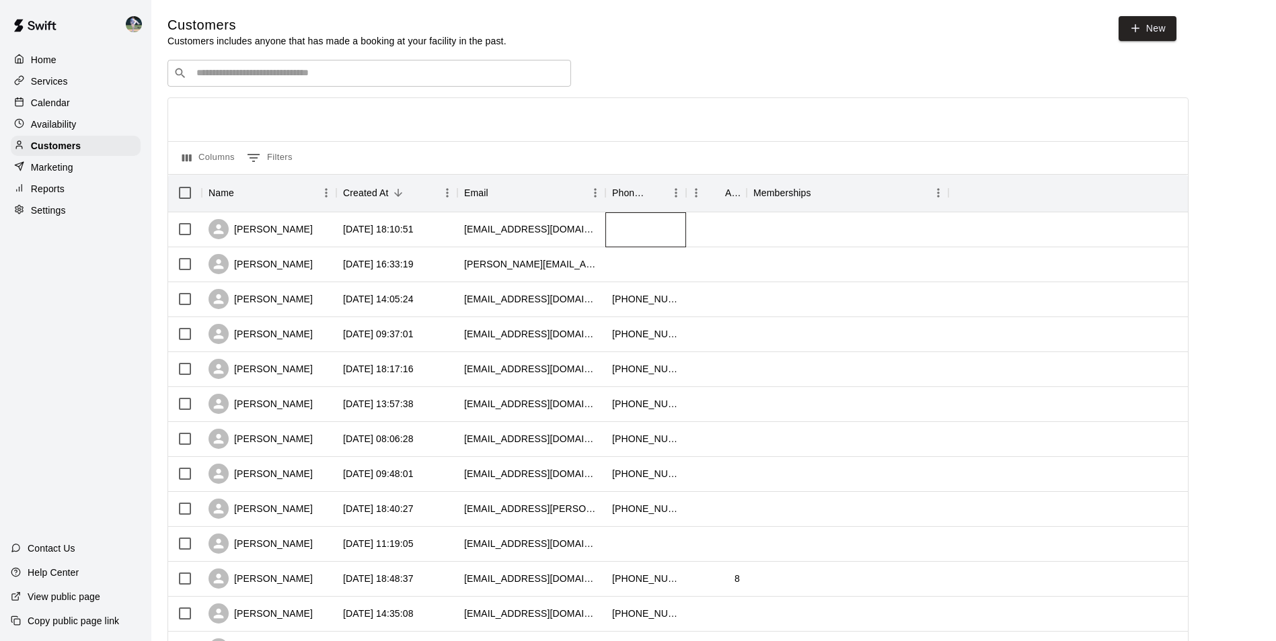
click at [617, 229] on div at bounding box center [645, 229] width 81 height 35
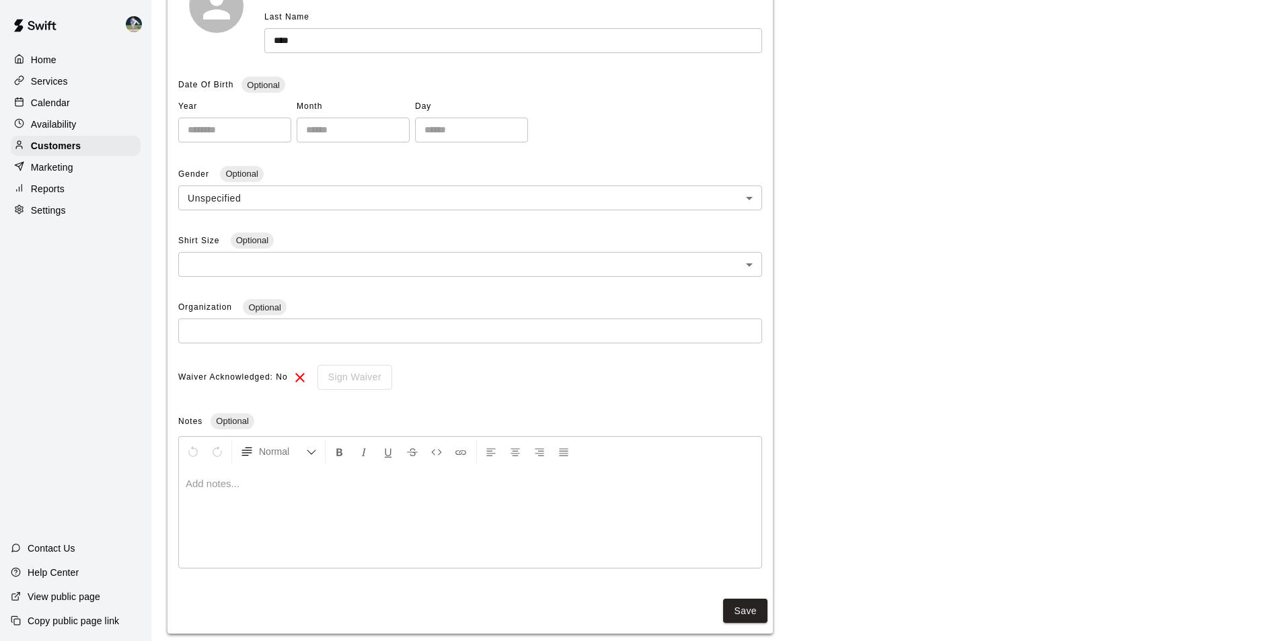
scroll to position [257, 0]
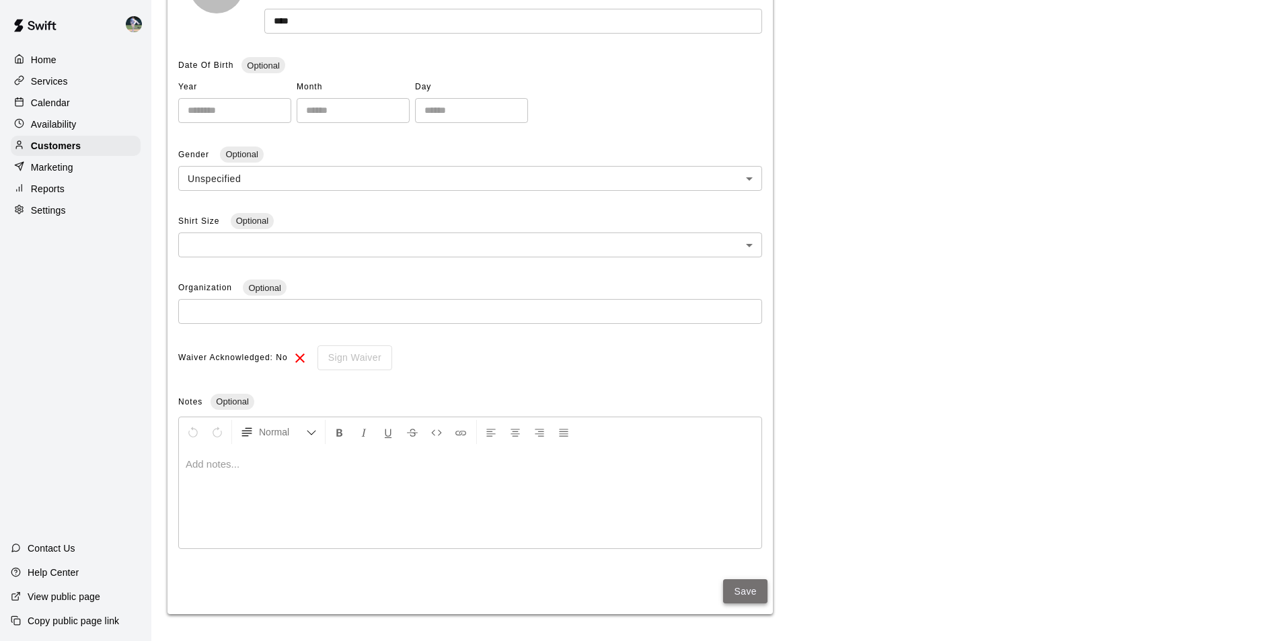
click at [732, 593] on button "Save" at bounding box center [745, 592] width 44 height 25
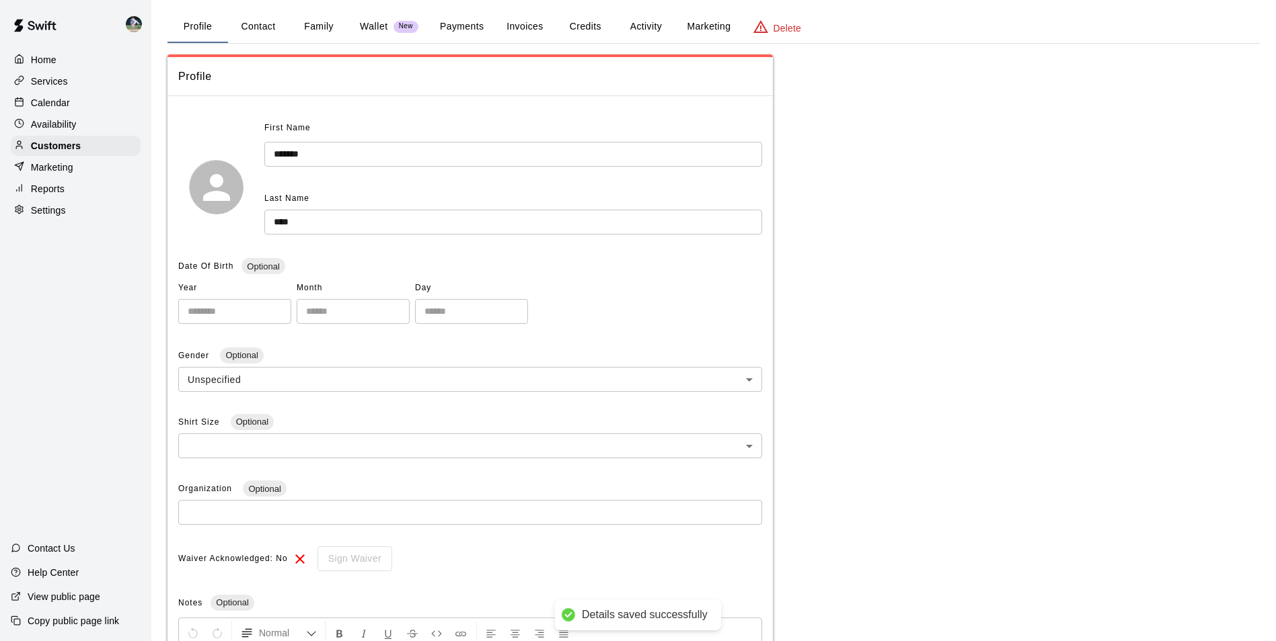
scroll to position [55, 0]
click at [260, 26] on button "Contact" at bounding box center [258, 27] width 61 height 32
select select "**"
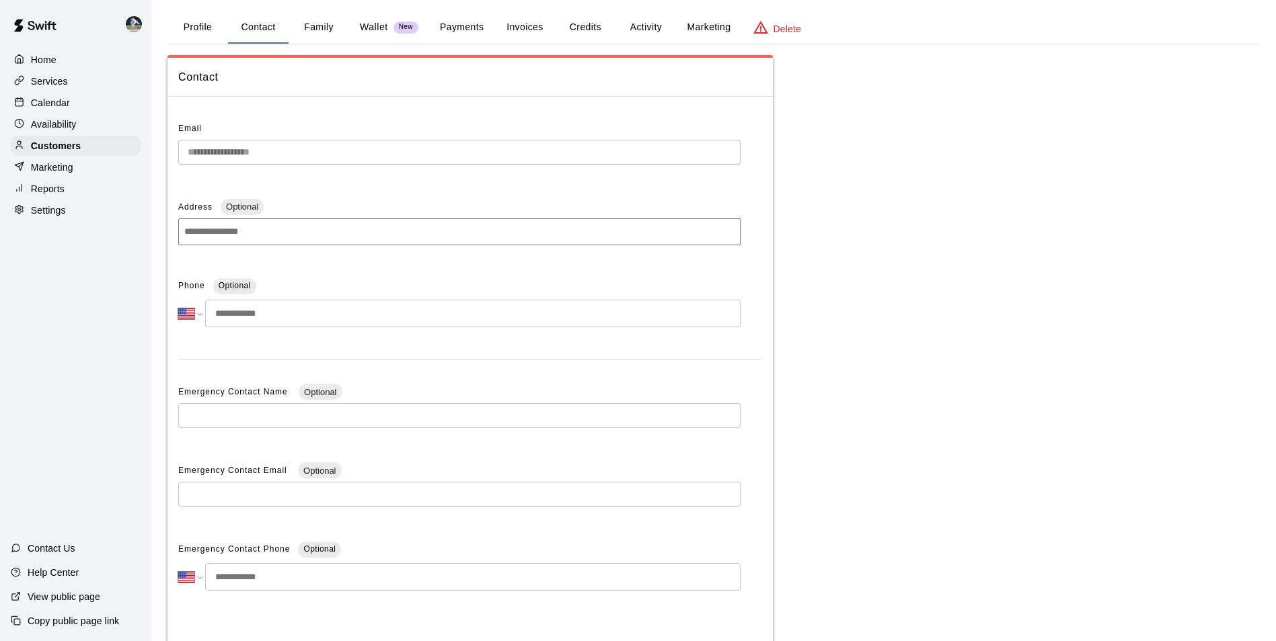
click at [289, 317] on input "tel" at bounding box center [472, 314] width 535 height 28
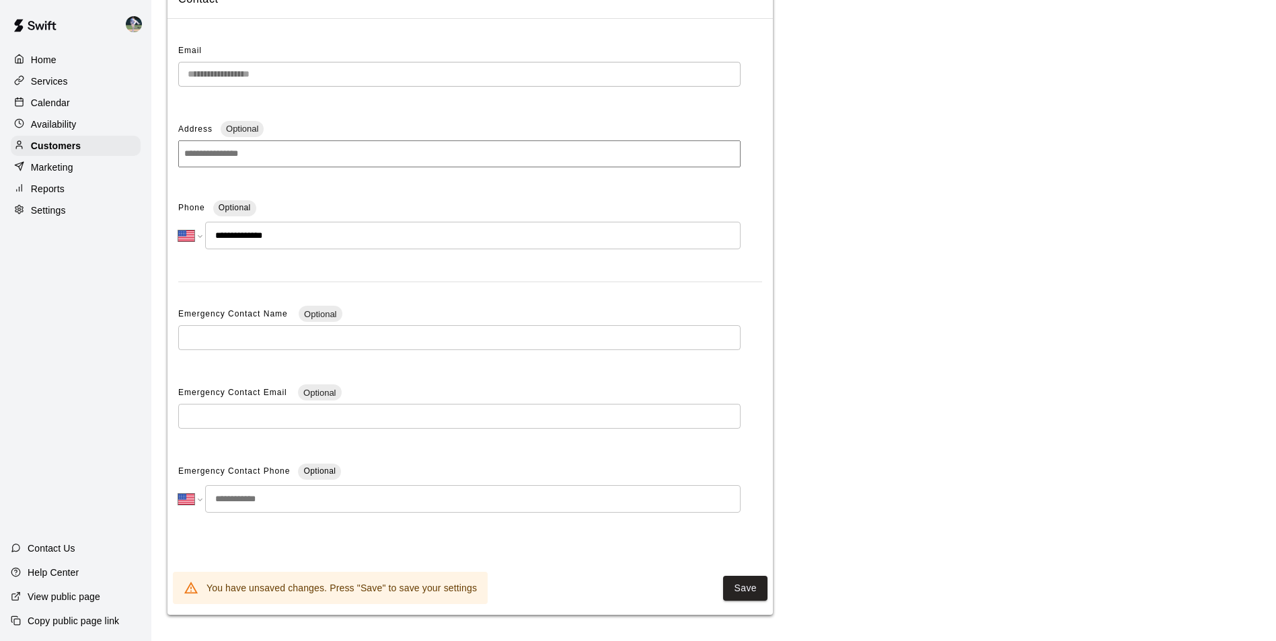
scroll to position [135, 0]
type input "**********"
click at [748, 590] on button "Save" at bounding box center [745, 588] width 44 height 25
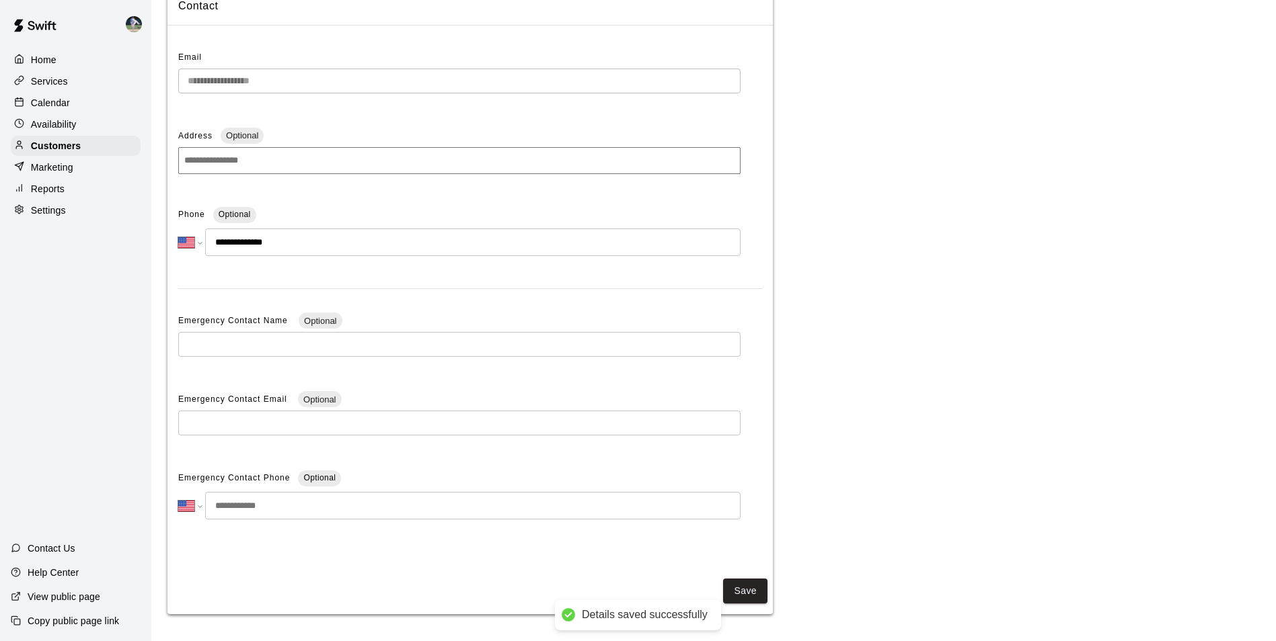
scroll to position [0, 0]
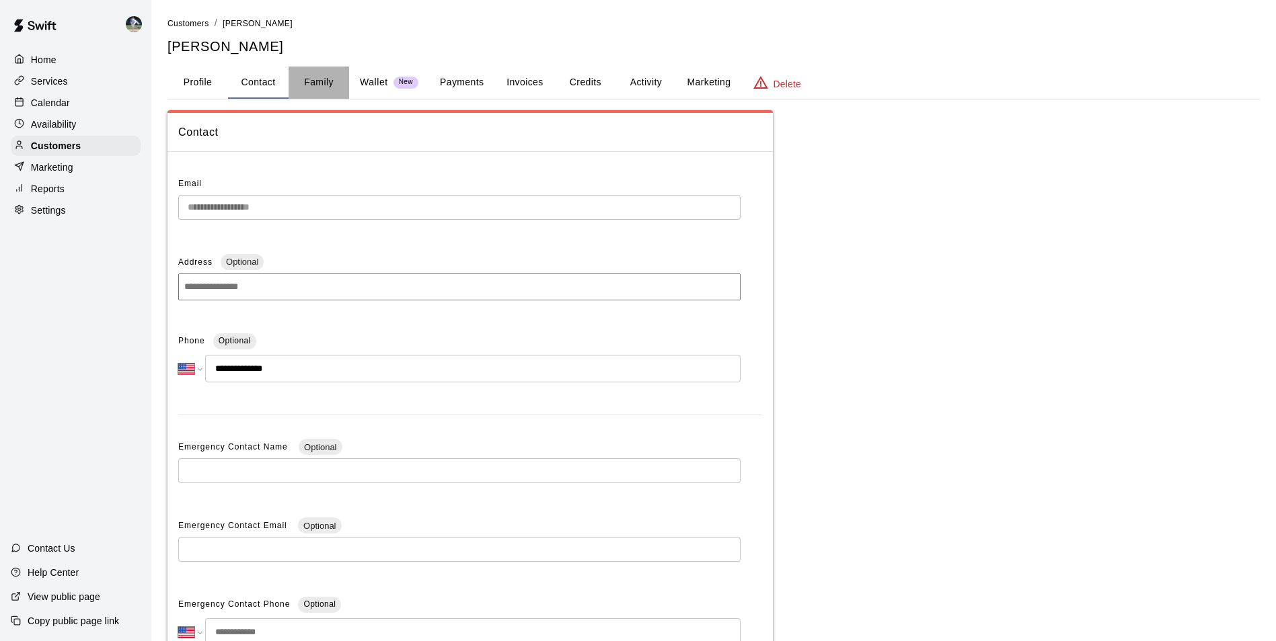
click at [313, 83] on button "Family" at bounding box center [318, 83] width 61 height 32
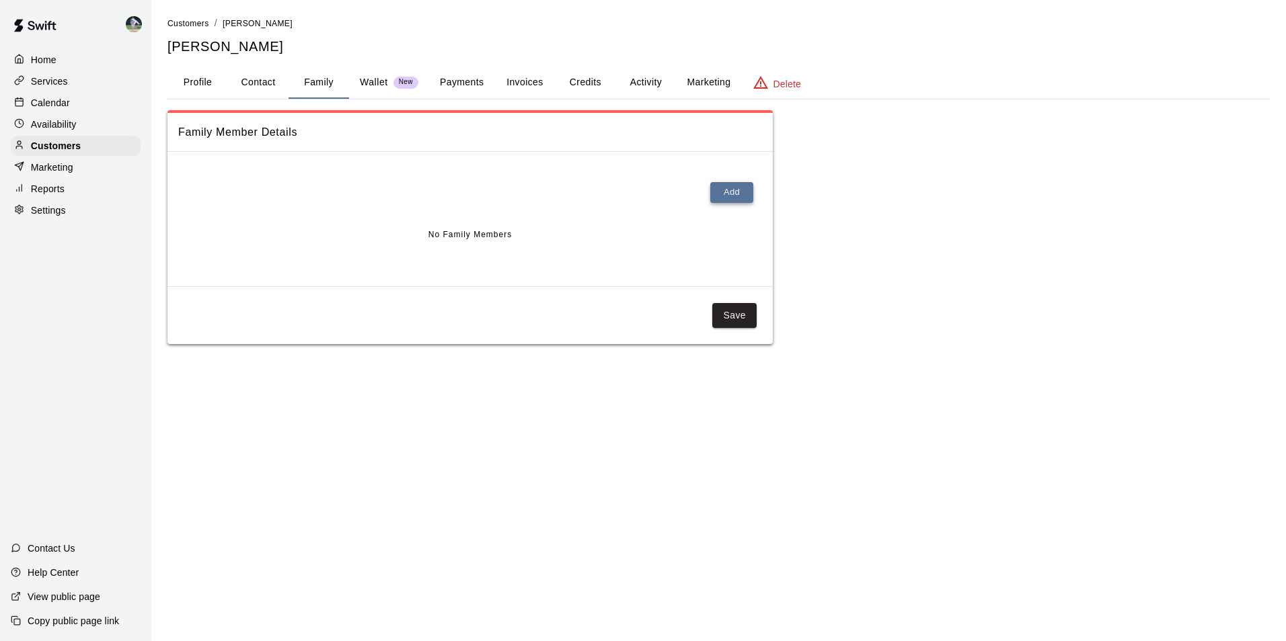
click at [726, 189] on button "Add" at bounding box center [731, 192] width 43 height 21
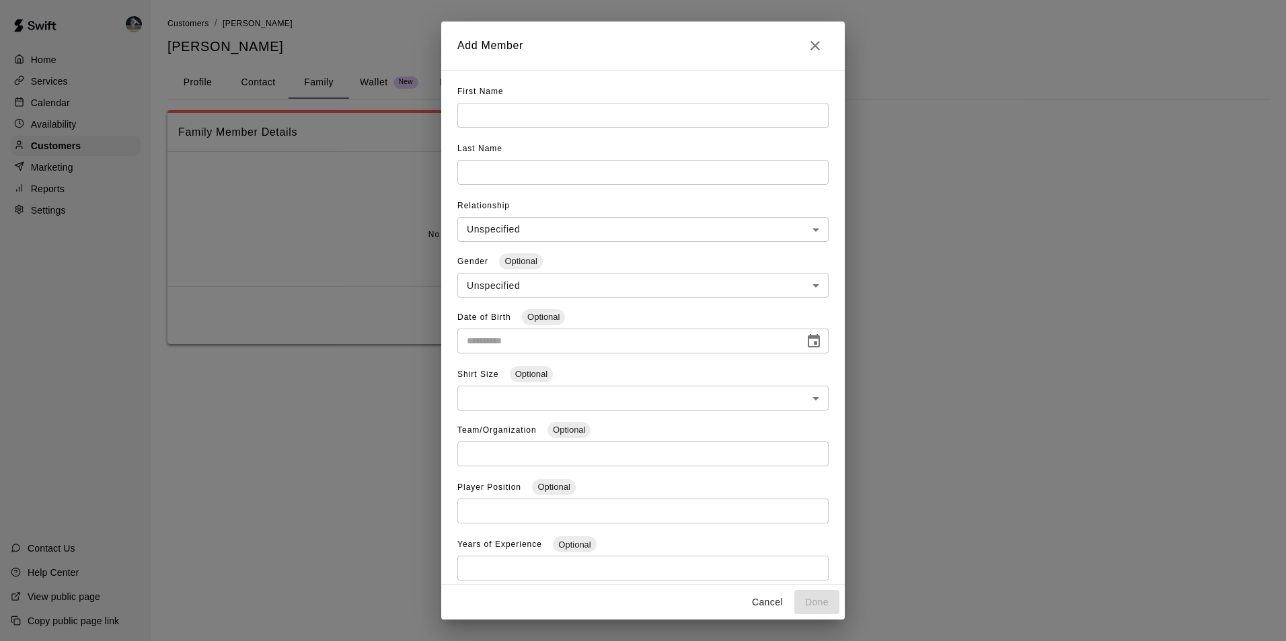
click at [487, 121] on input "text" at bounding box center [642, 115] width 371 height 25
type input "*******"
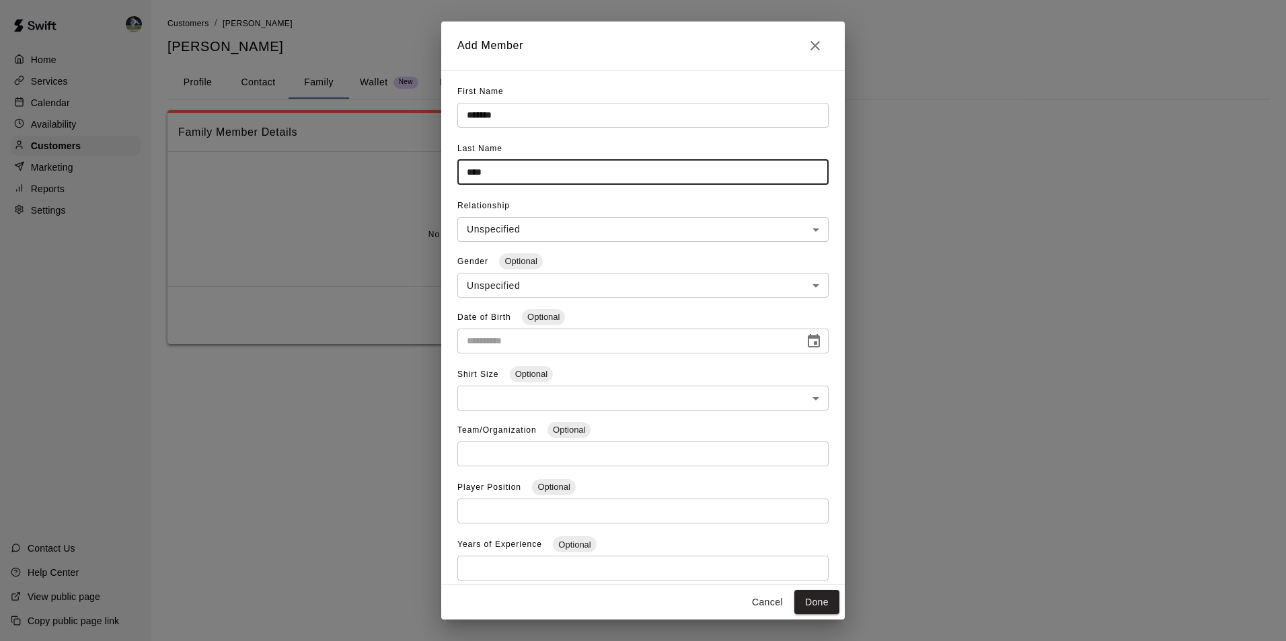
type input "****"
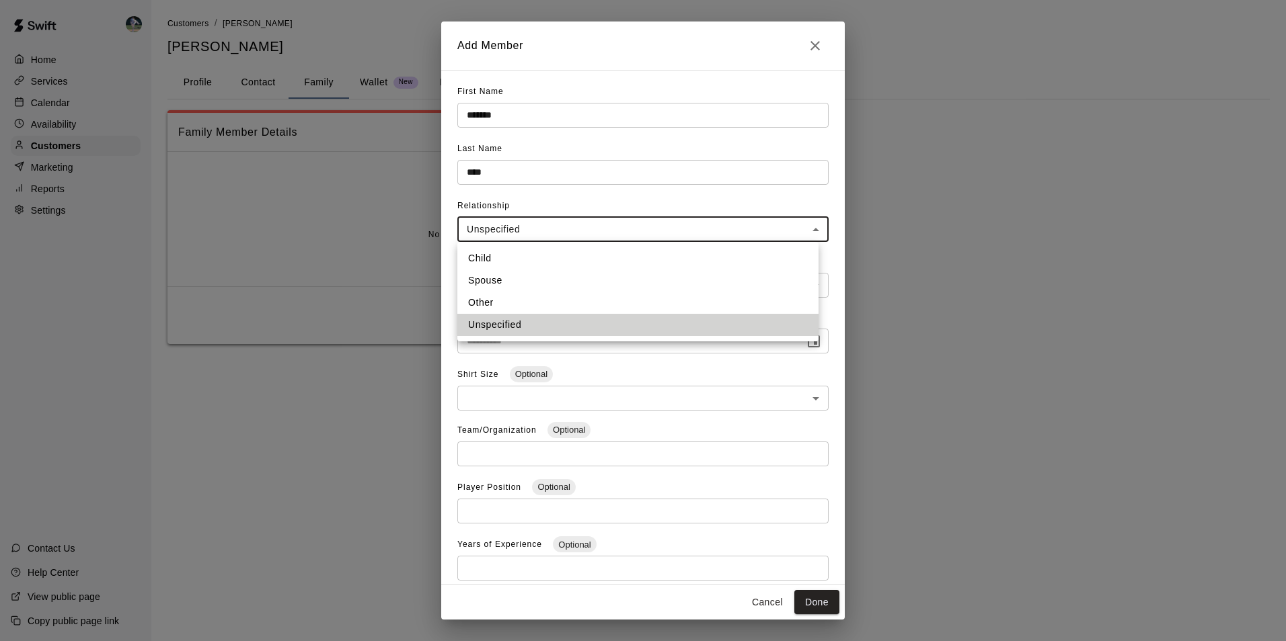
click at [512, 227] on body "**********" at bounding box center [643, 185] width 1286 height 371
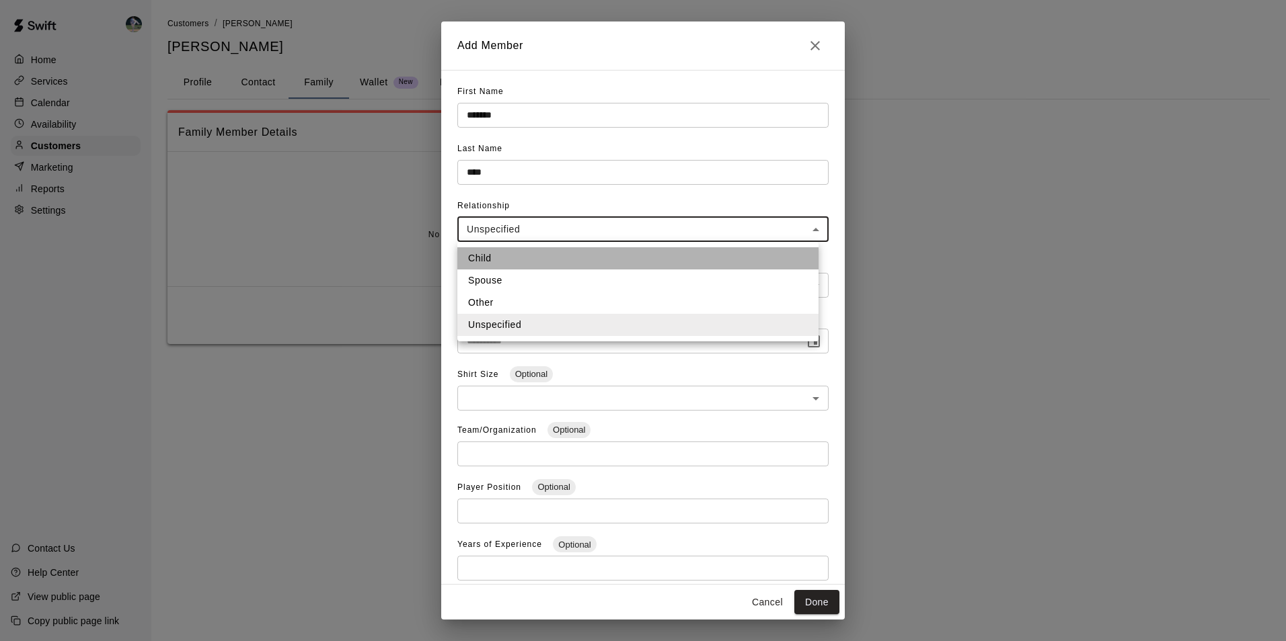
click at [500, 257] on li "Child" at bounding box center [637, 258] width 361 height 22
type input "*****"
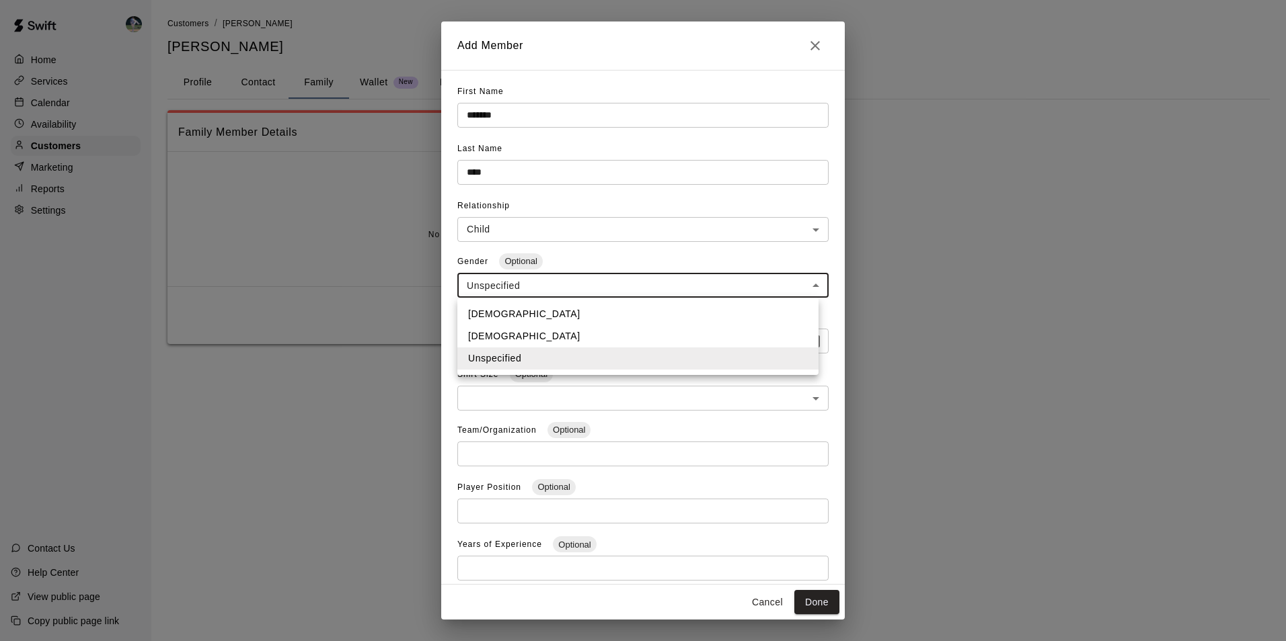
click at [501, 285] on body "**********" at bounding box center [643, 185] width 1286 height 371
click at [510, 332] on li "[DEMOGRAPHIC_DATA]" at bounding box center [637, 336] width 361 height 22
type input "******"
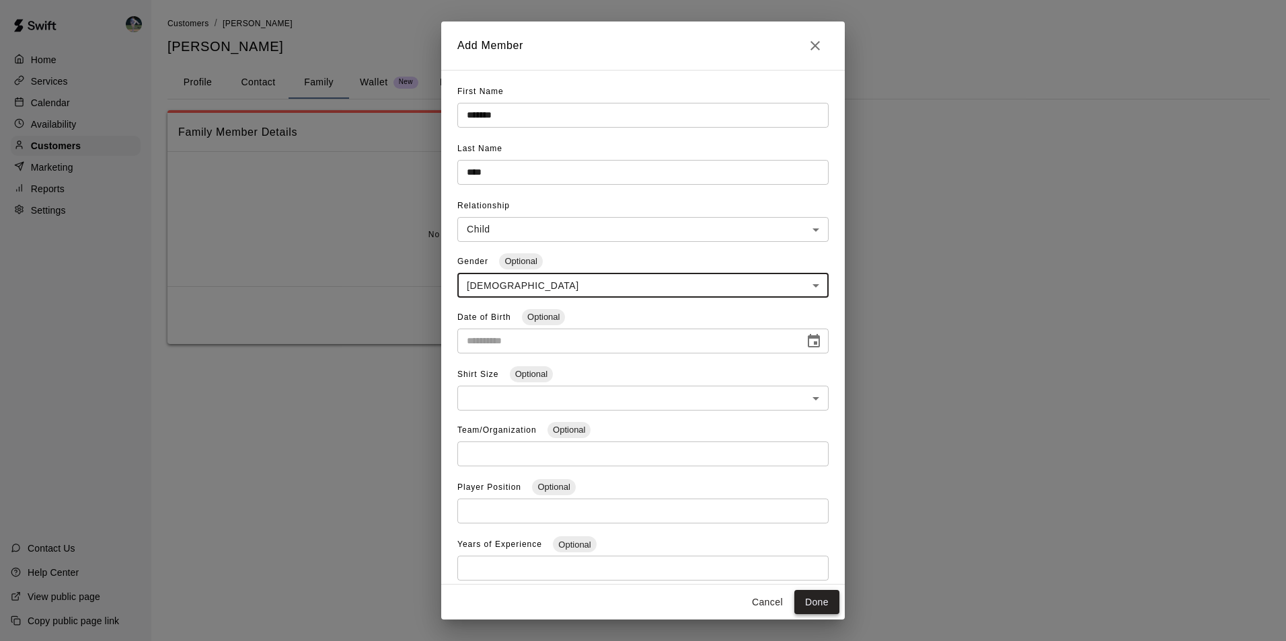
click at [808, 596] on button "Done" at bounding box center [816, 602] width 45 height 25
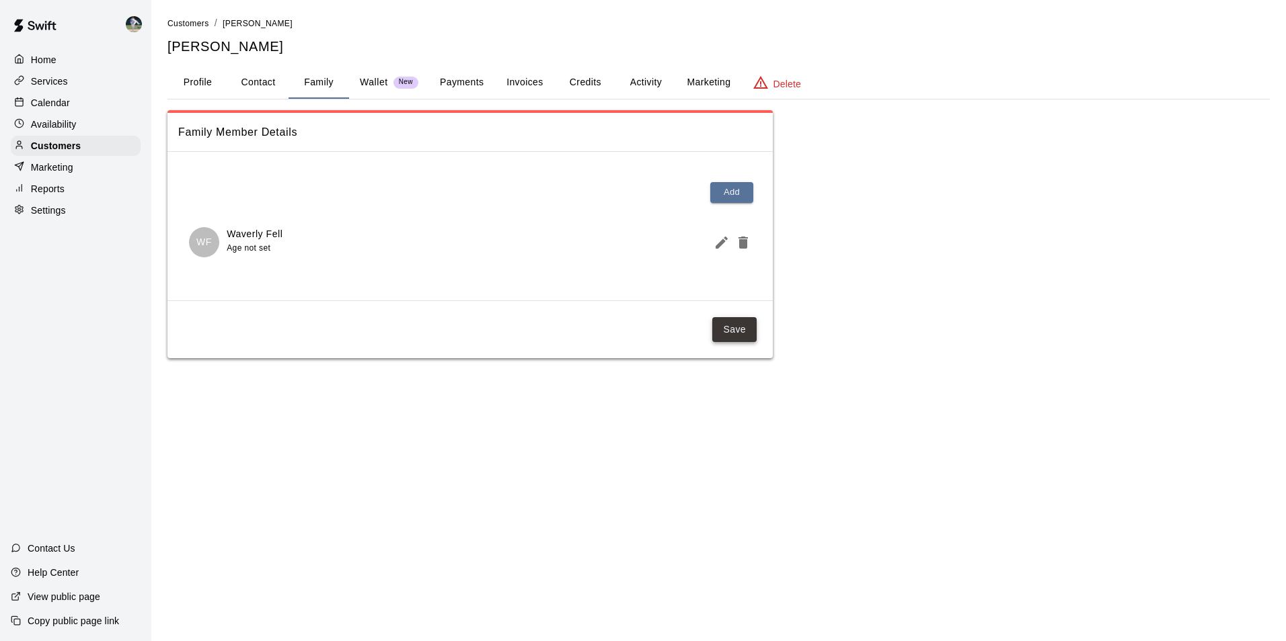
click at [730, 326] on button "Save" at bounding box center [734, 329] width 44 height 25
click at [86, 102] on div "Calendar" at bounding box center [76, 103] width 130 height 20
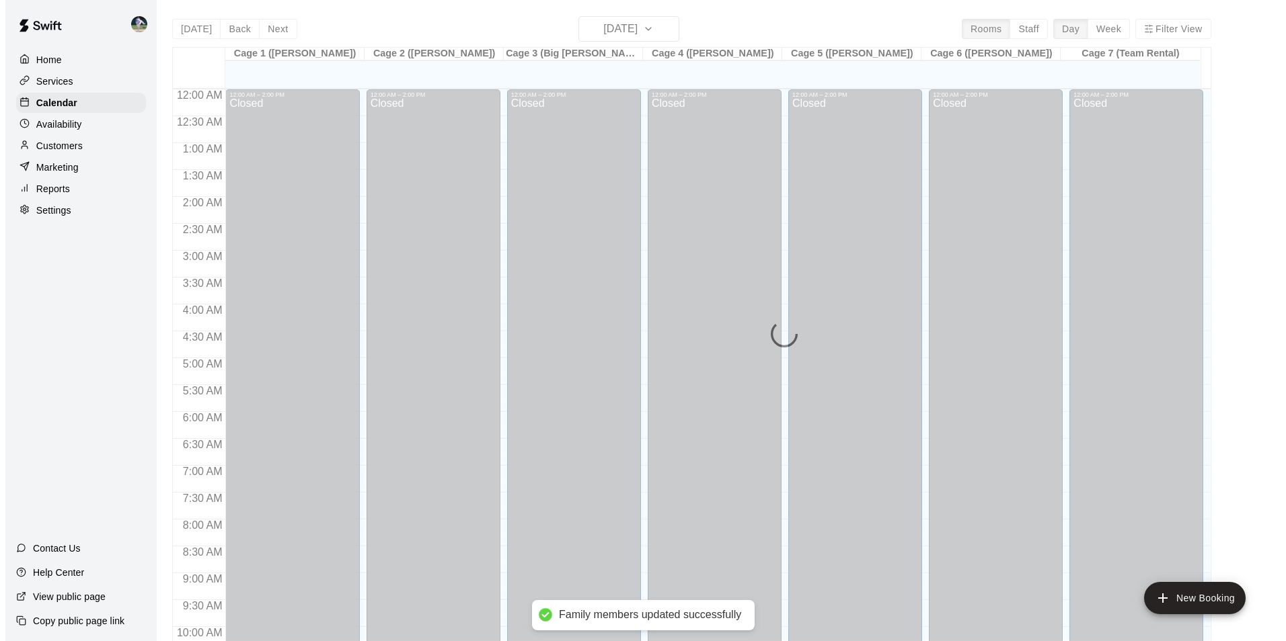
scroll to position [683, 0]
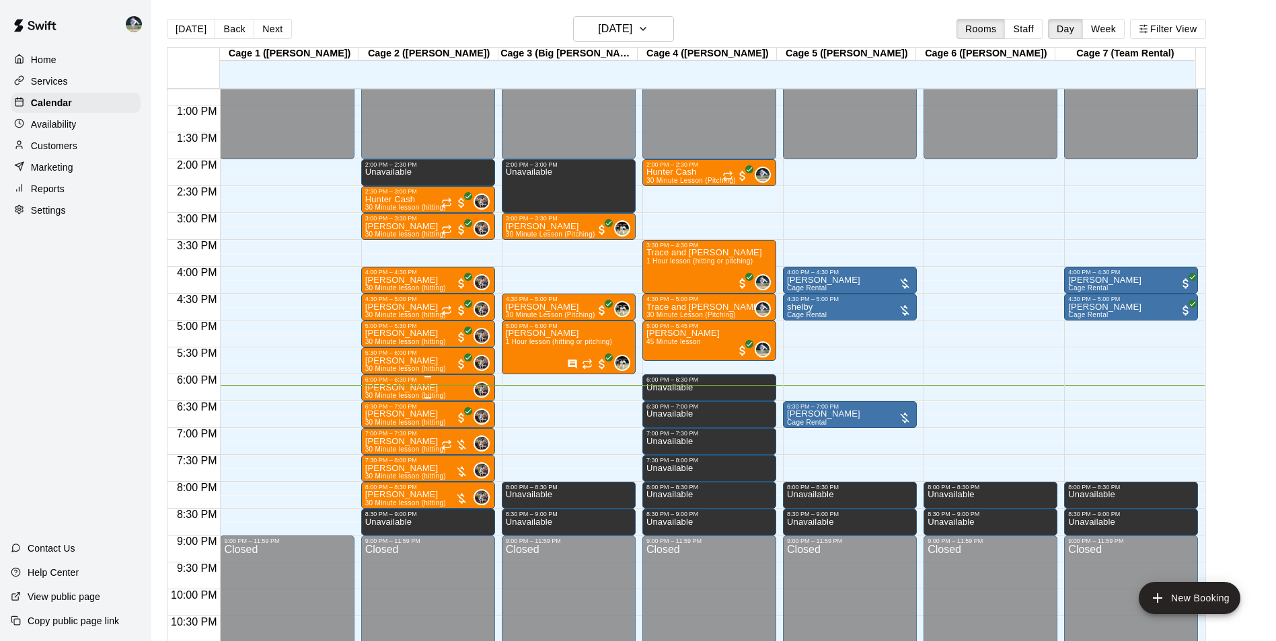
click at [399, 383] on div "6:00 PM – 6:30 PM" at bounding box center [428, 380] width 126 height 7
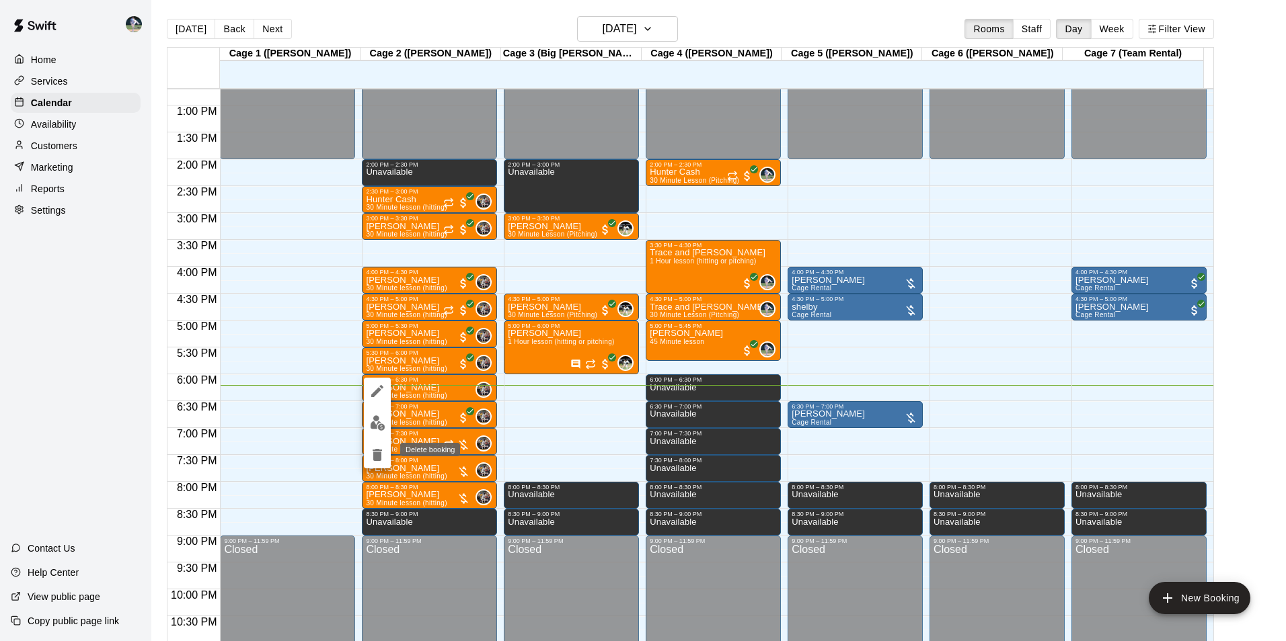
click at [377, 455] on icon "delete" at bounding box center [377, 455] width 9 height 12
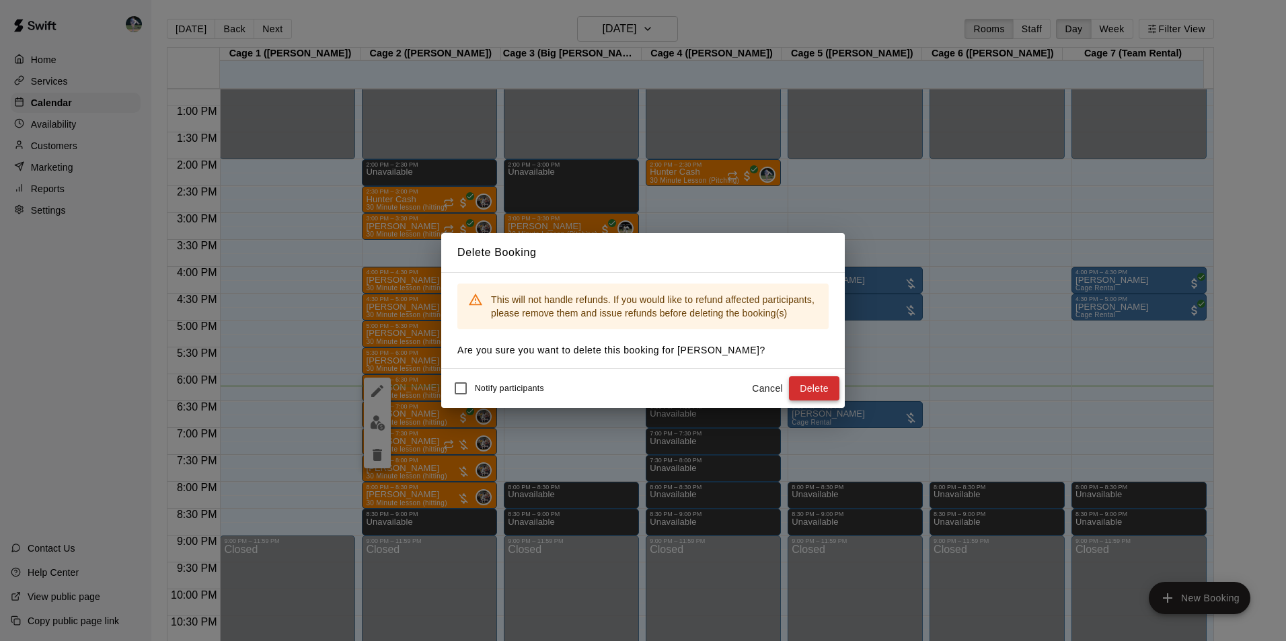
click at [812, 387] on button "Delete" at bounding box center [814, 389] width 50 height 25
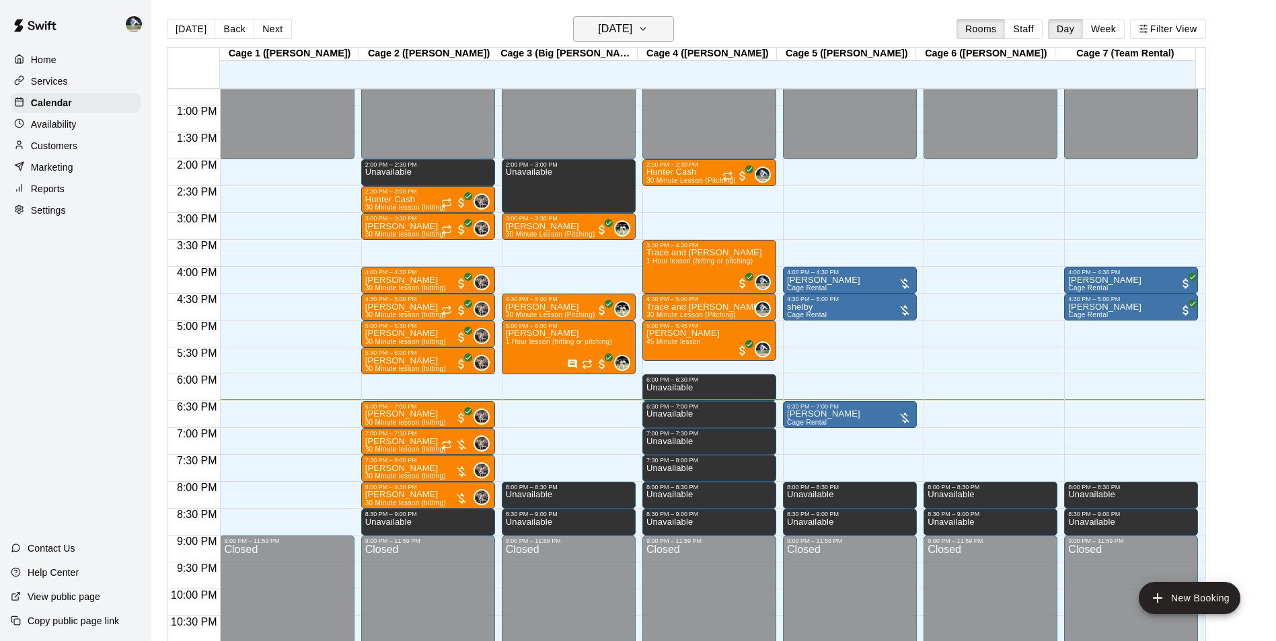
click at [598, 19] on h6 "[DATE]" at bounding box center [615, 28] width 34 height 19
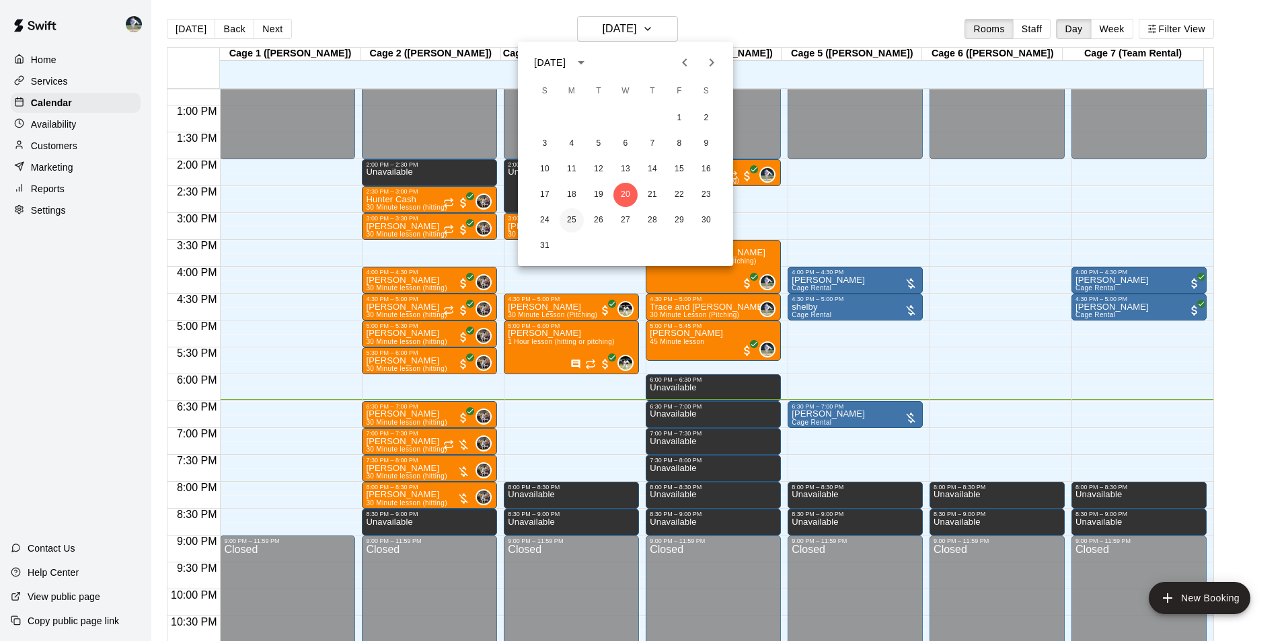
click at [572, 220] on button "25" at bounding box center [571, 220] width 24 height 24
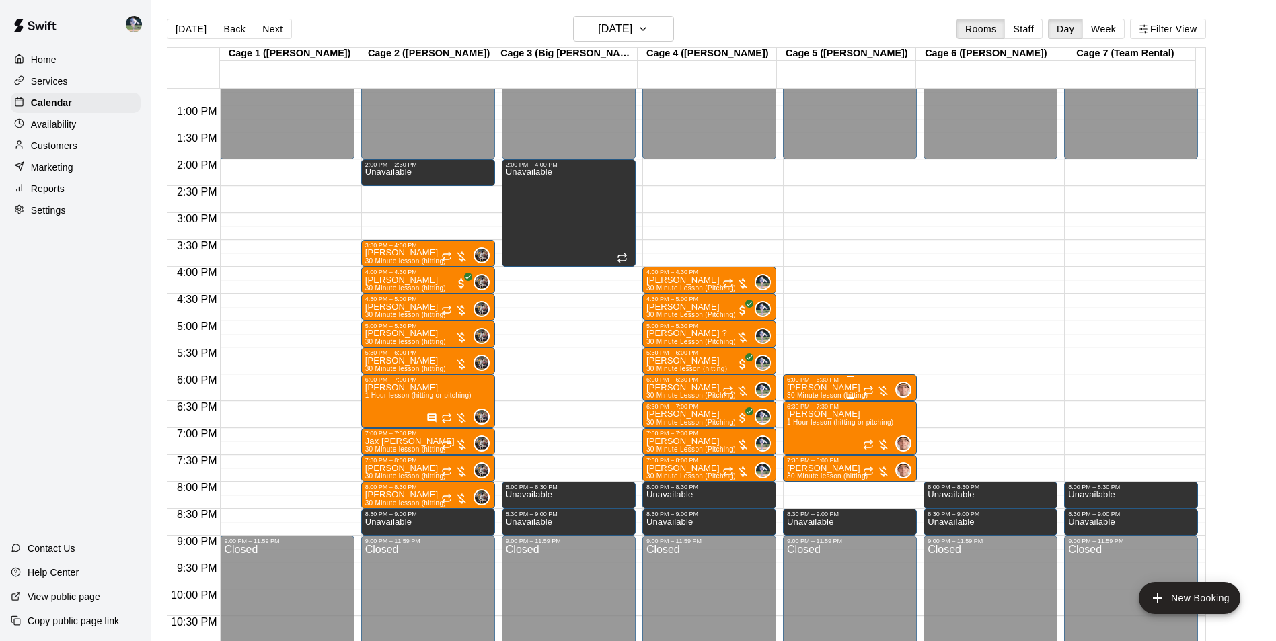
click at [822, 383] on div "6:00 PM – 6:30 PM" at bounding box center [850, 380] width 126 height 7
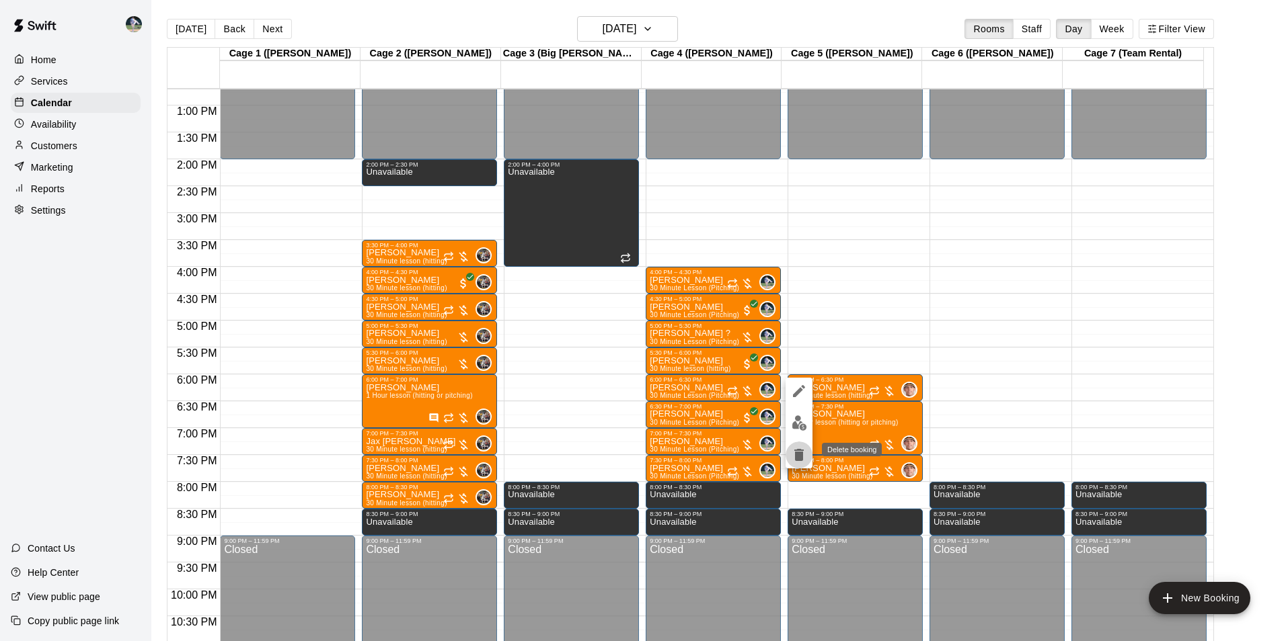
click at [798, 457] on icon "delete" at bounding box center [798, 455] width 9 height 12
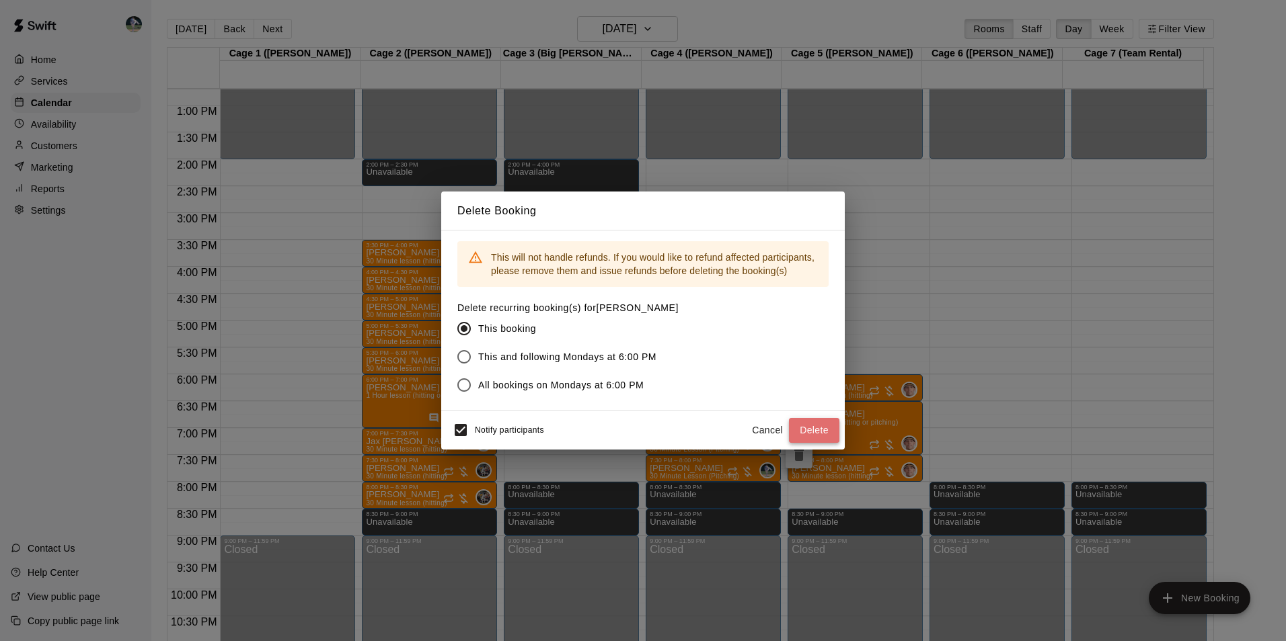
click at [800, 428] on button "Delete" at bounding box center [814, 430] width 50 height 25
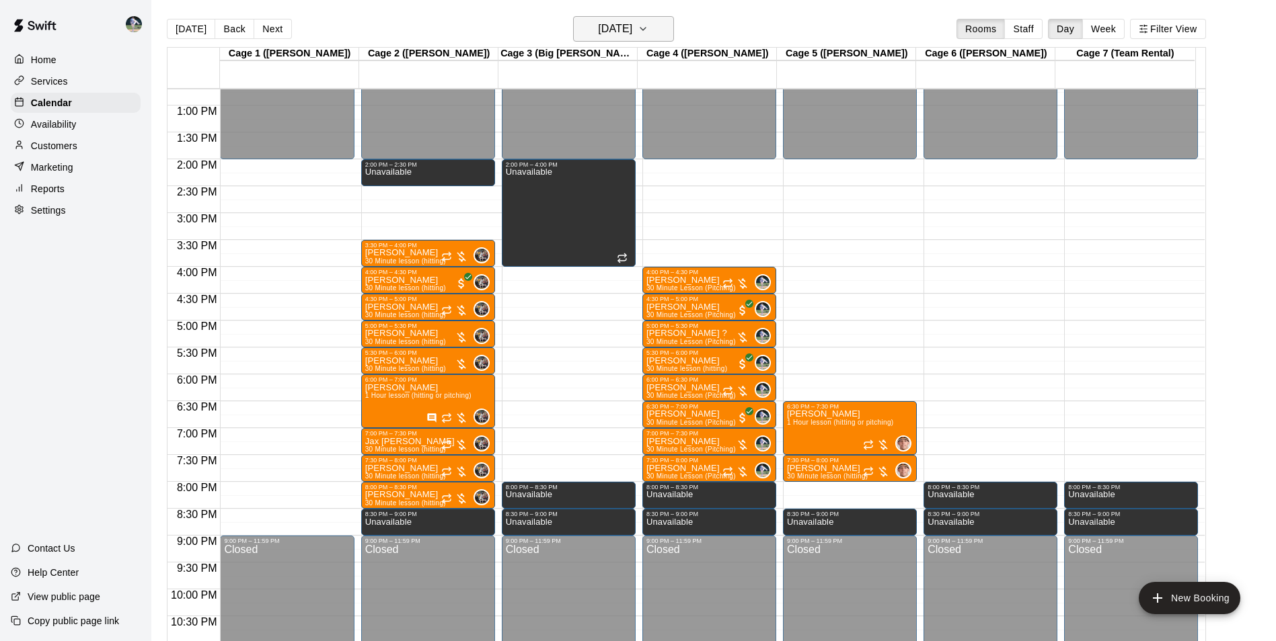
click at [613, 33] on h6 "[DATE]" at bounding box center [615, 28] width 34 height 19
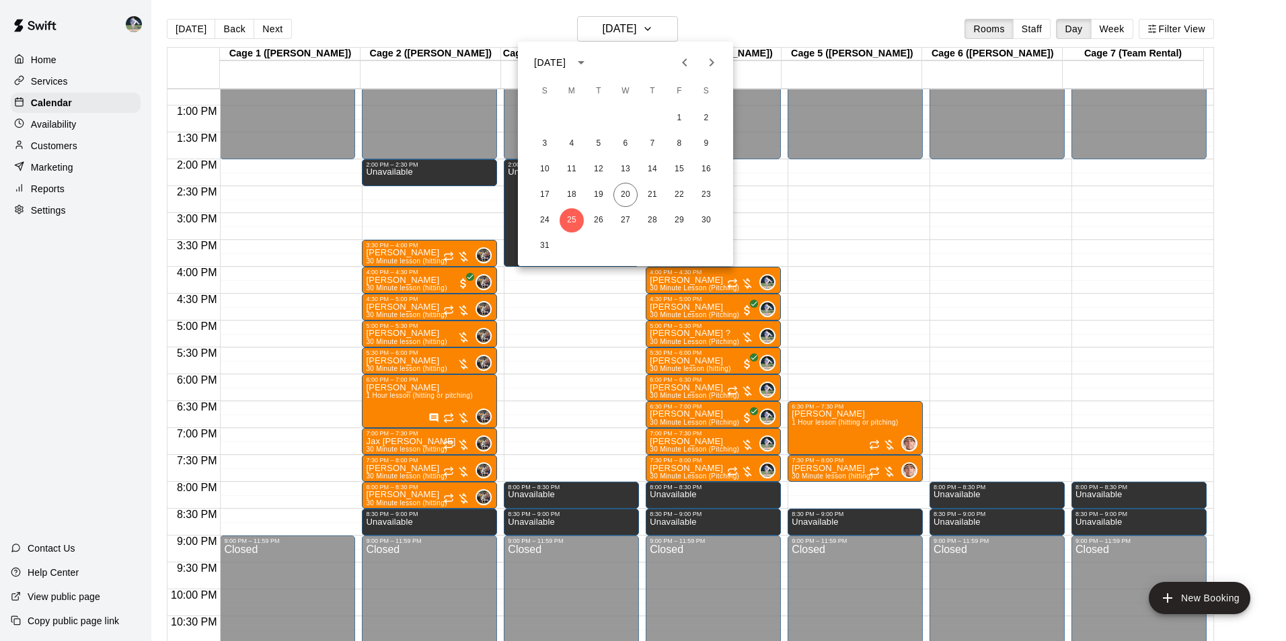
click at [709, 60] on icon "Next month" at bounding box center [711, 62] width 16 height 16
click at [570, 117] on button "1" at bounding box center [571, 118] width 24 height 24
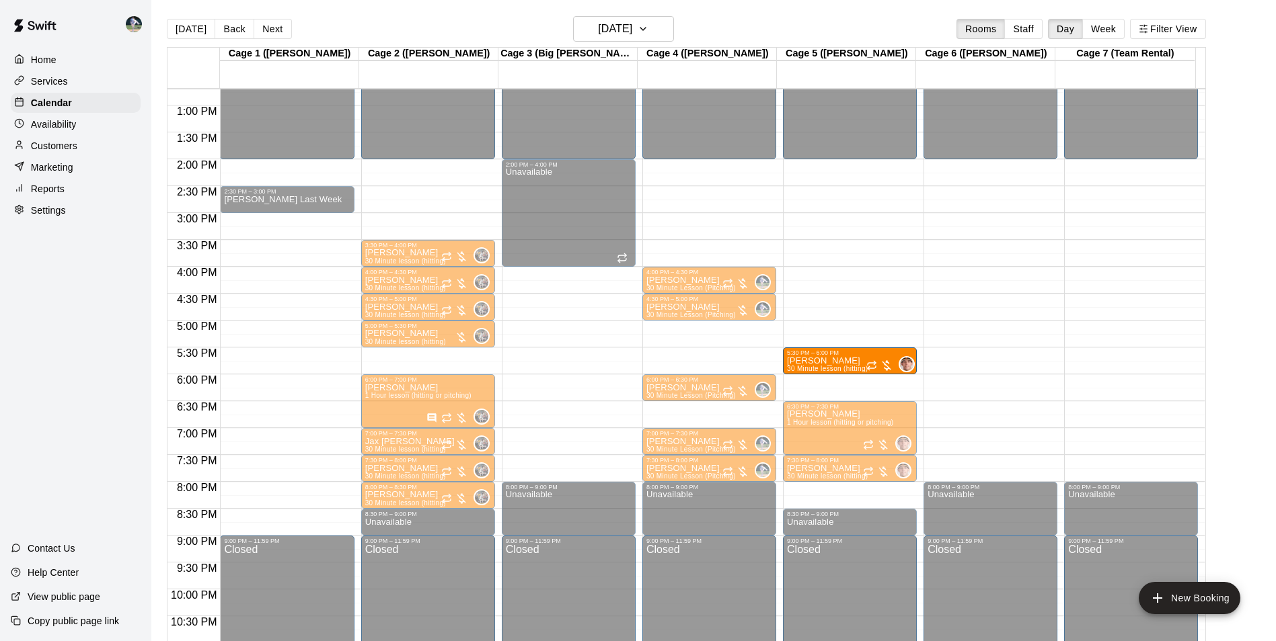
drag, startPoint x: 814, startPoint y: 385, endPoint x: 808, endPoint y: 364, distance: 21.7
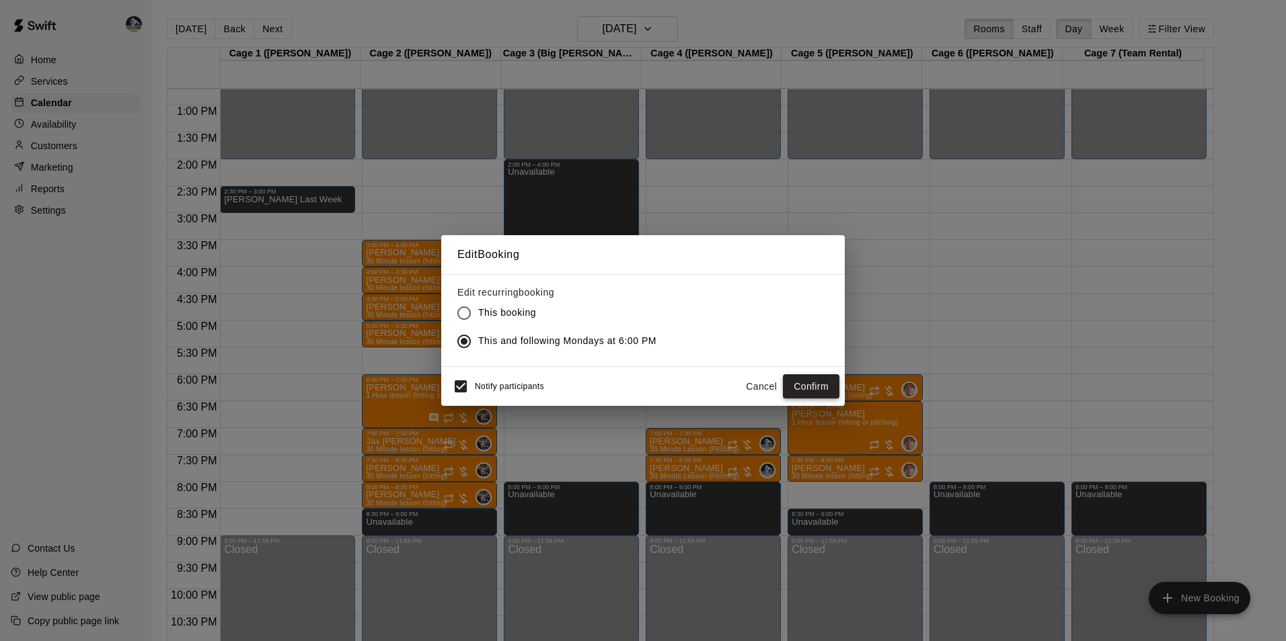
click at [808, 386] on button "Confirm" at bounding box center [811, 387] width 56 height 25
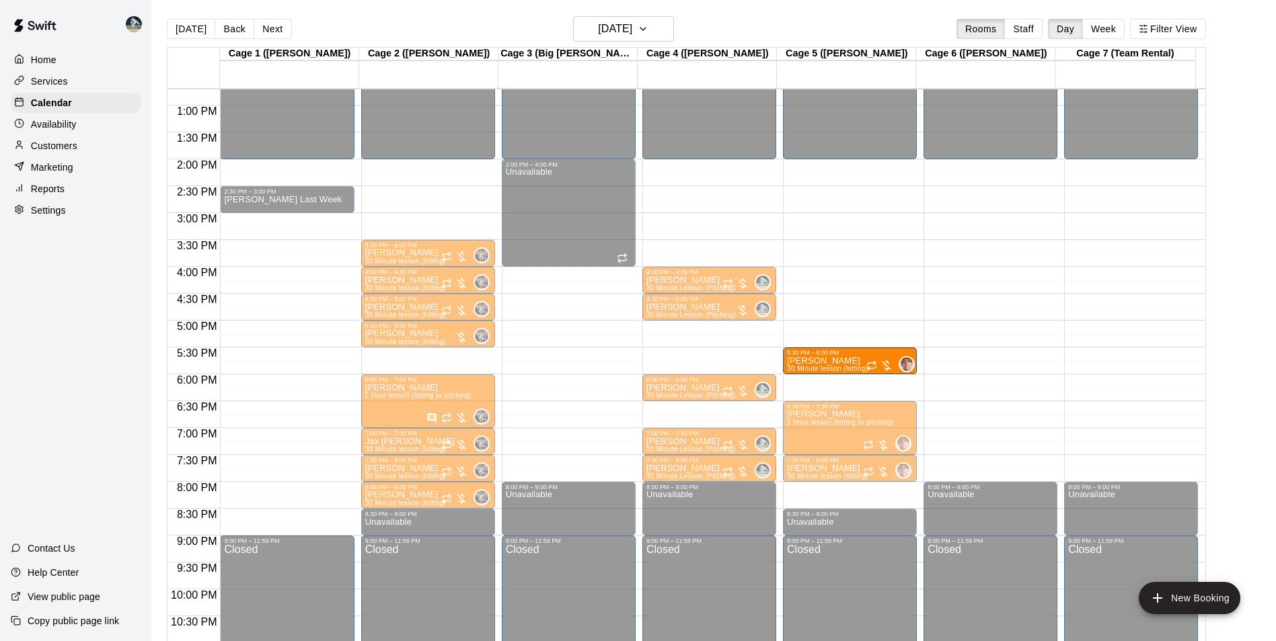
drag, startPoint x: 825, startPoint y: 386, endPoint x: 825, endPoint y: 362, distance: 24.2
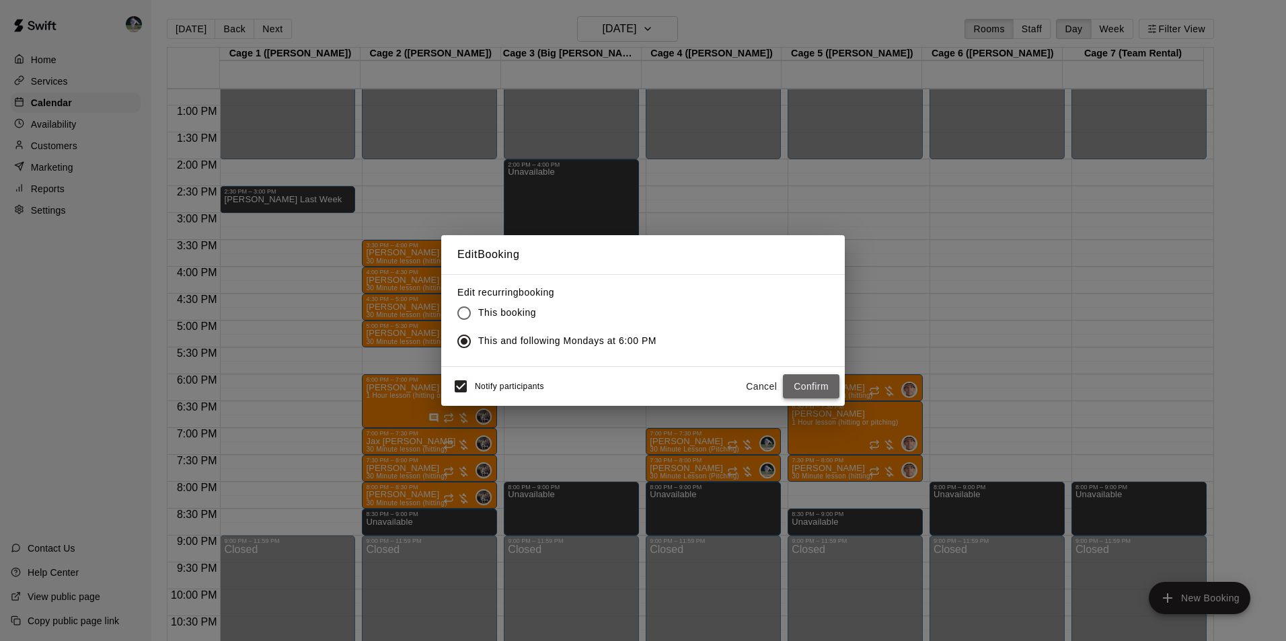
click at [809, 385] on button "Confirm" at bounding box center [811, 387] width 56 height 25
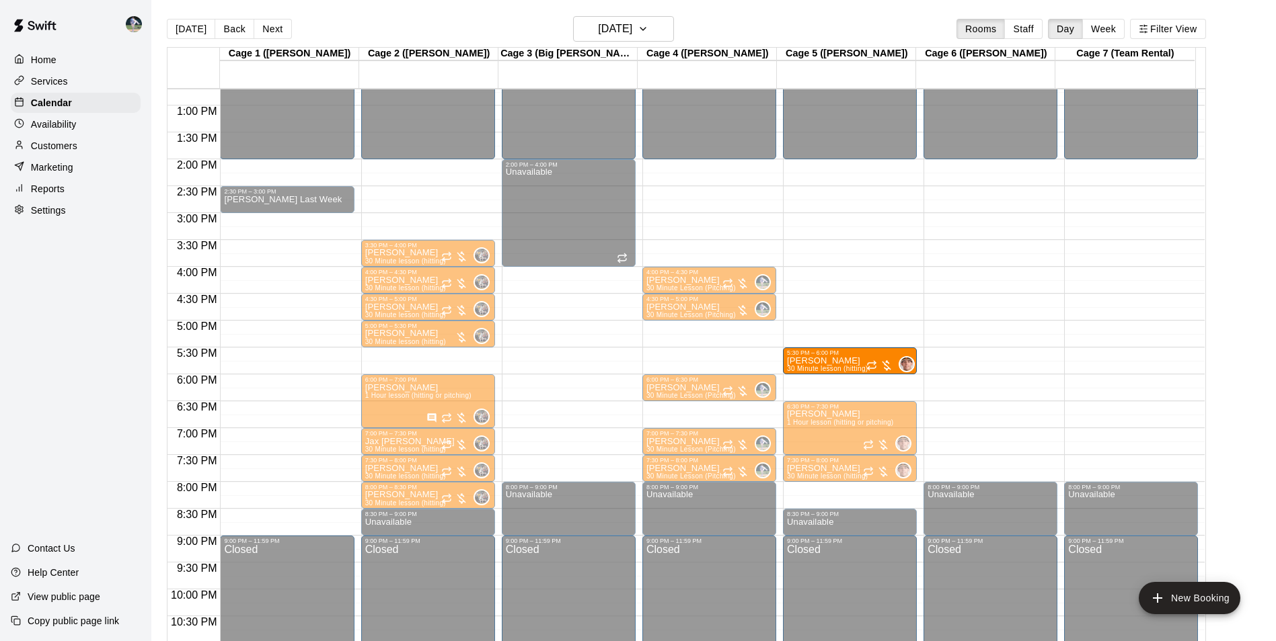
drag, startPoint x: 816, startPoint y: 386, endPoint x: 812, endPoint y: 365, distance: 21.2
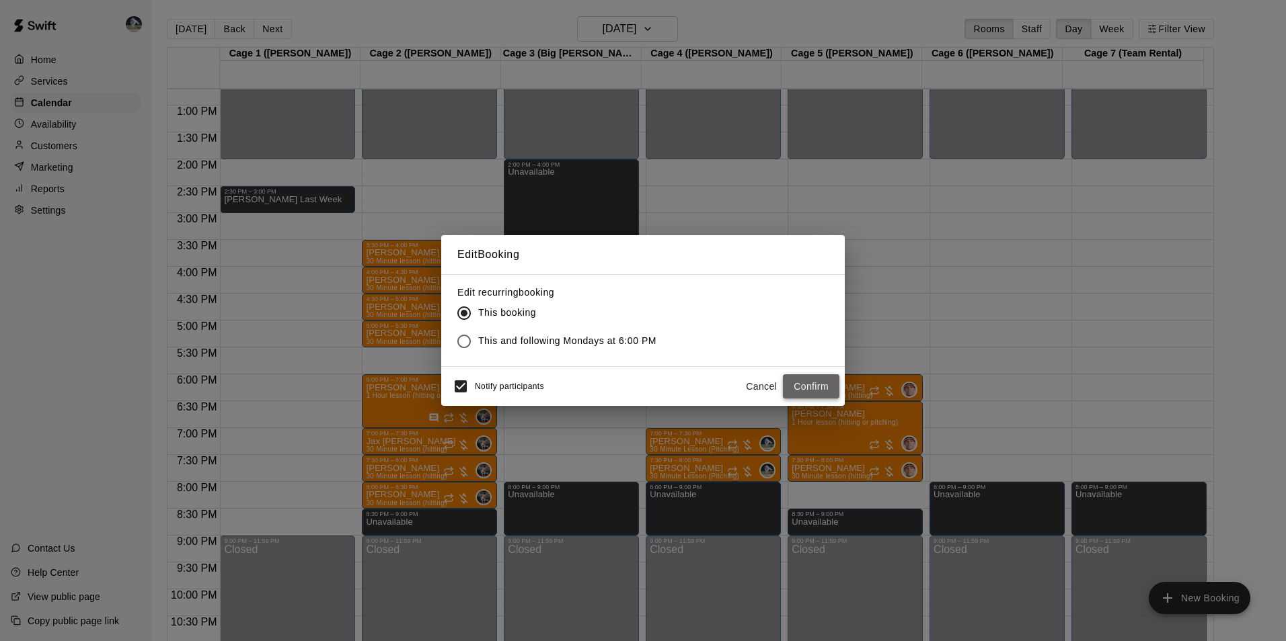
click at [814, 385] on button "Confirm" at bounding box center [811, 387] width 56 height 25
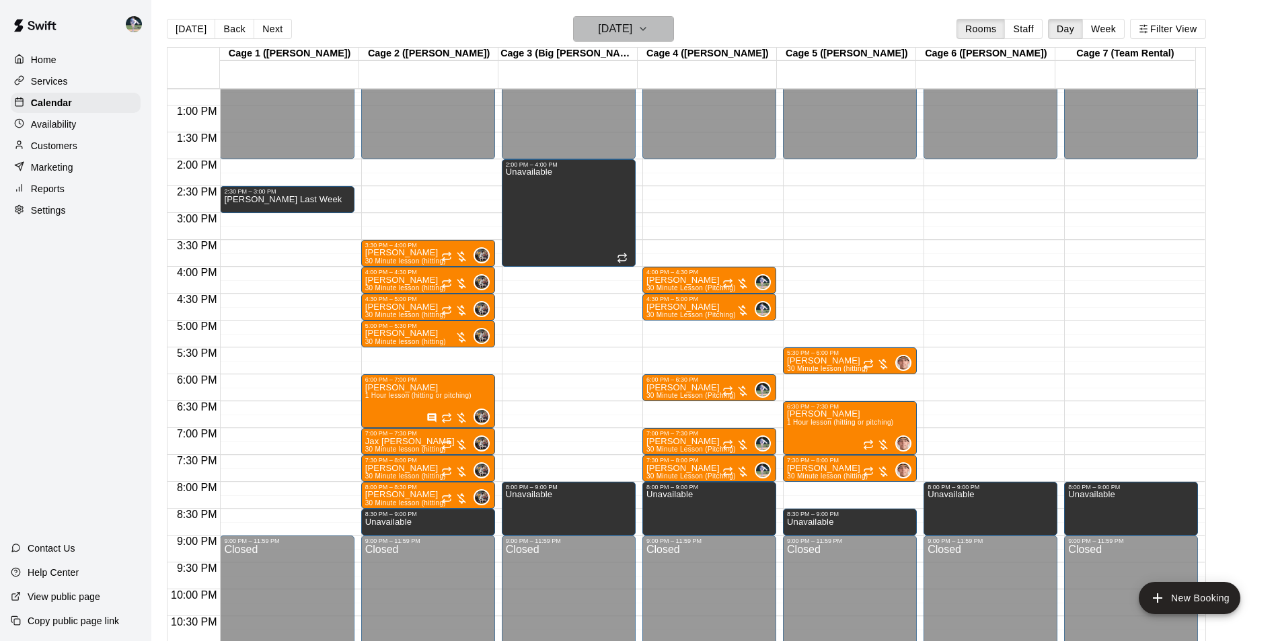
click at [625, 24] on h6 "[DATE]" at bounding box center [615, 28] width 34 height 19
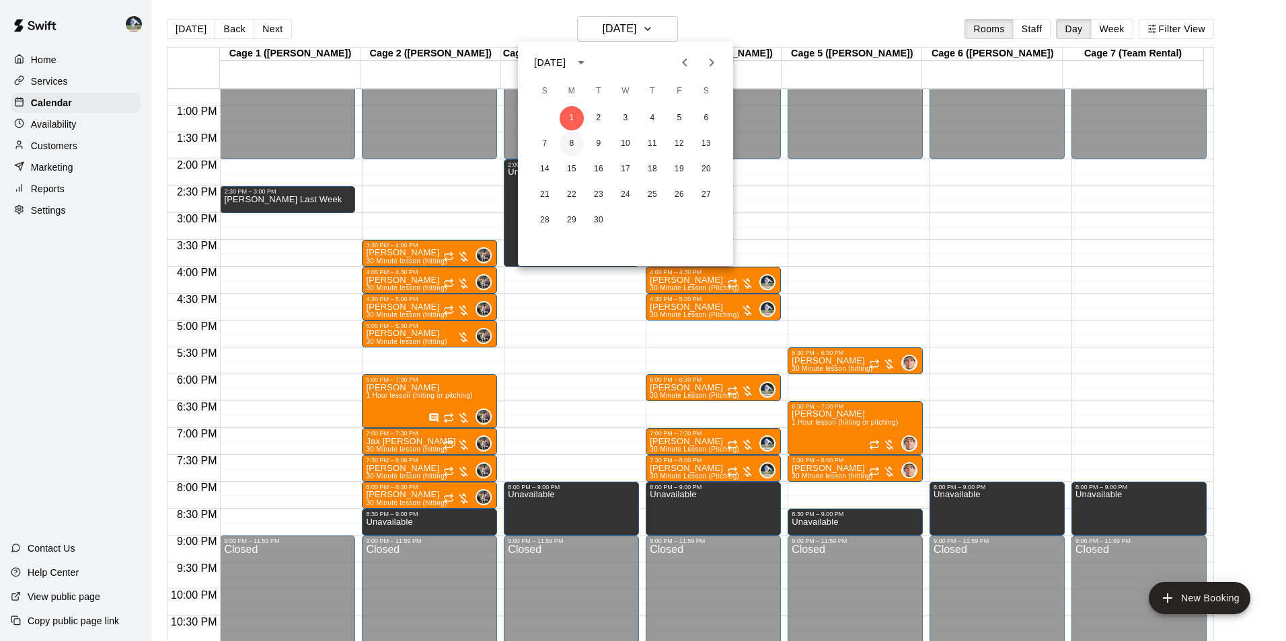
click at [572, 144] on button "8" at bounding box center [571, 144] width 24 height 24
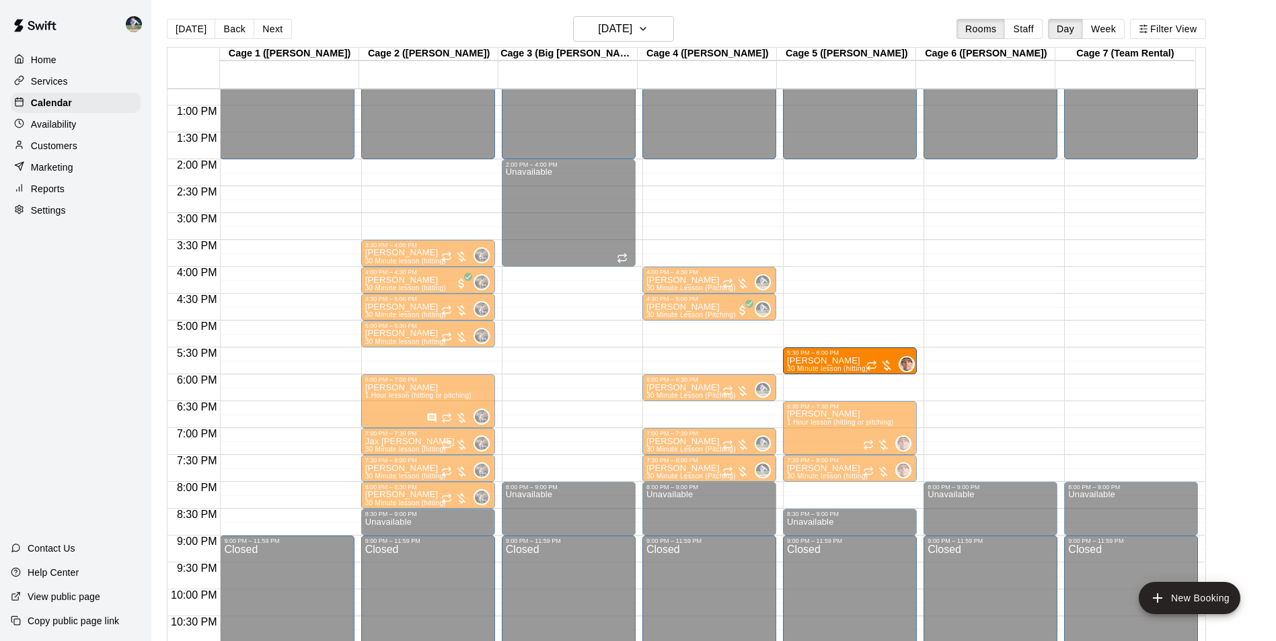
drag, startPoint x: 822, startPoint y: 387, endPoint x: 822, endPoint y: 366, distance: 20.2
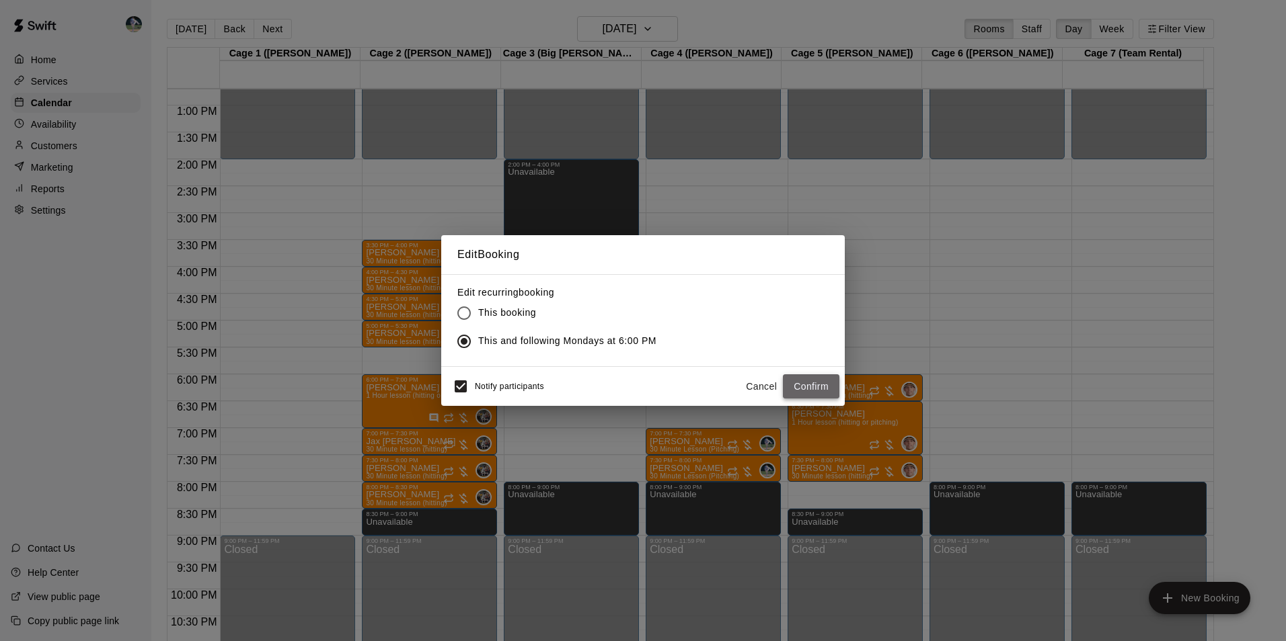
click at [804, 383] on button "Confirm" at bounding box center [811, 387] width 56 height 25
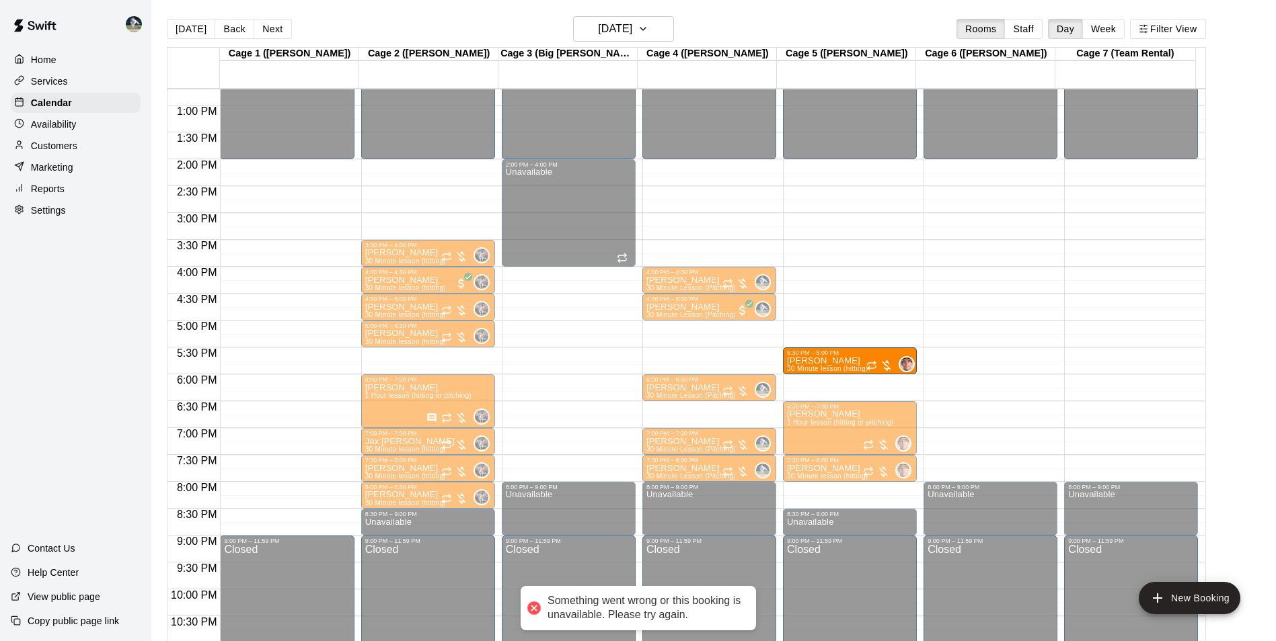
drag, startPoint x: 837, startPoint y: 388, endPoint x: 837, endPoint y: 365, distance: 22.9
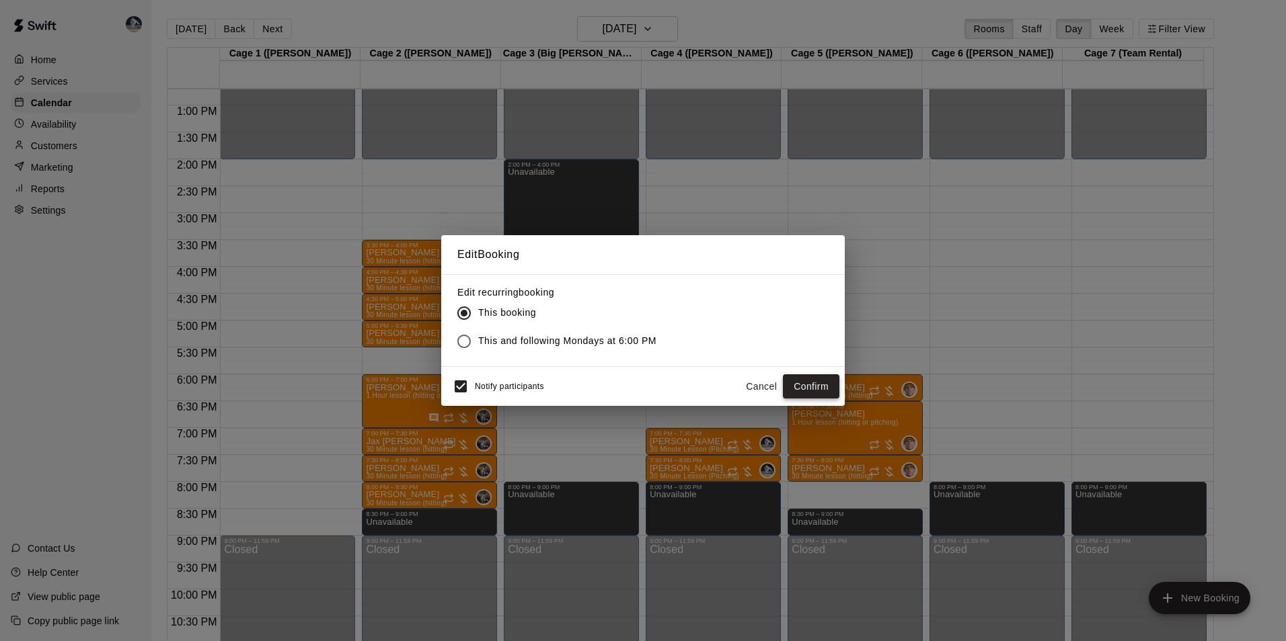
click at [814, 385] on button "Confirm" at bounding box center [811, 387] width 56 height 25
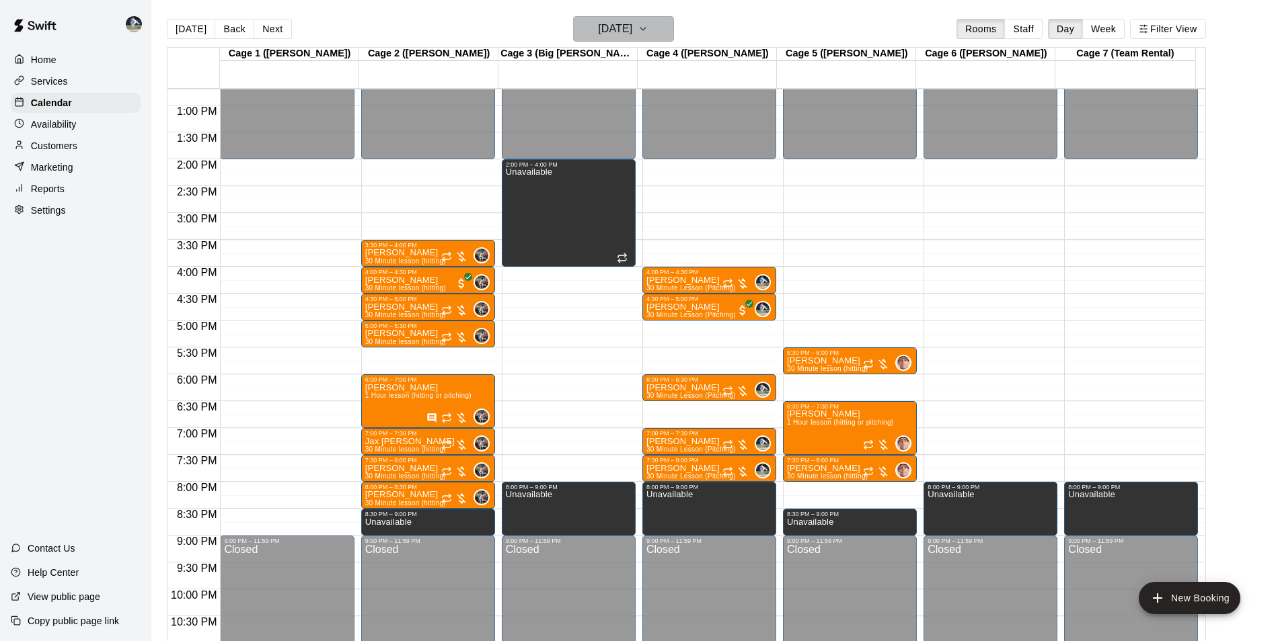
click at [606, 32] on h6 "[DATE]" at bounding box center [615, 28] width 34 height 19
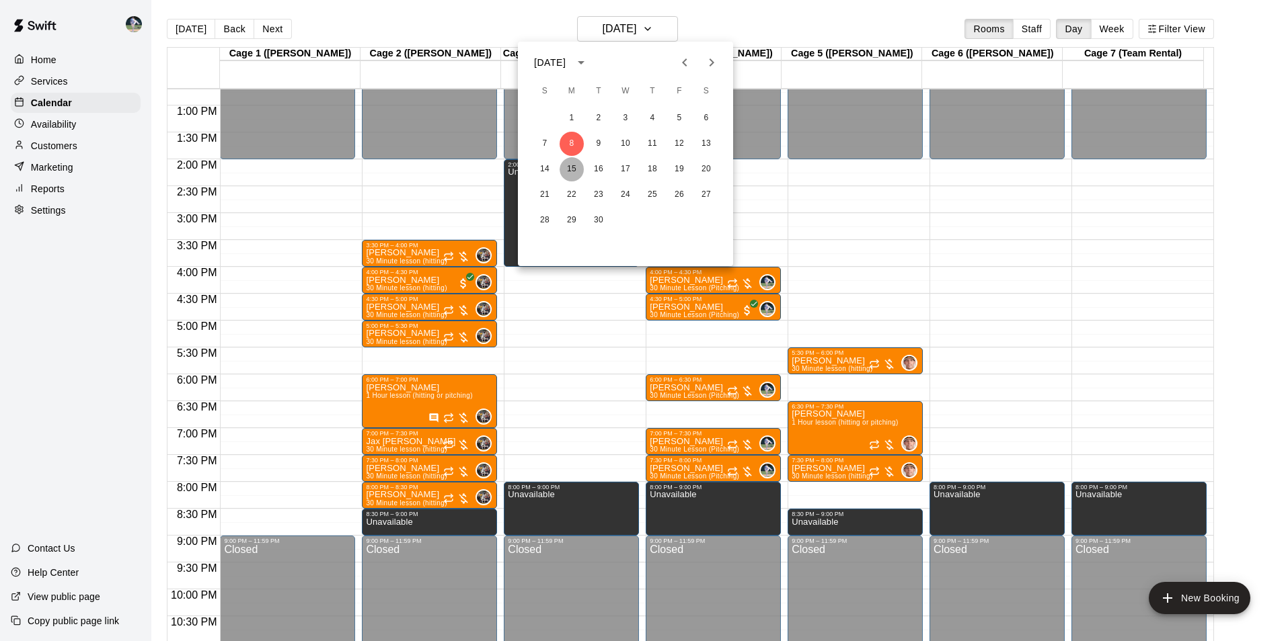
click at [568, 167] on button "15" at bounding box center [571, 169] width 24 height 24
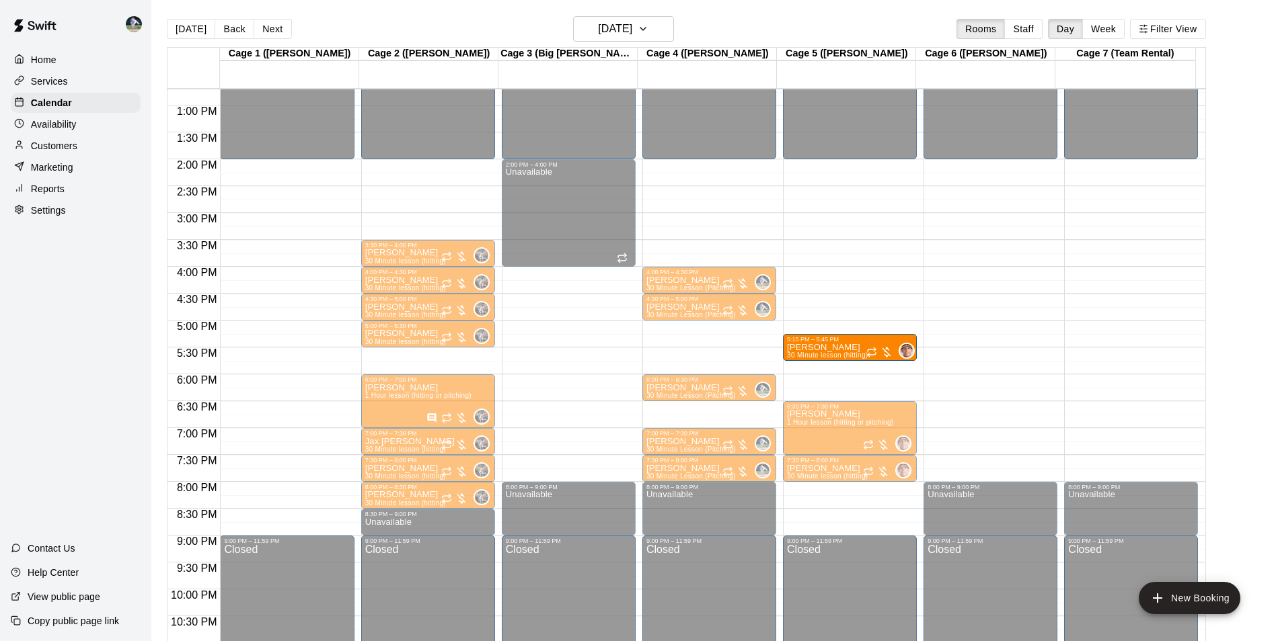
drag, startPoint x: 823, startPoint y: 390, endPoint x: 824, endPoint y: 362, distance: 27.6
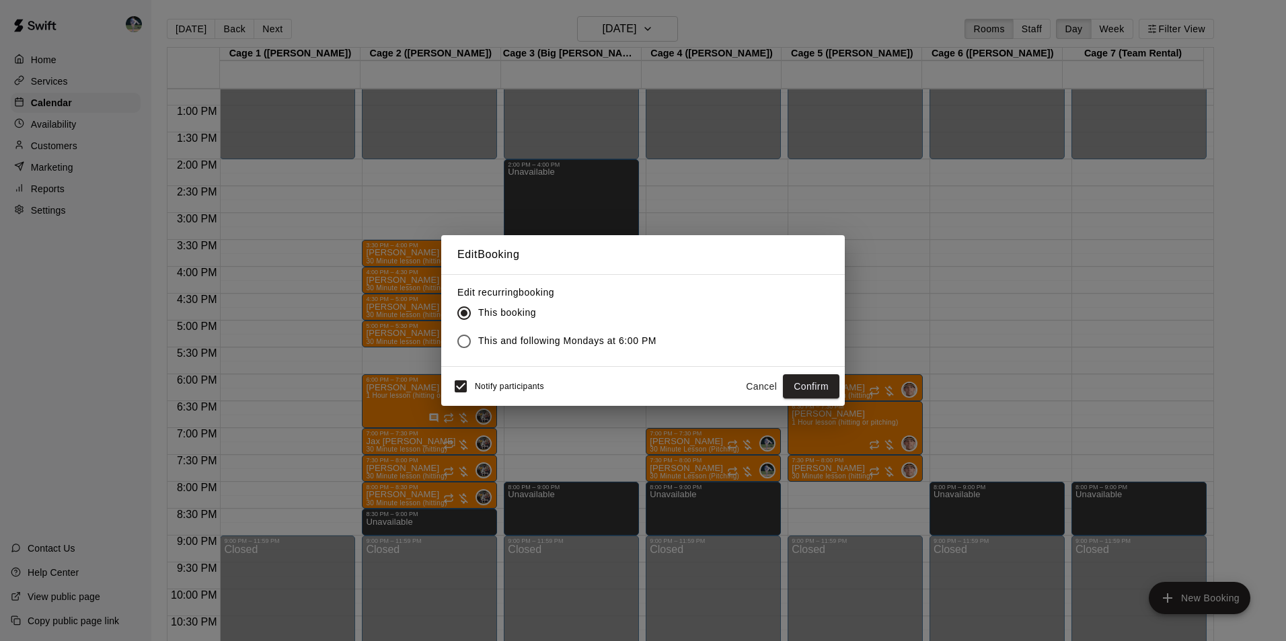
click at [764, 386] on button "Cancel" at bounding box center [761, 387] width 43 height 25
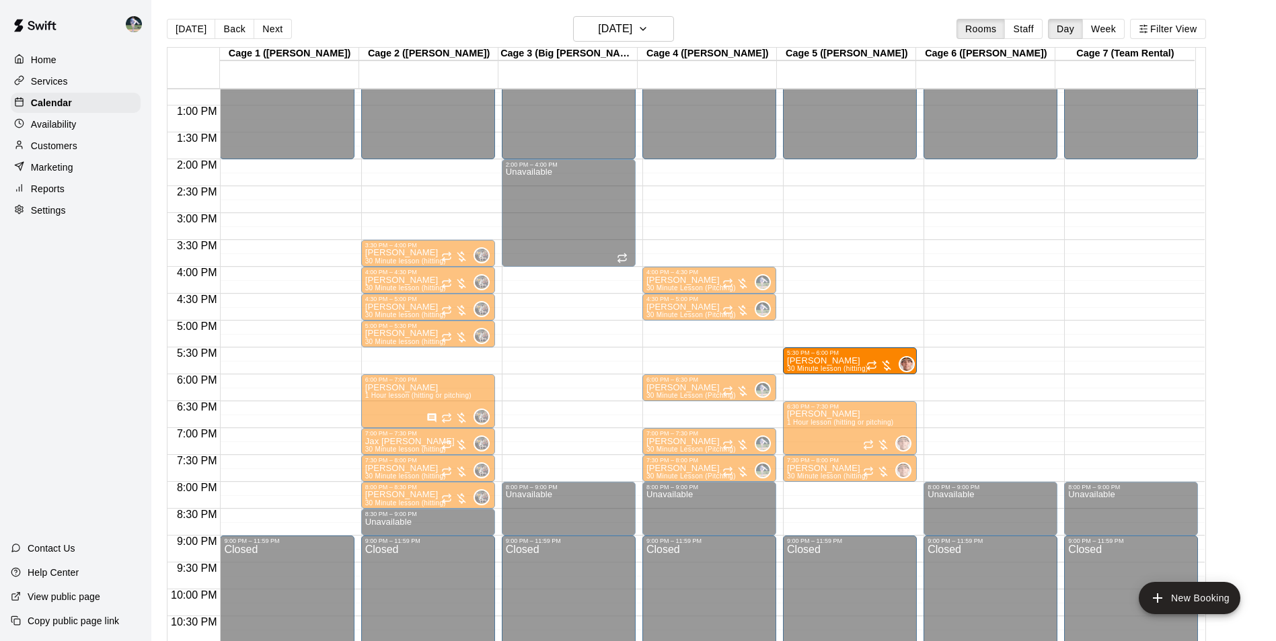
drag, startPoint x: 822, startPoint y: 389, endPoint x: 822, endPoint y: 370, distance: 19.5
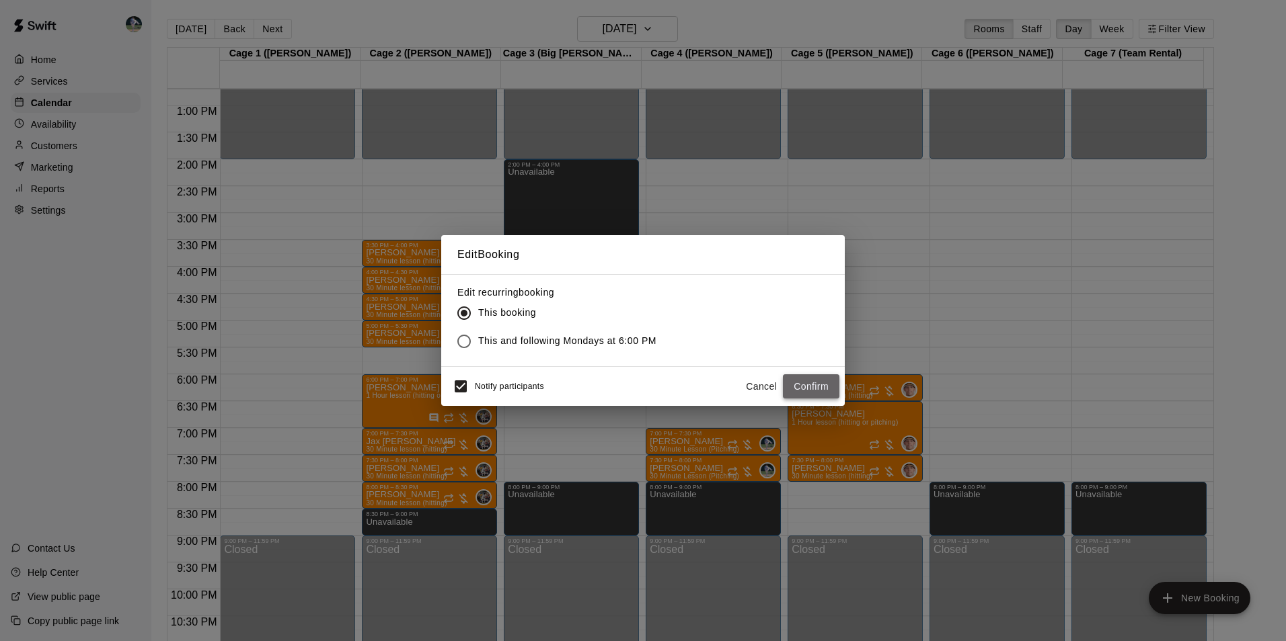
click at [792, 387] on button "Confirm" at bounding box center [811, 387] width 56 height 25
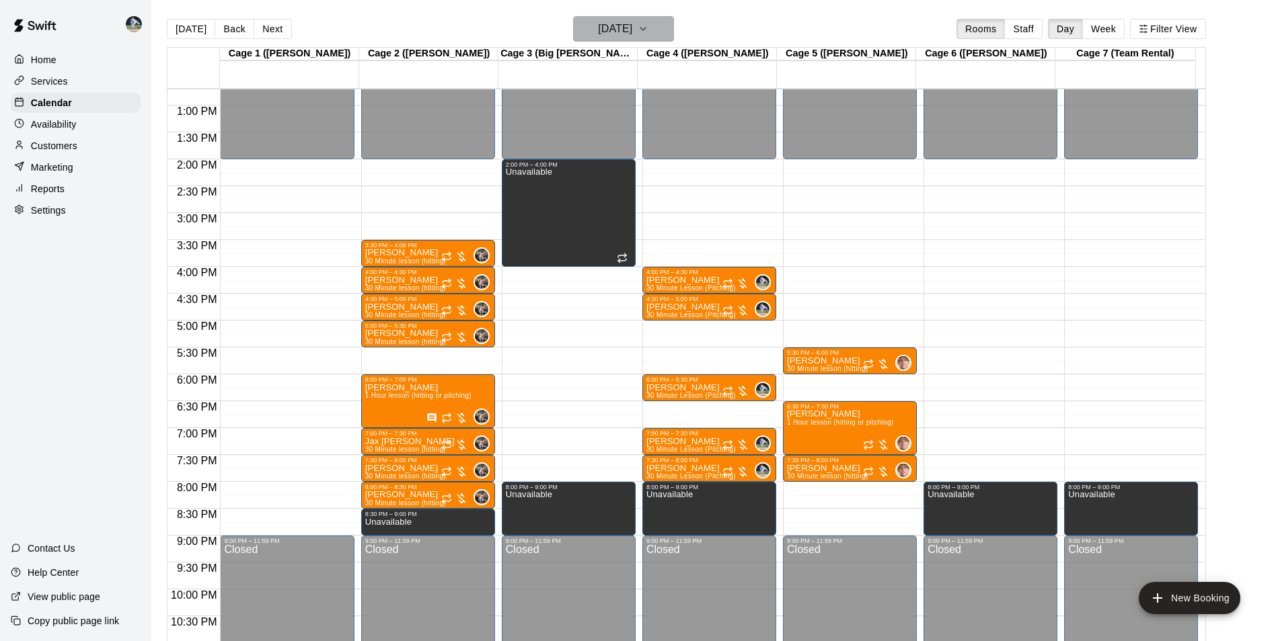
click at [609, 28] on h6 "[DATE]" at bounding box center [615, 28] width 34 height 19
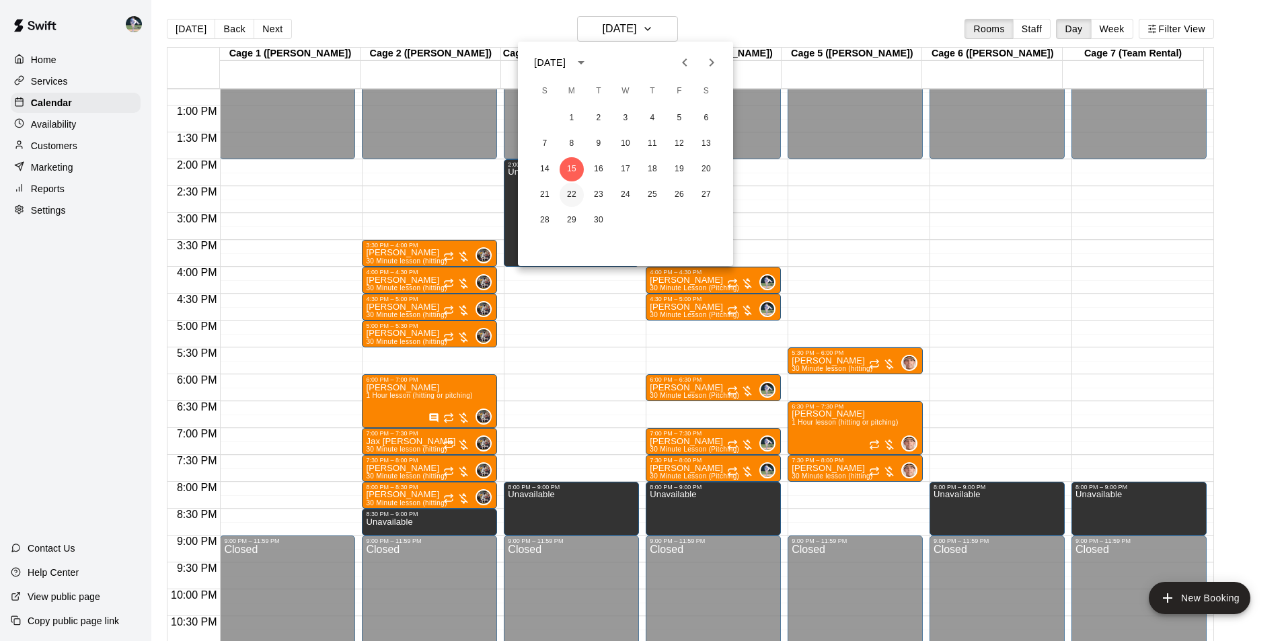
click at [568, 194] on button "22" at bounding box center [571, 195] width 24 height 24
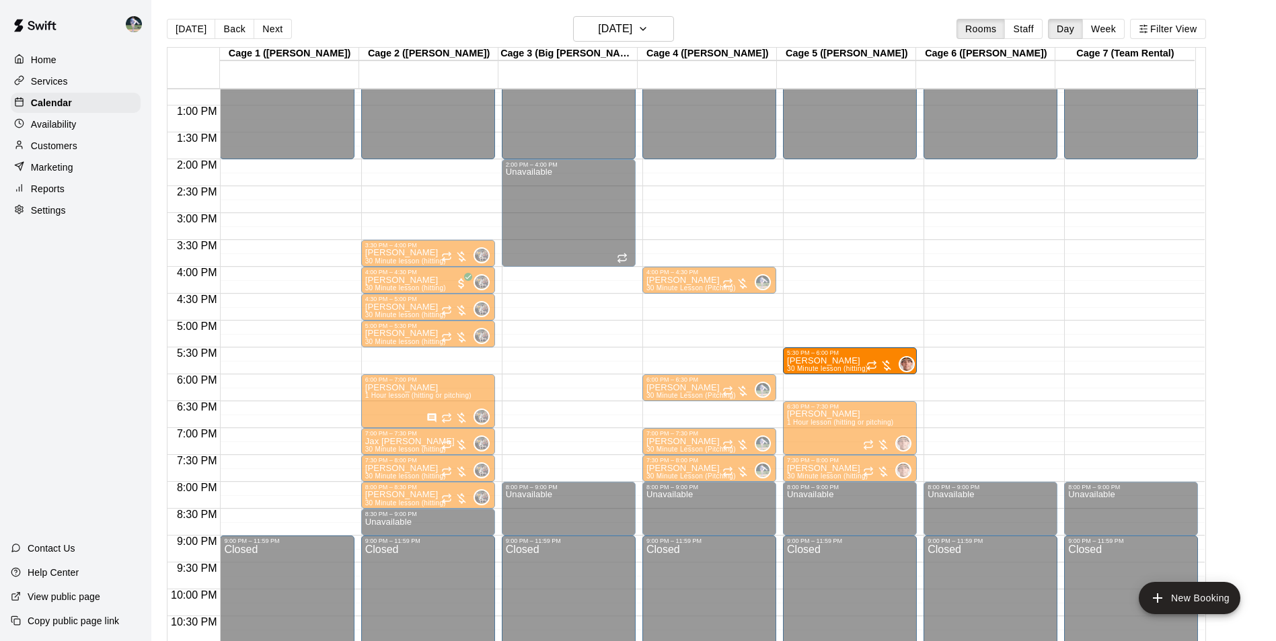
drag, startPoint x: 827, startPoint y: 387, endPoint x: 830, endPoint y: 364, distance: 22.4
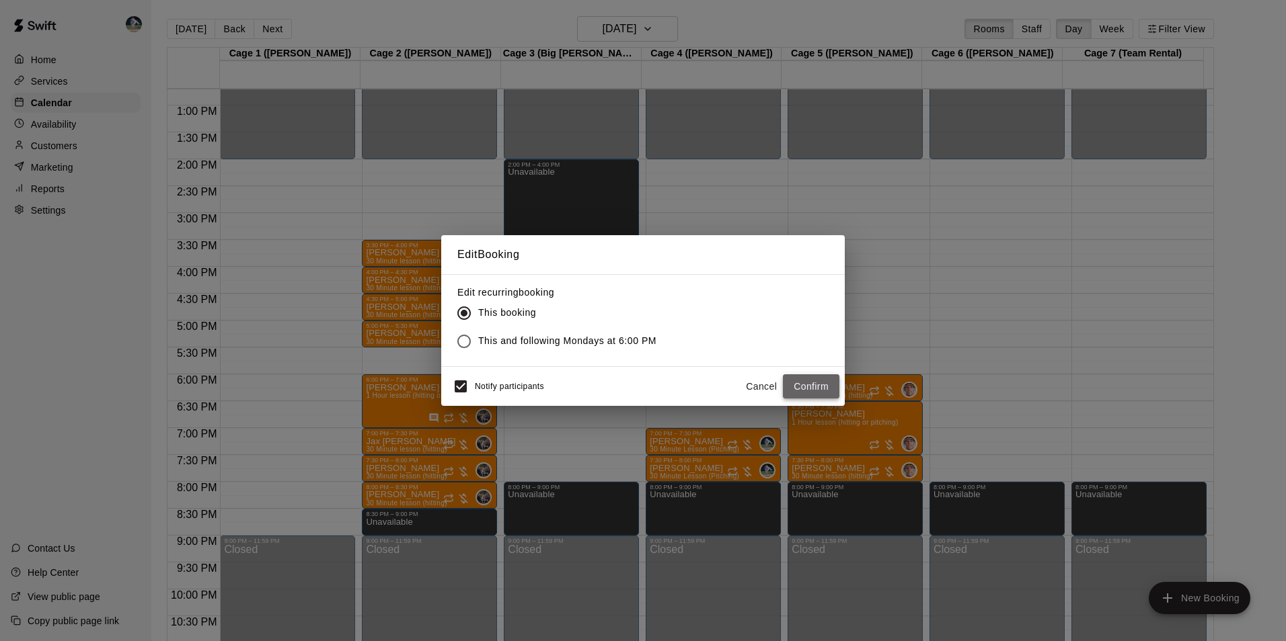
click at [812, 382] on button "Confirm" at bounding box center [811, 387] width 56 height 25
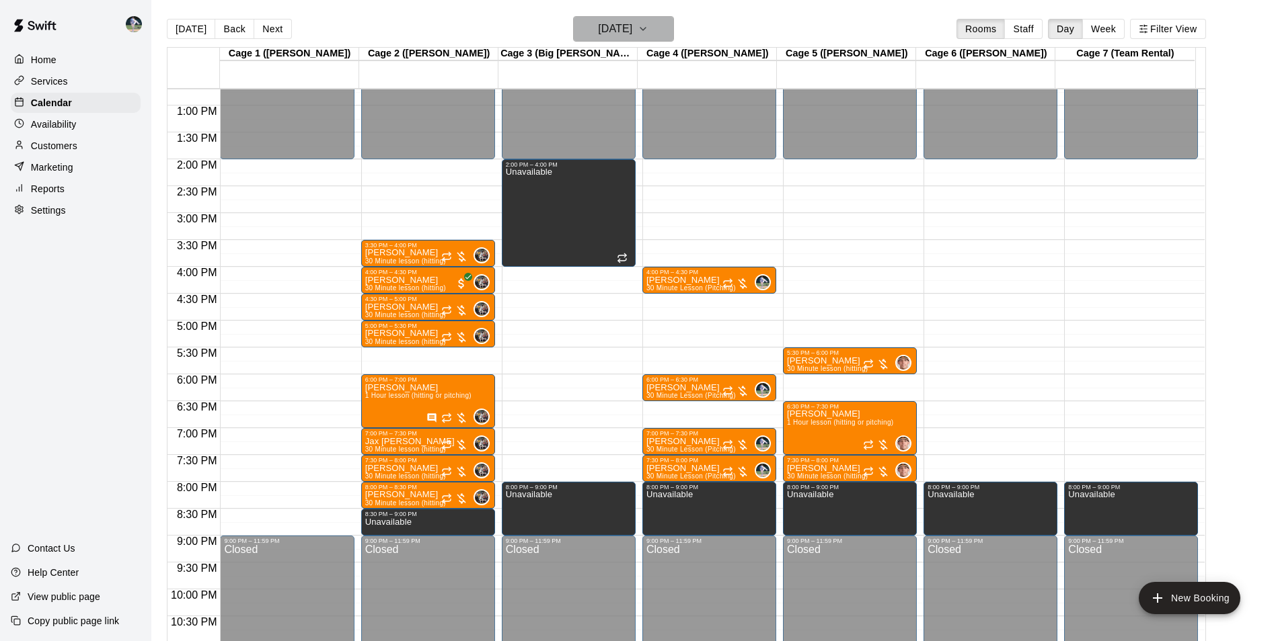
click at [598, 24] on h6 "[DATE]" at bounding box center [615, 28] width 34 height 19
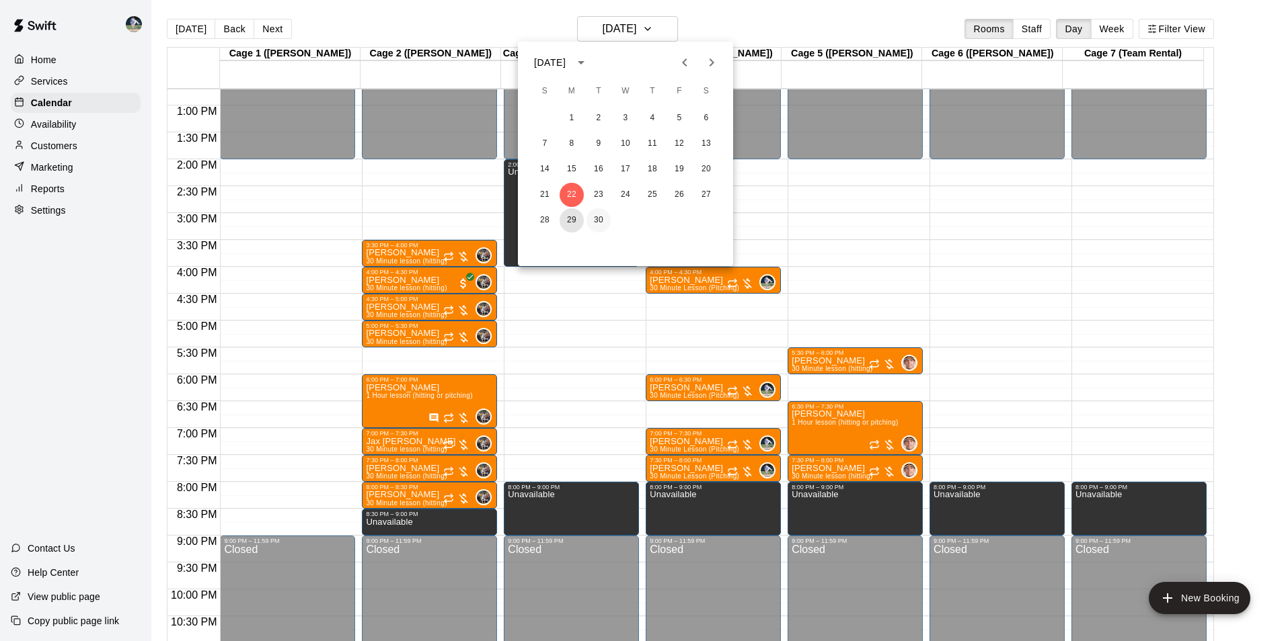
drag, startPoint x: 574, startPoint y: 214, endPoint x: 600, endPoint y: 231, distance: 31.1
click at [574, 214] on button "29" at bounding box center [571, 220] width 24 height 24
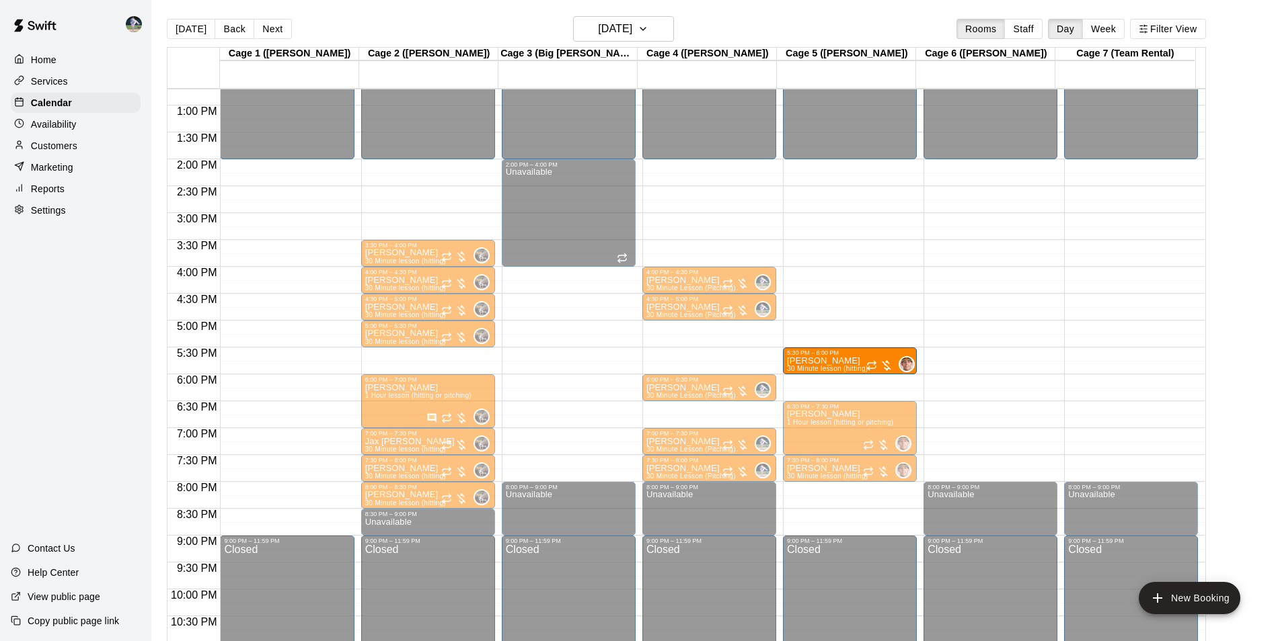
drag, startPoint x: 837, startPoint y: 383, endPoint x: 840, endPoint y: 366, distance: 17.0
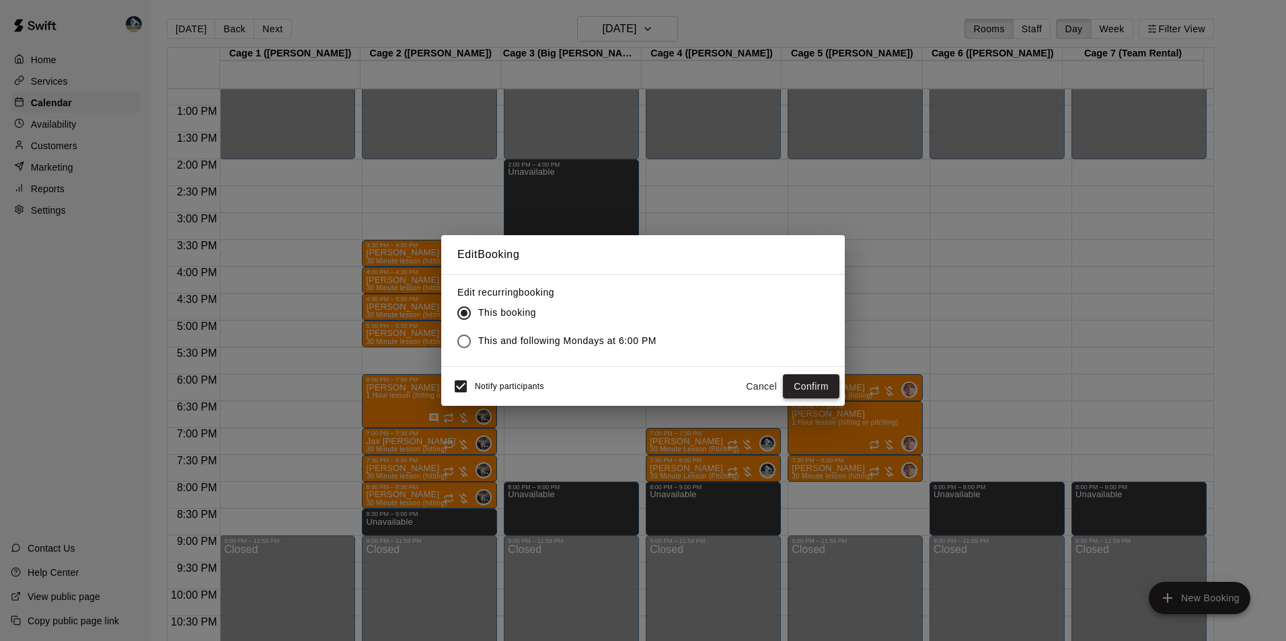
click at [799, 383] on button "Confirm" at bounding box center [811, 387] width 56 height 25
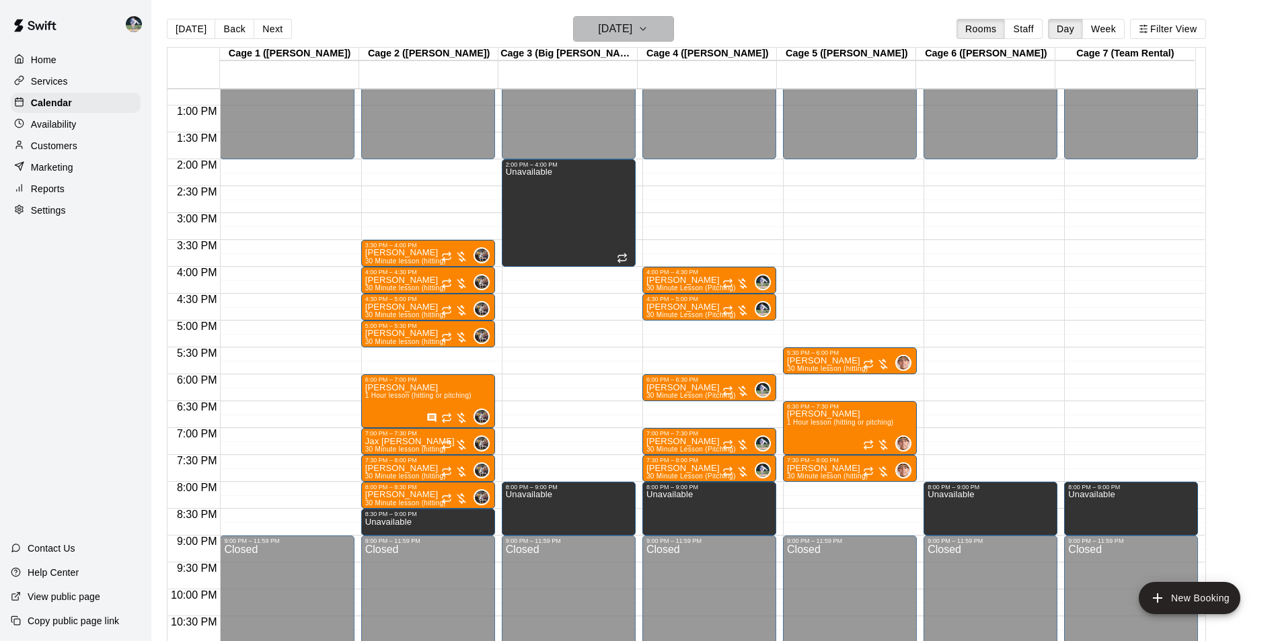
click at [632, 32] on h6 "[DATE]" at bounding box center [615, 28] width 34 height 19
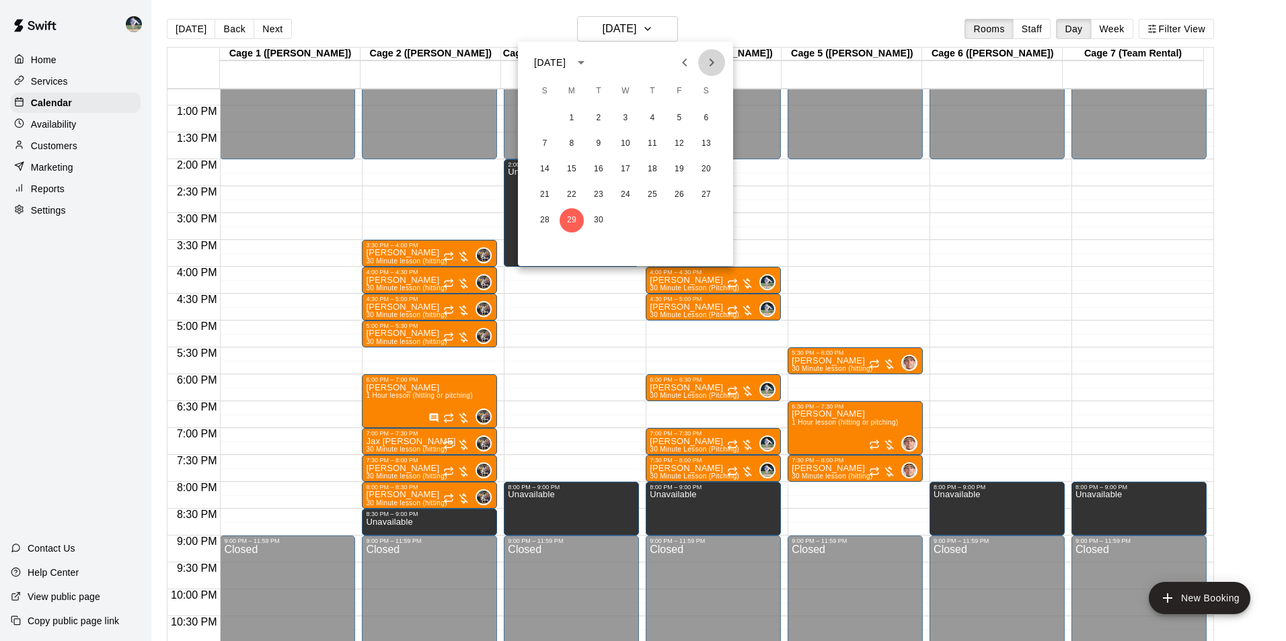
click at [710, 63] on icon "Next month" at bounding box center [711, 62] width 16 height 16
click at [567, 141] on button "6" at bounding box center [571, 144] width 24 height 24
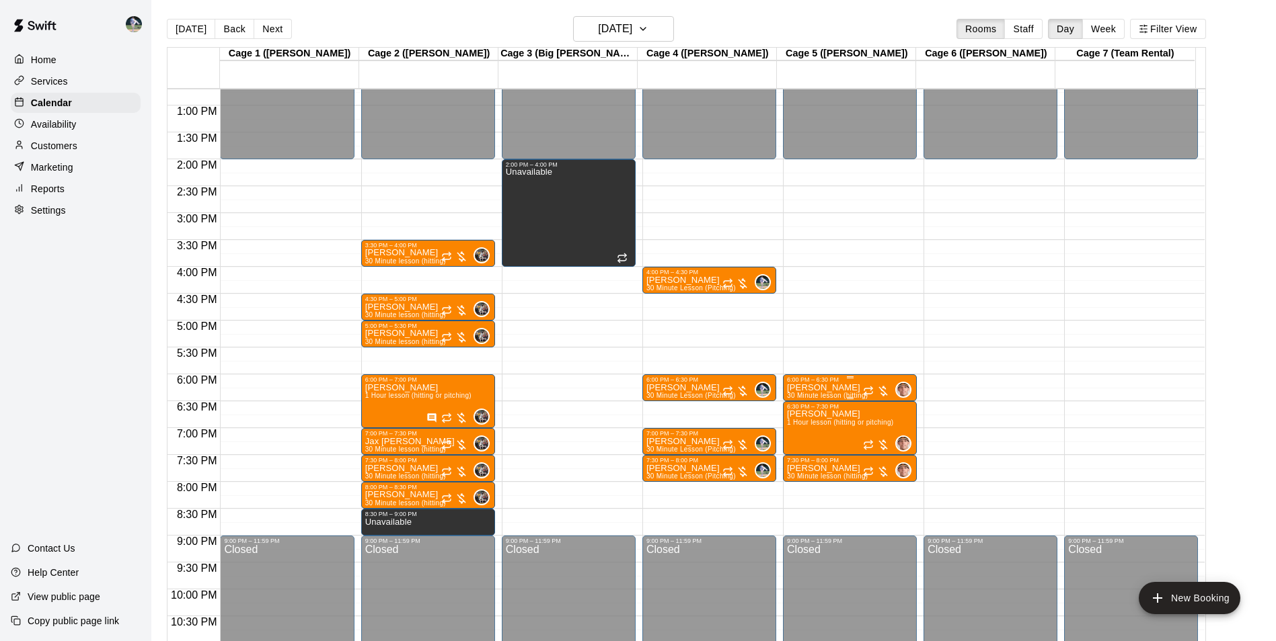
click at [816, 388] on p "[PERSON_NAME]" at bounding box center [827, 388] width 81 height 0
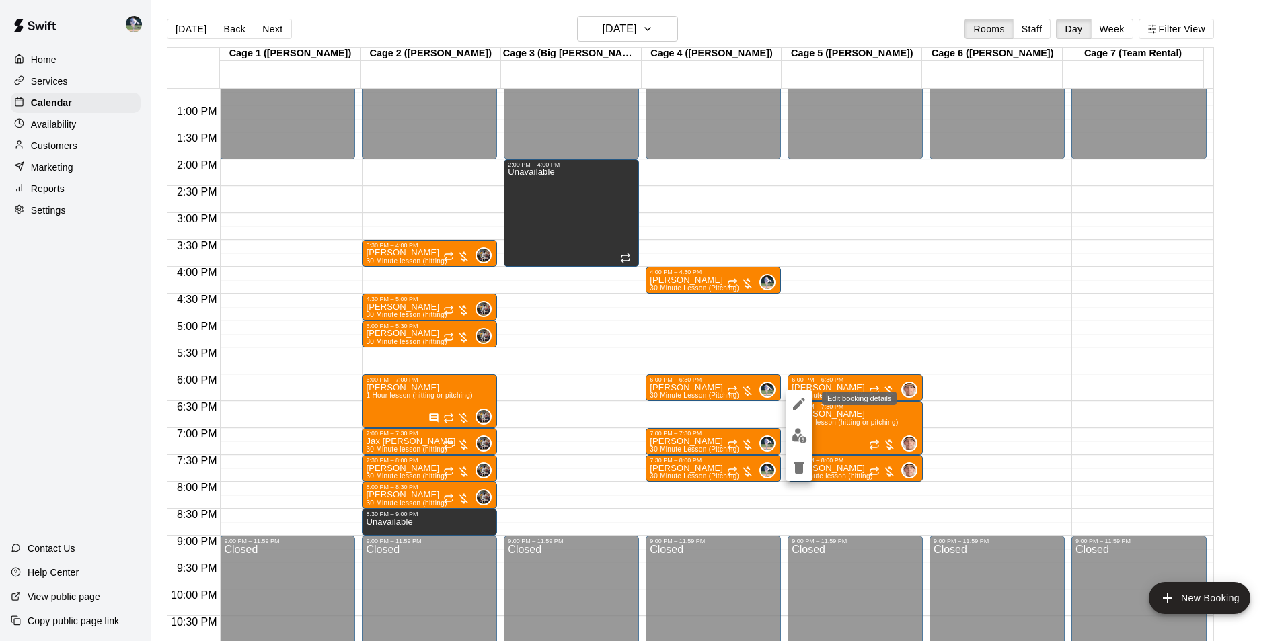
click at [798, 403] on icon "edit" at bounding box center [799, 404] width 12 height 12
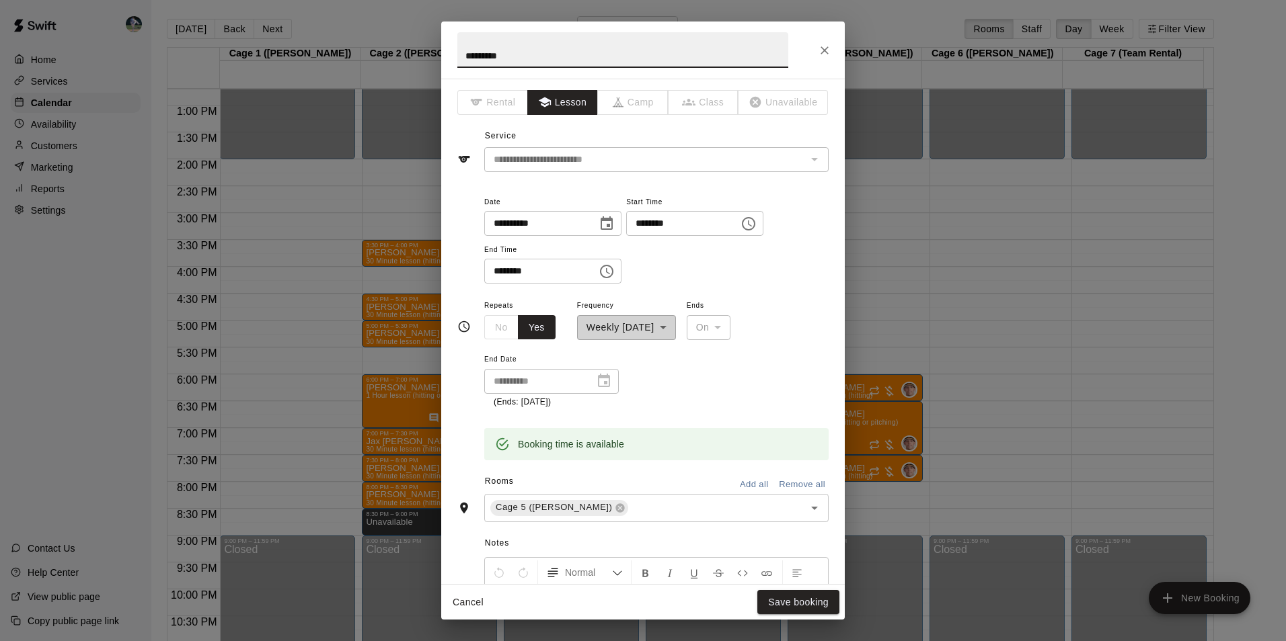
click at [756, 221] on icon "Choose time, selected time is 6:00 PM" at bounding box center [748, 224] width 16 height 16
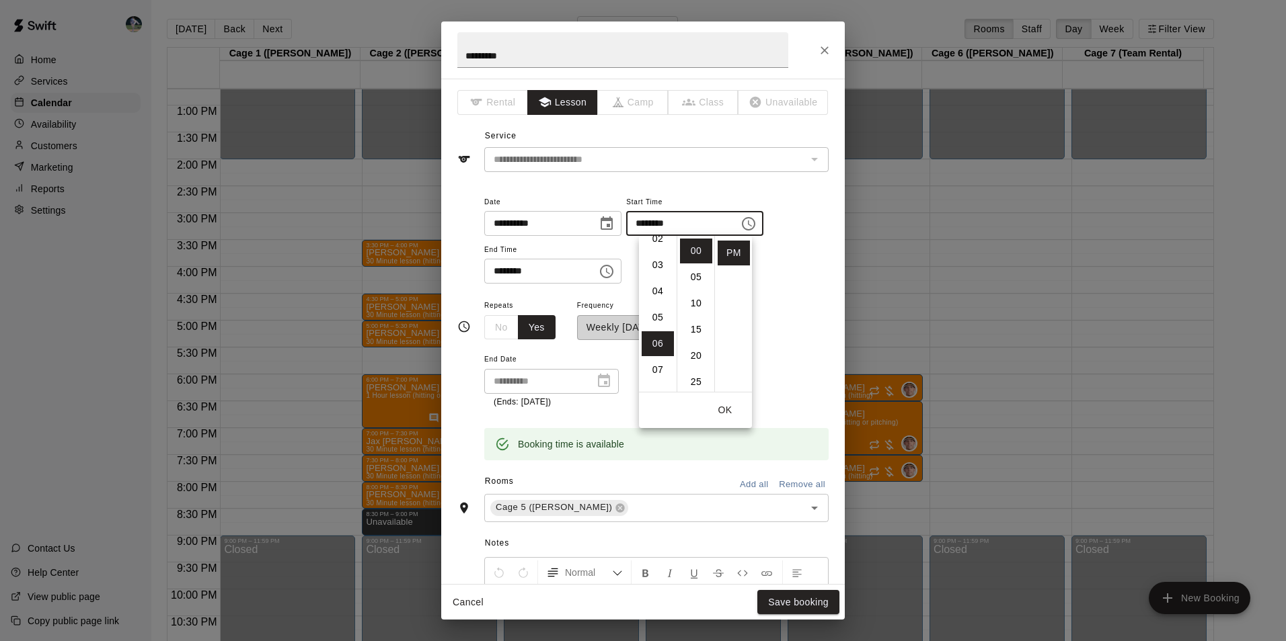
scroll to position [9, 0]
click at [660, 369] on li "05" at bounding box center [657, 373] width 32 height 25
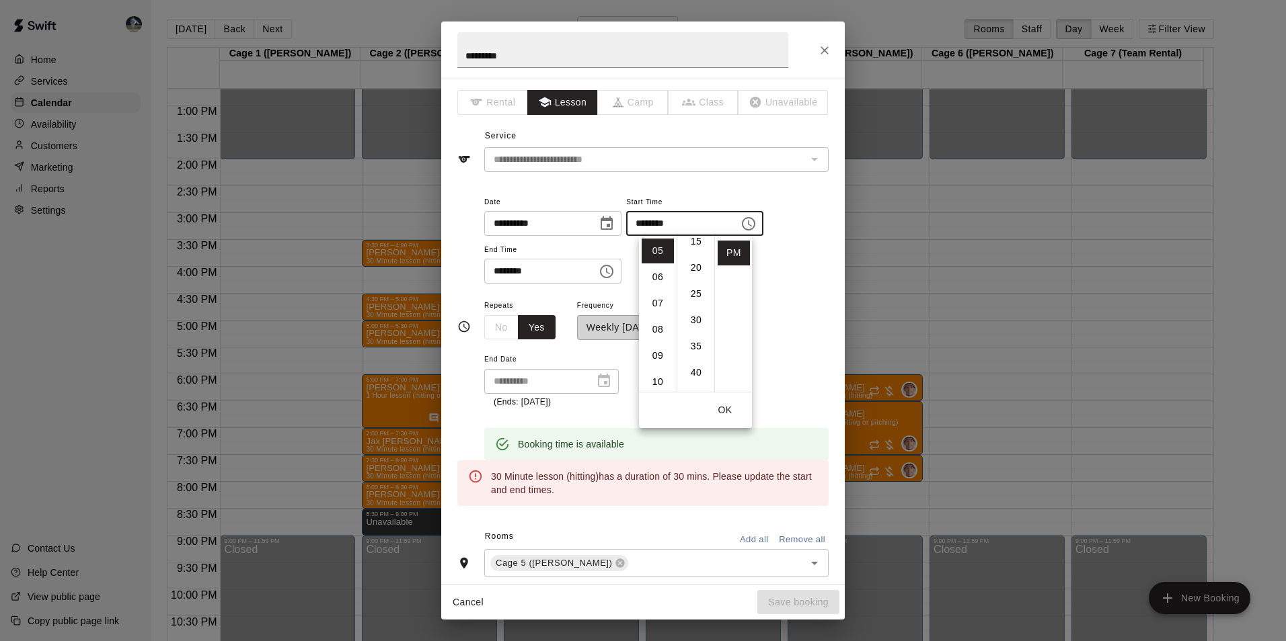
scroll to position [113, 0]
click at [695, 292] on li "30" at bounding box center [696, 295] width 32 height 25
type input "********"
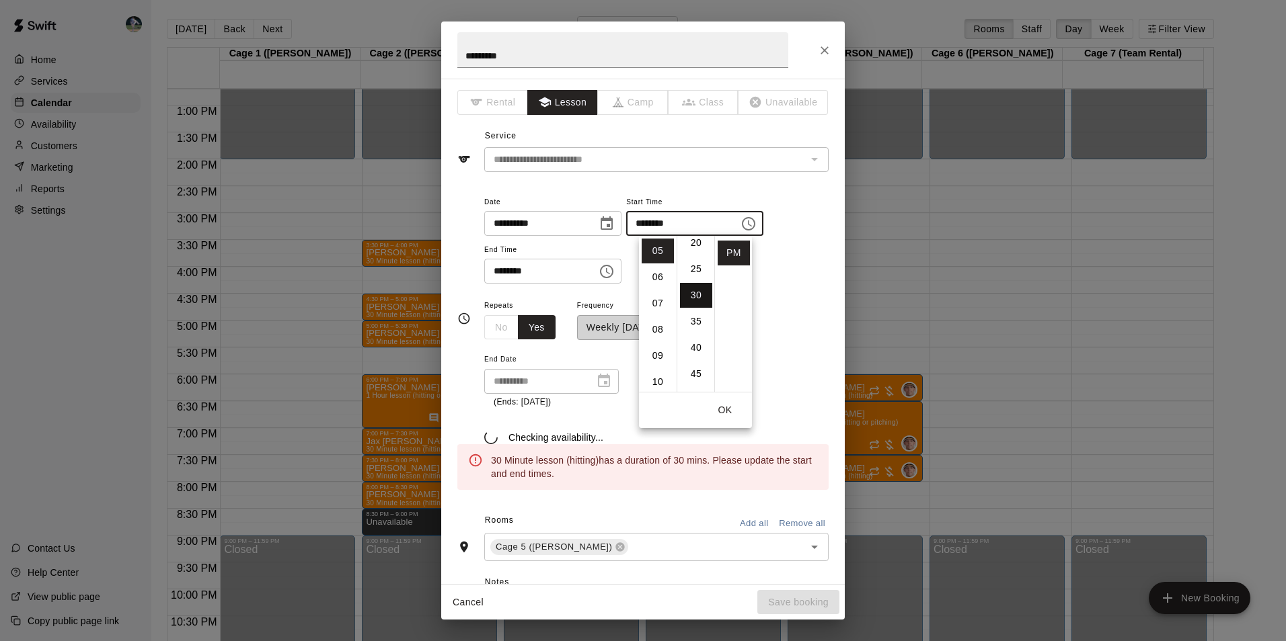
scroll to position [157, 0]
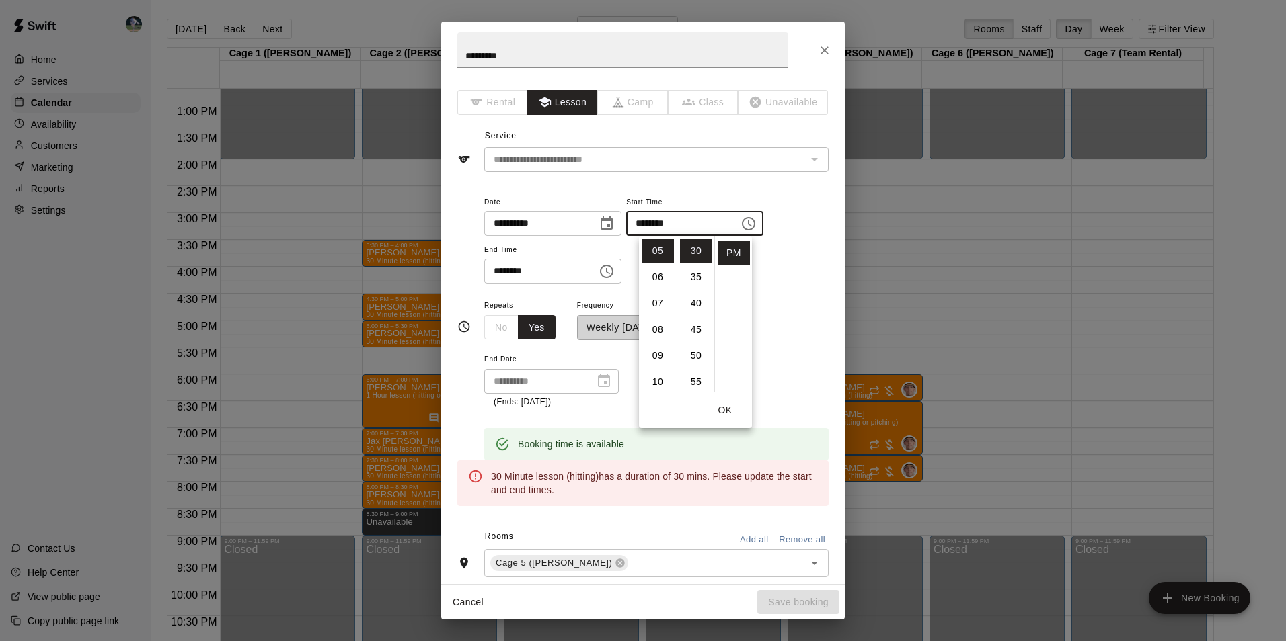
click at [615, 273] on icon "Choose time, selected time is 6:30 PM" at bounding box center [606, 272] width 16 height 16
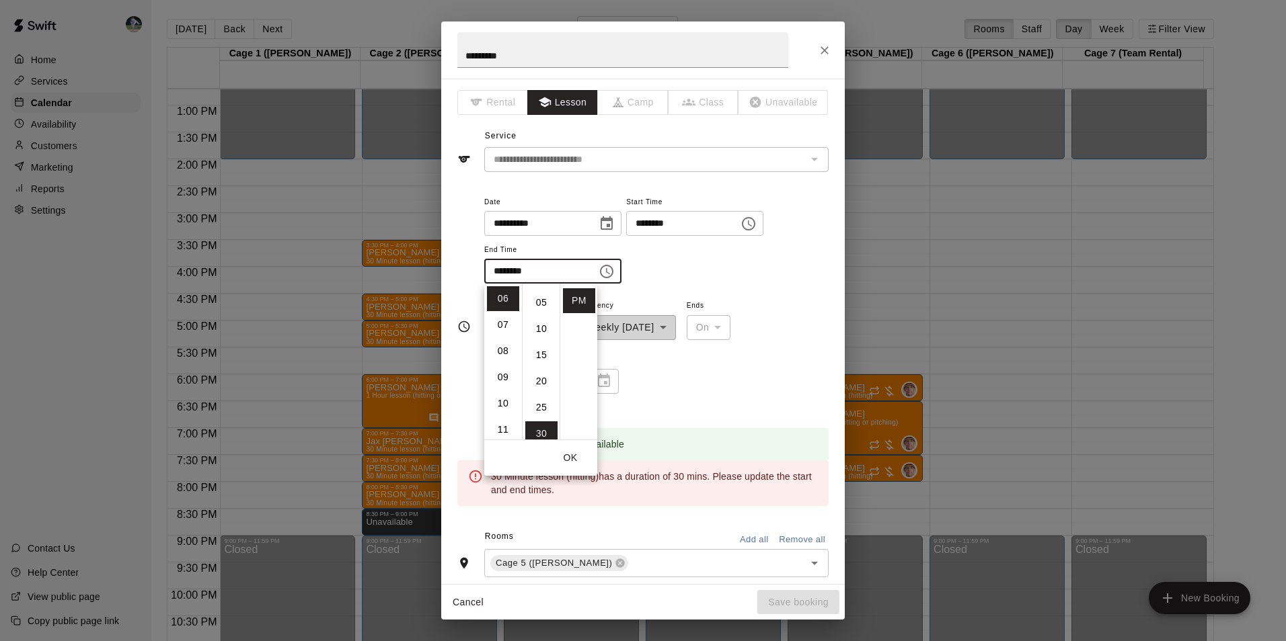
scroll to position [0, 0]
click at [536, 297] on li "00" at bounding box center [541, 298] width 32 height 25
type input "********"
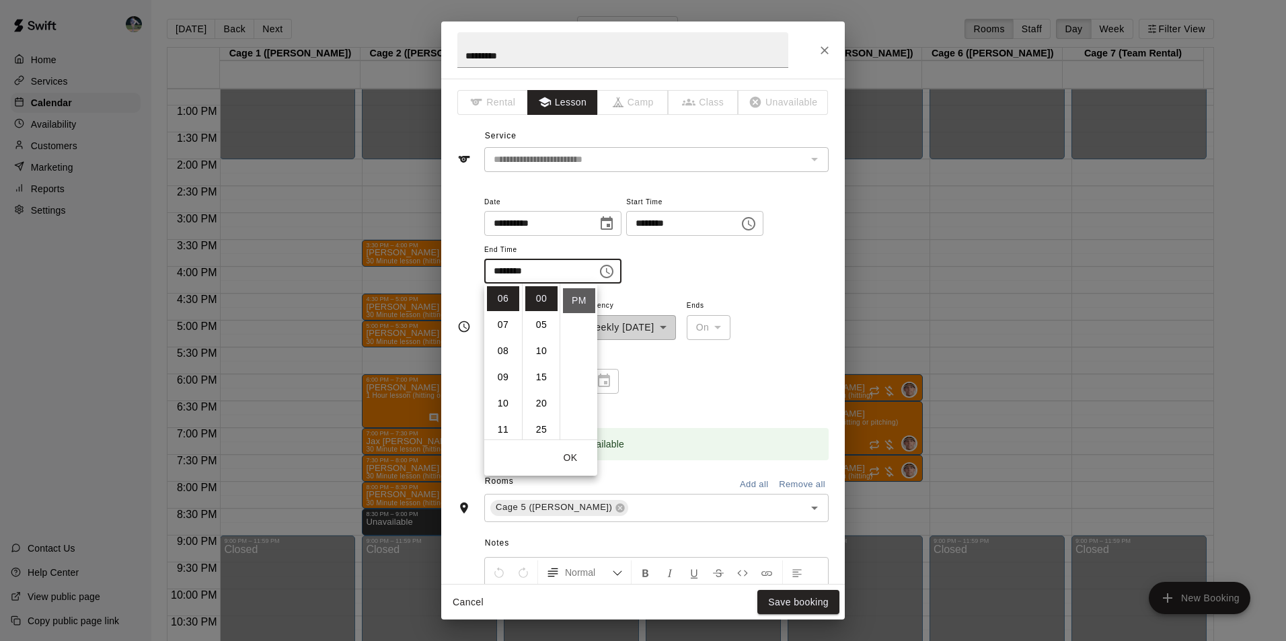
click at [572, 307] on li "PM" at bounding box center [579, 300] width 32 height 25
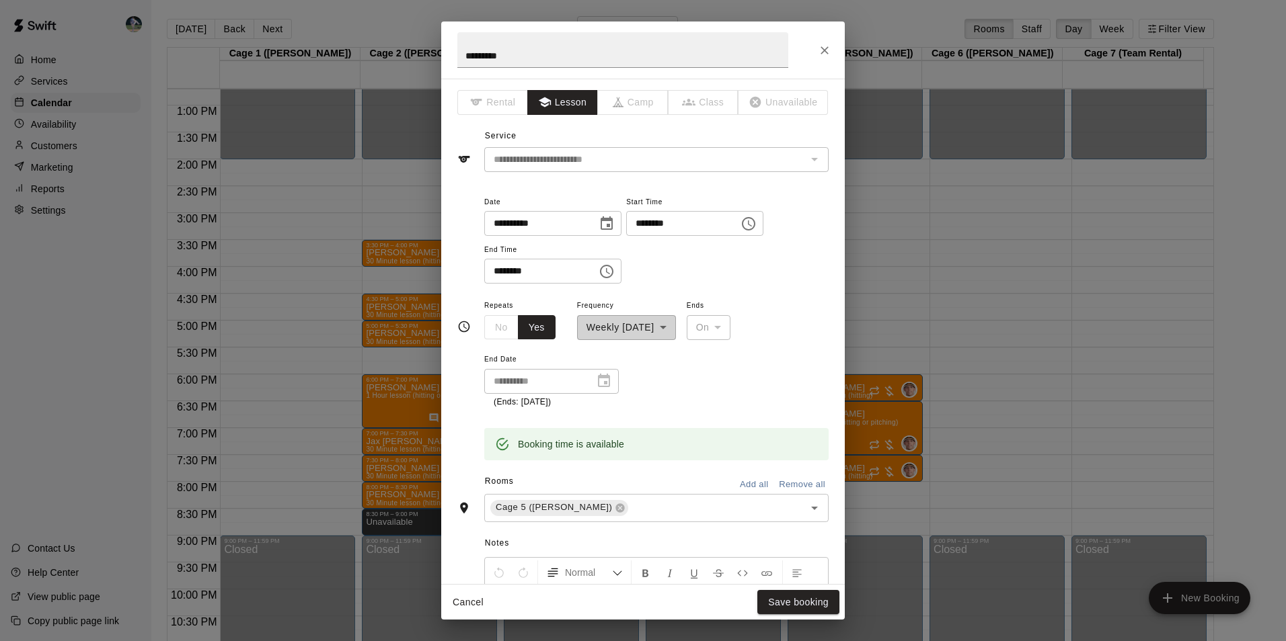
click at [539, 328] on button "Yes" at bounding box center [537, 327] width 38 height 25
click at [777, 603] on button "Save booking" at bounding box center [798, 602] width 82 height 25
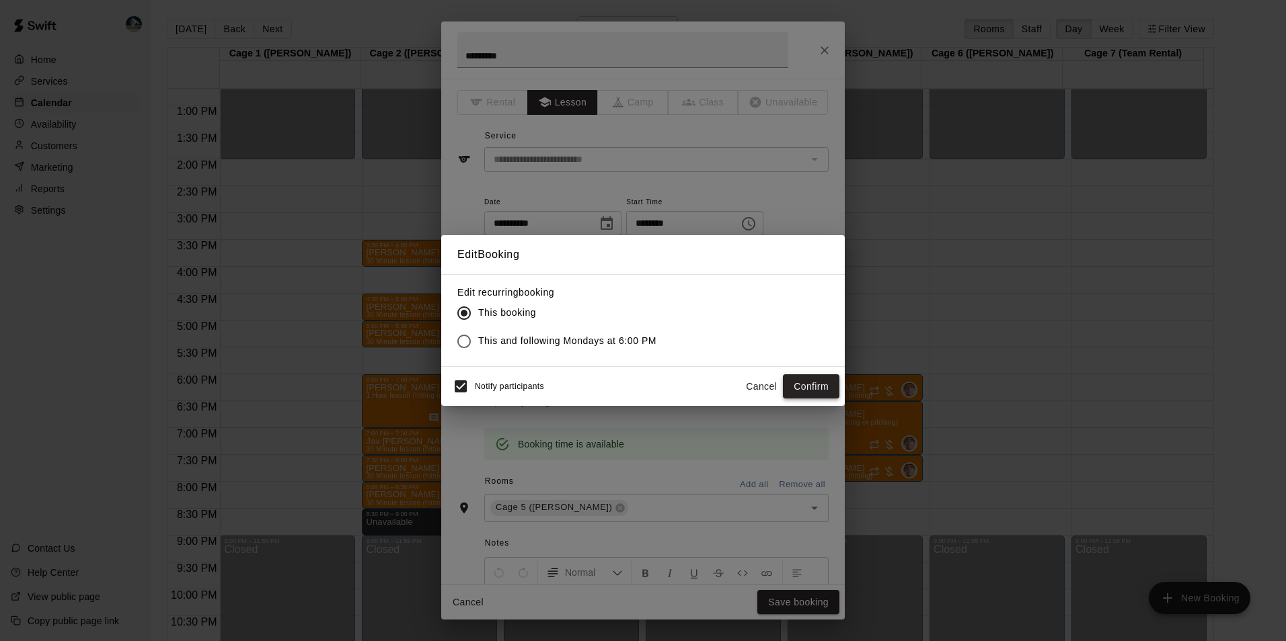
click at [793, 384] on button "Confirm" at bounding box center [811, 387] width 56 height 25
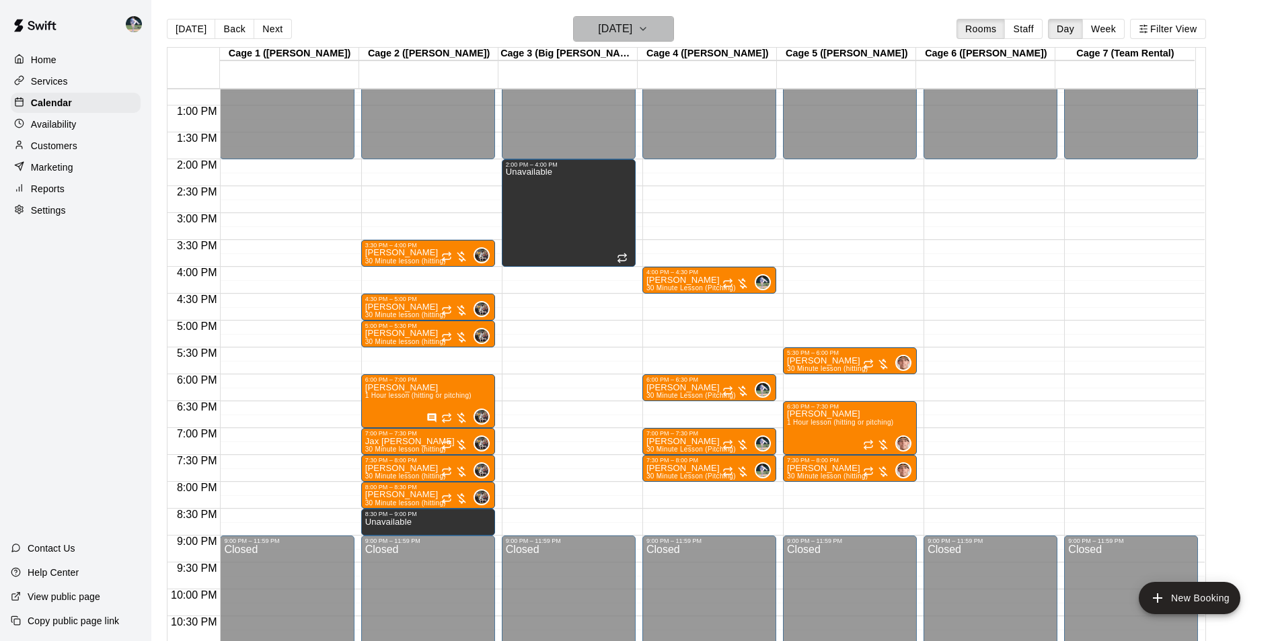
click at [621, 24] on h6 "Monday Oct 06" at bounding box center [615, 28] width 34 height 19
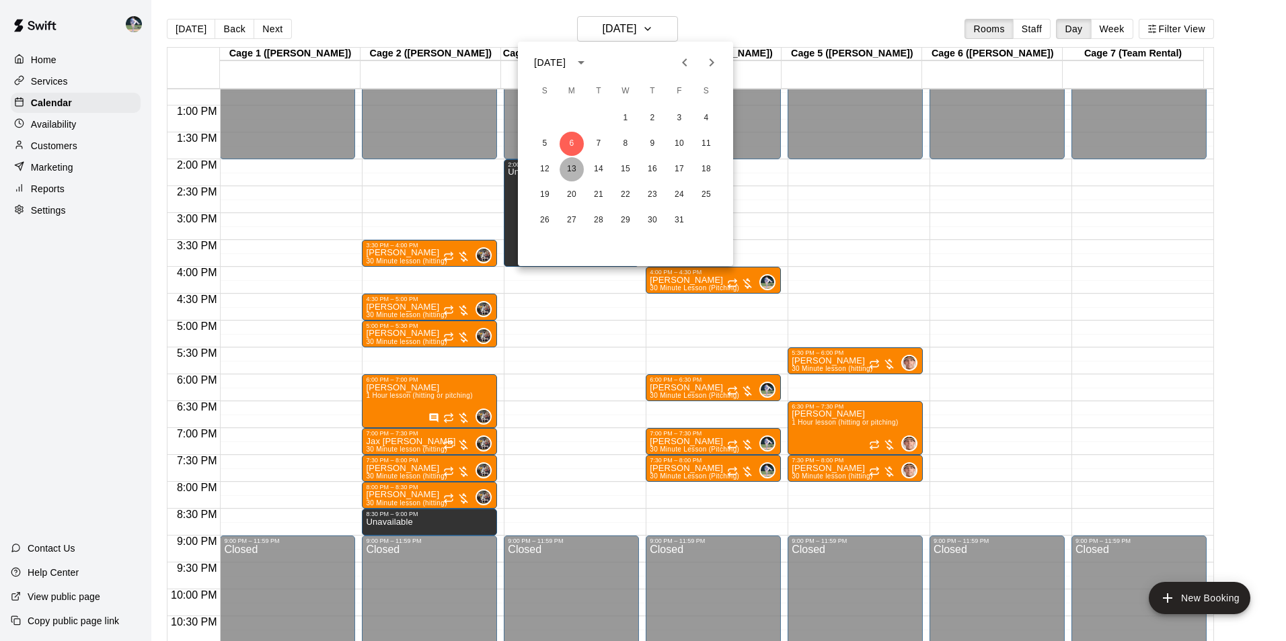
click at [571, 171] on button "13" at bounding box center [571, 169] width 24 height 24
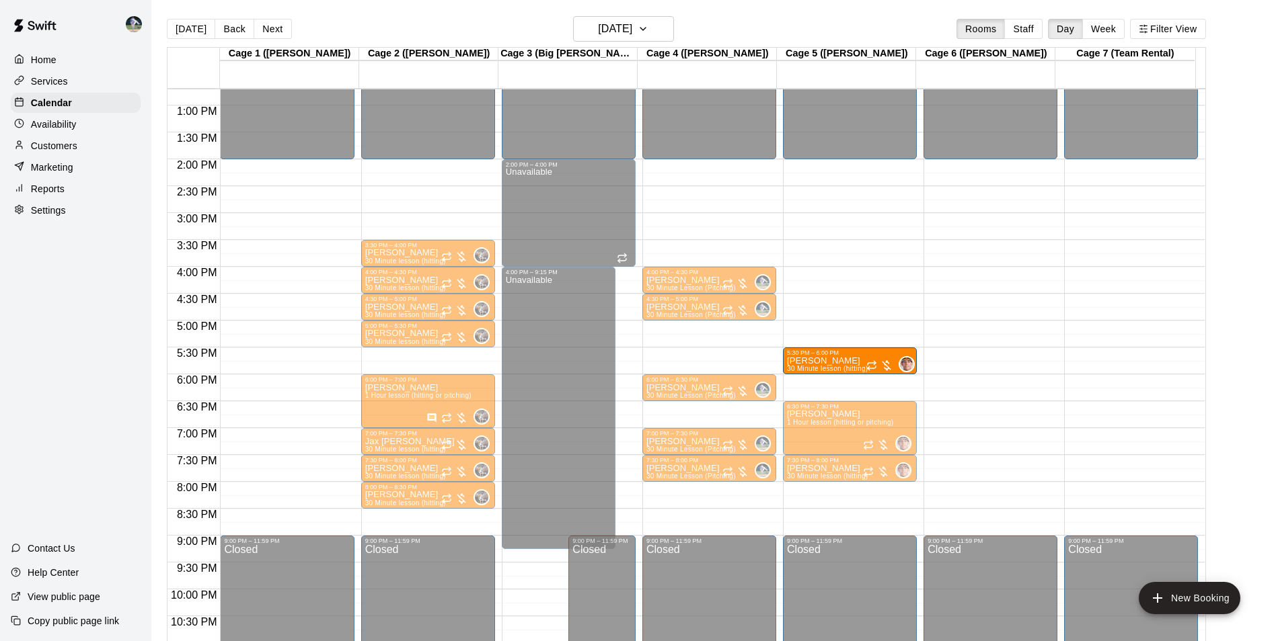
drag, startPoint x: 825, startPoint y: 389, endPoint x: 825, endPoint y: 368, distance: 21.5
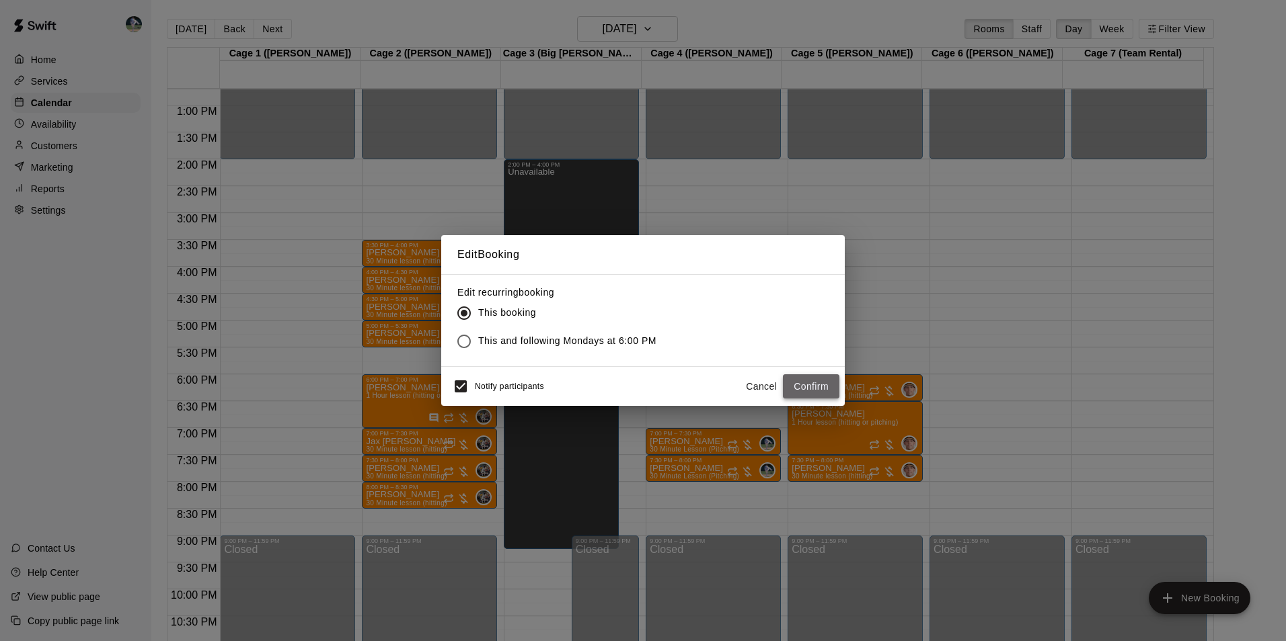
click at [795, 385] on button "Confirm" at bounding box center [811, 387] width 56 height 25
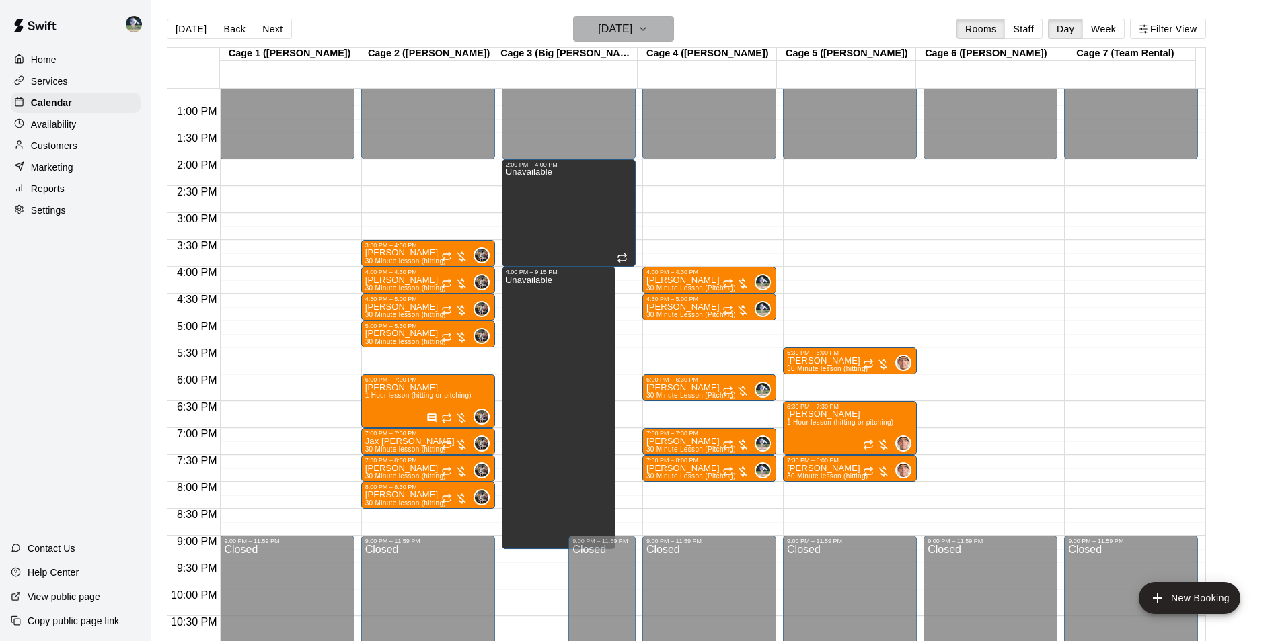
click at [623, 26] on h6 "Monday Oct 13" at bounding box center [615, 28] width 34 height 19
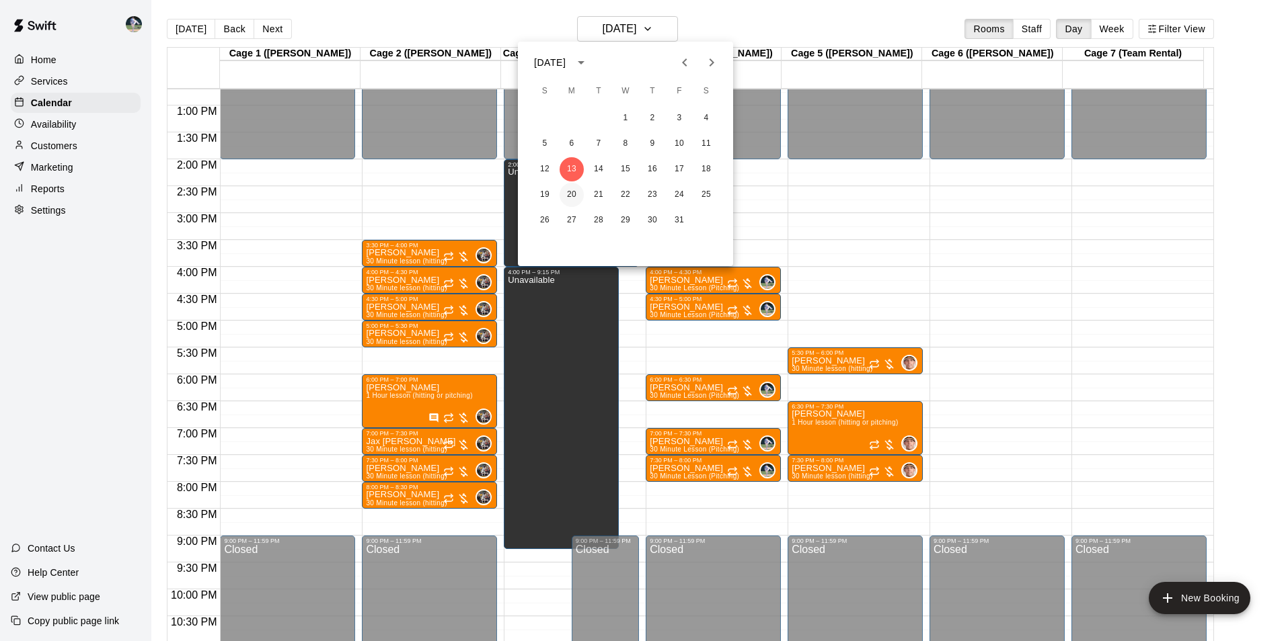
click at [572, 193] on button "20" at bounding box center [571, 195] width 24 height 24
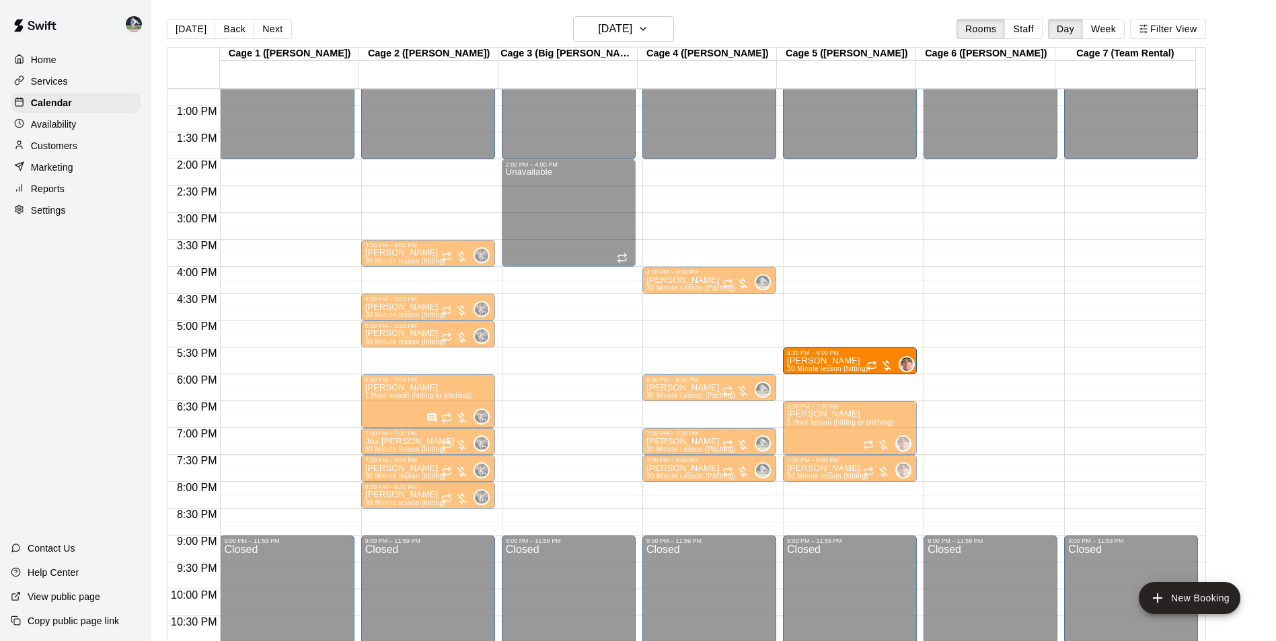
drag, startPoint x: 835, startPoint y: 391, endPoint x: 836, endPoint y: 368, distance: 22.9
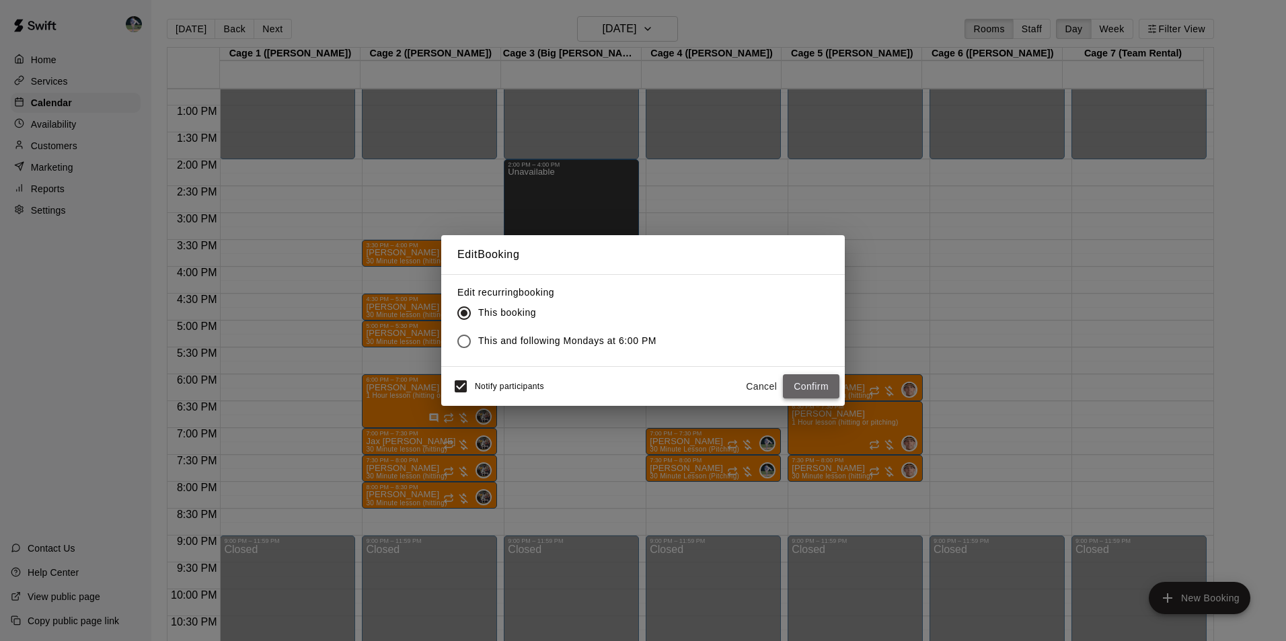
click at [801, 383] on button "Confirm" at bounding box center [811, 387] width 56 height 25
click at [600, 26] on div "Edit Booking Edit recurring booking This booking This and following Mondays at …" at bounding box center [643, 320] width 1286 height 641
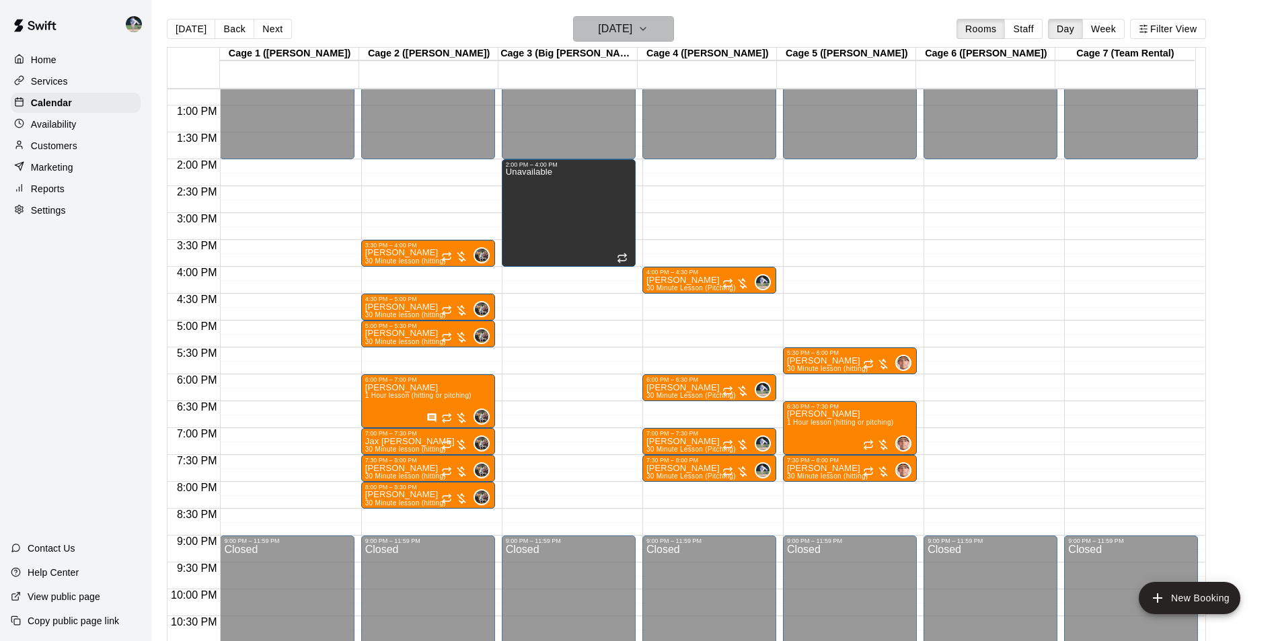
click at [600, 37] on h6 "Monday Oct 20" at bounding box center [615, 28] width 34 height 19
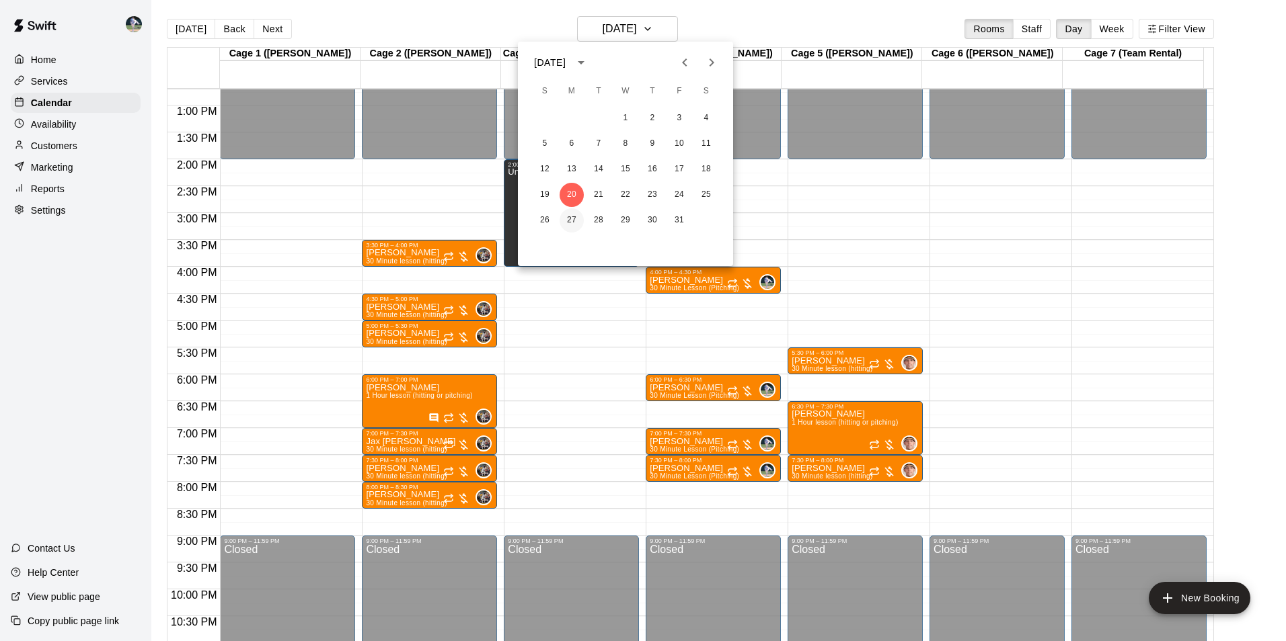
click at [568, 219] on button "27" at bounding box center [571, 220] width 24 height 24
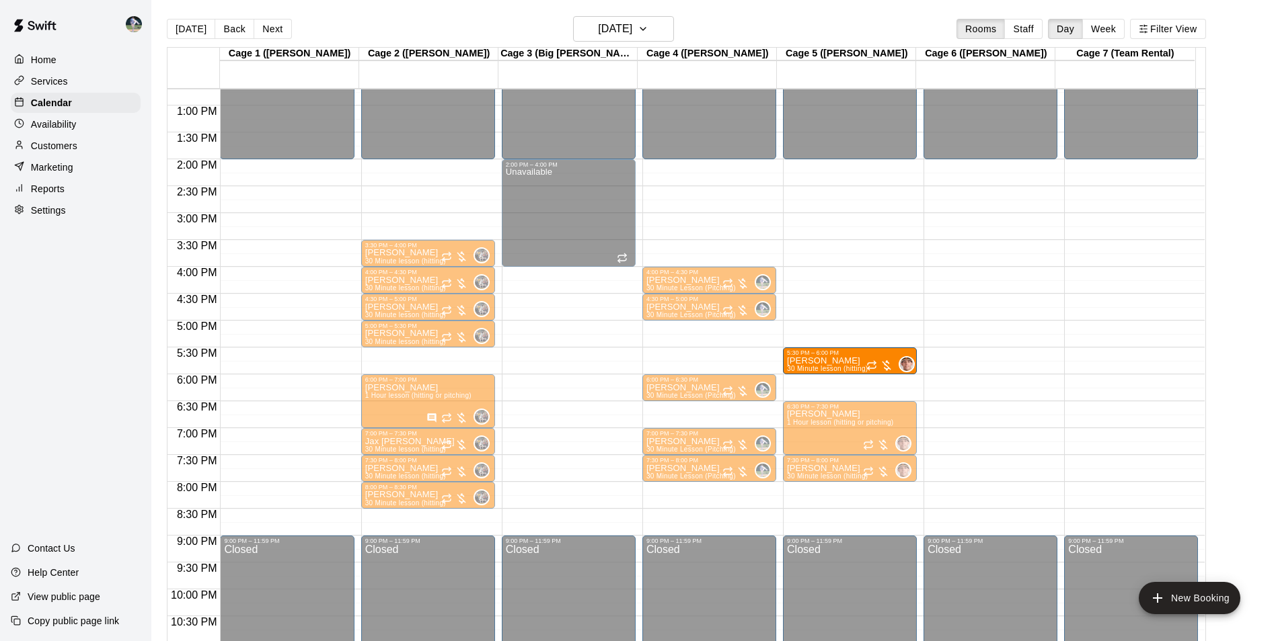
drag, startPoint x: 824, startPoint y: 381, endPoint x: 825, endPoint y: 366, distance: 14.8
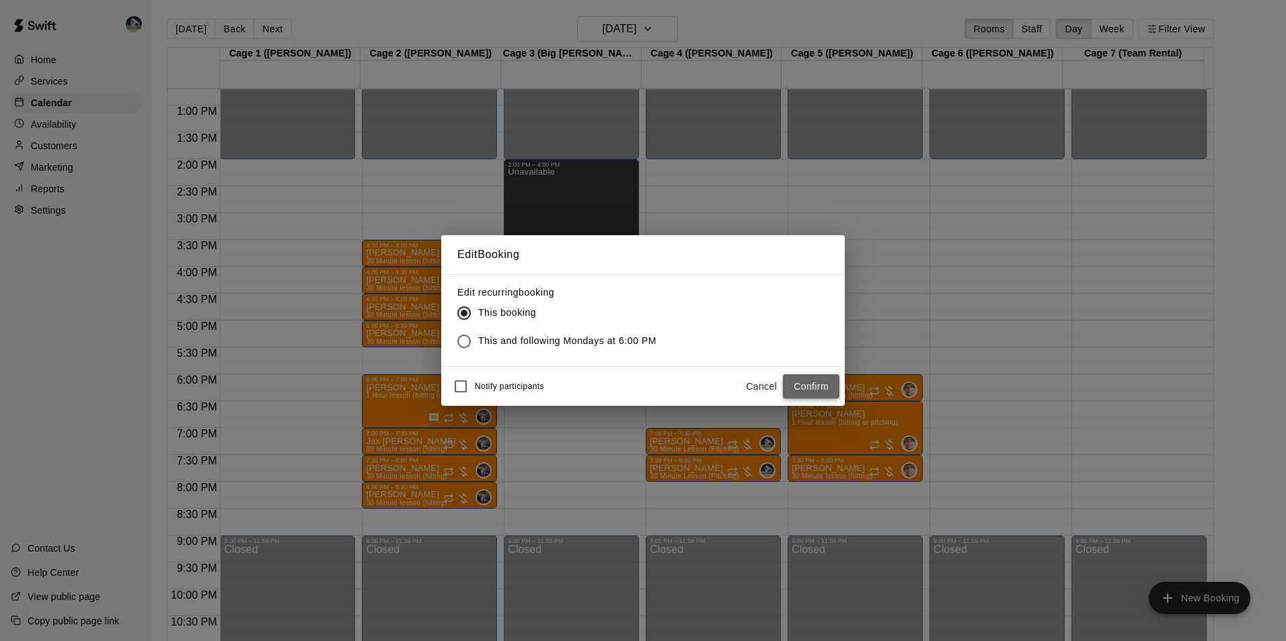
click at [800, 384] on button "Confirm" at bounding box center [811, 387] width 56 height 25
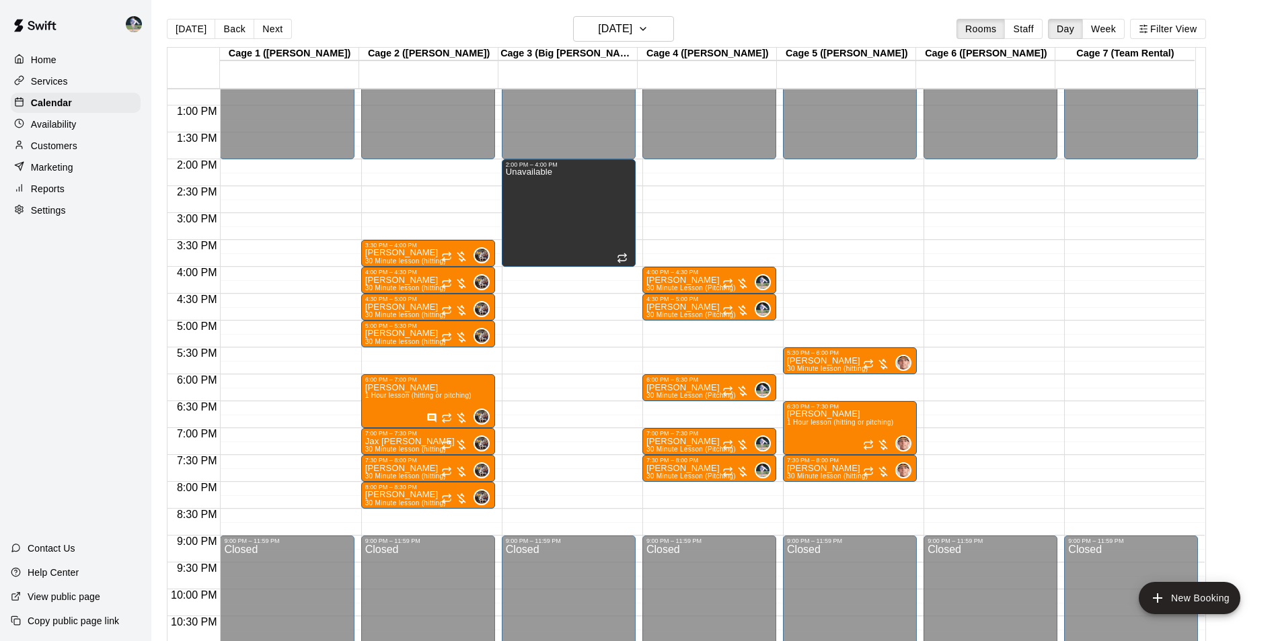
click at [613, 28] on div "Today Back Next Monday Oct 27 Rooms Staff Day Week Filter View Cage 1 (Olivia) …" at bounding box center [686, 336] width 1039 height 641
click at [604, 28] on h6 "Monday Oct 27" at bounding box center [615, 28] width 34 height 19
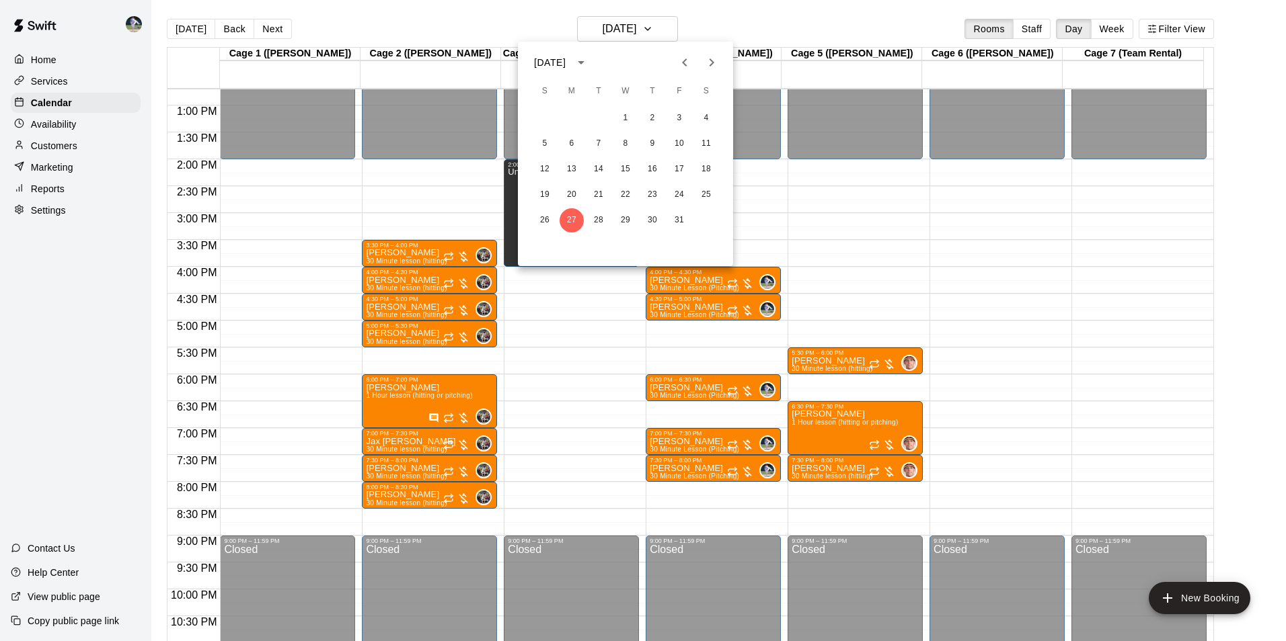
click at [709, 63] on icon "Next month" at bounding box center [711, 62] width 16 height 16
click at [568, 144] on button "3" at bounding box center [571, 144] width 24 height 24
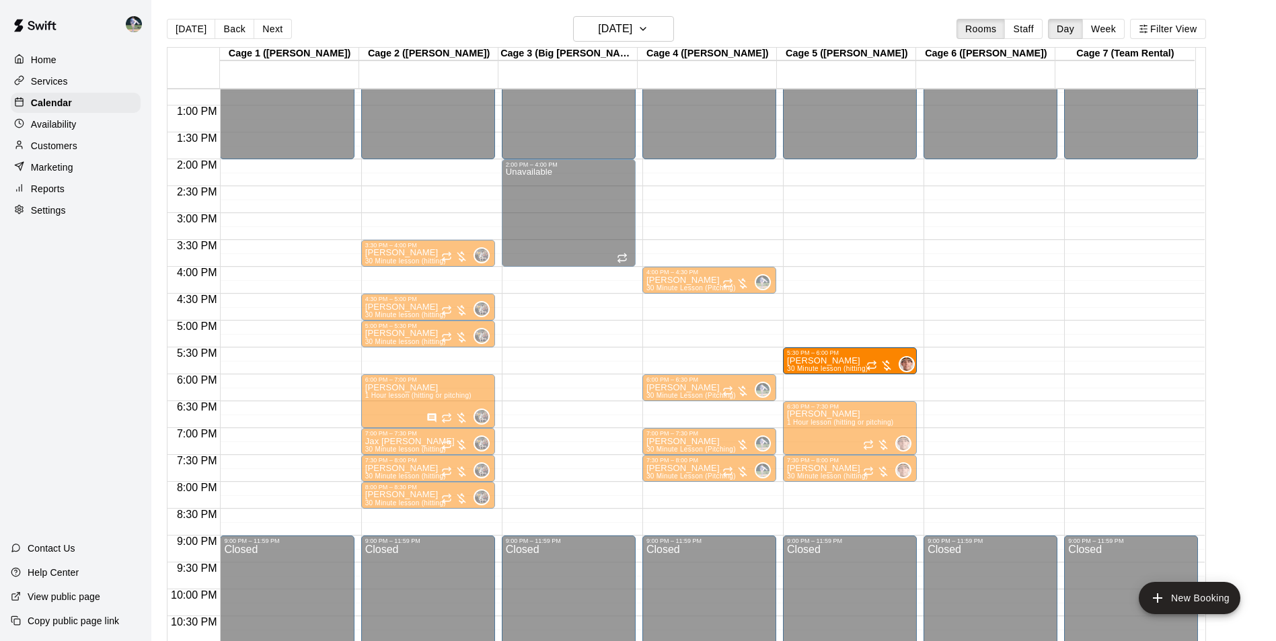
drag, startPoint x: 796, startPoint y: 387, endPoint x: 793, endPoint y: 369, distance: 18.5
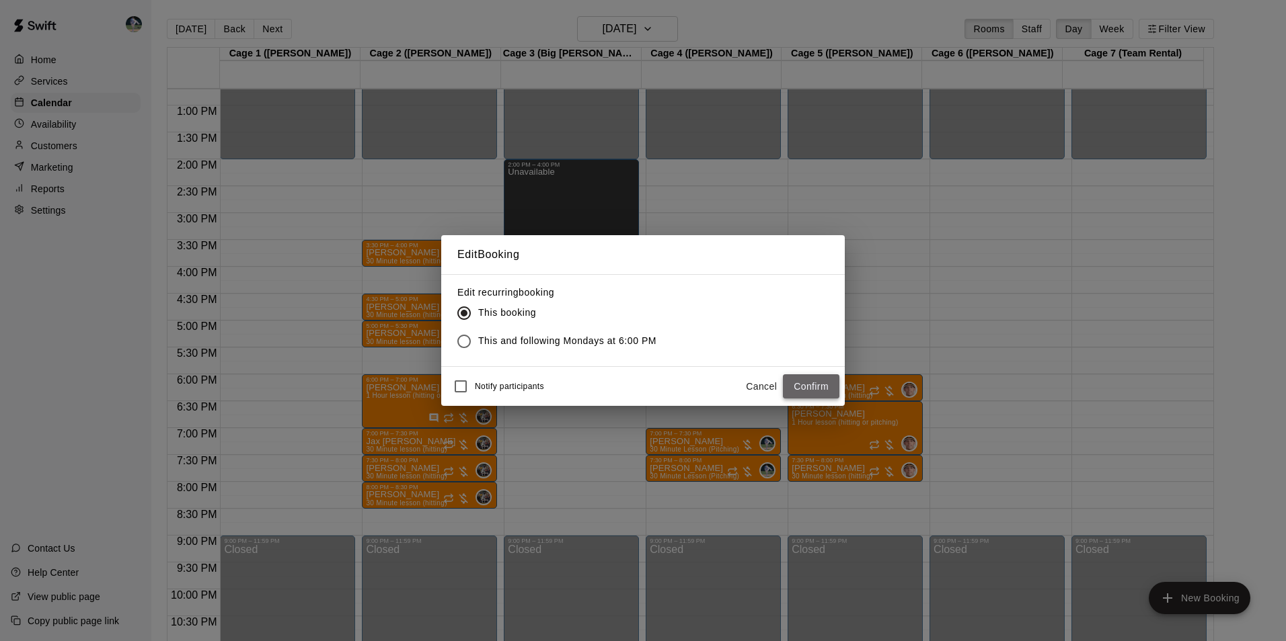
click at [791, 386] on button "Confirm" at bounding box center [811, 387] width 56 height 25
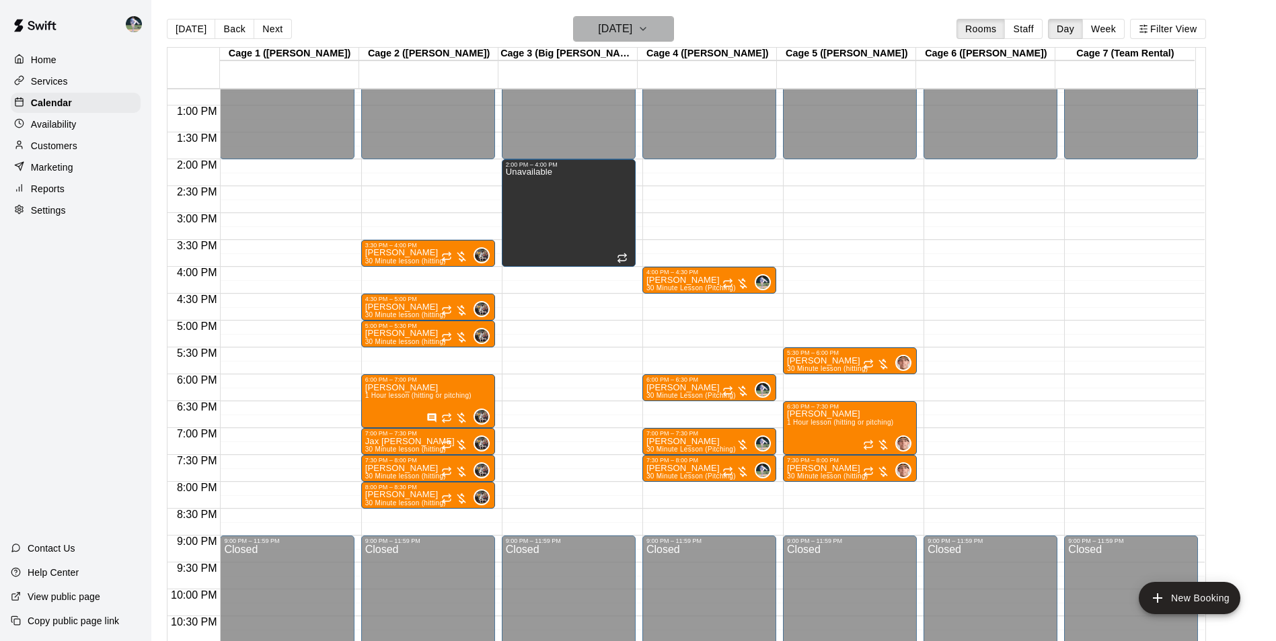
click at [613, 28] on h6 "Monday Nov 03" at bounding box center [615, 28] width 34 height 19
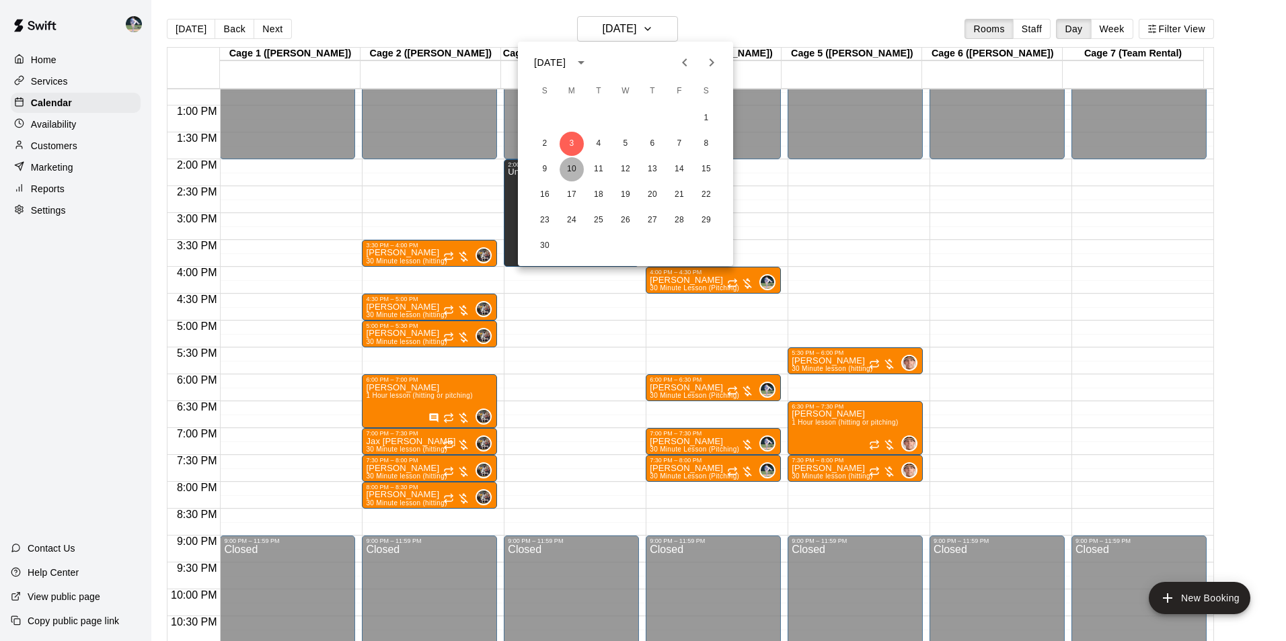
click at [574, 167] on button "10" at bounding box center [571, 169] width 24 height 24
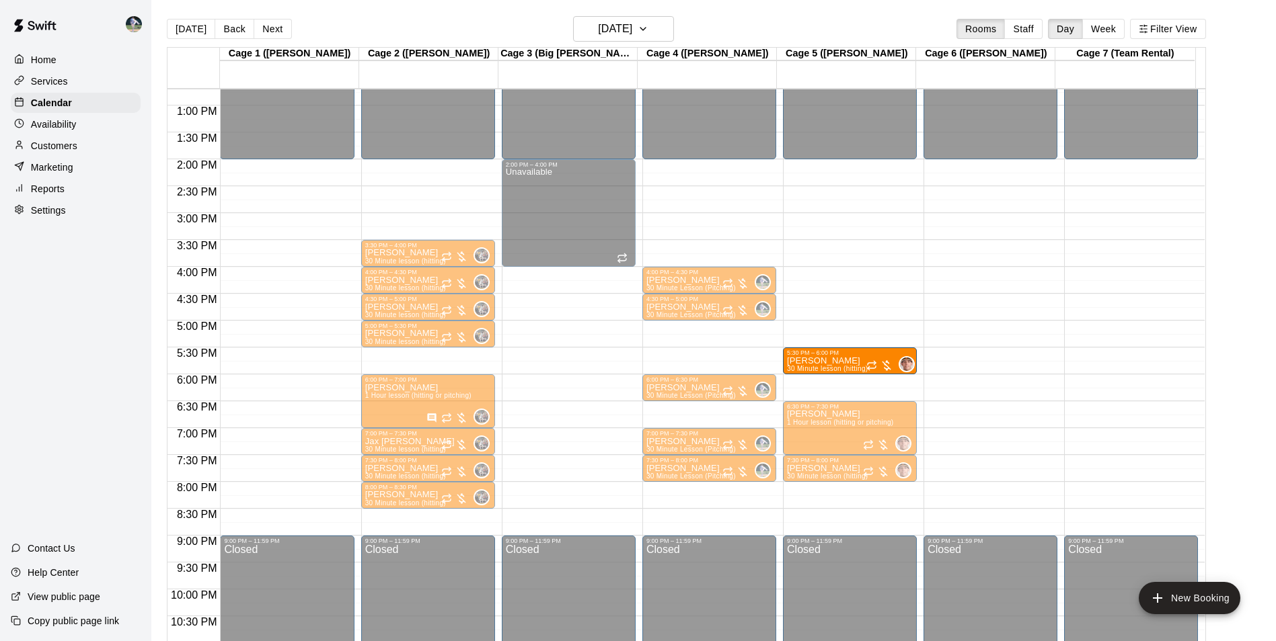
drag, startPoint x: 802, startPoint y: 392, endPoint x: 797, endPoint y: 373, distance: 20.1
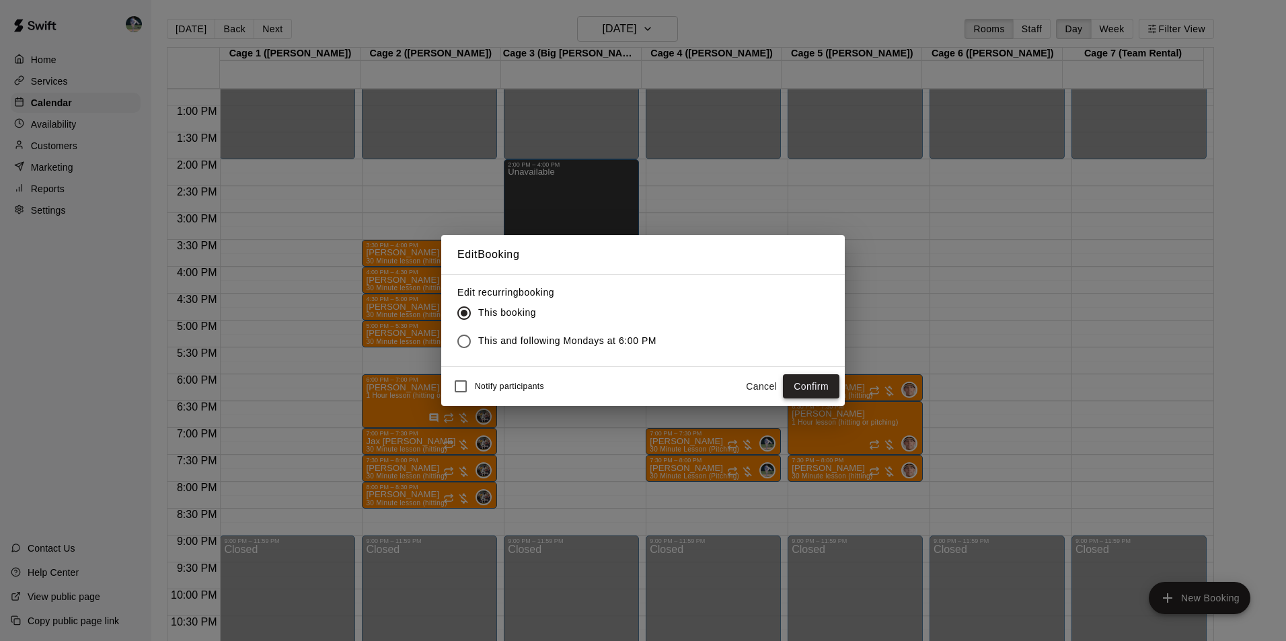
click at [809, 385] on button "Confirm" at bounding box center [811, 387] width 56 height 25
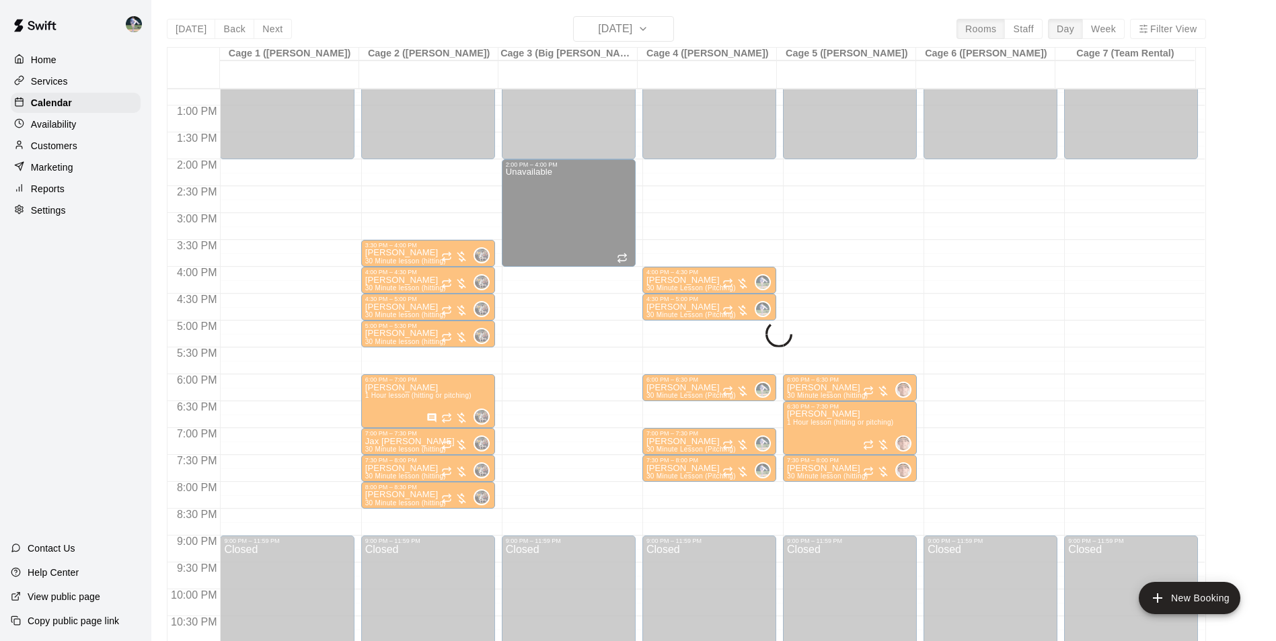
click at [621, 32] on div "Today Back Next Monday Nov 10 Rooms Staff Day Week Filter View Cage 1 (Olivia) …" at bounding box center [686, 336] width 1039 height 641
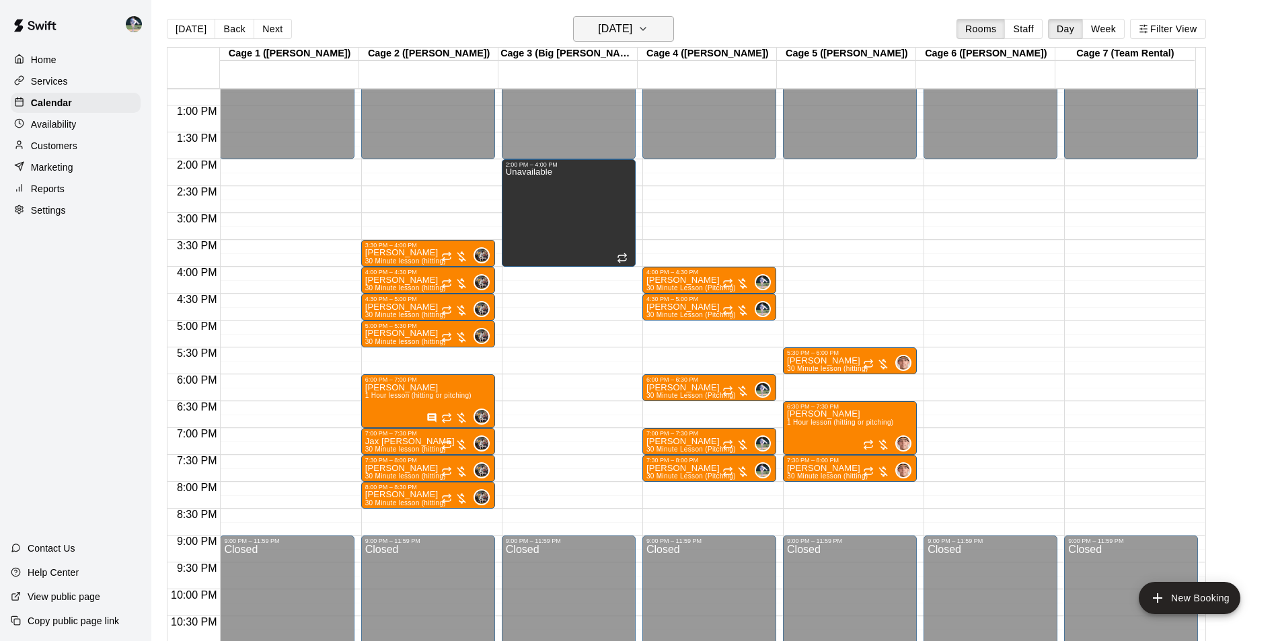
click at [606, 30] on h6 "Monday Nov 10" at bounding box center [615, 28] width 34 height 19
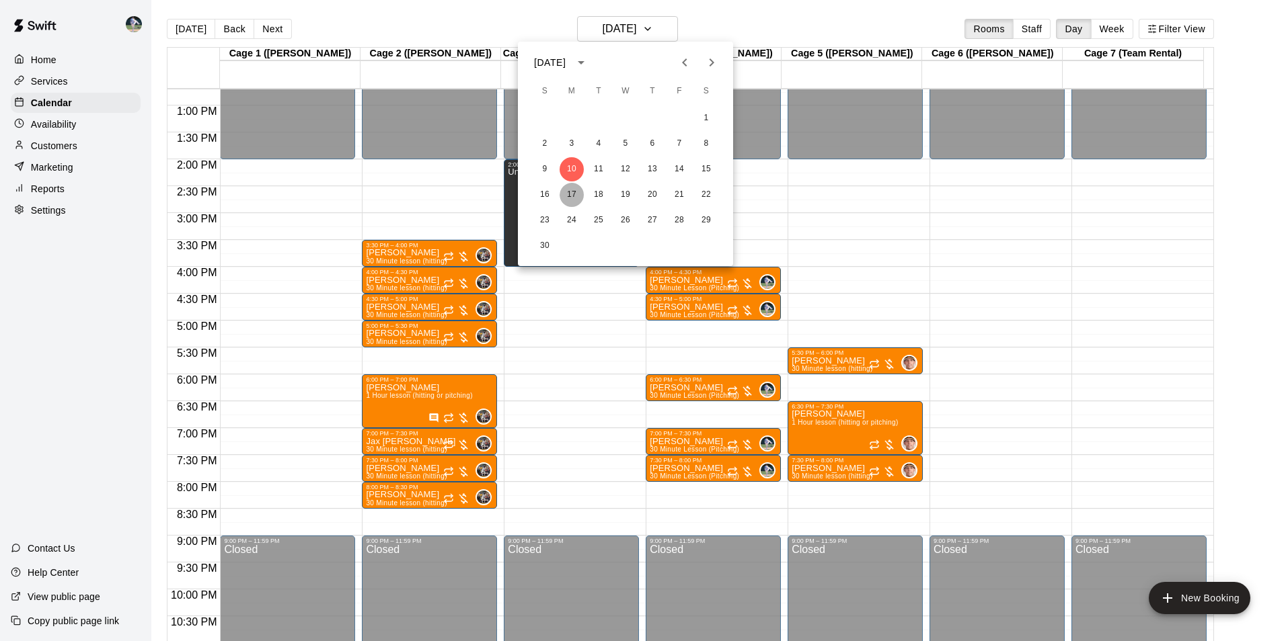
click at [571, 190] on button "17" at bounding box center [571, 195] width 24 height 24
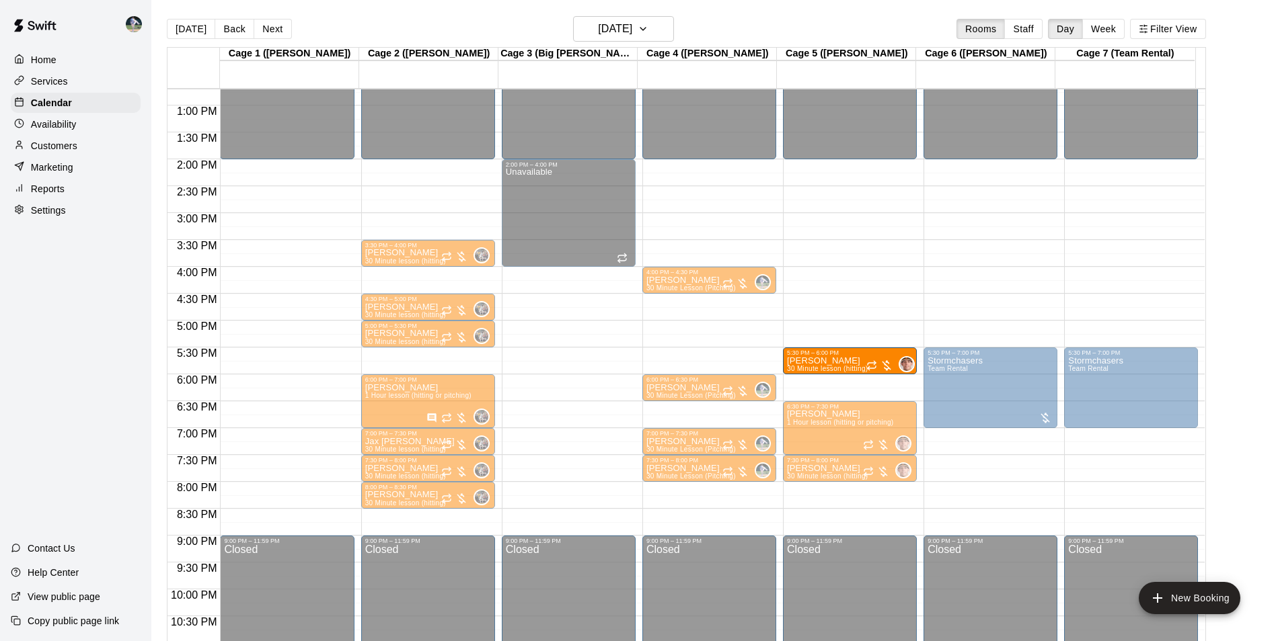
drag, startPoint x: 796, startPoint y: 393, endPoint x: 797, endPoint y: 373, distance: 20.2
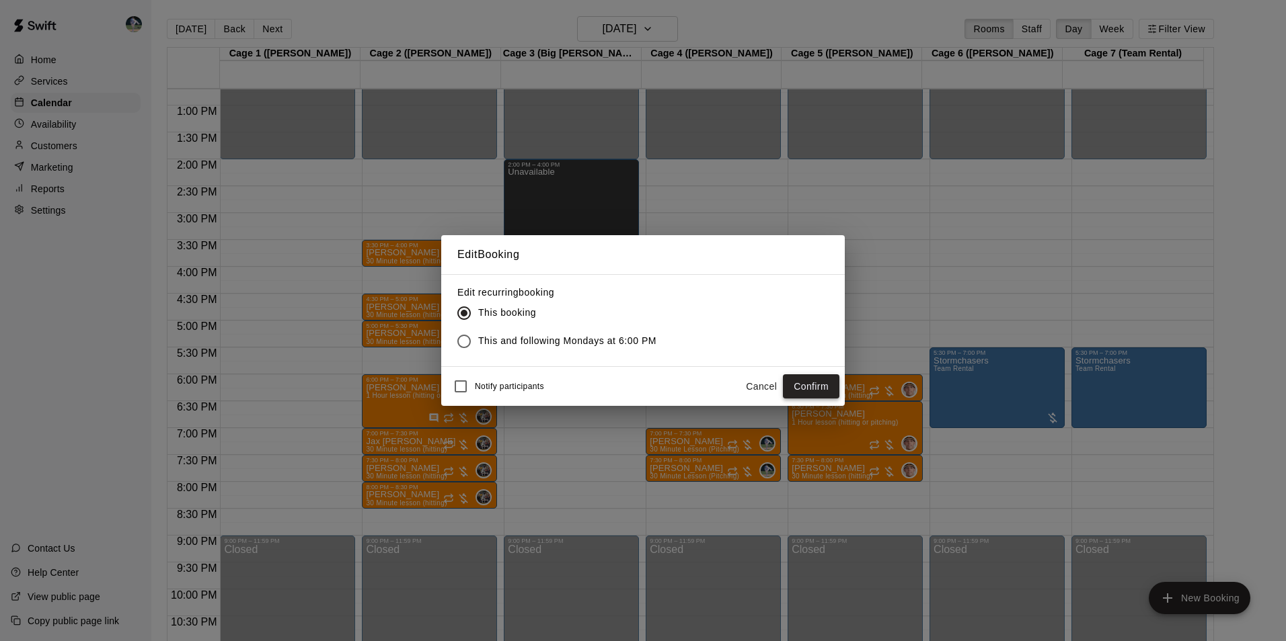
click at [799, 387] on button "Confirm" at bounding box center [811, 387] width 56 height 25
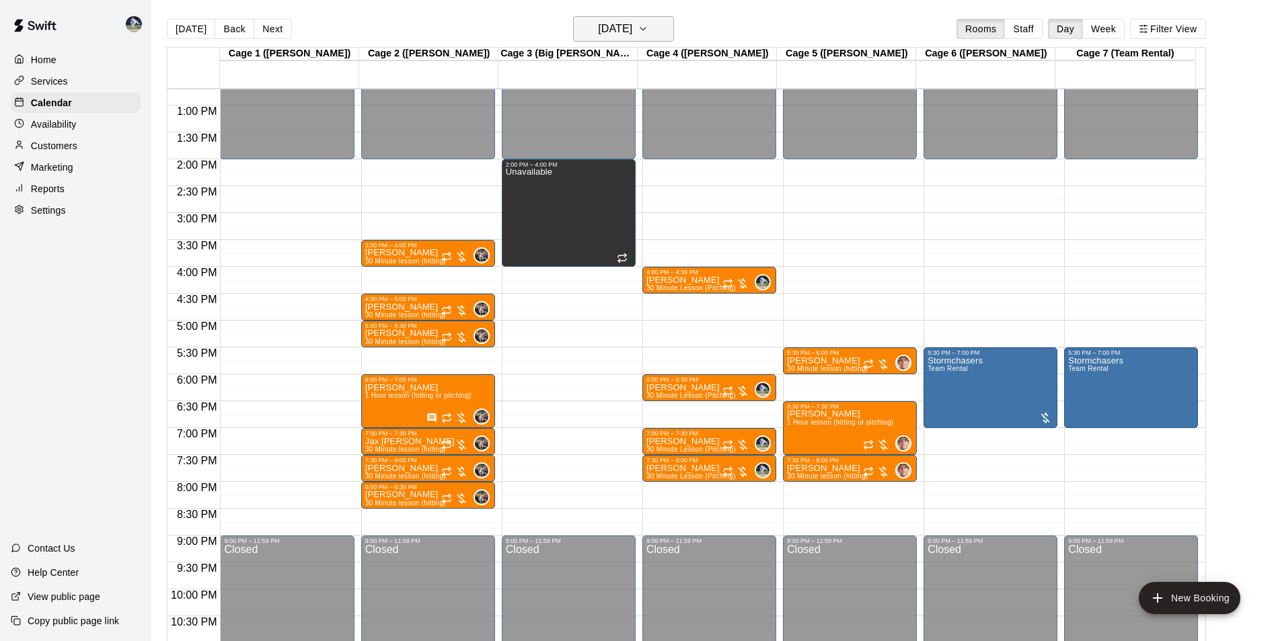
drag, startPoint x: 612, startPoint y: 24, endPoint x: 615, endPoint y: 30, distance: 6.9
click at [615, 30] on h6 "Monday Nov 17" at bounding box center [615, 28] width 34 height 19
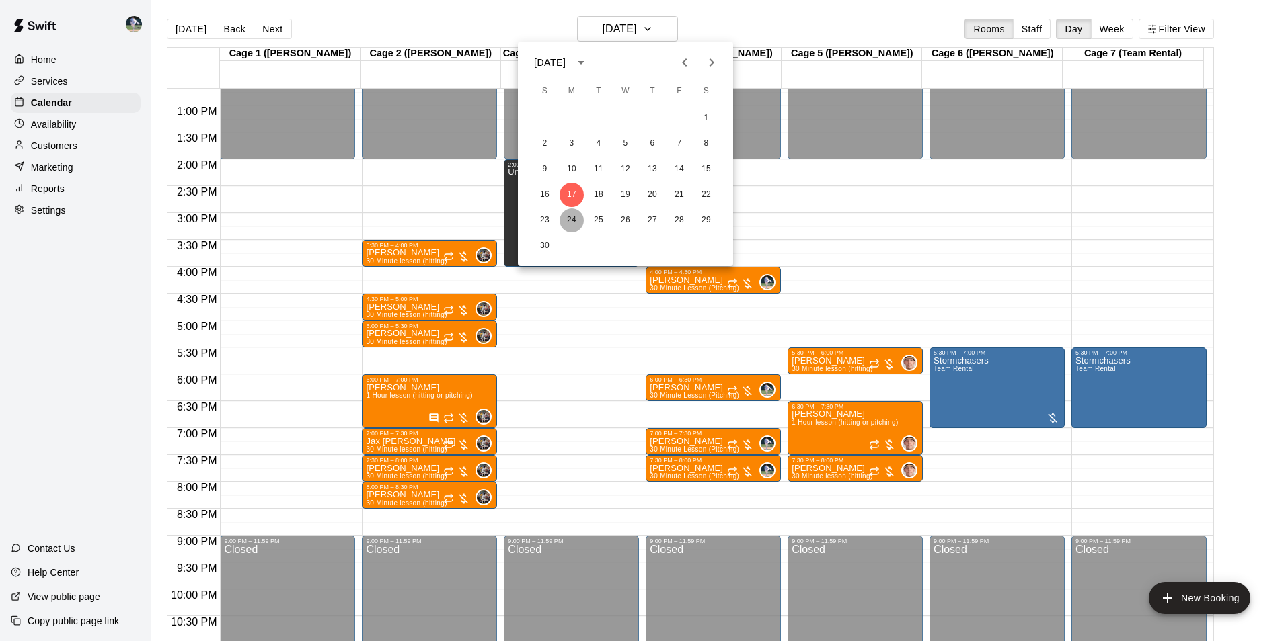
click at [573, 219] on button "24" at bounding box center [571, 220] width 24 height 24
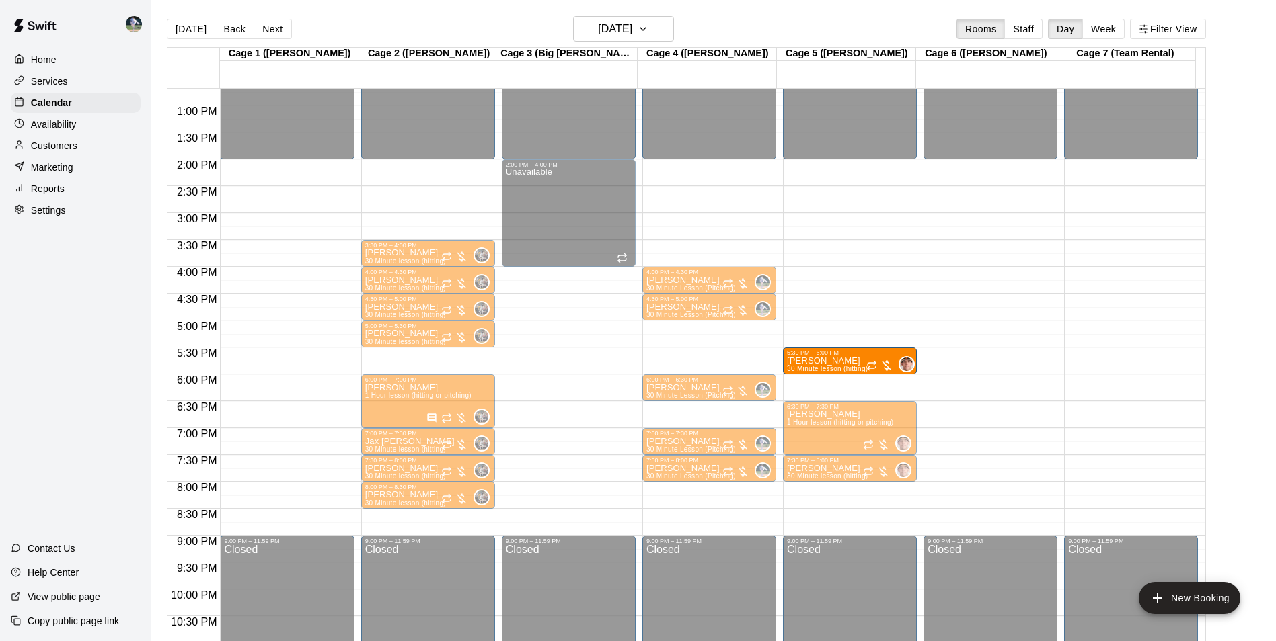
drag, startPoint x: 808, startPoint y: 390, endPoint x: 808, endPoint y: 369, distance: 20.8
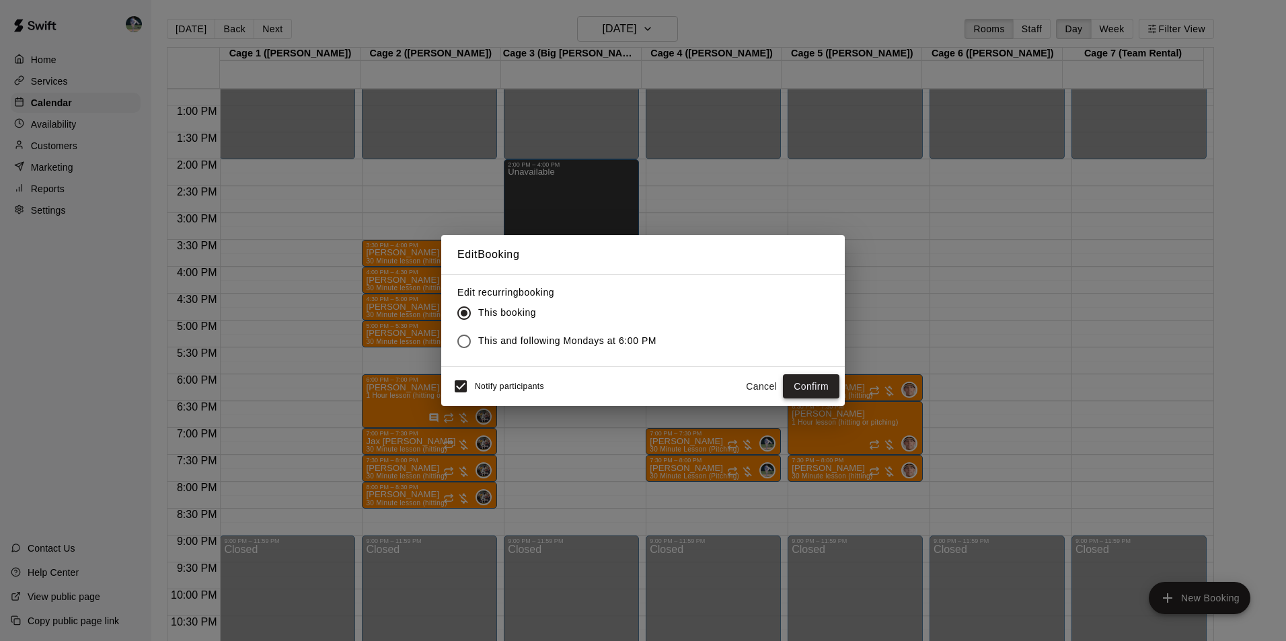
click at [799, 382] on button "Confirm" at bounding box center [811, 387] width 56 height 25
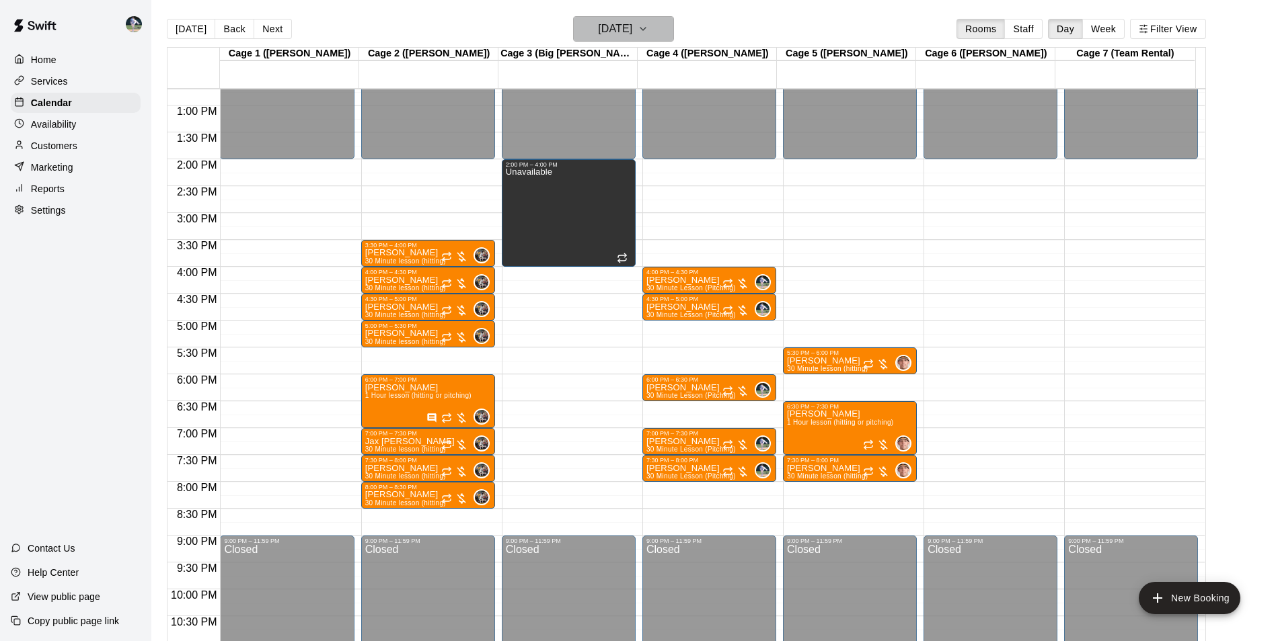
click at [613, 31] on h6 "Monday Nov 24" at bounding box center [615, 28] width 34 height 19
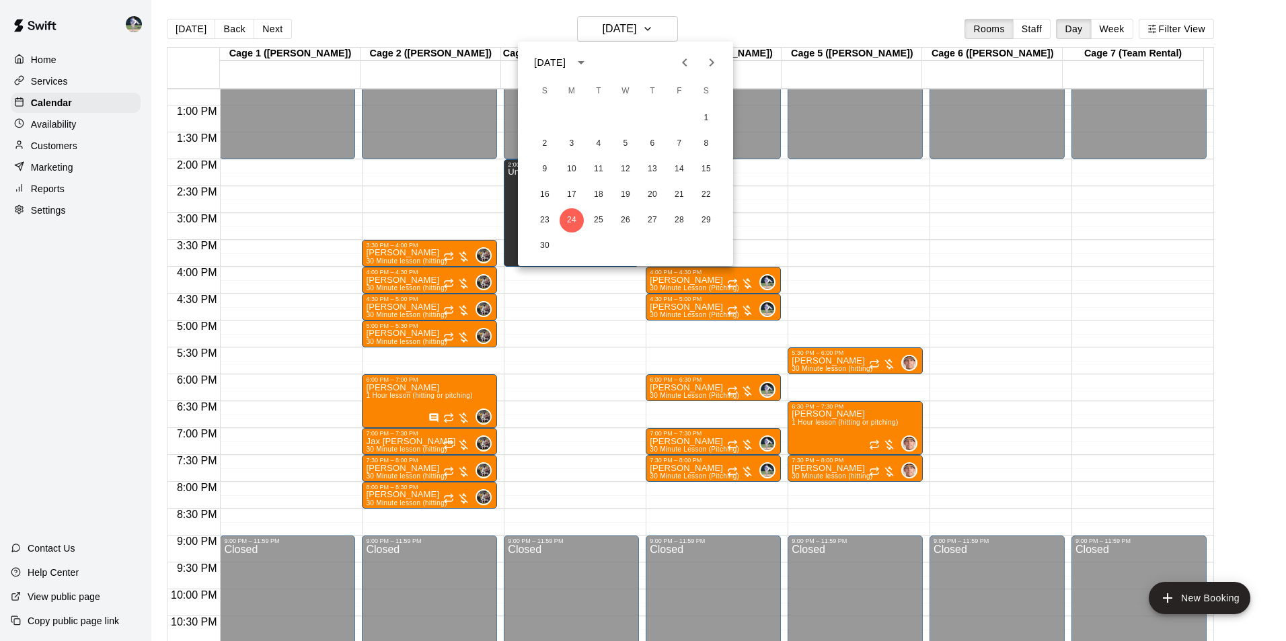
click at [707, 59] on icon "Next month" at bounding box center [711, 62] width 16 height 16
click at [572, 117] on button "1" at bounding box center [571, 118] width 24 height 24
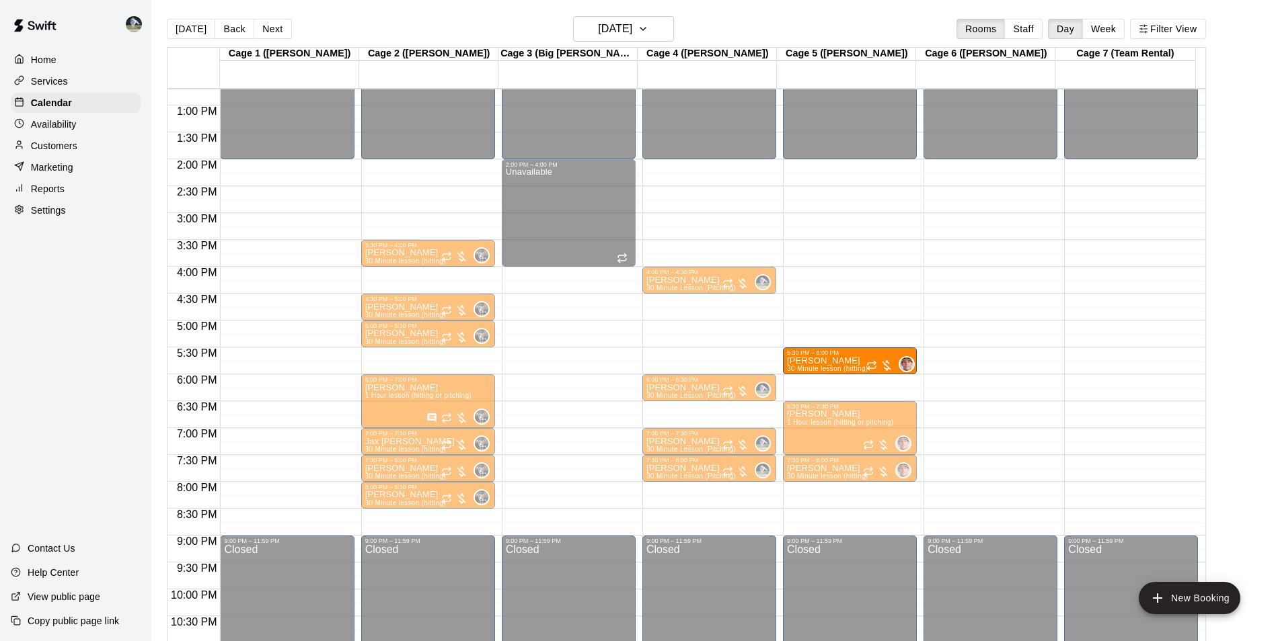
drag, startPoint x: 818, startPoint y: 387, endPoint x: 818, endPoint y: 368, distance: 18.2
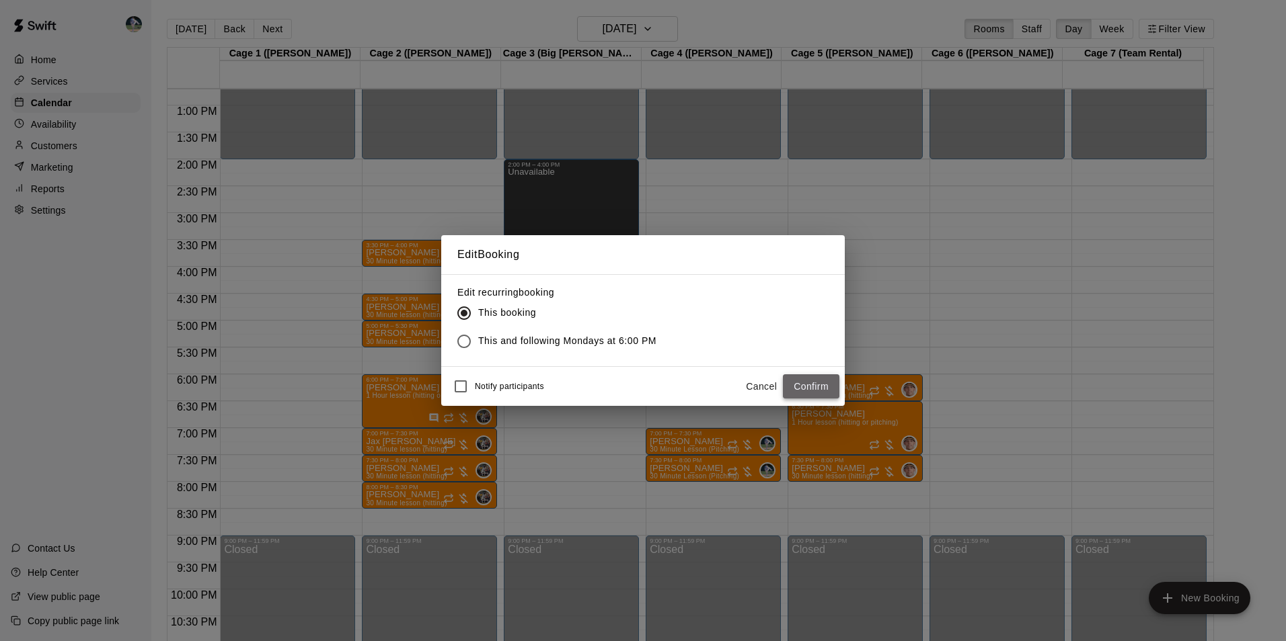
click at [793, 387] on button "Confirm" at bounding box center [811, 387] width 56 height 25
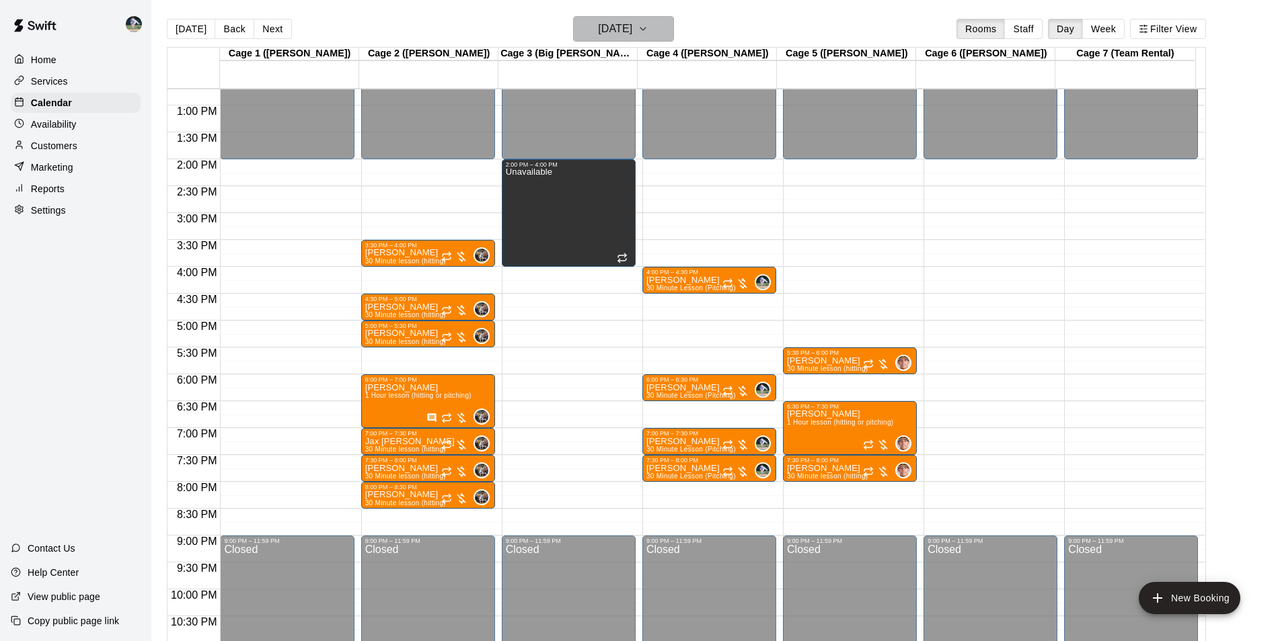
click at [598, 26] on h6 "Monday Dec 01" at bounding box center [615, 28] width 34 height 19
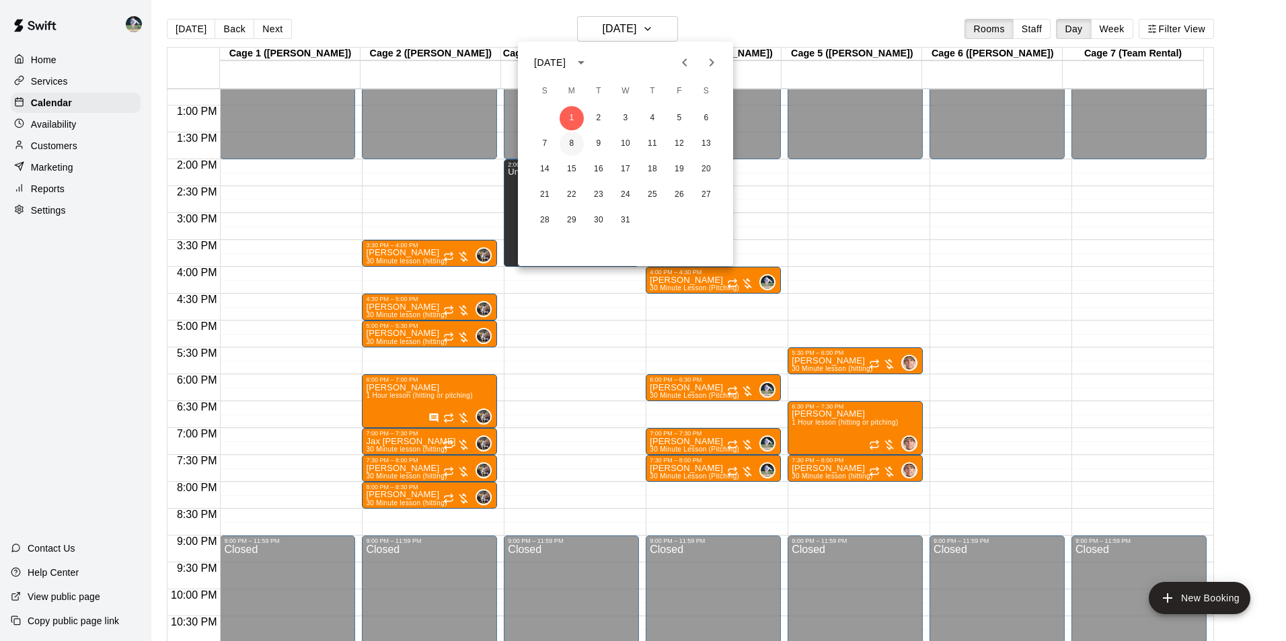
click at [570, 141] on button "8" at bounding box center [571, 144] width 24 height 24
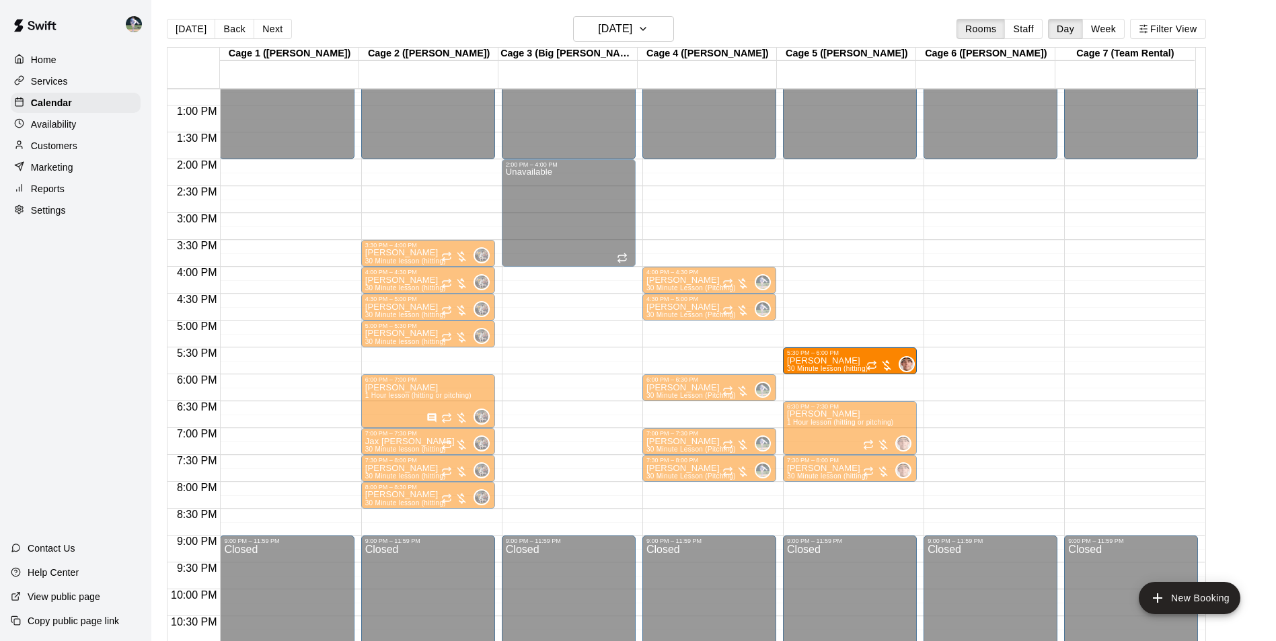
drag, startPoint x: 828, startPoint y: 389, endPoint x: 826, endPoint y: 370, distance: 19.6
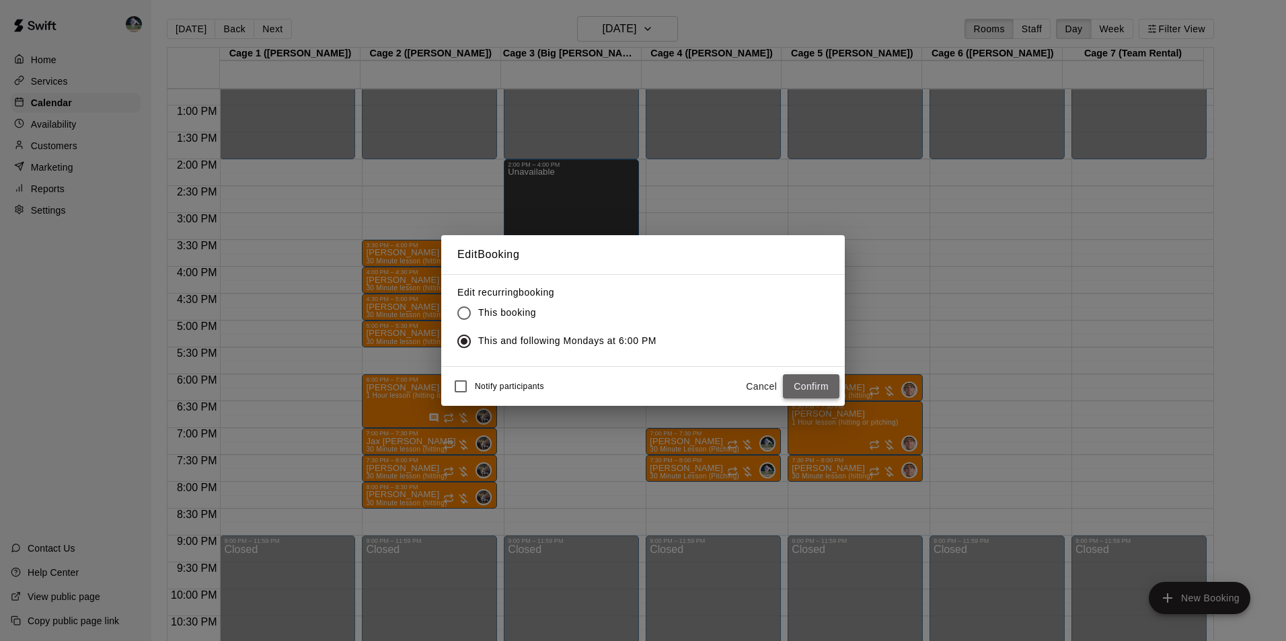
click at [796, 382] on button "Confirm" at bounding box center [811, 387] width 56 height 25
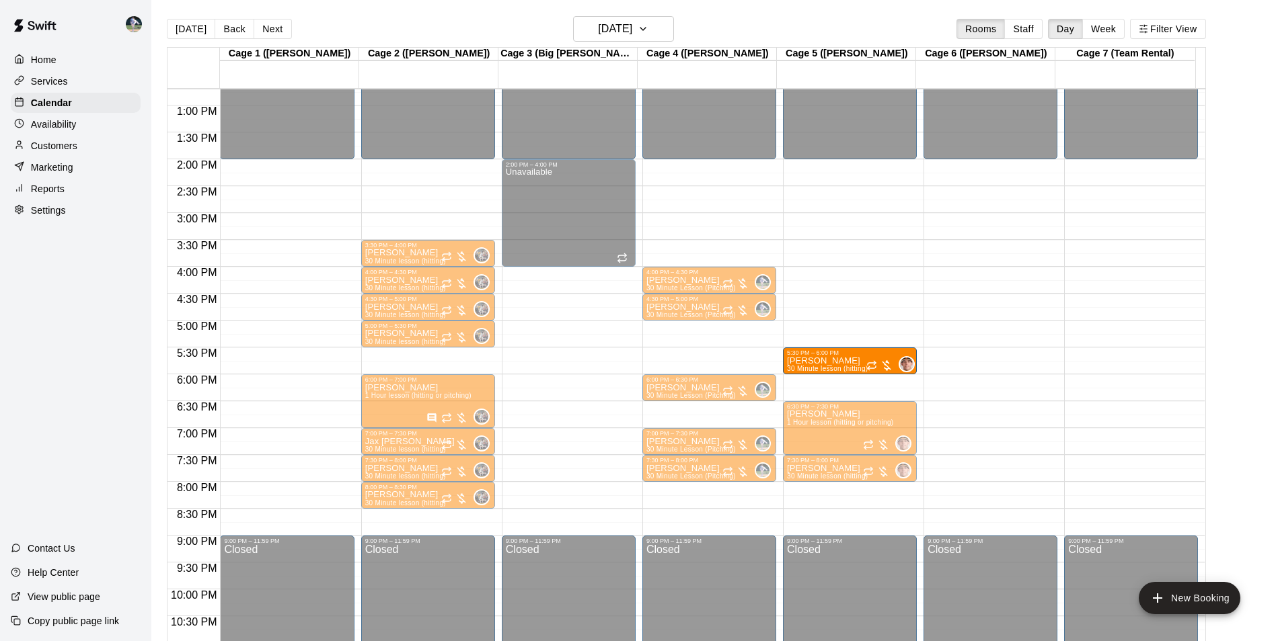
drag, startPoint x: 826, startPoint y: 392, endPoint x: 827, endPoint y: 367, distance: 24.9
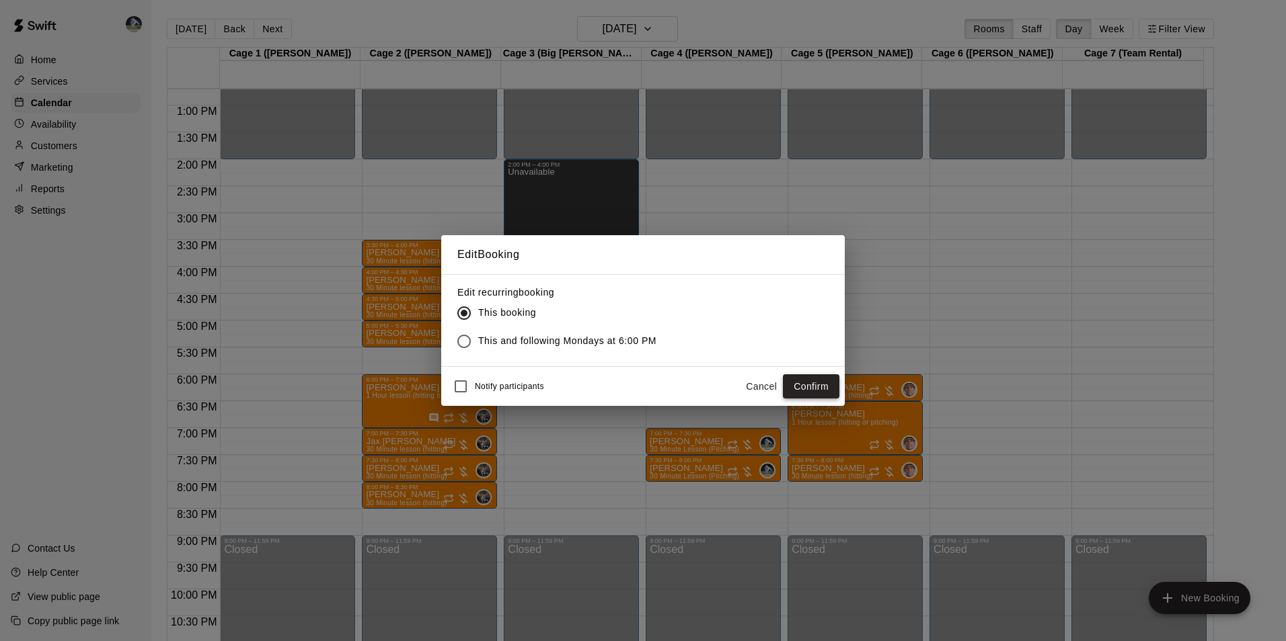
click at [785, 384] on button "Confirm" at bounding box center [811, 387] width 56 height 25
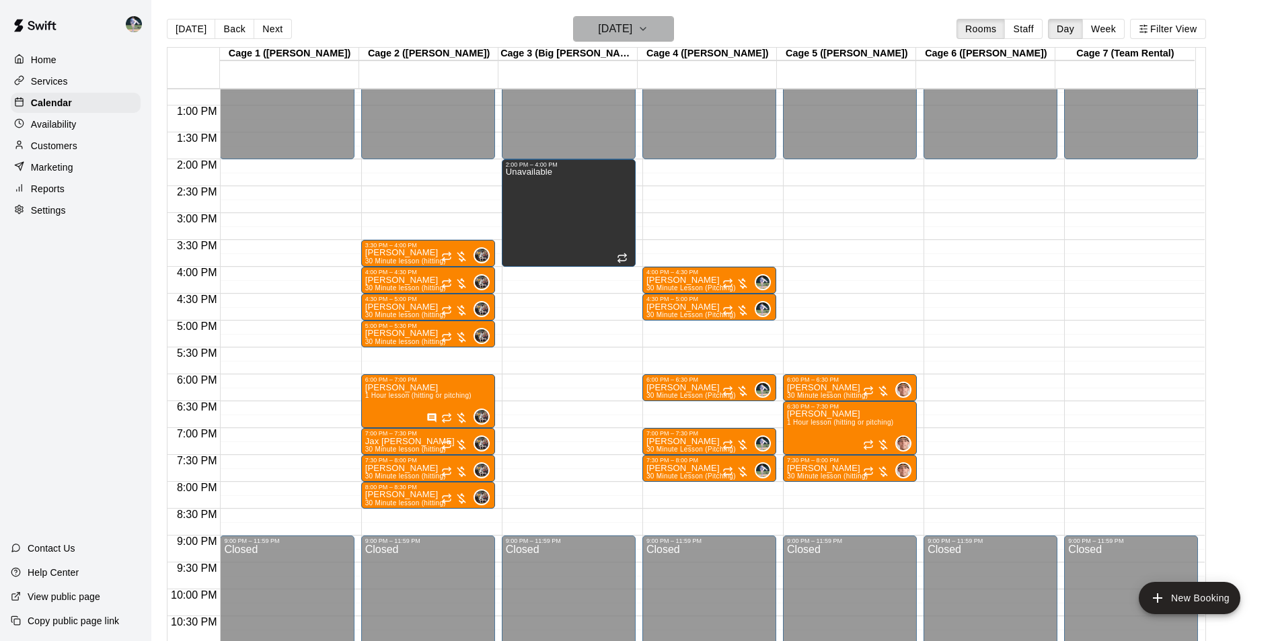
click at [623, 26] on h6 "Monday Dec 08" at bounding box center [615, 28] width 34 height 19
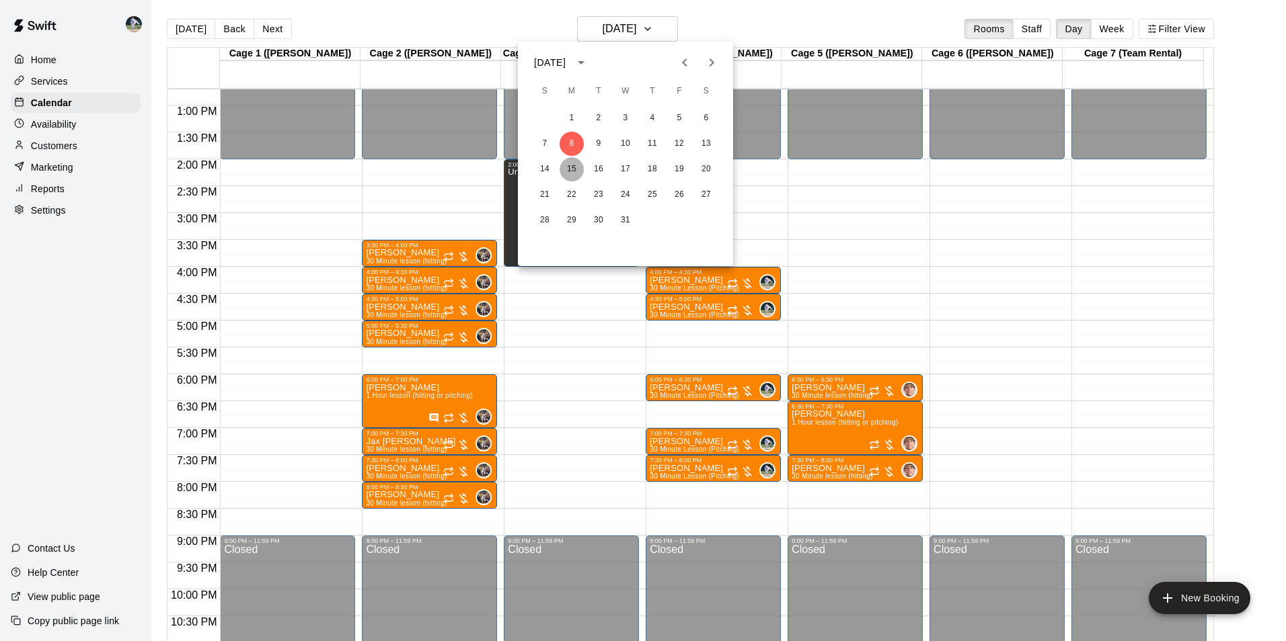
click at [569, 163] on button "15" at bounding box center [571, 169] width 24 height 24
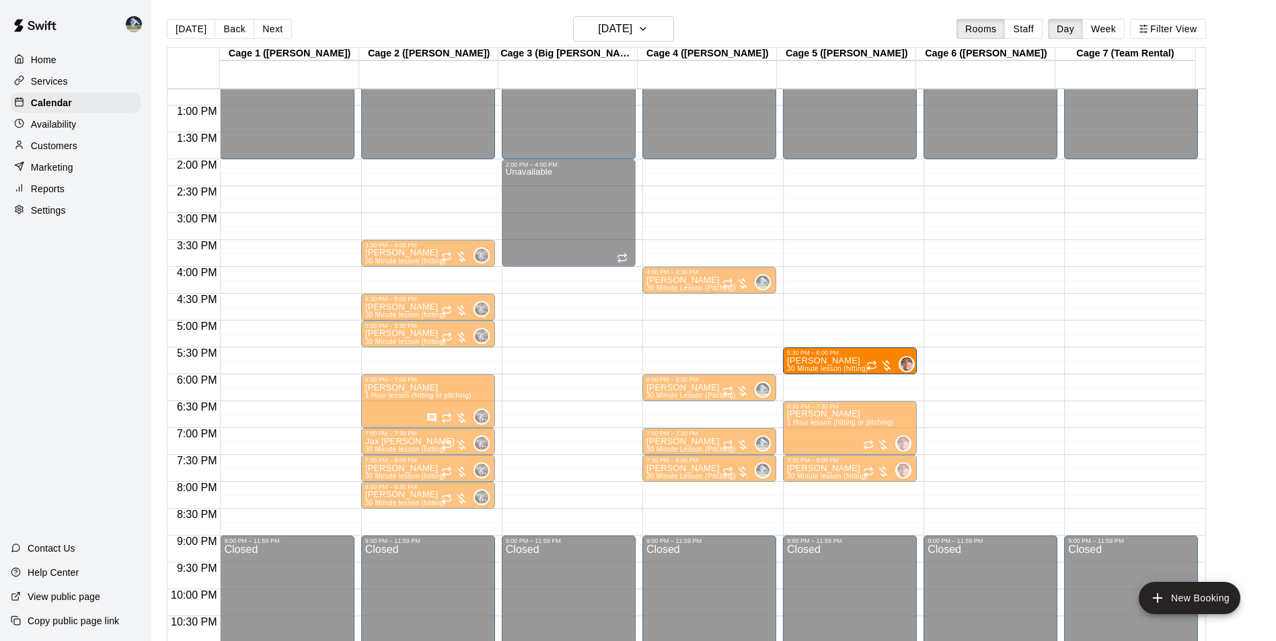
drag, startPoint x: 812, startPoint y: 390, endPoint x: 805, endPoint y: 370, distance: 21.3
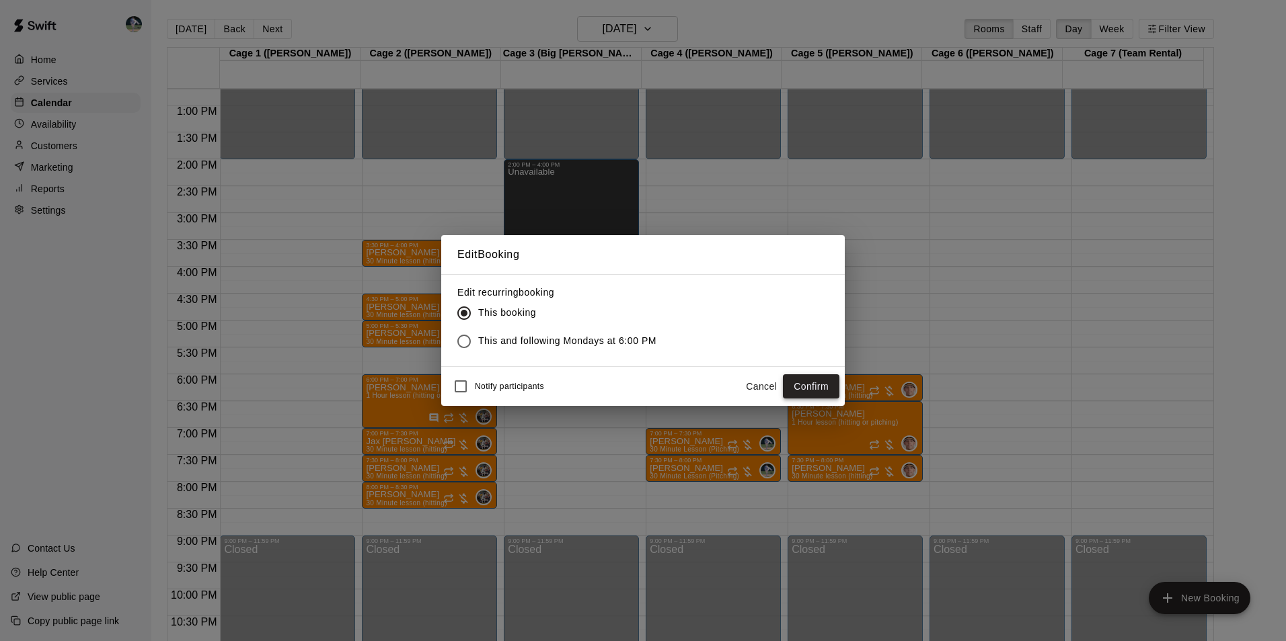
click at [793, 386] on button "Confirm" at bounding box center [811, 387] width 56 height 25
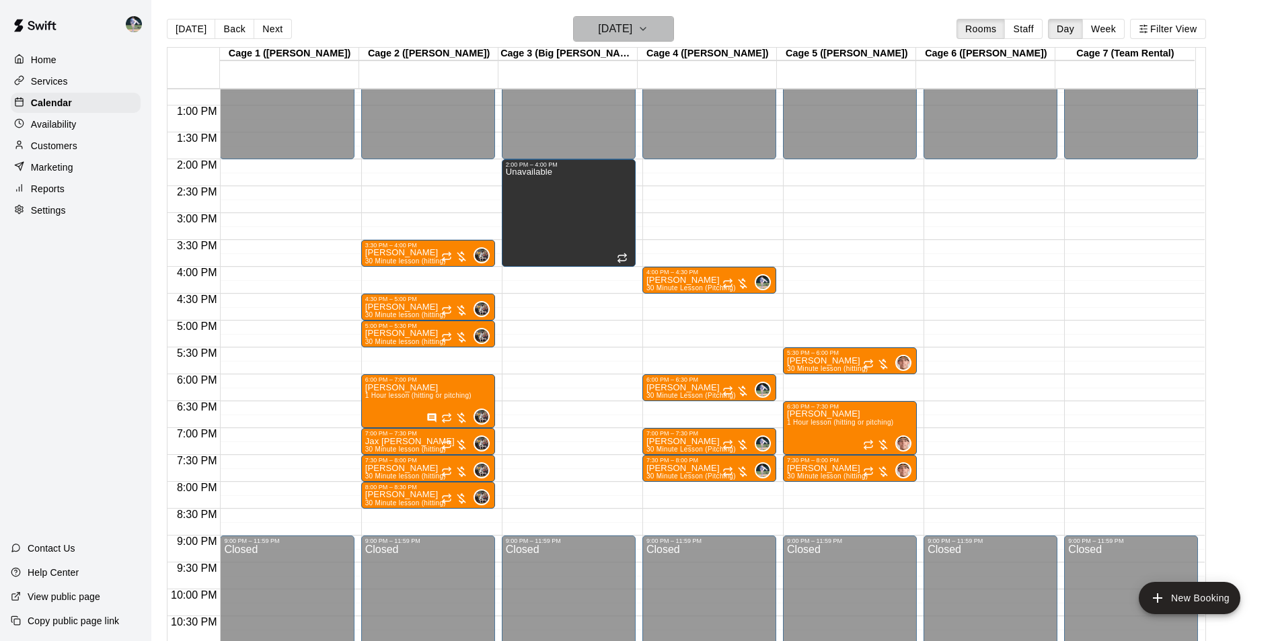
click at [602, 33] on h6 "Monday Dec 15" at bounding box center [615, 28] width 34 height 19
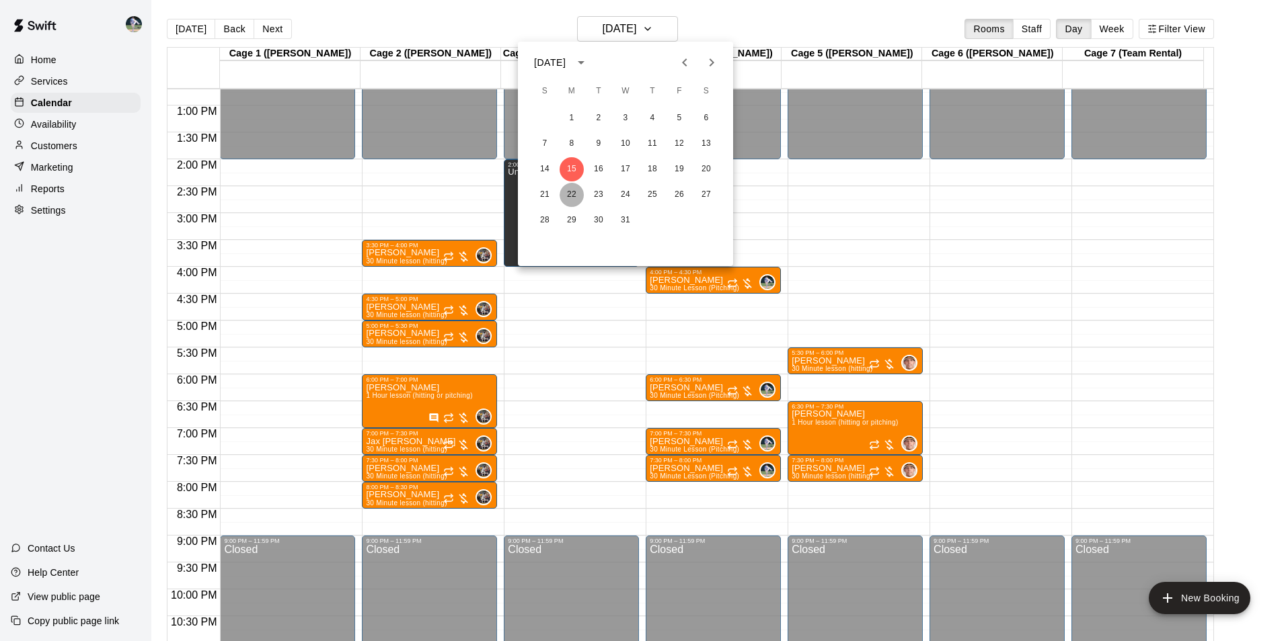
click at [575, 192] on button "22" at bounding box center [571, 195] width 24 height 24
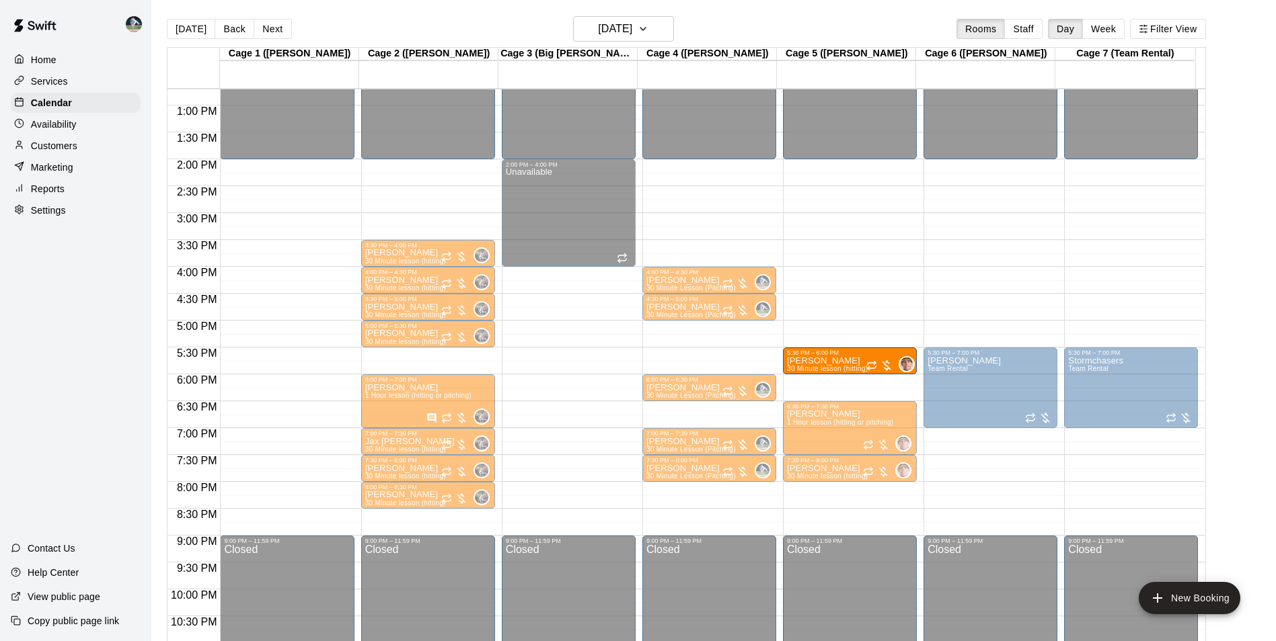
drag, startPoint x: 810, startPoint y: 387, endPoint x: 810, endPoint y: 366, distance: 20.9
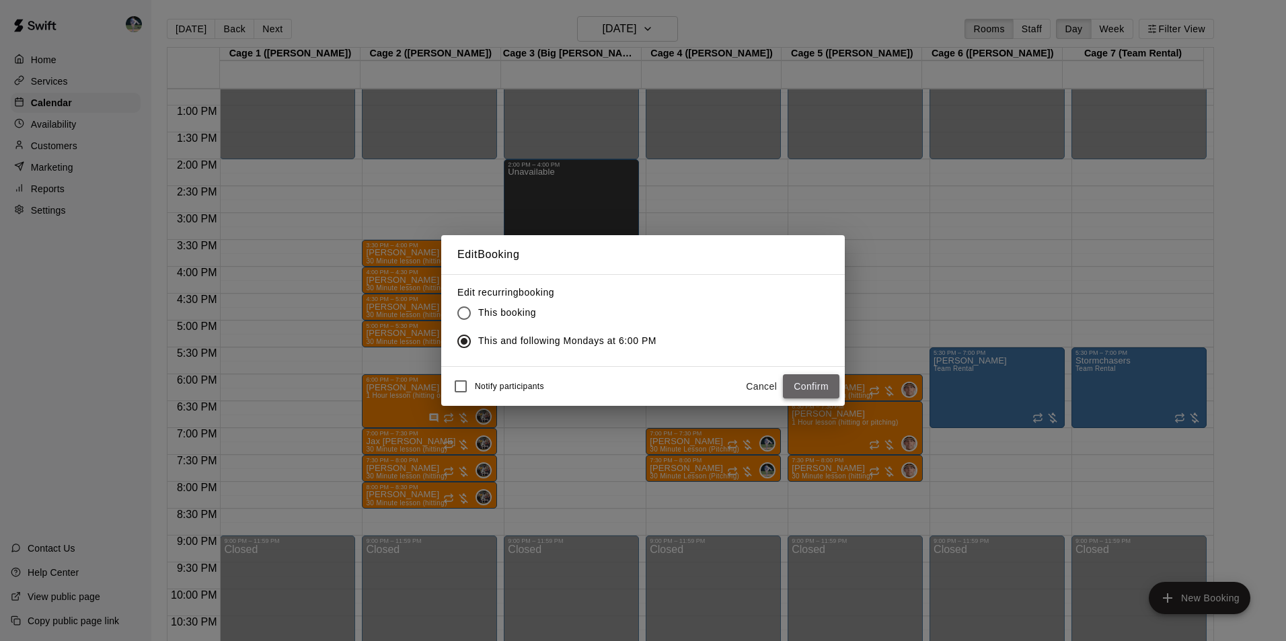
click at [799, 385] on button "Confirm" at bounding box center [811, 387] width 56 height 25
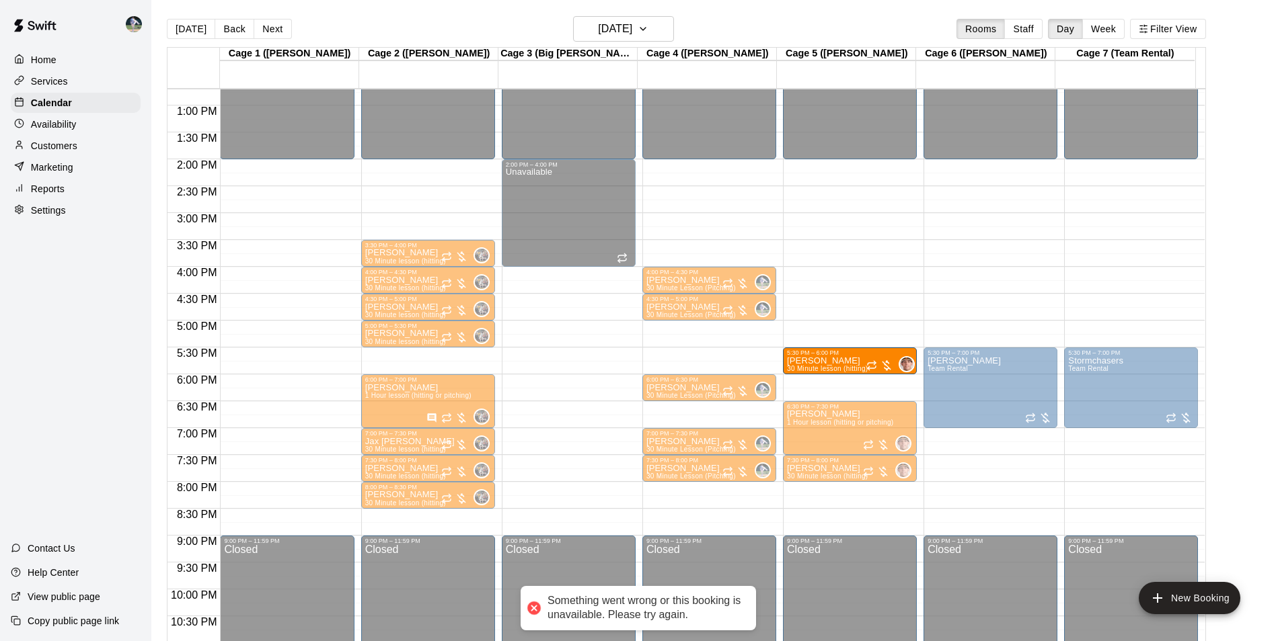
drag, startPoint x: 826, startPoint y: 385, endPoint x: 823, endPoint y: 365, distance: 20.4
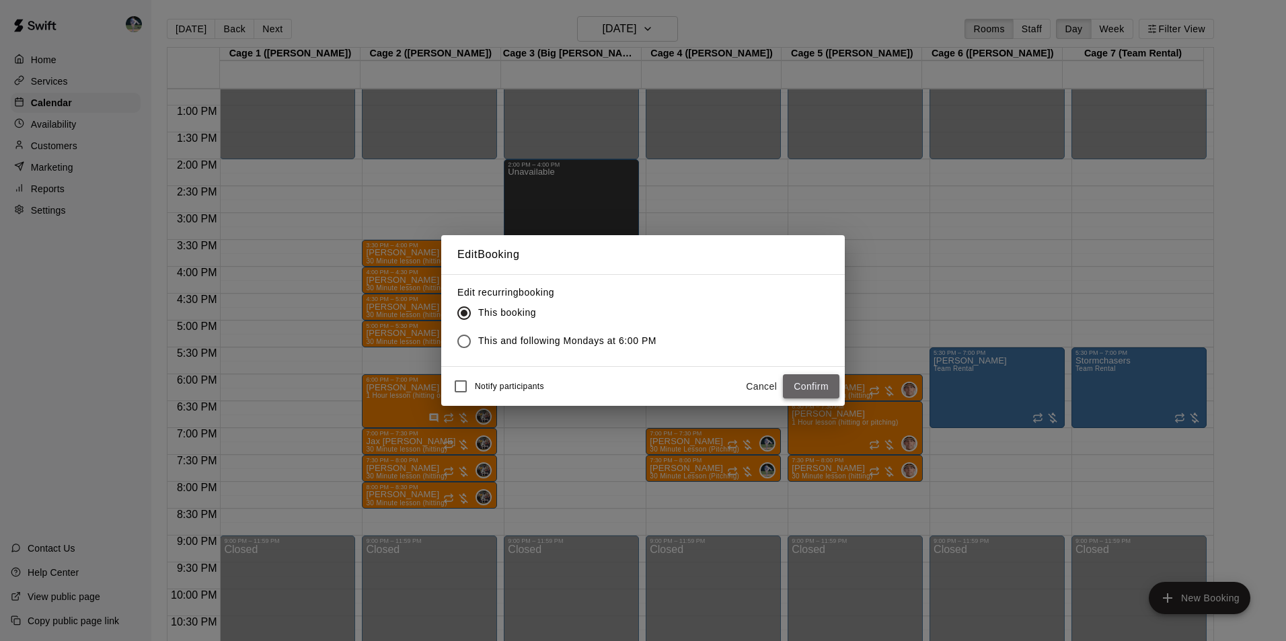
click at [795, 383] on button "Confirm" at bounding box center [811, 387] width 56 height 25
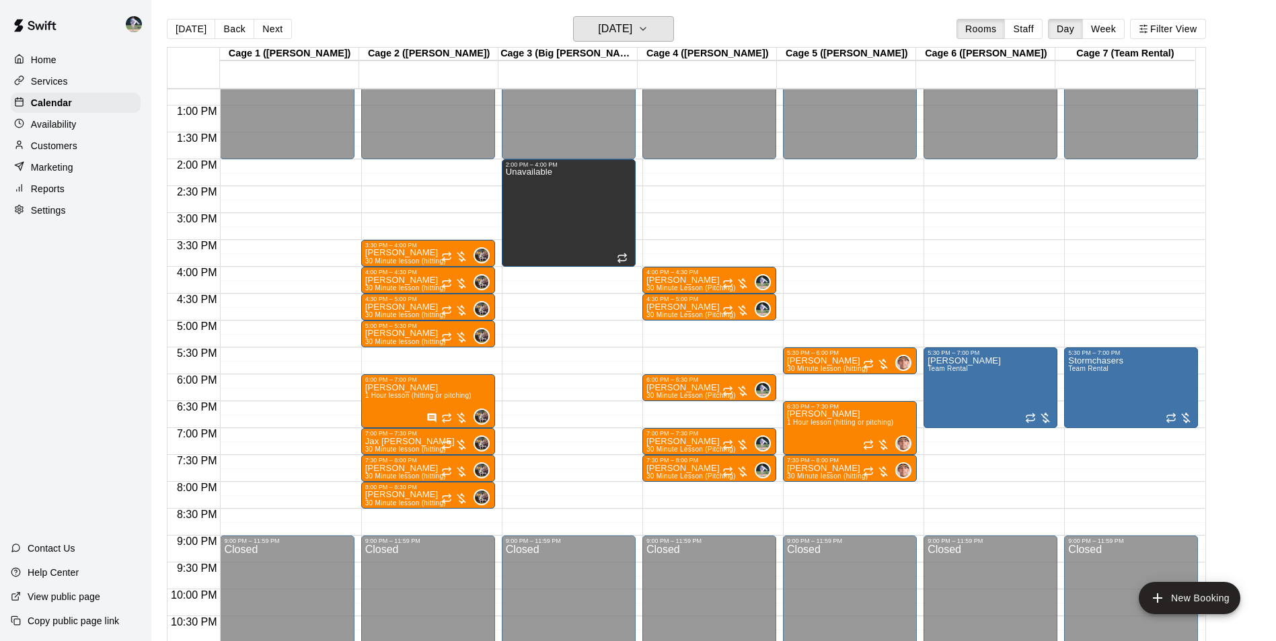
click at [620, 26] on h6 "Monday Dec 22" at bounding box center [615, 28] width 34 height 19
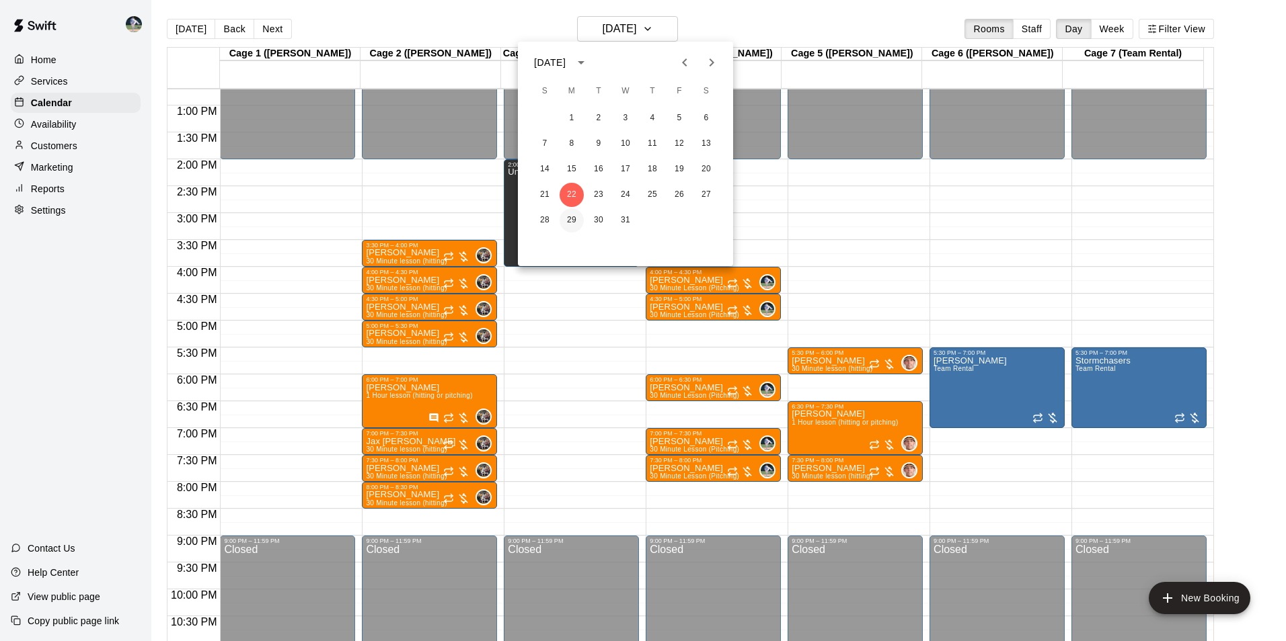
click at [567, 216] on button "29" at bounding box center [571, 220] width 24 height 24
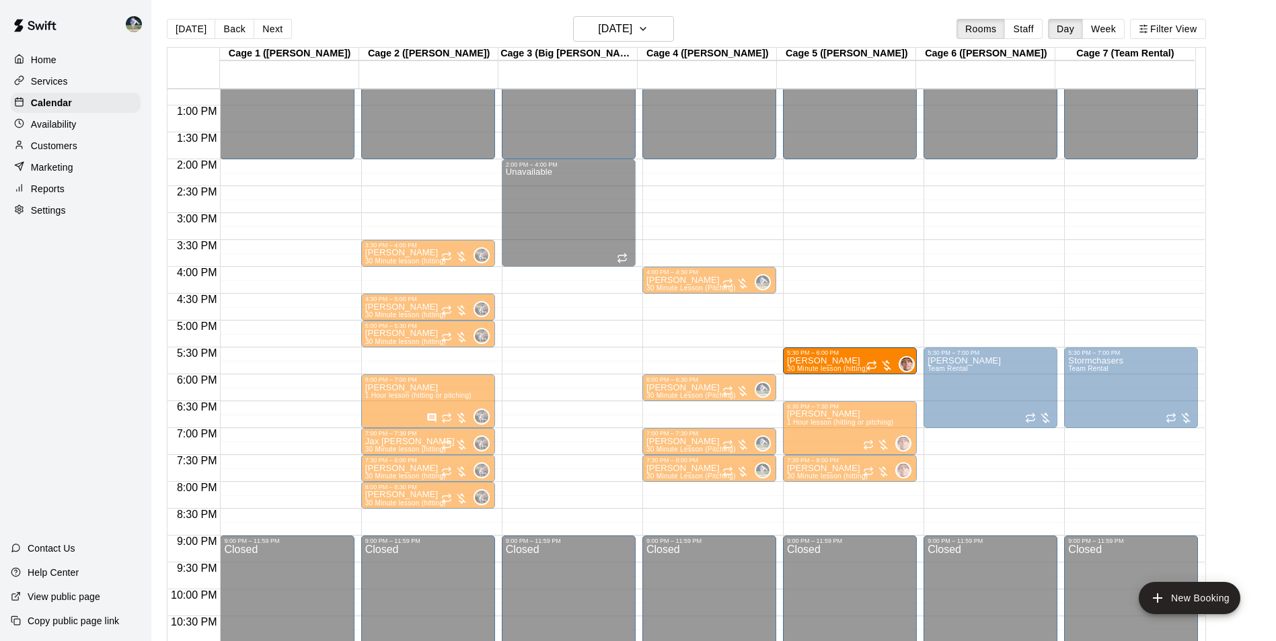
drag, startPoint x: 804, startPoint y: 388, endPoint x: 805, endPoint y: 362, distance: 25.6
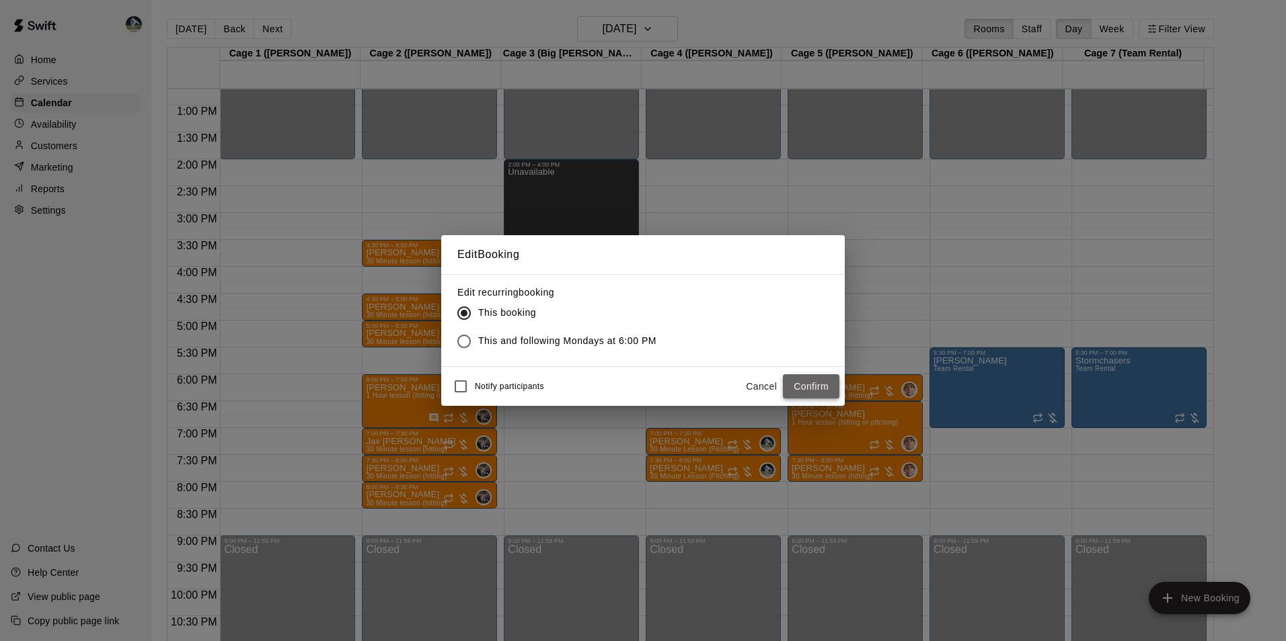
click at [793, 385] on button "Confirm" at bounding box center [811, 387] width 56 height 25
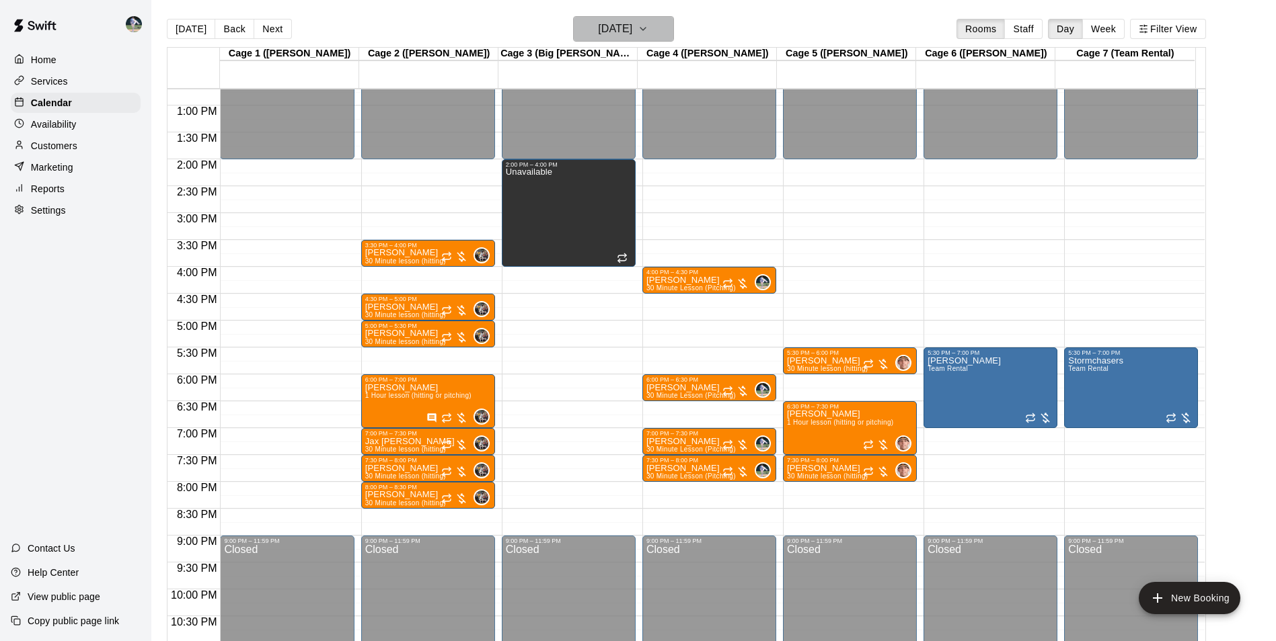
click at [603, 29] on h6 "Monday Dec 29" at bounding box center [615, 28] width 34 height 19
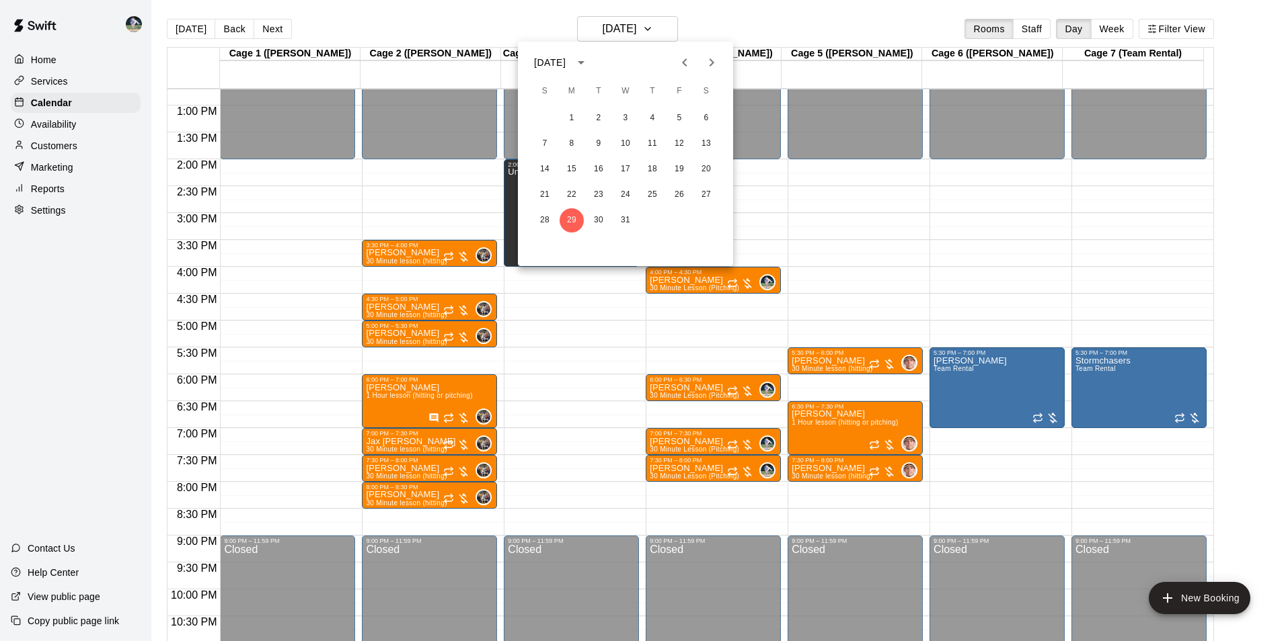
click at [188, 31] on div at bounding box center [643, 320] width 1286 height 641
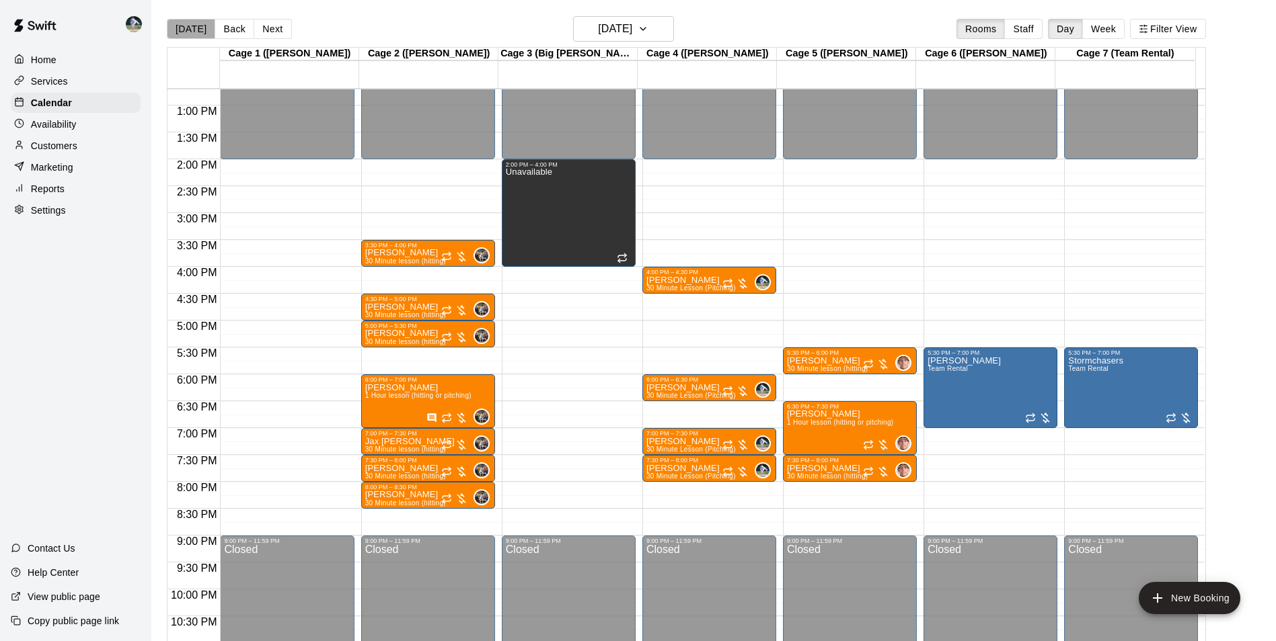
click at [190, 22] on button "[DATE]" at bounding box center [191, 29] width 48 height 20
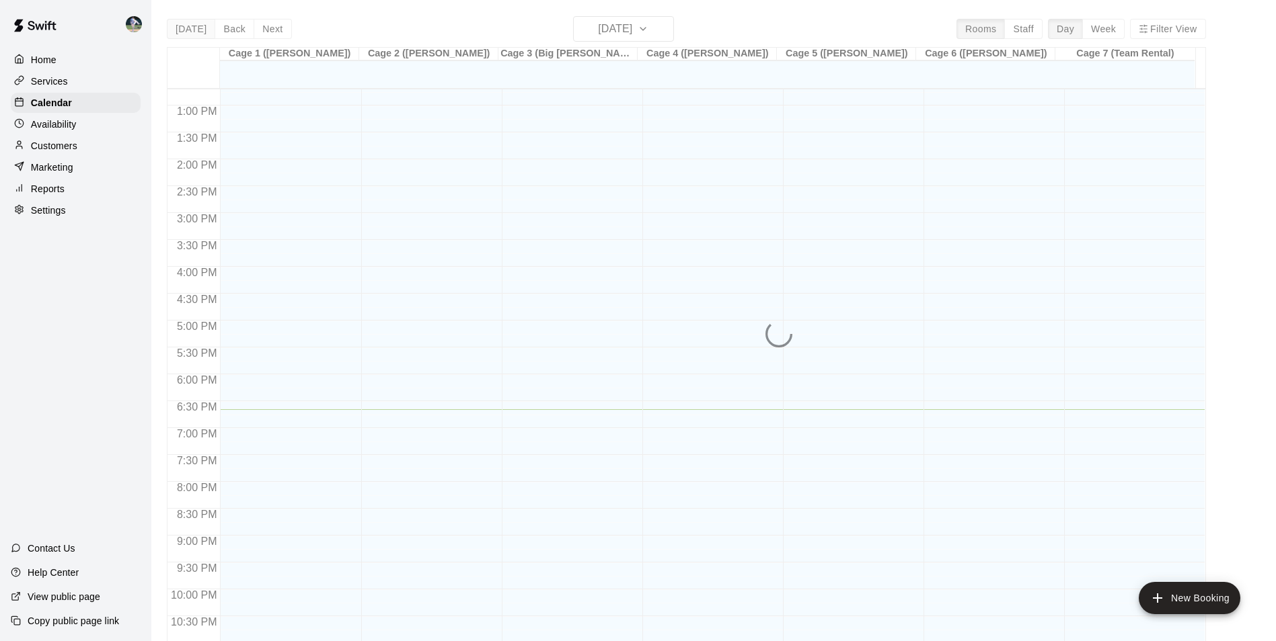
click at [190, 22] on div "Today Back Next Wednesday Aug 20 Rooms Staff Day Week Filter View Cage 1 (Olivi…" at bounding box center [686, 336] width 1039 height 641
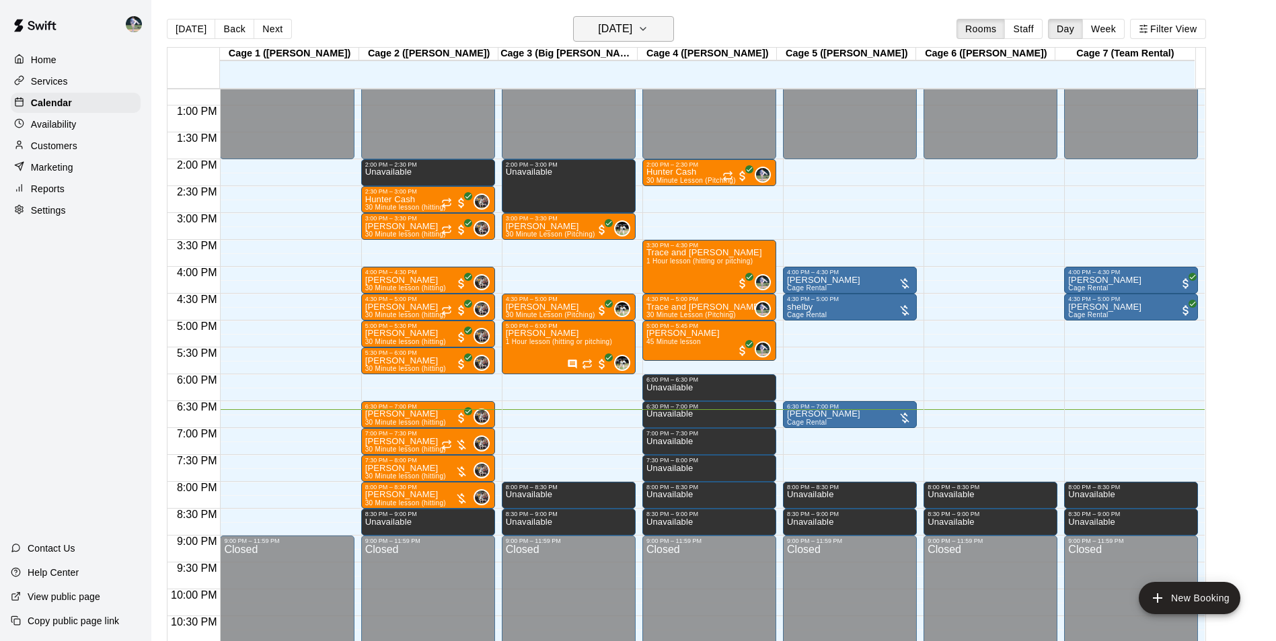
click at [608, 22] on h6 "[DATE]" at bounding box center [615, 28] width 34 height 19
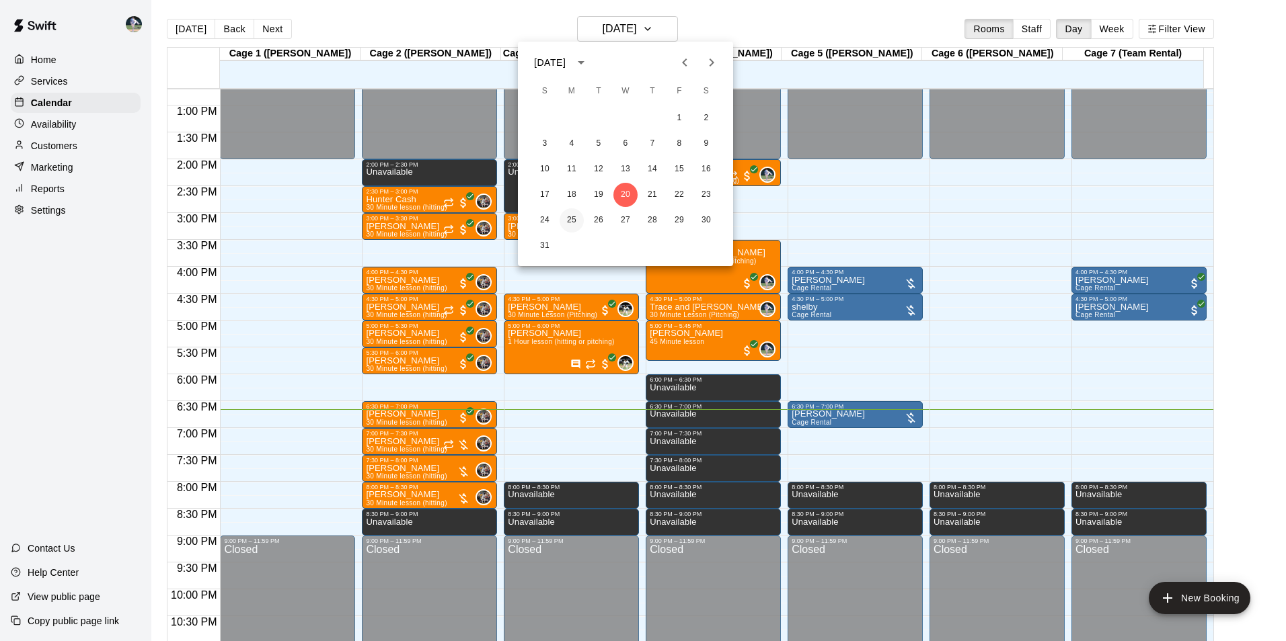
click at [569, 218] on button "25" at bounding box center [571, 220] width 24 height 24
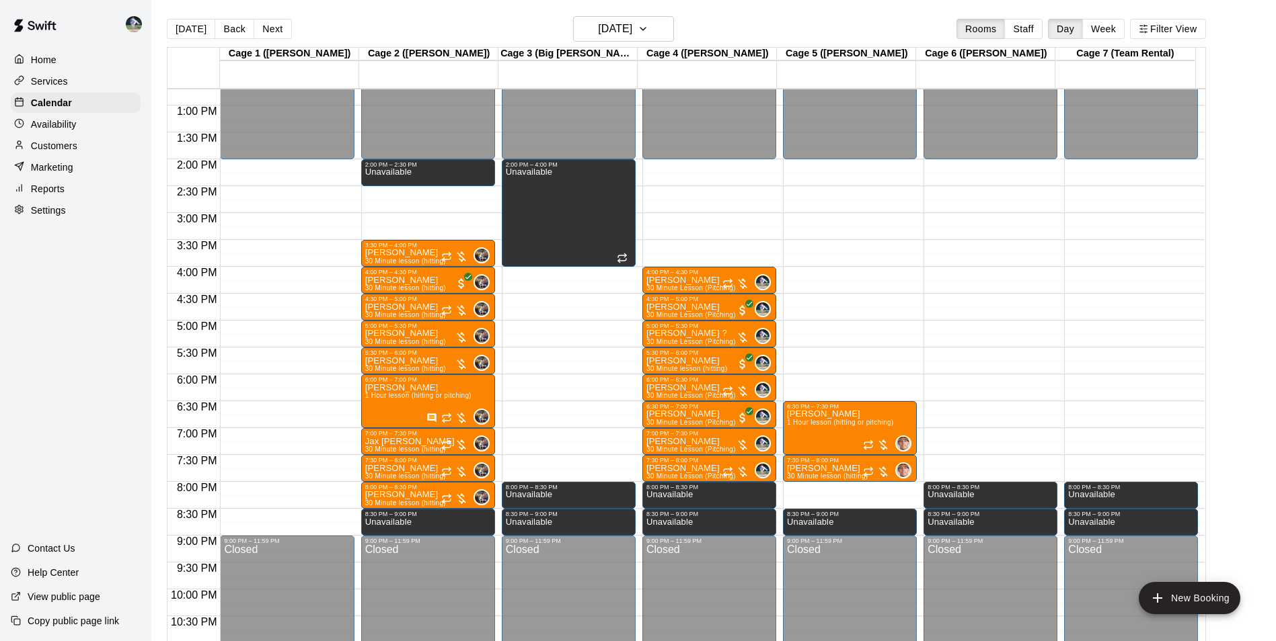
click at [594, 15] on main "Today Back Next Monday Aug 25 Rooms Staff Day Week Filter View Cage 1 (Olivia) …" at bounding box center [713, 331] width 1124 height 663
click at [594, 19] on button "Monday Aug 25" at bounding box center [623, 29] width 101 height 26
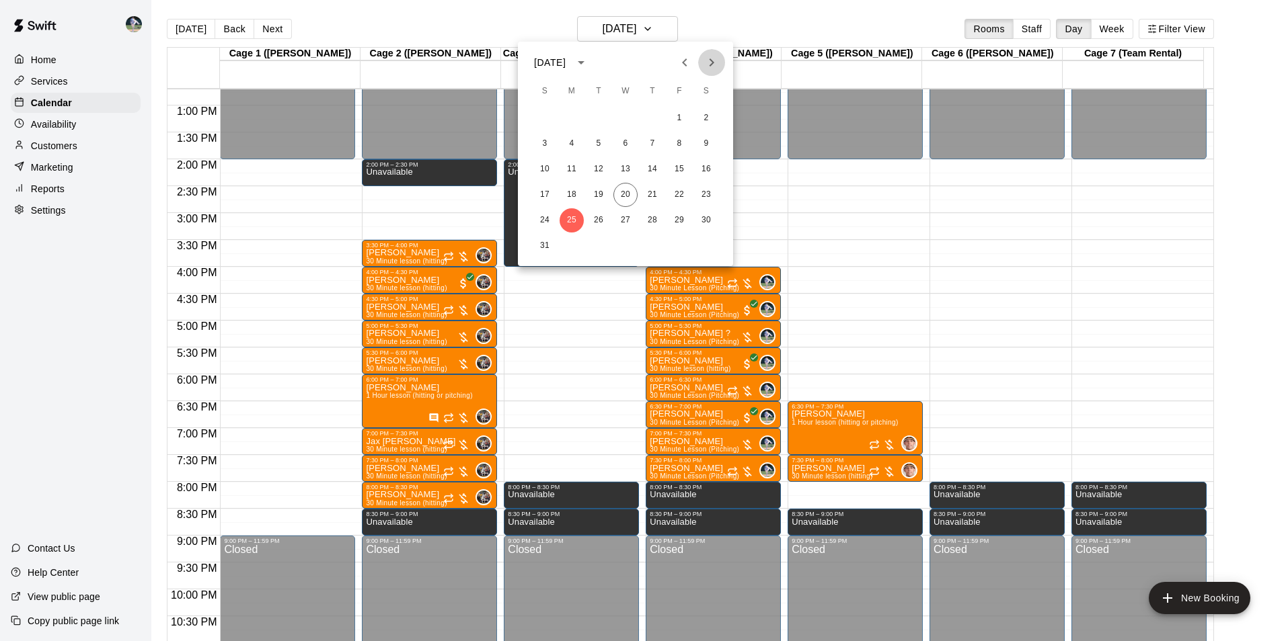
click at [707, 62] on icon "Next month" at bounding box center [711, 62] width 16 height 16
click at [572, 116] on button "1" at bounding box center [571, 118] width 24 height 24
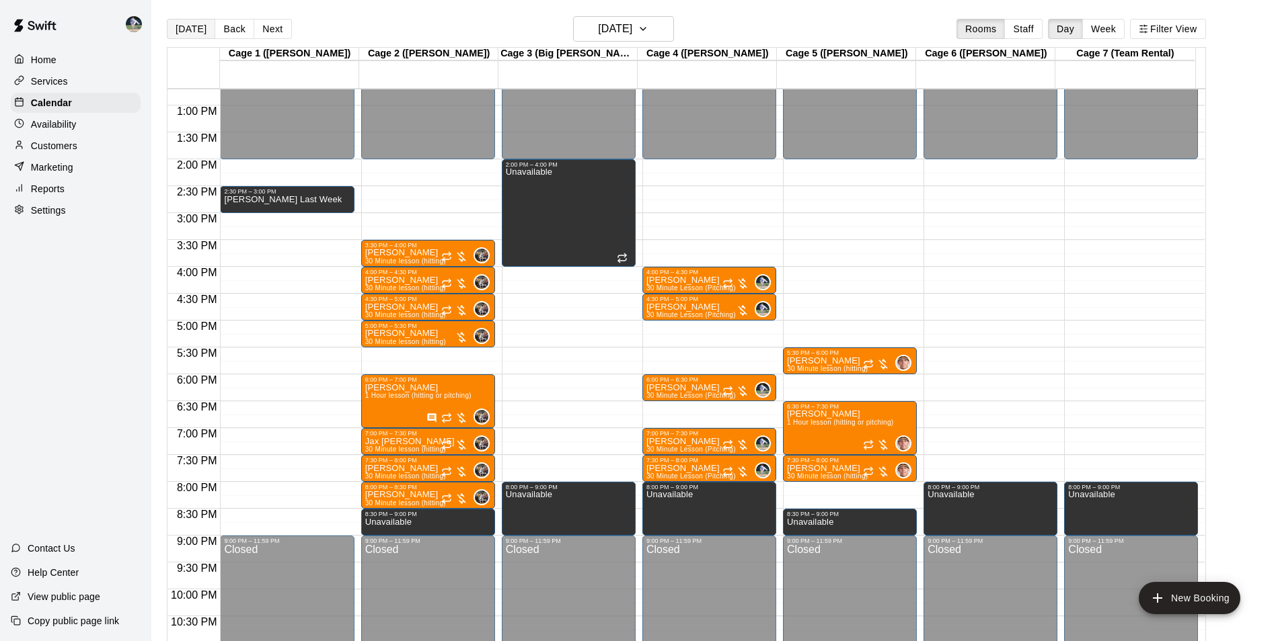
click at [194, 28] on button "[DATE]" at bounding box center [191, 29] width 48 height 20
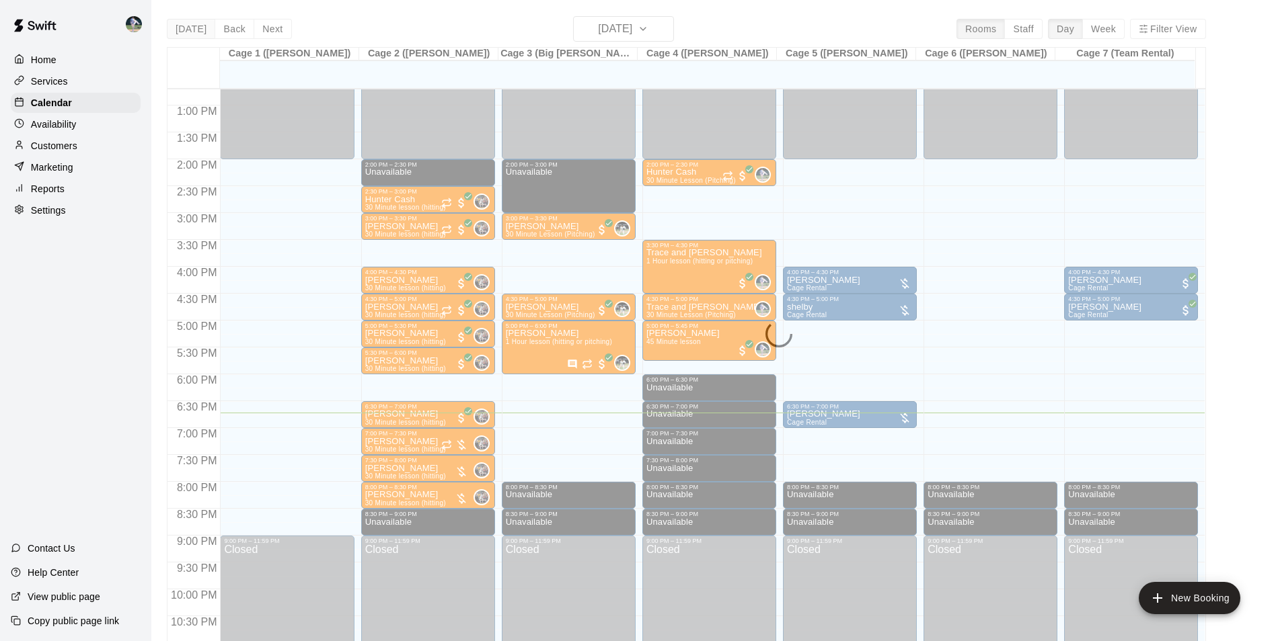
click at [194, 28] on div "Today Back Next Wednesday Aug 20 Rooms Staff Day Week Filter View Cage 1 (Olivi…" at bounding box center [686, 336] width 1039 height 641
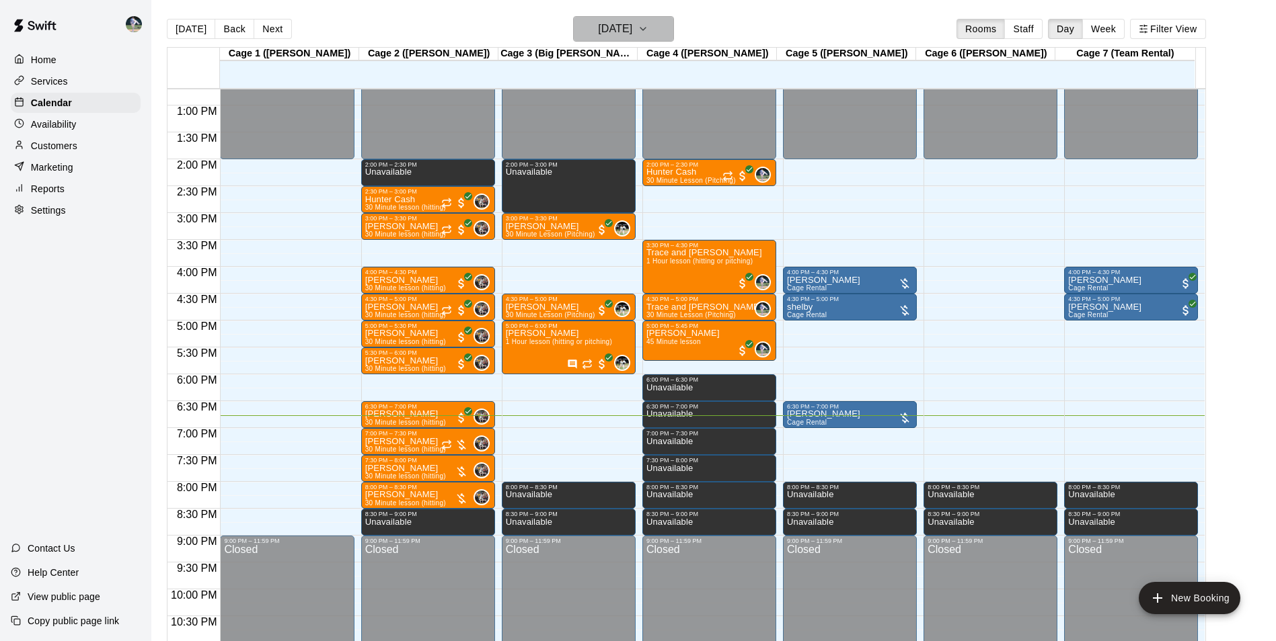
click at [616, 28] on h6 "[DATE]" at bounding box center [615, 28] width 34 height 19
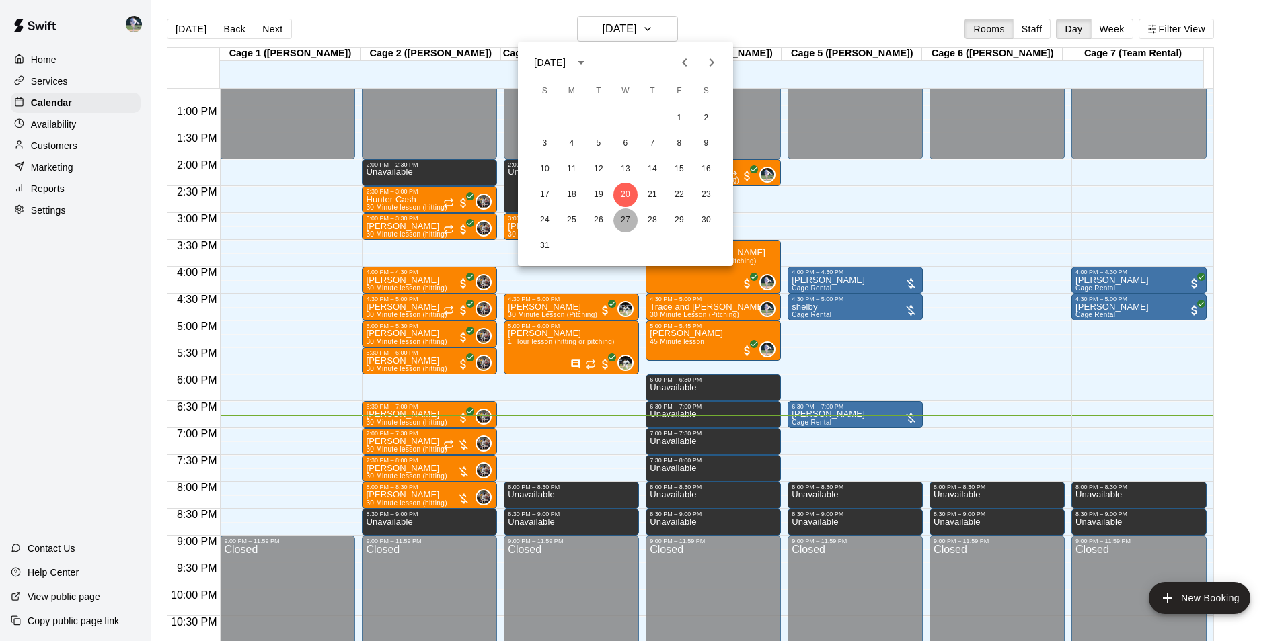
click at [626, 221] on button "27" at bounding box center [625, 220] width 24 height 24
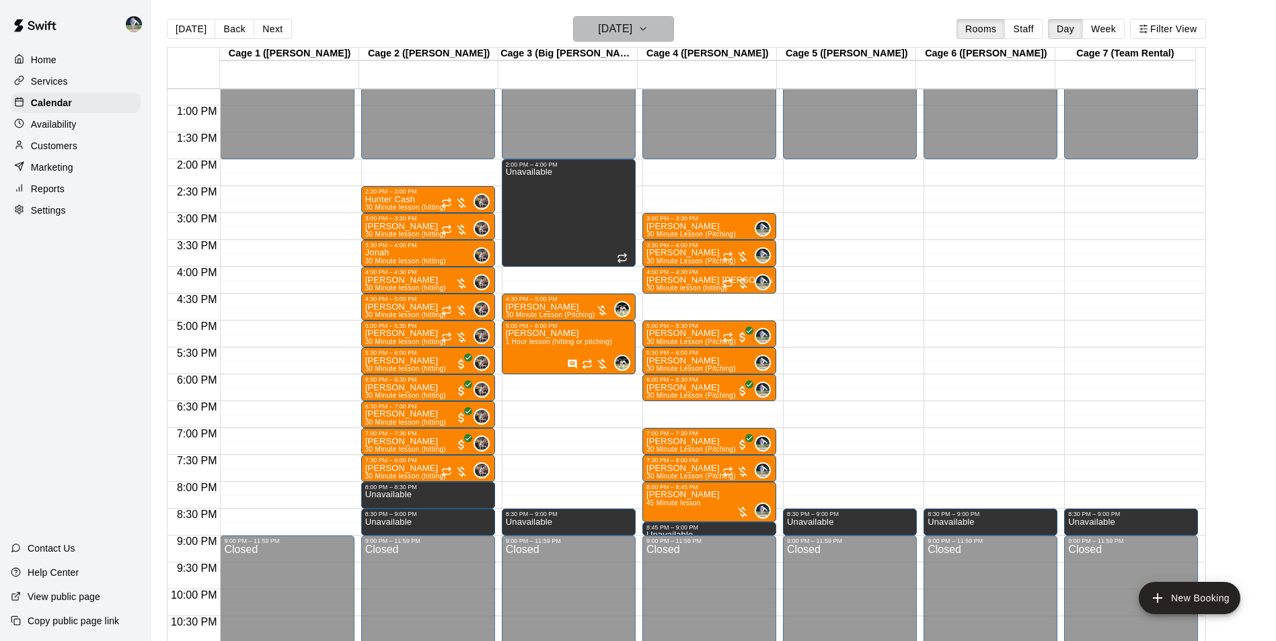
click at [606, 26] on h6 "Wednesday Aug 27" at bounding box center [615, 28] width 34 height 19
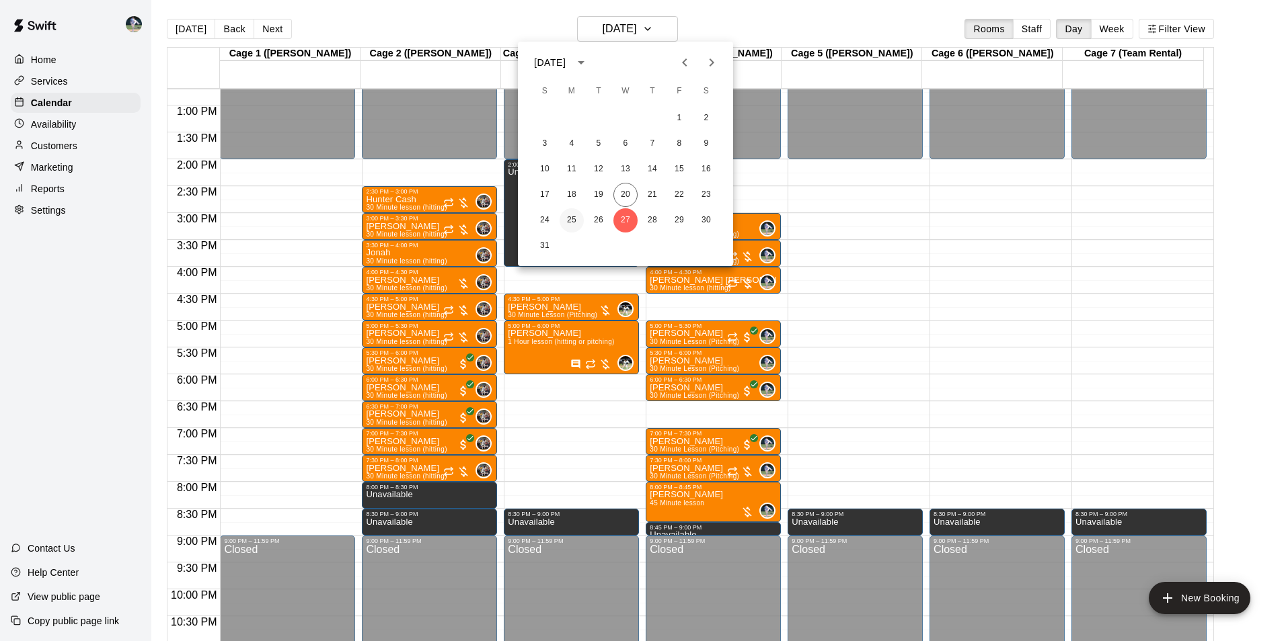
click at [573, 220] on button "25" at bounding box center [571, 220] width 24 height 24
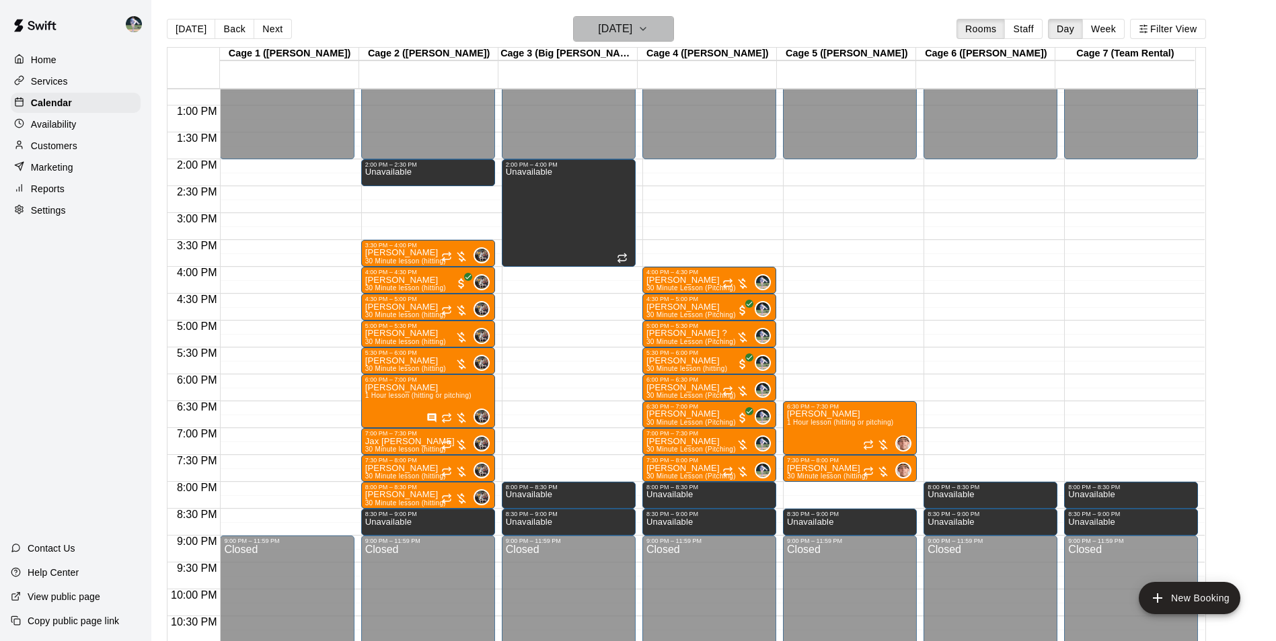
click at [598, 32] on h6 "Monday Aug 25" at bounding box center [615, 28] width 34 height 19
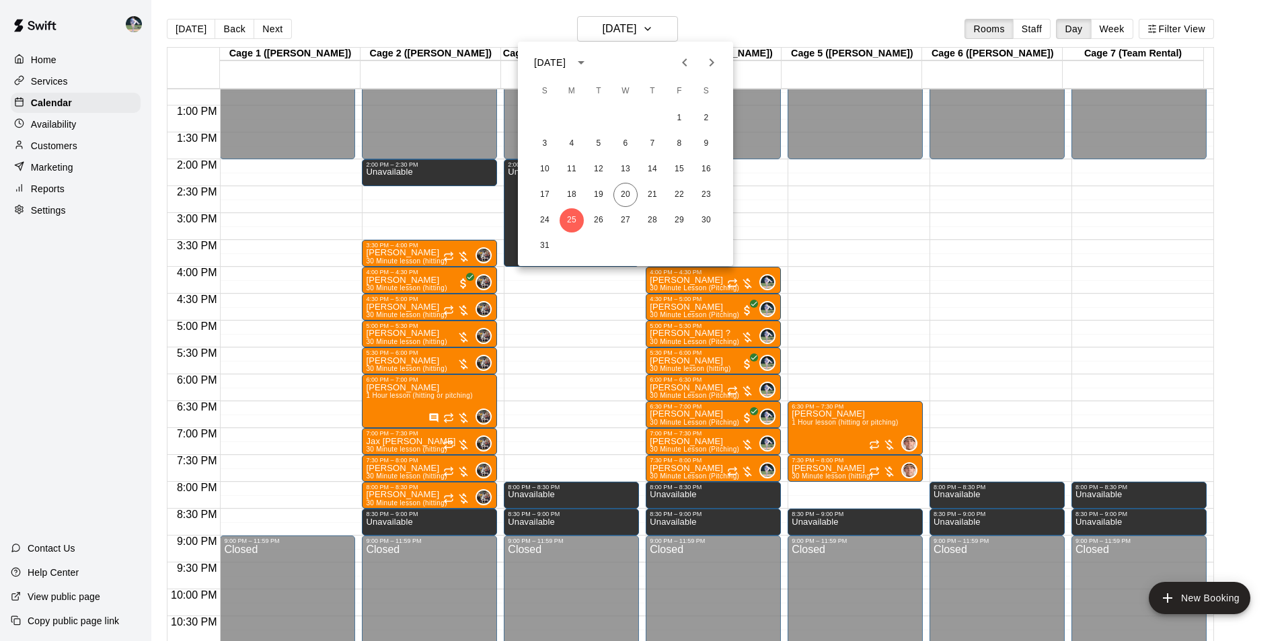
click at [707, 64] on icon "Next month" at bounding box center [711, 62] width 16 height 16
click at [571, 114] on button "1" at bounding box center [571, 118] width 24 height 24
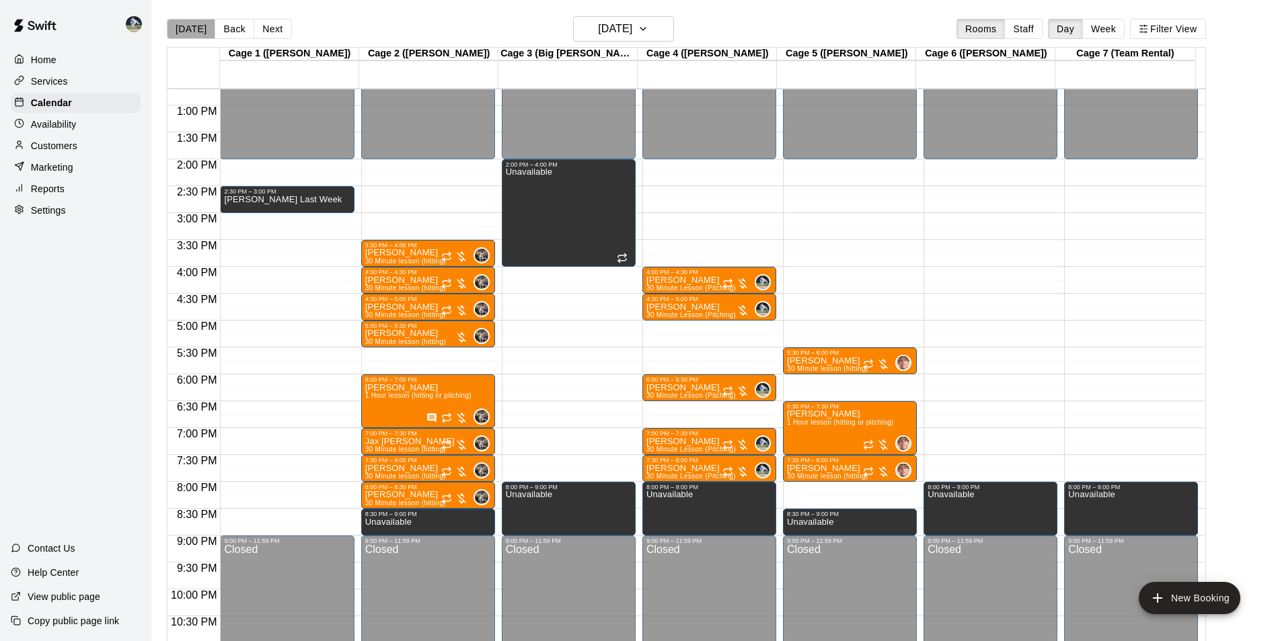
click at [201, 31] on button "[DATE]" at bounding box center [191, 29] width 48 height 20
click at [201, 31] on div "Today Back Next Monday Sep 01 Rooms Staff Day Week Filter View Cage 1 (Olivia) …" at bounding box center [686, 336] width 1039 height 641
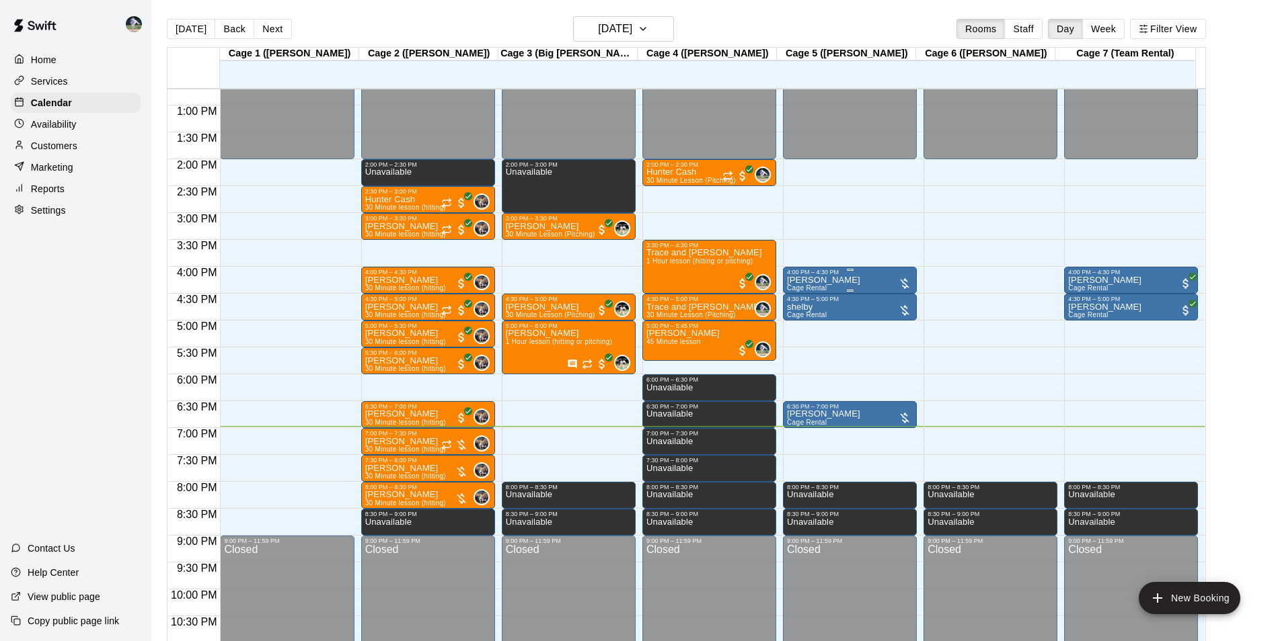
click at [834, 280] on div "Shelby Cage Rental" at bounding box center [850, 596] width 126 height 641
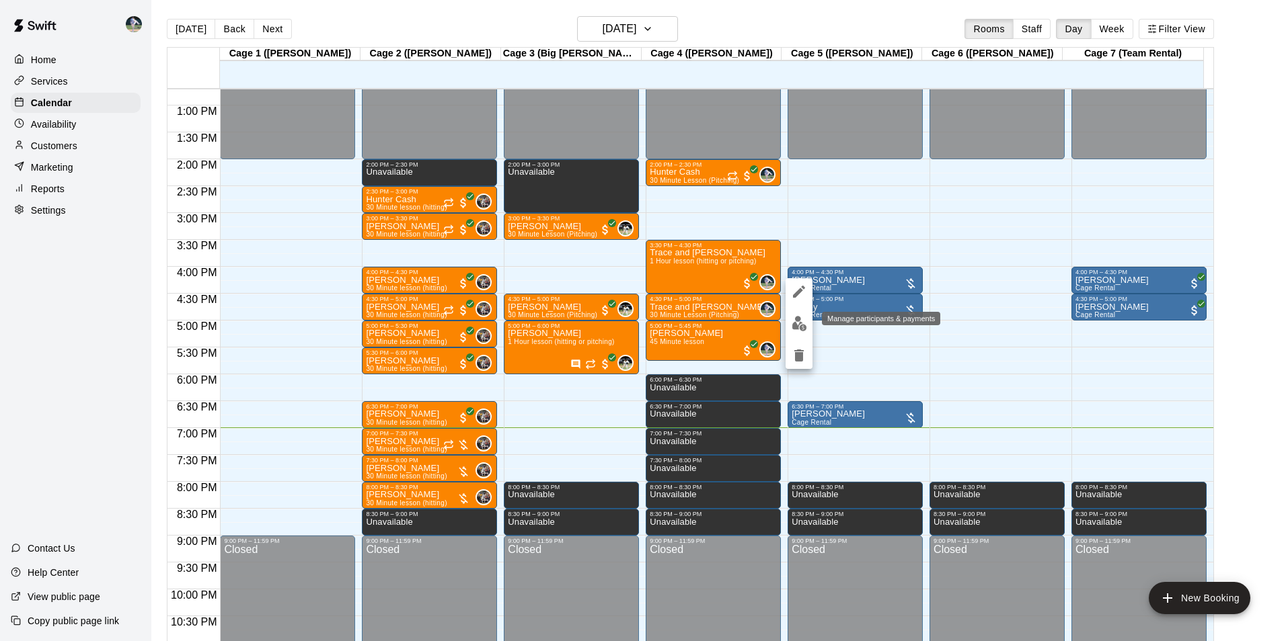
click at [796, 327] on img "edit" at bounding box center [798, 323] width 15 height 15
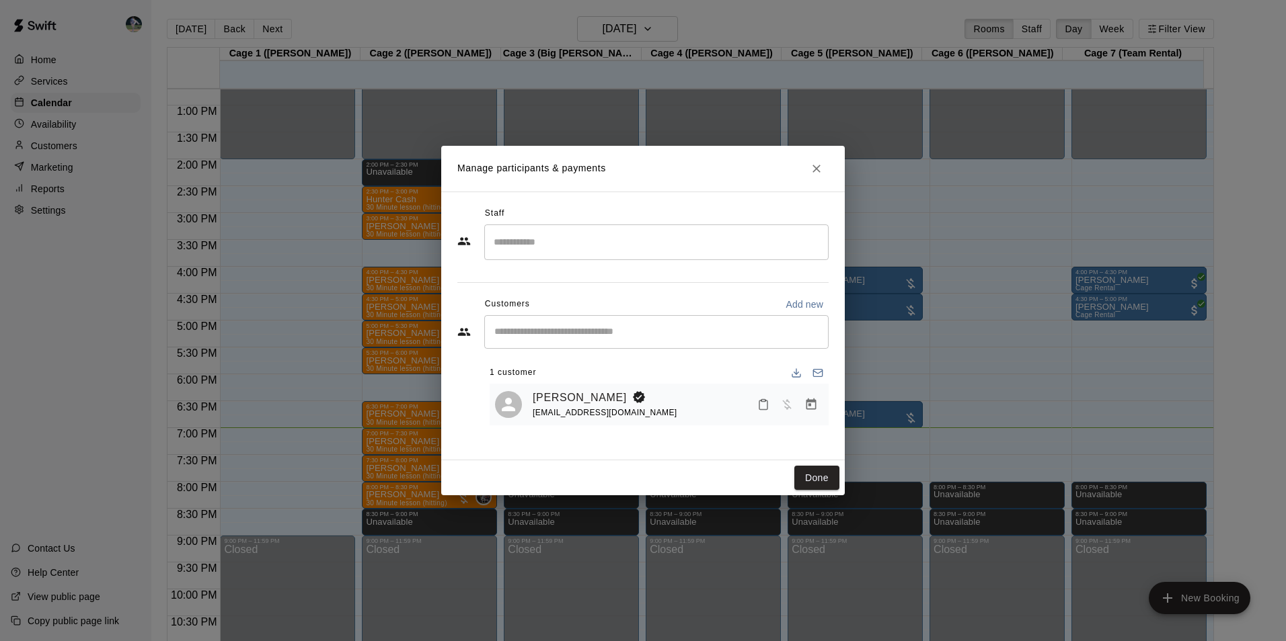
click at [808, 403] on icon "Manage bookings & payment" at bounding box center [811, 404] width 10 height 11
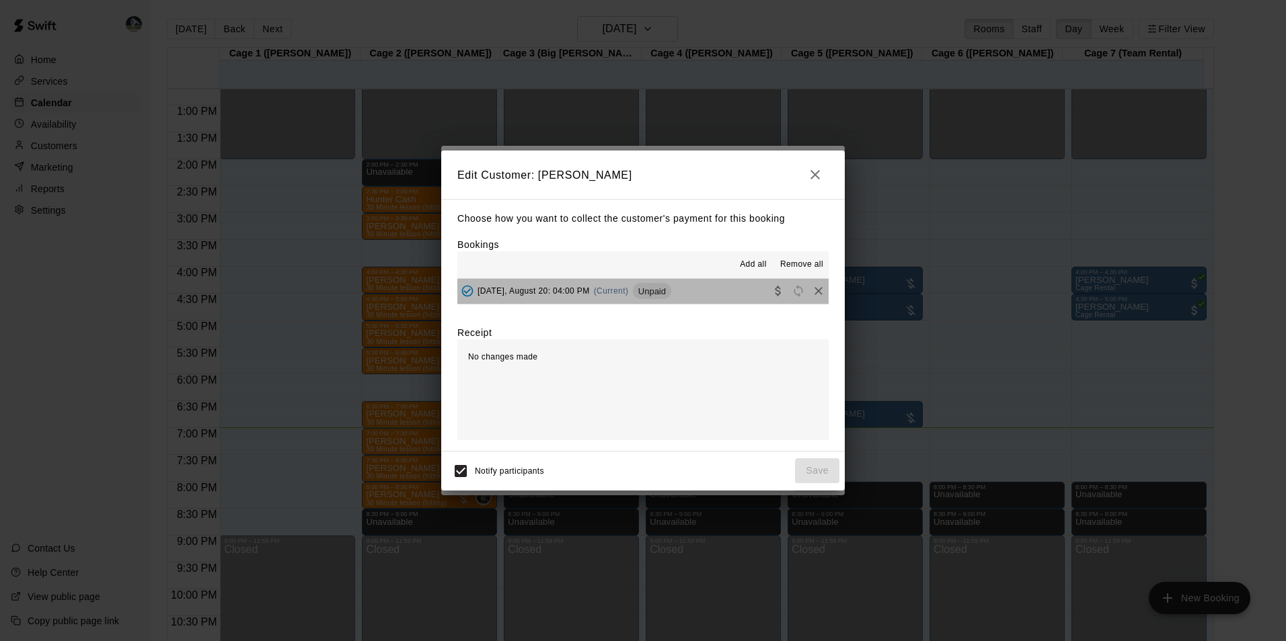
click at [730, 286] on button "Wednesday, August 20: 04:00 PM (Current) Unpaid" at bounding box center [642, 291] width 371 height 25
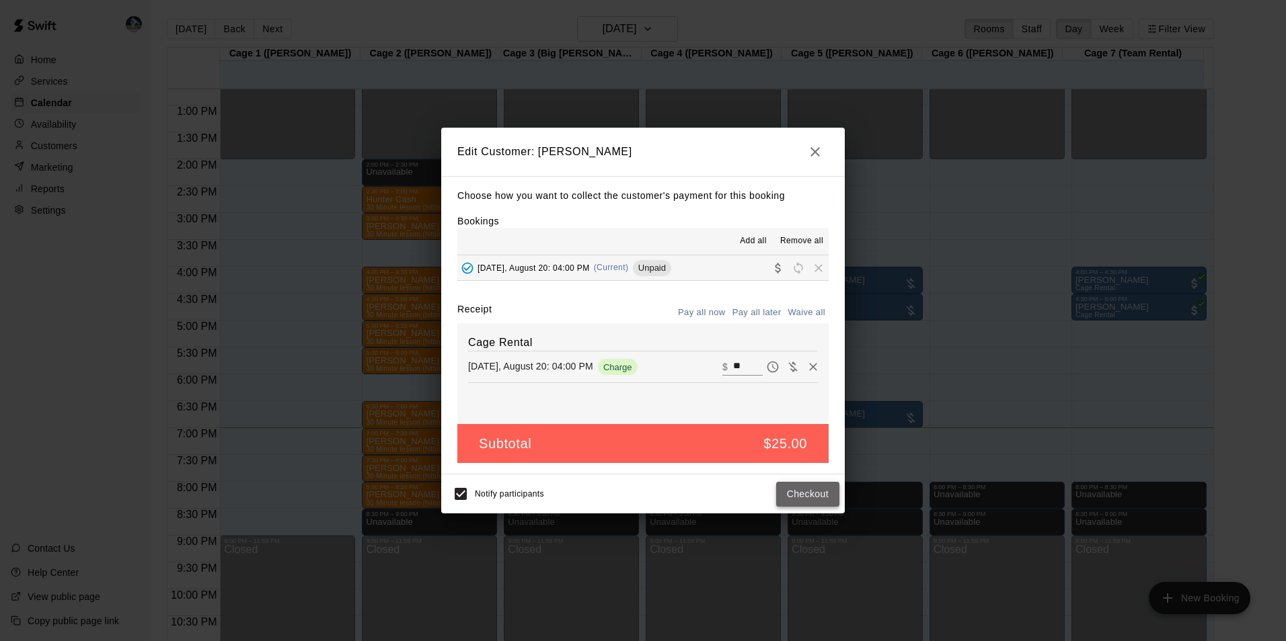
click at [792, 494] on button "Checkout" at bounding box center [807, 494] width 63 height 25
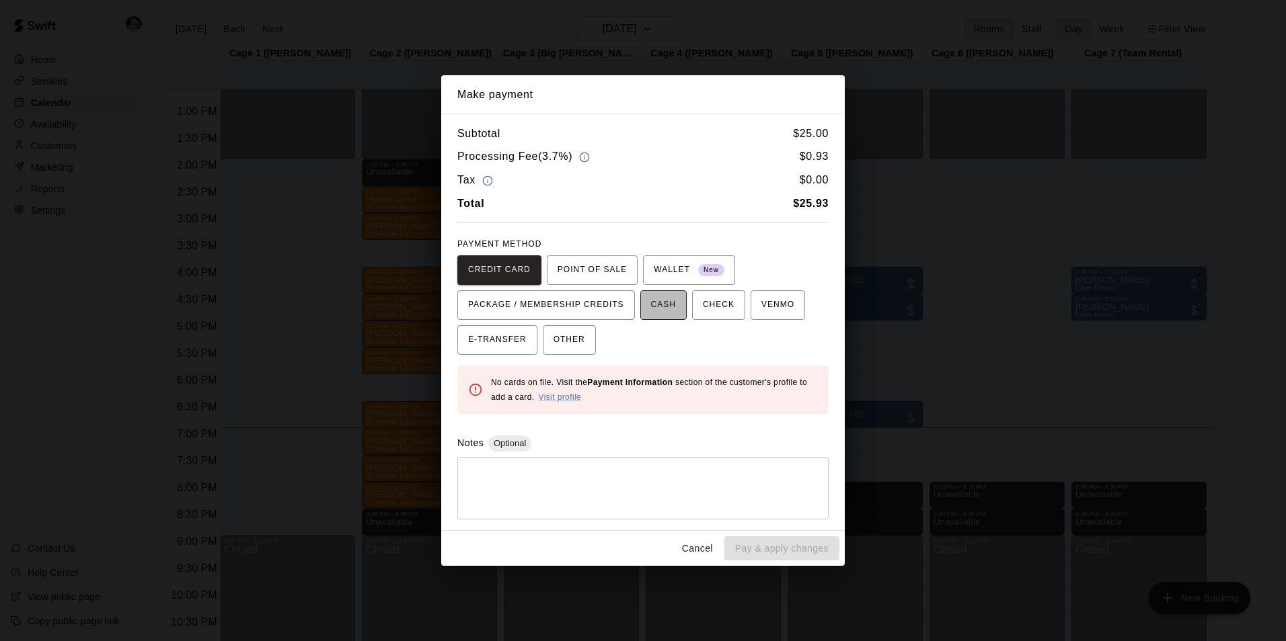
click at [660, 303] on span "CASH" at bounding box center [663, 306] width 25 height 22
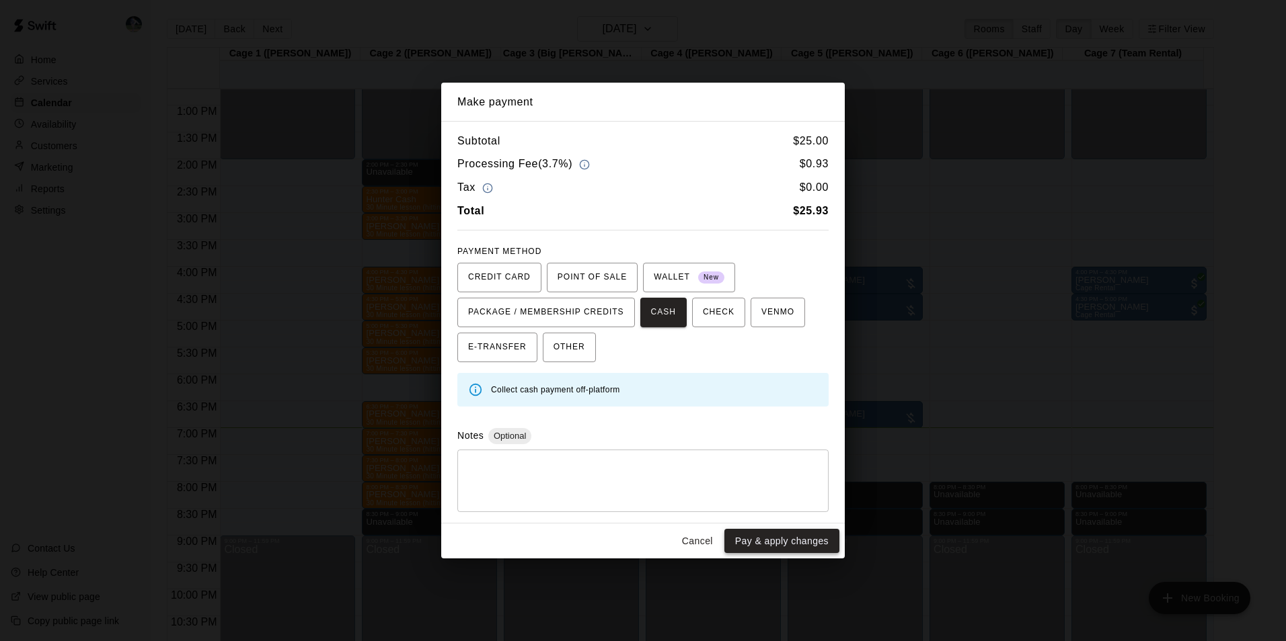
click at [751, 539] on button "Pay & apply changes" at bounding box center [781, 541] width 115 height 25
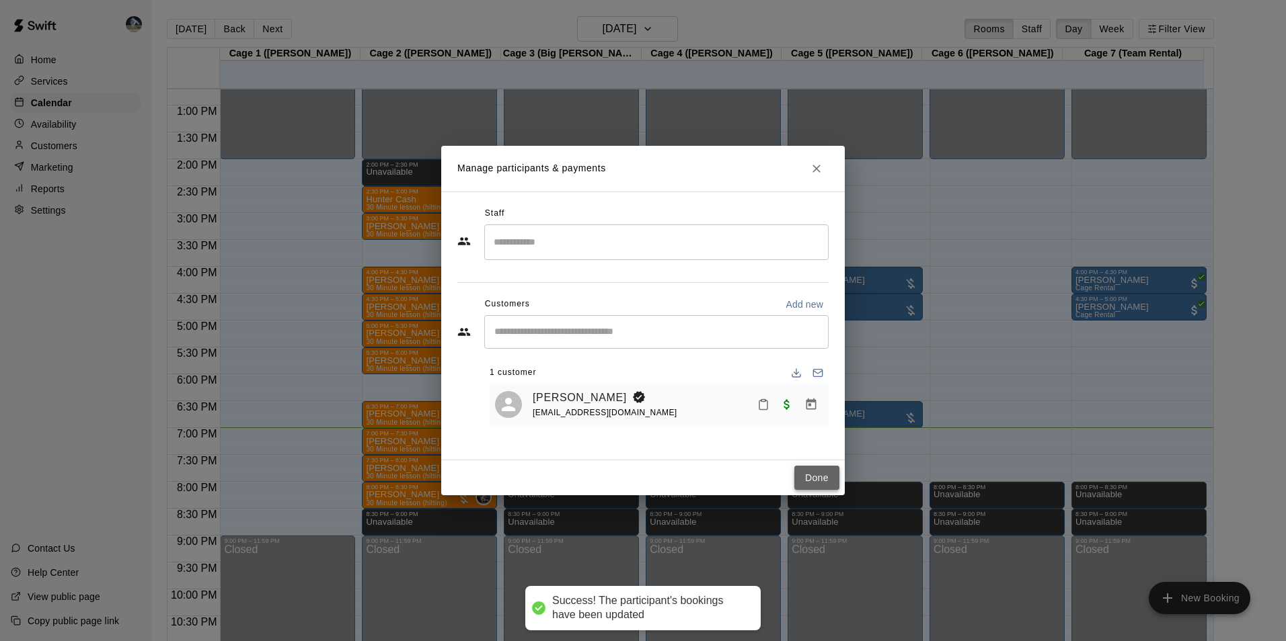
click at [814, 475] on button "Done" at bounding box center [816, 478] width 45 height 25
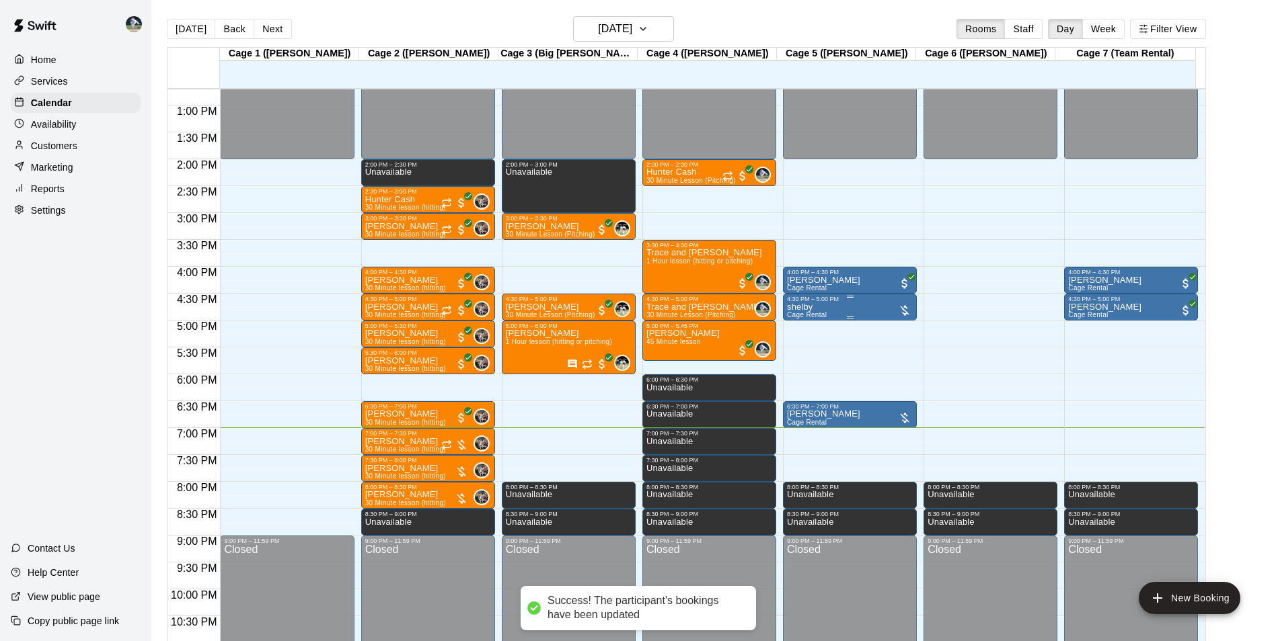
click at [834, 310] on div "shelby Cage Rental" at bounding box center [850, 623] width 126 height 641
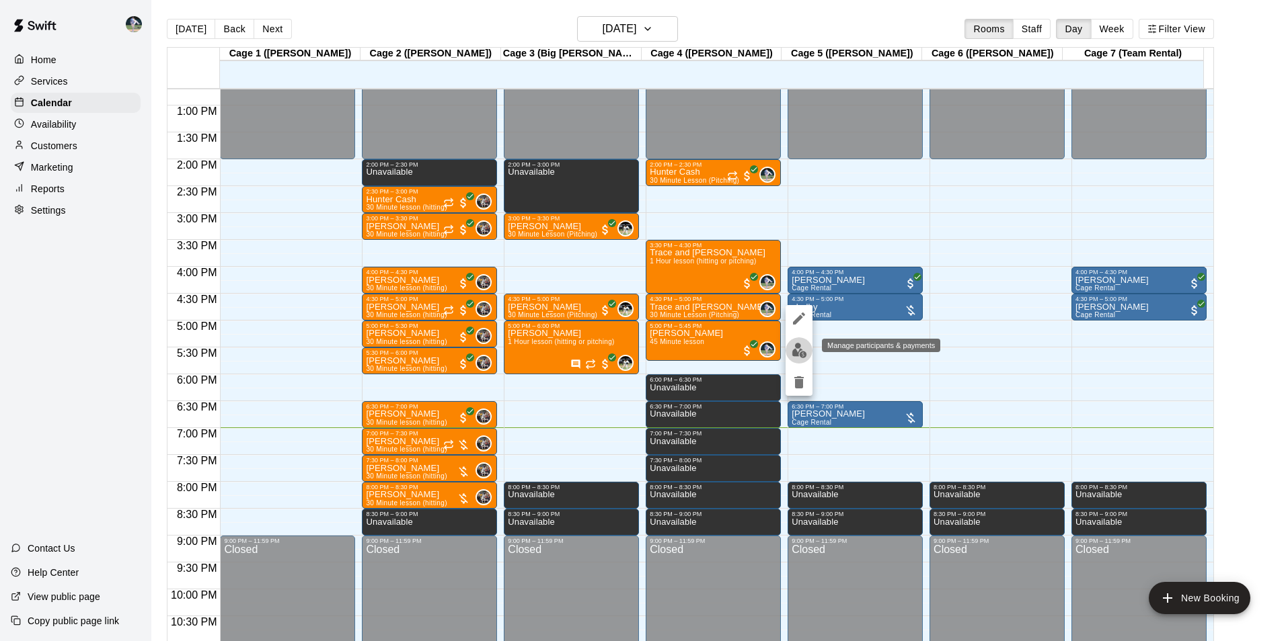
click at [796, 348] on img "edit" at bounding box center [798, 350] width 15 height 15
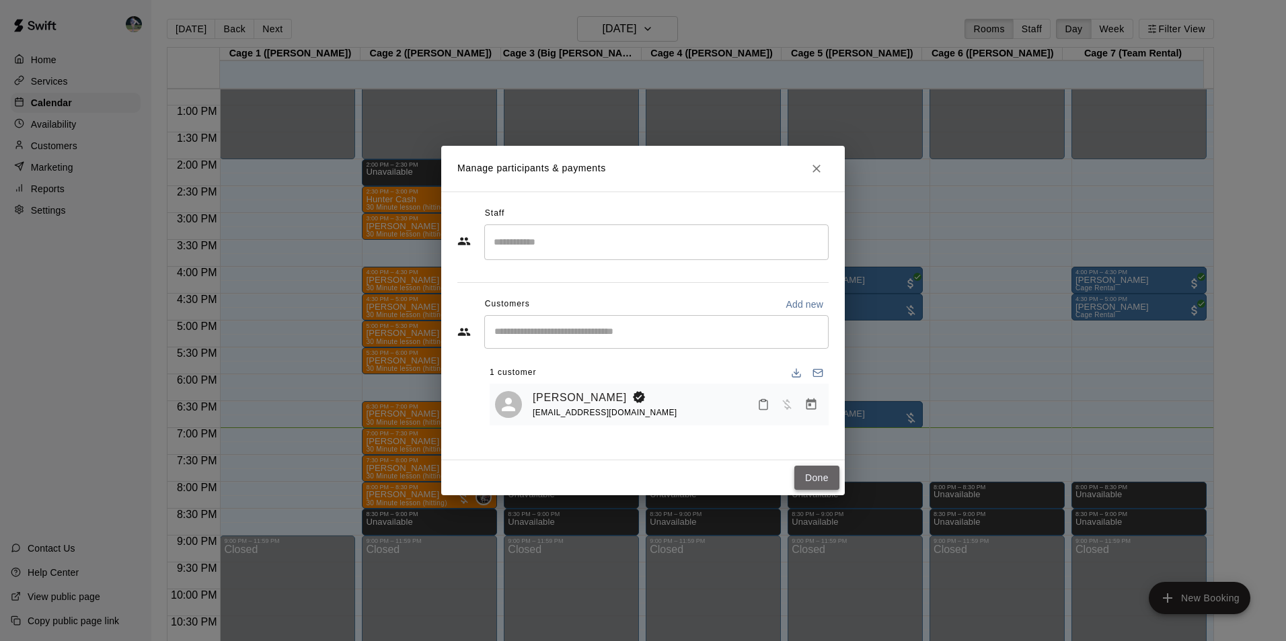
click at [814, 475] on button "Done" at bounding box center [816, 478] width 45 height 25
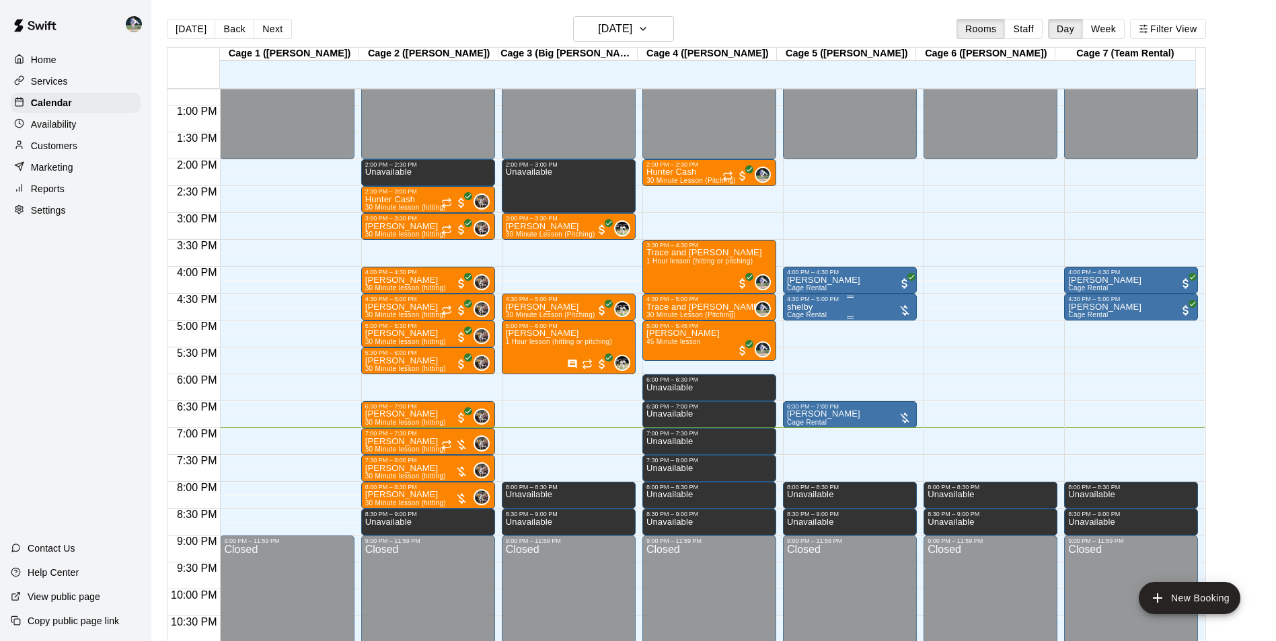
click at [816, 310] on div "shelby Cage Rental" at bounding box center [807, 623] width 40 height 641
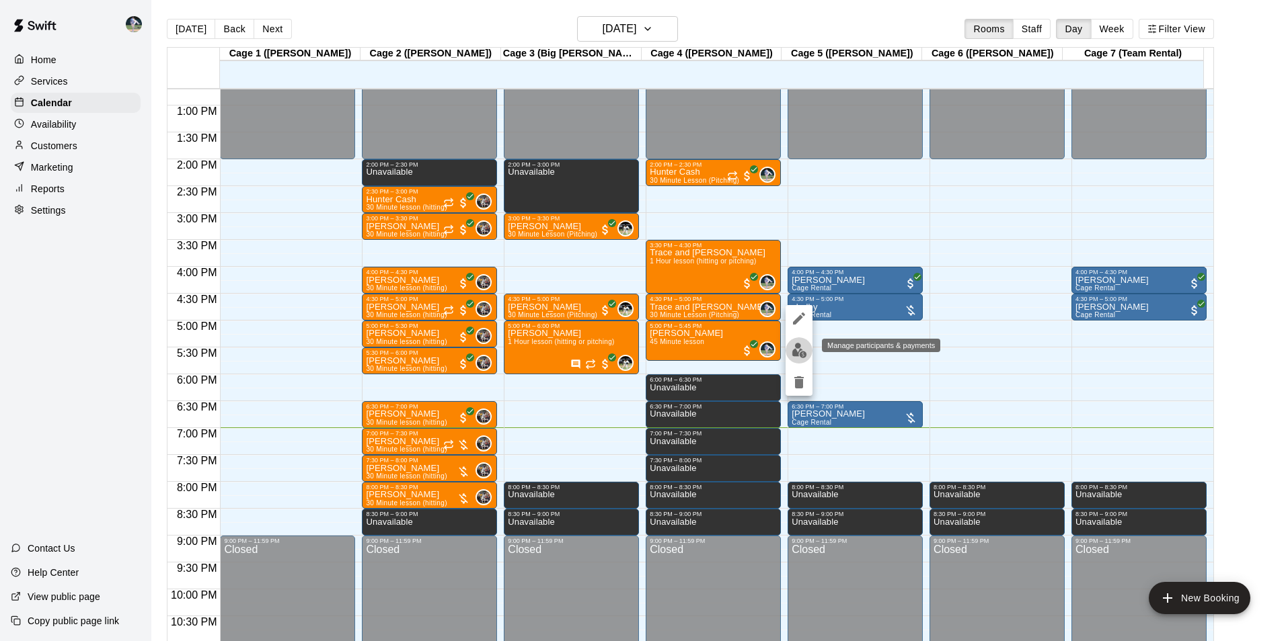
click at [799, 351] on img "edit" at bounding box center [798, 350] width 15 height 15
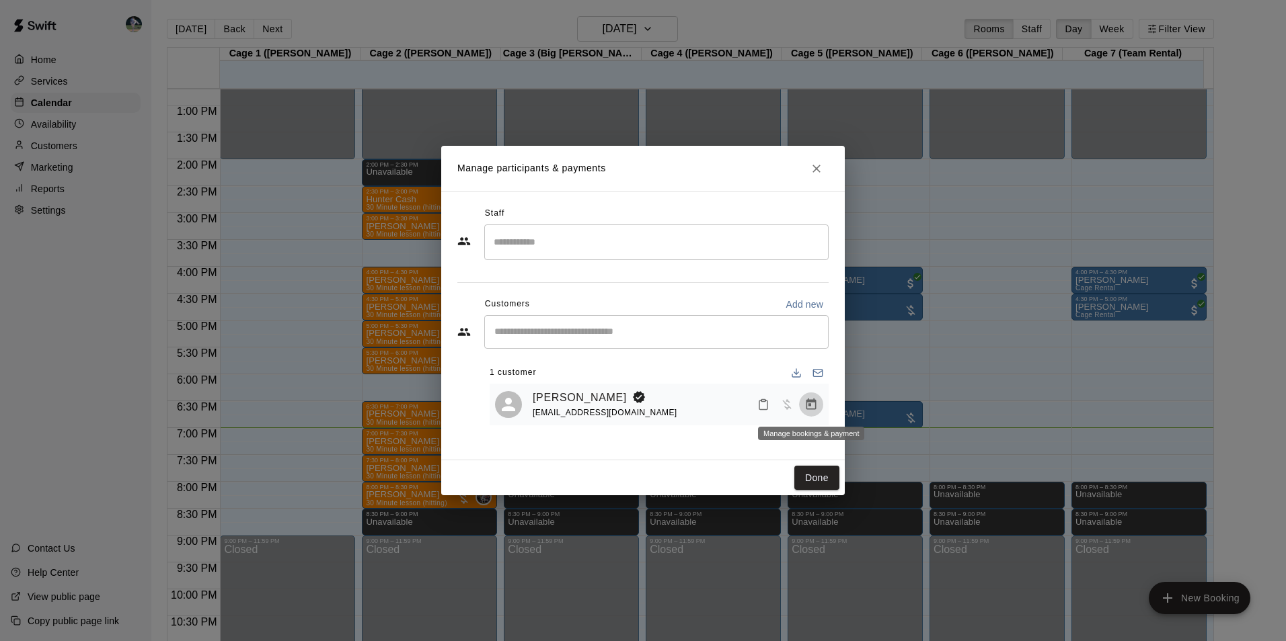
click at [810, 404] on icon "Manage bookings & payment" at bounding box center [810, 404] width 13 height 13
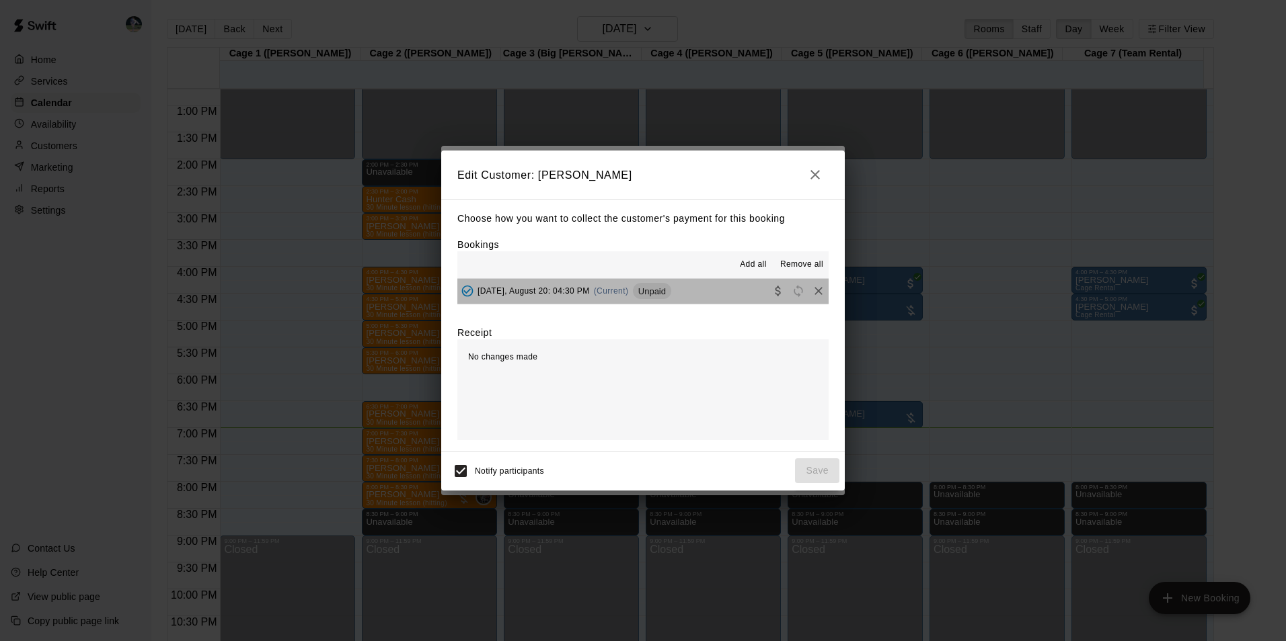
click at [715, 290] on button "Wednesday, August 20: 04:30 PM (Current) Unpaid" at bounding box center [642, 291] width 371 height 25
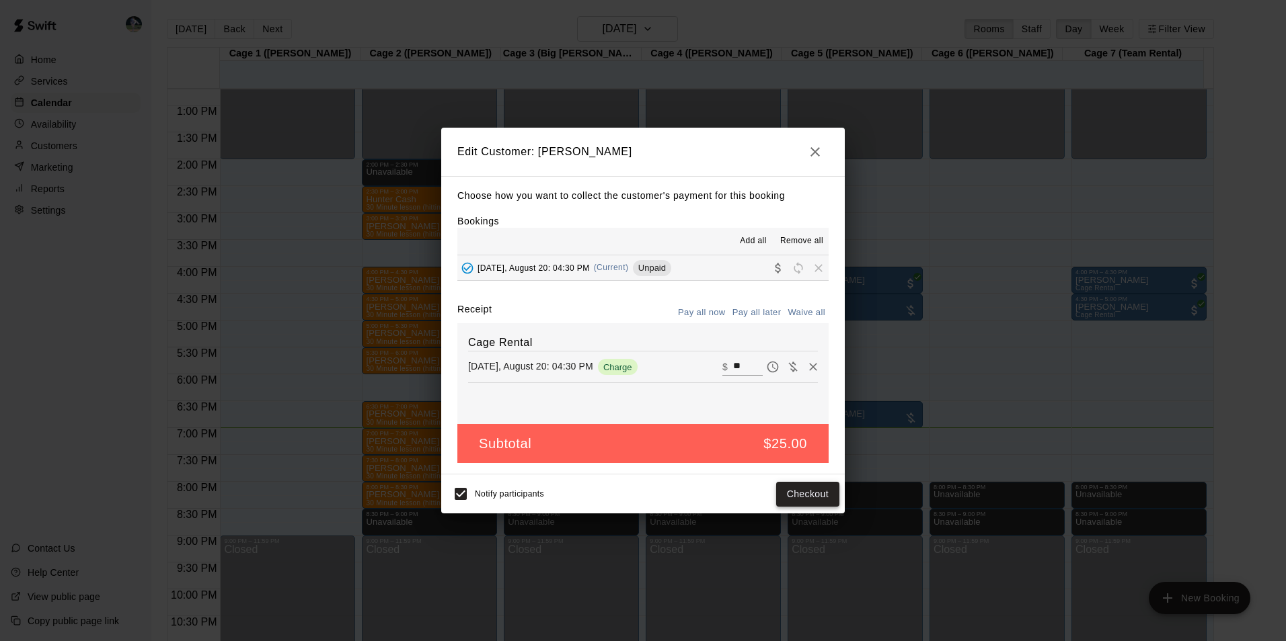
click at [795, 490] on button "Checkout" at bounding box center [807, 494] width 63 height 25
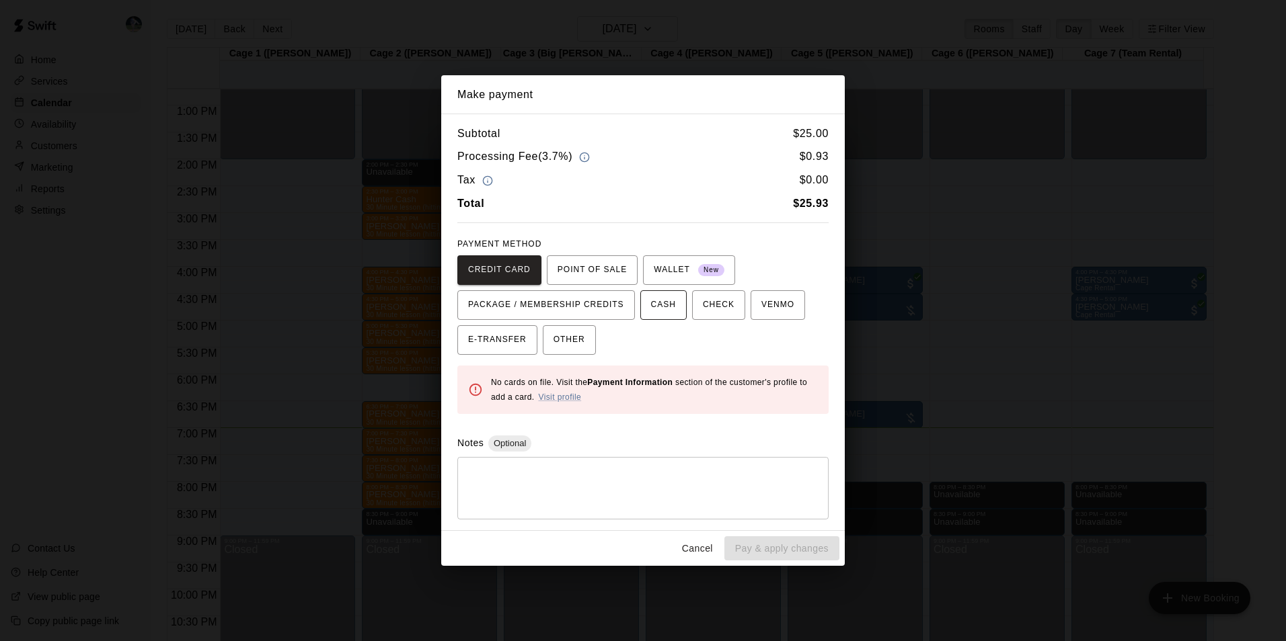
click at [666, 308] on button "CASH" at bounding box center [663, 305] width 46 height 30
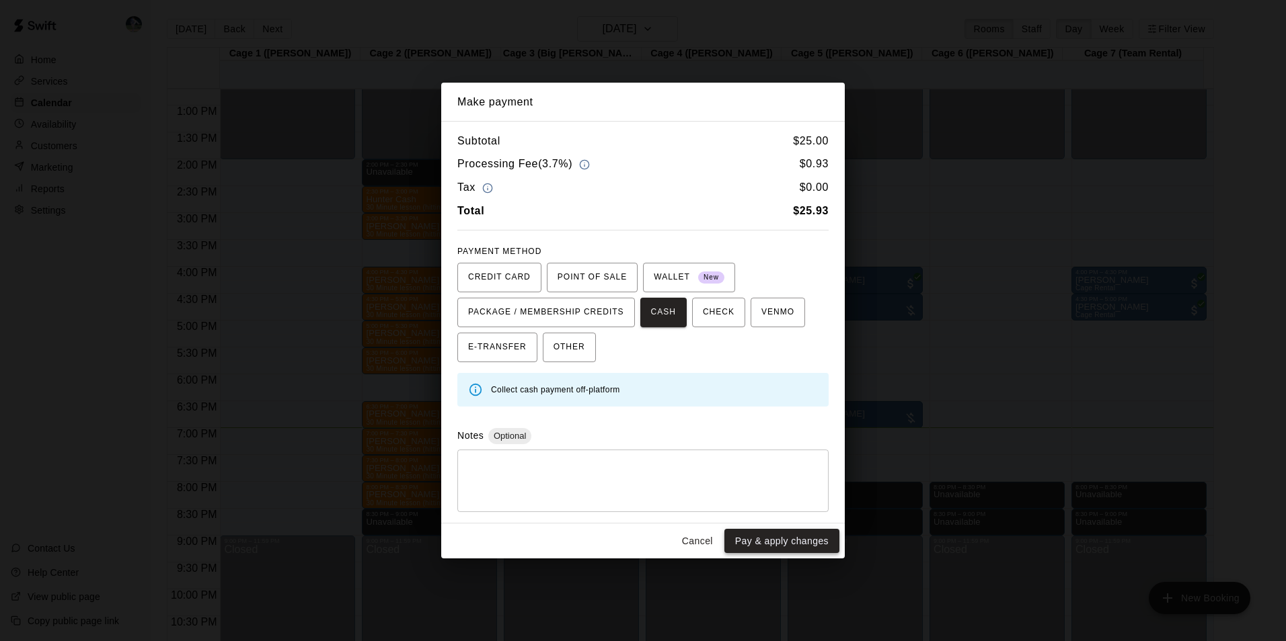
click at [787, 534] on button "Pay & apply changes" at bounding box center [781, 541] width 115 height 25
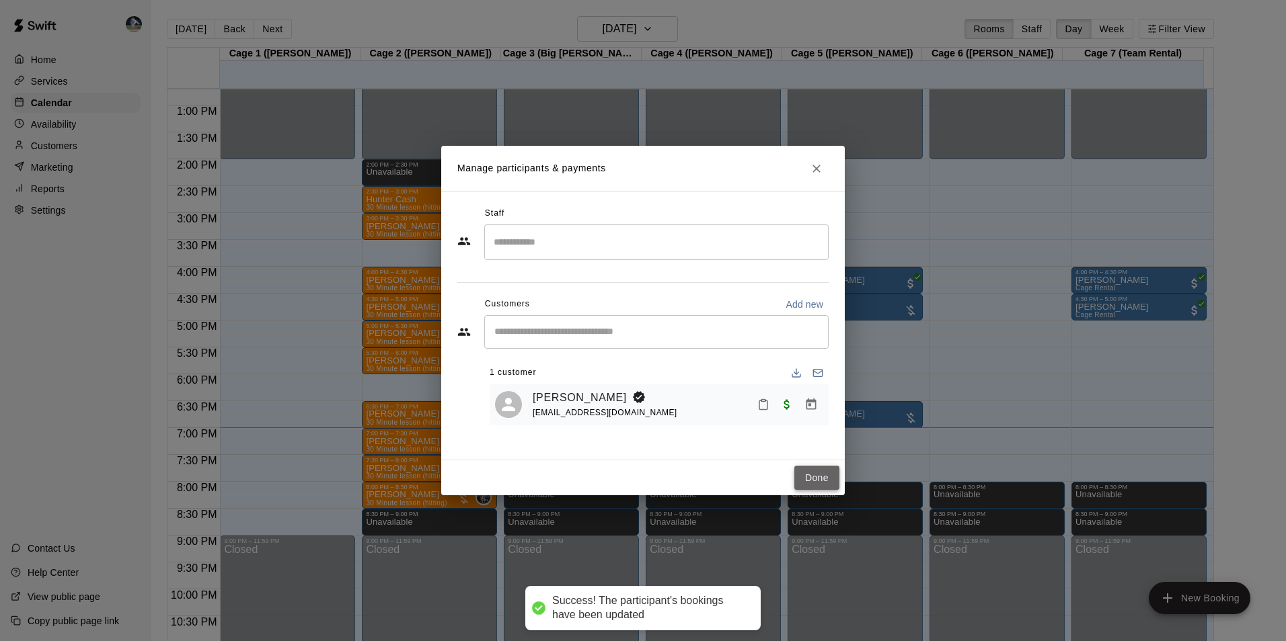
click at [824, 478] on button "Done" at bounding box center [816, 478] width 45 height 25
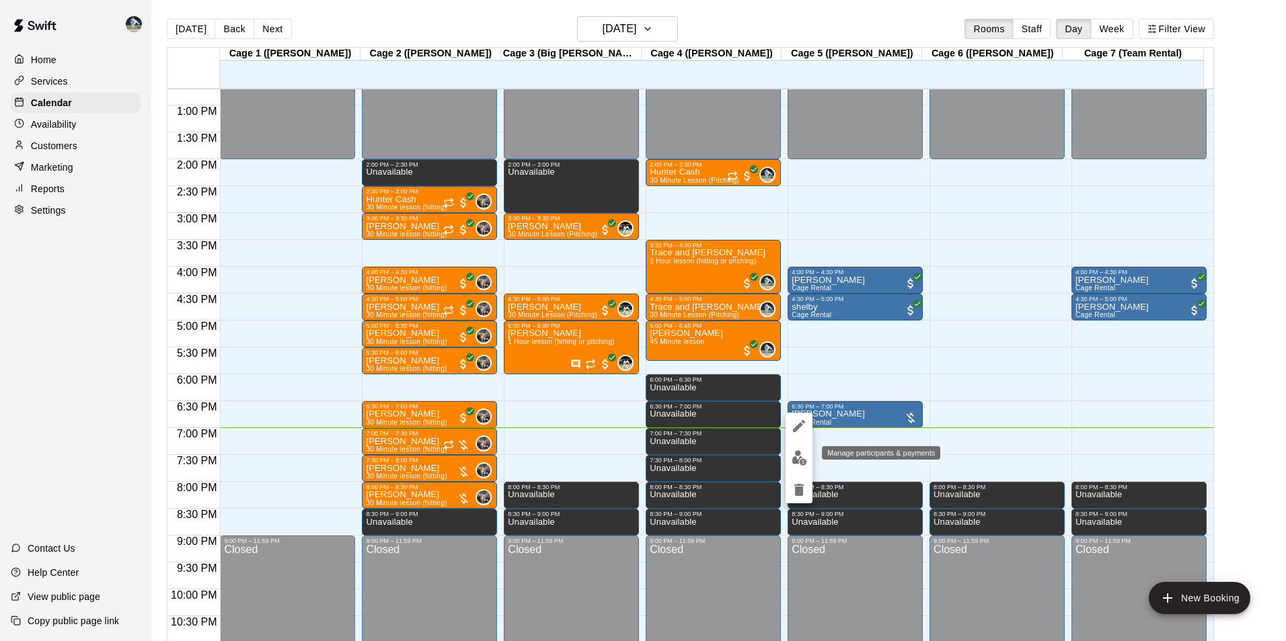
click at [800, 456] on img "edit" at bounding box center [798, 458] width 15 height 15
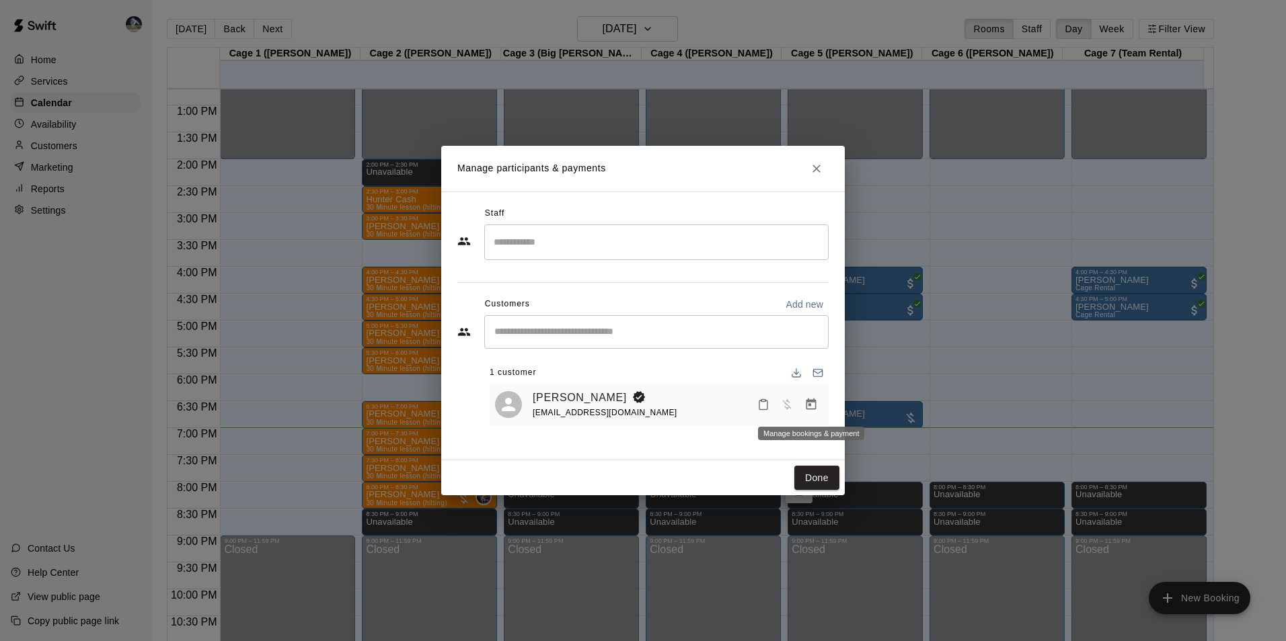
click at [815, 405] on icon "Manage bookings & payment" at bounding box center [811, 404] width 10 height 11
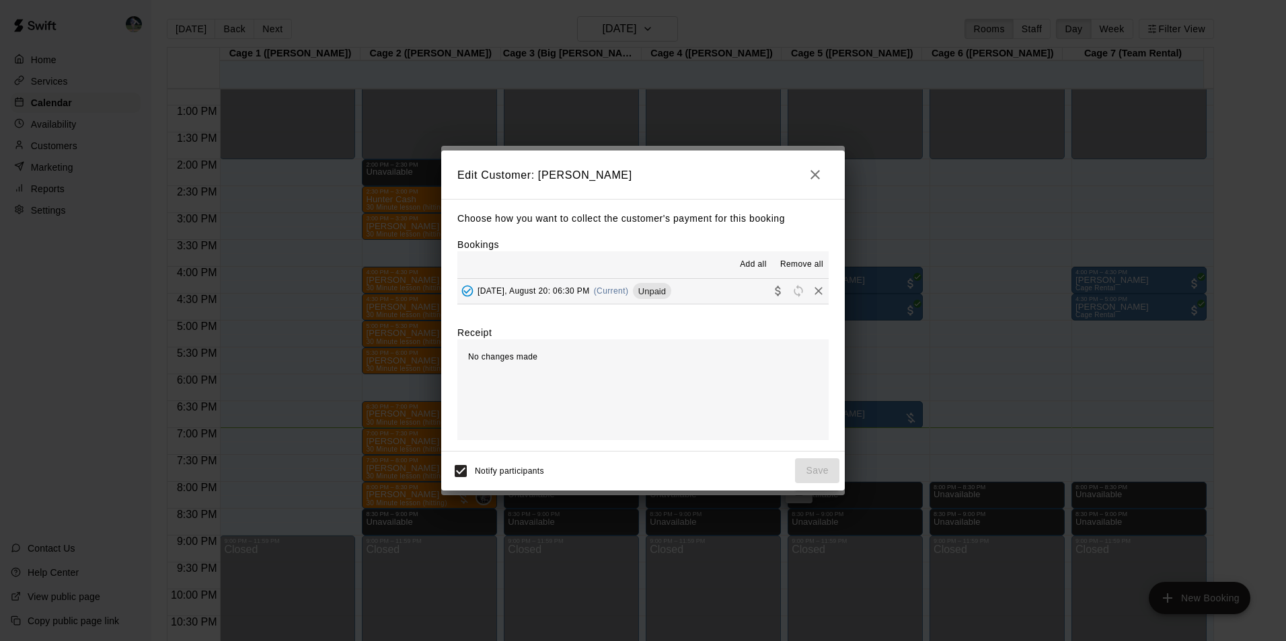
click at [713, 293] on button "Wednesday, August 20: 06:30 PM (Current) Unpaid" at bounding box center [642, 291] width 371 height 25
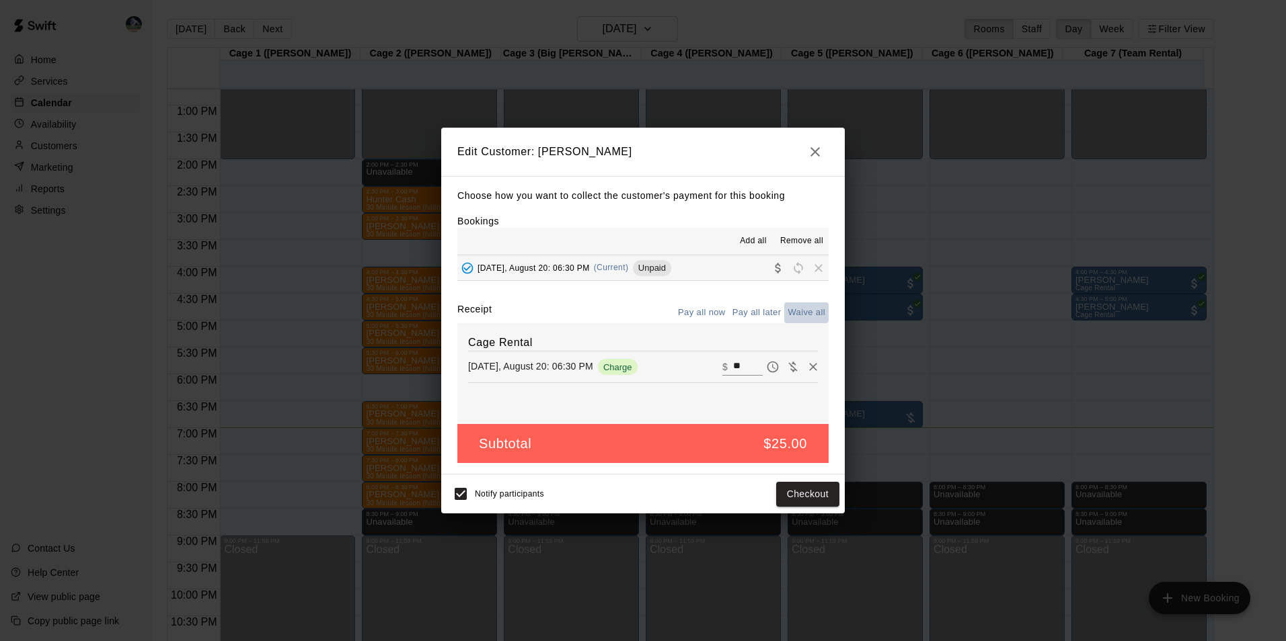
click at [798, 312] on button "Waive all" at bounding box center [806, 313] width 44 height 21
type input "*"
click at [818, 492] on button "Save" at bounding box center [817, 494] width 44 height 25
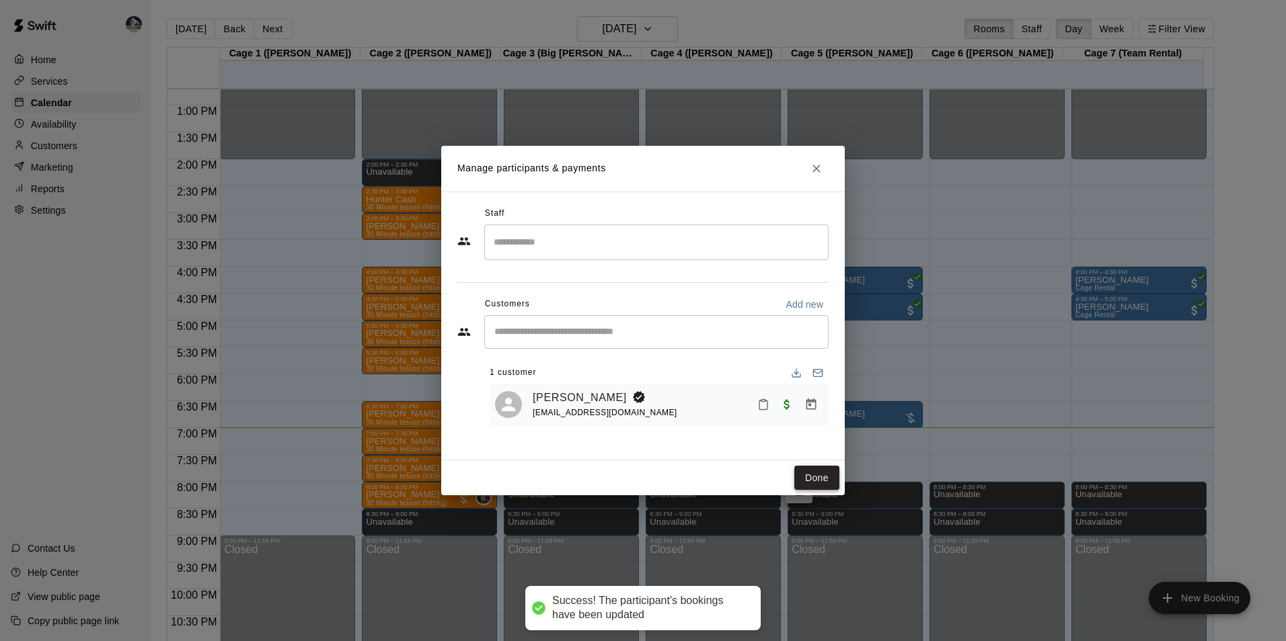
click at [816, 480] on button "Done" at bounding box center [816, 478] width 45 height 25
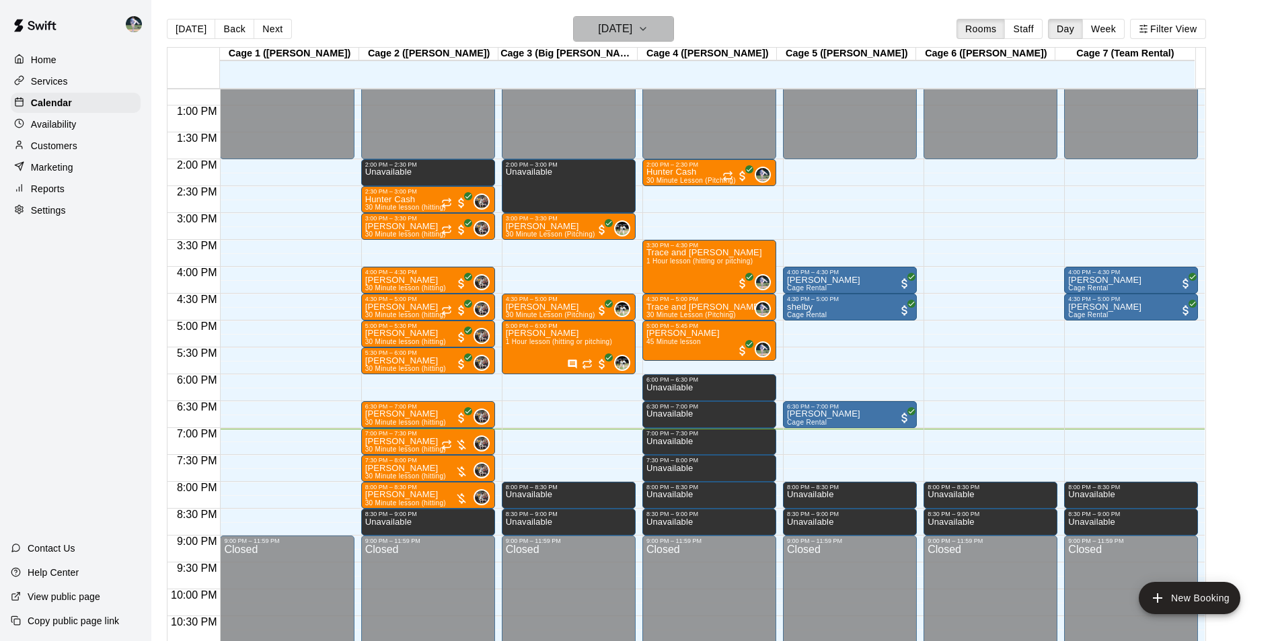
click at [598, 24] on h6 "[DATE]" at bounding box center [615, 28] width 34 height 19
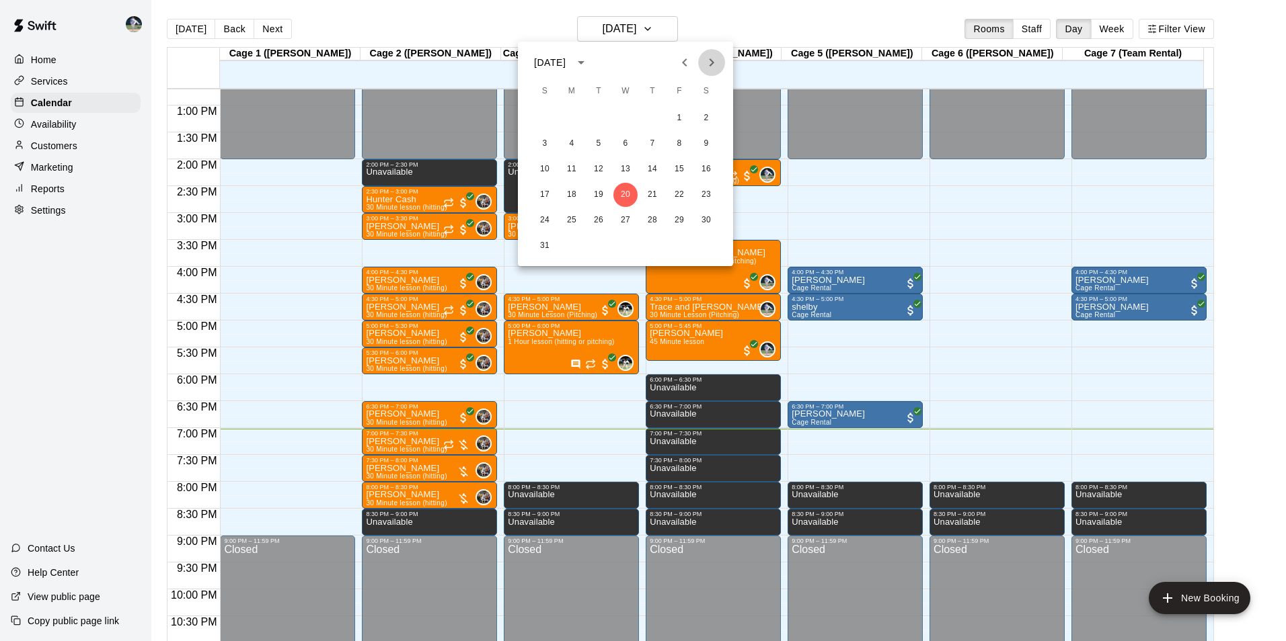
click at [708, 62] on icon "Next month" at bounding box center [711, 62] width 16 height 16
click at [574, 116] on button "1" at bounding box center [571, 118] width 24 height 24
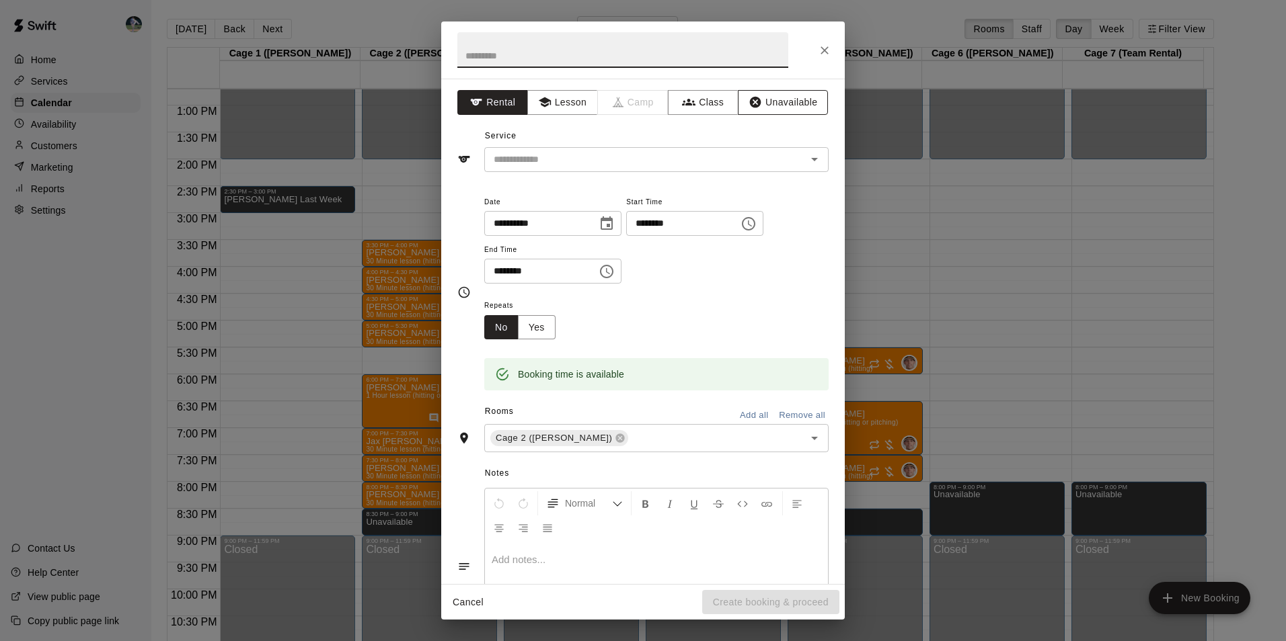
click at [773, 98] on button "Unavailable" at bounding box center [783, 102] width 90 height 25
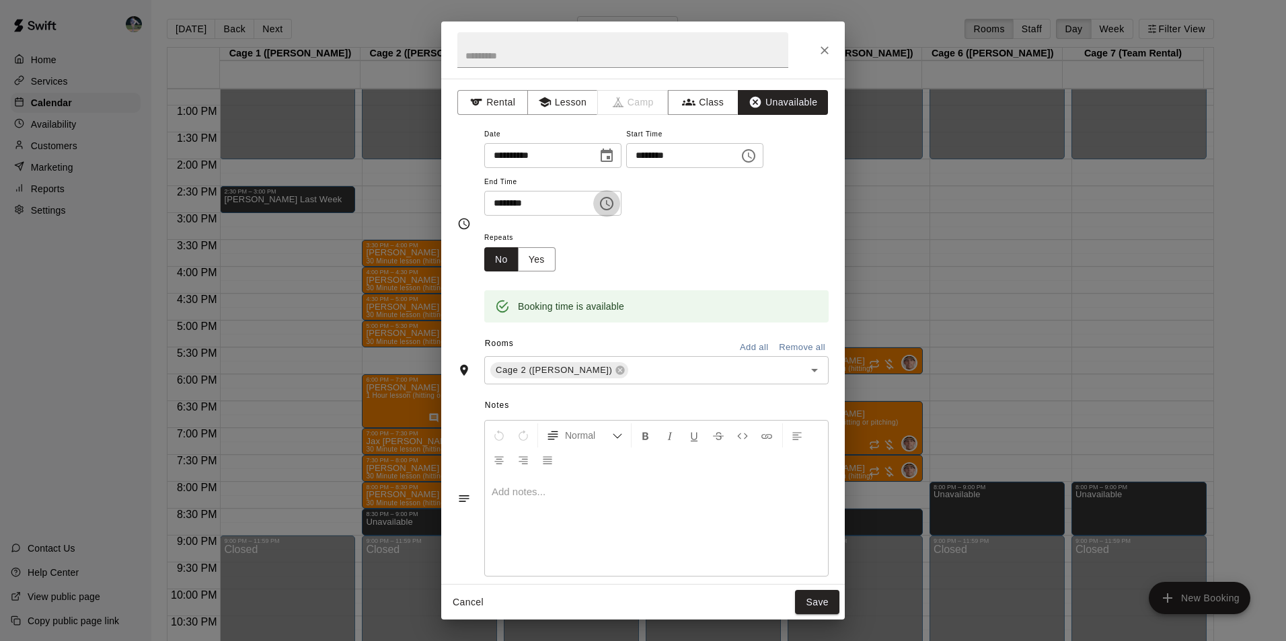
click at [615, 200] on icon "Choose time, selected time is 2:30 PM" at bounding box center [606, 204] width 16 height 16
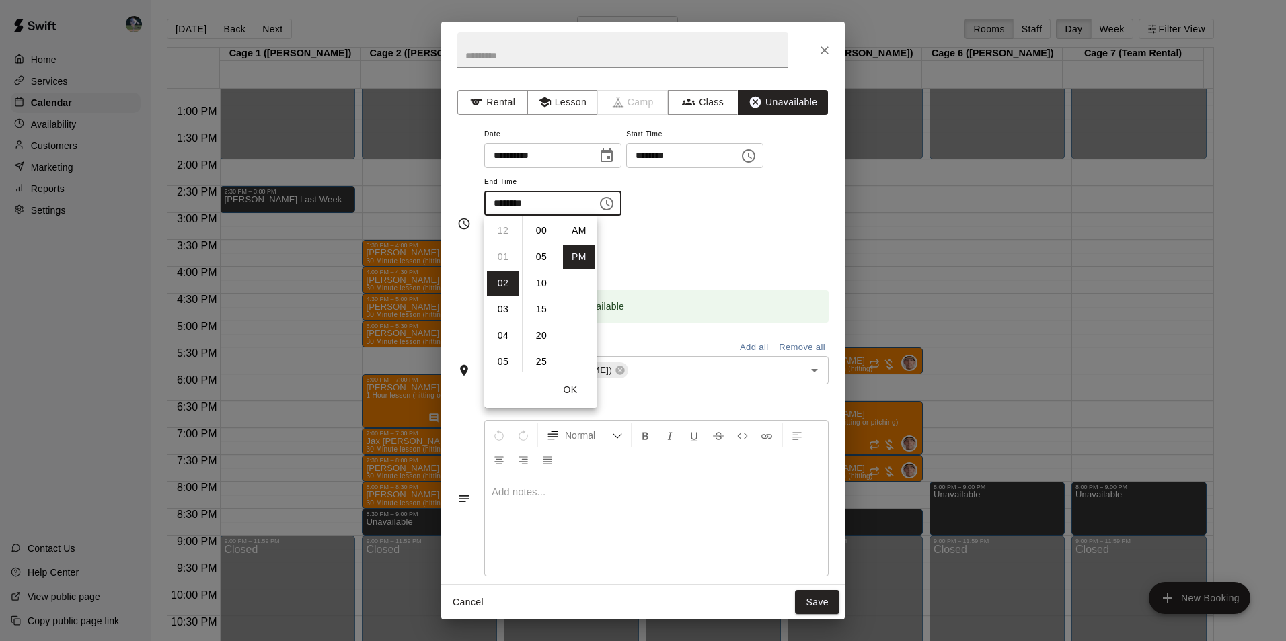
scroll to position [24, 0]
click at [508, 251] on li "03" at bounding box center [503, 257] width 32 height 25
type input "********"
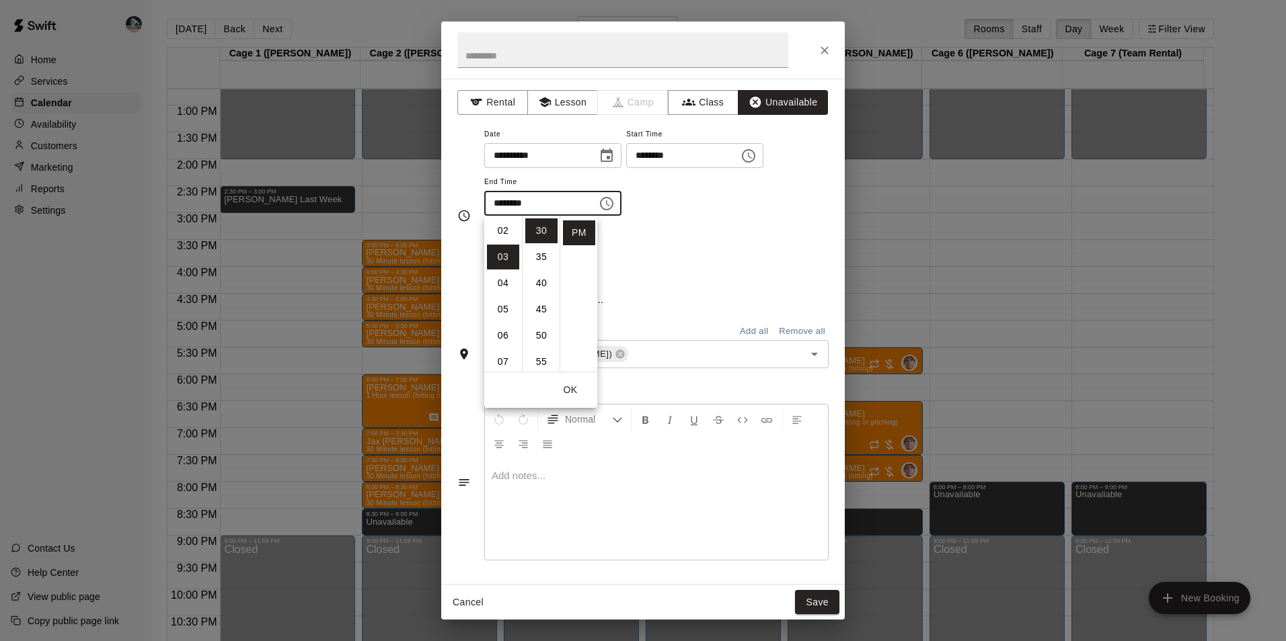
scroll to position [79, 0]
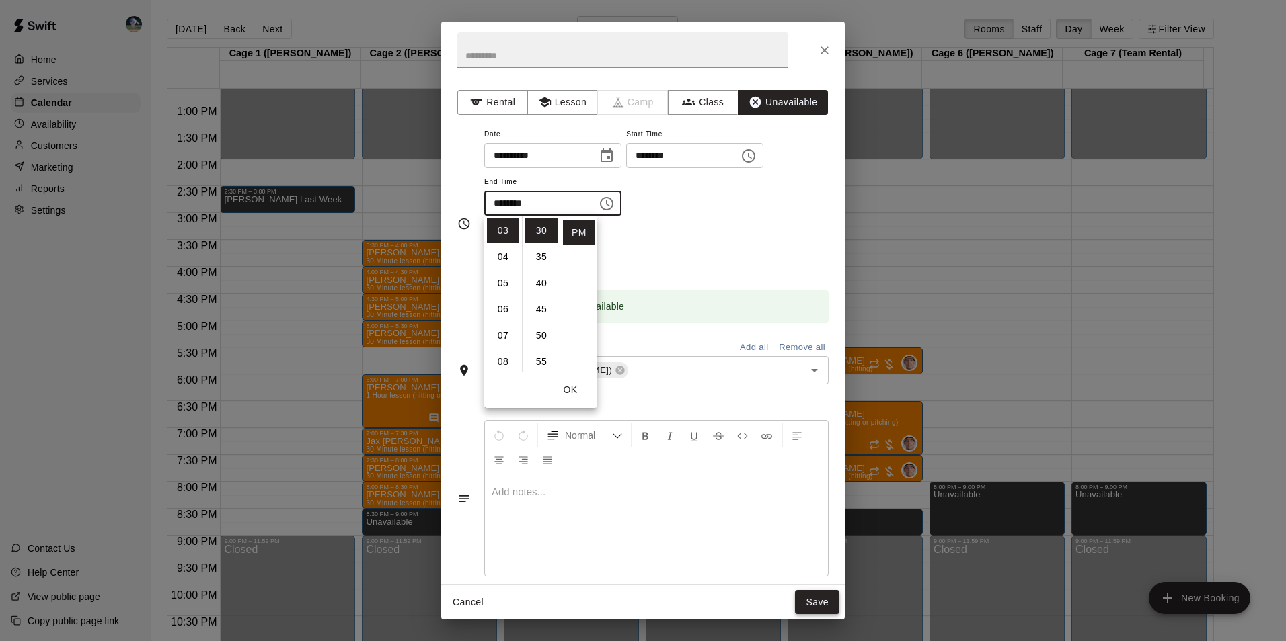
click at [818, 600] on button "Save" at bounding box center [817, 602] width 44 height 25
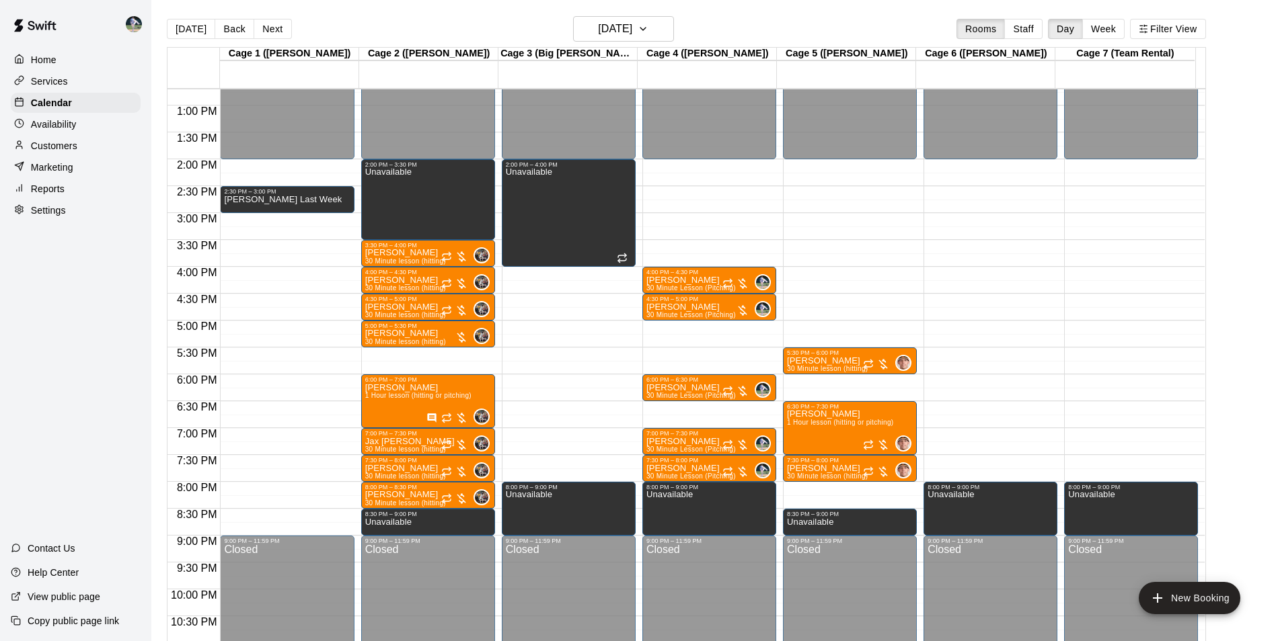
click at [438, 357] on div "12:00 AM – 2:00 PM Closed 2:00 PM – 3:30 PM Unavailable 3:30 PM – 4:00 PM Barry…" at bounding box center [428, 51] width 134 height 1291
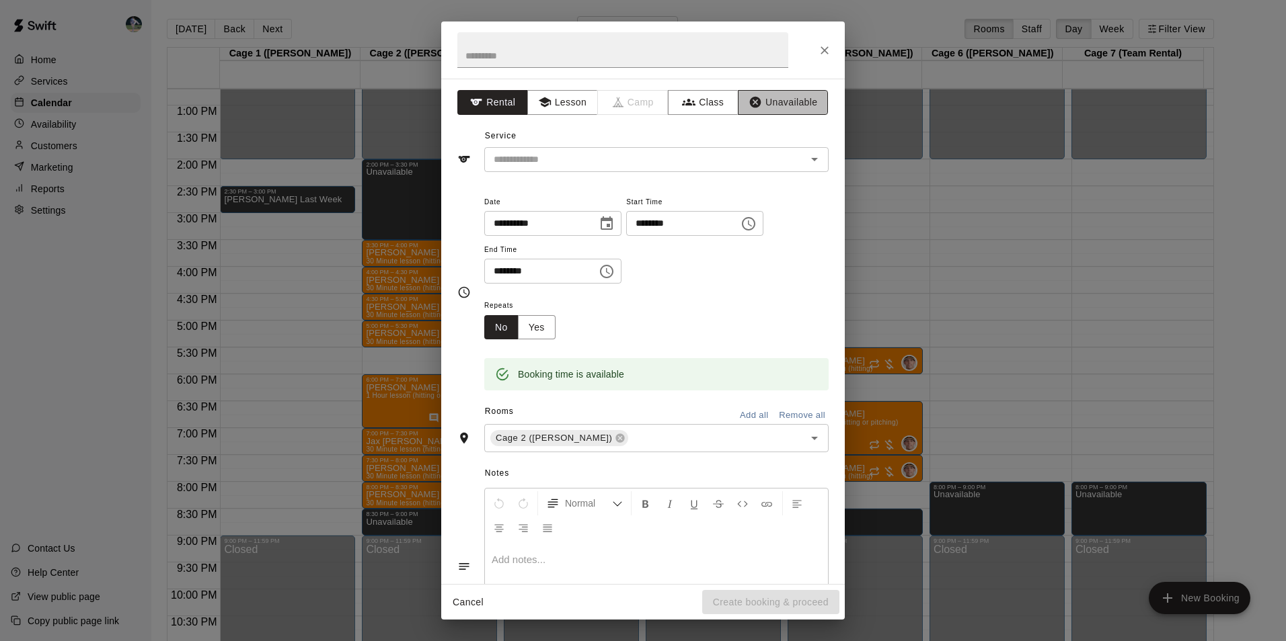
click at [773, 97] on button "Unavailable" at bounding box center [783, 102] width 90 height 25
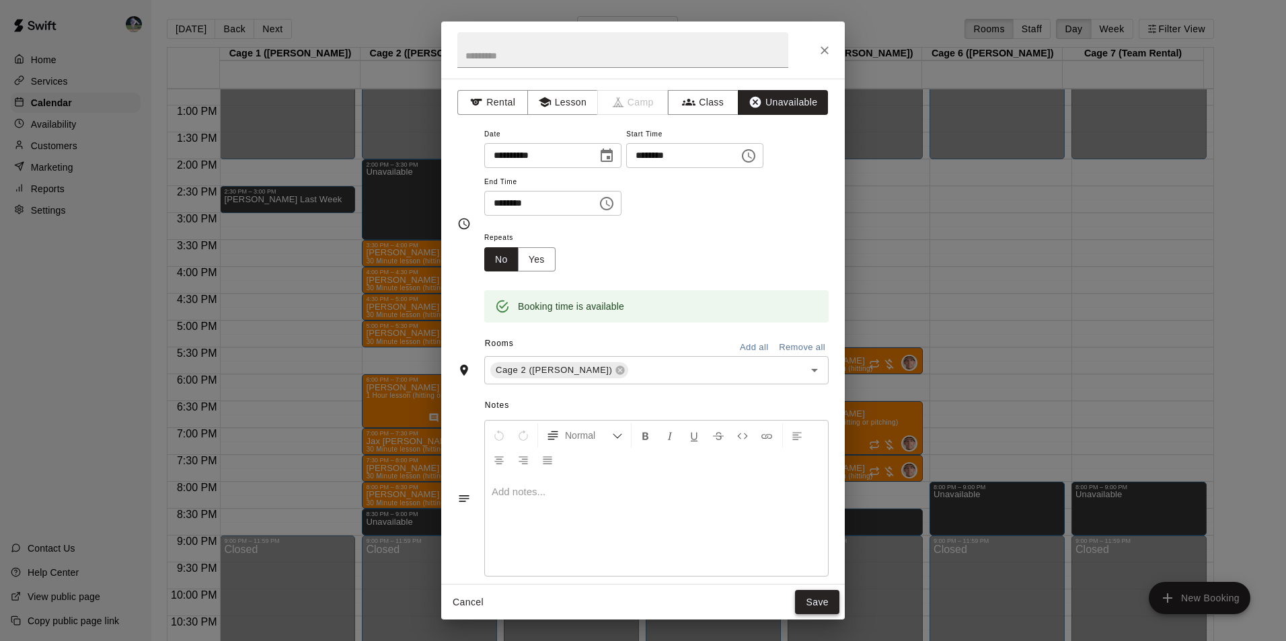
click at [813, 596] on button "Save" at bounding box center [817, 602] width 44 height 25
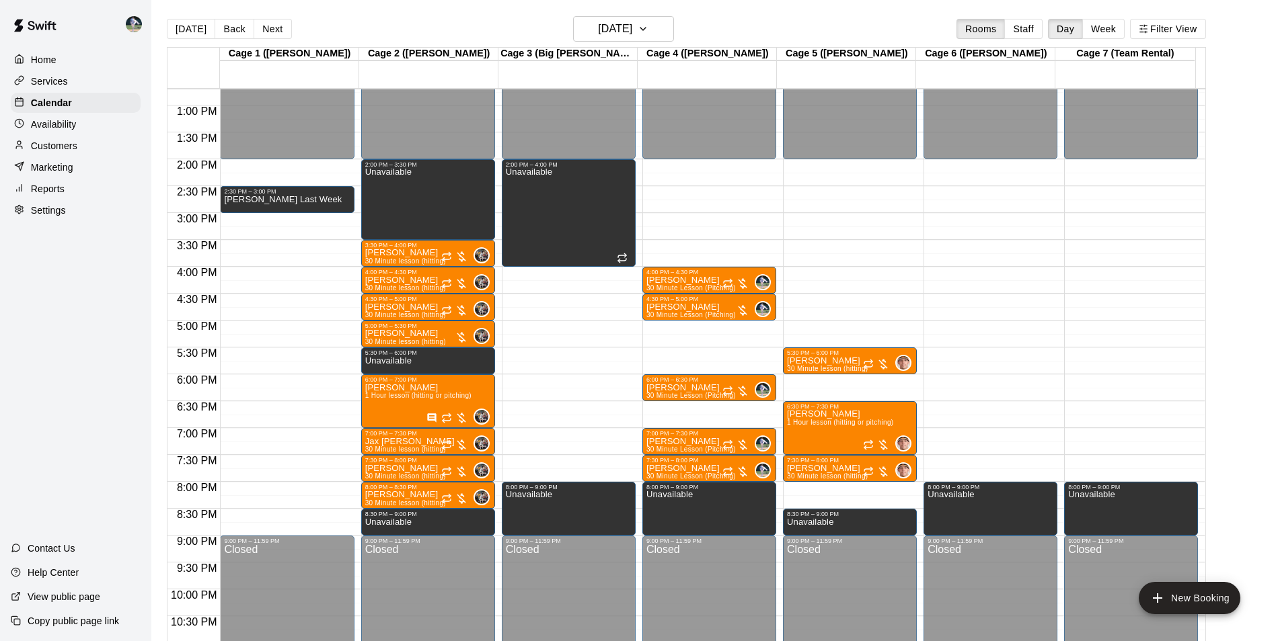
click at [559, 270] on div "12:00 AM – 2:00 PM Closed 2:00 PM – 4:00 PM Unavailable 8:00 PM – 9:00 PM Unava…" at bounding box center [569, 51] width 134 height 1291
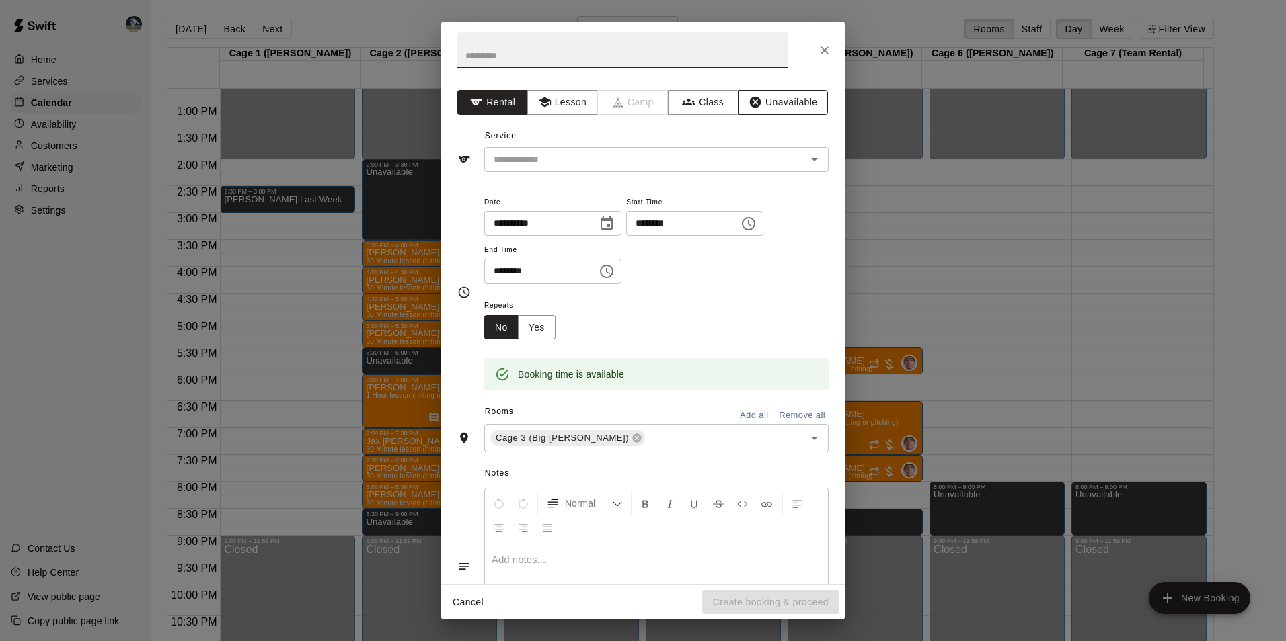
click at [767, 102] on button "Unavailable" at bounding box center [783, 102] width 90 height 25
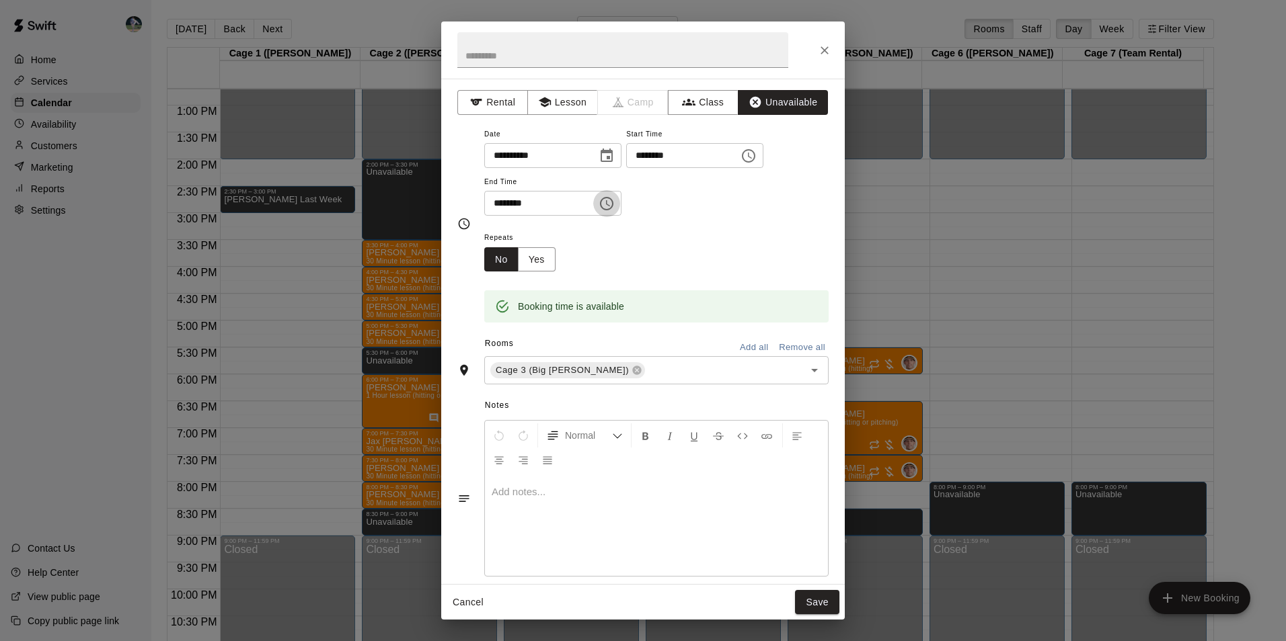
click at [615, 202] on icon "Choose time, selected time is 4:30 PM" at bounding box center [606, 204] width 16 height 16
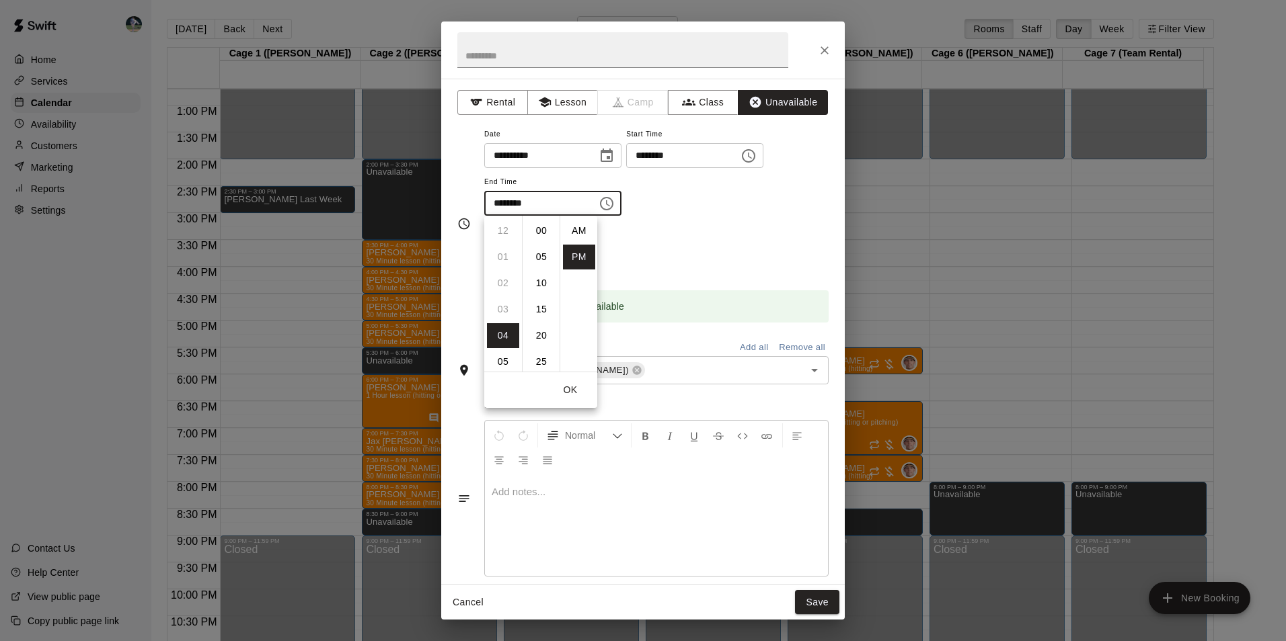
scroll to position [24, 0]
click at [501, 334] on li "08" at bounding box center [503, 335] width 32 height 25
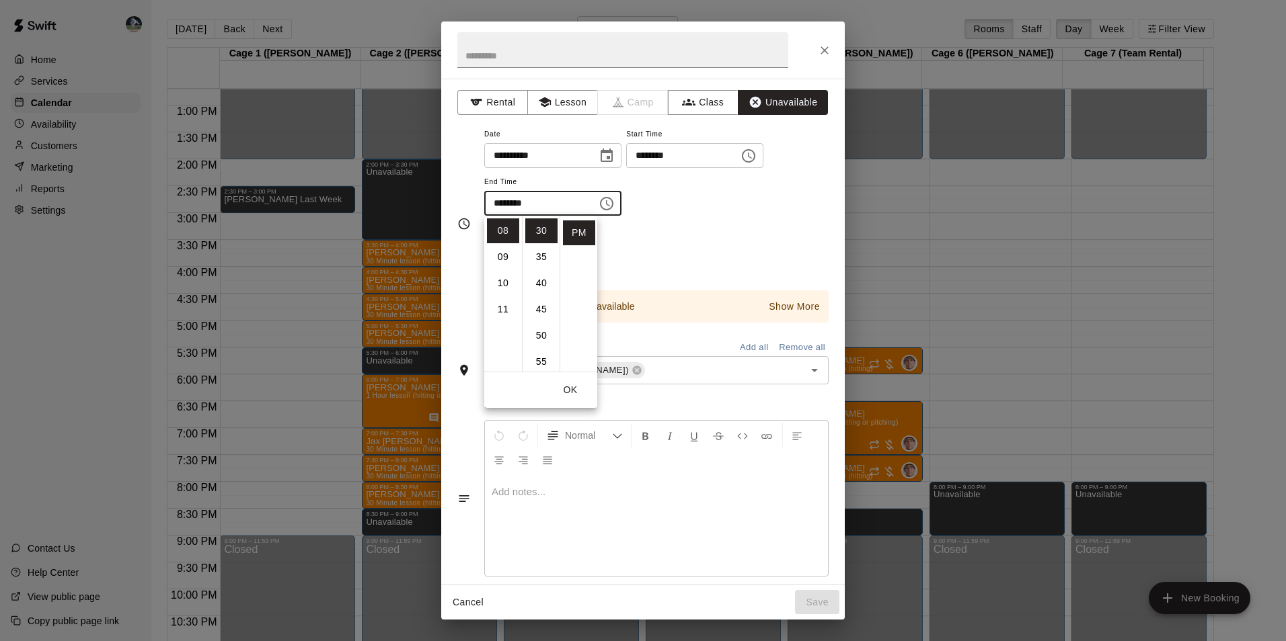
scroll to position [0, 0]
click at [540, 229] on li "00" at bounding box center [541, 231] width 32 height 25
type input "********"
click at [814, 602] on button "Save" at bounding box center [817, 602] width 44 height 25
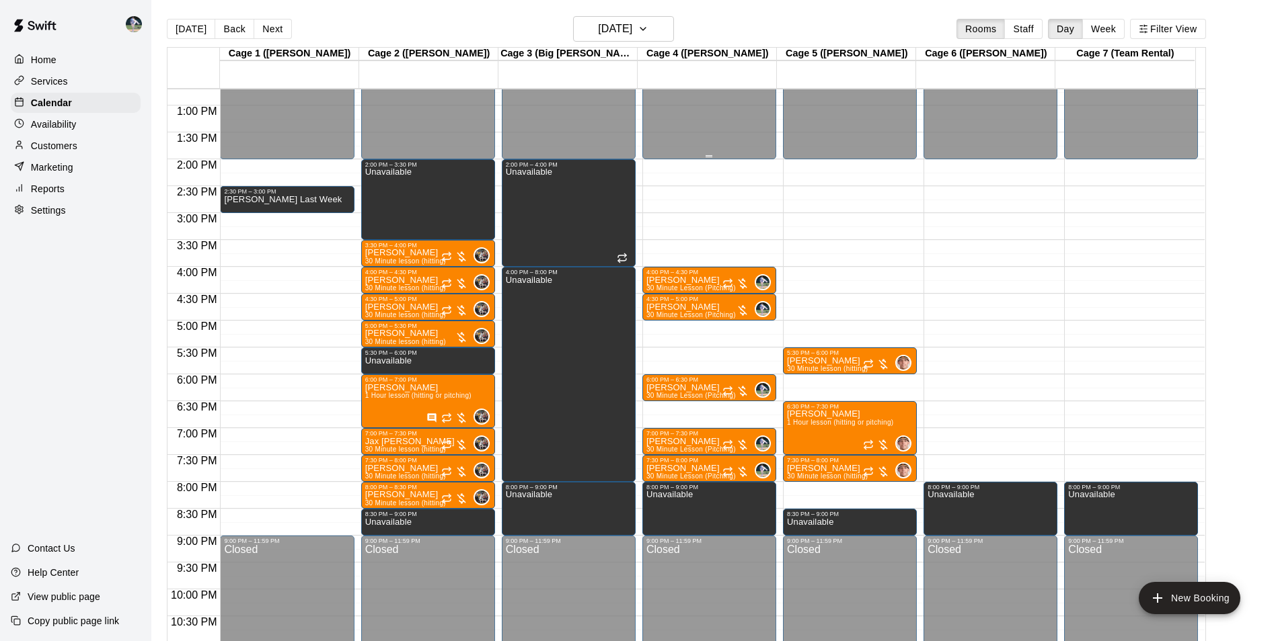
click at [694, 165] on div "12:00 AM – 2:00 PM Closed 4:00 PM – 4:30 PM Kyson Byrd 30 Minute Lesson (Pitchi…" at bounding box center [709, 51] width 134 height 1291
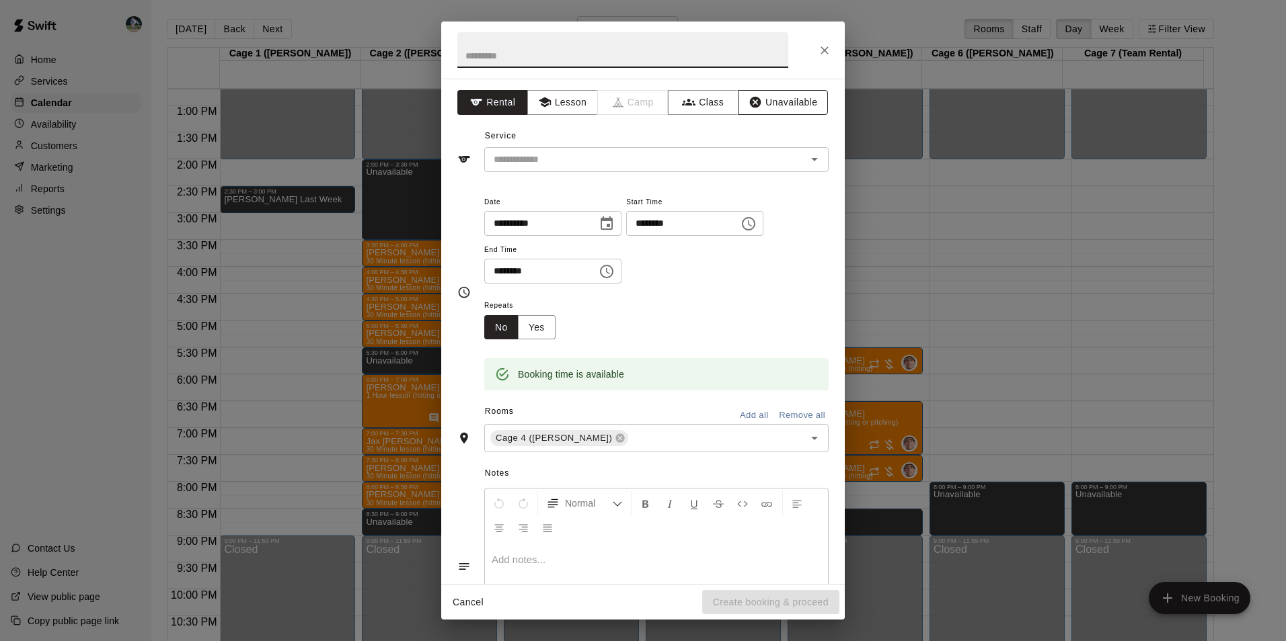
click at [761, 102] on button "Unavailable" at bounding box center [783, 102] width 90 height 25
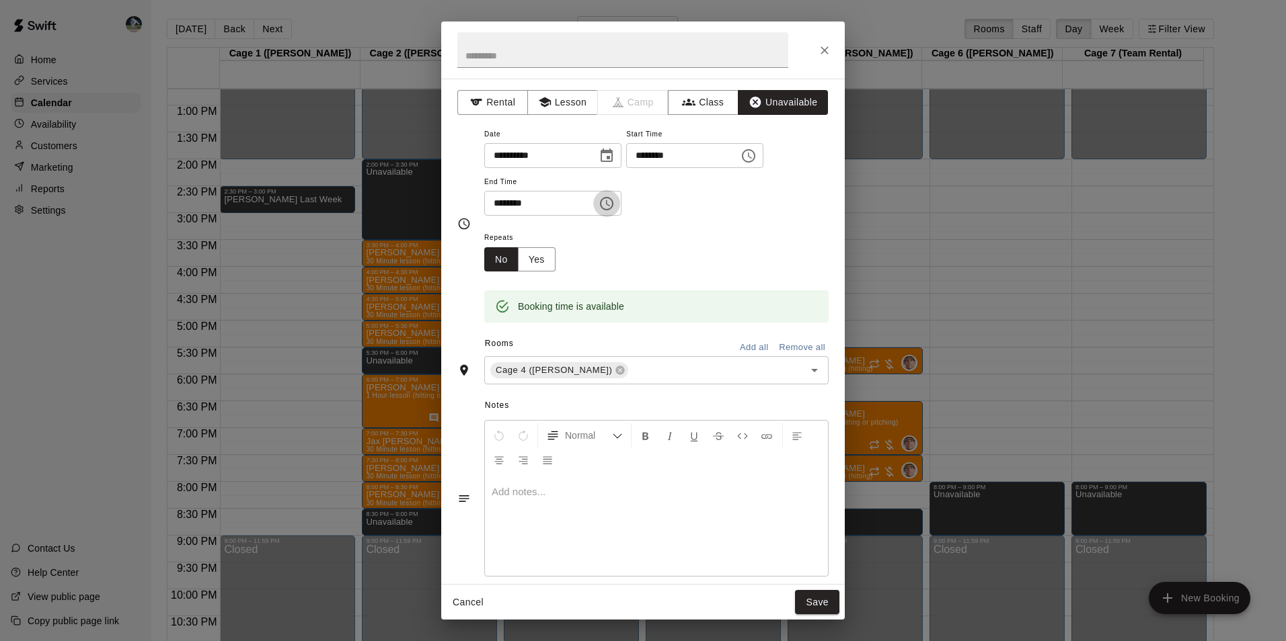
click at [610, 200] on icon "Choose time, selected time is 2:30 PM" at bounding box center [608, 203] width 4 height 6
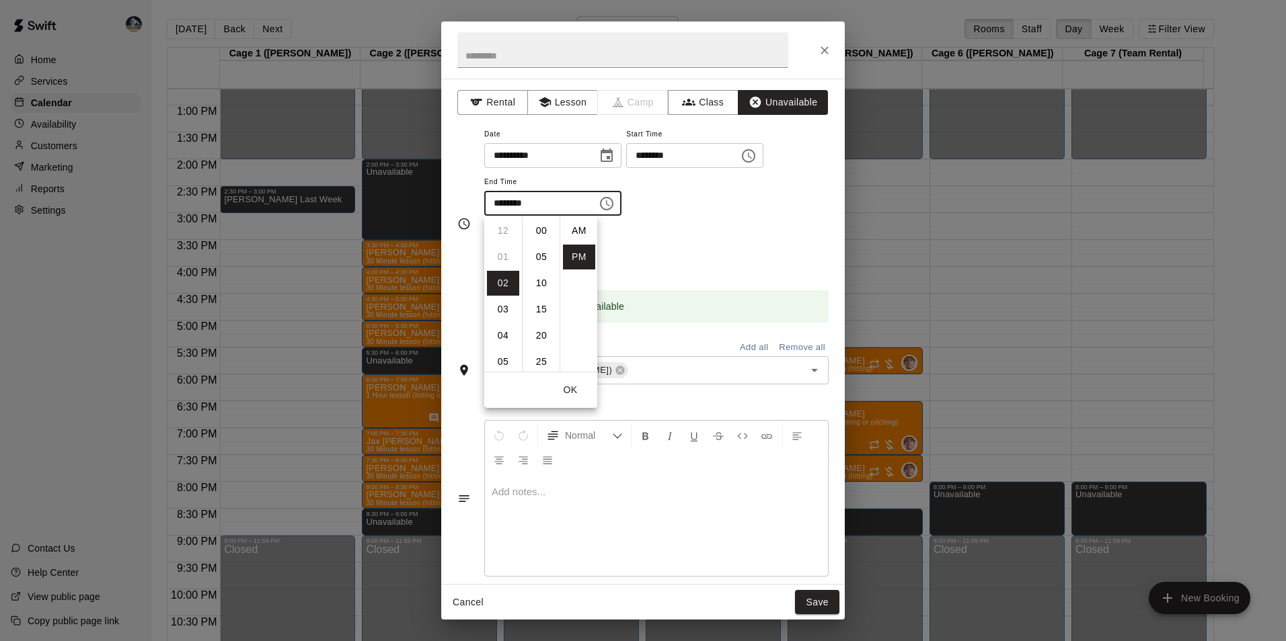
scroll to position [24, 0]
click at [506, 283] on li "04" at bounding box center [503, 283] width 32 height 25
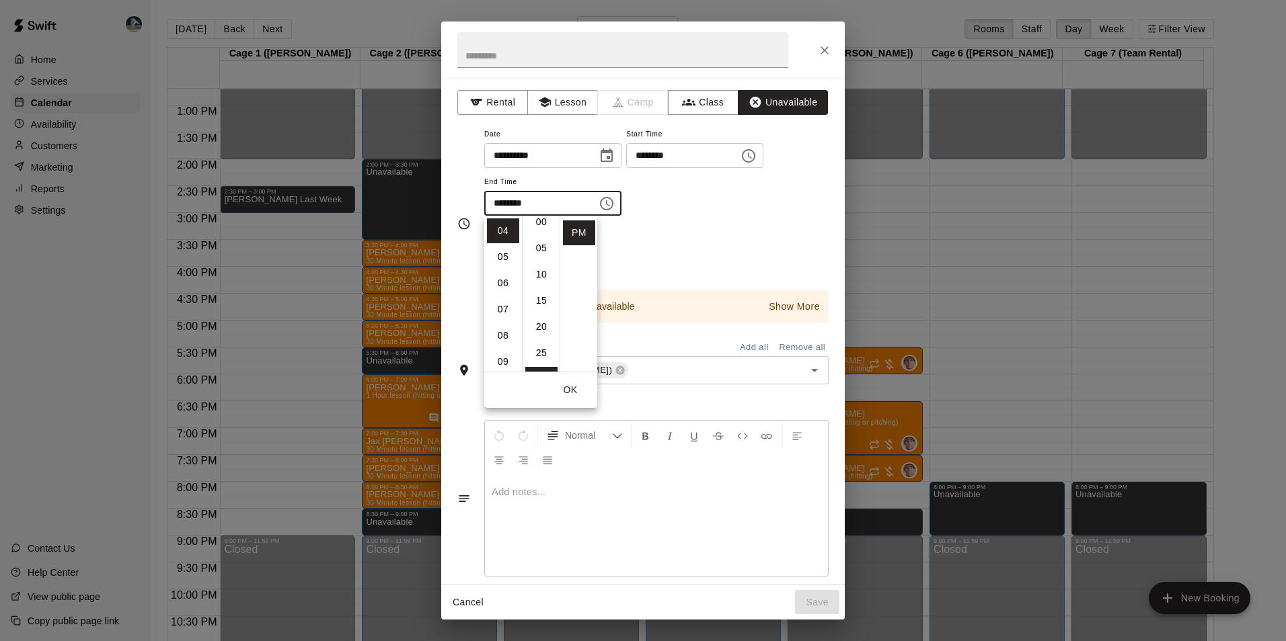
scroll to position [0, 0]
click at [543, 219] on li "00" at bounding box center [541, 231] width 32 height 25
type input "********"
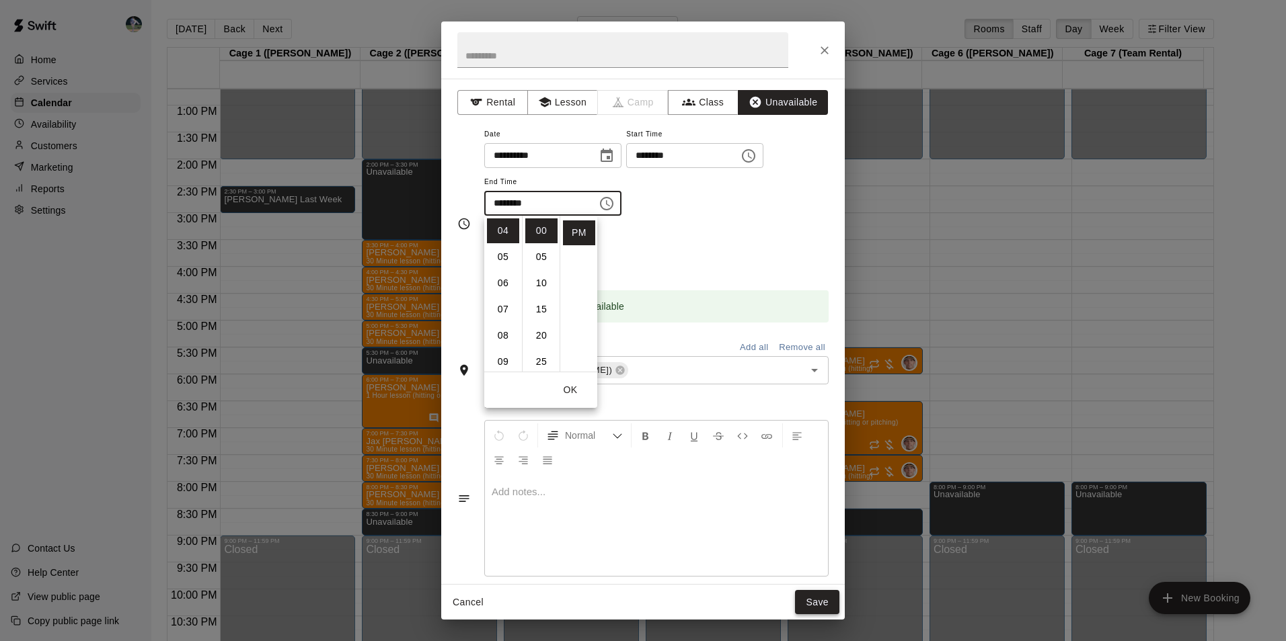
click at [809, 594] on button "Save" at bounding box center [817, 602] width 44 height 25
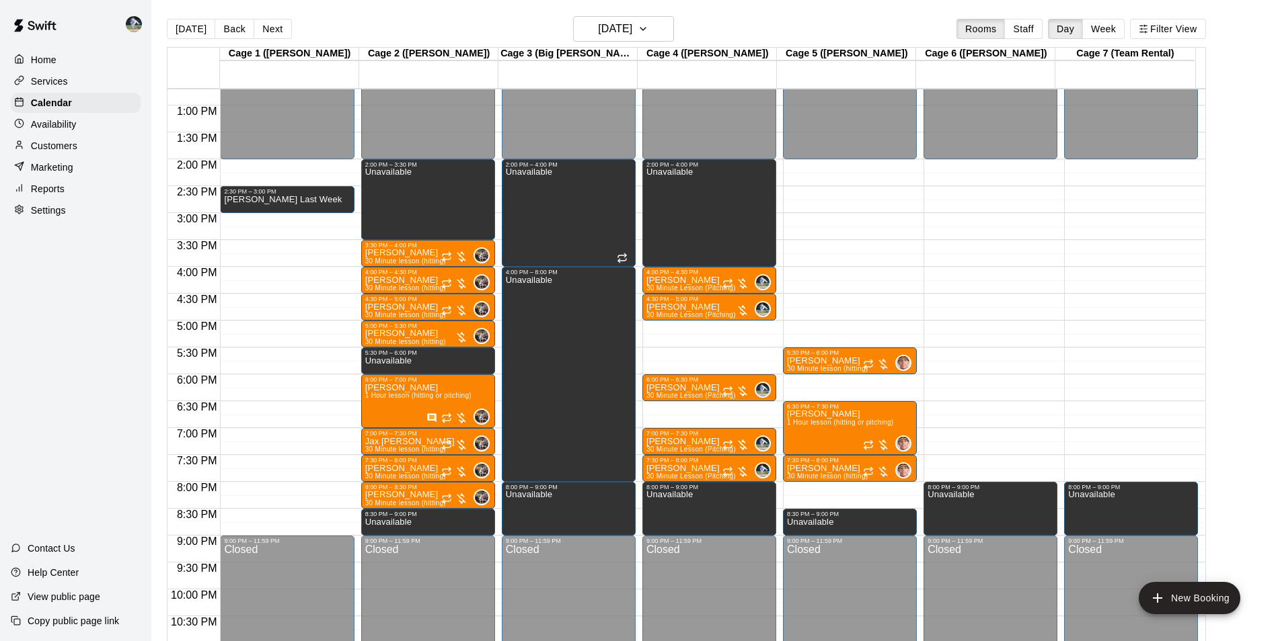
click at [699, 325] on div "12:00 AM – 2:00 PM Closed 2:00 PM – 4:00 PM Unavailable 4:00 PM – 4:30 PM Kyson…" at bounding box center [709, 51] width 134 height 1291
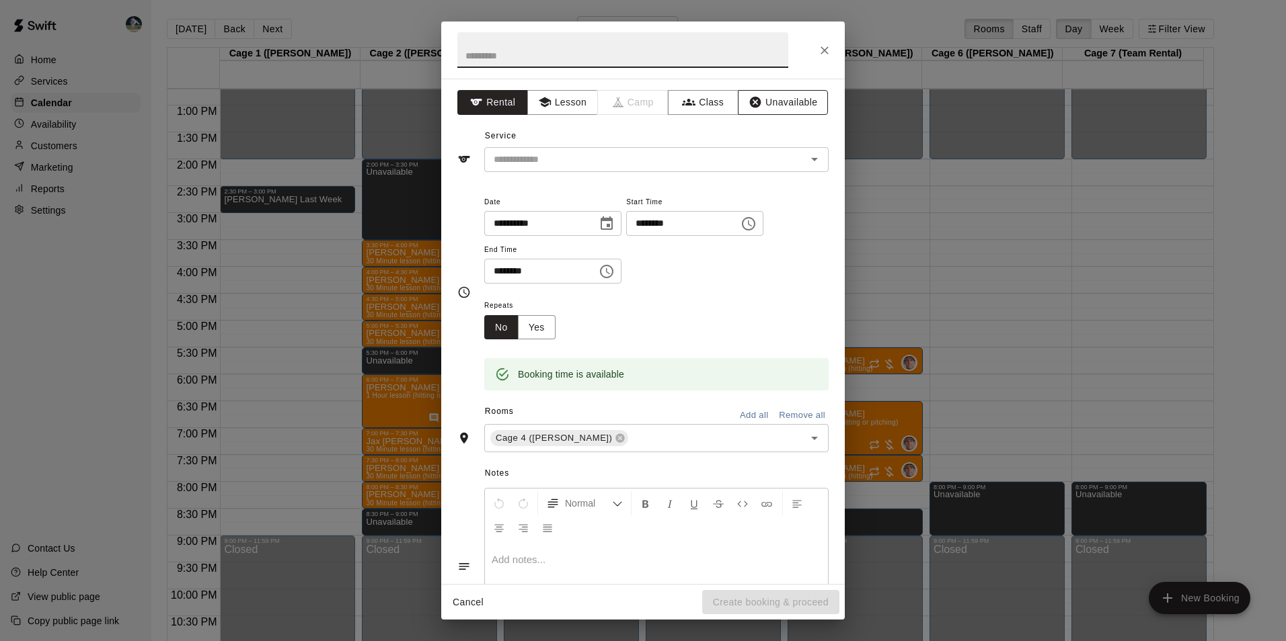
click at [769, 106] on button "Unavailable" at bounding box center [783, 102] width 90 height 25
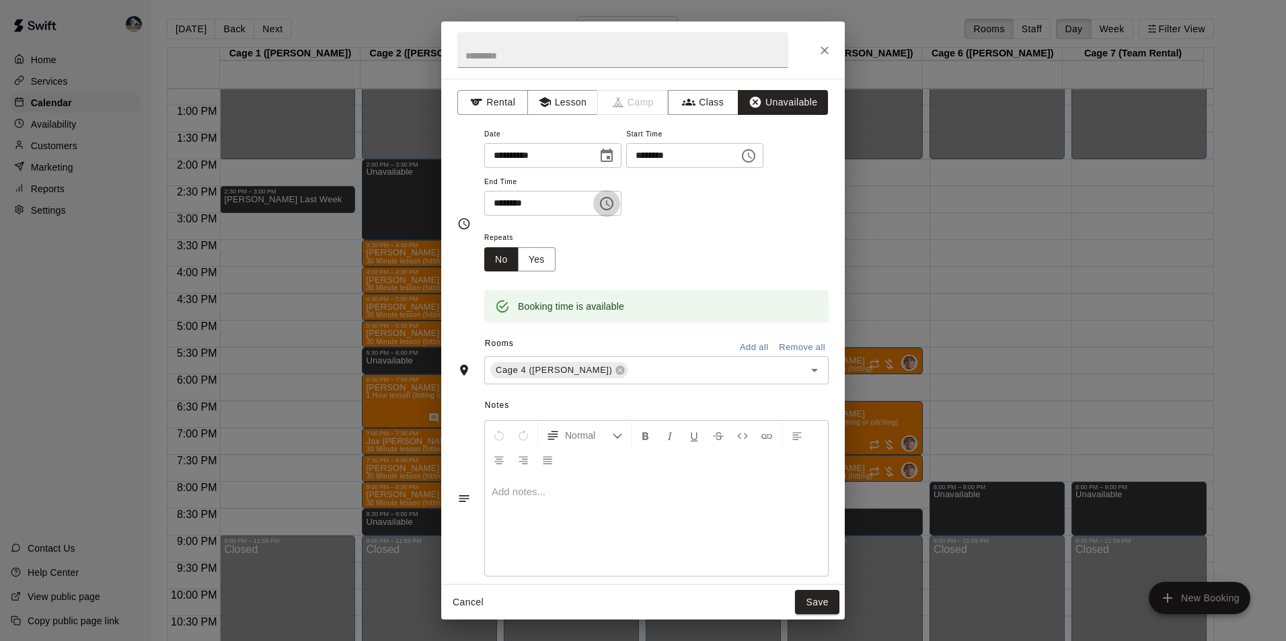
click at [615, 199] on icon "Choose time, selected time is 5:30 PM" at bounding box center [606, 204] width 16 height 16
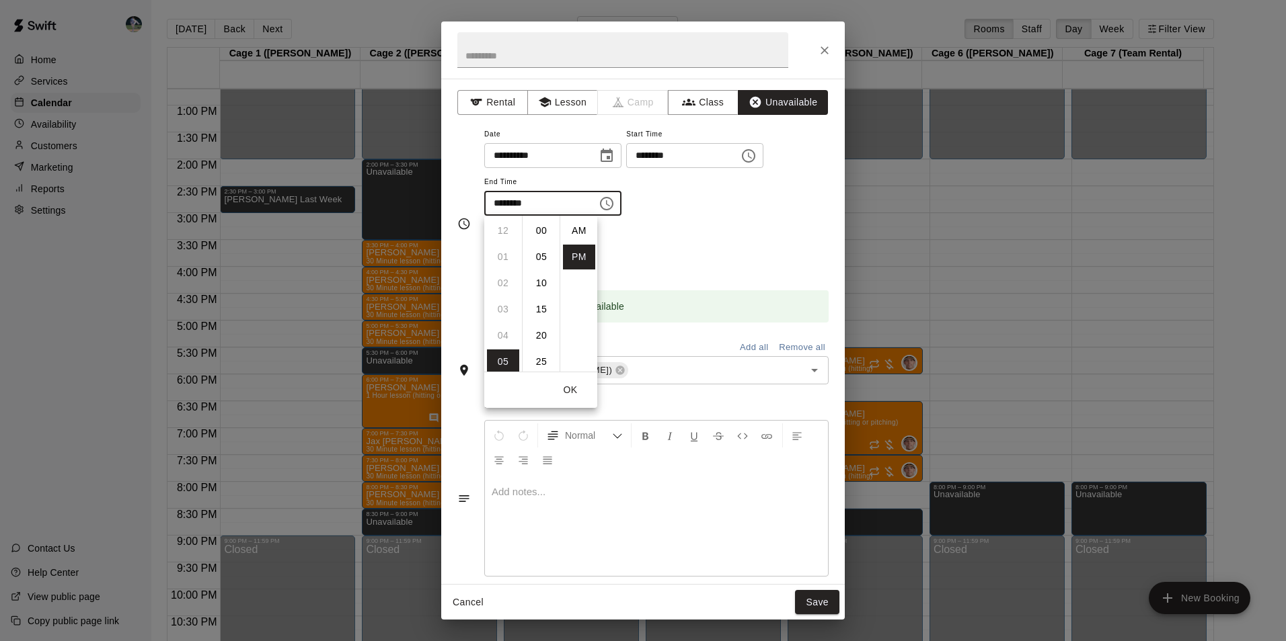
scroll to position [24, 0]
click at [501, 256] on li "06" at bounding box center [503, 257] width 32 height 25
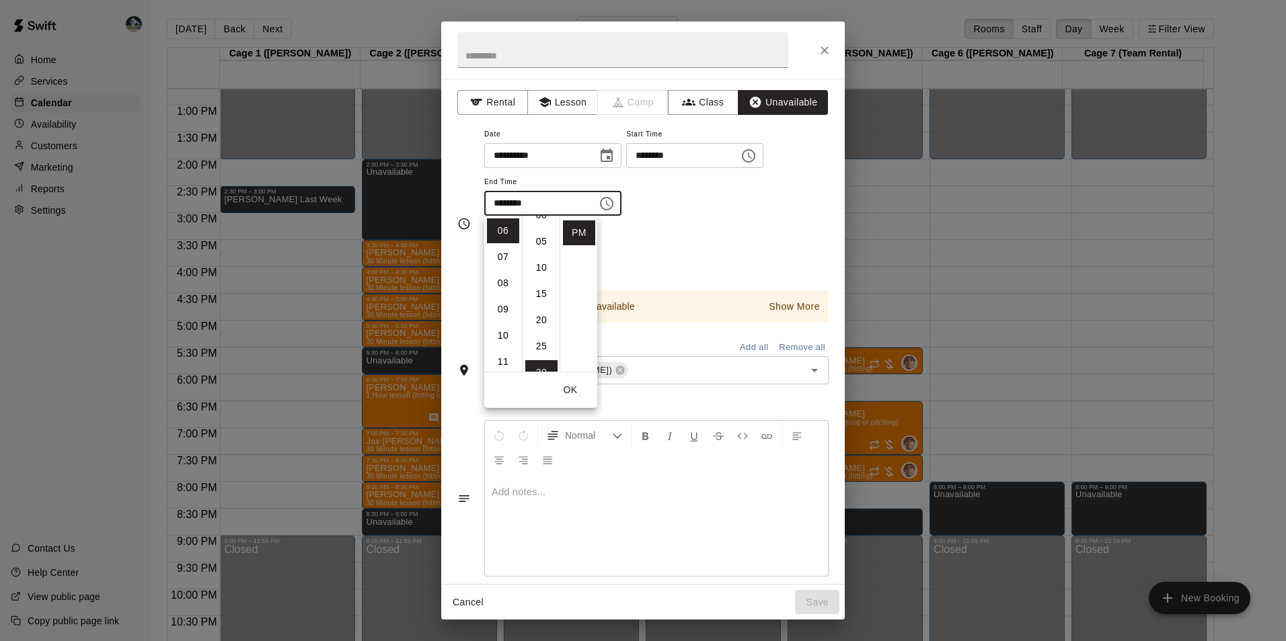
scroll to position [0, 0]
drag, startPoint x: 539, startPoint y: 228, endPoint x: 551, endPoint y: 246, distance: 21.8
click at [545, 237] on li "00" at bounding box center [541, 231] width 32 height 25
type input "********"
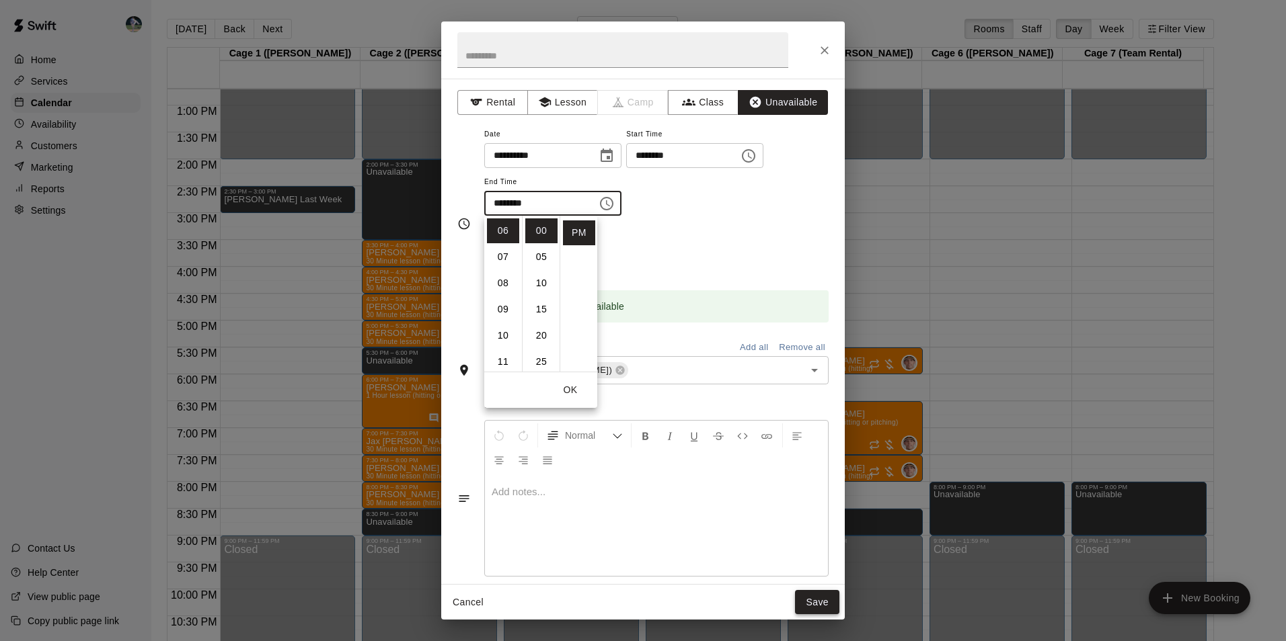
click at [814, 596] on button "Save" at bounding box center [817, 602] width 44 height 25
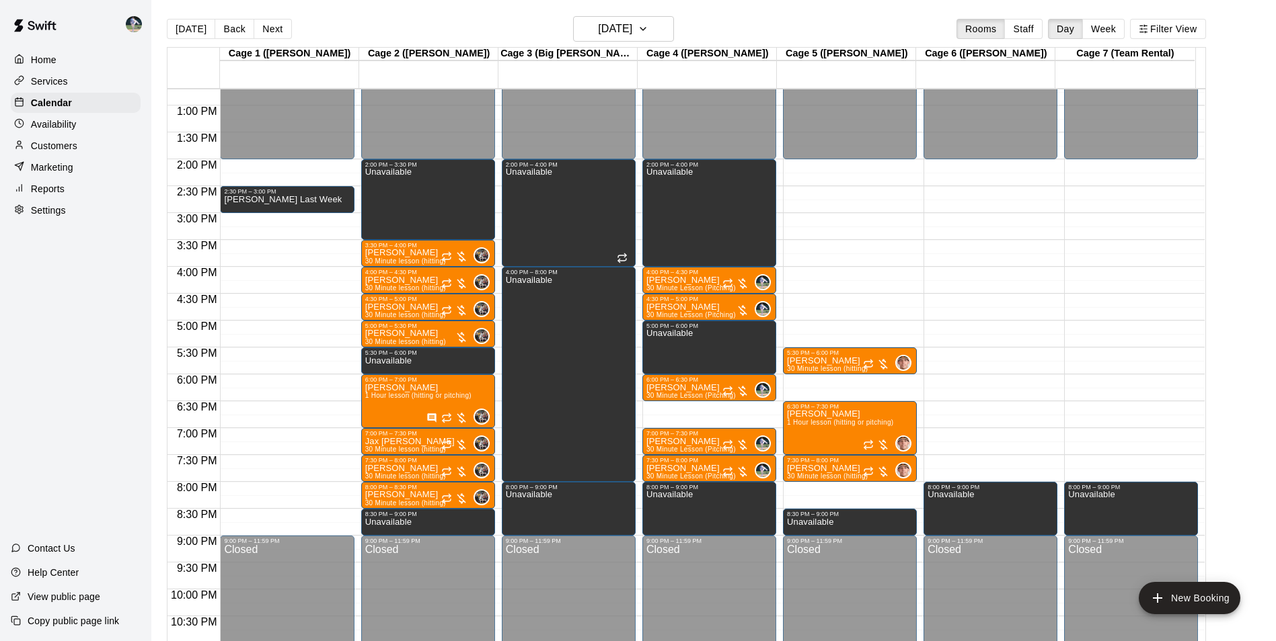
click at [694, 406] on div "12:00 AM – 2:00 PM Closed 2:00 PM – 4:00 PM Unavailable 4:00 PM – 4:30 PM Kyson…" at bounding box center [709, 51] width 134 height 1291
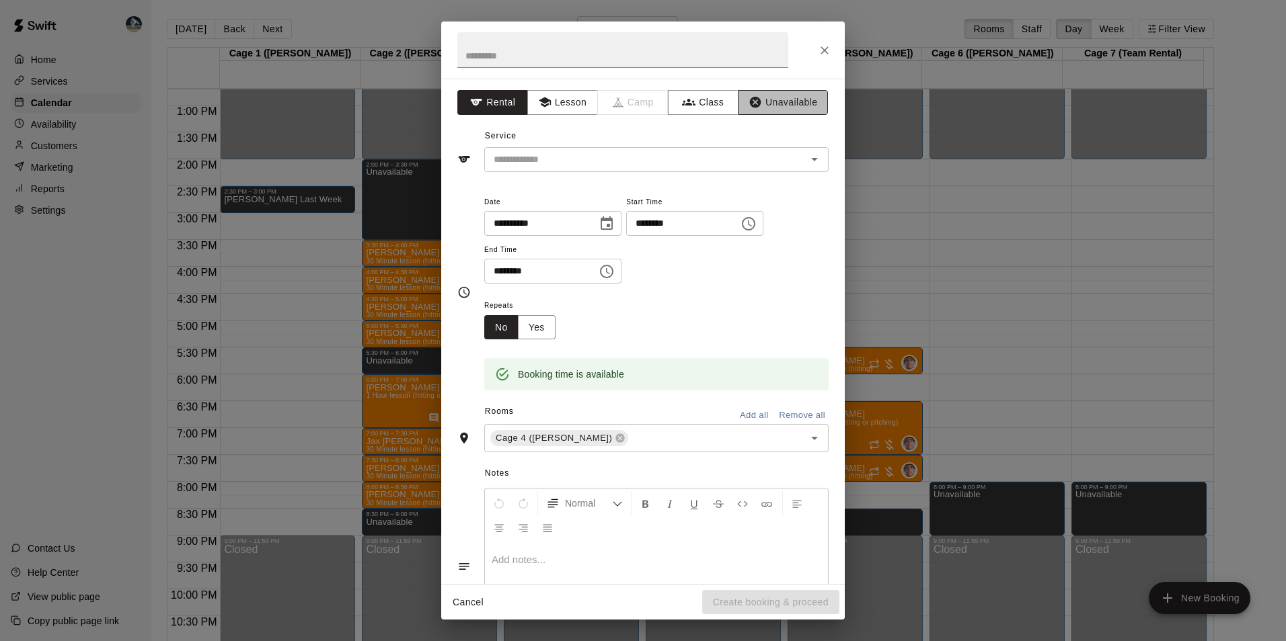
click at [775, 102] on button "Unavailable" at bounding box center [783, 102] width 90 height 25
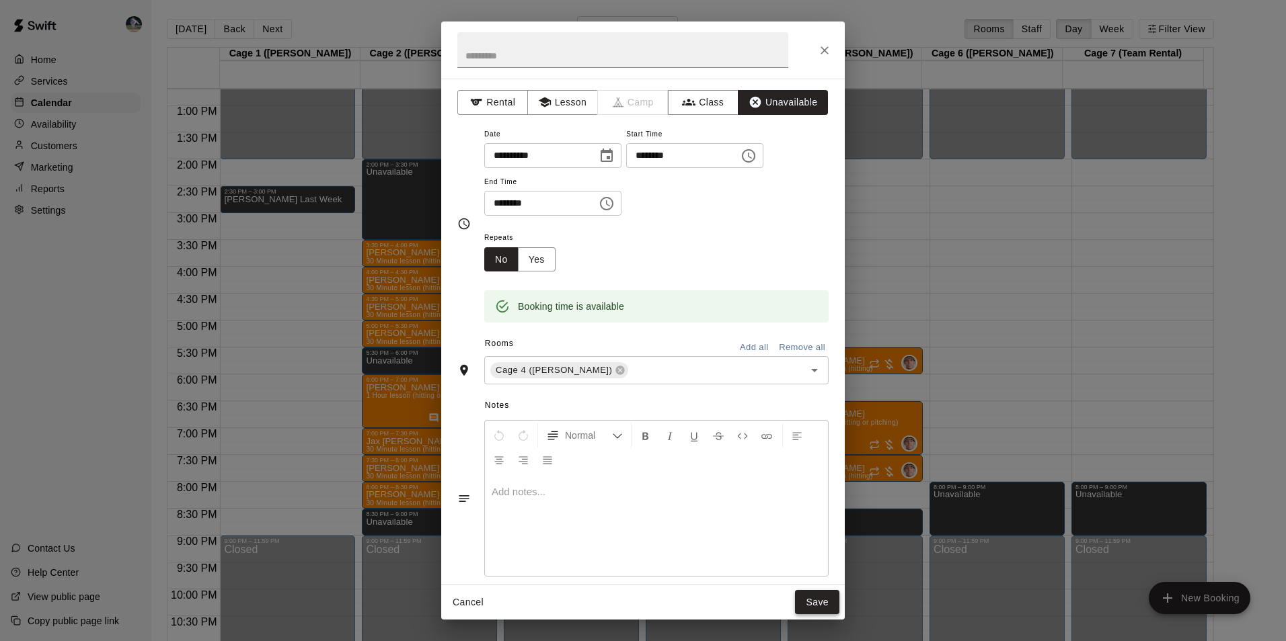
click at [822, 594] on button "Save" at bounding box center [817, 602] width 44 height 25
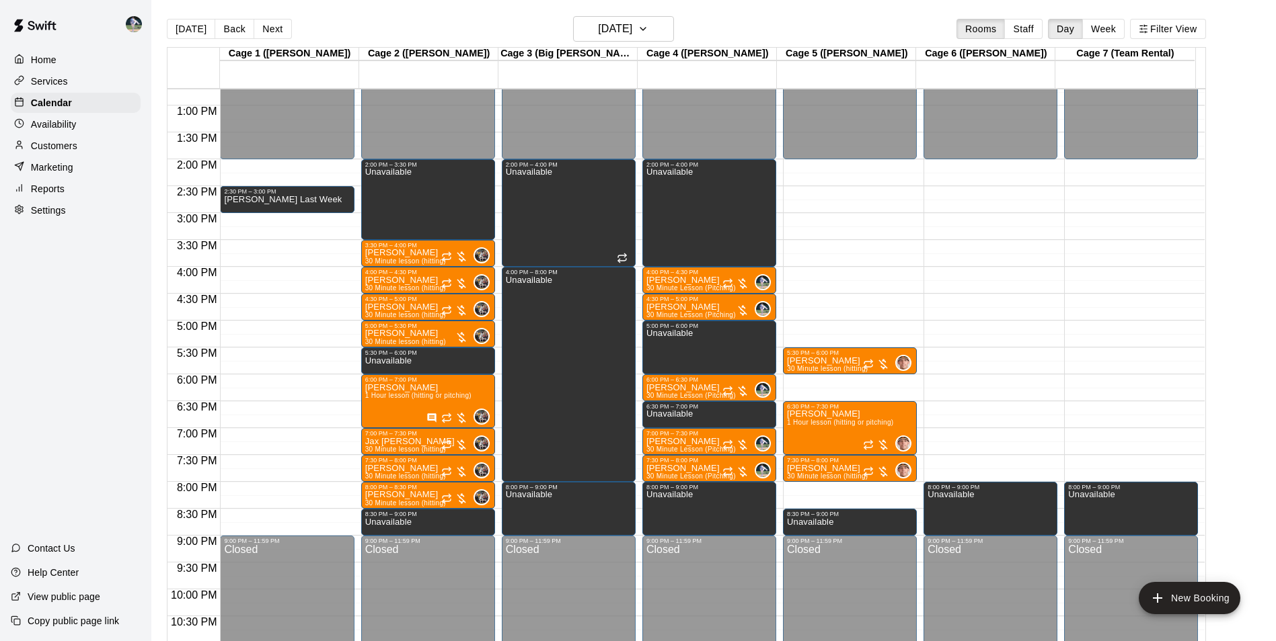
click at [847, 162] on div "12:00 AM – 2:00 PM Closed 5:30 PM – 6:00 PM Noah Pike 30 Minute lesson (hitting…" at bounding box center [850, 51] width 134 height 1291
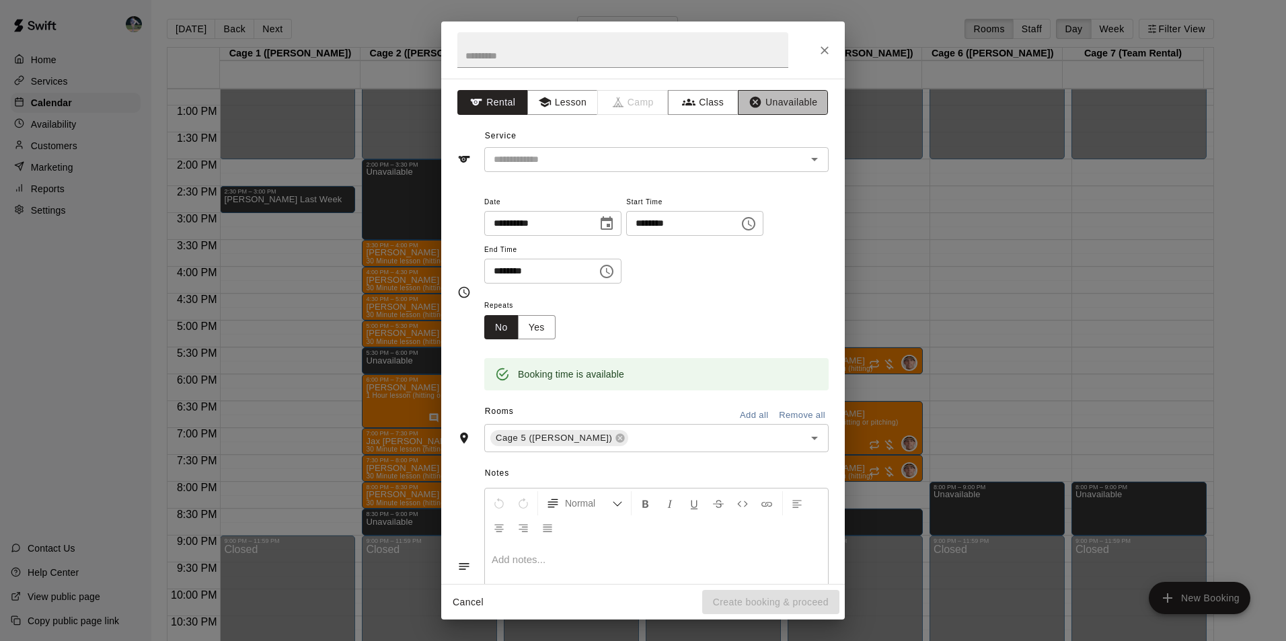
click at [779, 101] on button "Unavailable" at bounding box center [783, 102] width 90 height 25
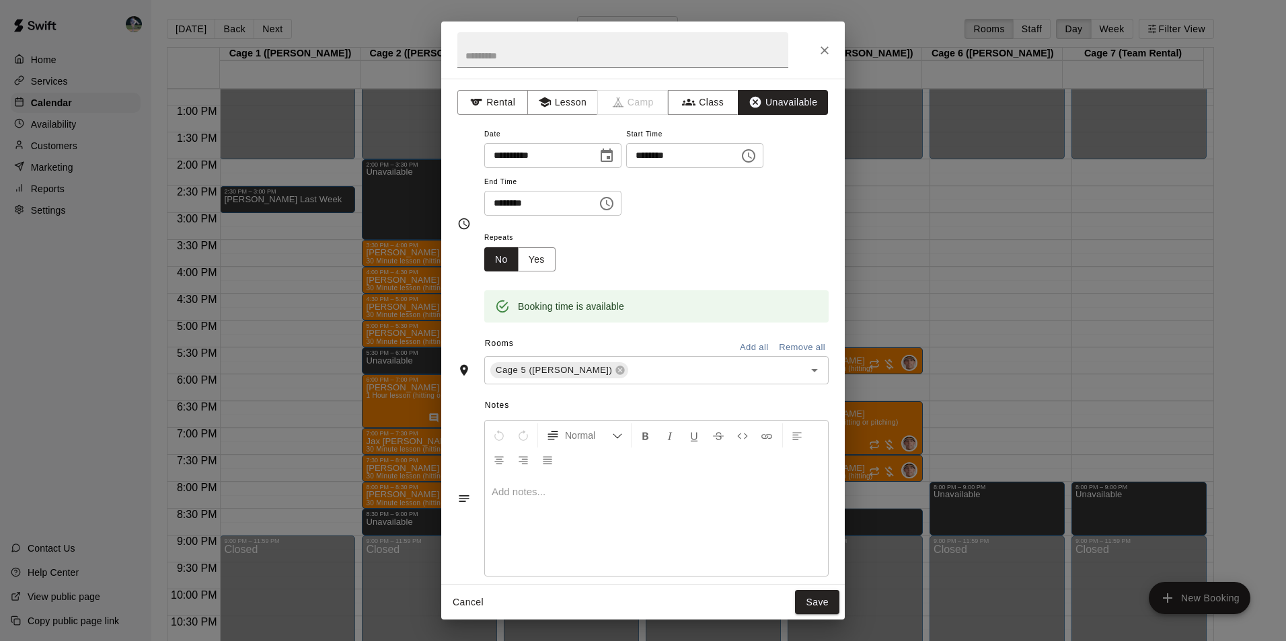
click at [615, 205] on icon "Choose time, selected time is 2:30 PM" at bounding box center [606, 204] width 16 height 16
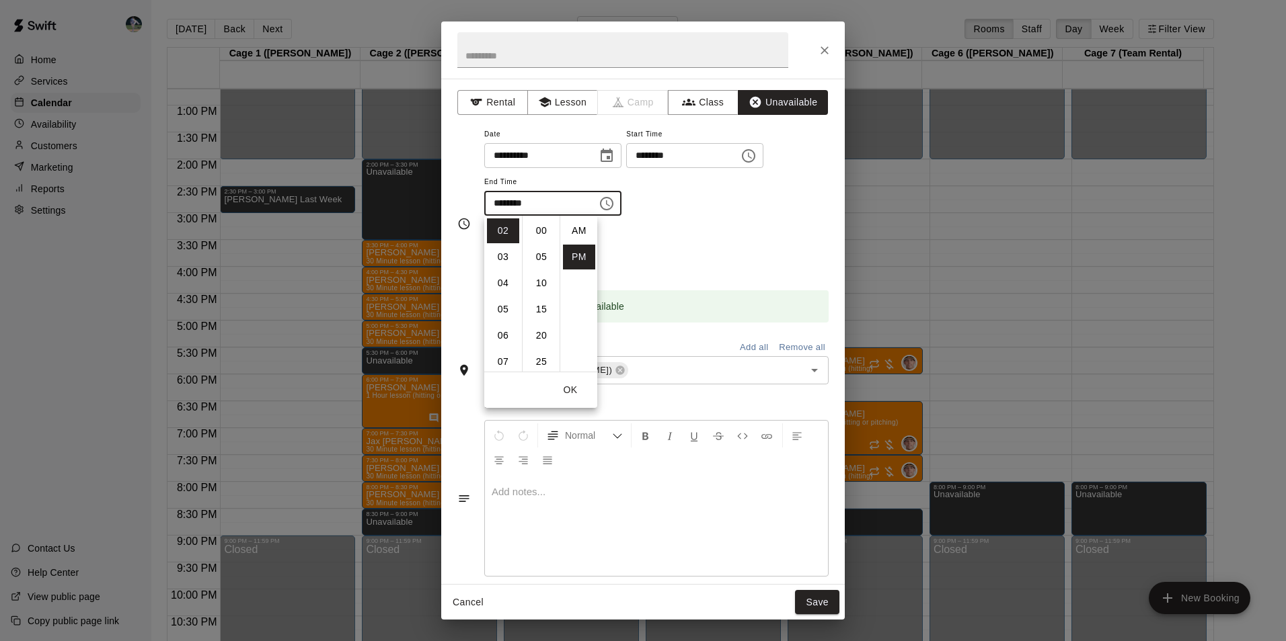
scroll to position [24, 0]
click at [501, 309] on li "05" at bounding box center [503, 309] width 32 height 25
type input "********"
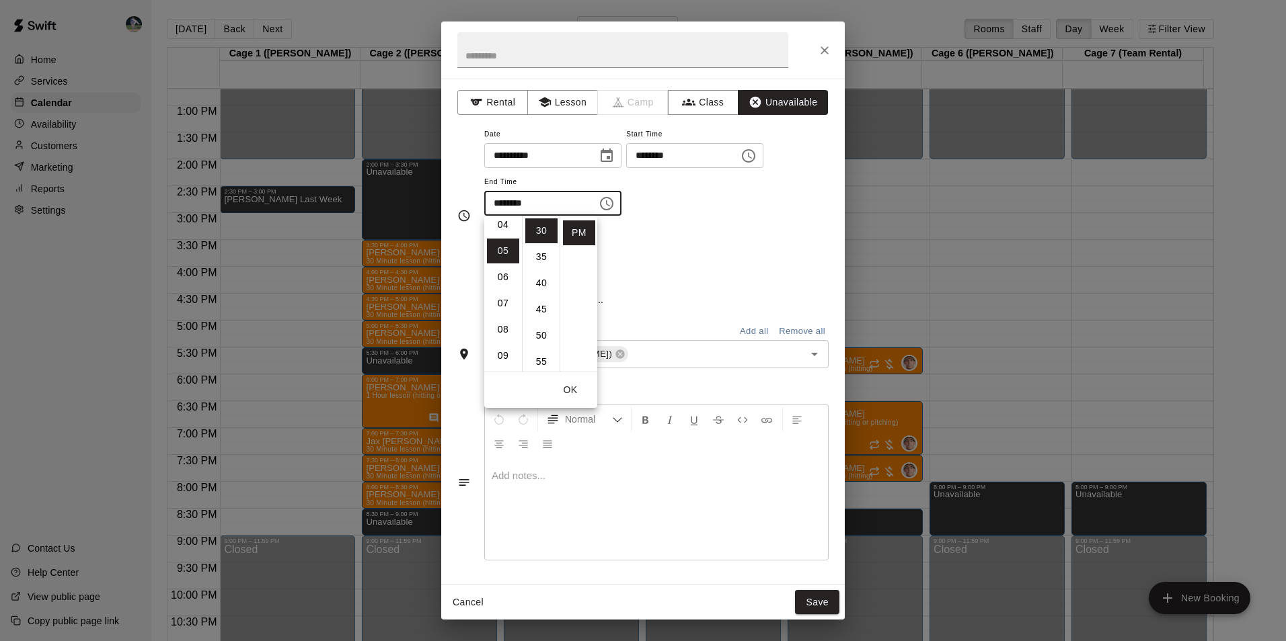
scroll to position [131, 0]
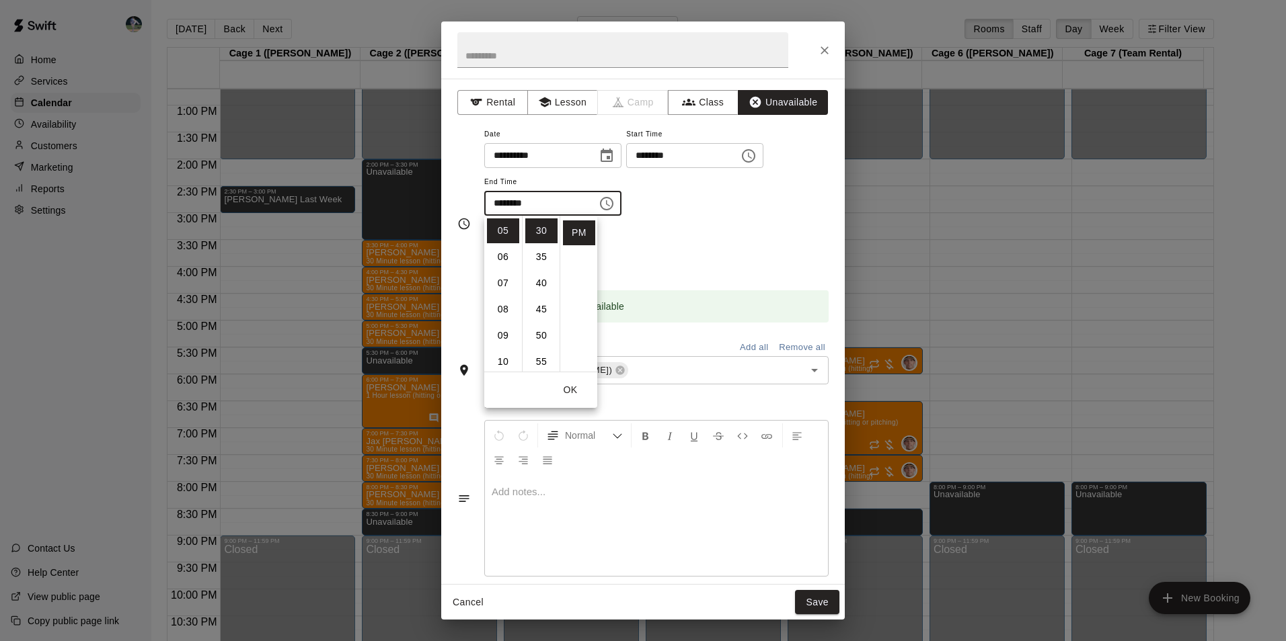
click at [574, 387] on button "OK" at bounding box center [570, 390] width 43 height 25
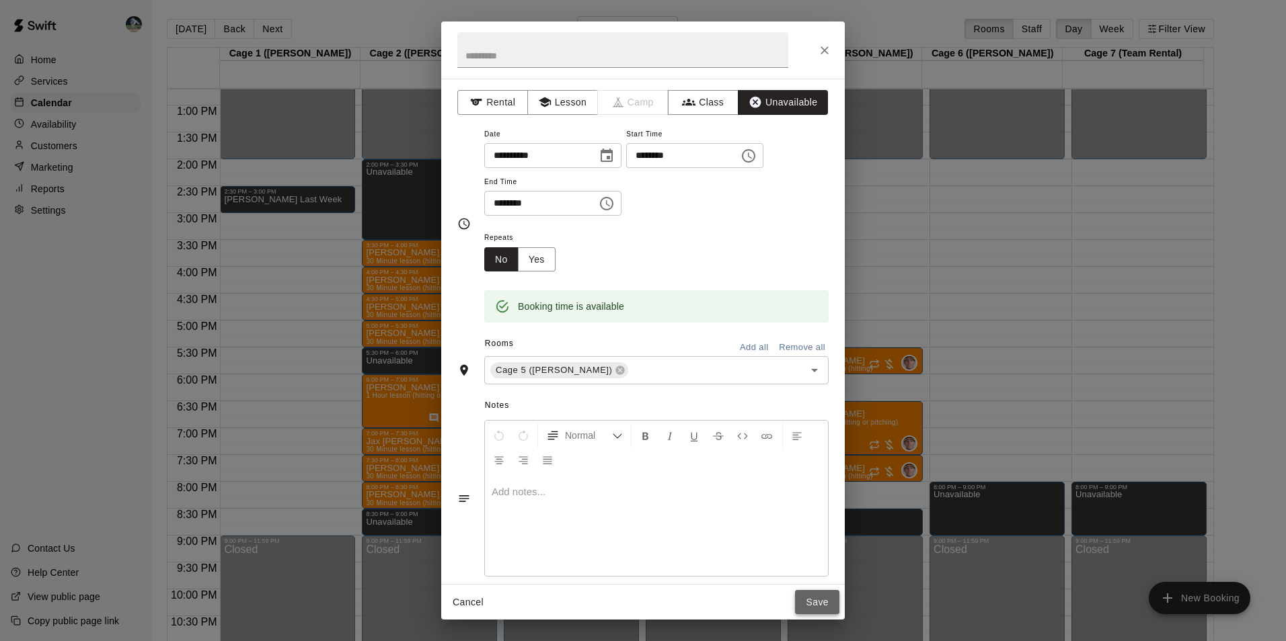
click at [811, 603] on button "Save" at bounding box center [817, 602] width 44 height 25
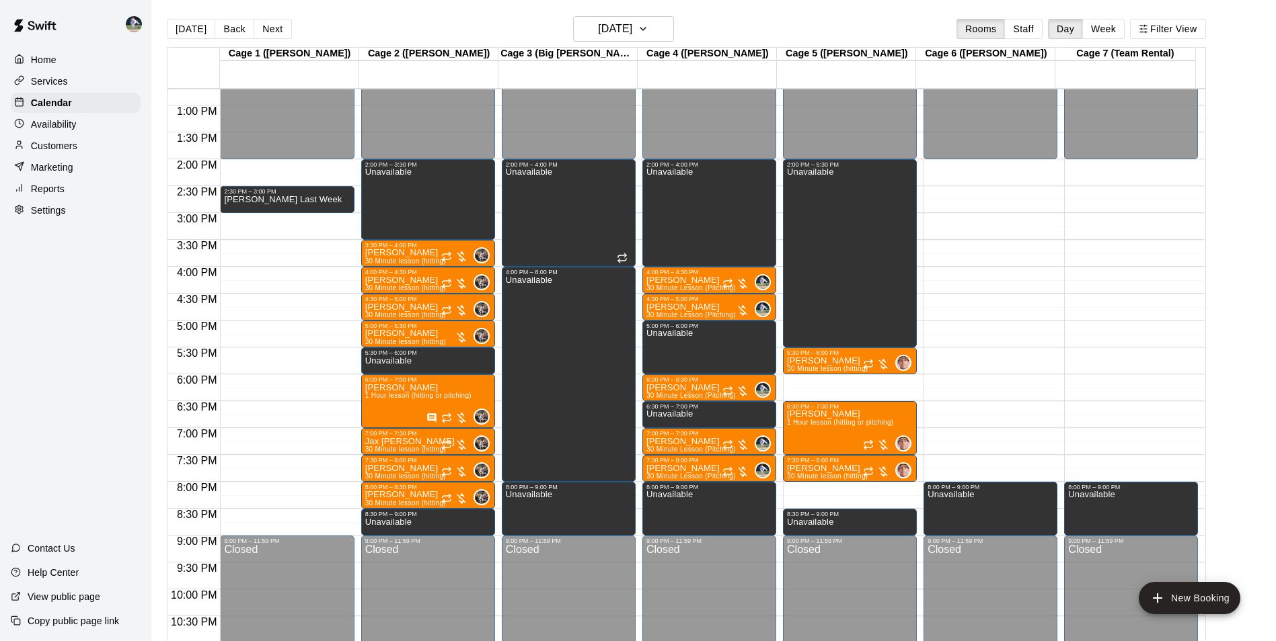
click at [836, 382] on div "12:00 AM – 2:00 PM Closed 2:00 PM – 5:30 PM Unavailable 5:30 PM – 6:00 PM Noah …" at bounding box center [850, 51] width 134 height 1291
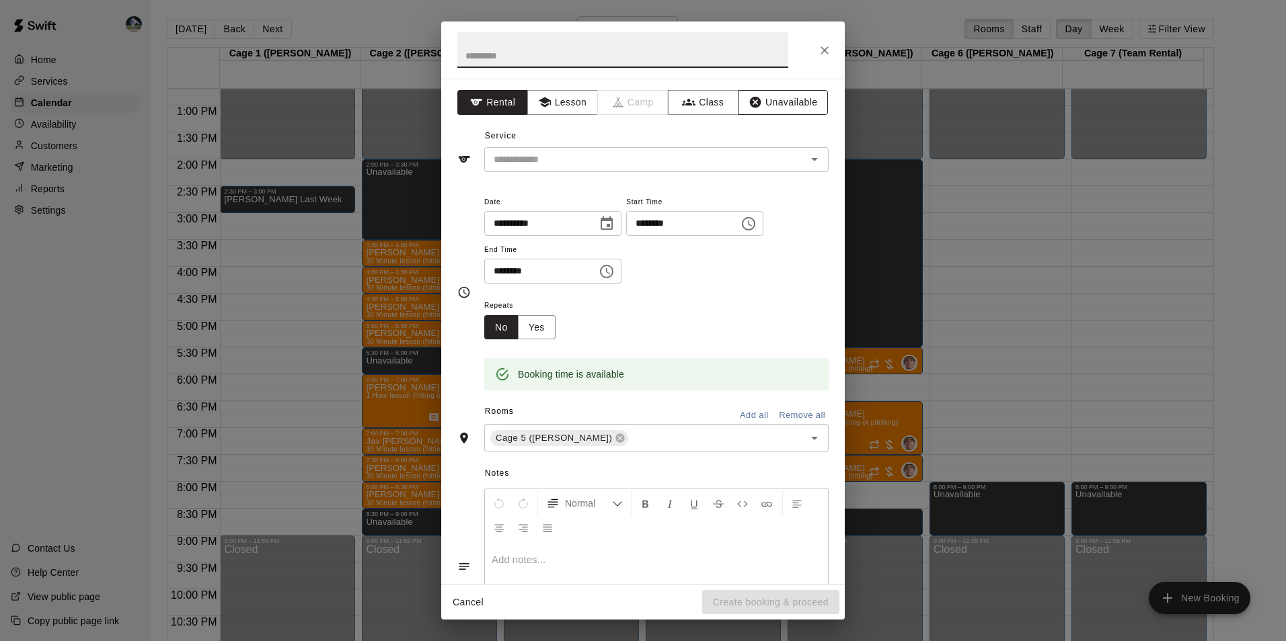
click at [777, 103] on button "Unavailable" at bounding box center [783, 102] width 90 height 25
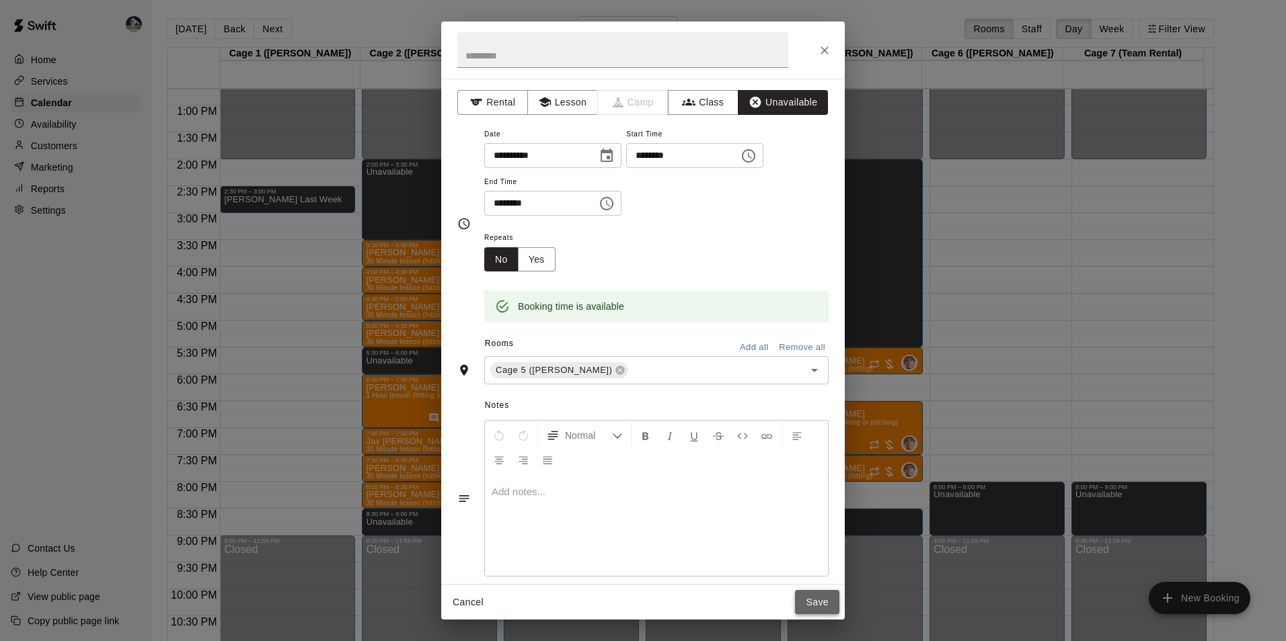
click at [807, 600] on button "Save" at bounding box center [817, 602] width 44 height 25
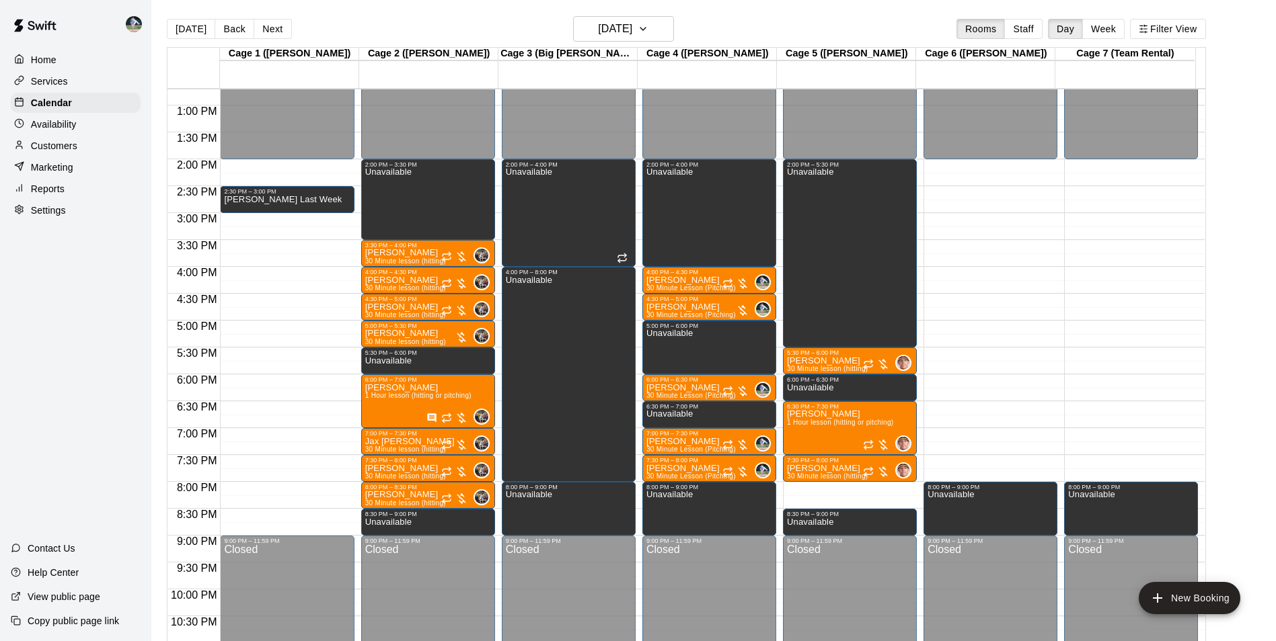
click at [827, 485] on div "12:00 AM – 2:00 PM Closed 2:00 PM – 5:30 PM Unavailable 5:30 PM – 6:00 PM Noah …" at bounding box center [850, 51] width 134 height 1291
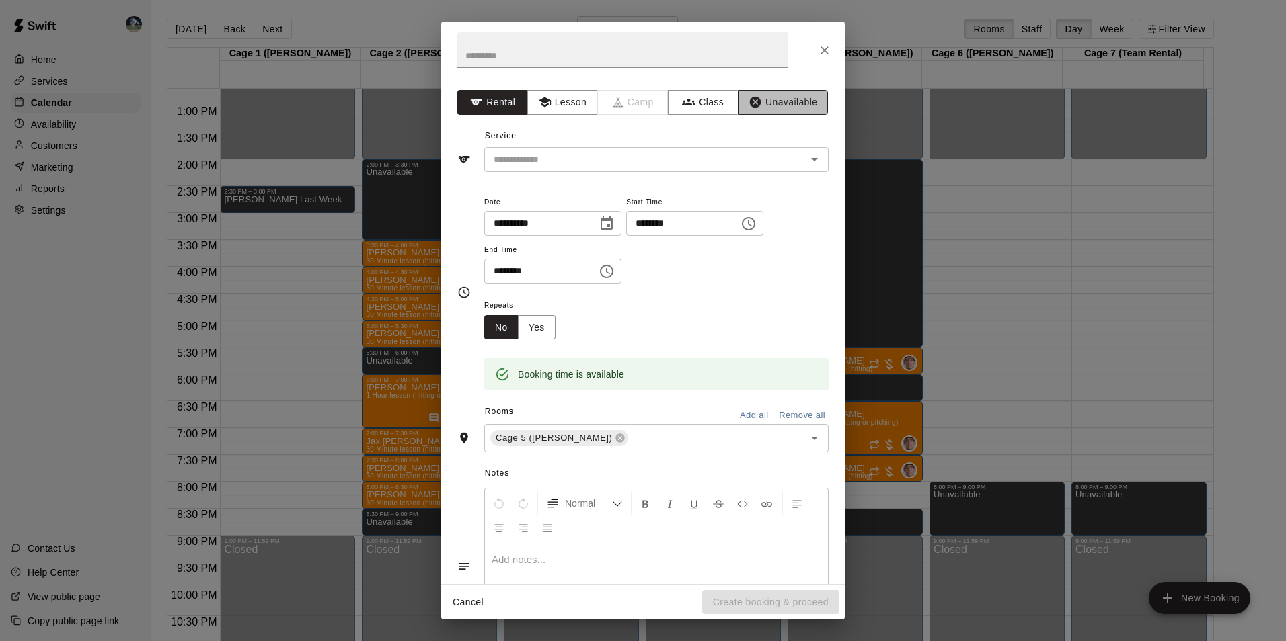
click at [771, 100] on button "Unavailable" at bounding box center [783, 102] width 90 height 25
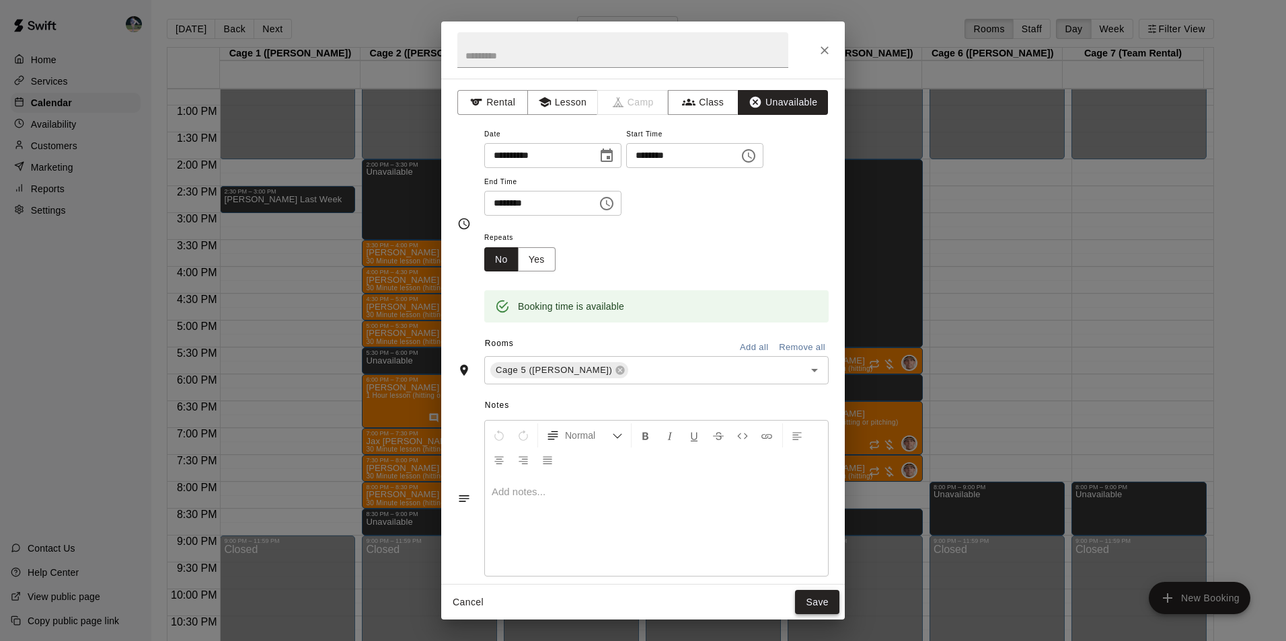
click at [813, 601] on button "Save" at bounding box center [817, 602] width 44 height 25
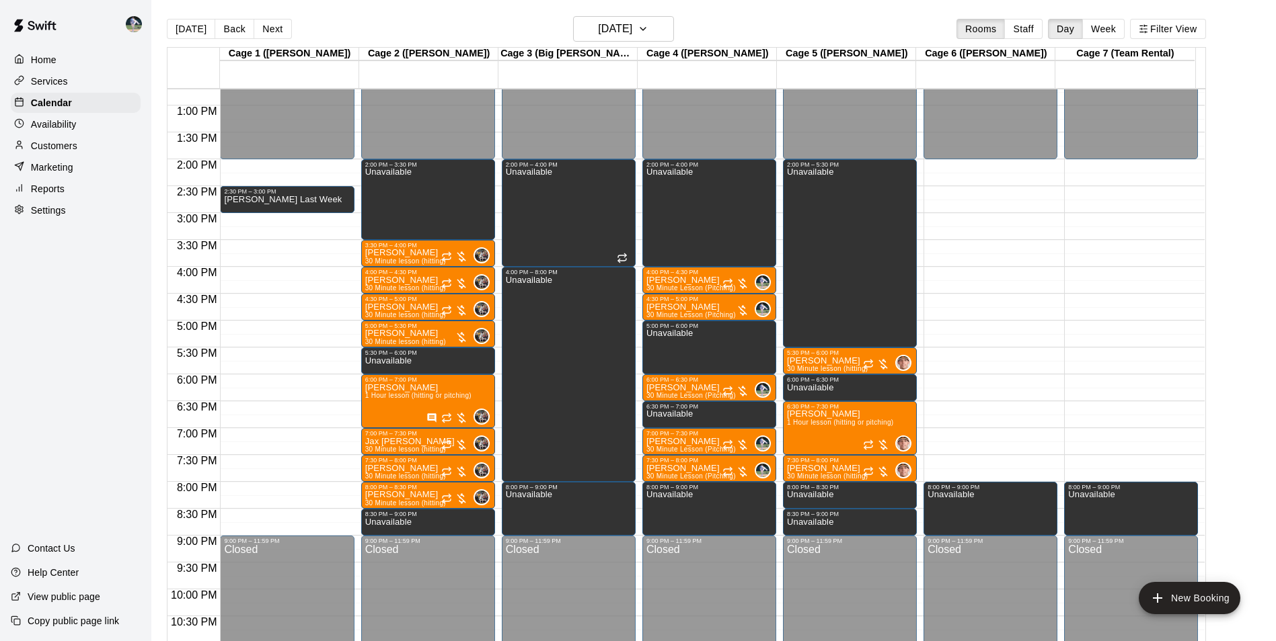
click at [977, 167] on div "12:00 AM – 2:00 PM Closed 8:00 PM – 9:00 PM Unavailable 9:00 PM – 11:59 PM Clos…" at bounding box center [990, 51] width 134 height 1291
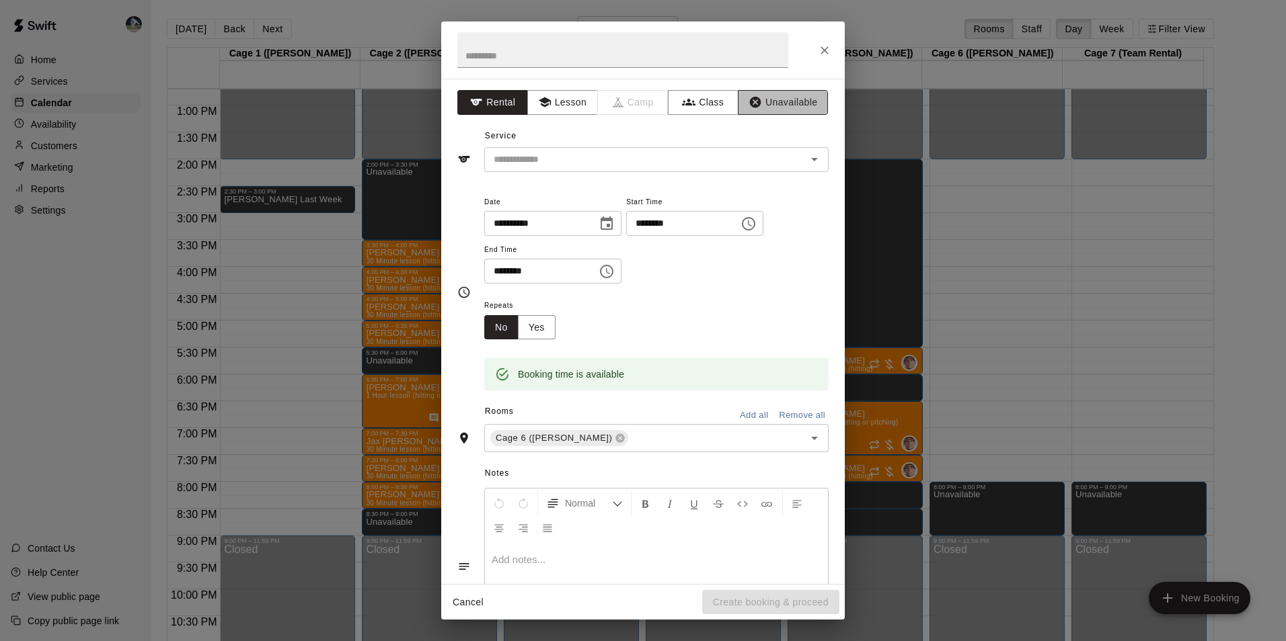
click at [771, 100] on button "Unavailable" at bounding box center [783, 102] width 90 height 25
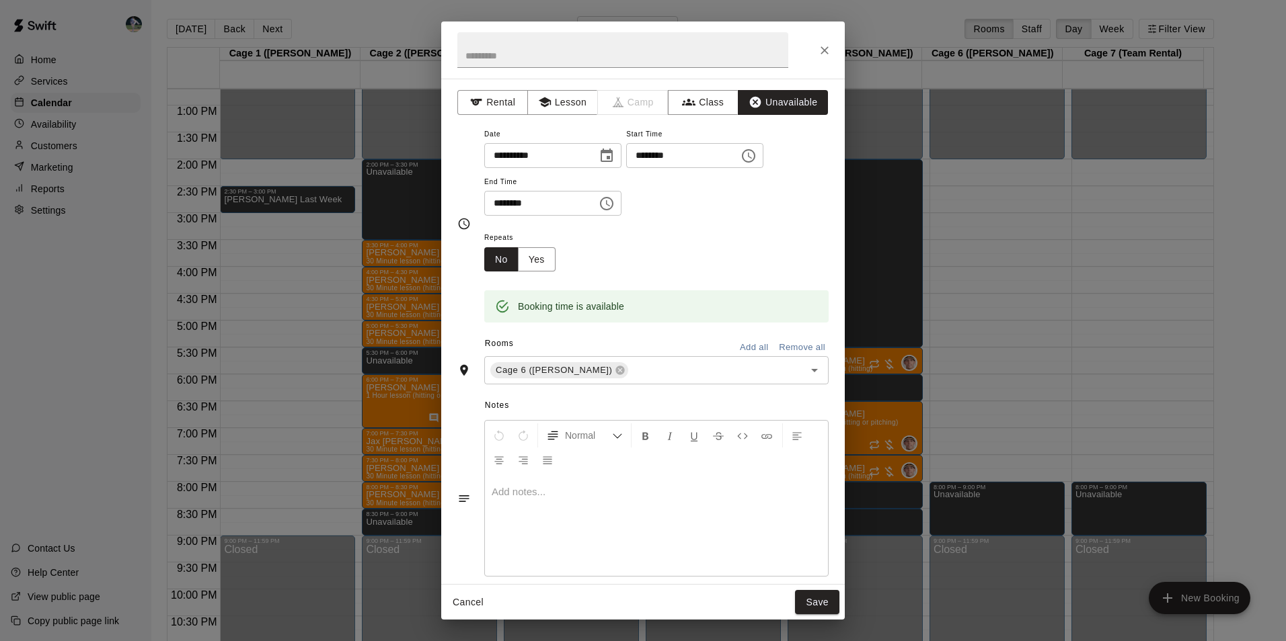
click at [615, 203] on icon "Choose time, selected time is 2:30 PM" at bounding box center [606, 204] width 16 height 16
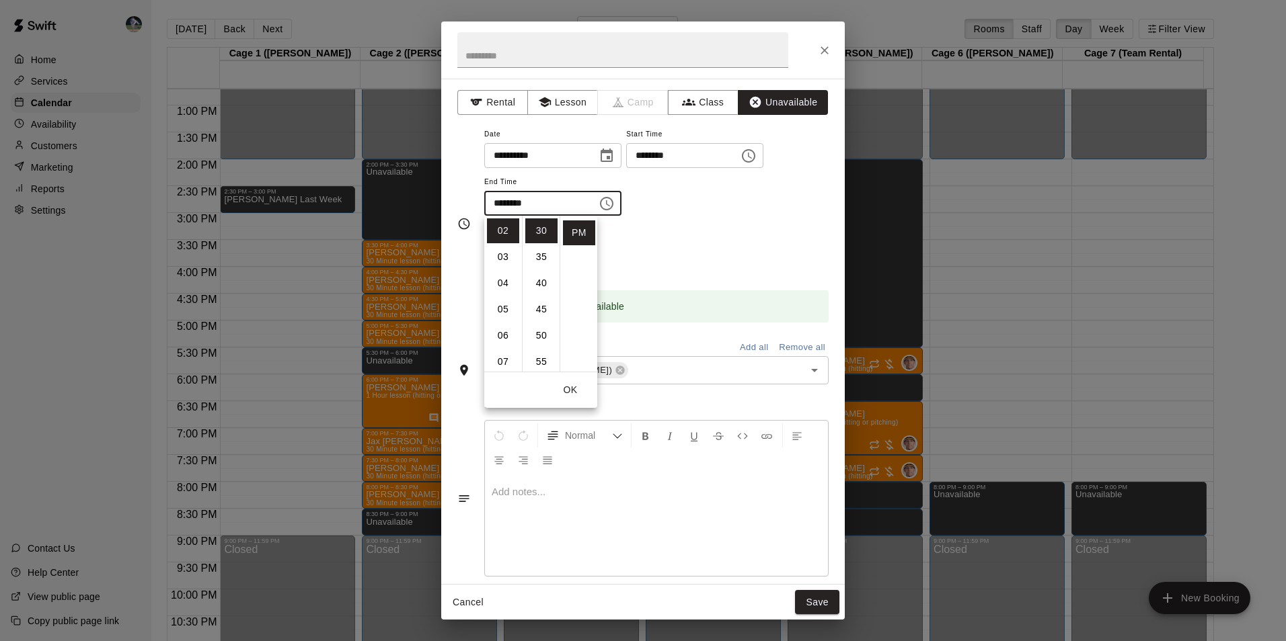
scroll to position [189, 0]
click at [504, 277] on li "09" at bounding box center [503, 278] width 32 height 25
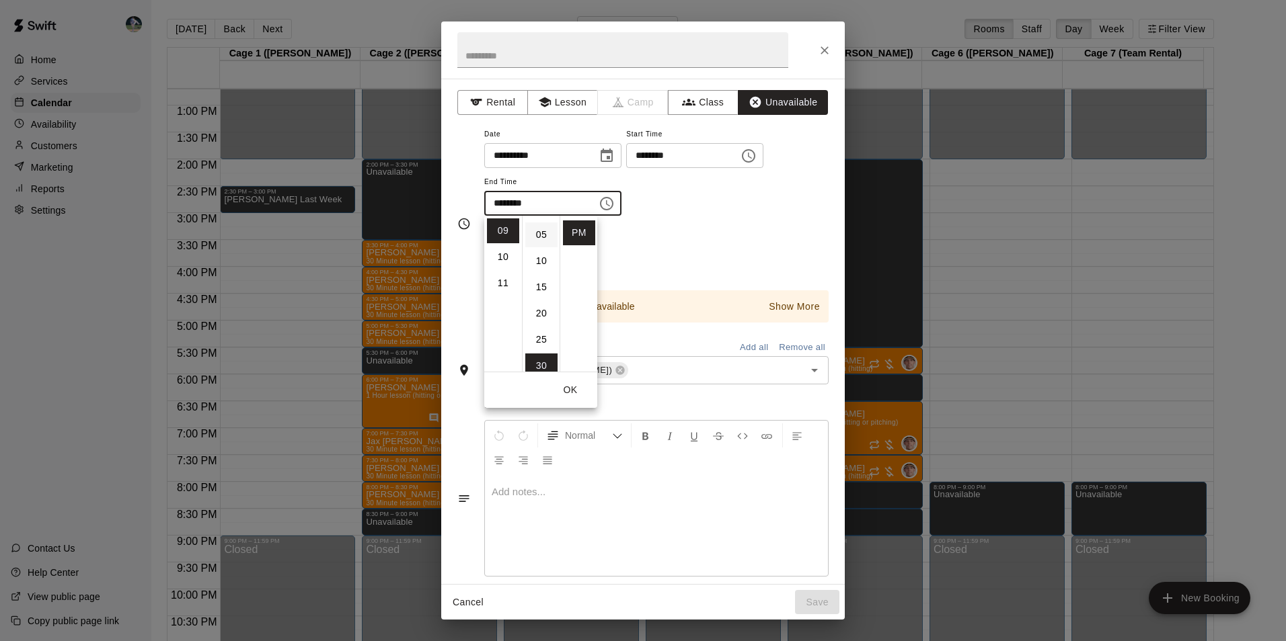
scroll to position [6, 0]
click at [541, 224] on li "00" at bounding box center [541, 224] width 32 height 25
click at [584, 227] on li "PM" at bounding box center [579, 233] width 32 height 25
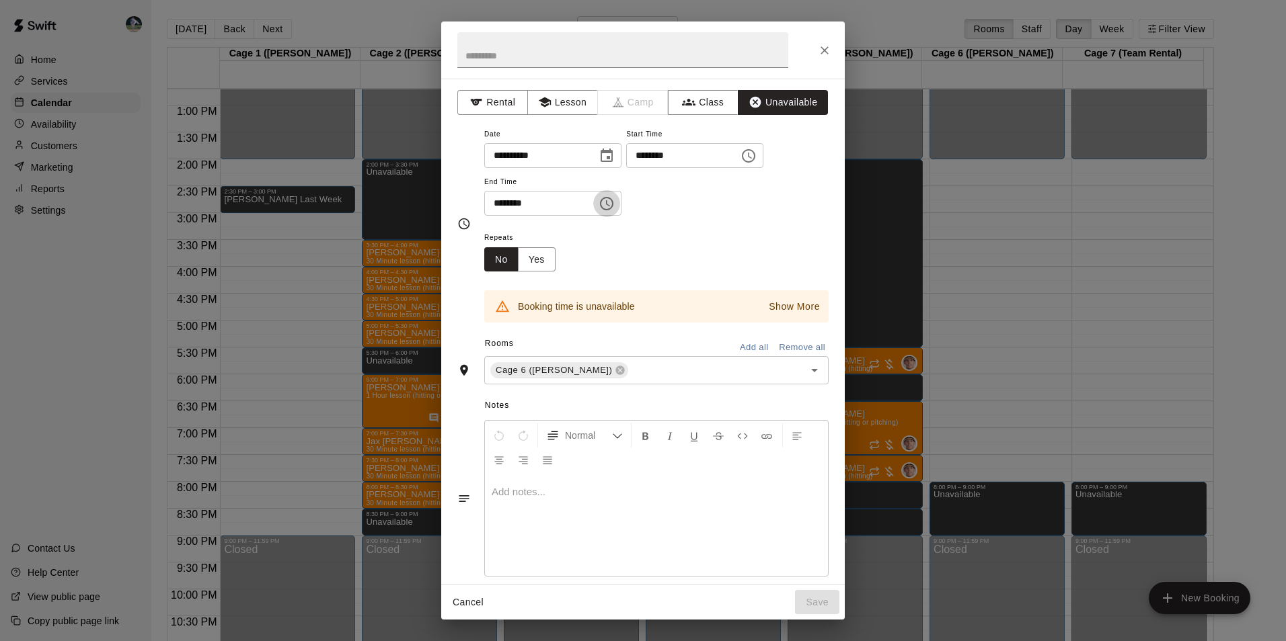
click at [611, 206] on button "Choose time, selected time is 9:00 PM" at bounding box center [606, 203] width 27 height 27
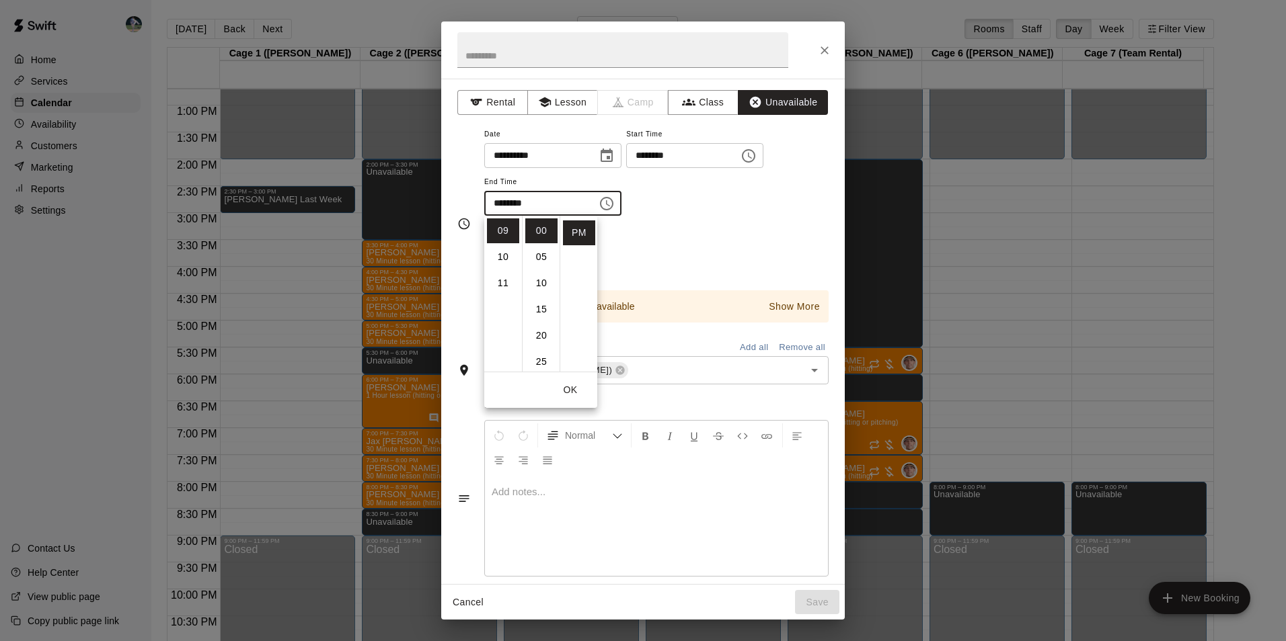
scroll to position [100, 0]
click at [500, 336] on li "08" at bounding box center [503, 341] width 32 height 25
type input "********"
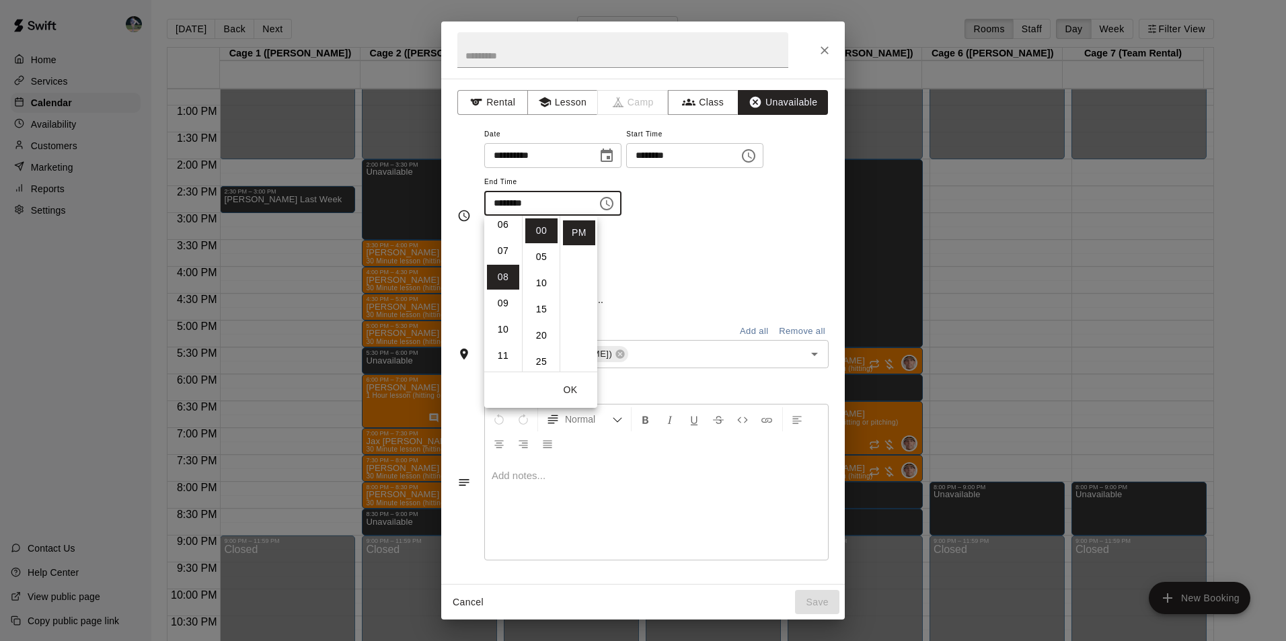
scroll to position [210, 0]
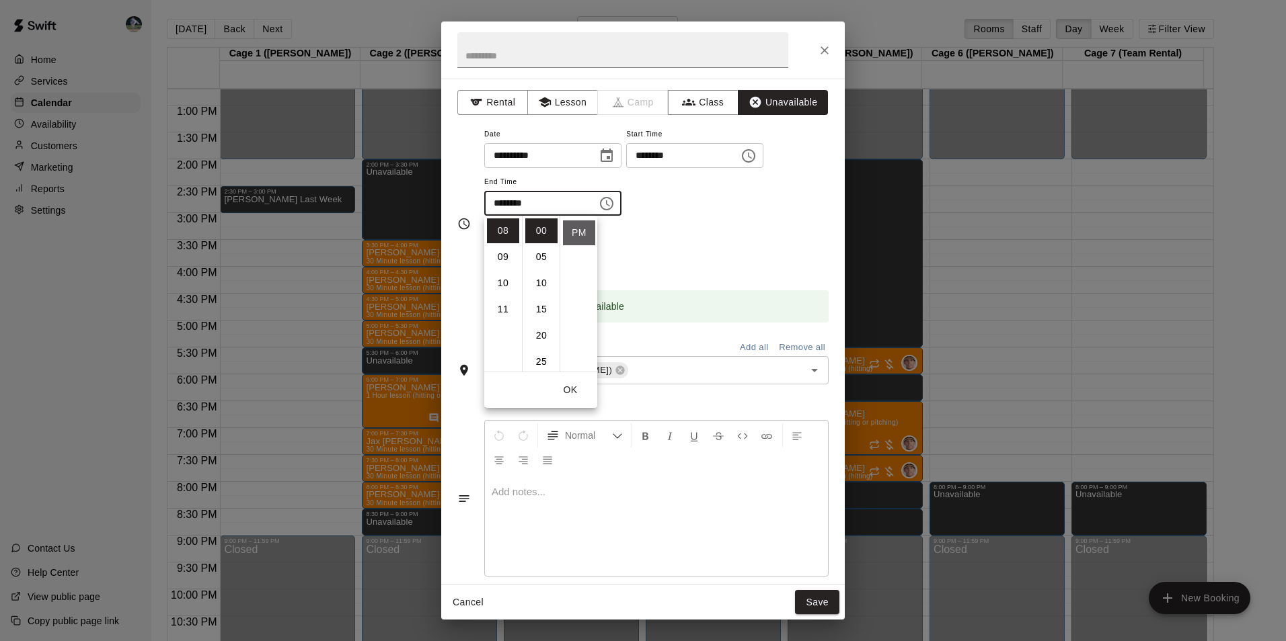
click at [577, 236] on li "PM" at bounding box center [579, 233] width 32 height 25
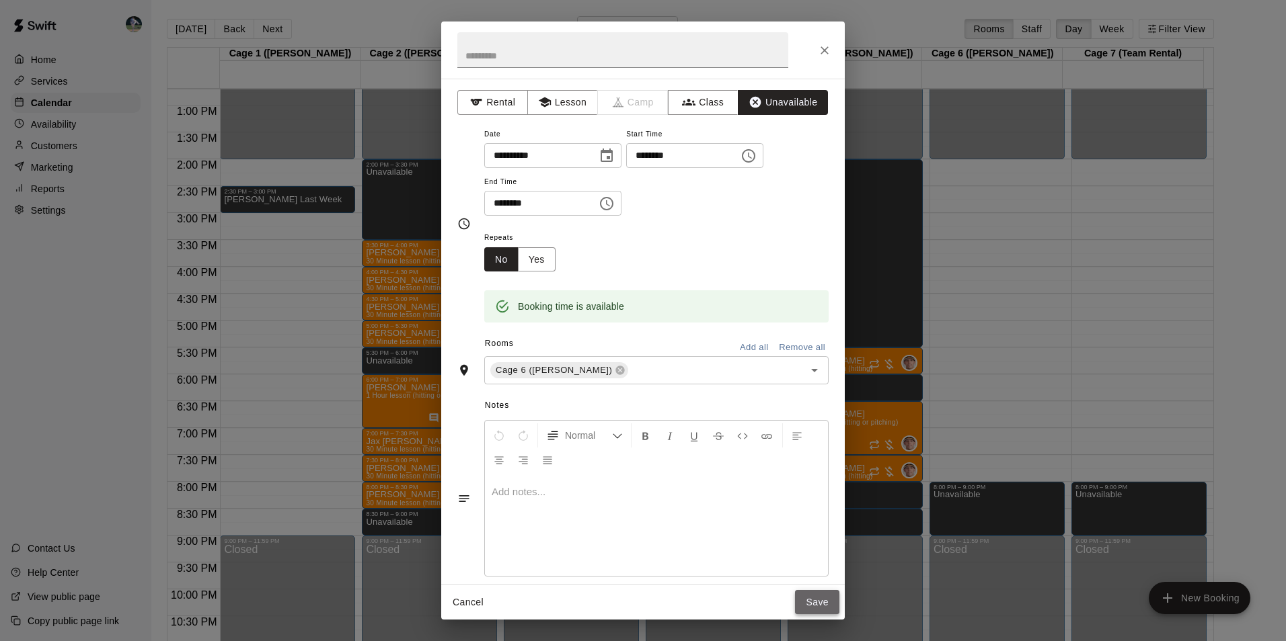
click at [801, 600] on button "Save" at bounding box center [817, 602] width 44 height 25
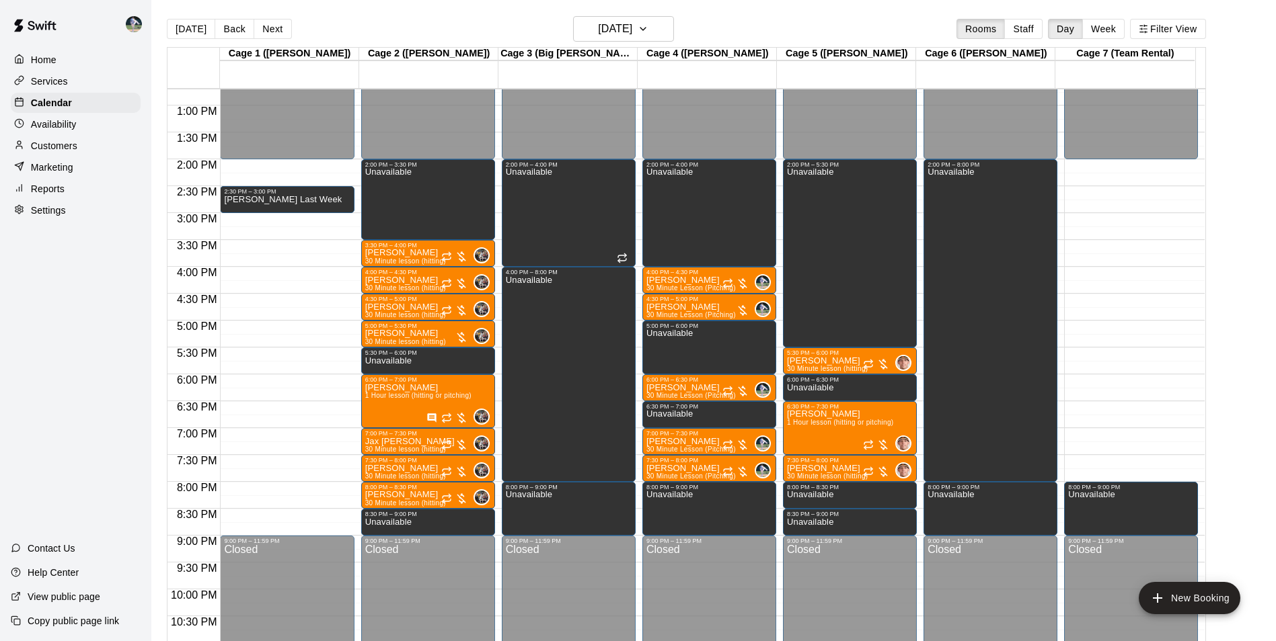
click at [1122, 165] on div "12:00 AM – 2:00 PM Closed 8:00 PM – 9:00 PM Unavailable 9:00 PM – 11:59 PM Clos…" at bounding box center [1131, 51] width 134 height 1291
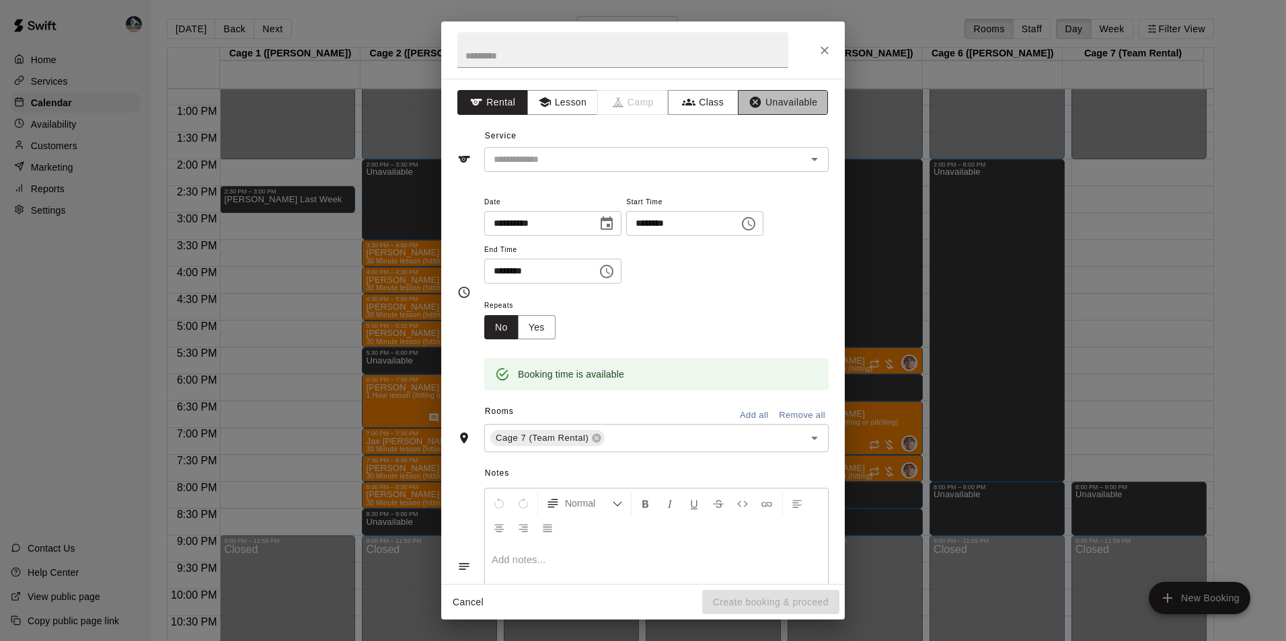
click at [789, 102] on button "Unavailable" at bounding box center [783, 102] width 90 height 25
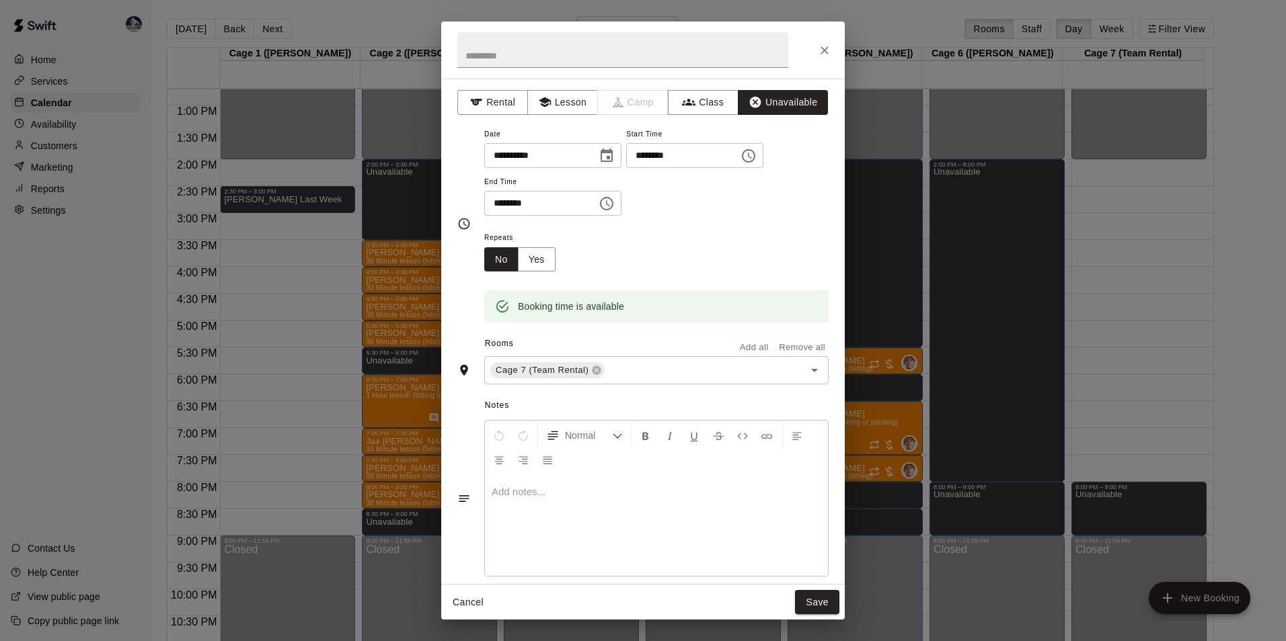
click at [615, 204] on icon "Choose time, selected time is 2:30 PM" at bounding box center [606, 204] width 16 height 16
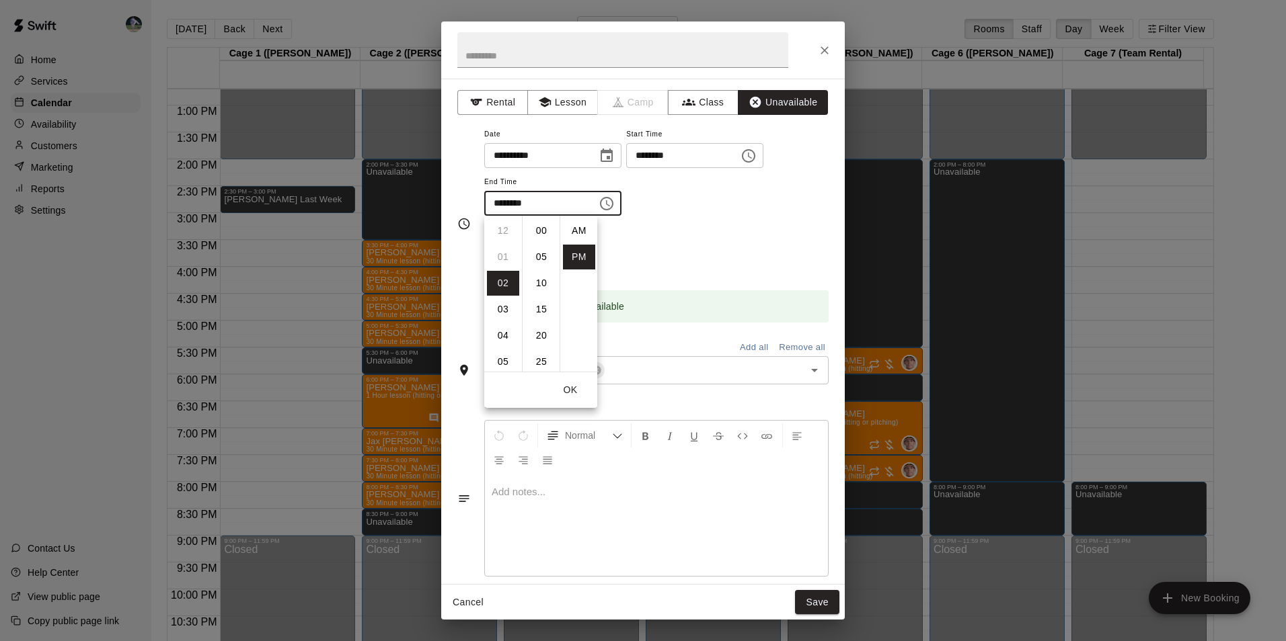
scroll to position [24, 0]
click at [506, 361] on li "08" at bounding box center [503, 361] width 32 height 25
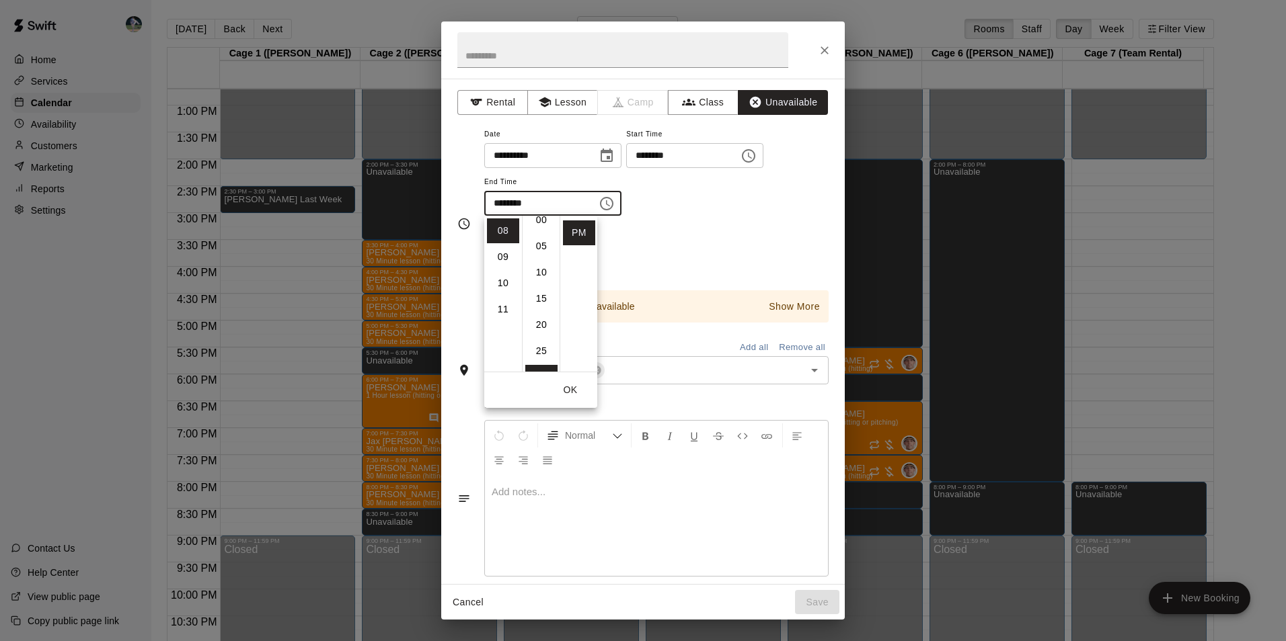
scroll to position [0, 0]
click at [543, 229] on li "00" at bounding box center [541, 231] width 32 height 25
type input "********"
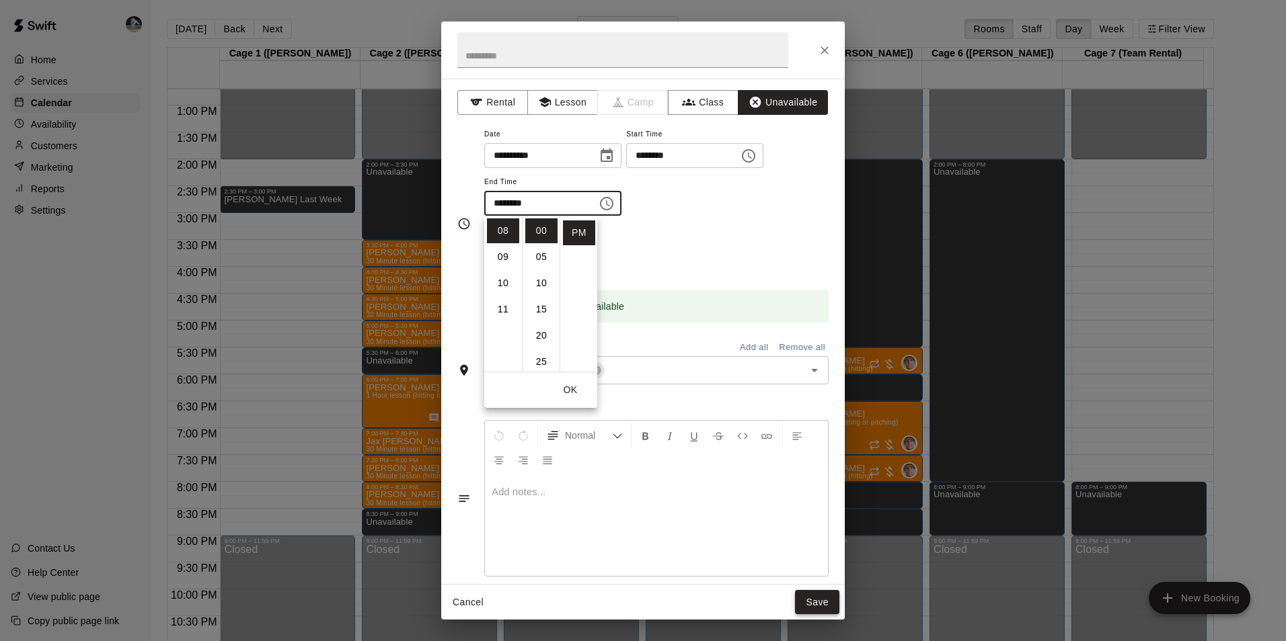
click at [832, 601] on button "Save" at bounding box center [817, 602] width 44 height 25
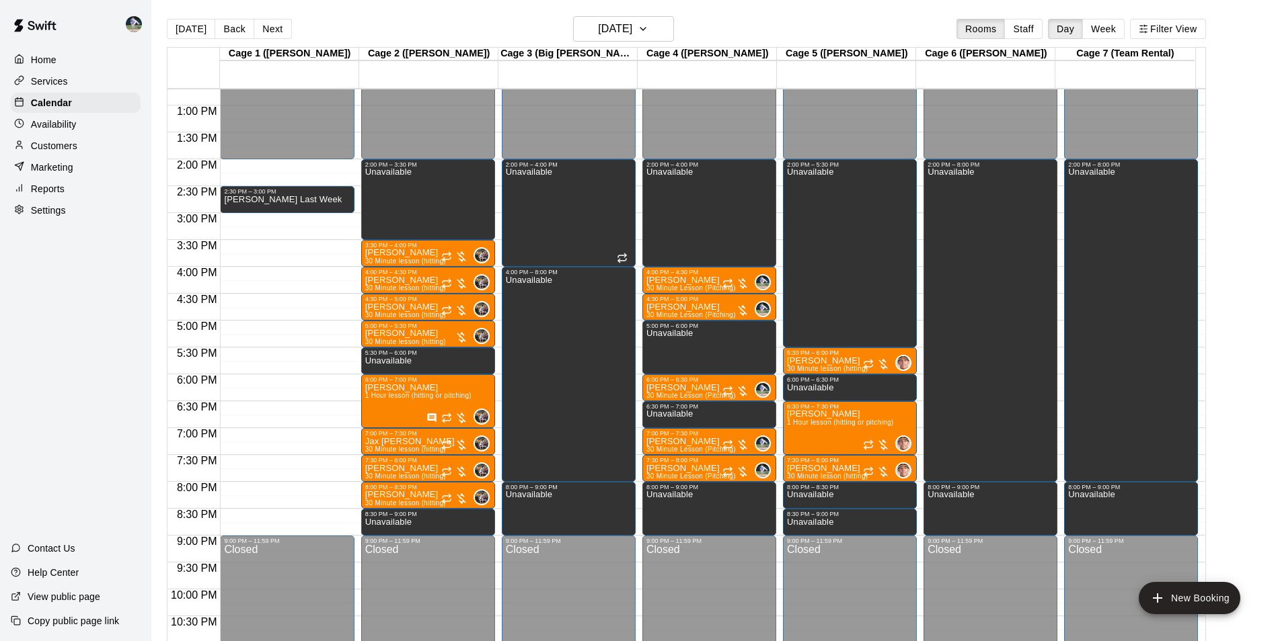
click at [284, 168] on div "12:00 AM – 2:00 PM Closed 2:30 PM – 3:00 PM Olivias Last Week 9:00 PM – 11:59 P…" at bounding box center [287, 51] width 134 height 1291
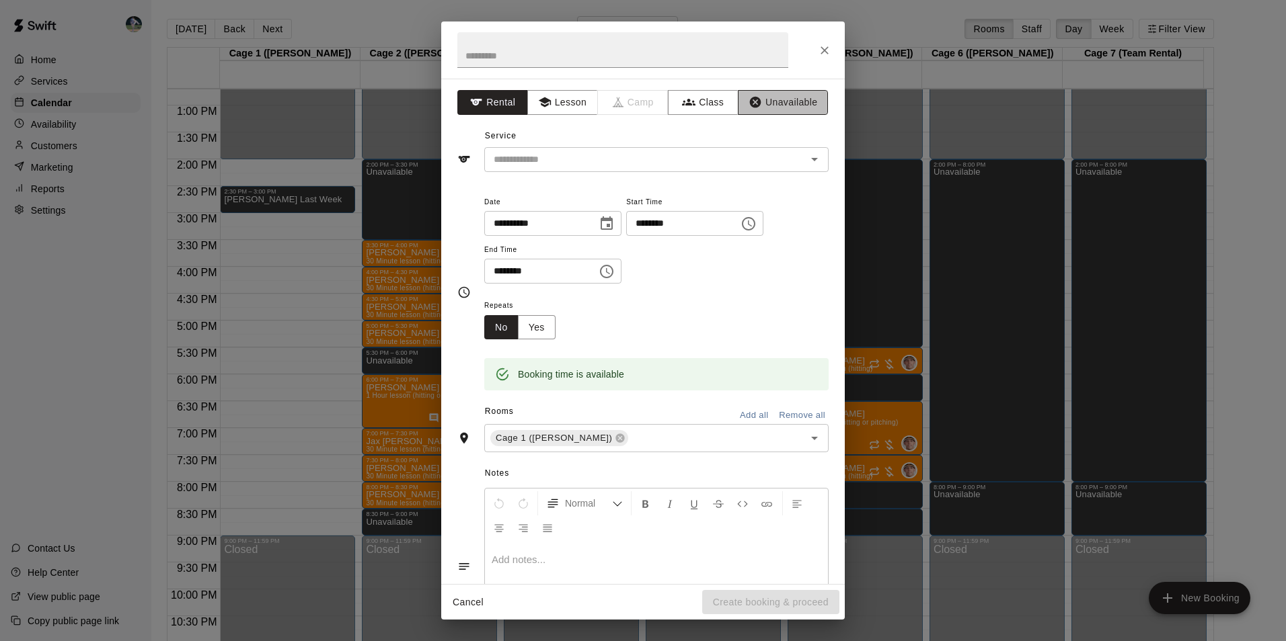
click at [763, 101] on button "Unavailable" at bounding box center [783, 102] width 90 height 25
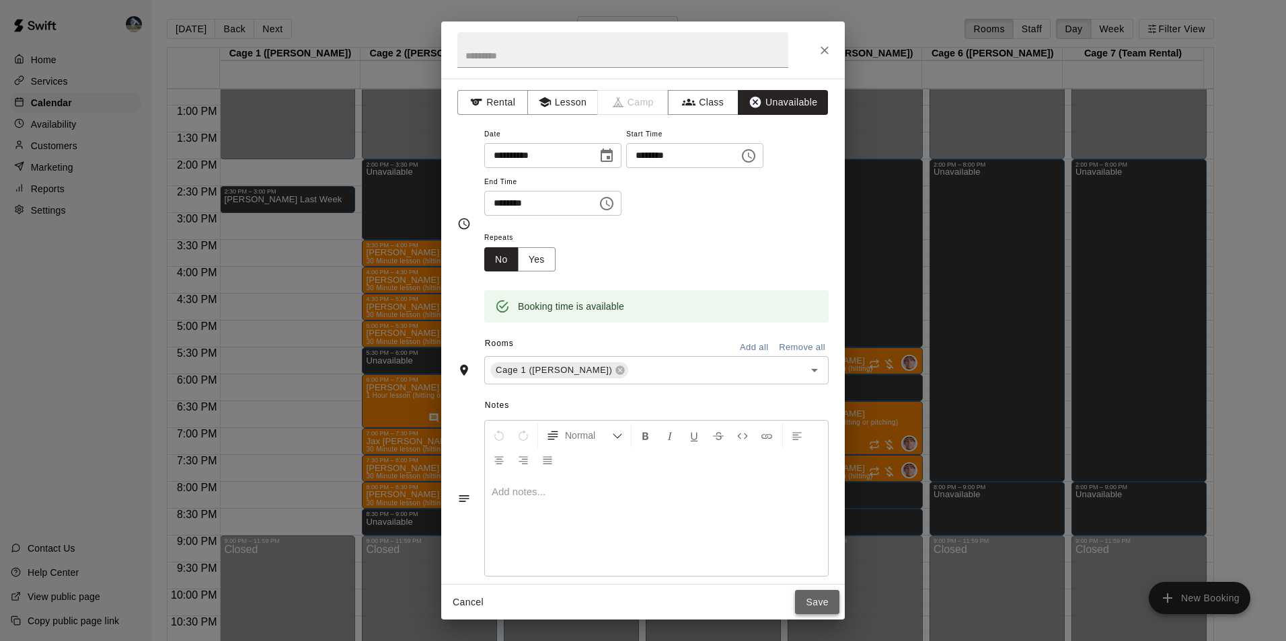
click at [814, 597] on button "Save" at bounding box center [817, 602] width 44 height 25
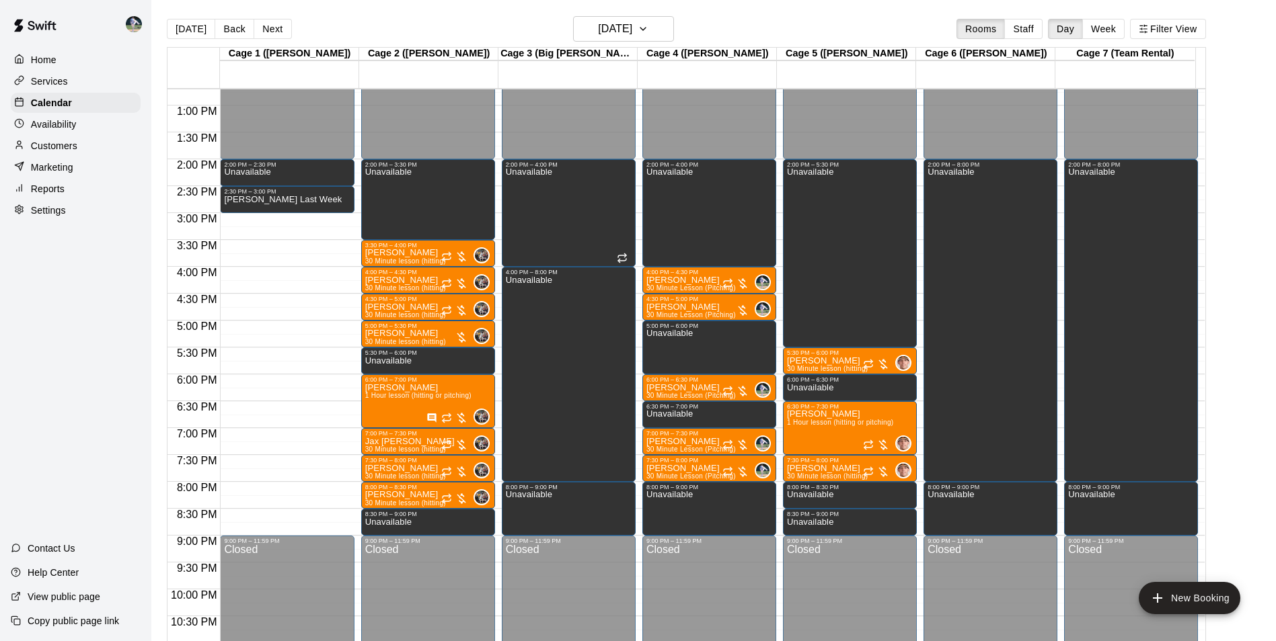
click at [268, 223] on div "12:00 AM – 2:00 PM Closed 2:00 PM – 2:30 PM Unavailable 2:30 PM – 3:00 PM Olivi…" at bounding box center [287, 51] width 134 height 1291
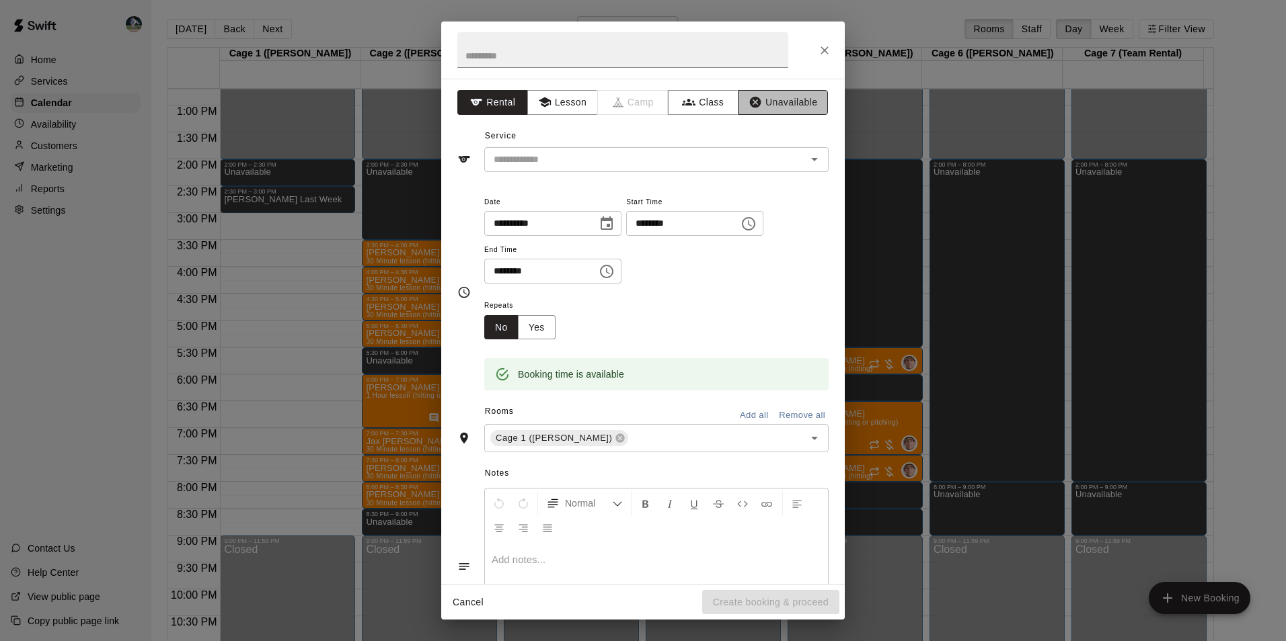
click at [785, 106] on button "Unavailable" at bounding box center [783, 102] width 90 height 25
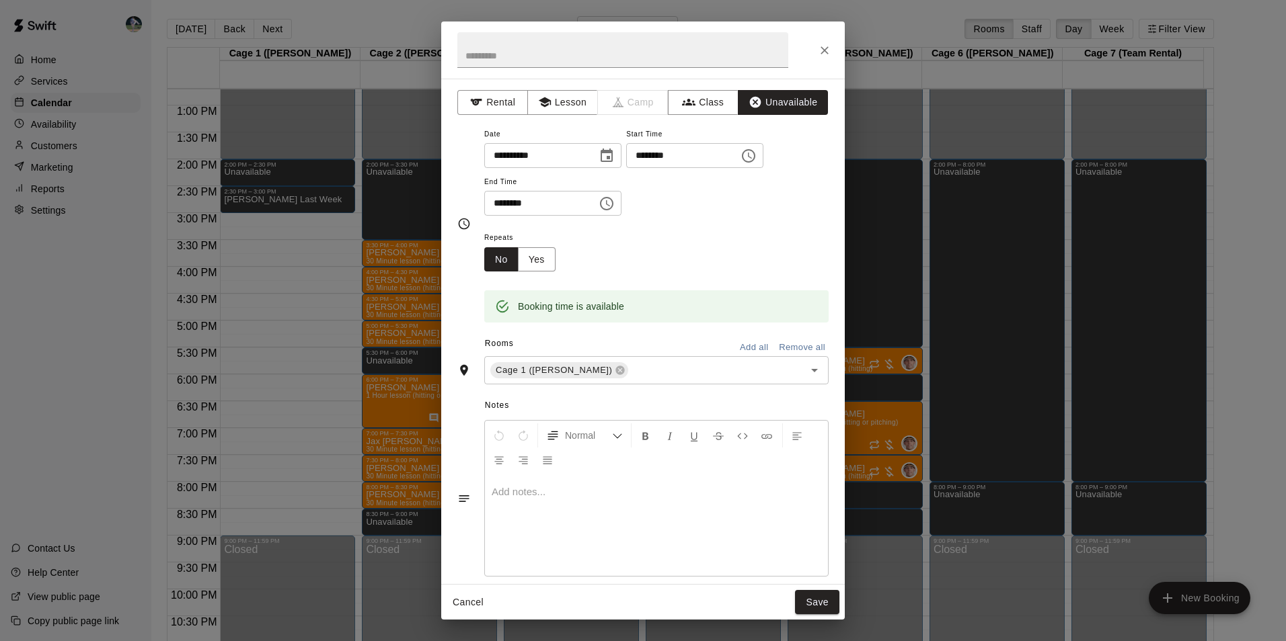
click at [613, 198] on icon "Choose time, selected time is 3:30 PM" at bounding box center [606, 203] width 13 height 13
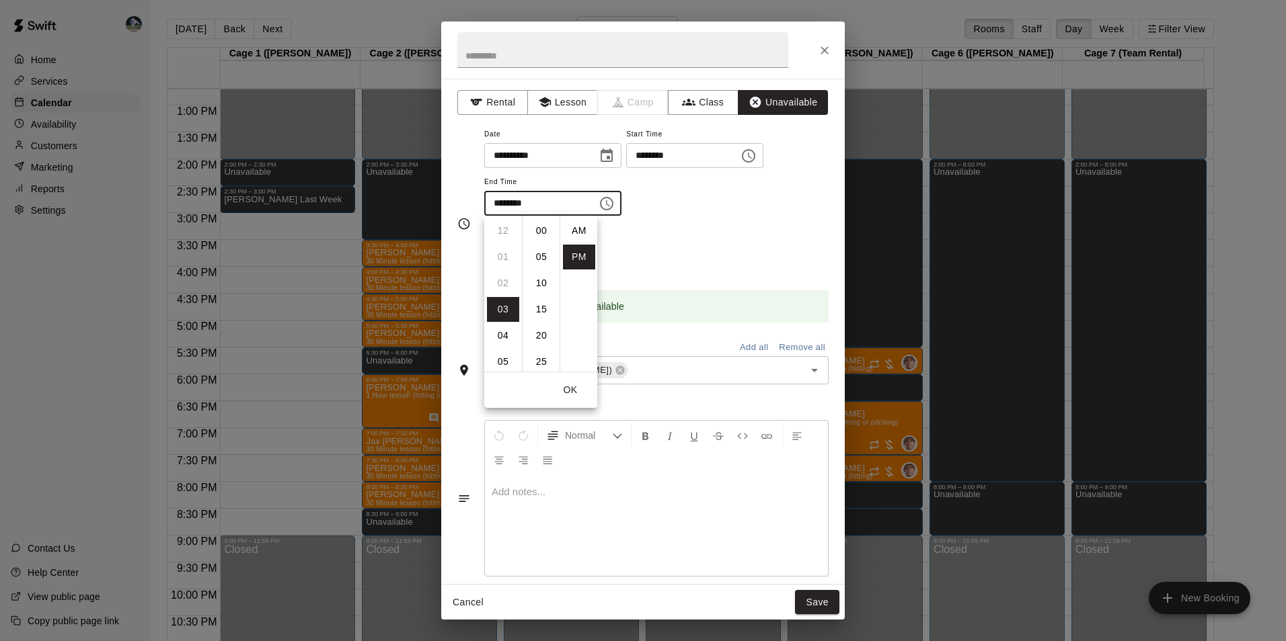
scroll to position [24, 0]
click at [498, 354] on li "09" at bounding box center [503, 361] width 32 height 25
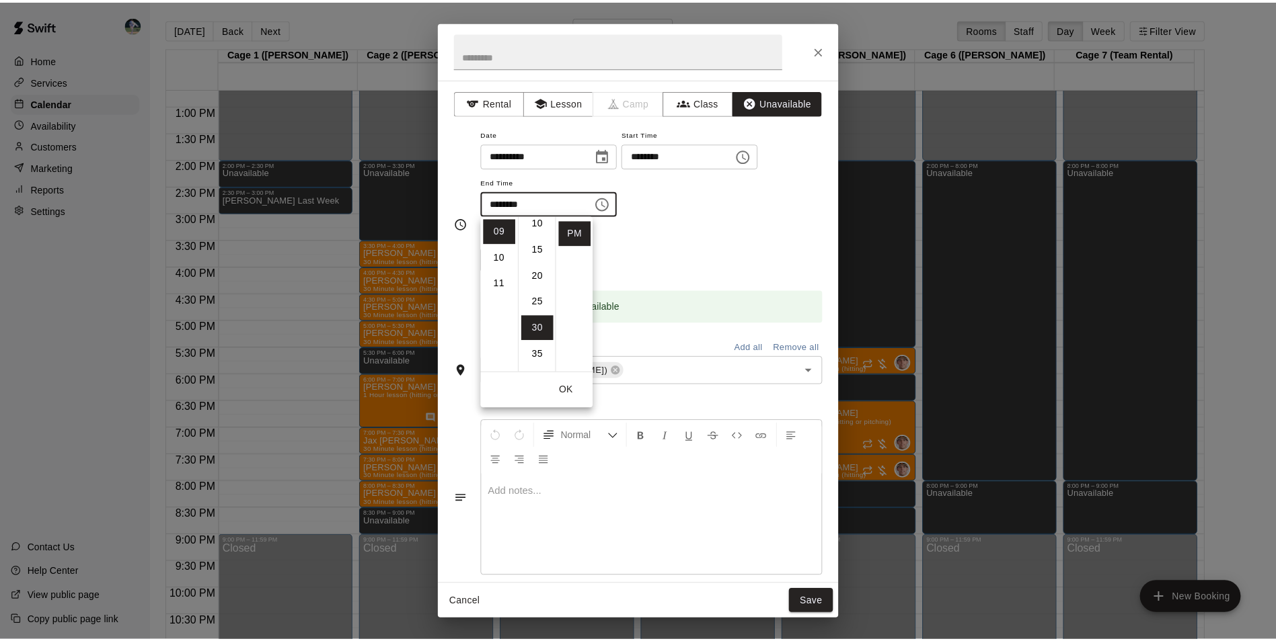
scroll to position [0, 0]
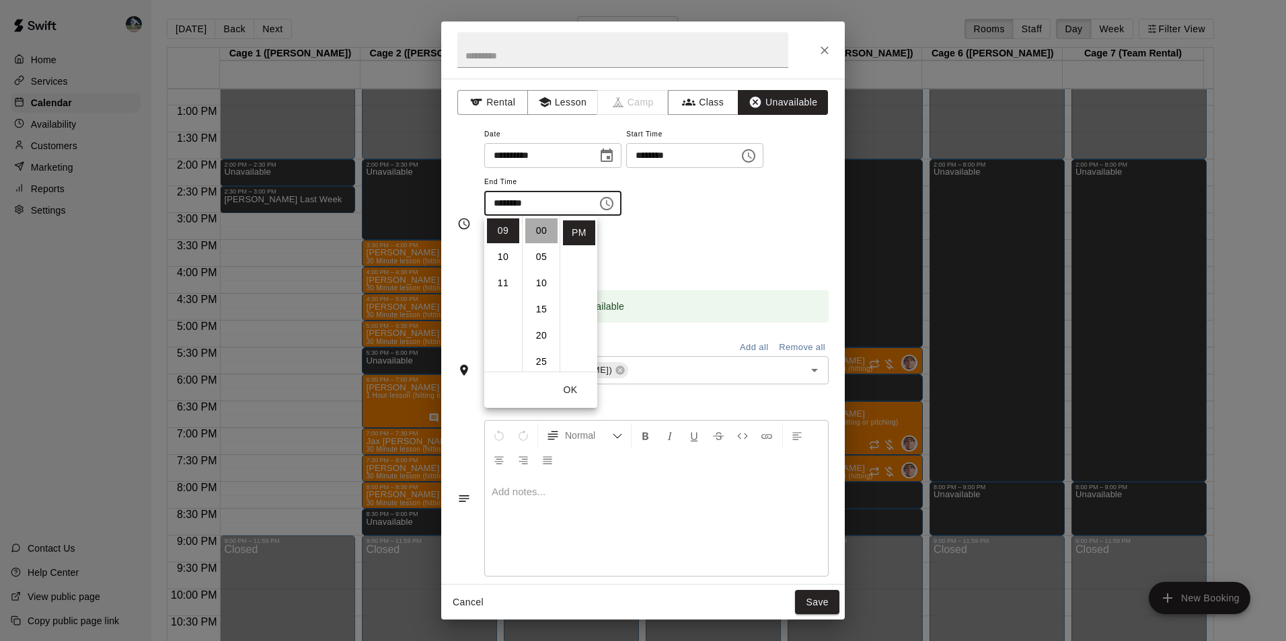
click at [547, 223] on li "00" at bounding box center [541, 231] width 32 height 25
type input "********"
click at [801, 600] on button "Save" at bounding box center [817, 602] width 44 height 25
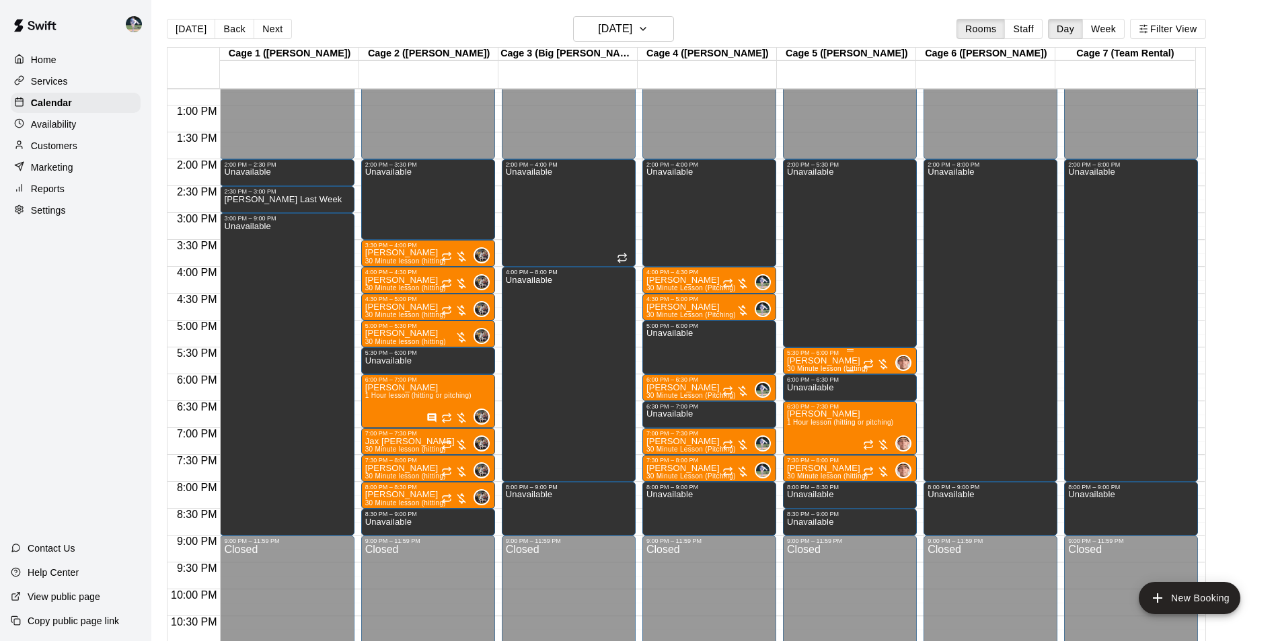
click at [850, 356] on div "5:30 PM – 6:00 PM" at bounding box center [850, 353] width 126 height 7
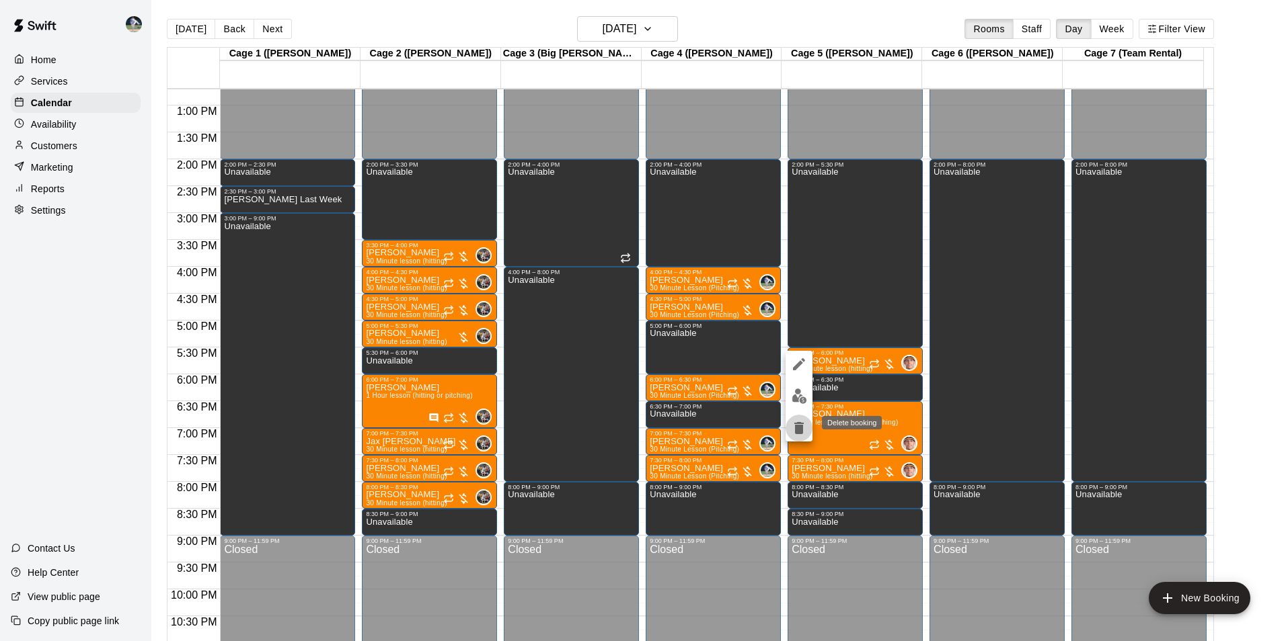
click at [801, 425] on icon "delete" at bounding box center [798, 428] width 9 height 12
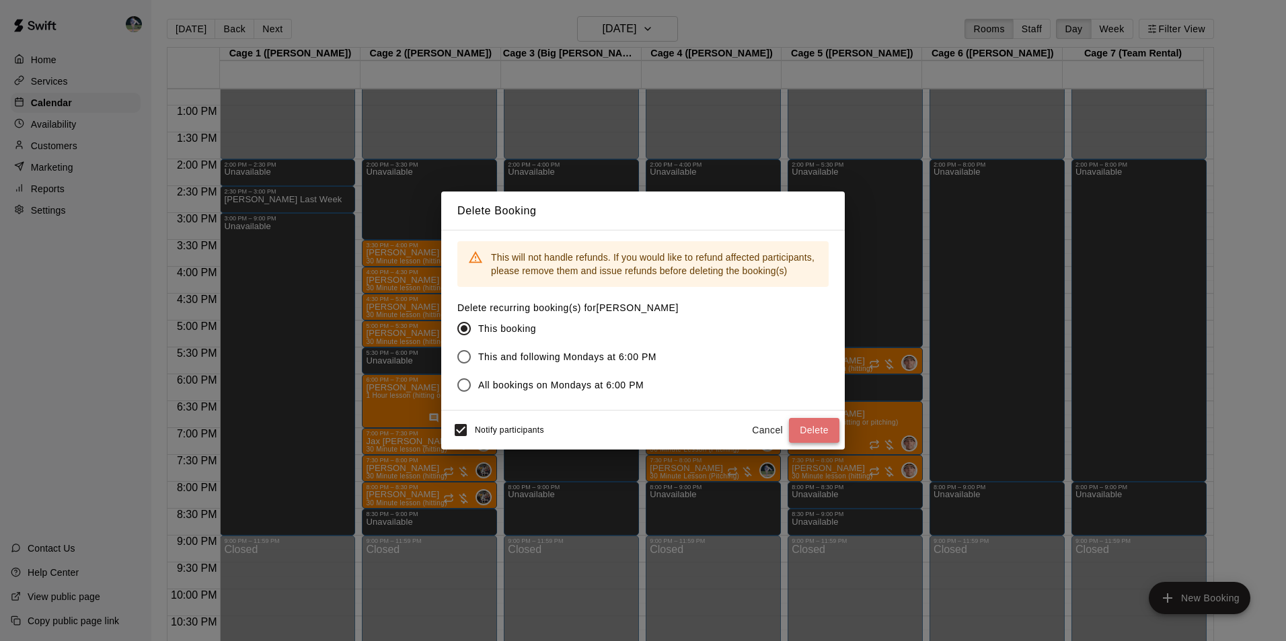
click at [810, 426] on button "Delete" at bounding box center [814, 430] width 50 height 25
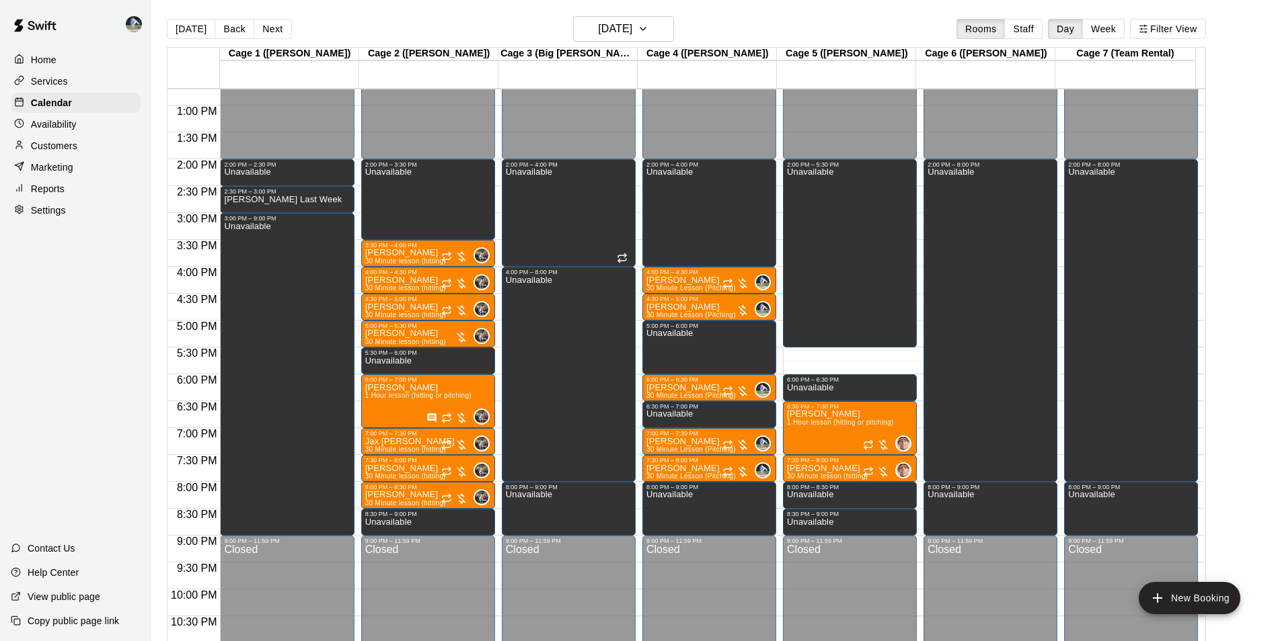
click at [820, 354] on div "12:00 AM – 2:00 PM Closed 2:00 PM – 5:30 PM Unavailable 6:00 PM – 6:30 PM Unava…" at bounding box center [850, 51] width 134 height 1291
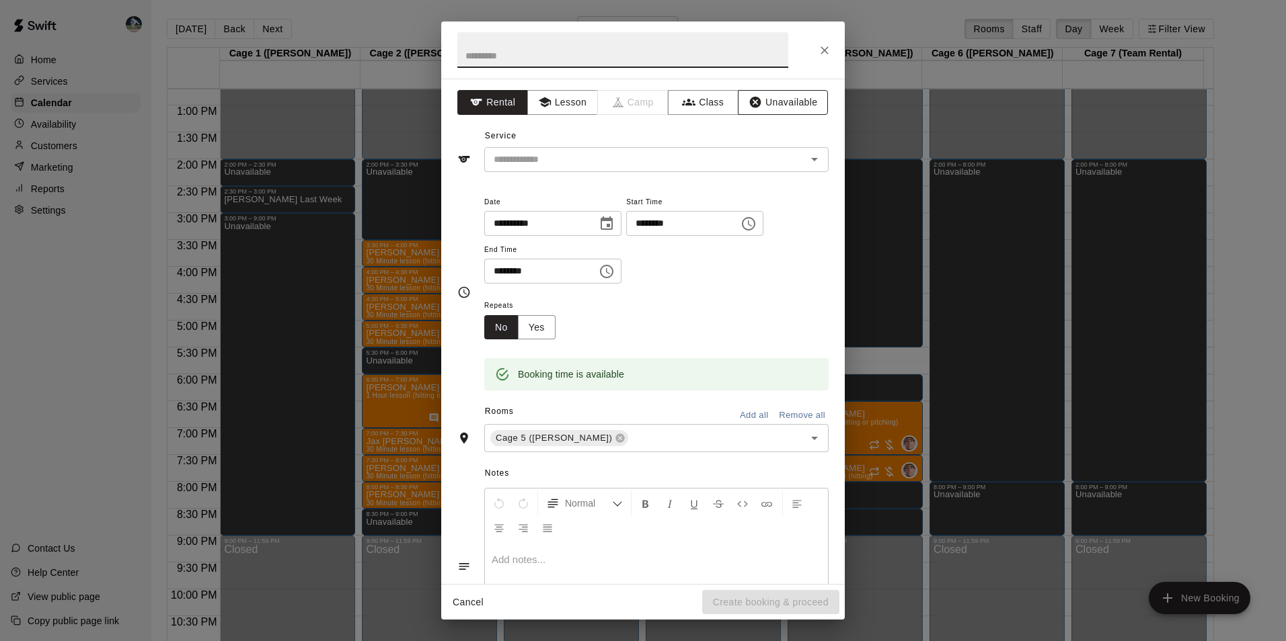
drag, startPoint x: 760, startPoint y: 98, endPoint x: 770, endPoint y: 110, distance: 15.3
click at [761, 99] on button "Unavailable" at bounding box center [783, 102] width 90 height 25
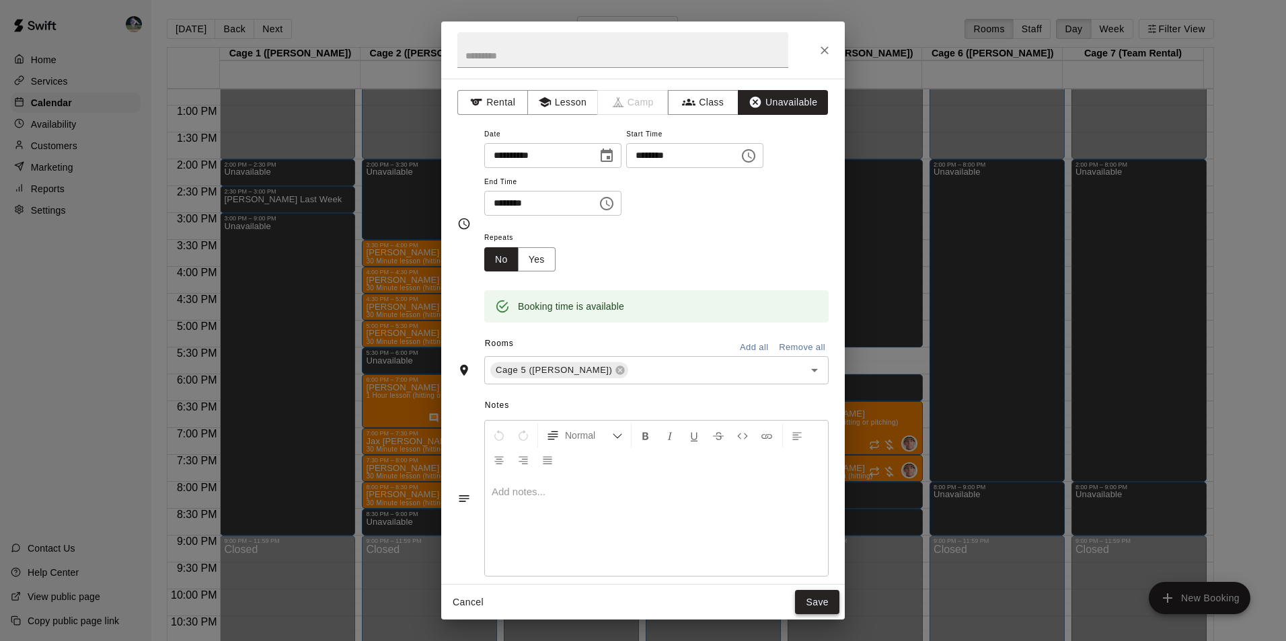
click at [827, 600] on button "Save" at bounding box center [817, 602] width 44 height 25
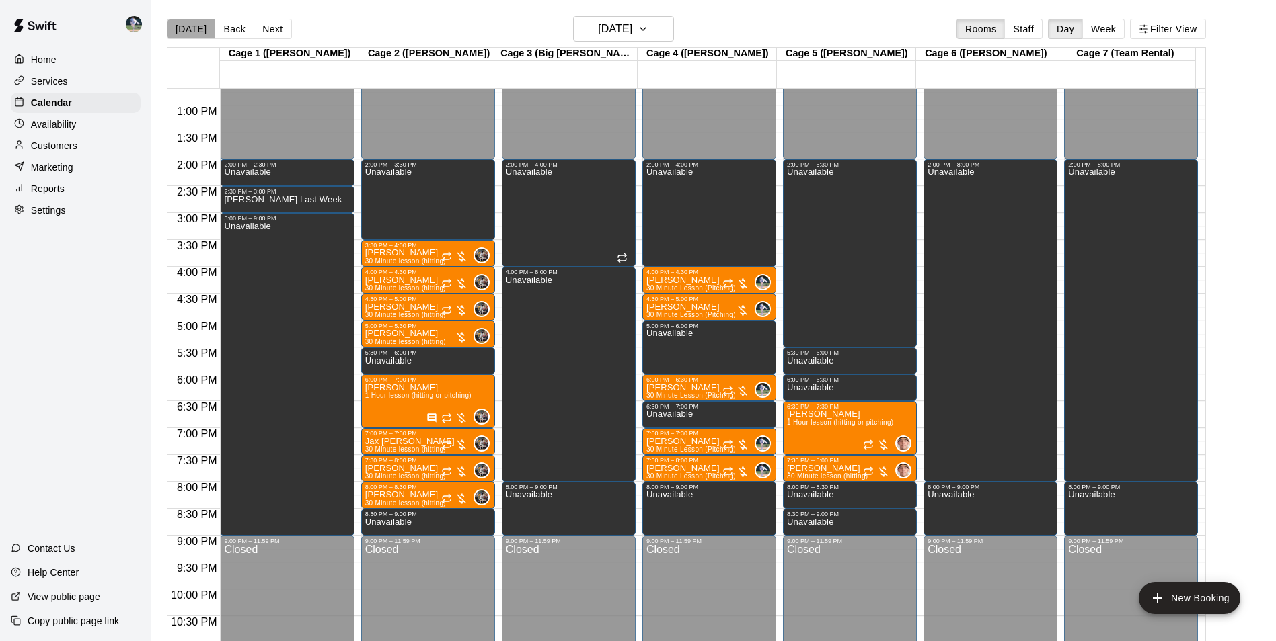
click at [198, 30] on button "[DATE]" at bounding box center [191, 29] width 48 height 20
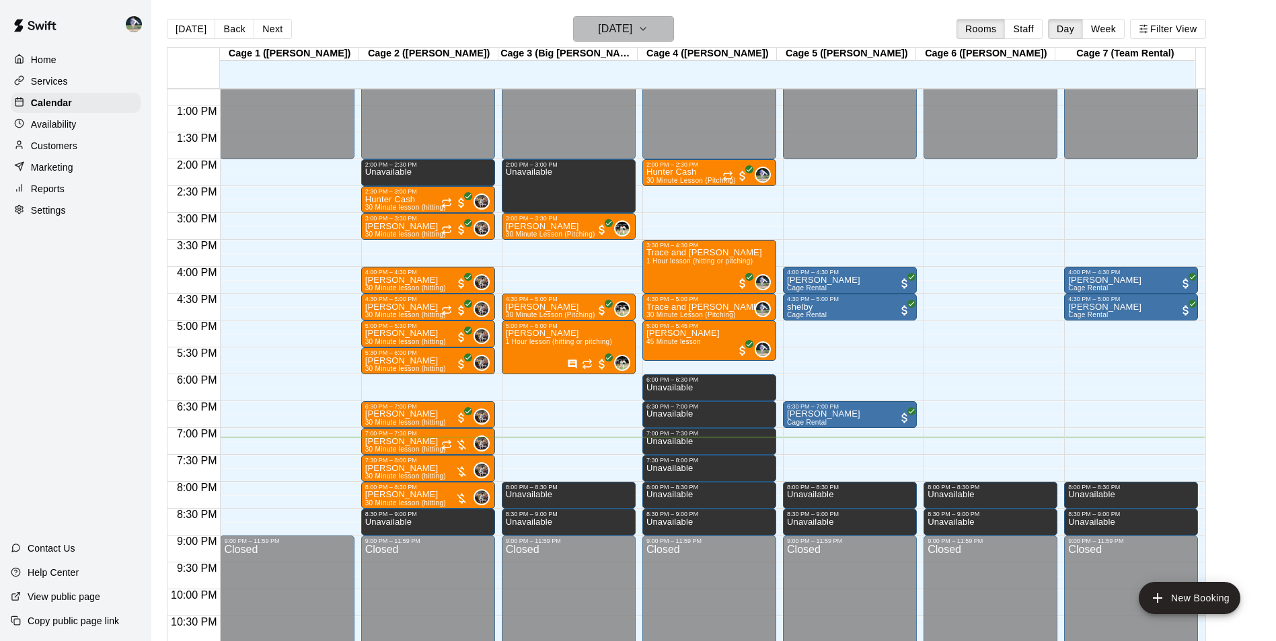
click at [598, 22] on h6 "[DATE]" at bounding box center [615, 28] width 34 height 19
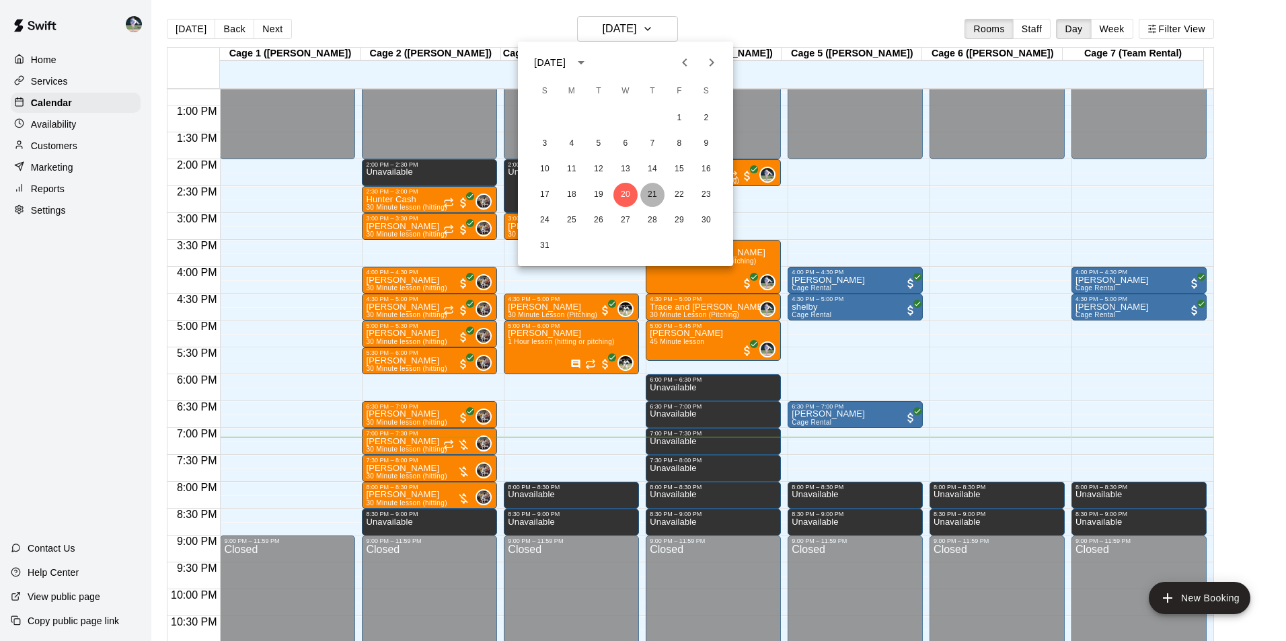
click at [650, 196] on button "21" at bounding box center [652, 195] width 24 height 24
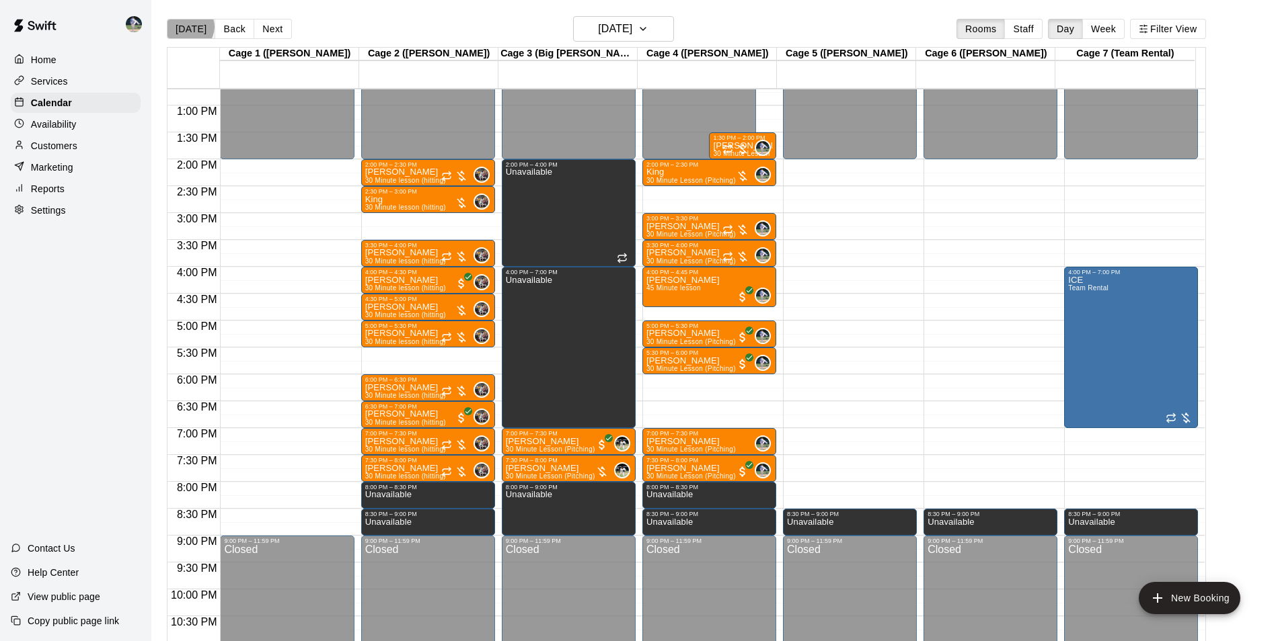
click at [189, 26] on button "[DATE]" at bounding box center [191, 29] width 48 height 20
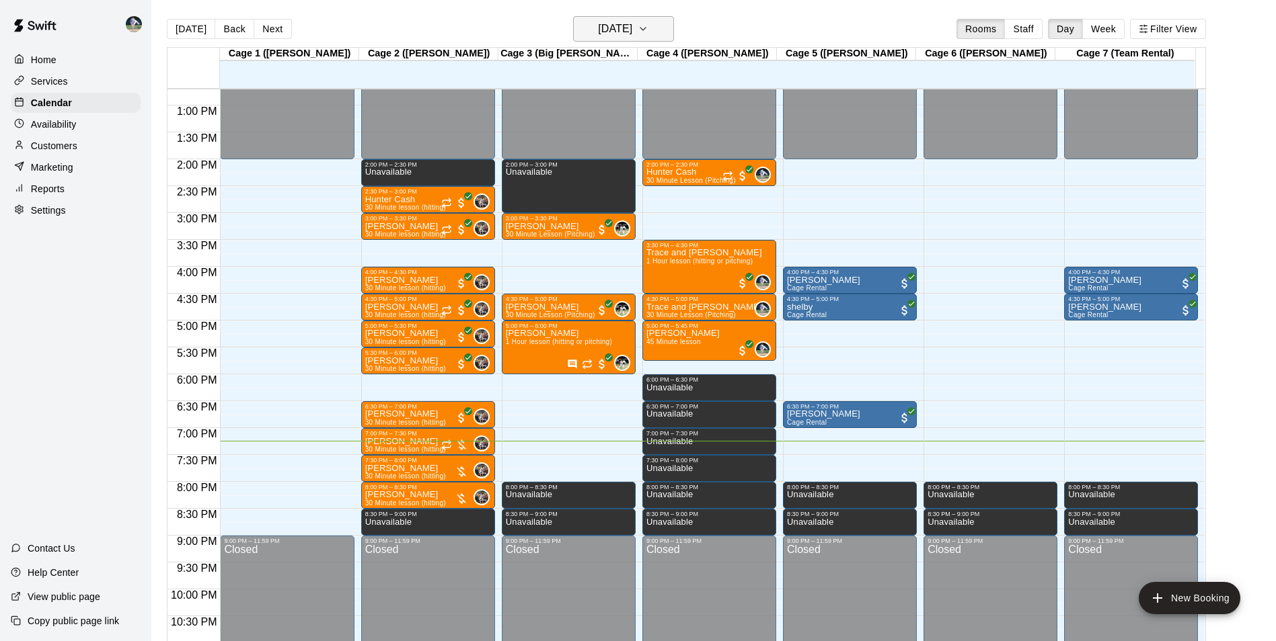
click at [598, 31] on h6 "[DATE]" at bounding box center [615, 28] width 34 height 19
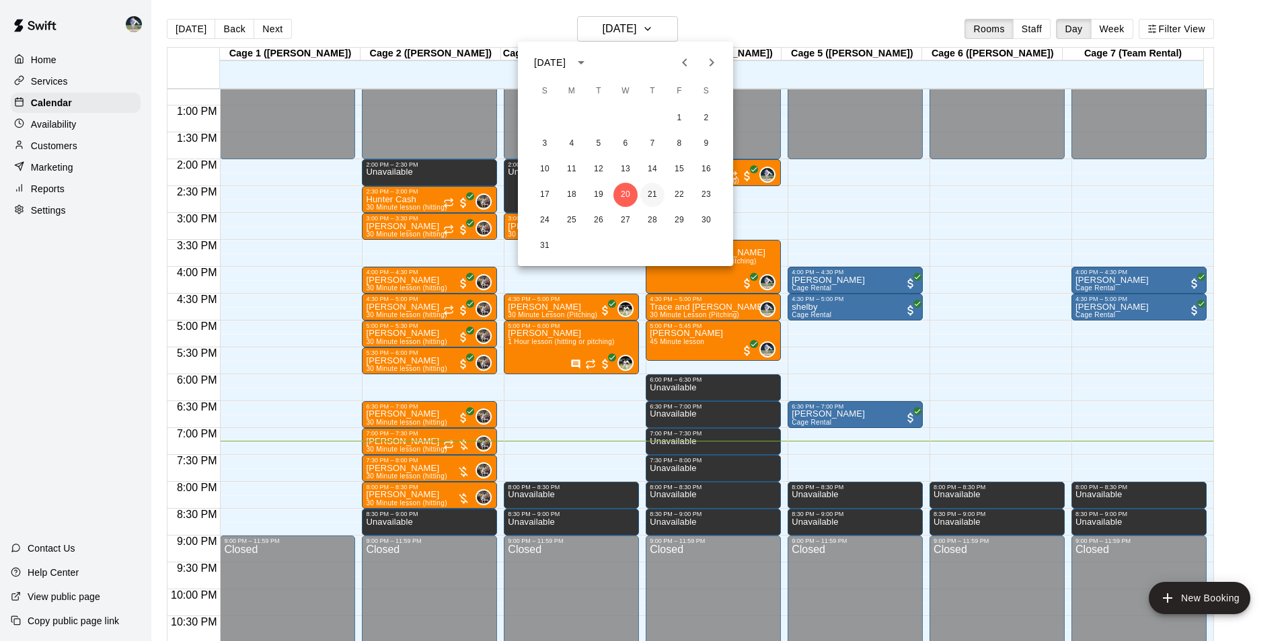
click at [651, 195] on button "21" at bounding box center [652, 195] width 24 height 24
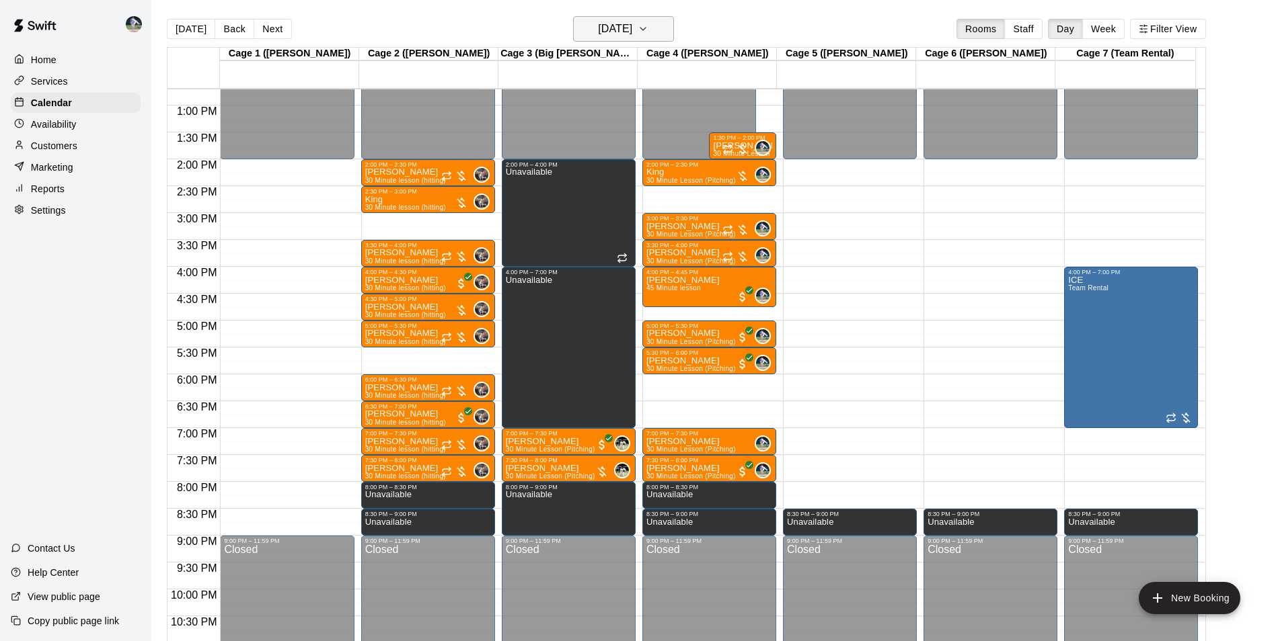
click at [598, 26] on h6 "[DATE]" at bounding box center [615, 28] width 34 height 19
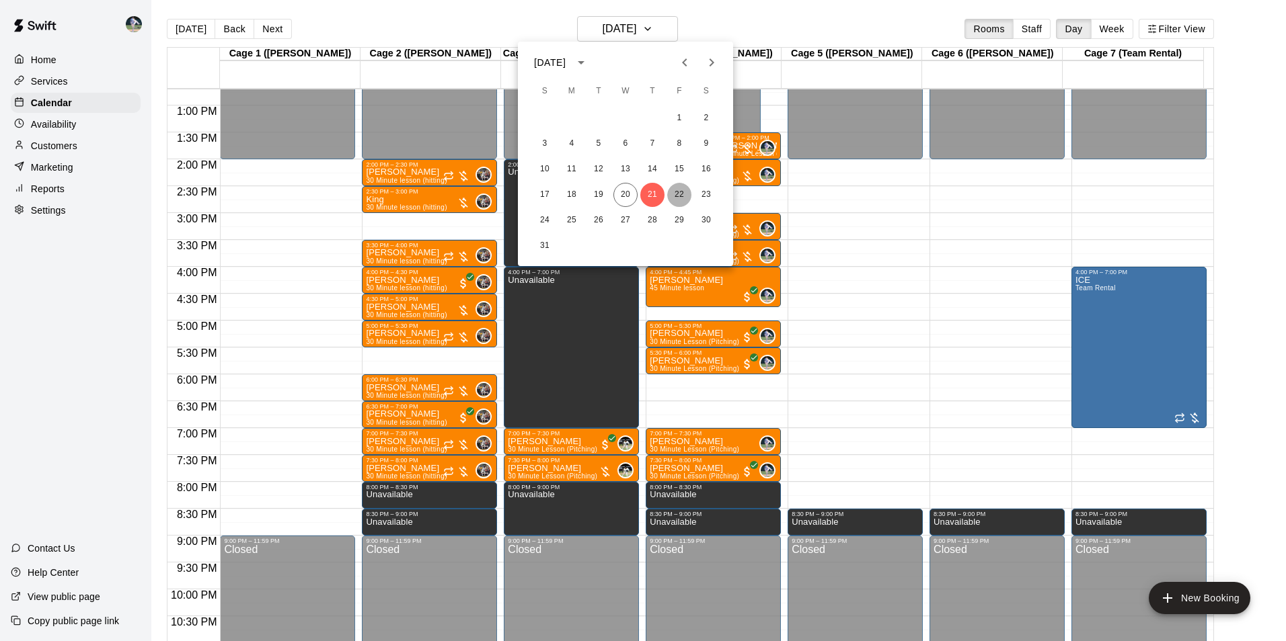
click at [680, 196] on button "22" at bounding box center [679, 195] width 24 height 24
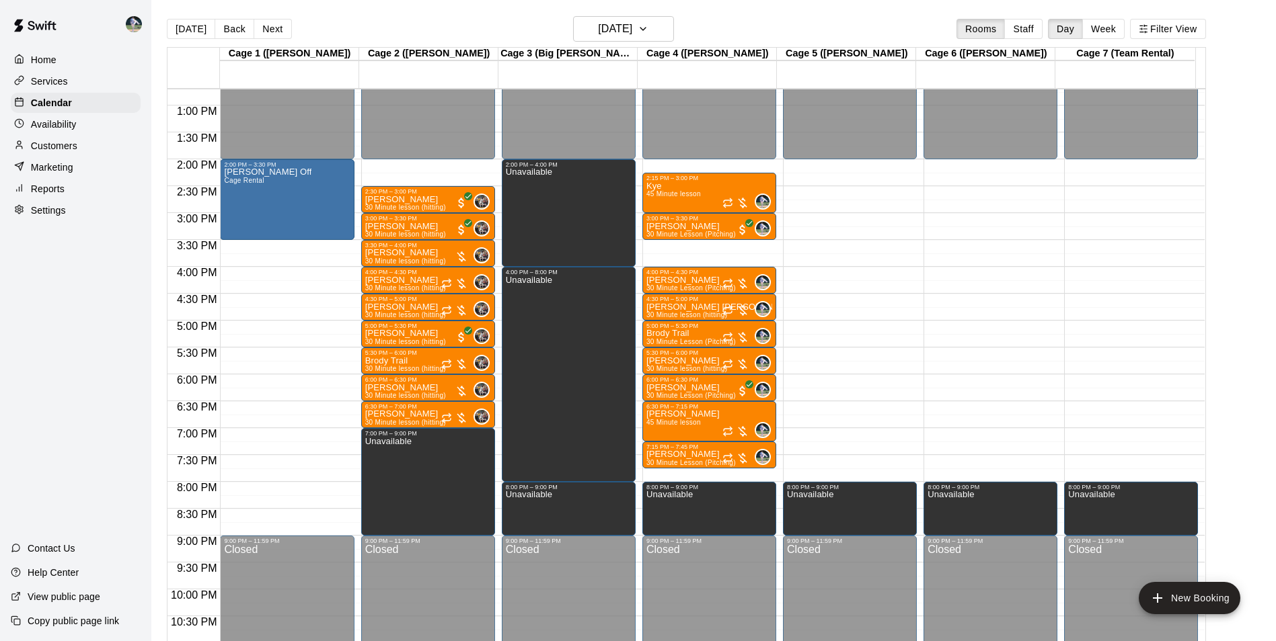
click at [430, 164] on div "12:00 AM – 2:00 PM Closed 2:30 PM – 3:00 PM Jaxon Allen 30 Minute lesson (hitti…" at bounding box center [428, 51] width 134 height 1291
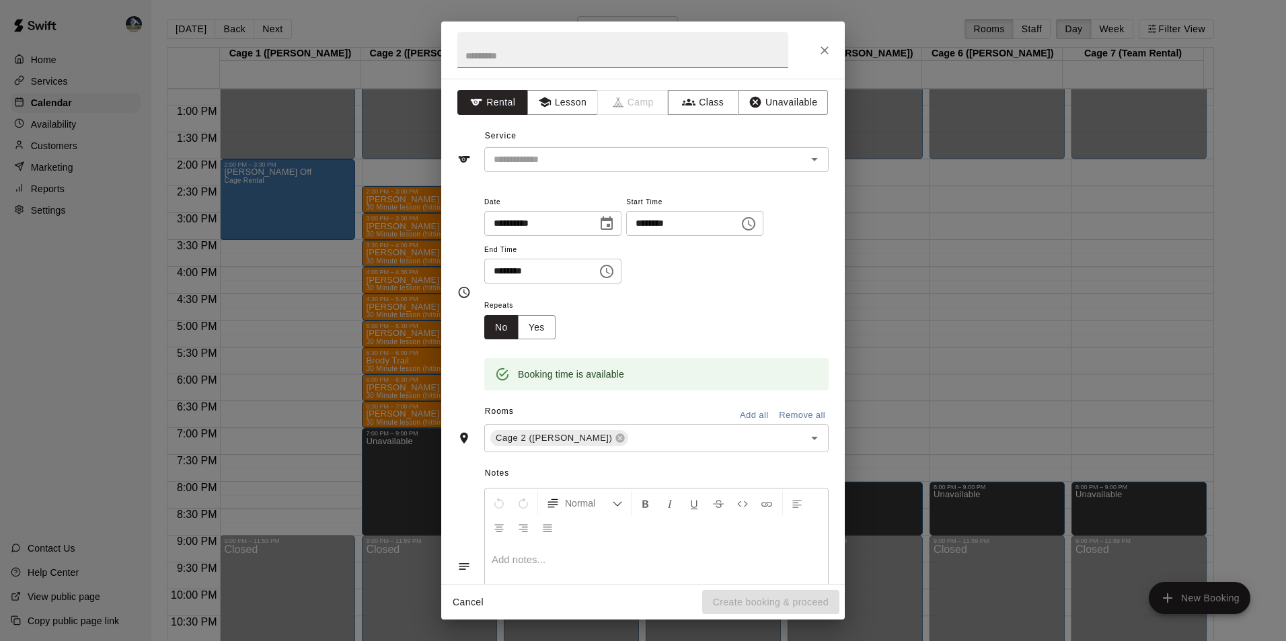
click at [873, 17] on div "**********" at bounding box center [643, 320] width 1286 height 641
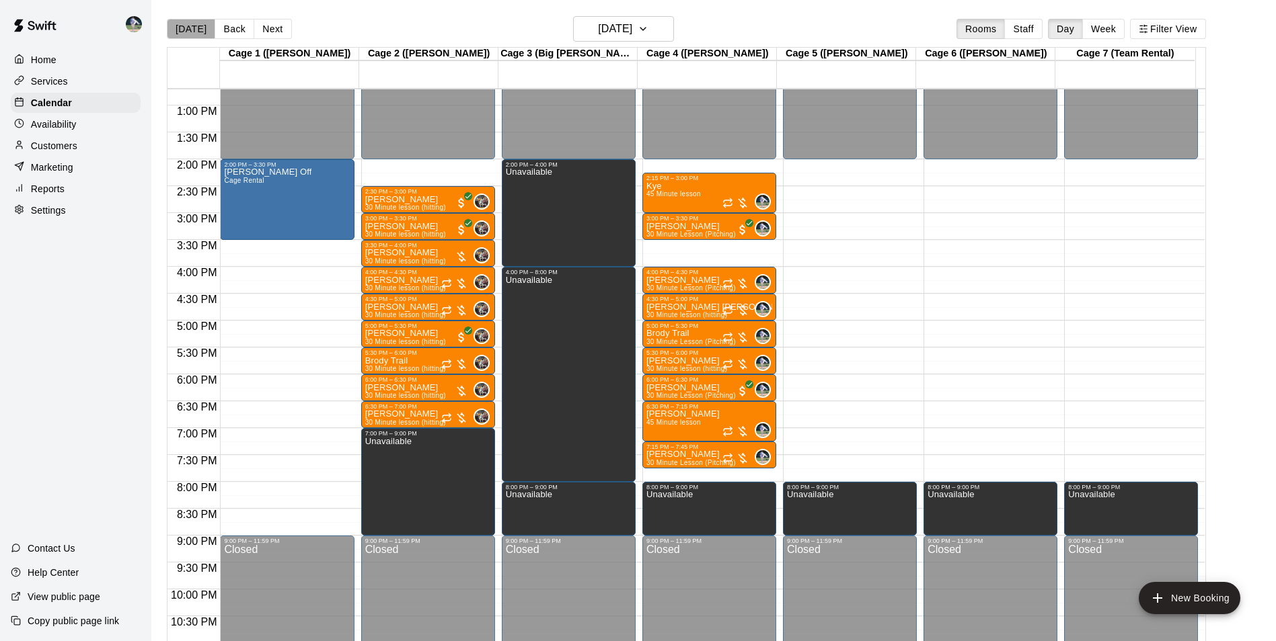
click at [192, 27] on button "[DATE]" at bounding box center [191, 29] width 48 height 20
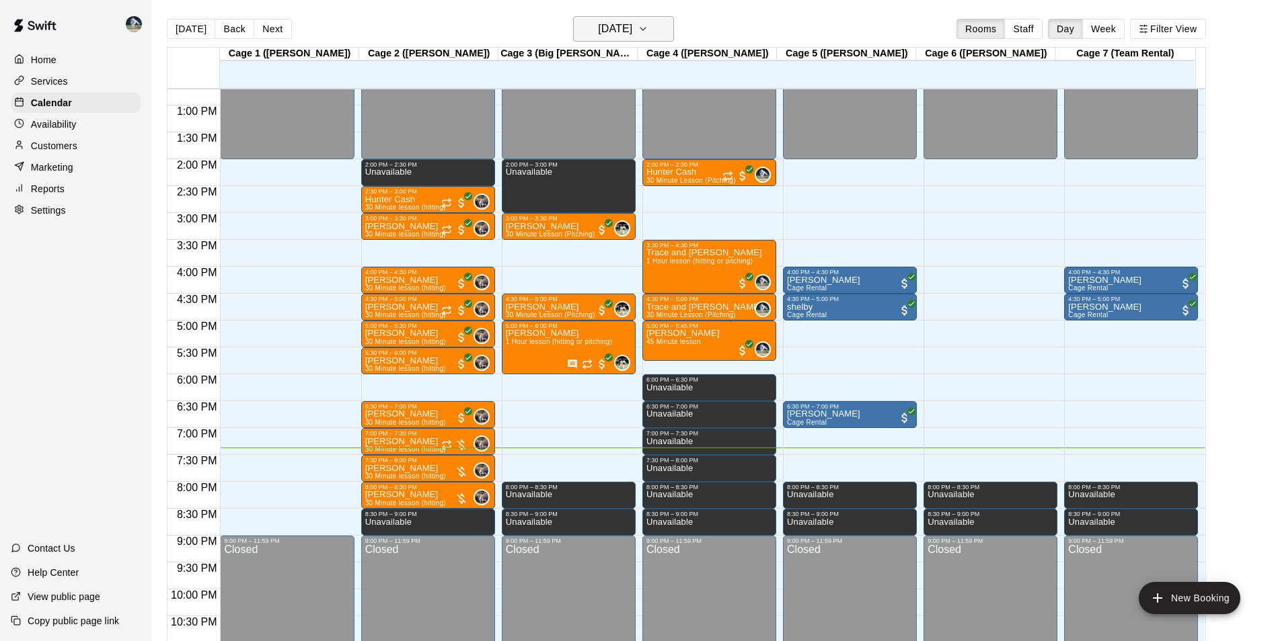
click at [603, 22] on h6 "[DATE]" at bounding box center [615, 28] width 34 height 19
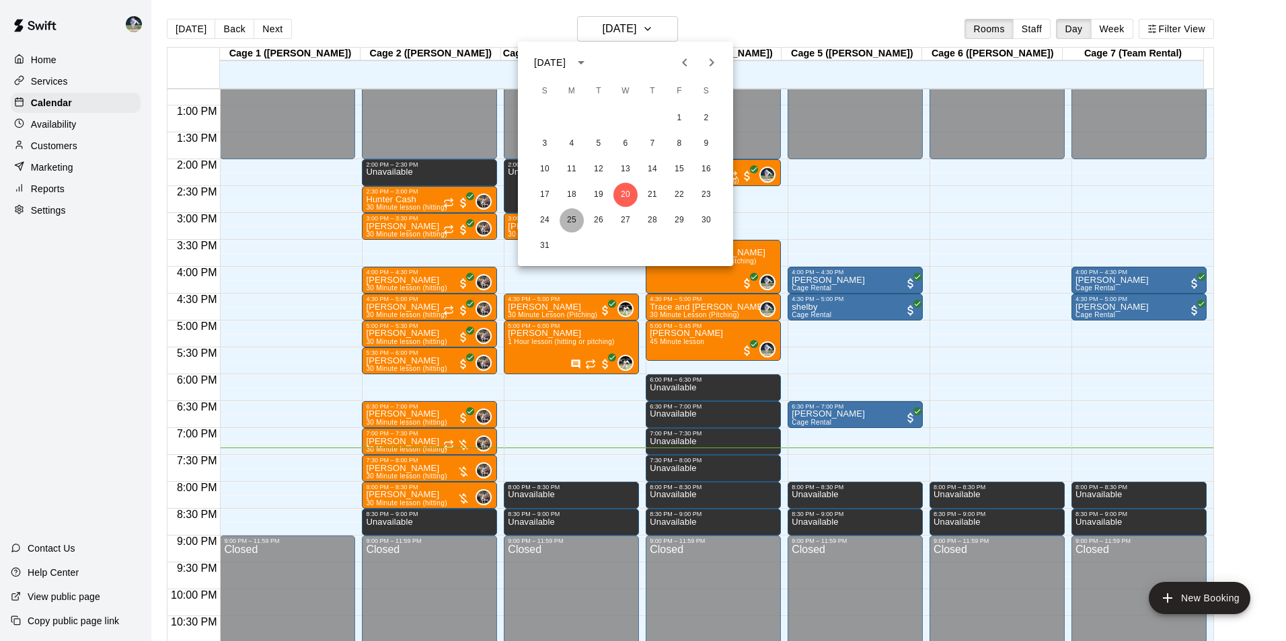
click at [574, 220] on button "25" at bounding box center [571, 220] width 24 height 24
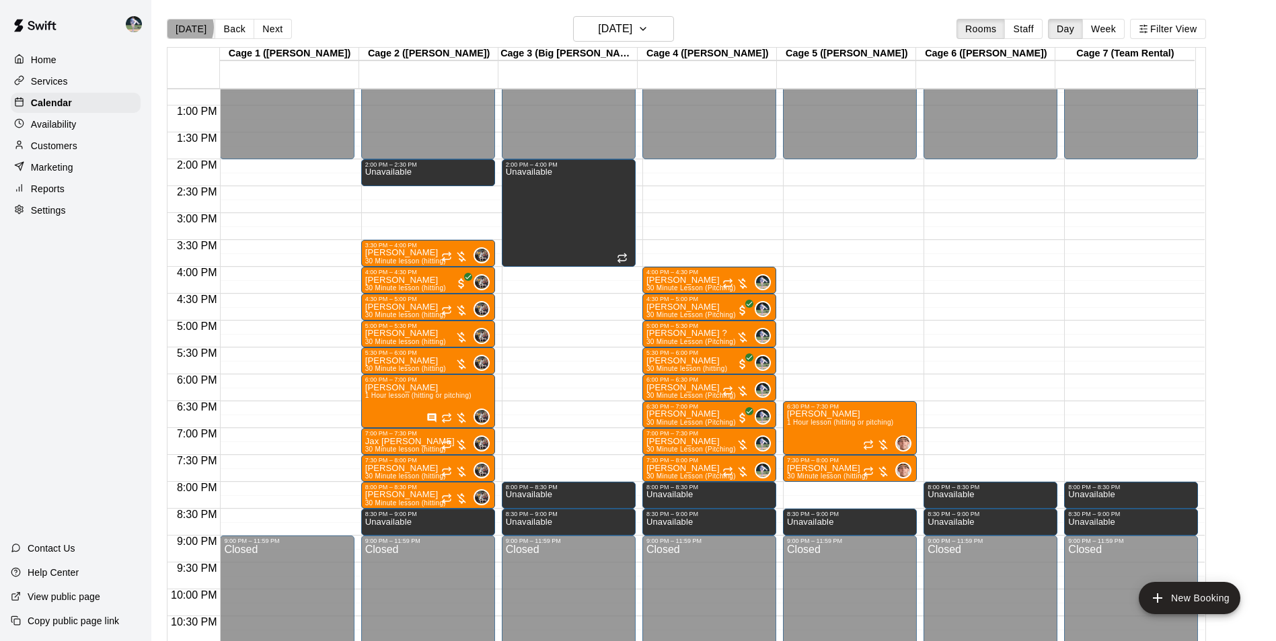
click at [182, 27] on button "[DATE]" at bounding box center [191, 29] width 48 height 20
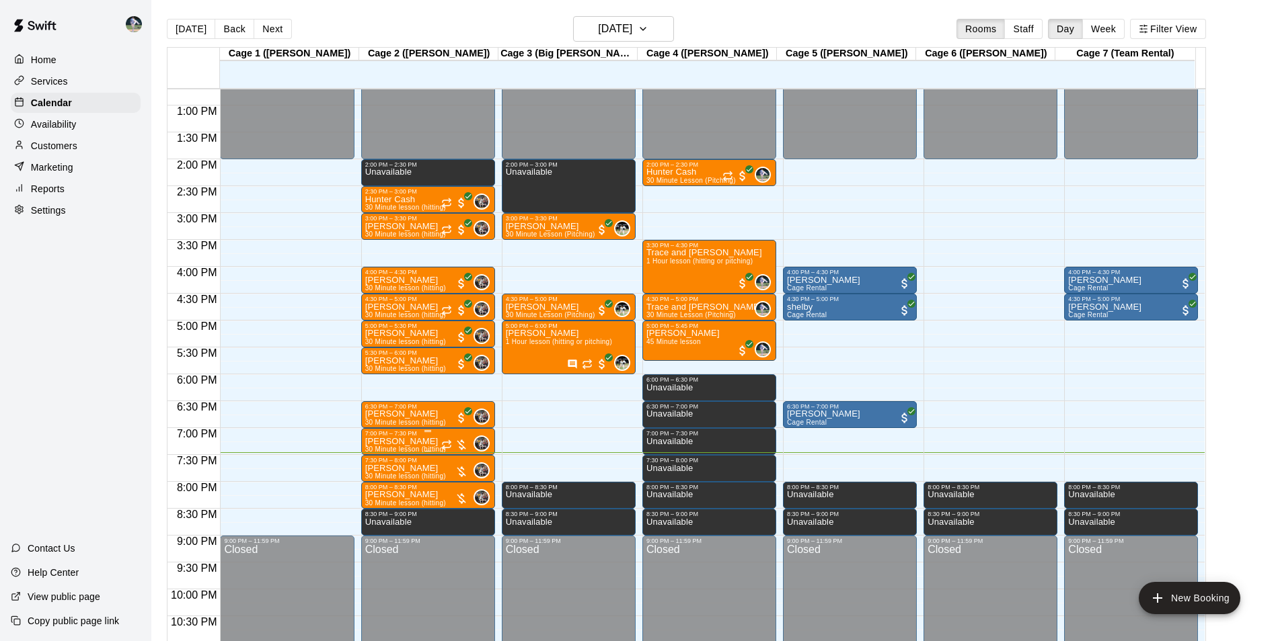
click at [395, 442] on p "[PERSON_NAME]" at bounding box center [405, 442] width 81 height 0
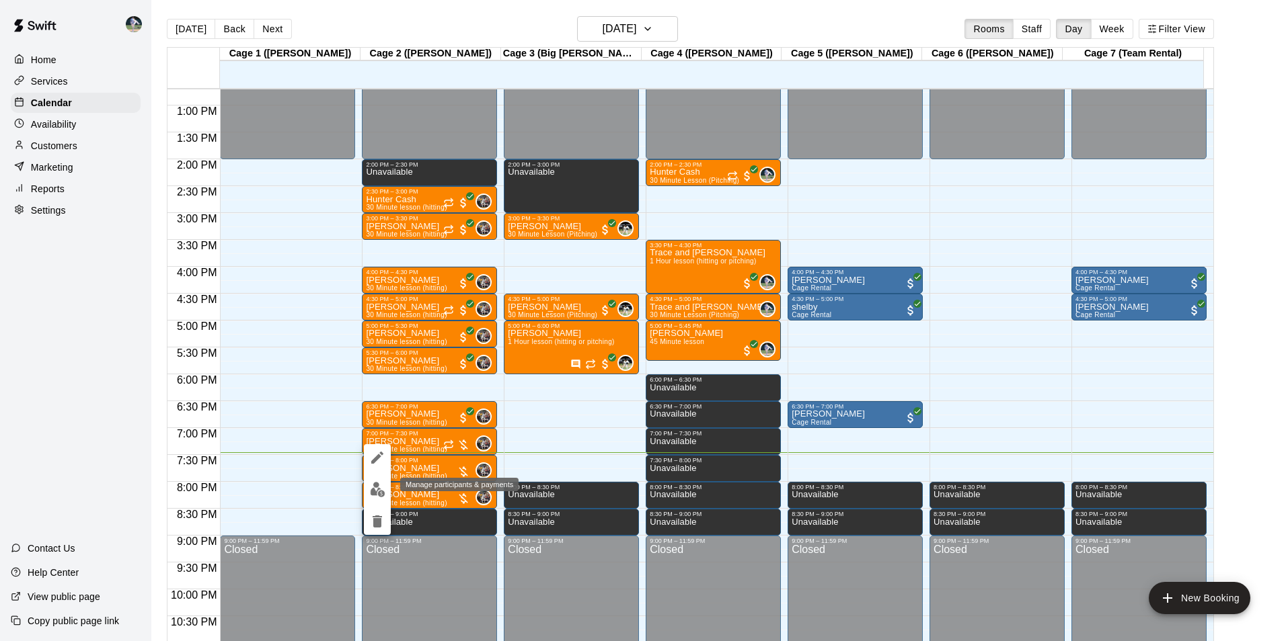
click at [375, 491] on img "edit" at bounding box center [377, 489] width 15 height 15
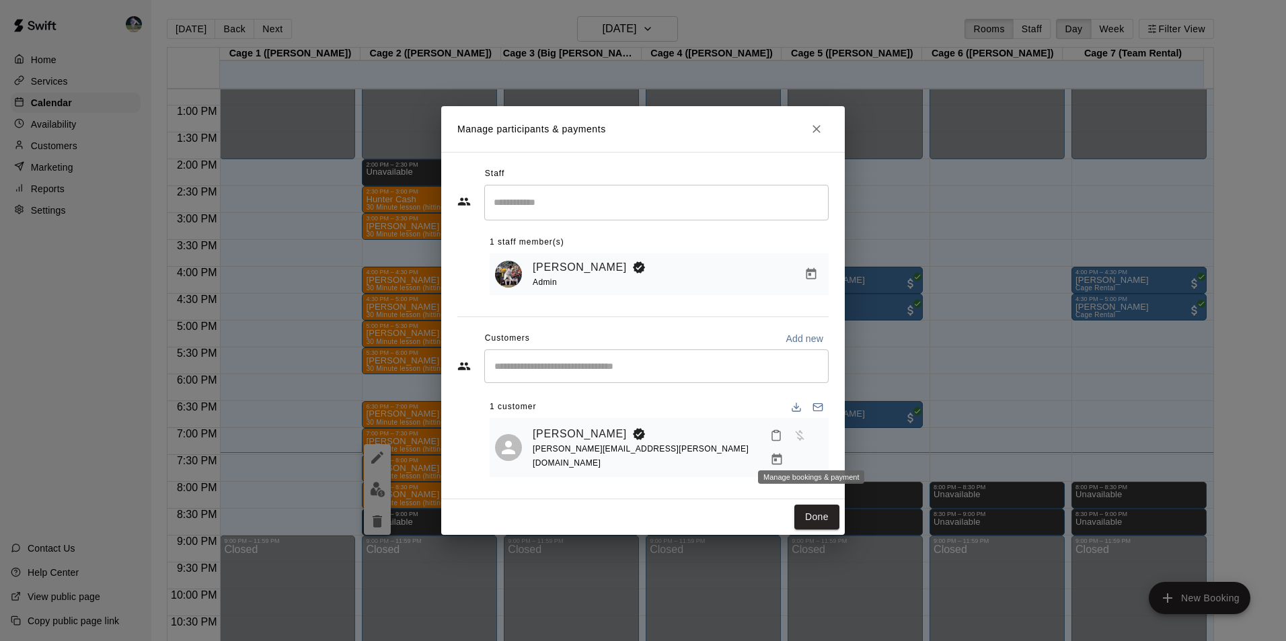
click at [783, 453] on icon "Manage bookings & payment" at bounding box center [776, 459] width 13 height 13
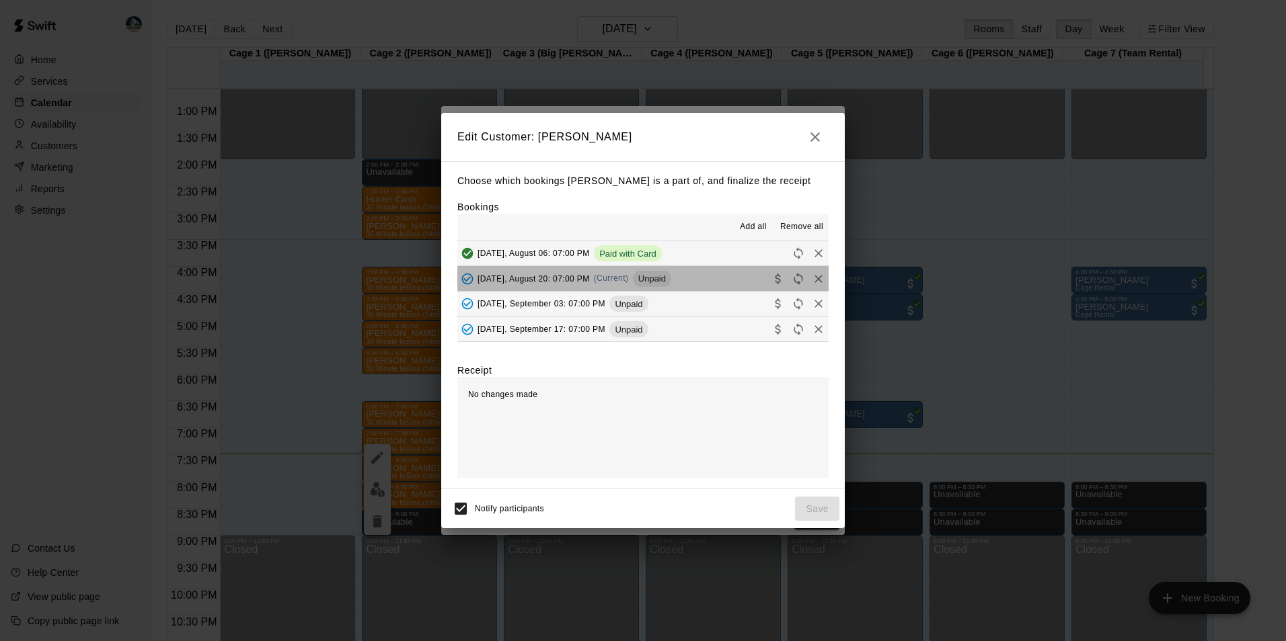
click at [701, 279] on button "Wednesday, August 20: 07:00 PM (Current) Unpaid" at bounding box center [642, 278] width 371 height 25
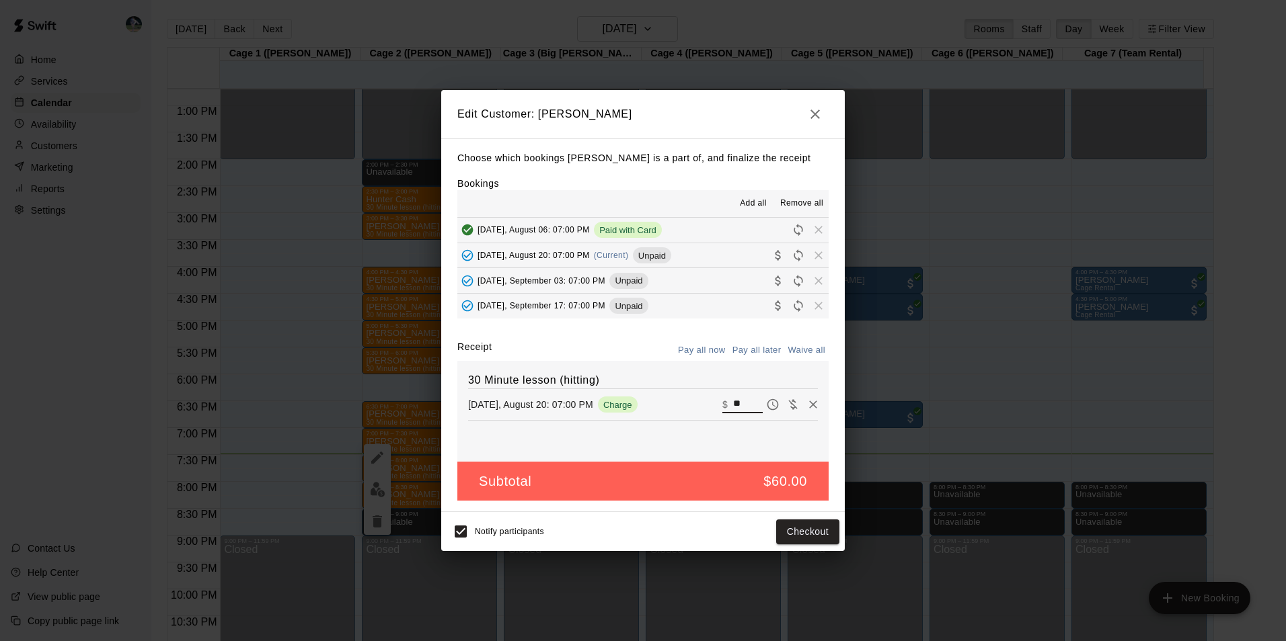
click at [739, 401] on input "**" at bounding box center [748, 404] width 30 height 17
type input "*"
type input "**"
click at [791, 525] on button "Checkout" at bounding box center [807, 532] width 63 height 25
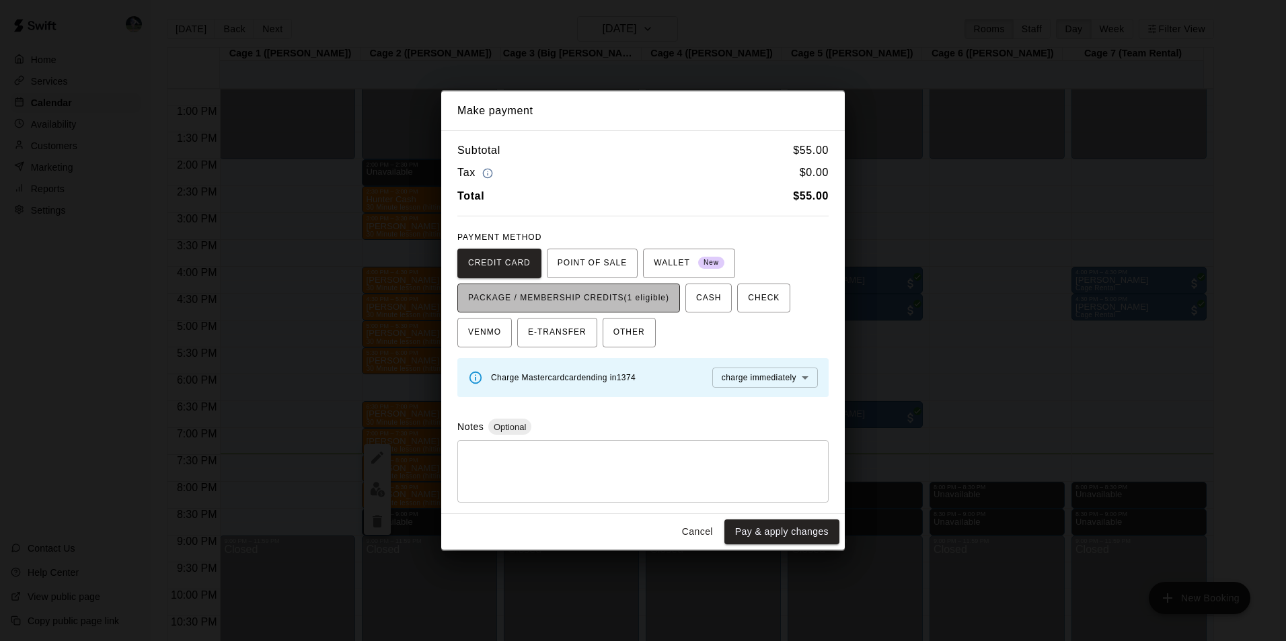
click at [598, 291] on span "PACKAGE / MEMBERSHIP CREDITS (1 eligible)" at bounding box center [568, 299] width 201 height 22
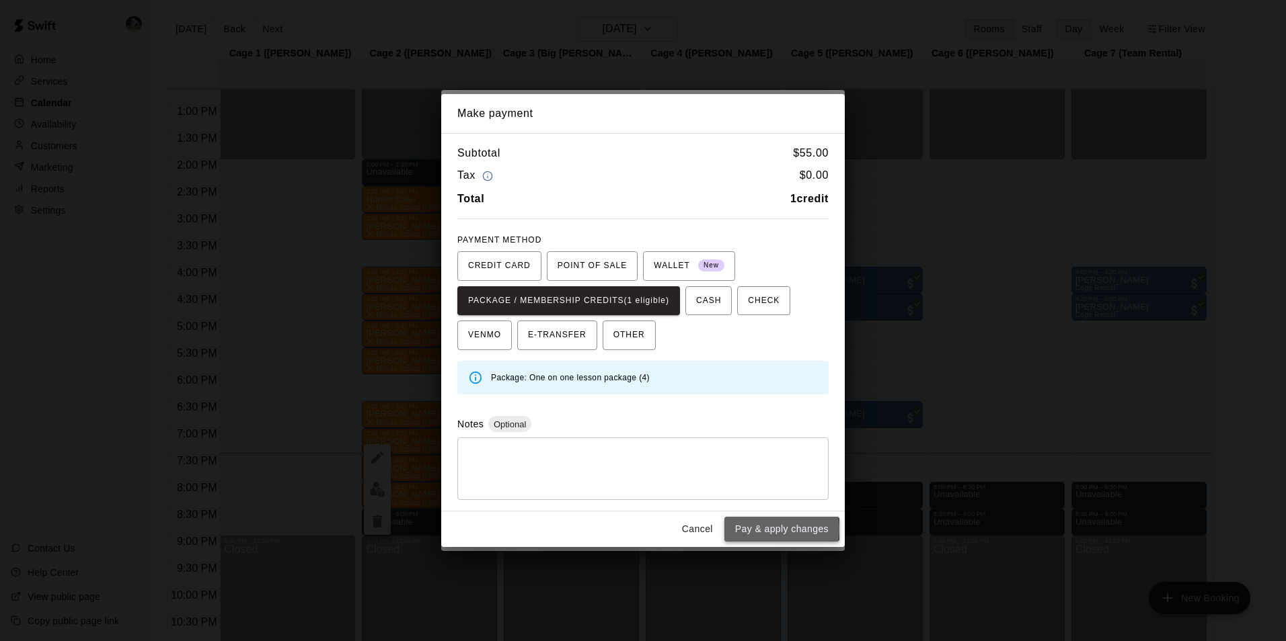
click at [760, 529] on button "Pay & apply changes" at bounding box center [781, 529] width 115 height 25
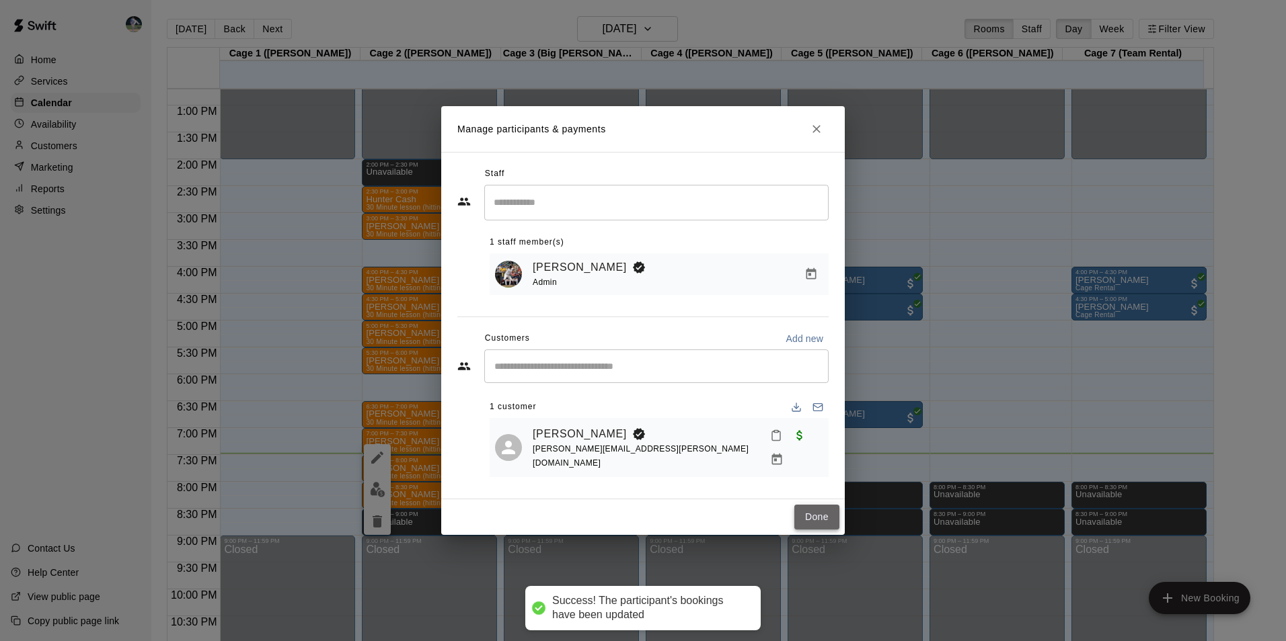
click at [813, 508] on button "Done" at bounding box center [816, 517] width 45 height 25
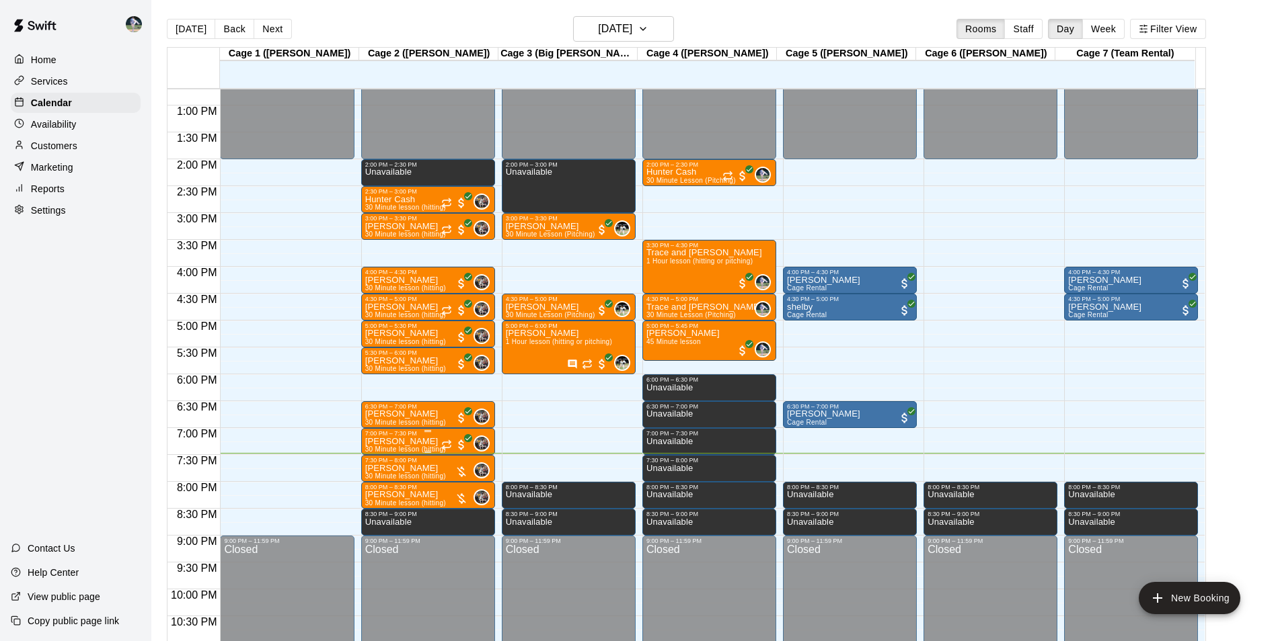
click at [418, 442] on p "[PERSON_NAME]" at bounding box center [405, 442] width 81 height 0
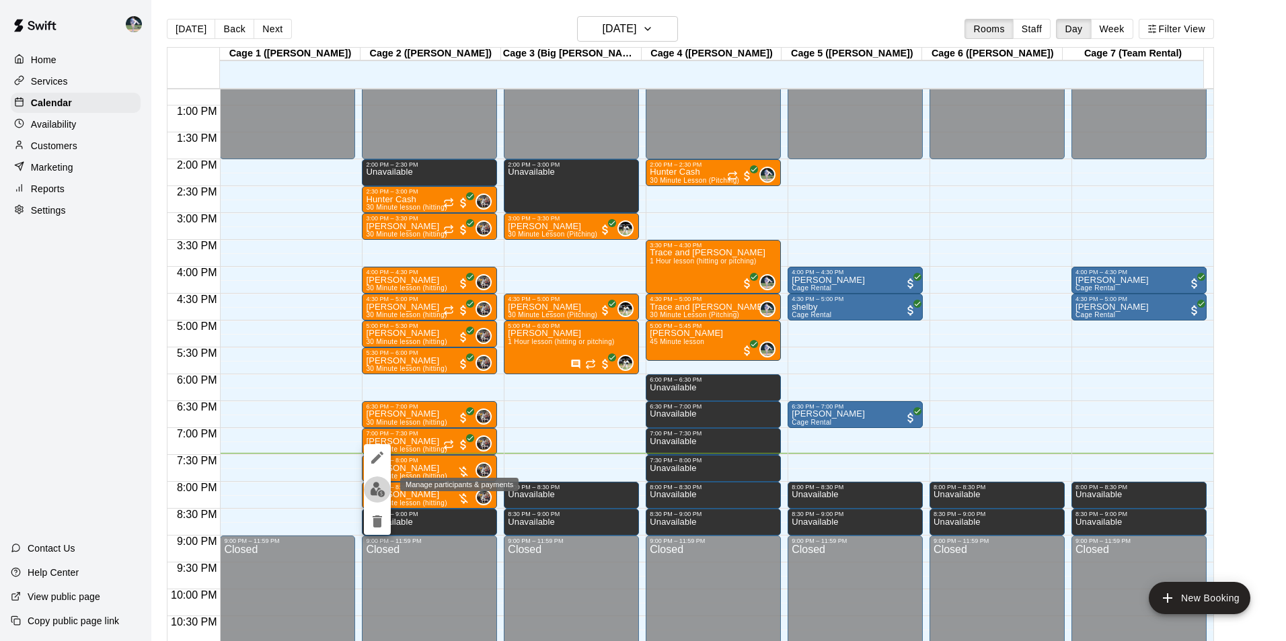
click at [382, 487] on img "edit" at bounding box center [377, 489] width 15 height 15
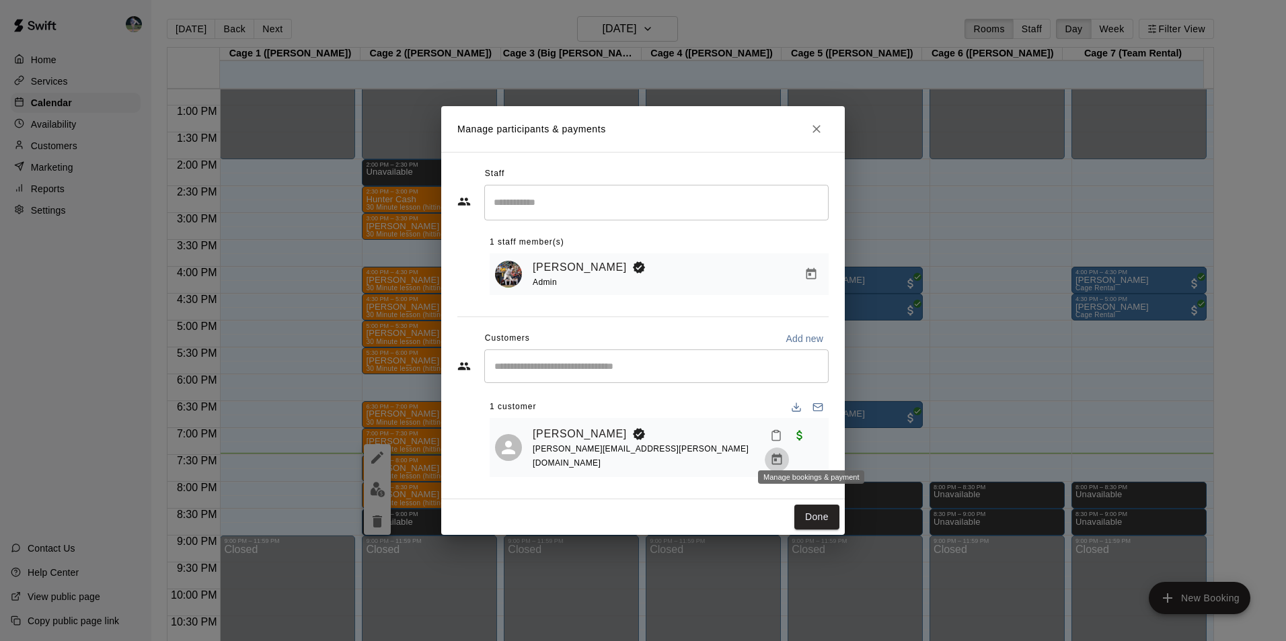
click at [782, 454] on icon "Manage bookings & payment" at bounding box center [777, 459] width 10 height 11
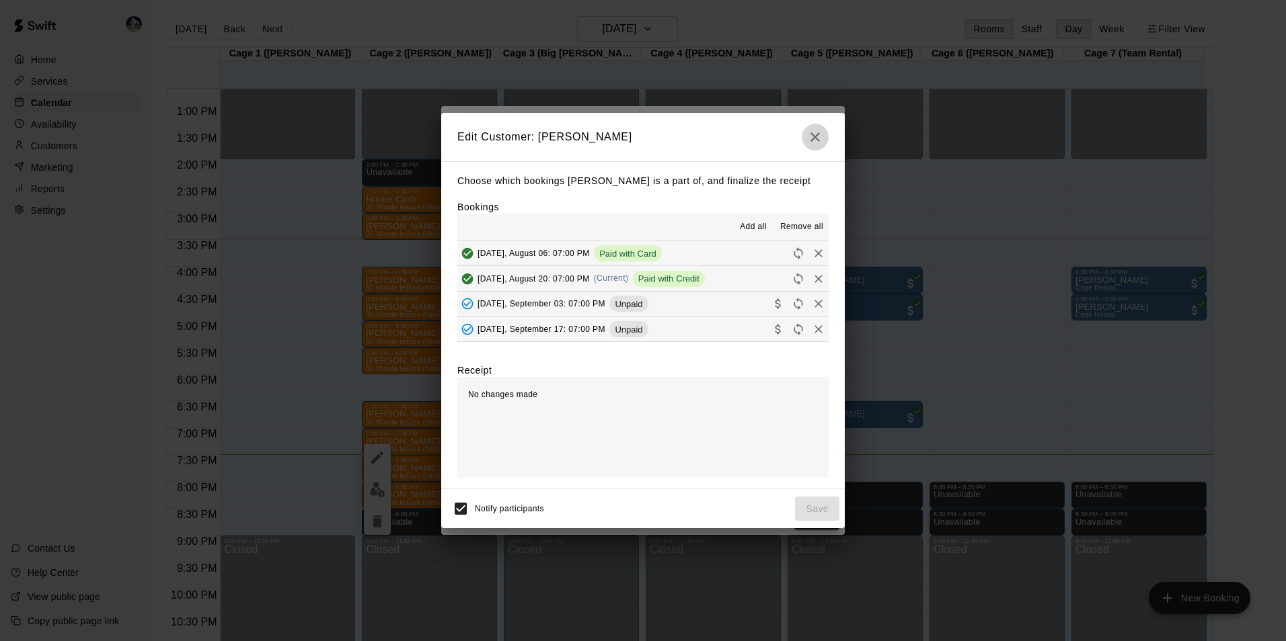
click at [817, 136] on icon "button" at bounding box center [815, 137] width 16 height 16
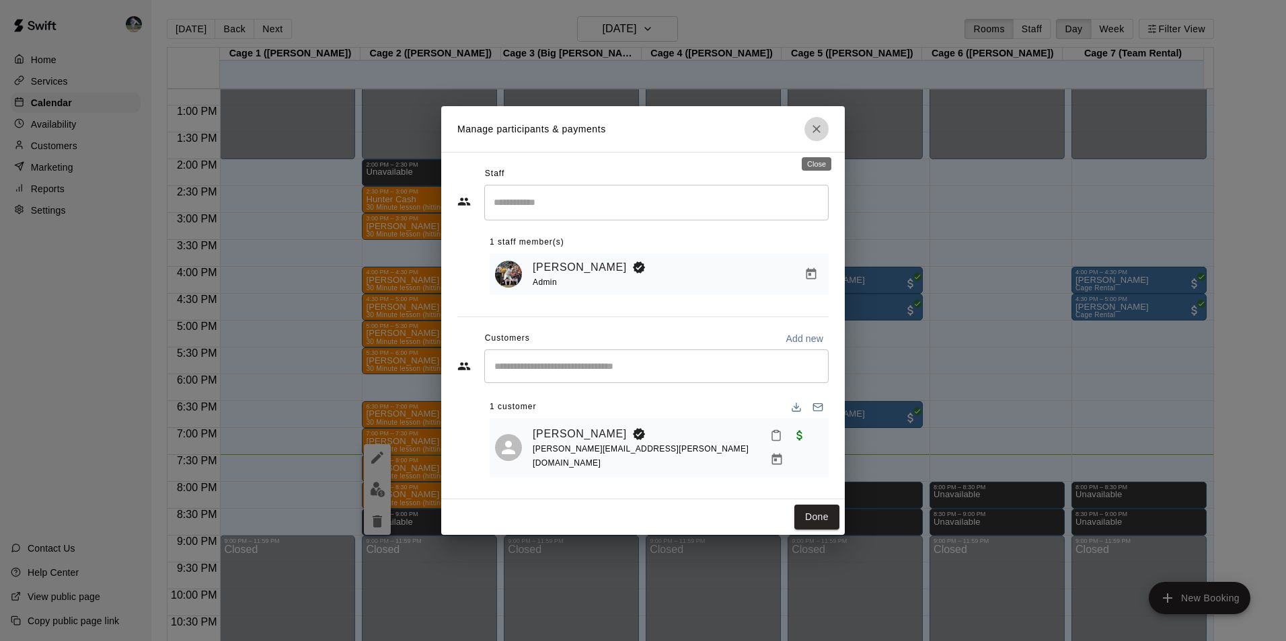
click at [815, 133] on icon "Close" at bounding box center [816, 129] width 8 height 8
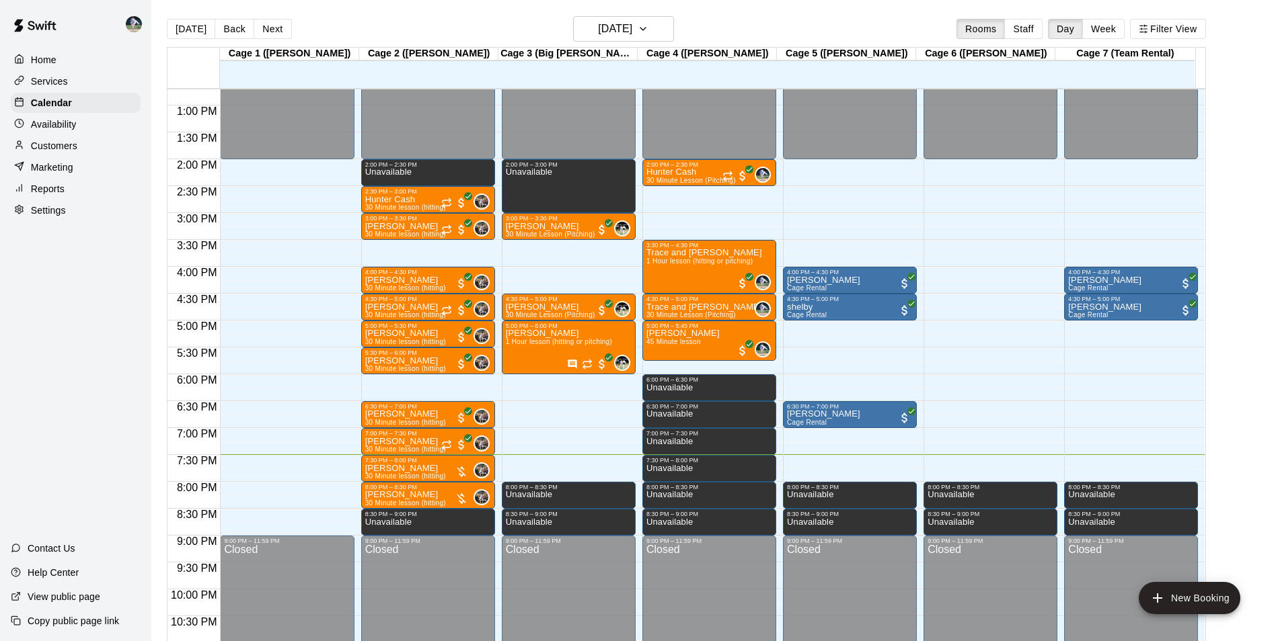
click at [551, 408] on div "12:00 AM – 2:00 PM Closed 2:00 PM – 3:00 PM Unavailable 3:00 PM – 3:30 PM Levi …" at bounding box center [569, 51] width 134 height 1291
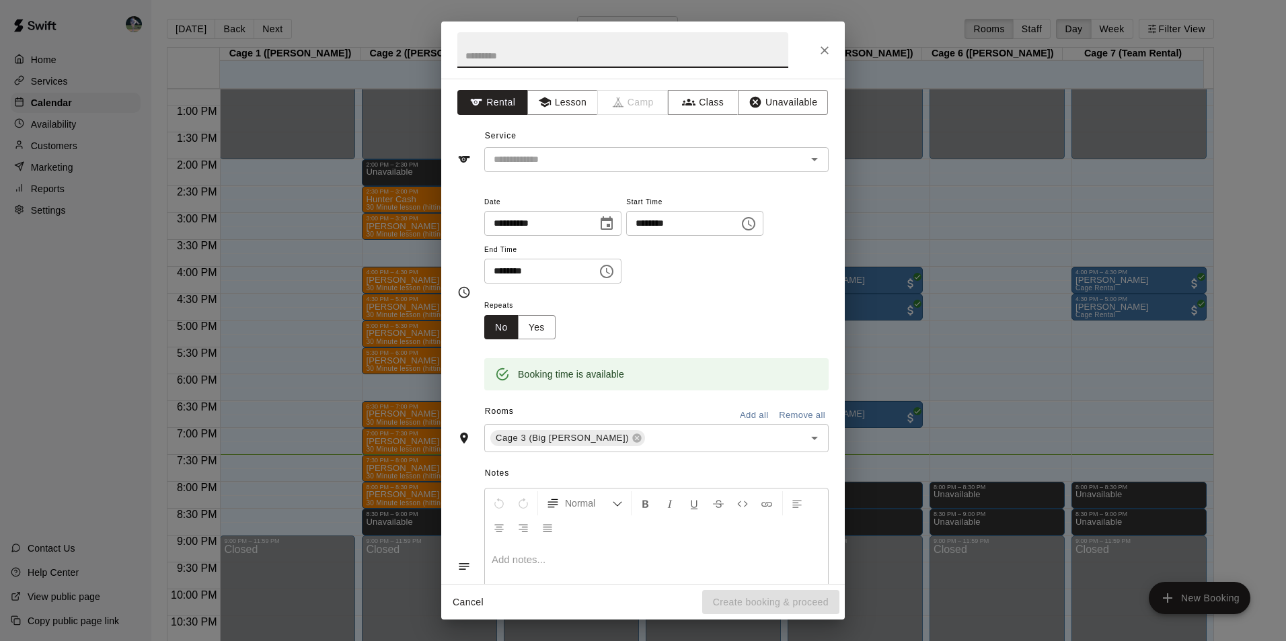
click at [822, 45] on icon "Close" at bounding box center [824, 50] width 13 height 13
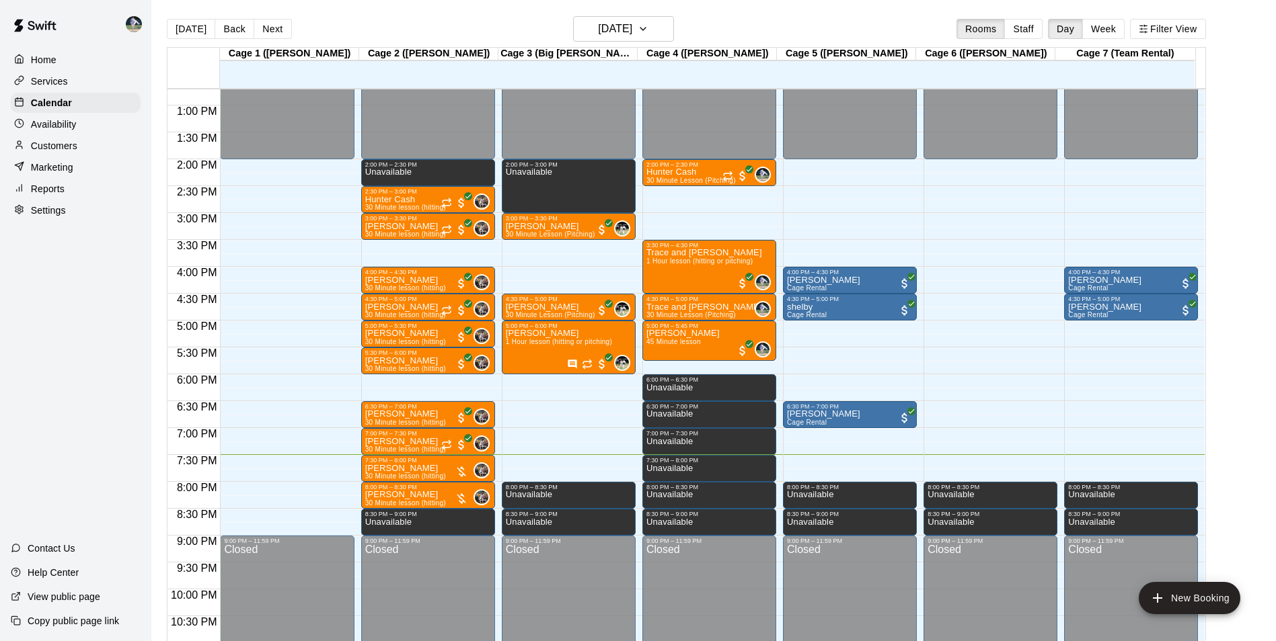
click at [566, 466] on div "12:00 AM – 2:00 PM Closed 2:00 PM – 3:00 PM Unavailable 3:00 PM – 3:30 PM Levi …" at bounding box center [569, 51] width 134 height 1291
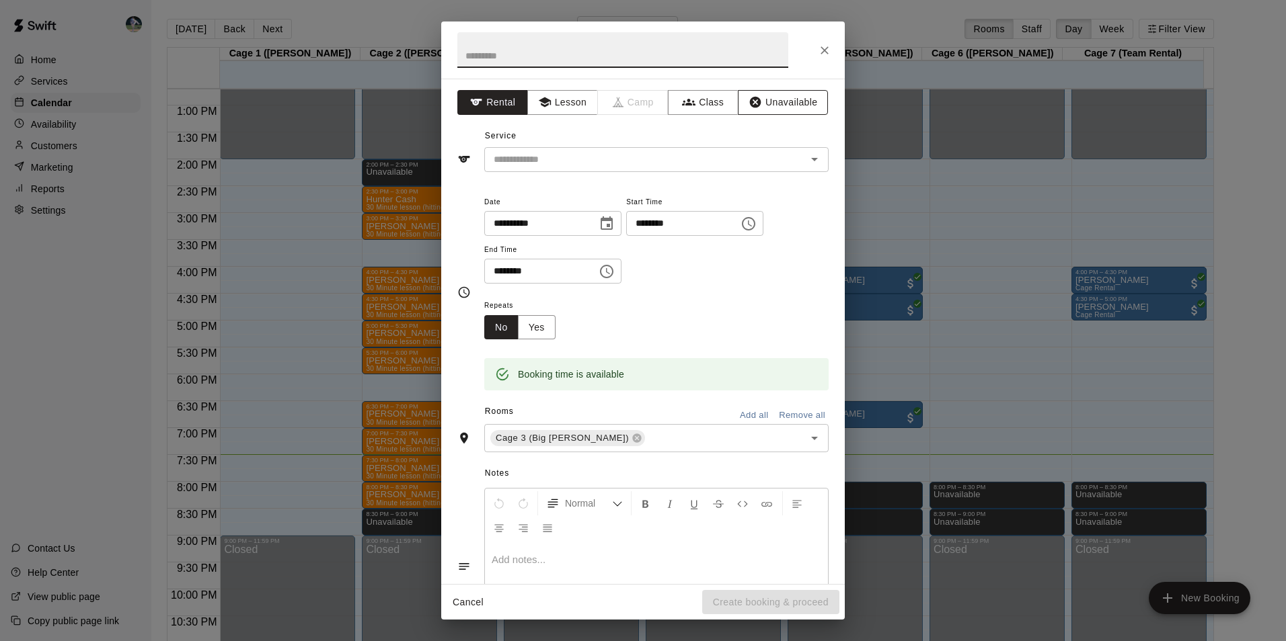
click at [759, 98] on button "Unavailable" at bounding box center [783, 102] width 90 height 25
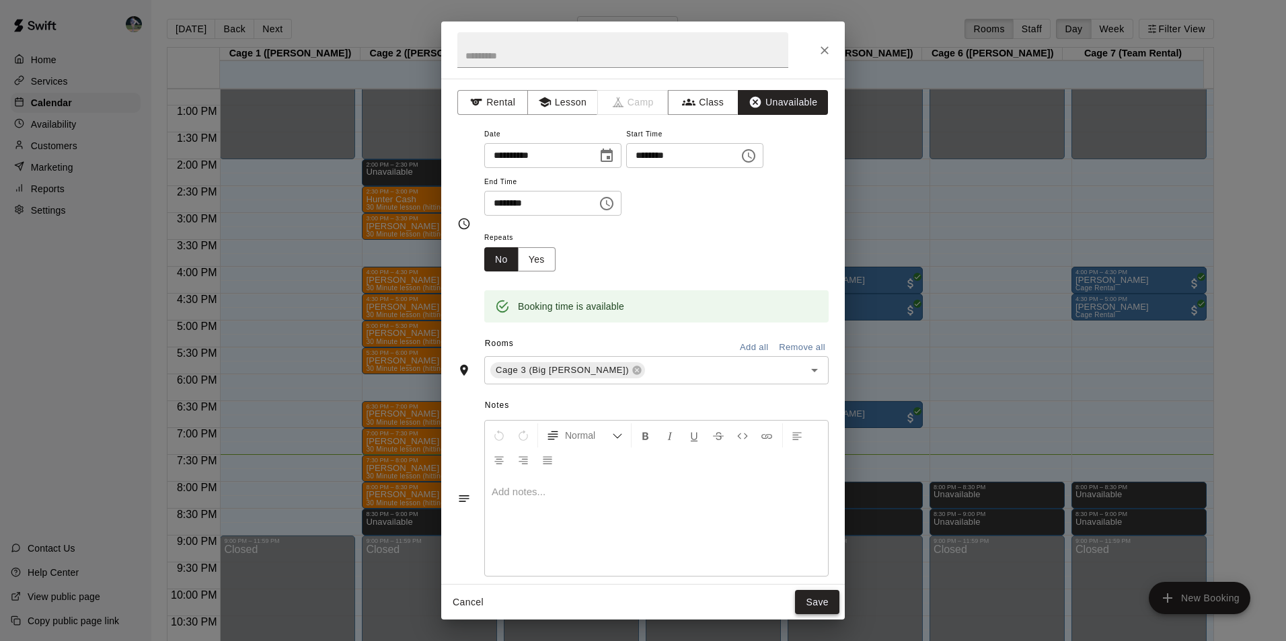
click at [810, 604] on button "Save" at bounding box center [817, 602] width 44 height 25
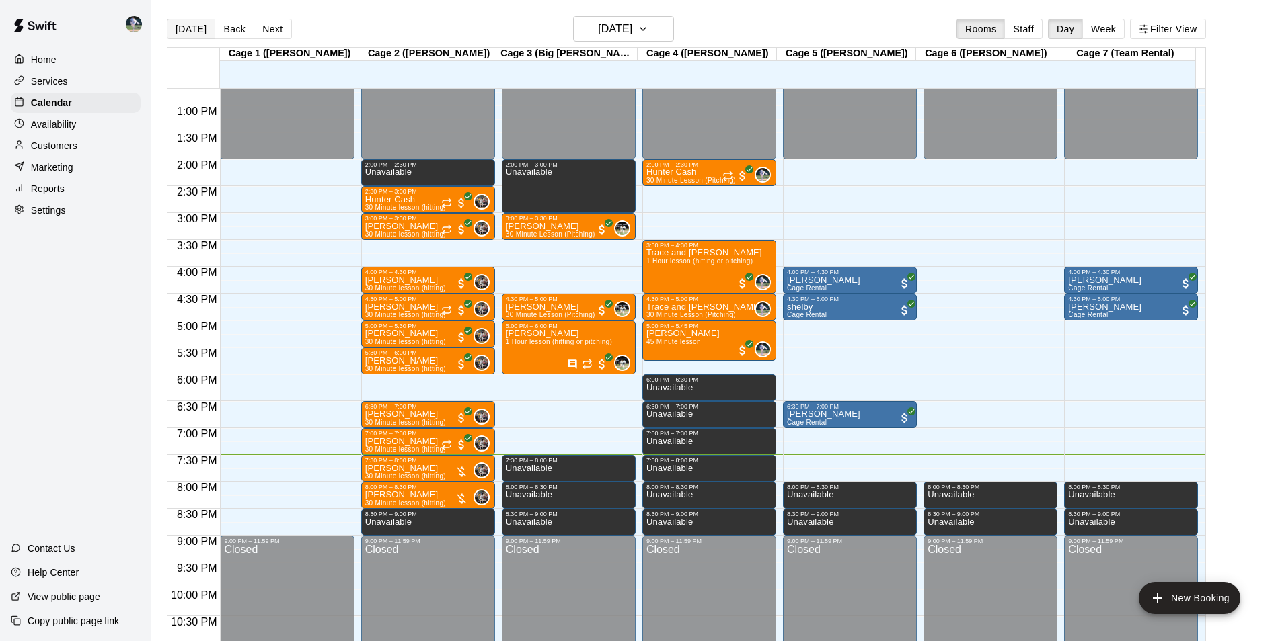
click at [187, 27] on button "[DATE]" at bounding box center [191, 29] width 48 height 20
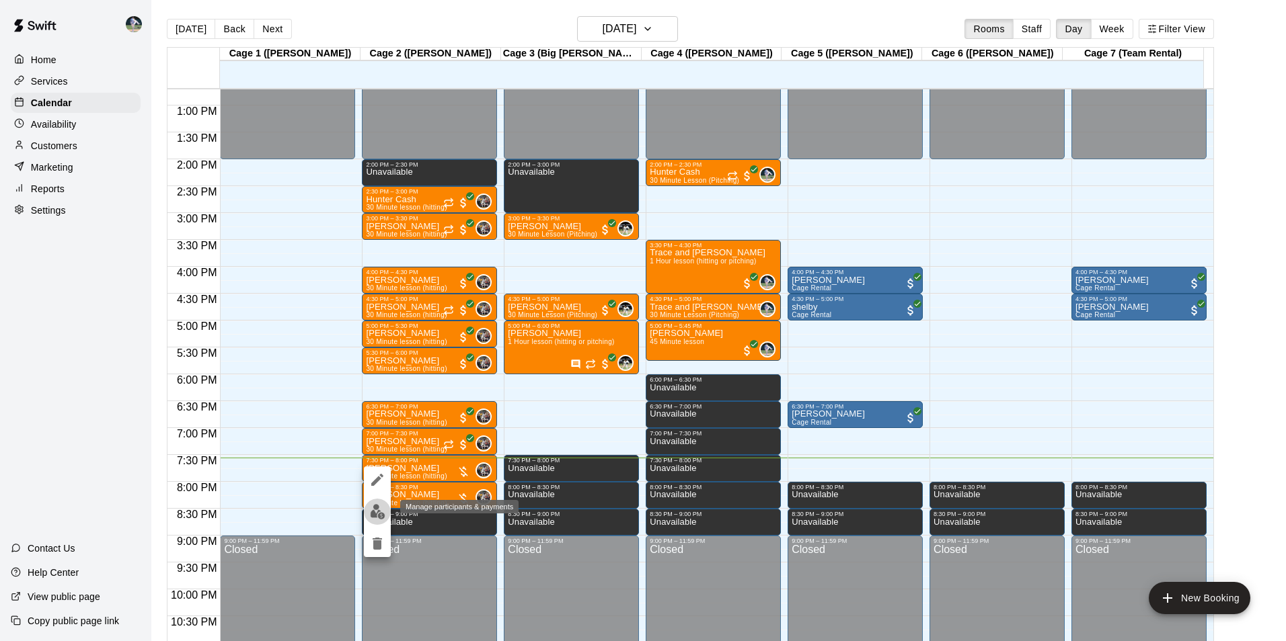
click at [370, 508] on img "edit" at bounding box center [377, 511] width 15 height 15
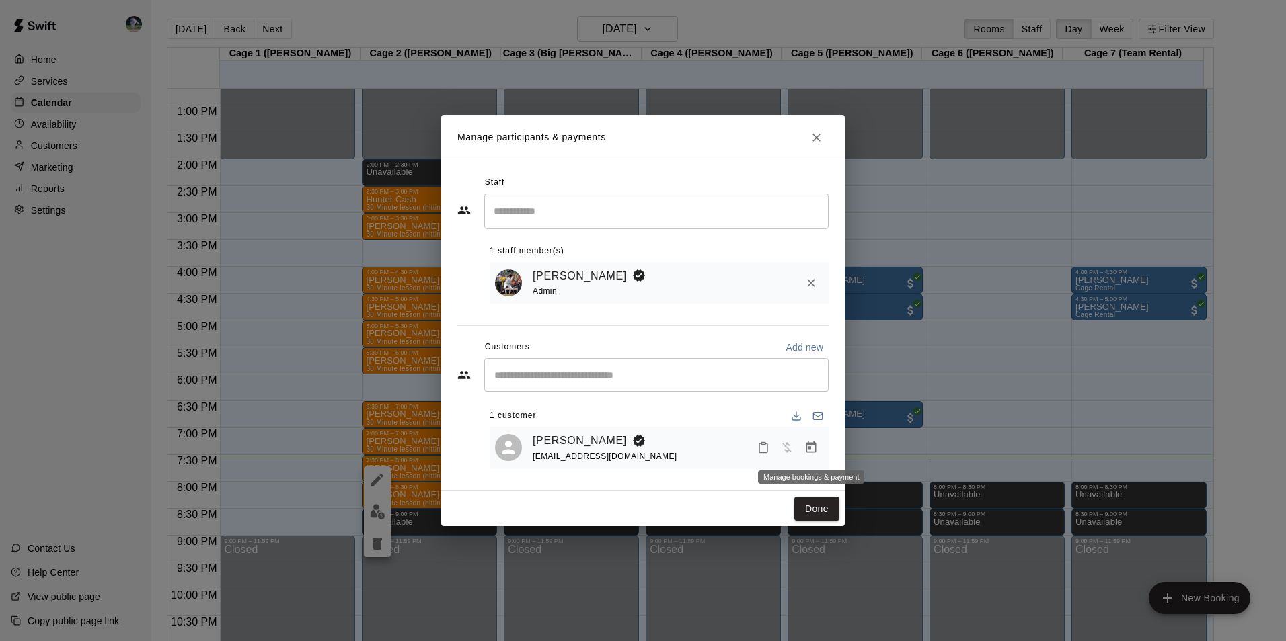
click at [812, 447] on icon "Manage bookings & payment" at bounding box center [810, 447] width 13 height 13
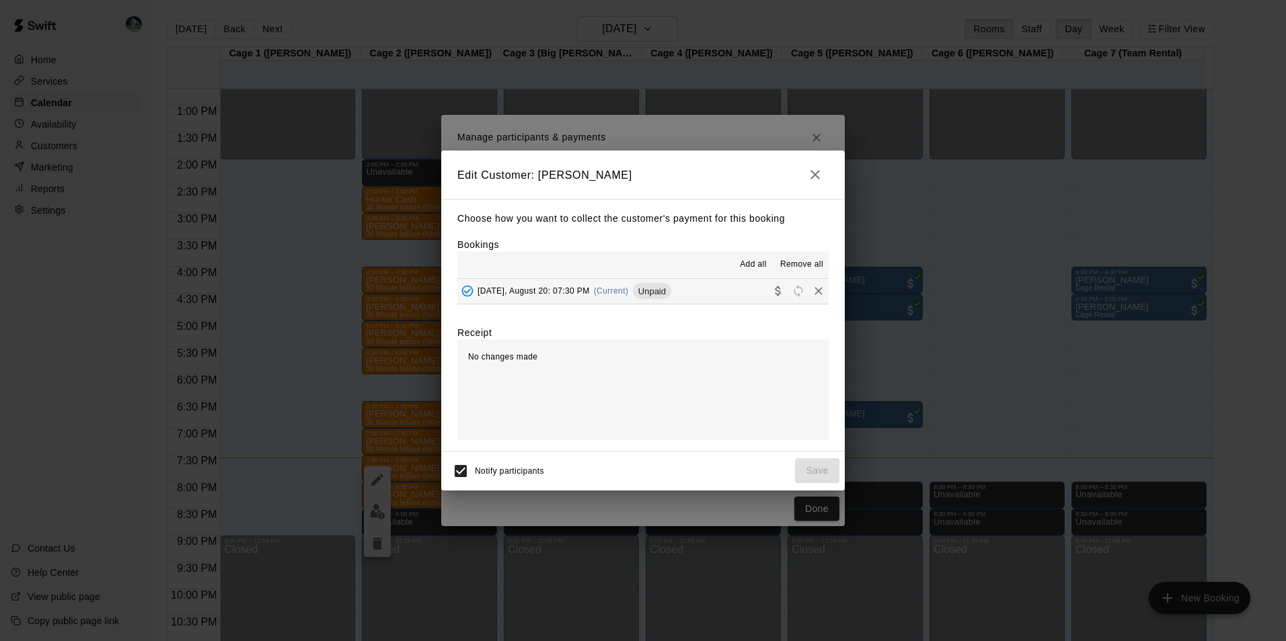
click at [696, 288] on button "Wednesday, August 20: 07:30 PM (Current) Unpaid" at bounding box center [642, 291] width 371 height 25
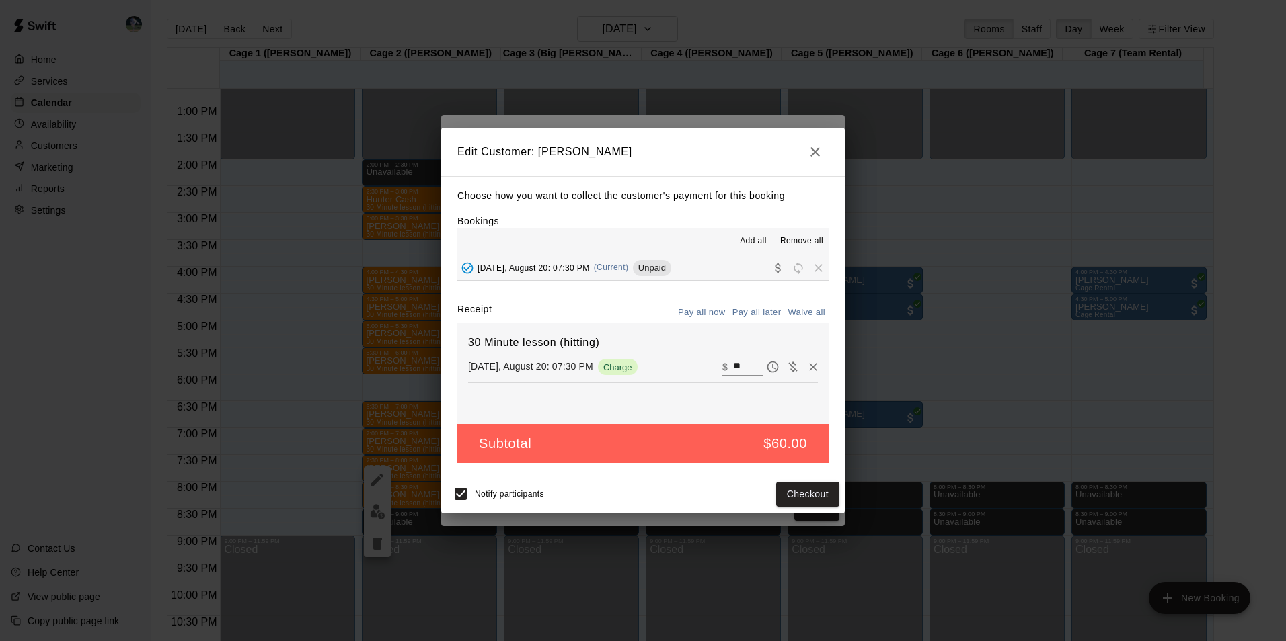
click at [738, 369] on input "**" at bounding box center [748, 366] width 30 height 17
type input "*"
type input "**"
click at [804, 492] on button "Checkout" at bounding box center [807, 494] width 63 height 25
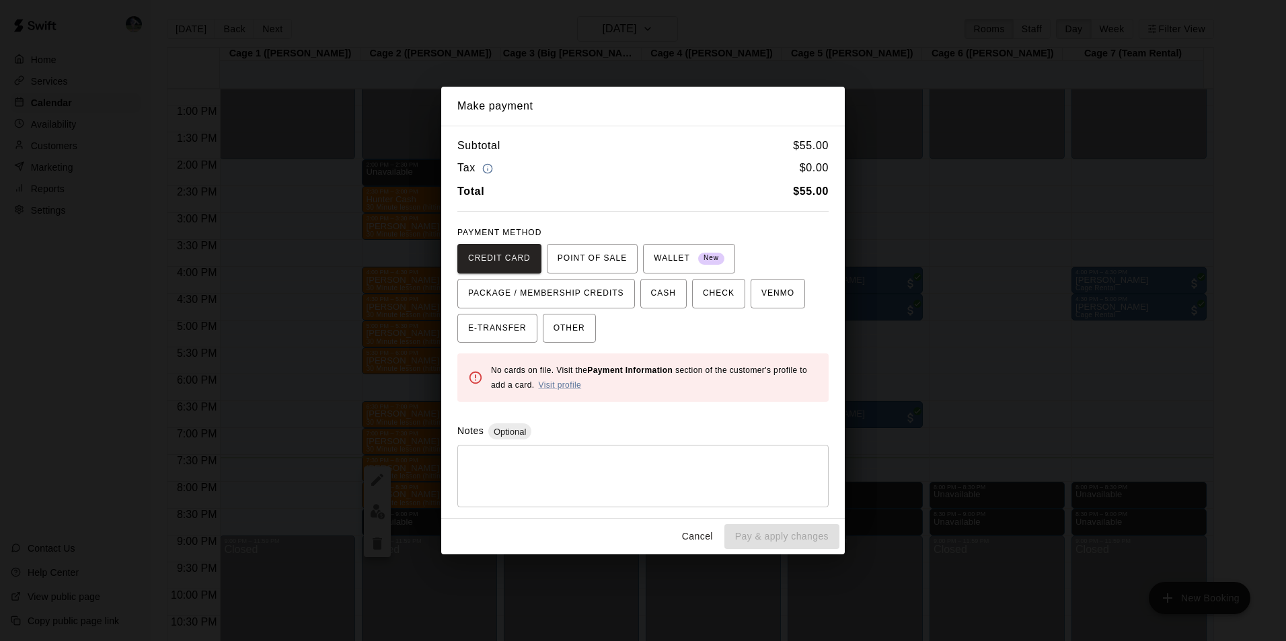
click at [699, 540] on button "Cancel" at bounding box center [697, 536] width 43 height 25
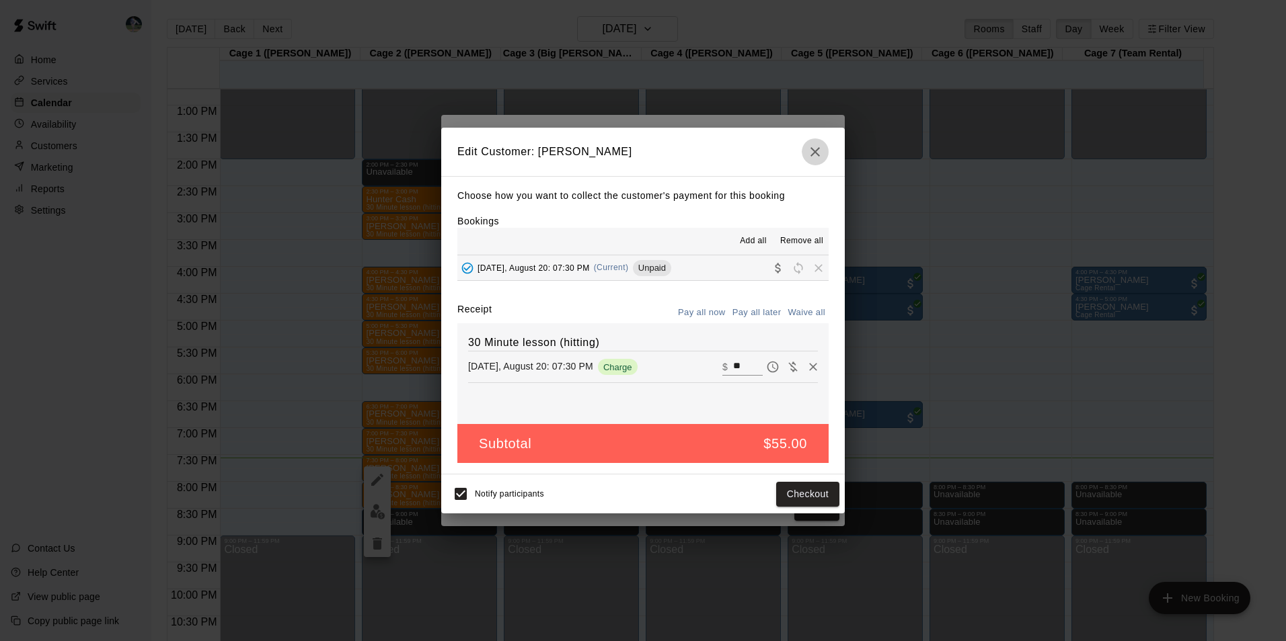
click at [816, 141] on button "button" at bounding box center [814, 152] width 27 height 27
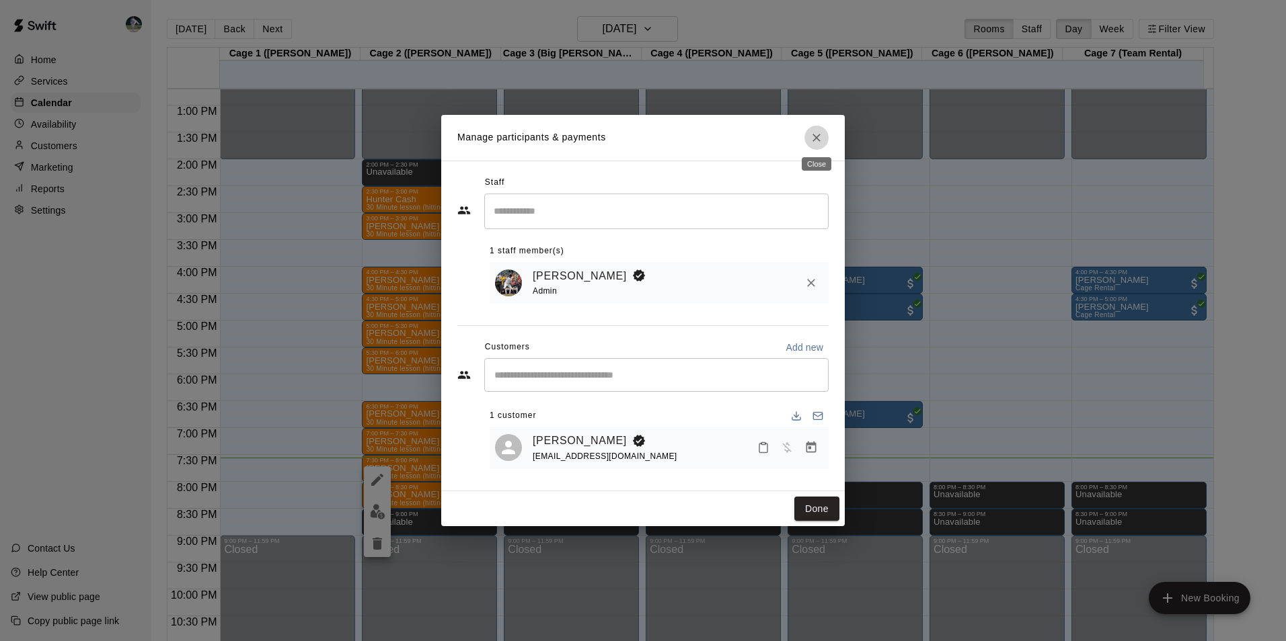
click at [812, 136] on icon "Close" at bounding box center [816, 137] width 13 height 13
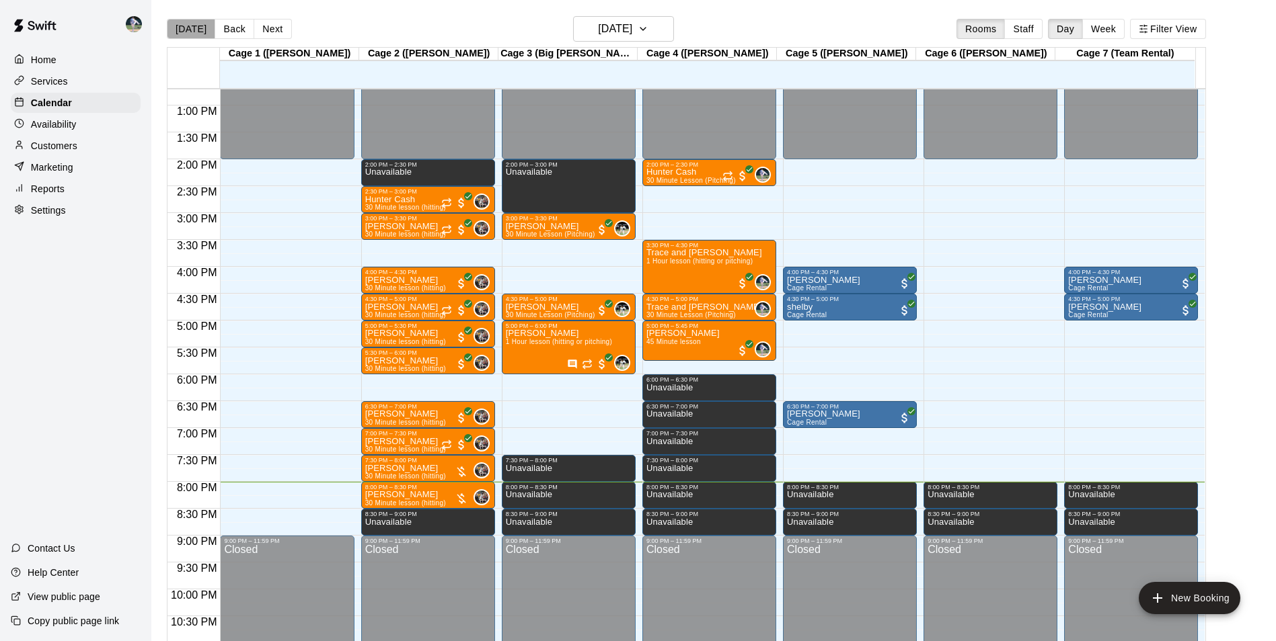
click at [194, 24] on button "[DATE]" at bounding box center [191, 29] width 48 height 20
click at [598, 30] on h6 "[DATE]" at bounding box center [615, 28] width 34 height 19
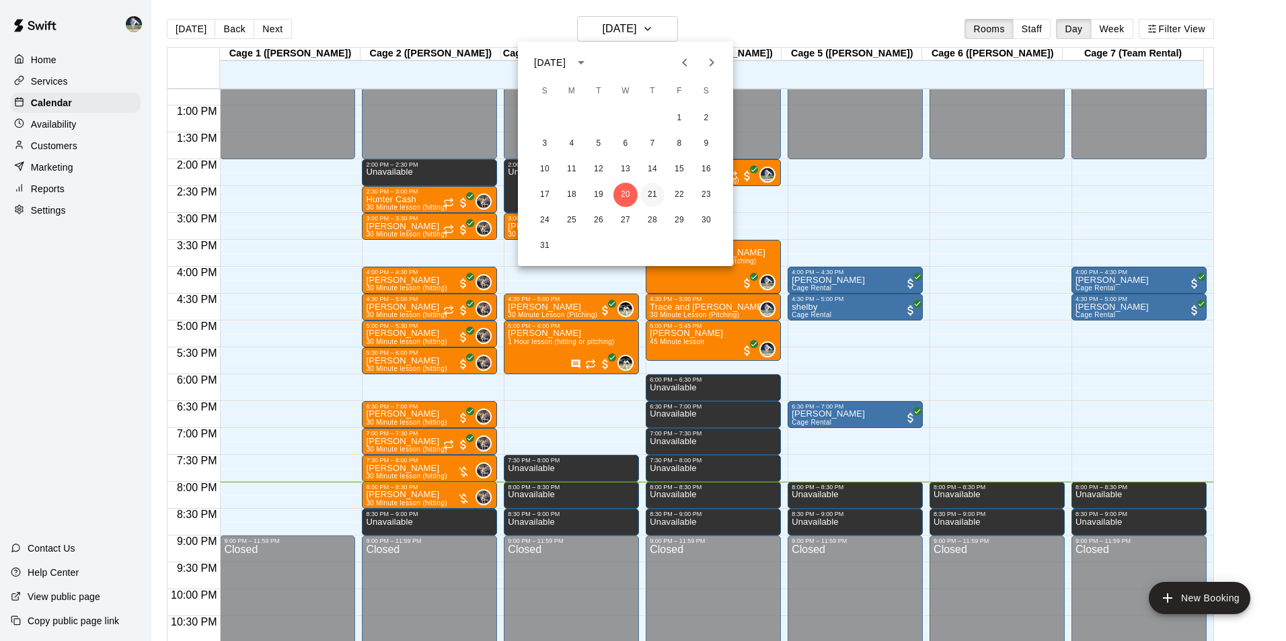
click at [656, 194] on button "21" at bounding box center [652, 195] width 24 height 24
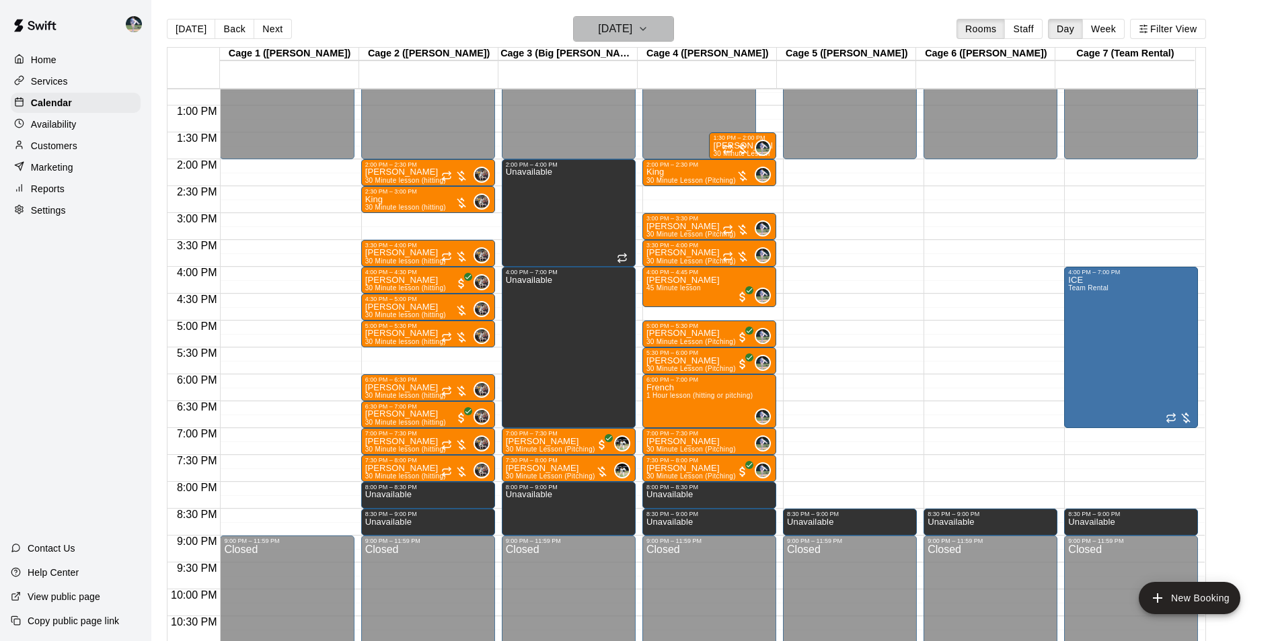
click at [598, 28] on h6 "[DATE]" at bounding box center [615, 28] width 34 height 19
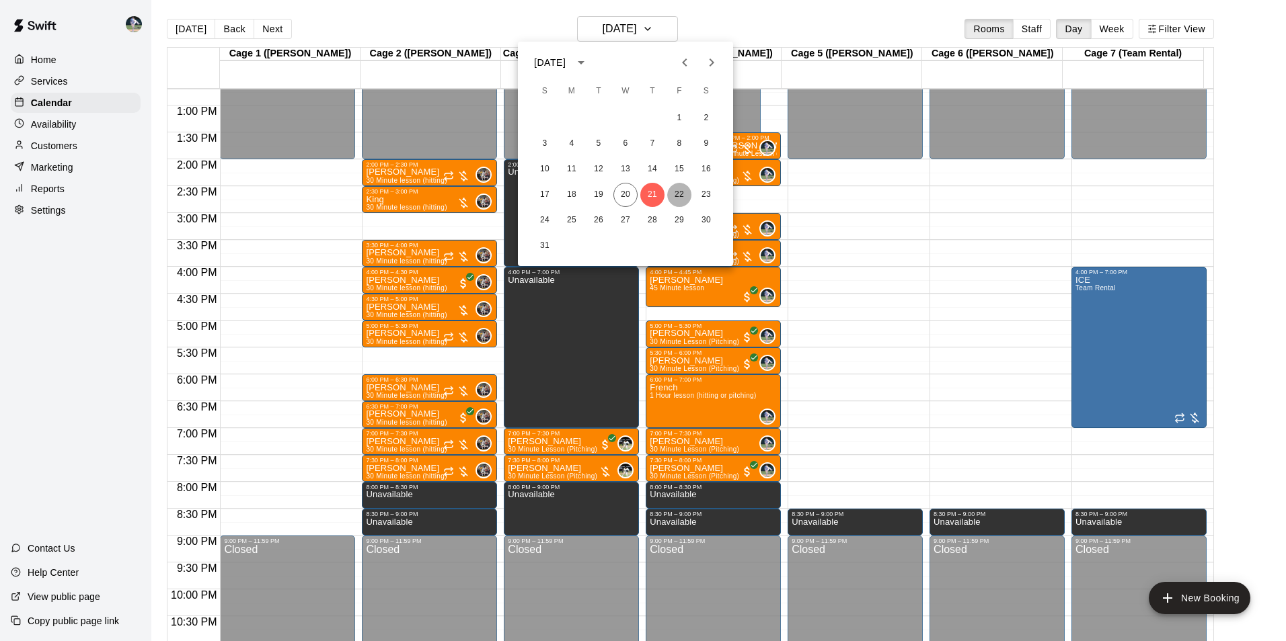
click at [675, 193] on button "22" at bounding box center [679, 195] width 24 height 24
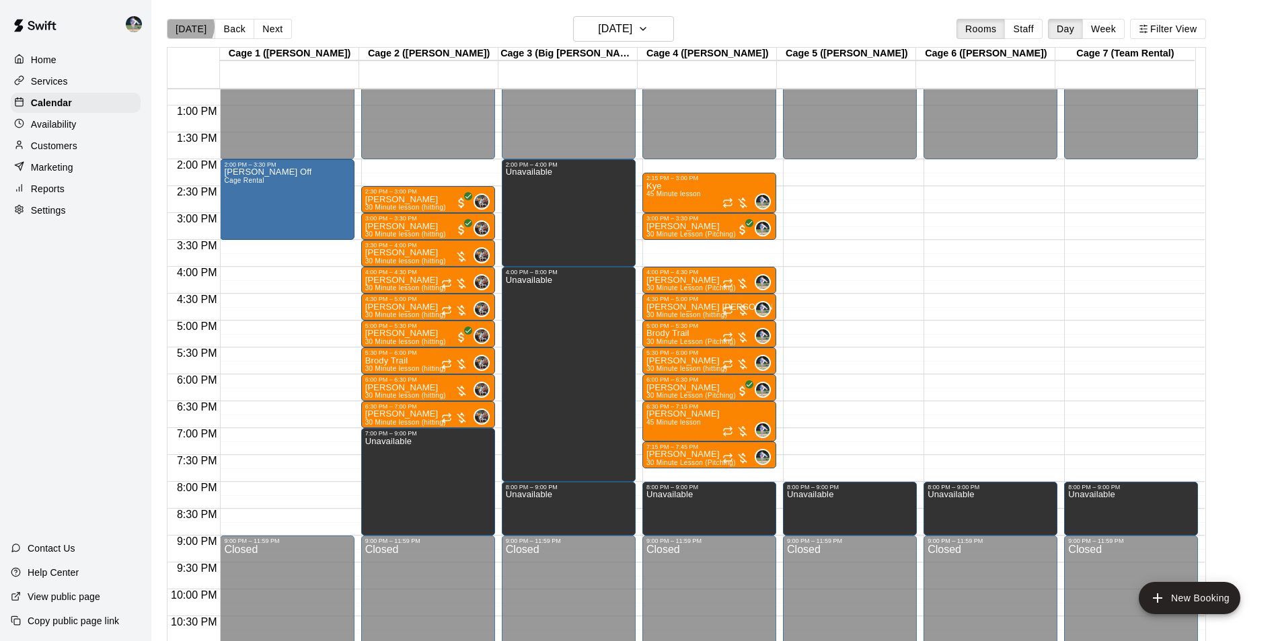
click at [187, 26] on button "[DATE]" at bounding box center [191, 29] width 48 height 20
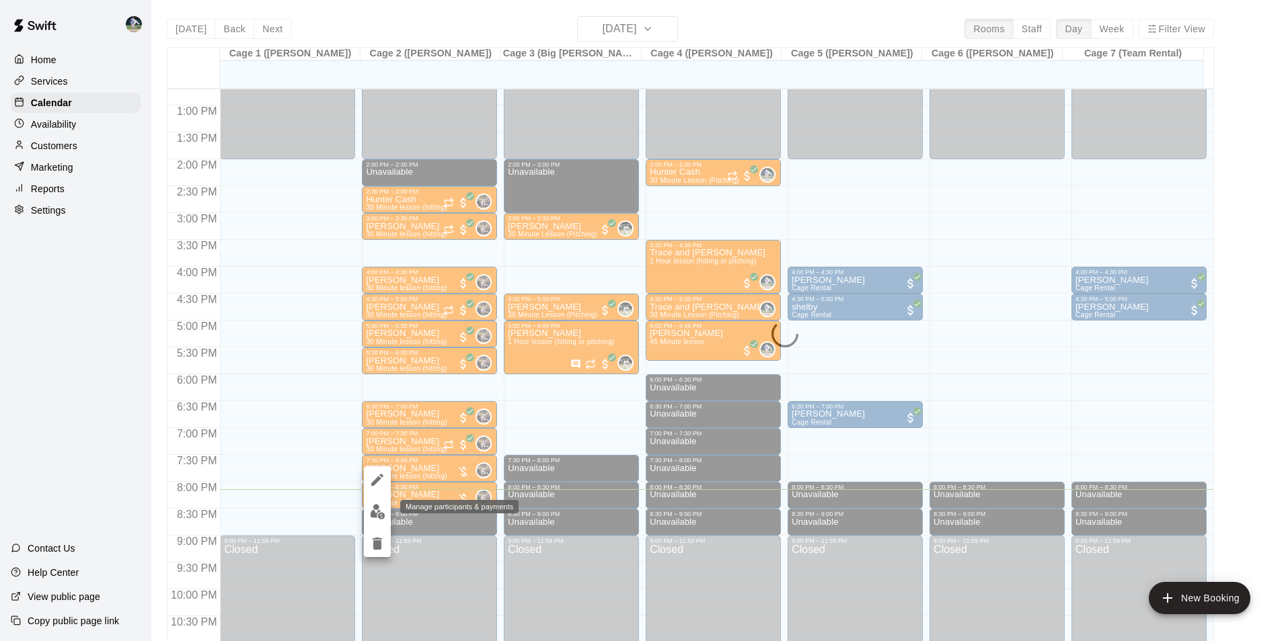
click at [378, 513] on img "edit" at bounding box center [377, 511] width 15 height 15
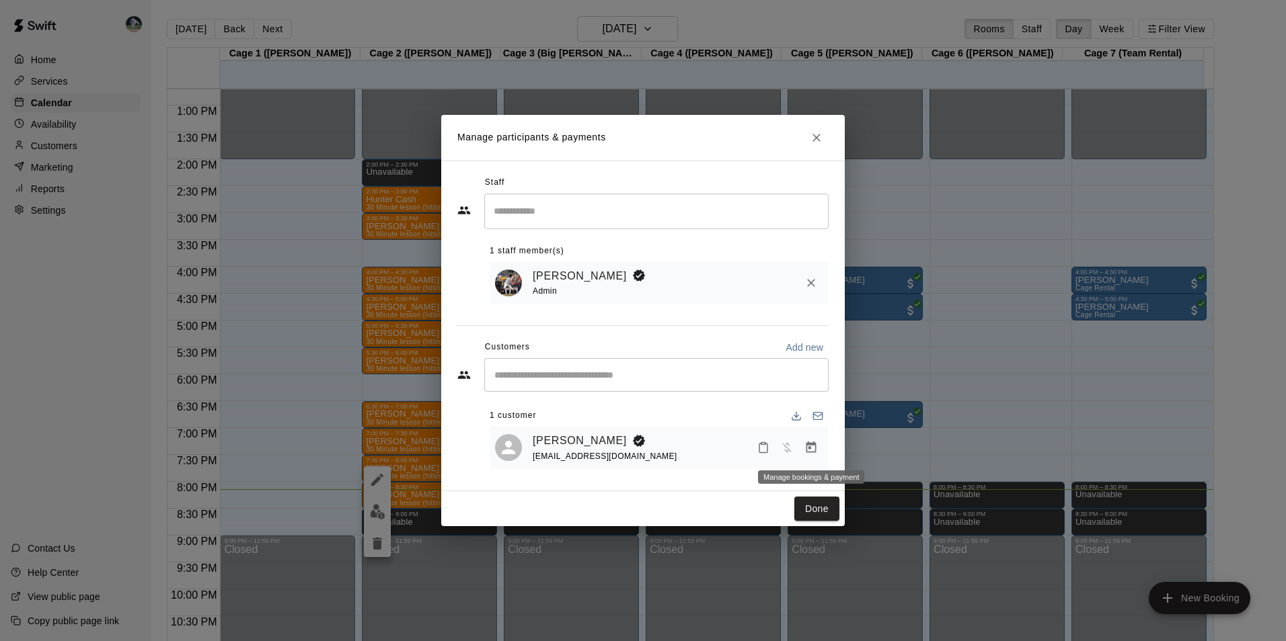
click at [816, 442] on icon "Manage bookings & payment" at bounding box center [810, 447] width 13 height 13
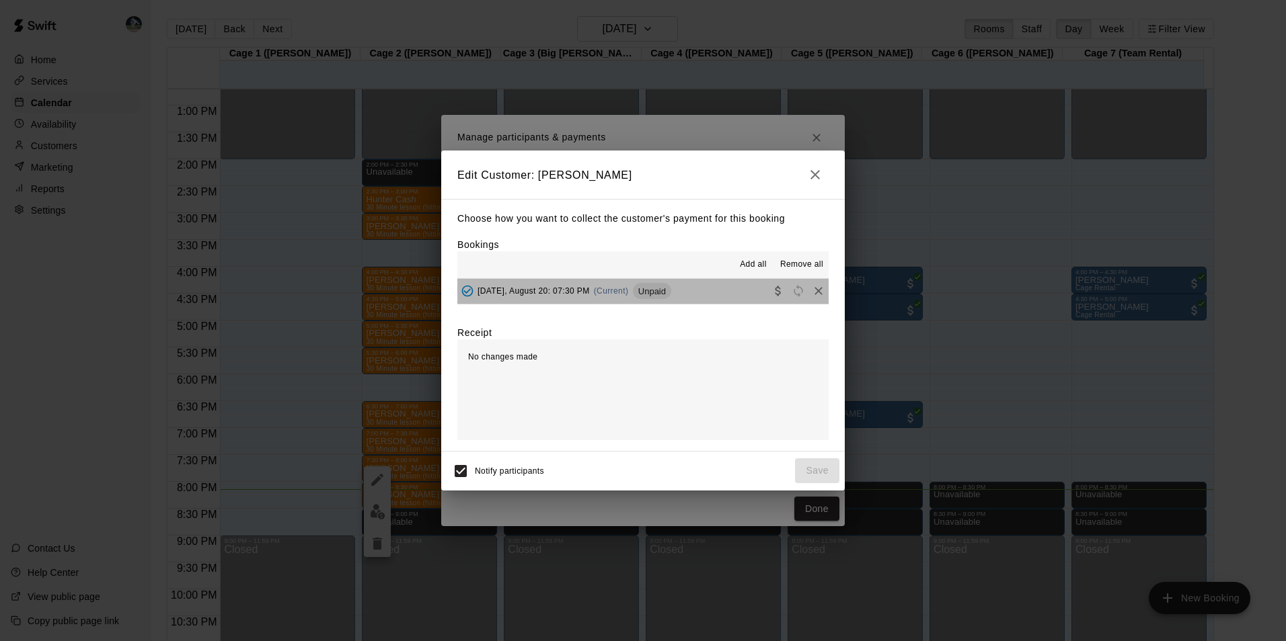
click at [706, 286] on button "Wednesday, August 20: 07:30 PM (Current) Unpaid" at bounding box center [642, 291] width 371 height 25
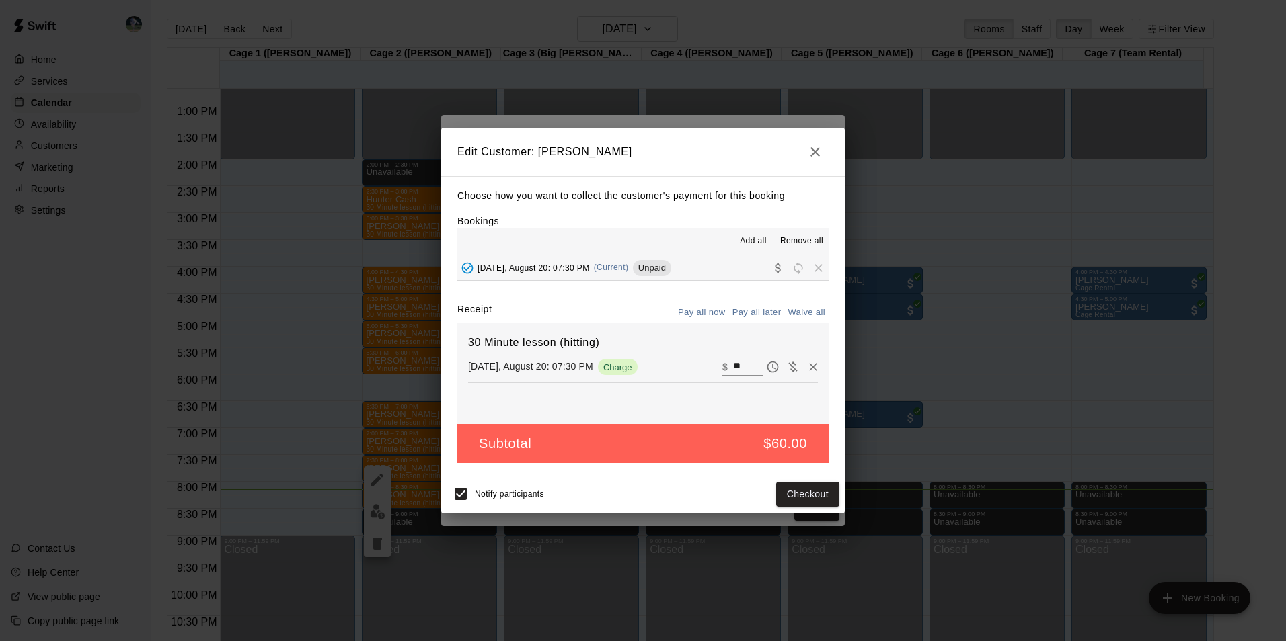
click at [737, 369] on input "**" at bounding box center [748, 366] width 30 height 17
type input "*"
type input "**"
click at [797, 495] on button "Checkout" at bounding box center [807, 494] width 63 height 25
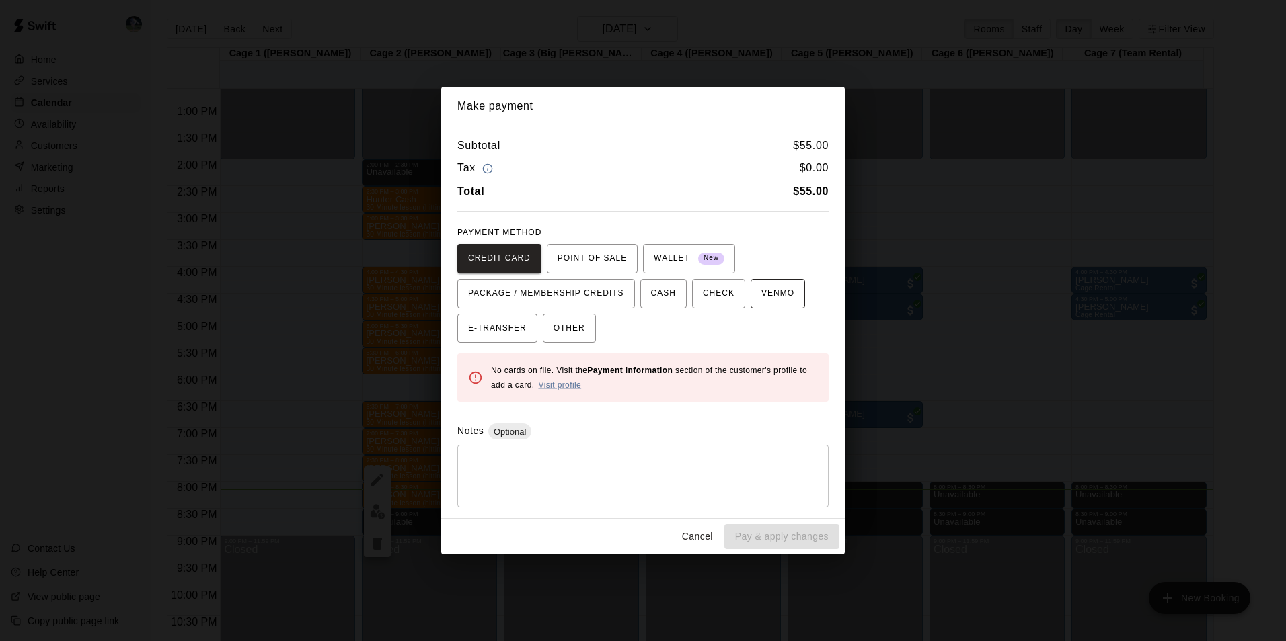
click at [761, 292] on span "VENMO" at bounding box center [777, 294] width 33 height 22
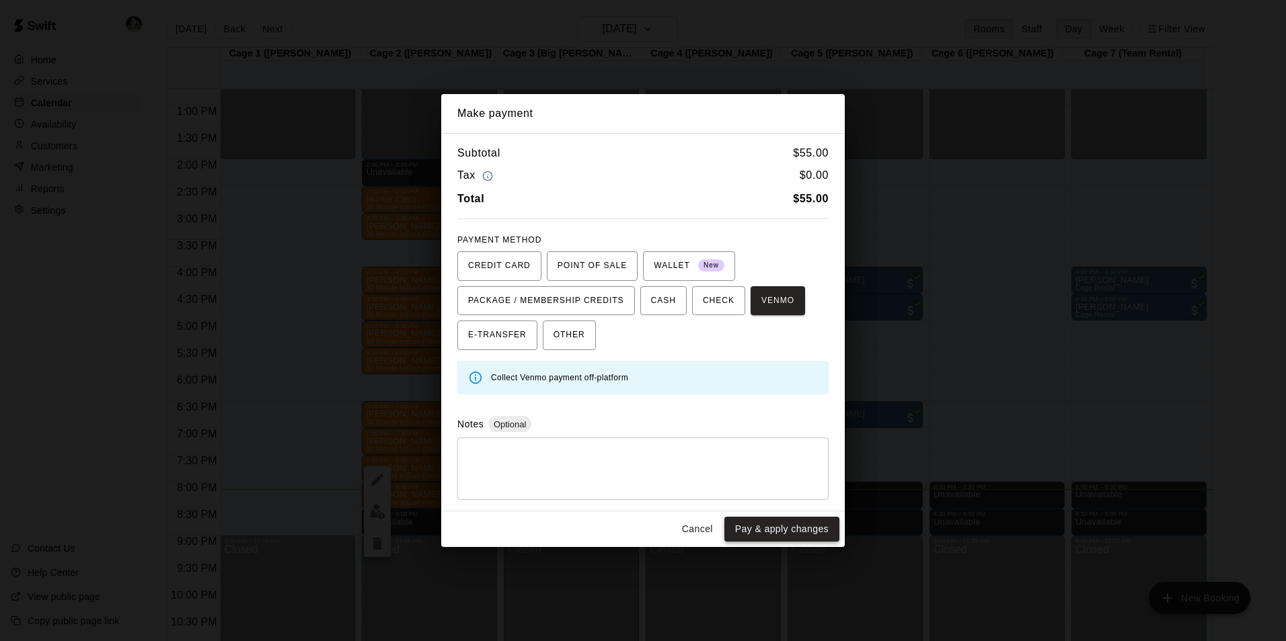
click at [785, 523] on button "Pay & apply changes" at bounding box center [781, 529] width 115 height 25
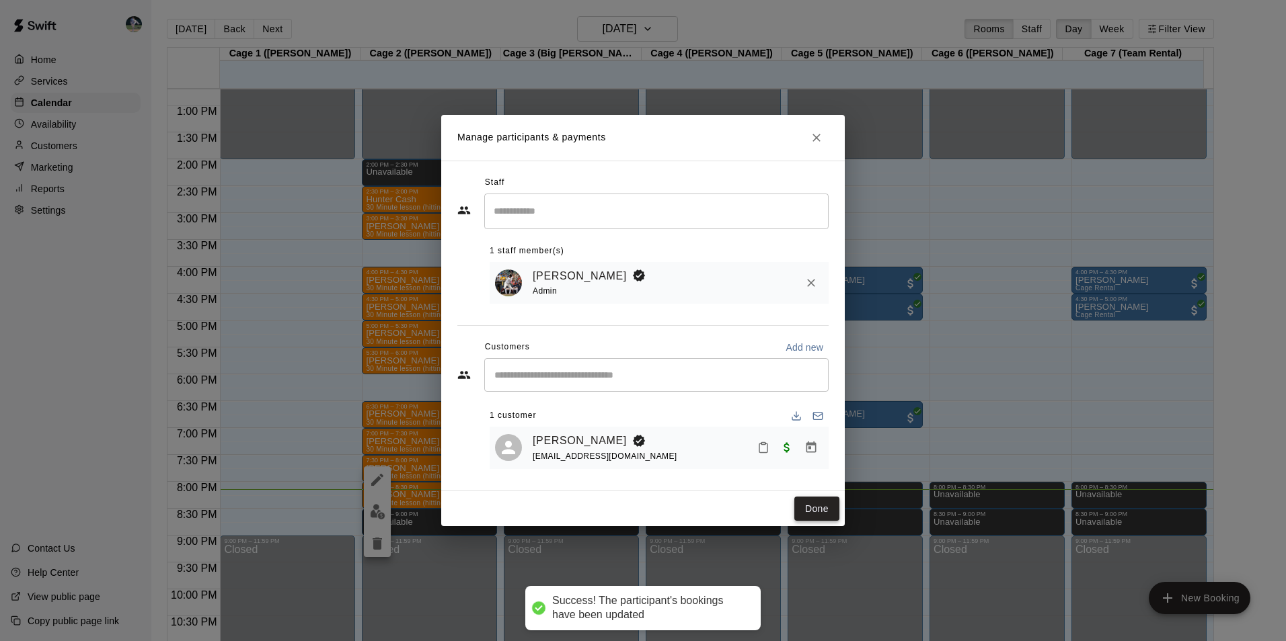
click at [827, 509] on button "Done" at bounding box center [816, 509] width 45 height 25
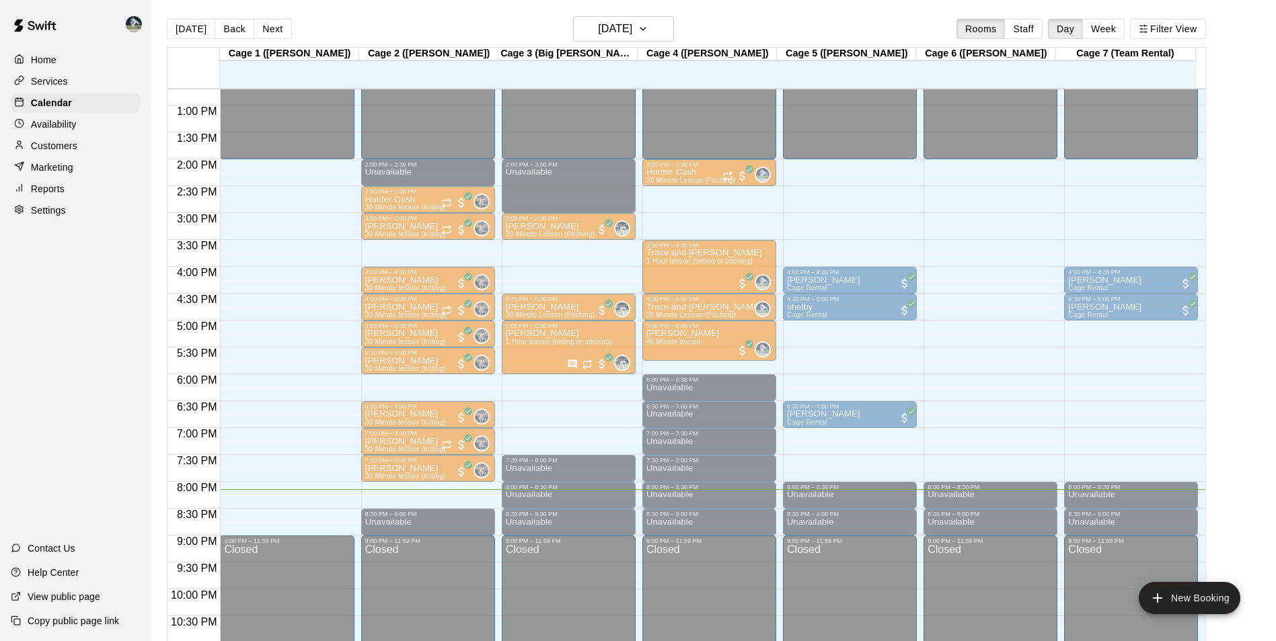
click at [398, 495] on p "[PERSON_NAME]" at bounding box center [405, 495] width 81 height 0
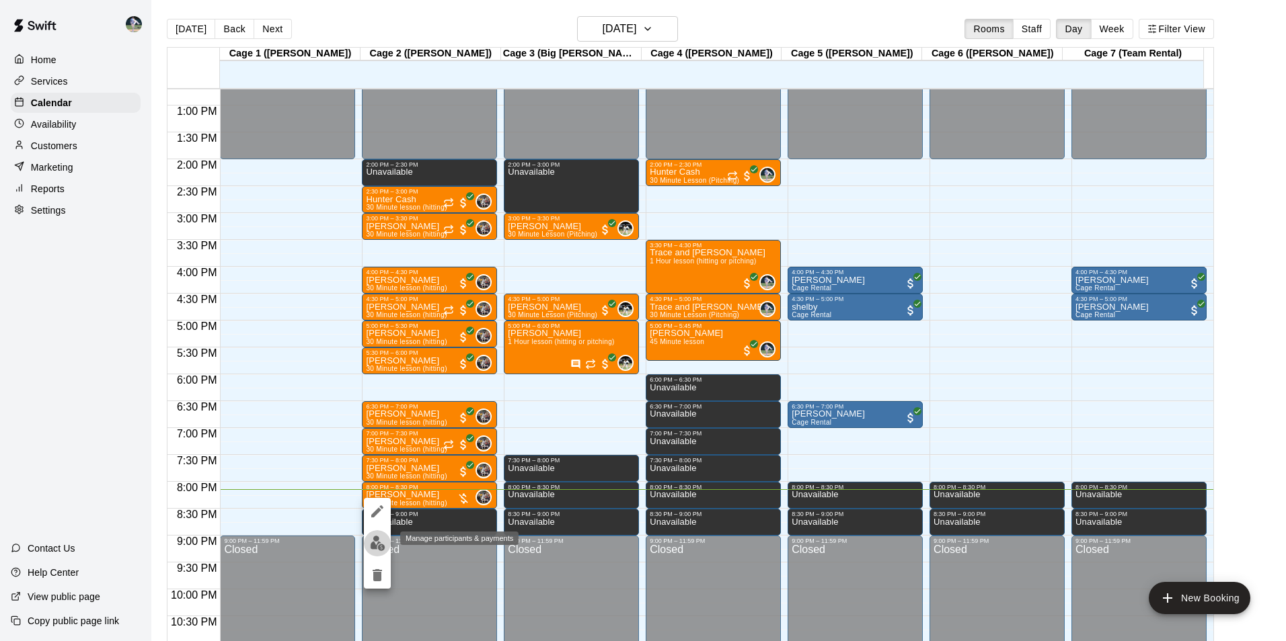
click at [378, 543] on img "edit" at bounding box center [377, 543] width 15 height 15
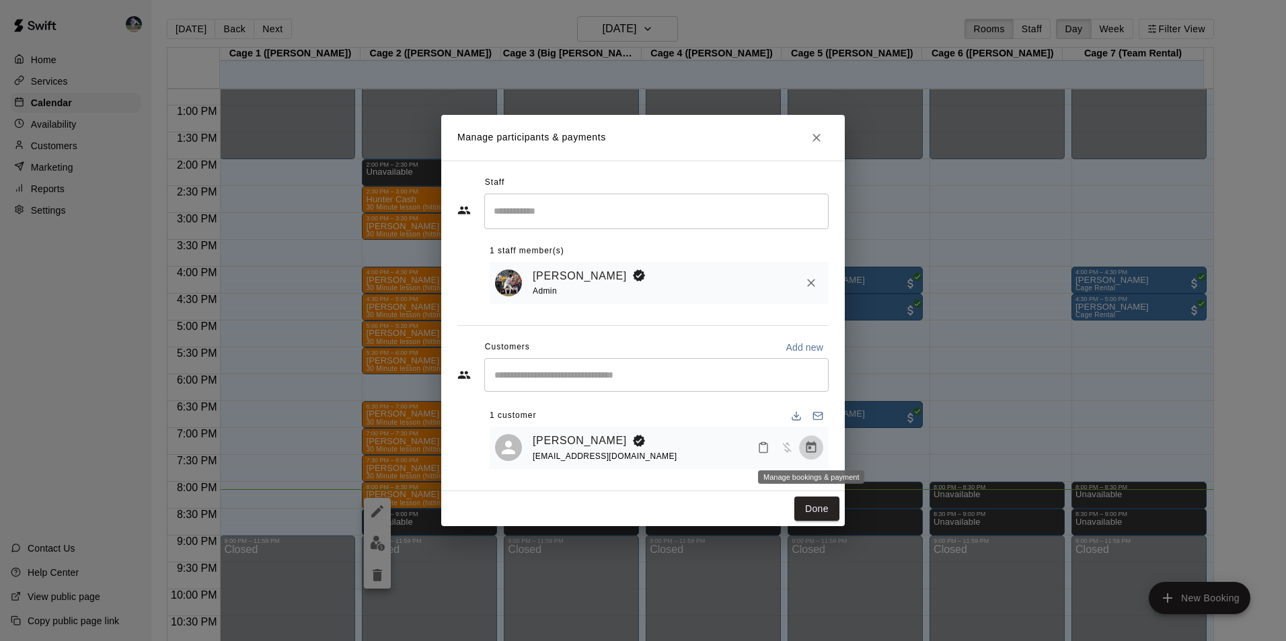
click at [806, 450] on icon "Manage bookings & payment" at bounding box center [811, 447] width 10 height 11
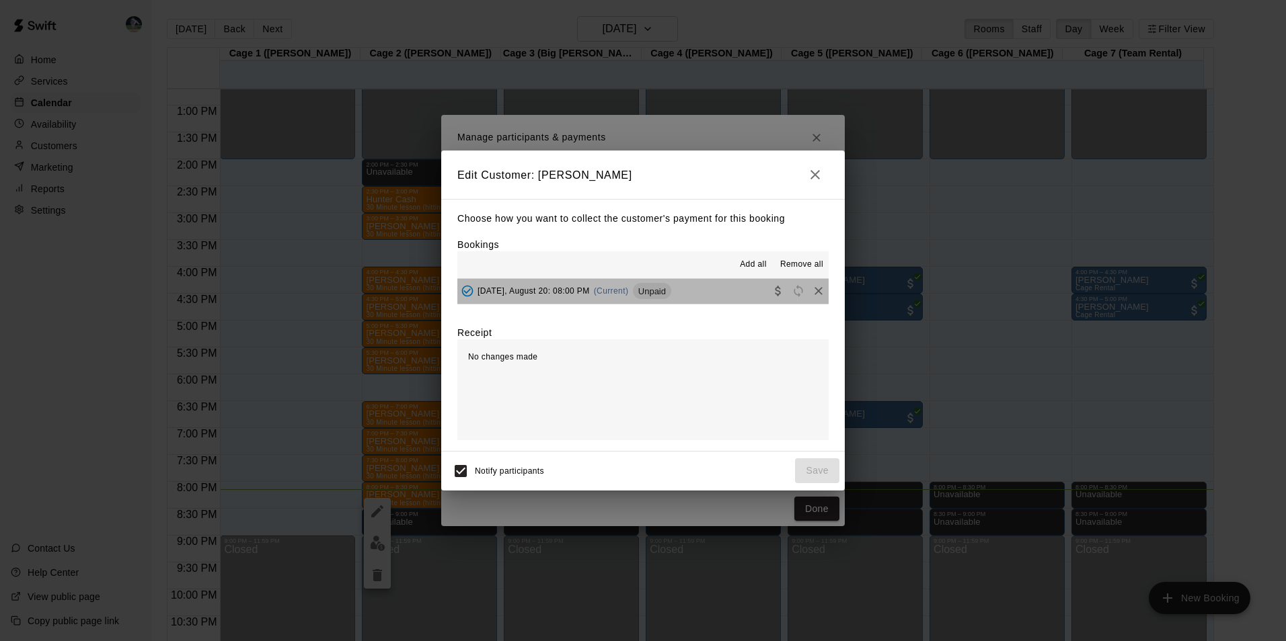
click at [716, 292] on button "Wednesday, August 20: 08:00 PM (Current) Unpaid" at bounding box center [642, 291] width 371 height 25
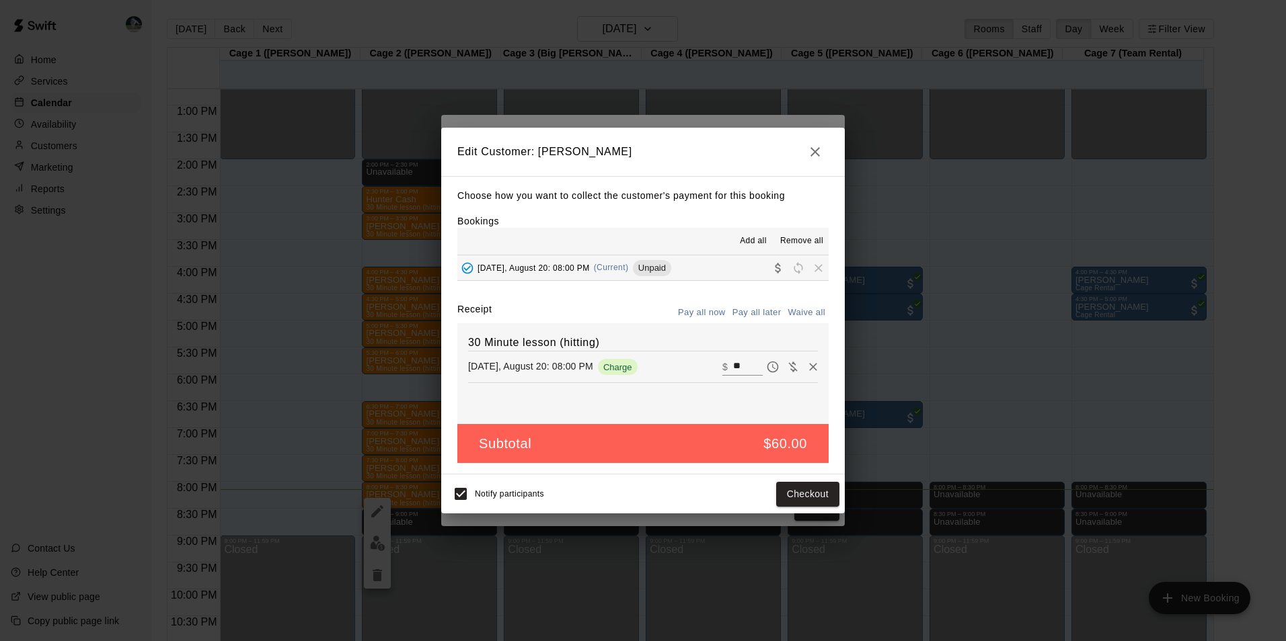
click at [746, 364] on input "**" at bounding box center [748, 366] width 30 height 17
type input "*"
type input "**"
click at [783, 495] on button "Checkout" at bounding box center [807, 494] width 63 height 25
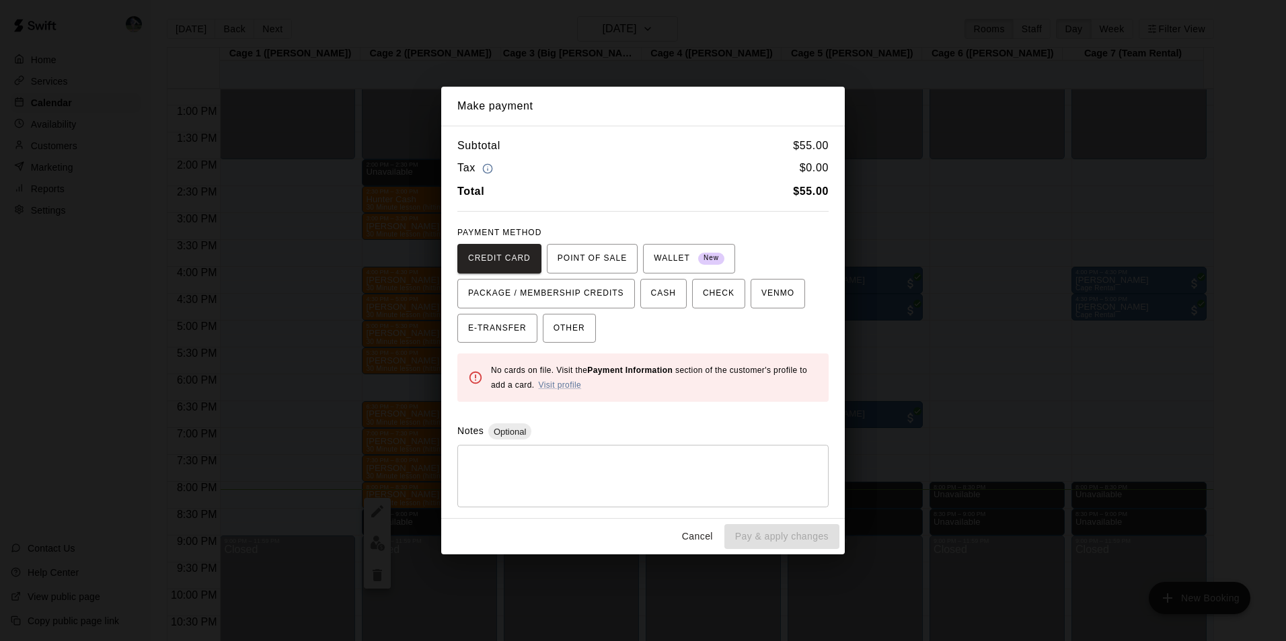
click at [693, 533] on button "Cancel" at bounding box center [697, 536] width 43 height 25
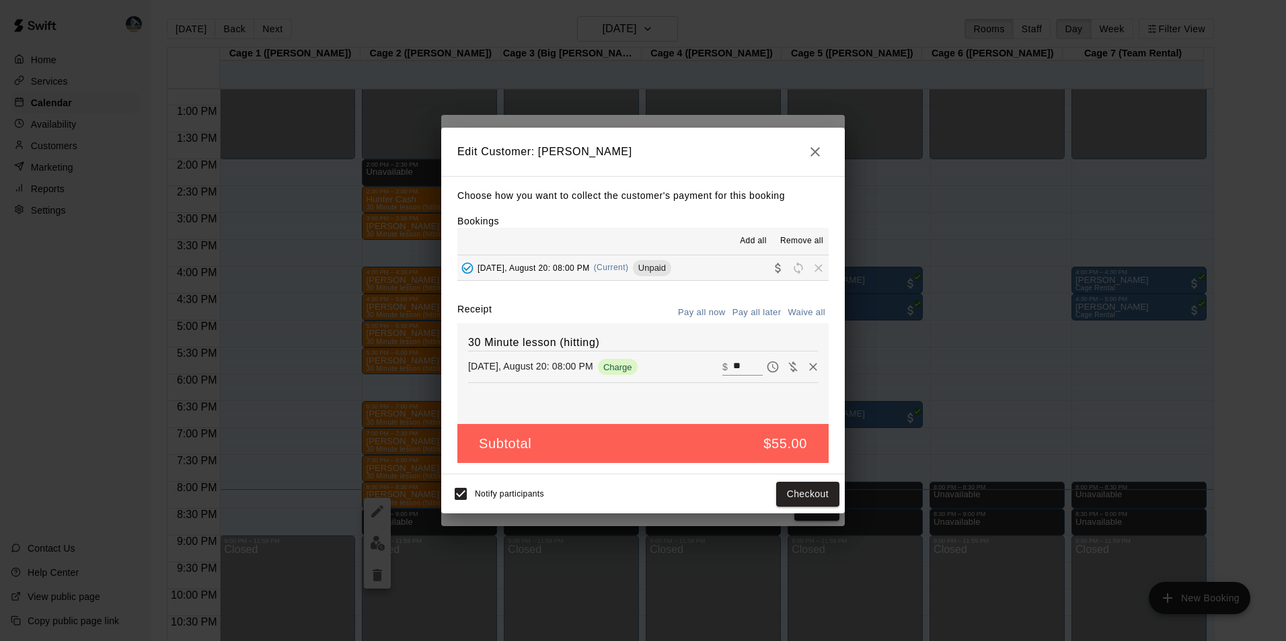
click at [693, 533] on div "Edit Customer: Brian Swaggarty Choose how you want to collect the customer's pa…" at bounding box center [643, 320] width 1286 height 641
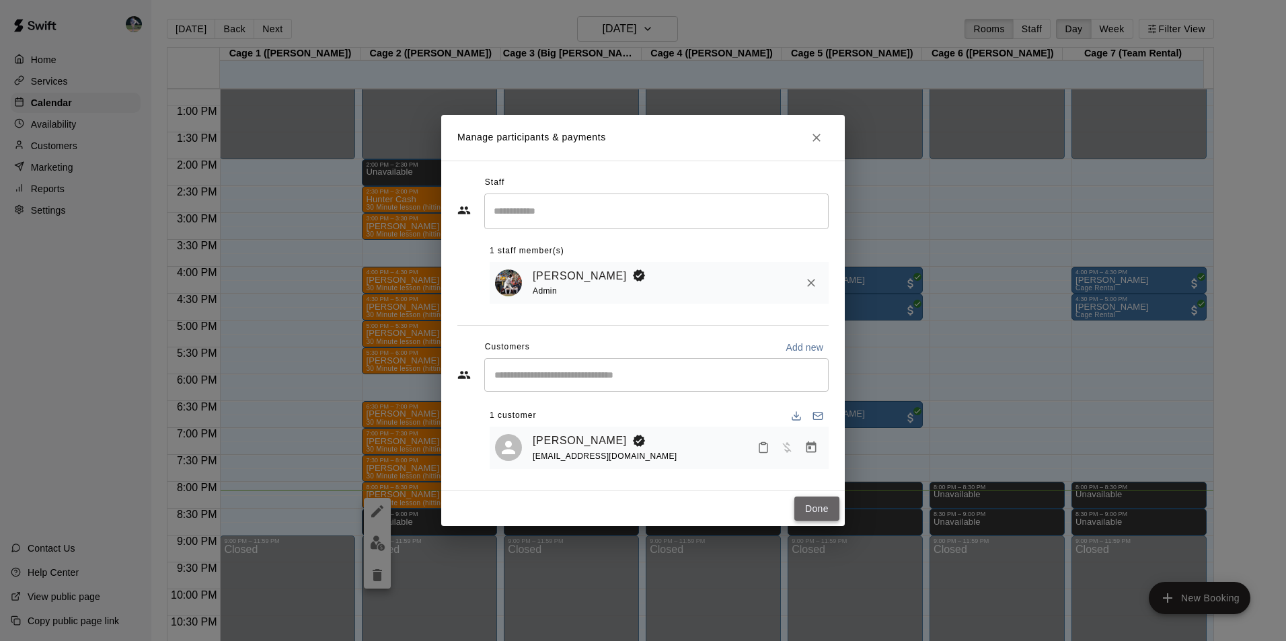
click at [821, 506] on button "Done" at bounding box center [816, 509] width 45 height 25
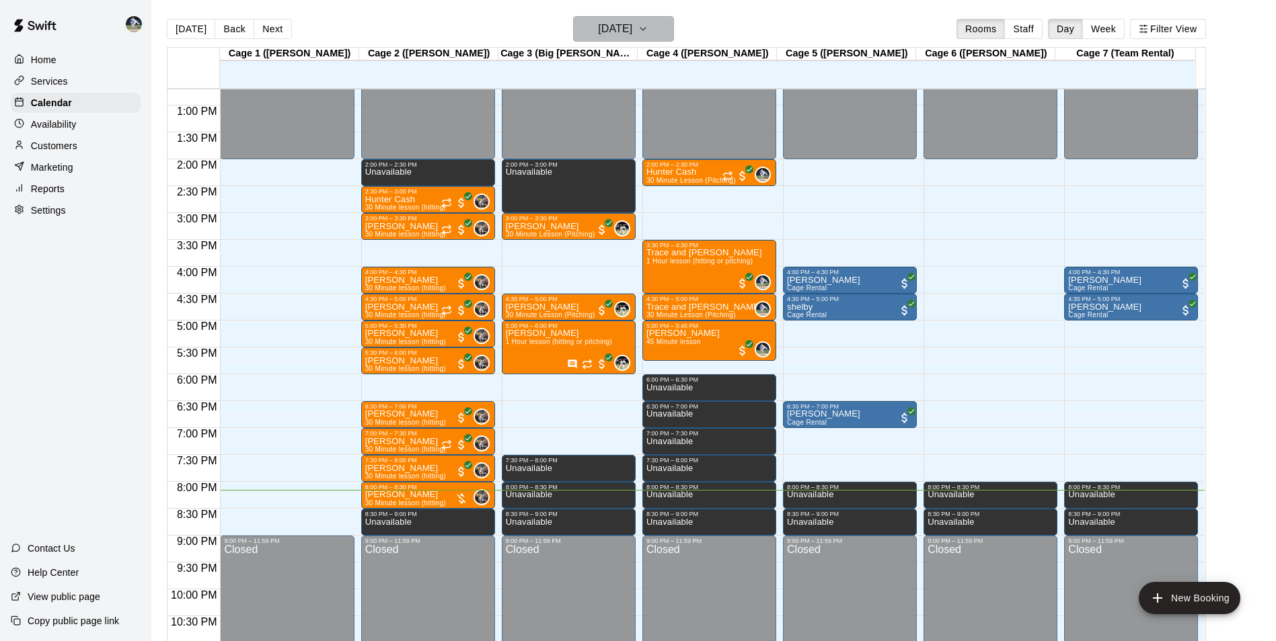
click at [598, 21] on h6 "[DATE]" at bounding box center [615, 28] width 34 height 19
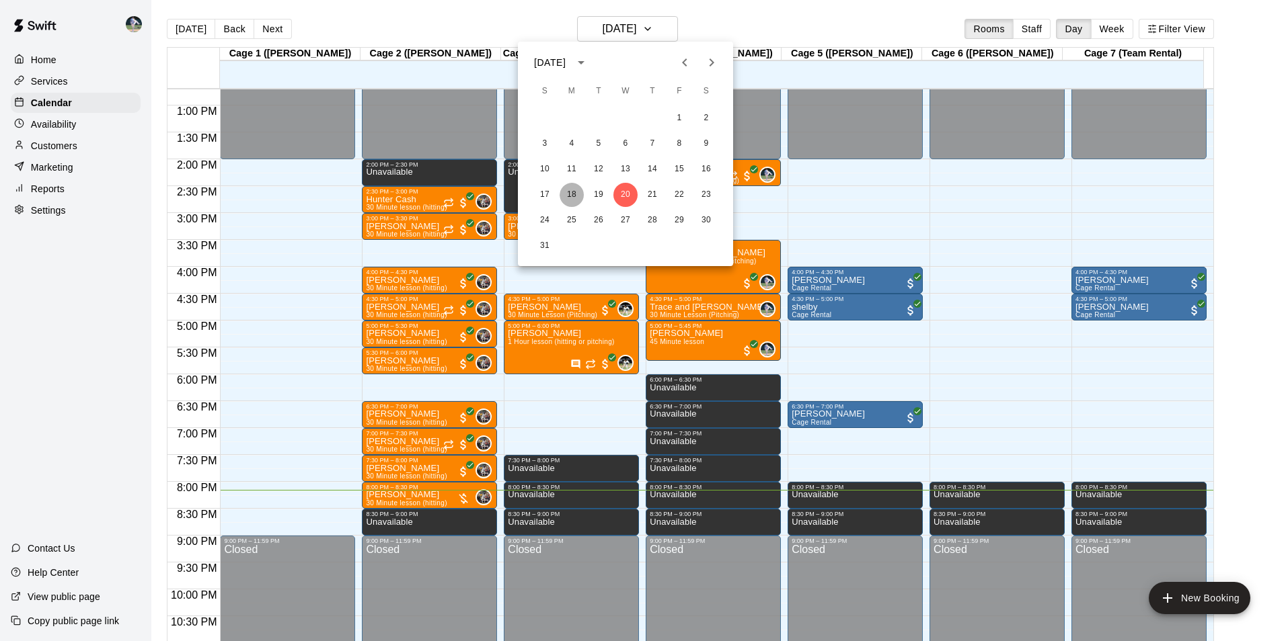
click at [566, 192] on button "18" at bounding box center [571, 195] width 24 height 24
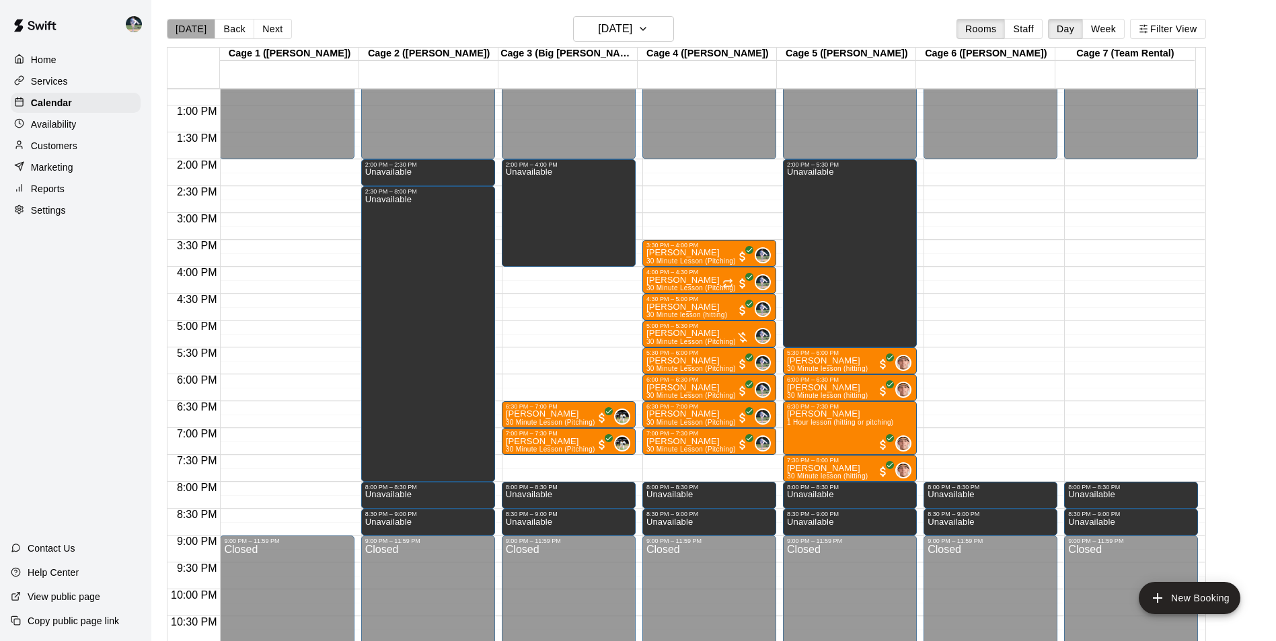
click at [193, 27] on button "[DATE]" at bounding box center [191, 29] width 48 height 20
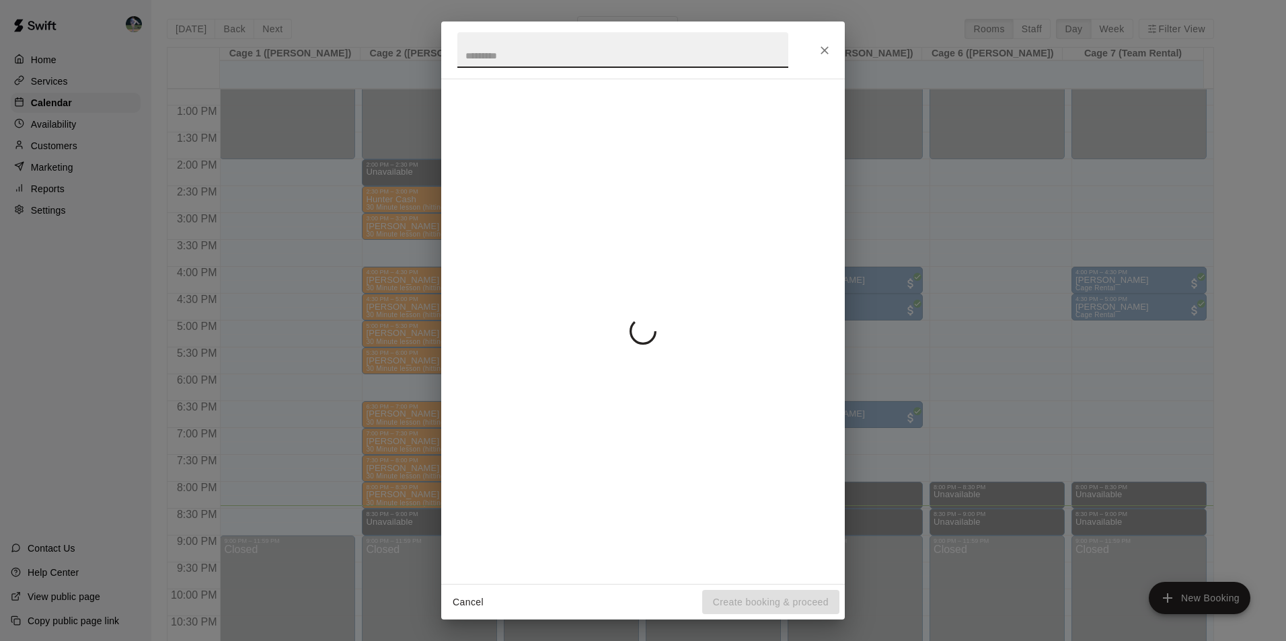
click at [637, 259] on body "Home Services Calendar Availability Customers Marketing Reports Settings Contac…" at bounding box center [643, 331] width 1286 height 663
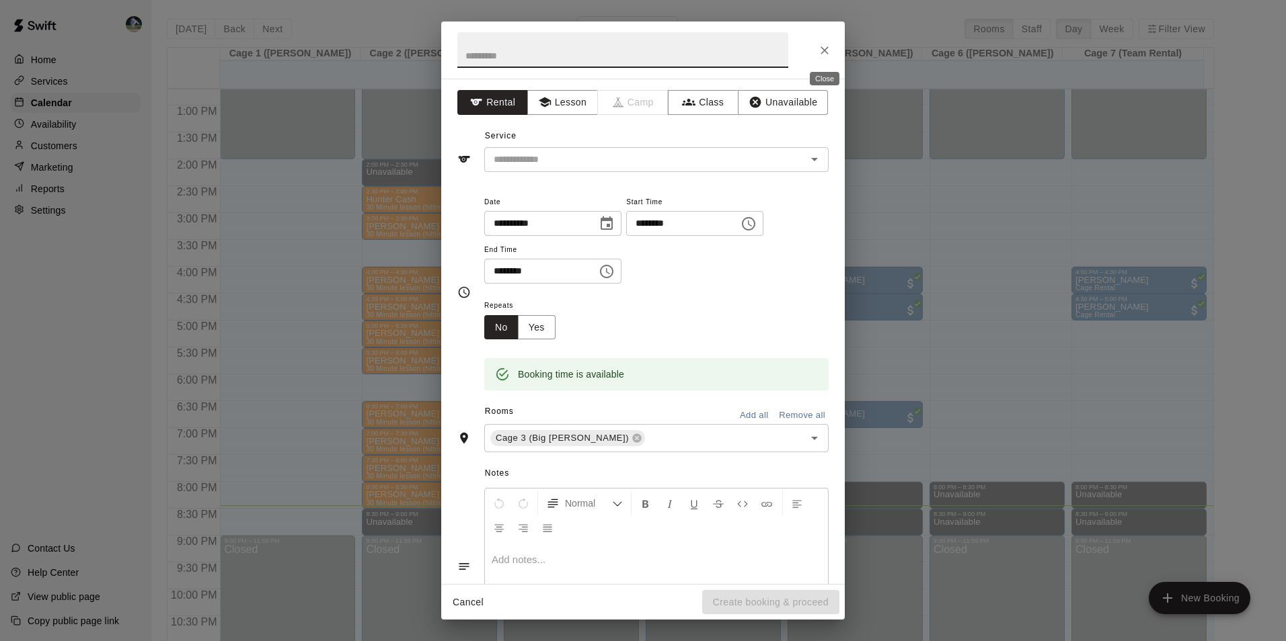
click at [824, 48] on icon "Close" at bounding box center [824, 50] width 13 height 13
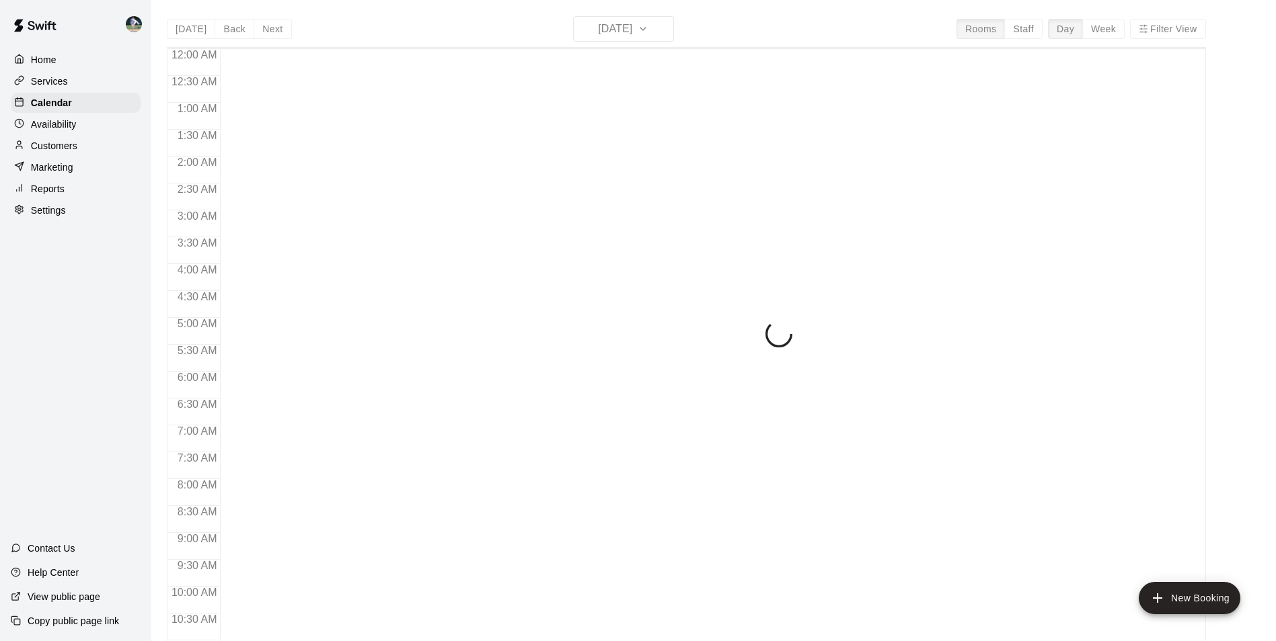
scroll to position [683, 0]
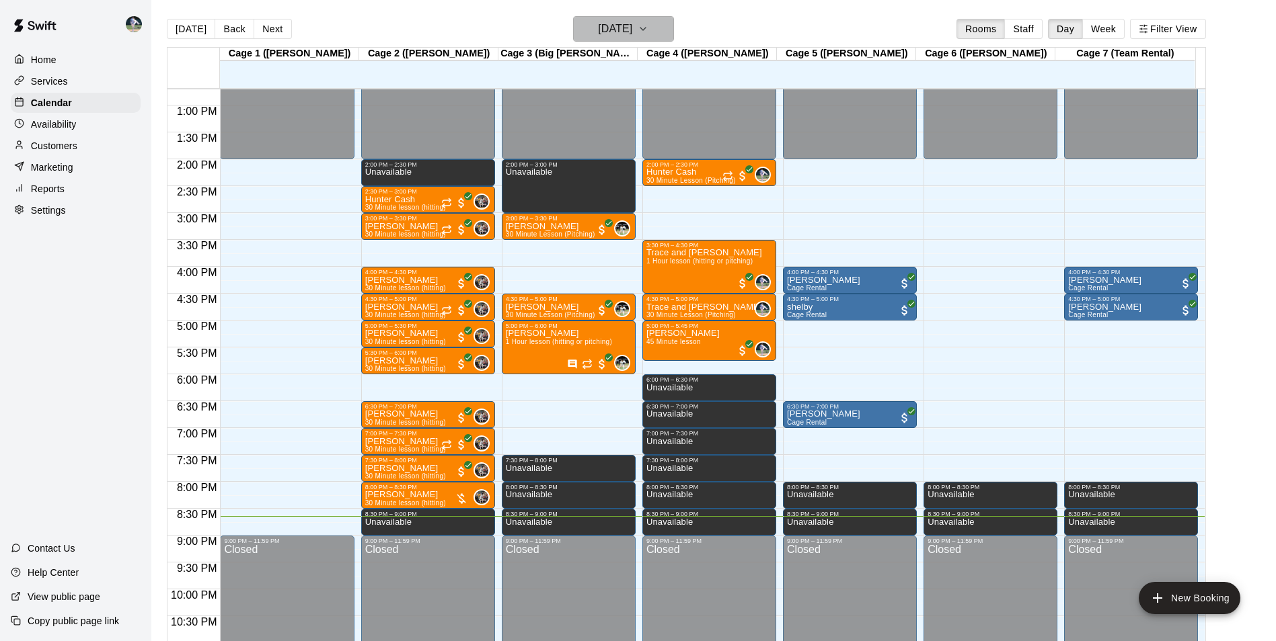
click at [632, 30] on h6 "[DATE]" at bounding box center [615, 28] width 34 height 19
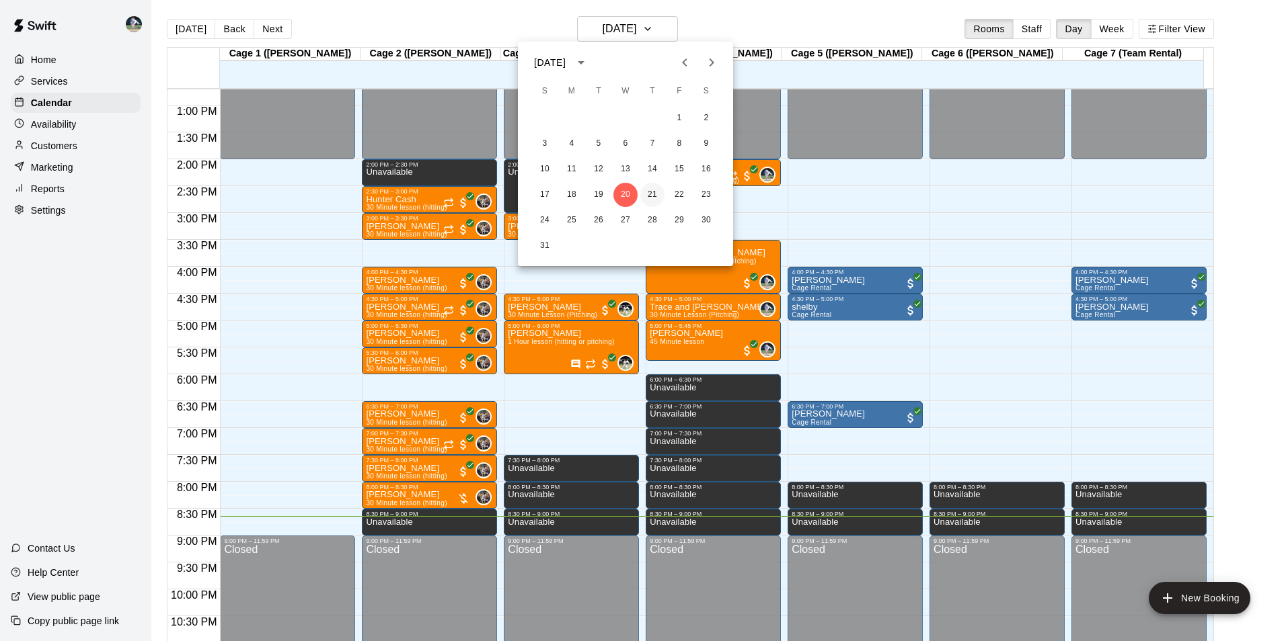
click at [648, 190] on button "21" at bounding box center [652, 195] width 24 height 24
